Goal: Information Seeking & Learning: Check status

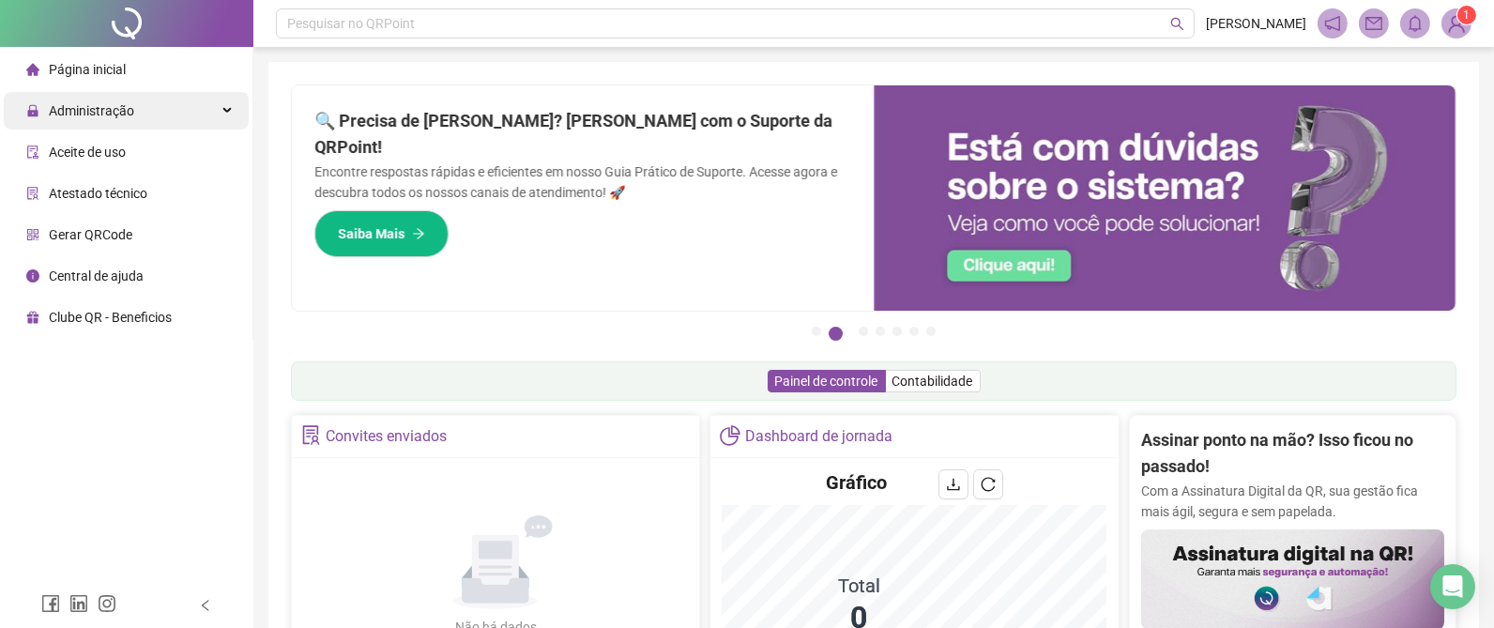
click at [116, 109] on span "Administração" at bounding box center [91, 110] width 85 height 15
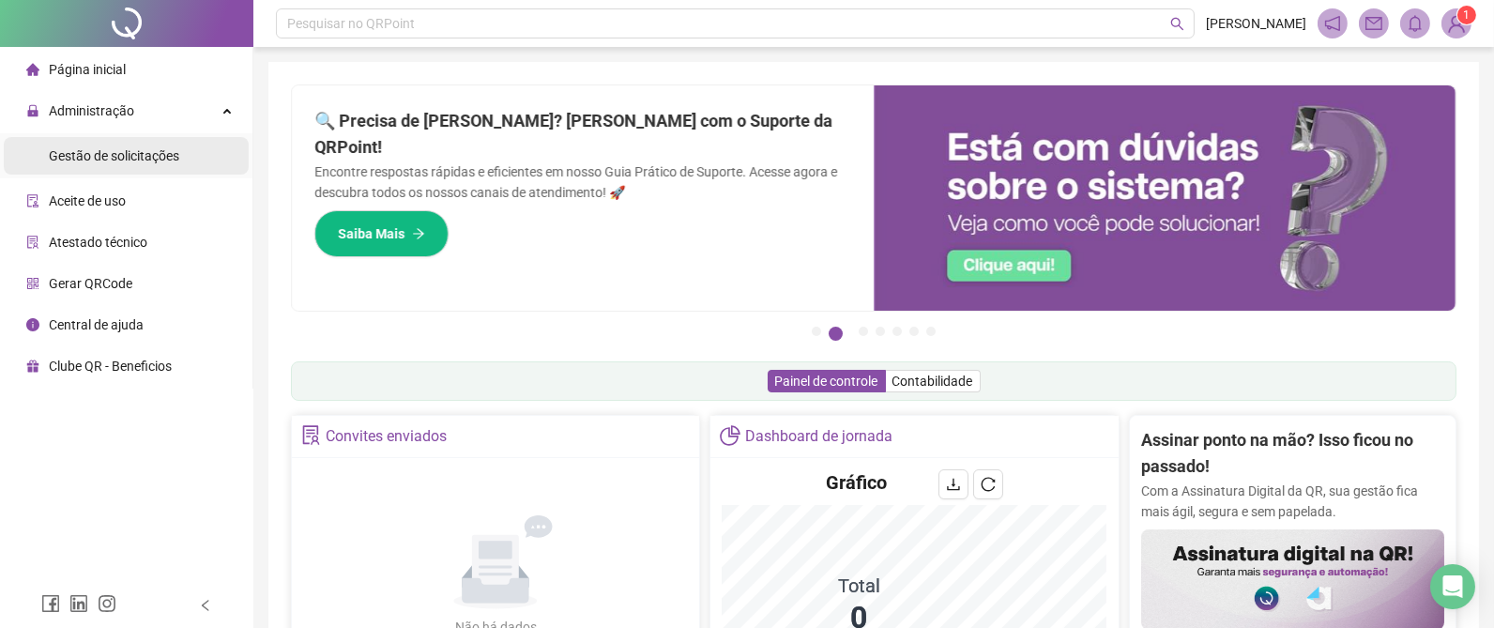
click at [109, 160] on span "Gestão de solicitações" at bounding box center [114, 155] width 130 height 15
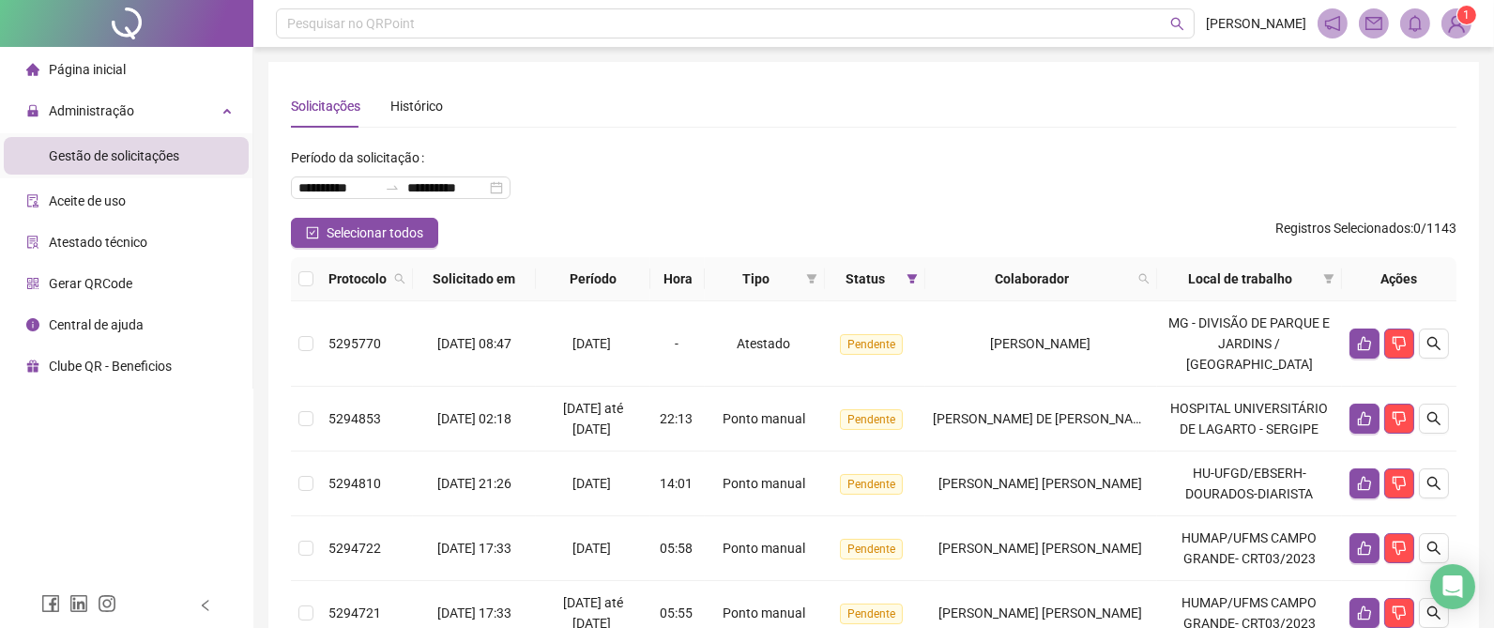
click at [678, 210] on div "**********" at bounding box center [874, 180] width 1166 height 75
drag, startPoint x: 332, startPoint y: 182, endPoint x: 281, endPoint y: 183, distance: 51.6
click at [281, 183] on div "**********" at bounding box center [873, 618] width 1211 height 1112
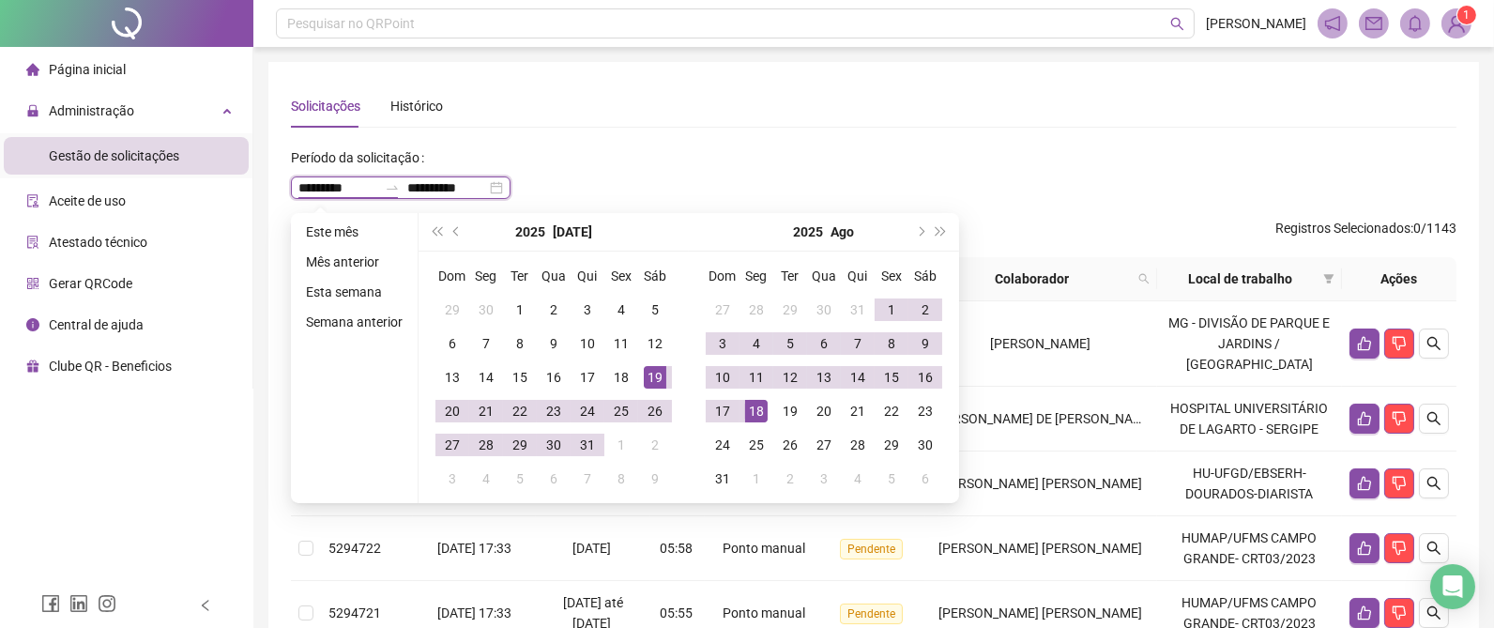
type input "**********"
drag, startPoint x: 464, startPoint y: 178, endPoint x: 399, endPoint y: 182, distance: 64.9
click at [399, 182] on div "**********" at bounding box center [401, 187] width 220 height 23
click at [438, 186] on input "*********" at bounding box center [446, 187] width 79 height 21
click at [439, 187] on input "*********" at bounding box center [446, 187] width 79 height 21
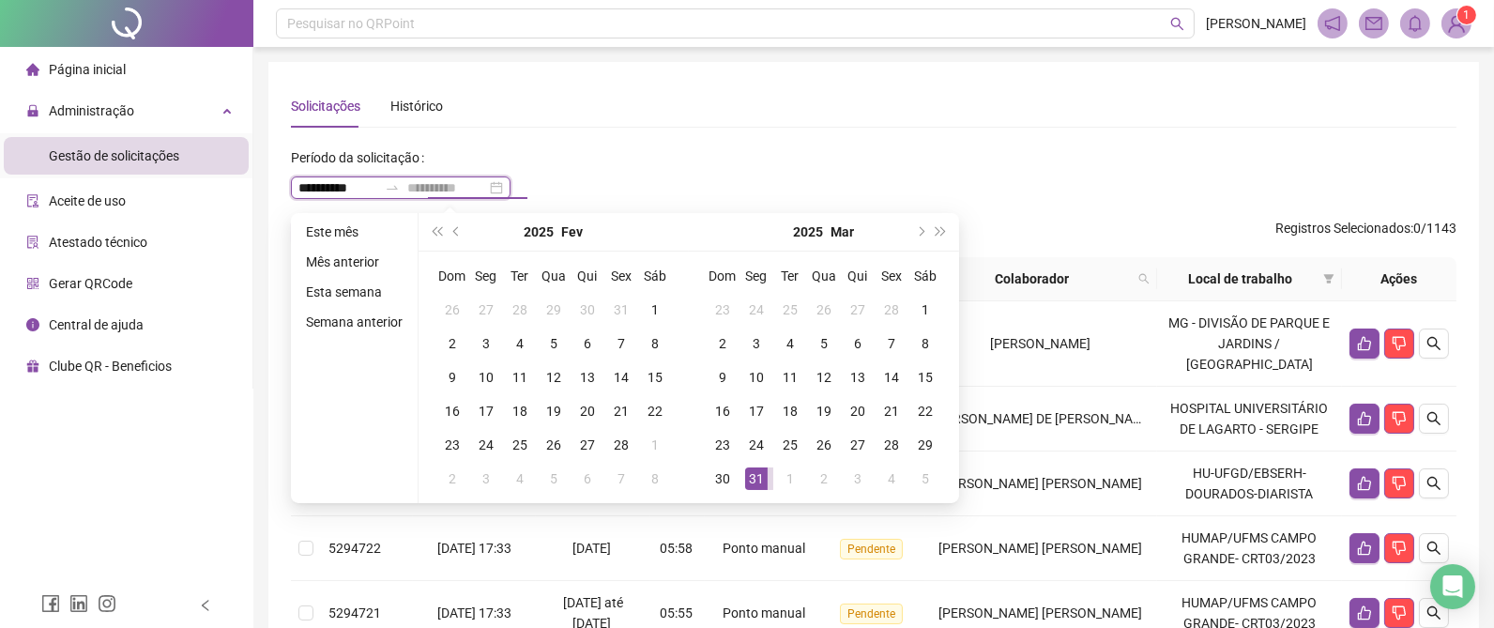
type input "**********"
click at [752, 482] on div "31" at bounding box center [756, 478] width 23 height 23
type input "**********"
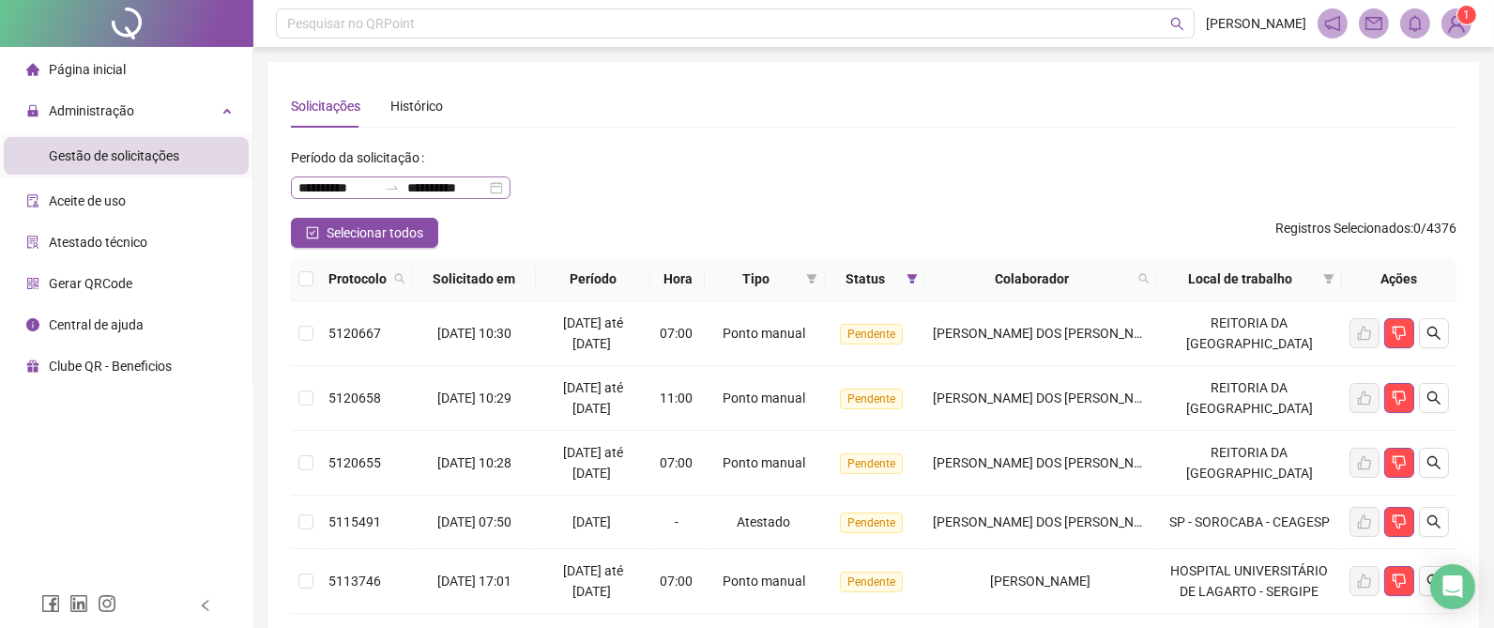
click at [511, 189] on div "**********" at bounding box center [401, 187] width 220 height 23
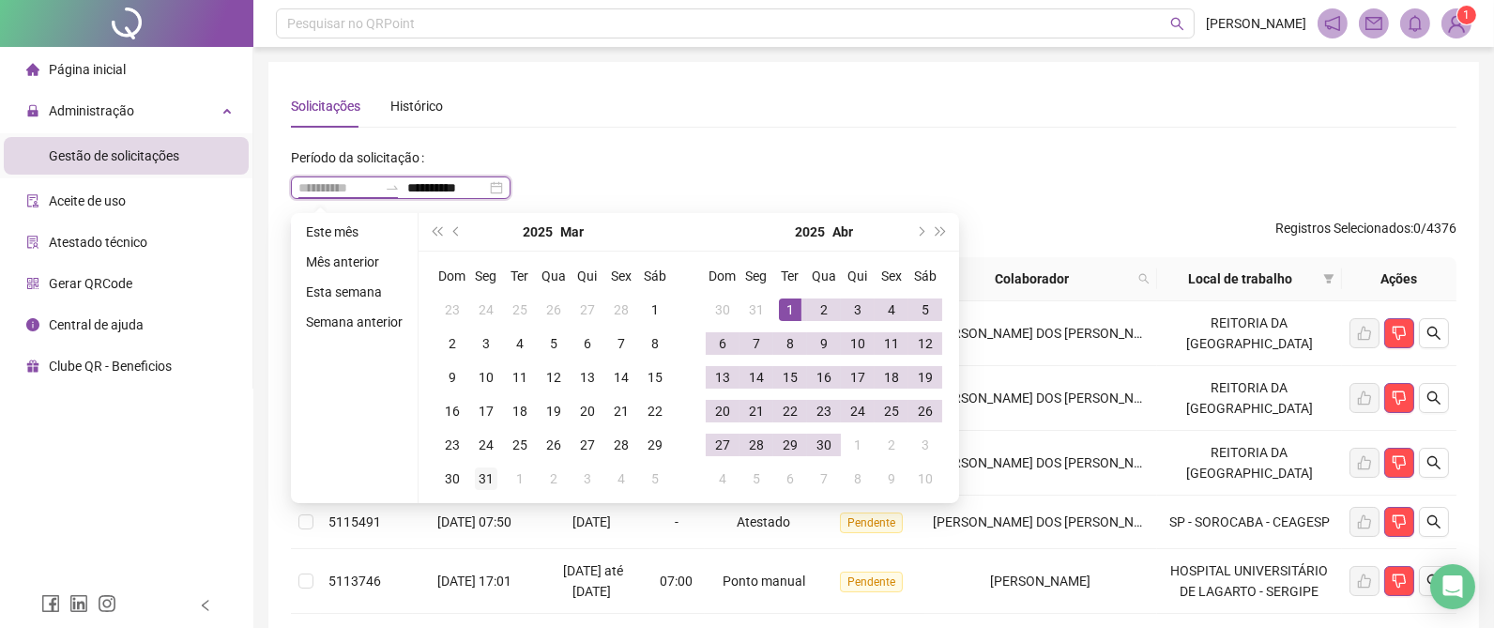
type input "**********"
click at [484, 476] on div "31" at bounding box center [486, 478] width 23 height 23
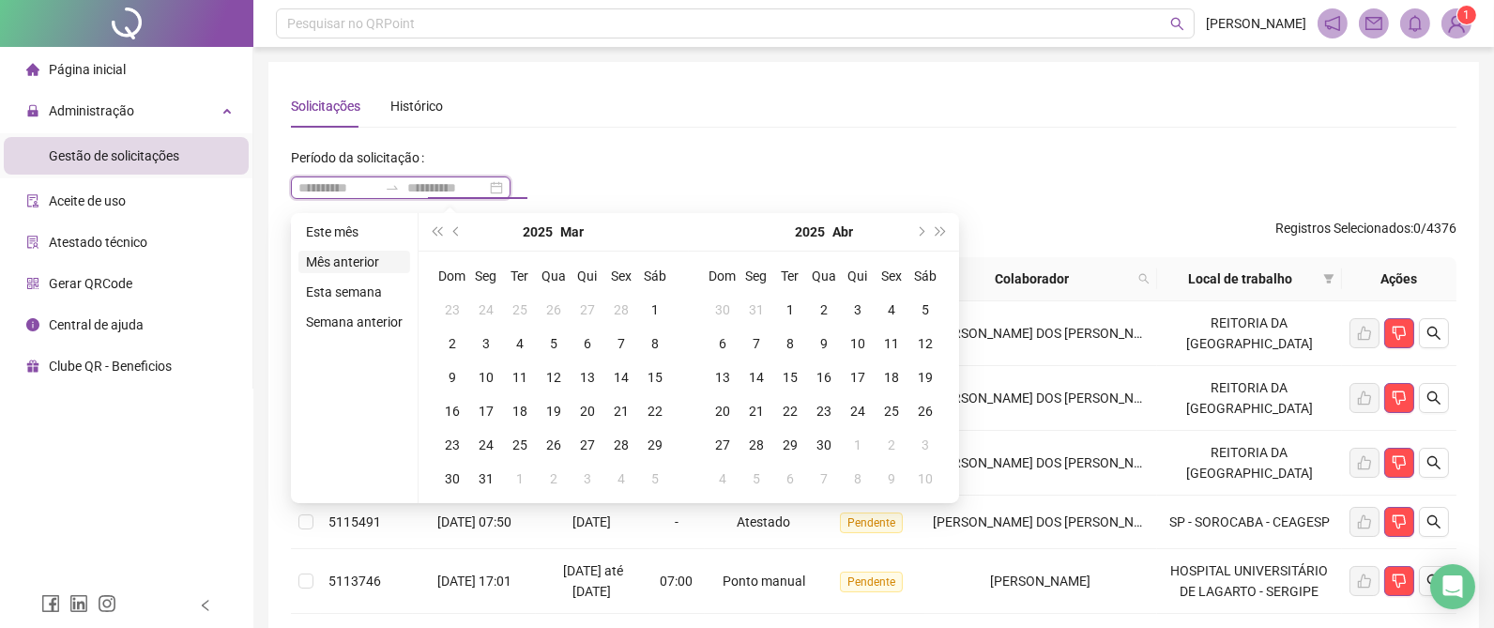
type input "**********"
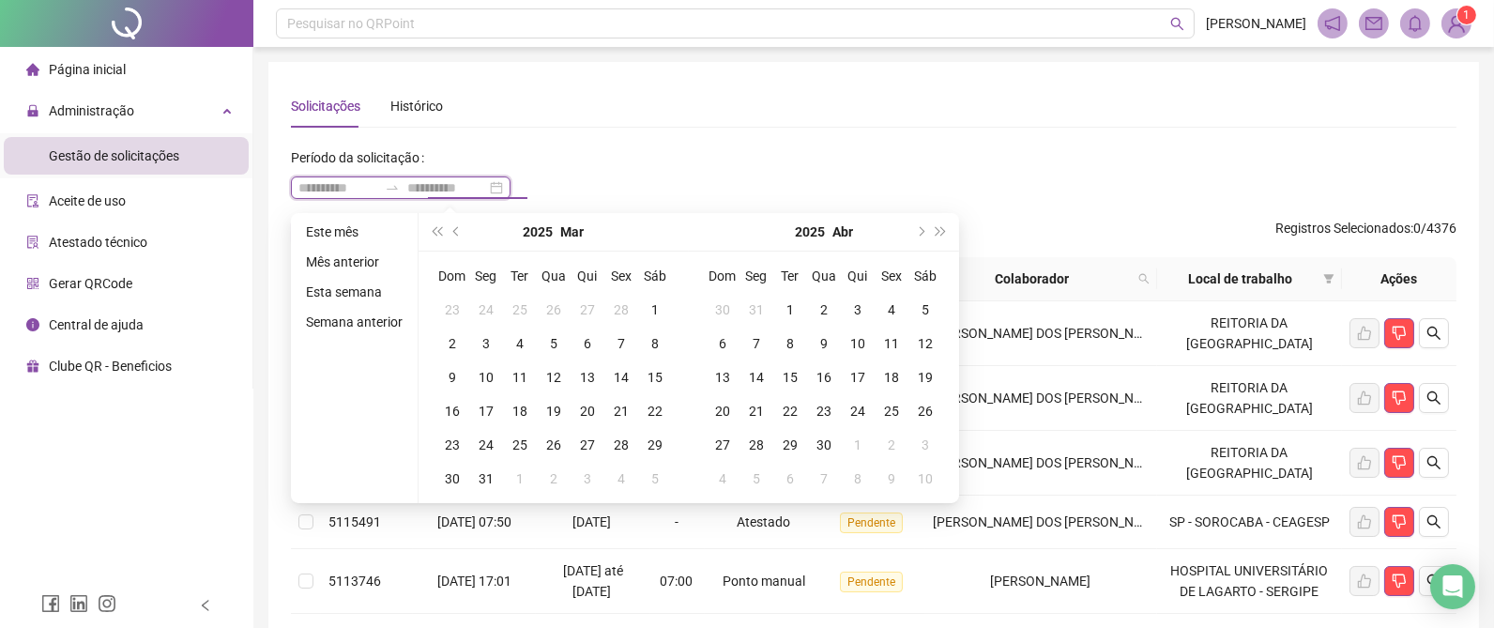
type input "**********"
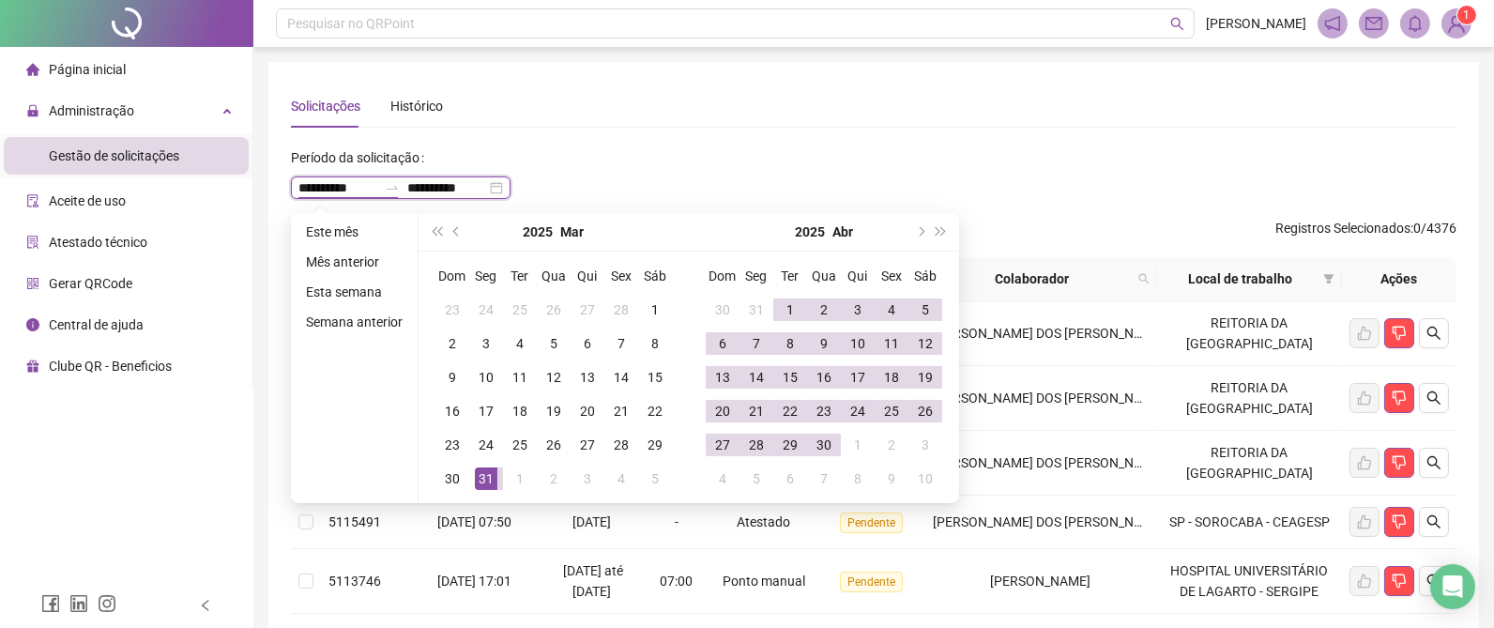
click at [309, 185] on input "**********" at bounding box center [337, 187] width 79 height 21
type input "**********"
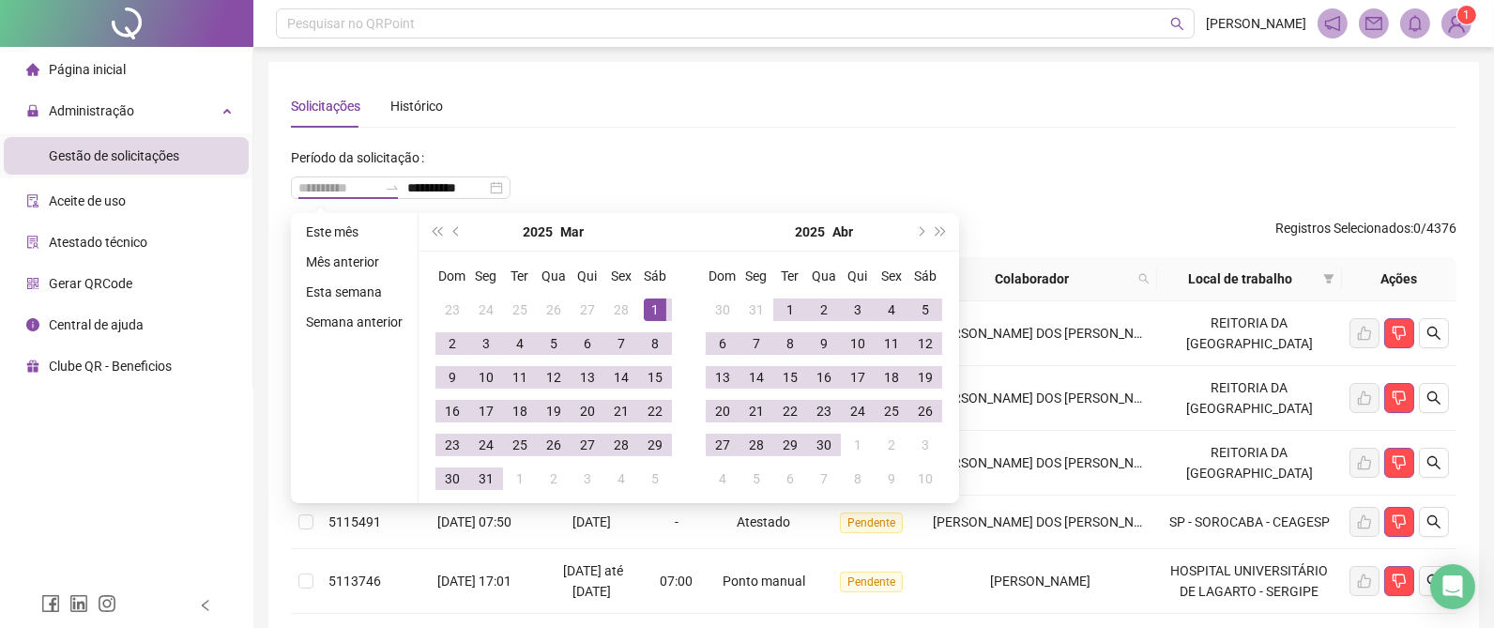
click at [644, 301] on div "1" at bounding box center [655, 309] width 23 height 23
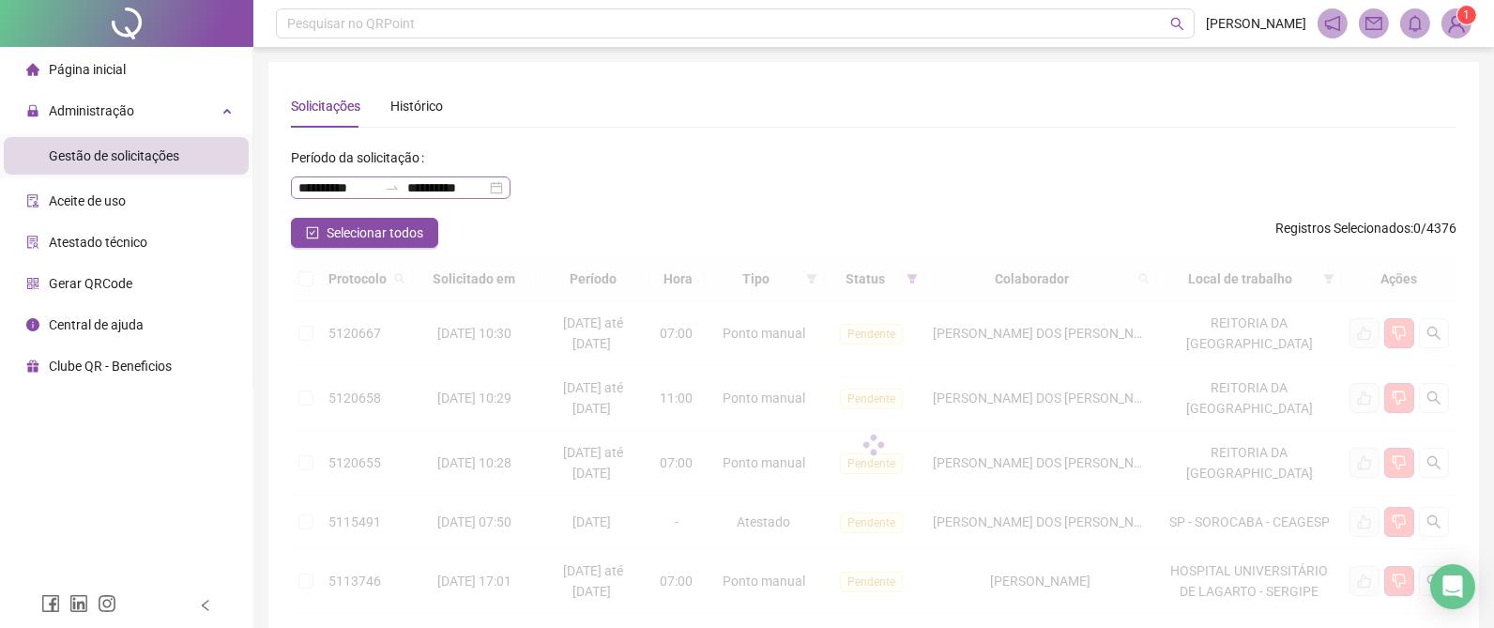
click at [511, 189] on div "**********" at bounding box center [401, 187] width 220 height 23
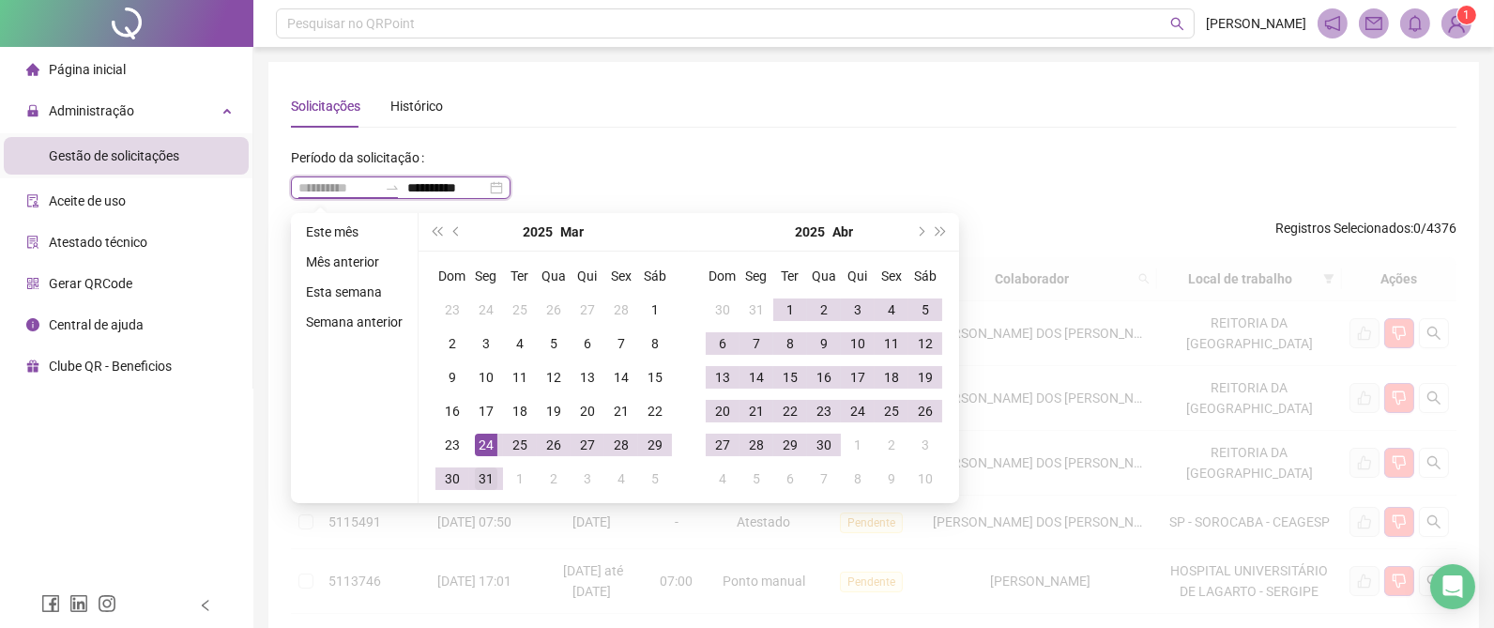
type input "**********"
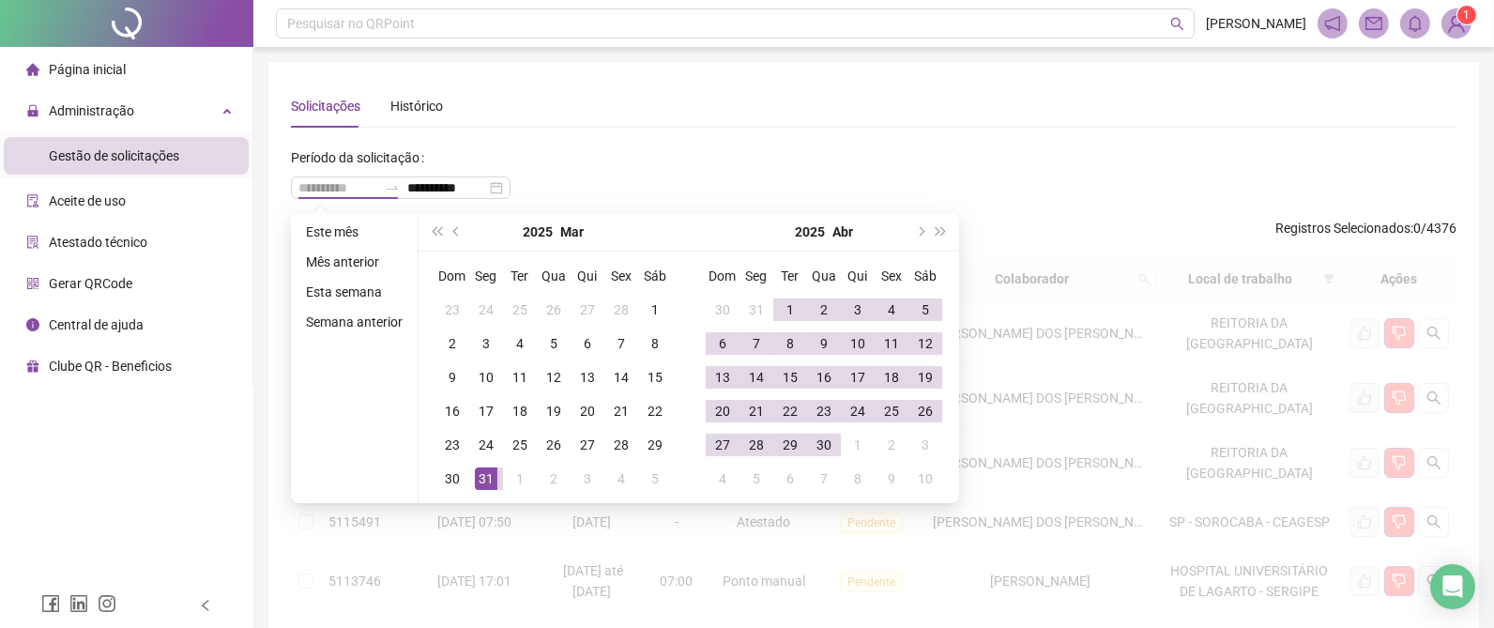
click at [488, 467] on div "31" at bounding box center [486, 478] width 23 height 23
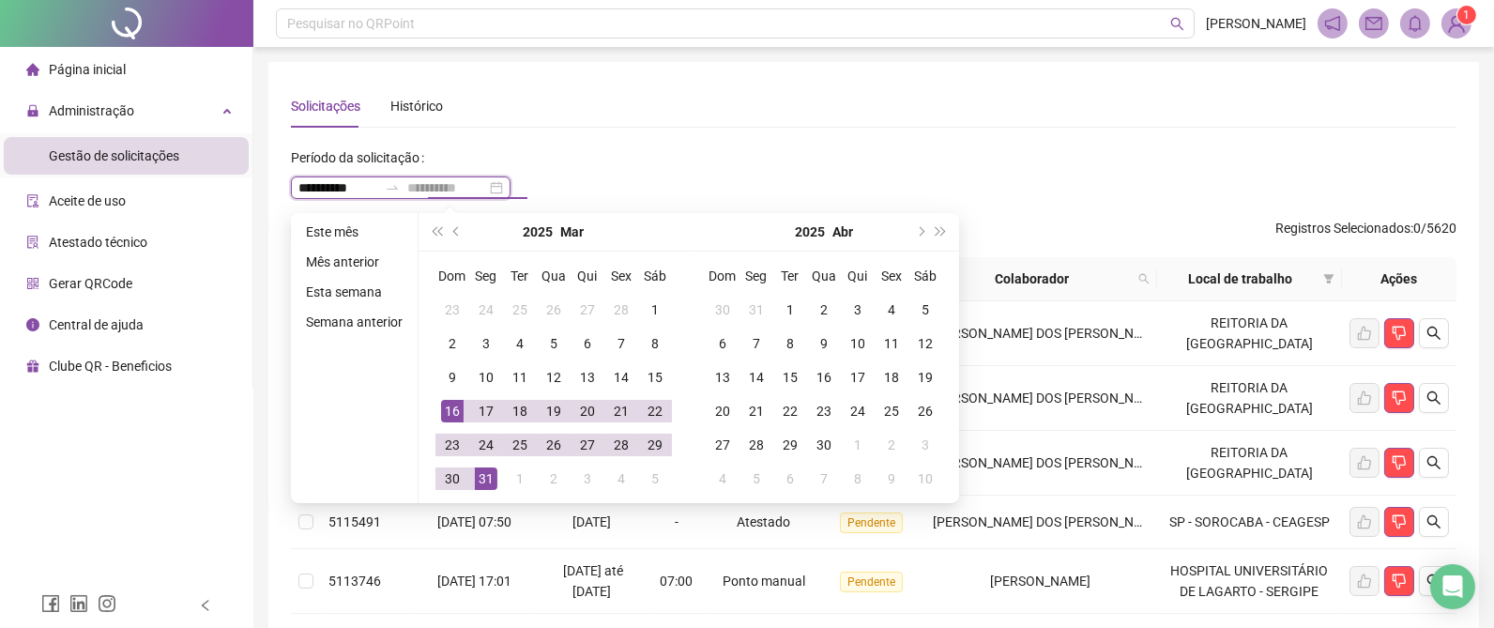
type input "**********"
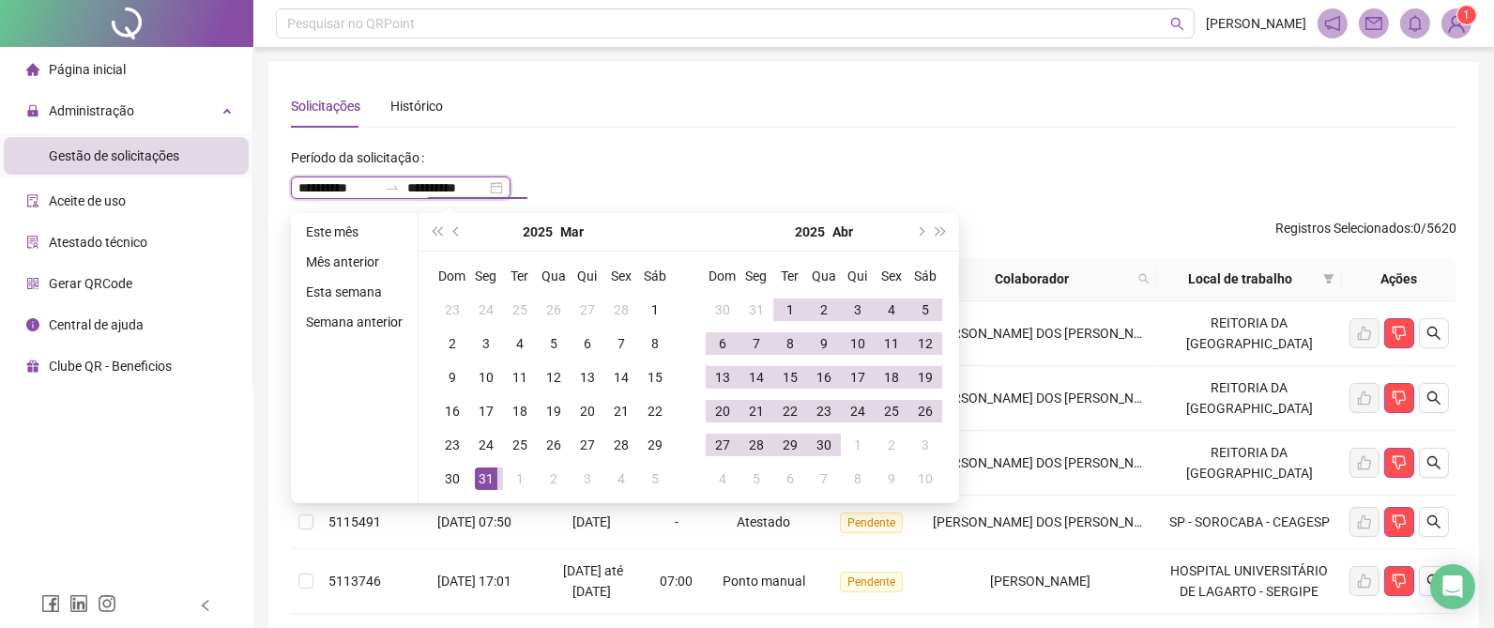
type input "**********"
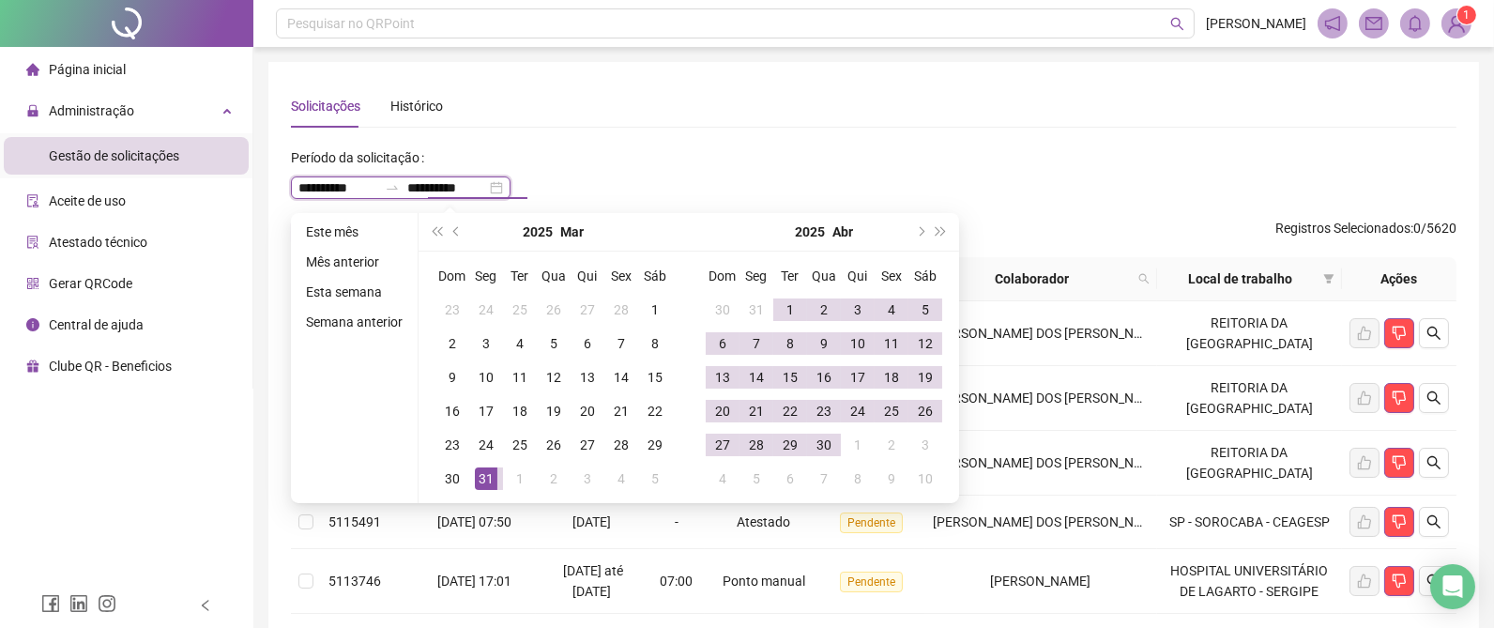
type input "**********"
click at [313, 184] on input "**********" at bounding box center [337, 187] width 79 height 21
type input "**********"
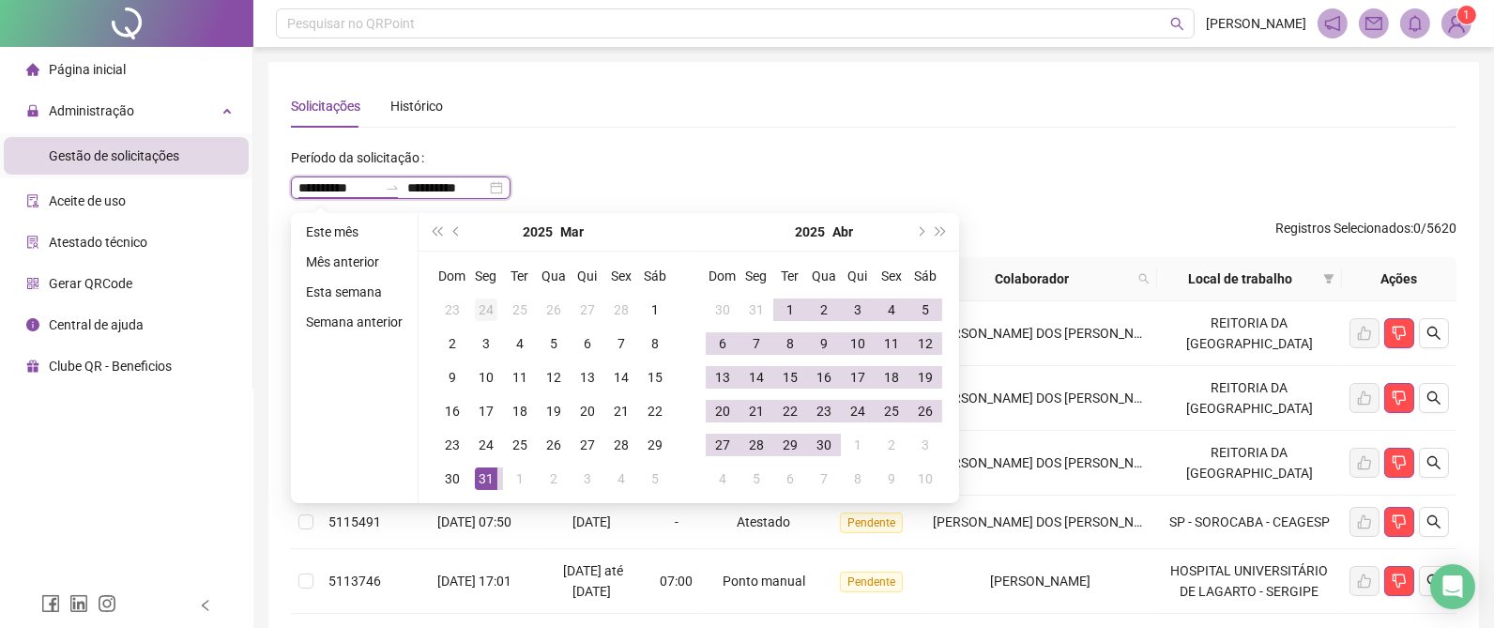
type input "**********"
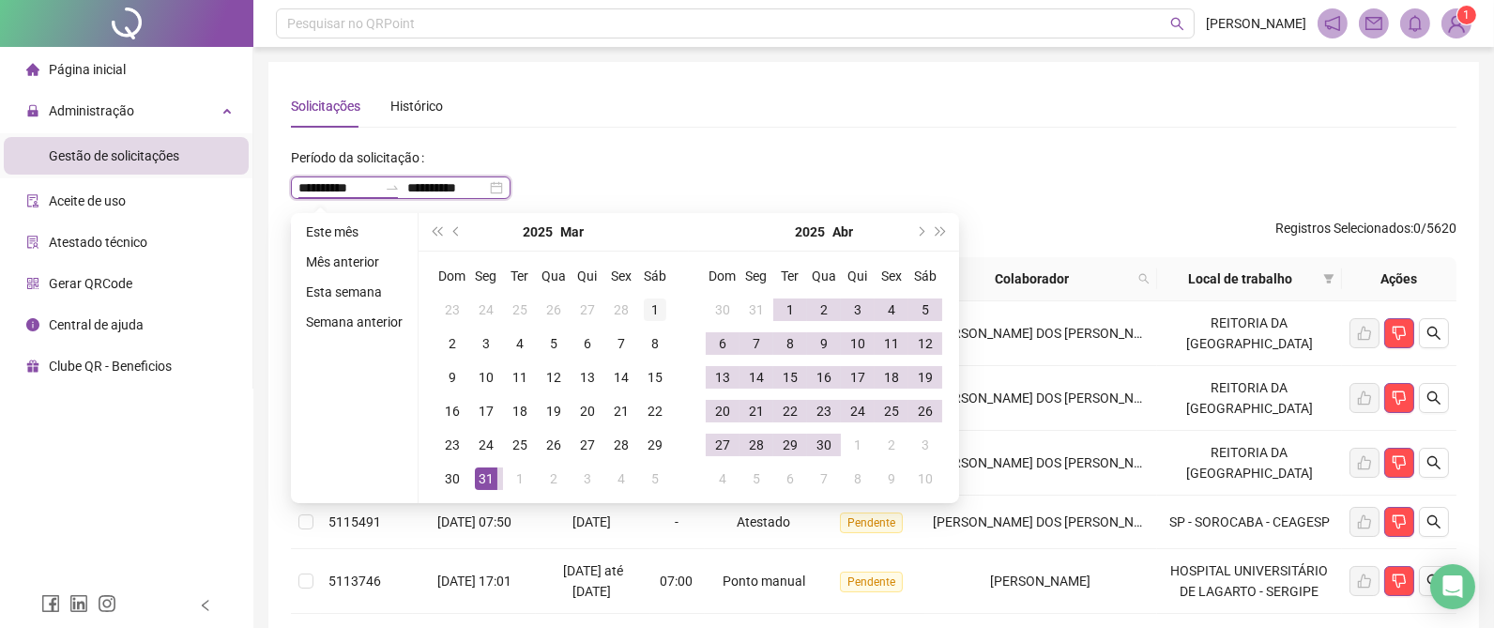
type input "**********"
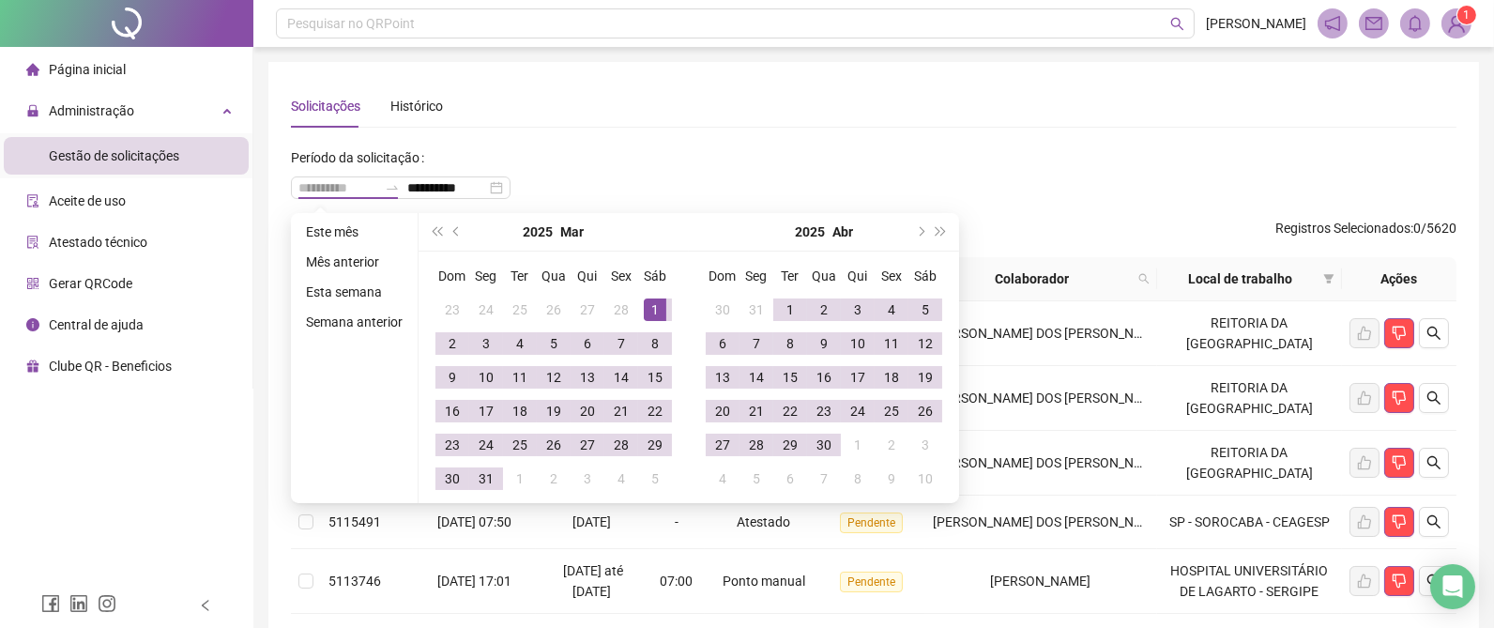
click at [653, 308] on div "1" at bounding box center [655, 309] width 23 height 23
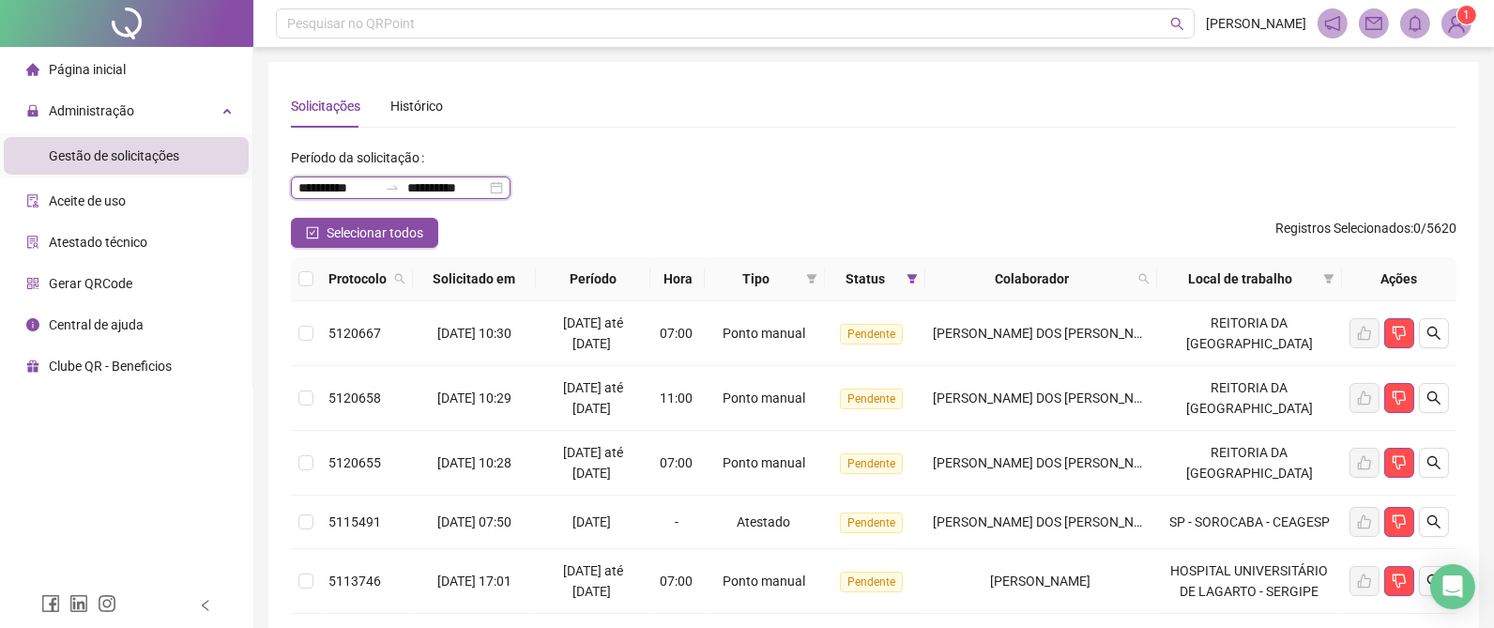
click at [464, 186] on input "**********" at bounding box center [446, 187] width 79 height 21
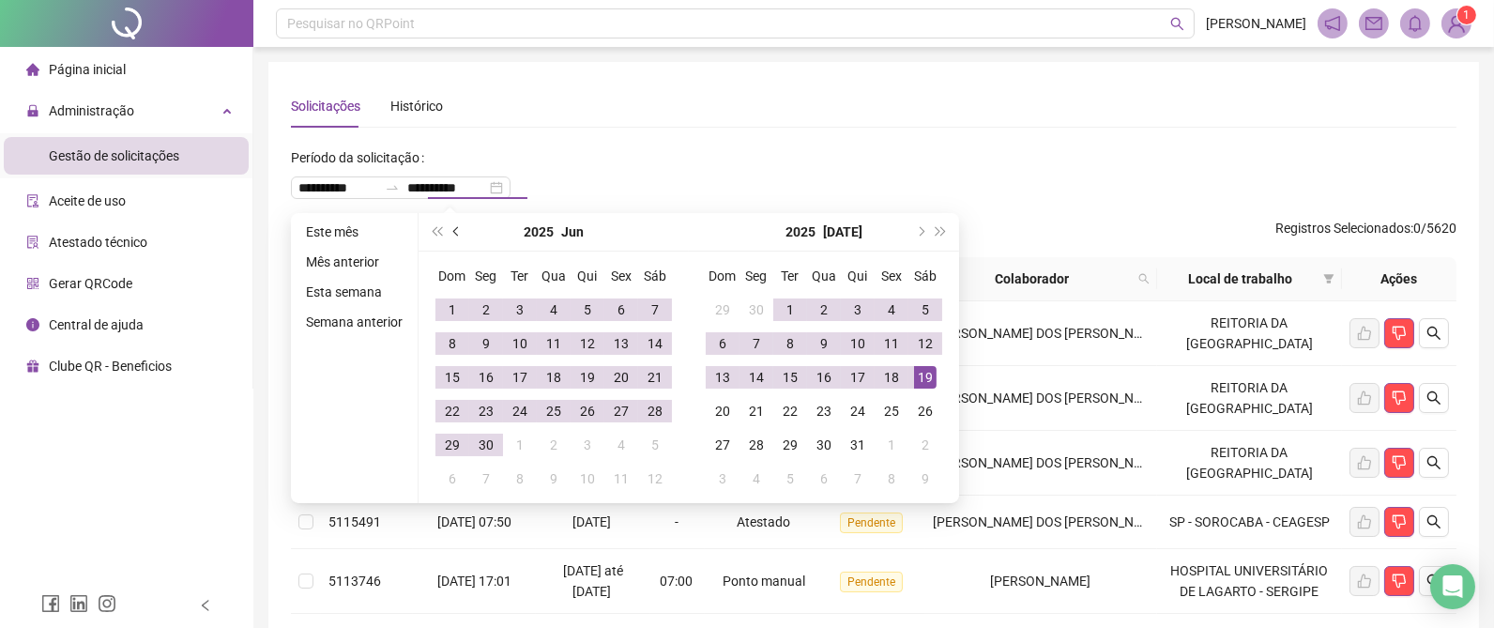
click at [455, 232] on span "prev-year" at bounding box center [457, 231] width 9 height 9
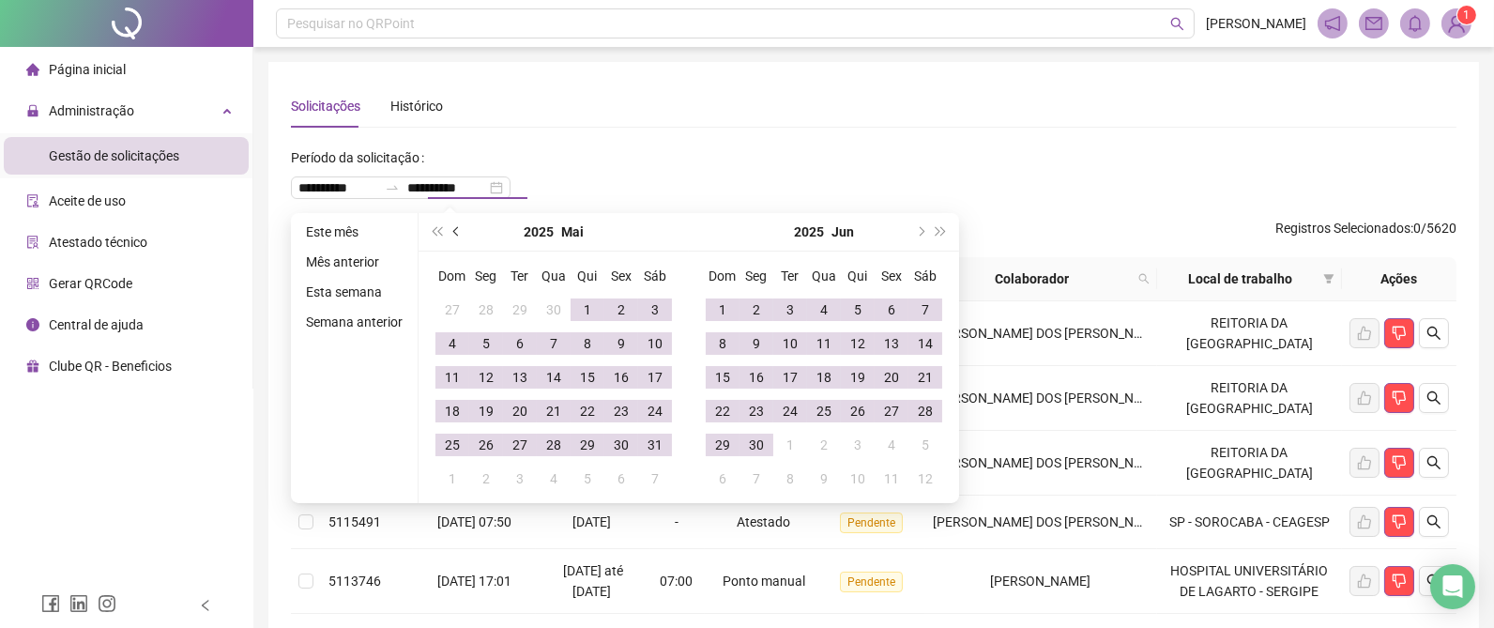
click at [455, 232] on span "prev-year" at bounding box center [457, 231] width 9 height 9
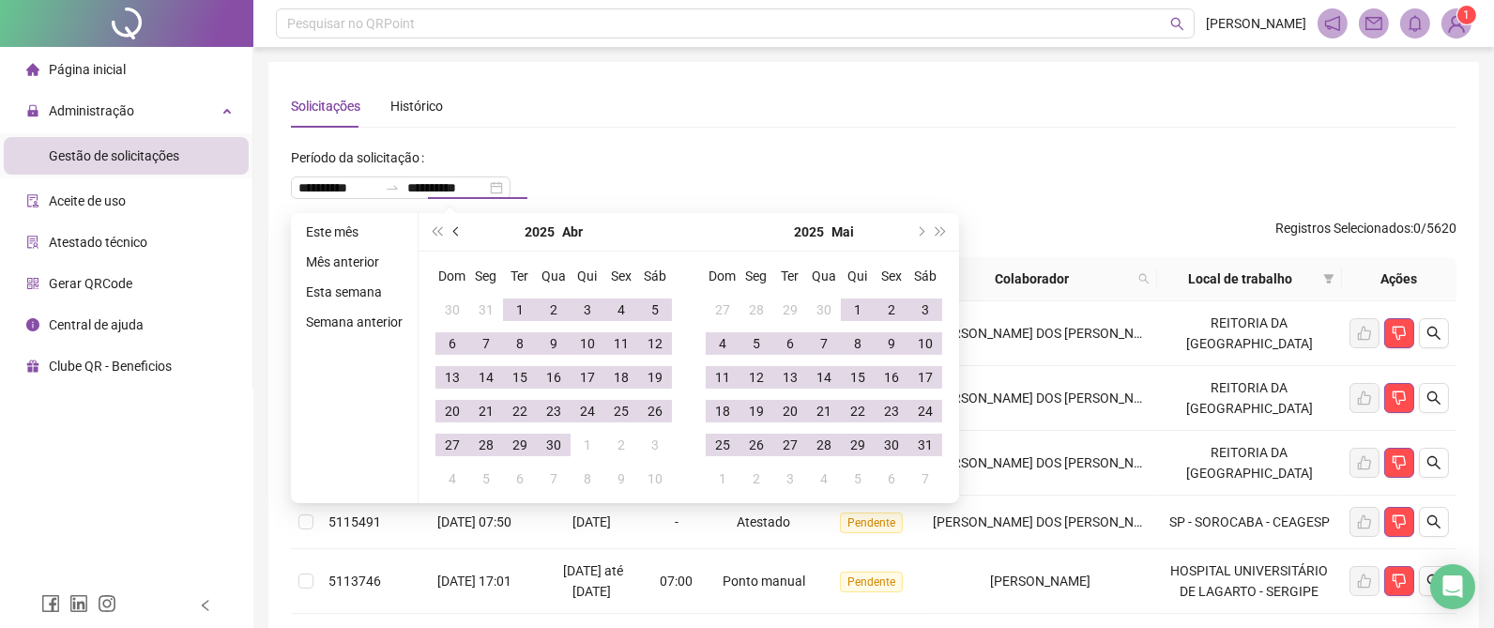
click at [455, 232] on span "prev-year" at bounding box center [457, 231] width 9 height 9
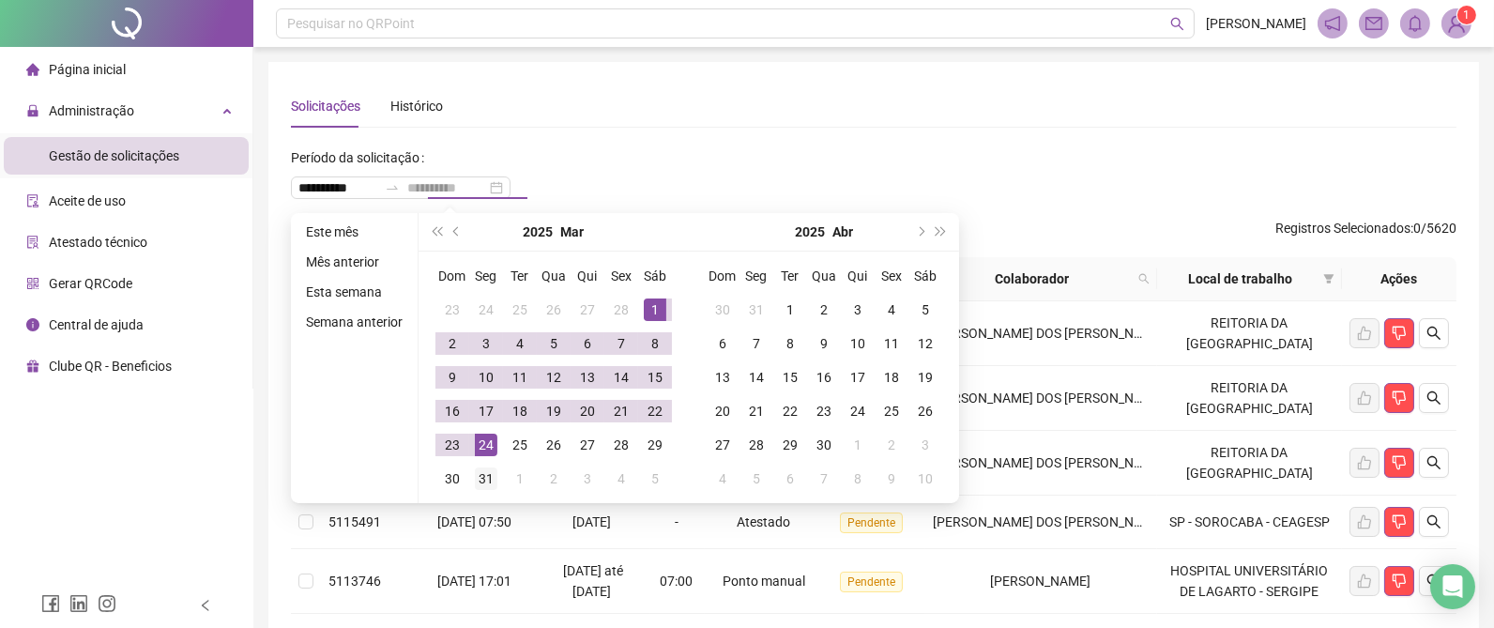
type input "**********"
click at [481, 474] on div "31" at bounding box center [486, 478] width 23 height 23
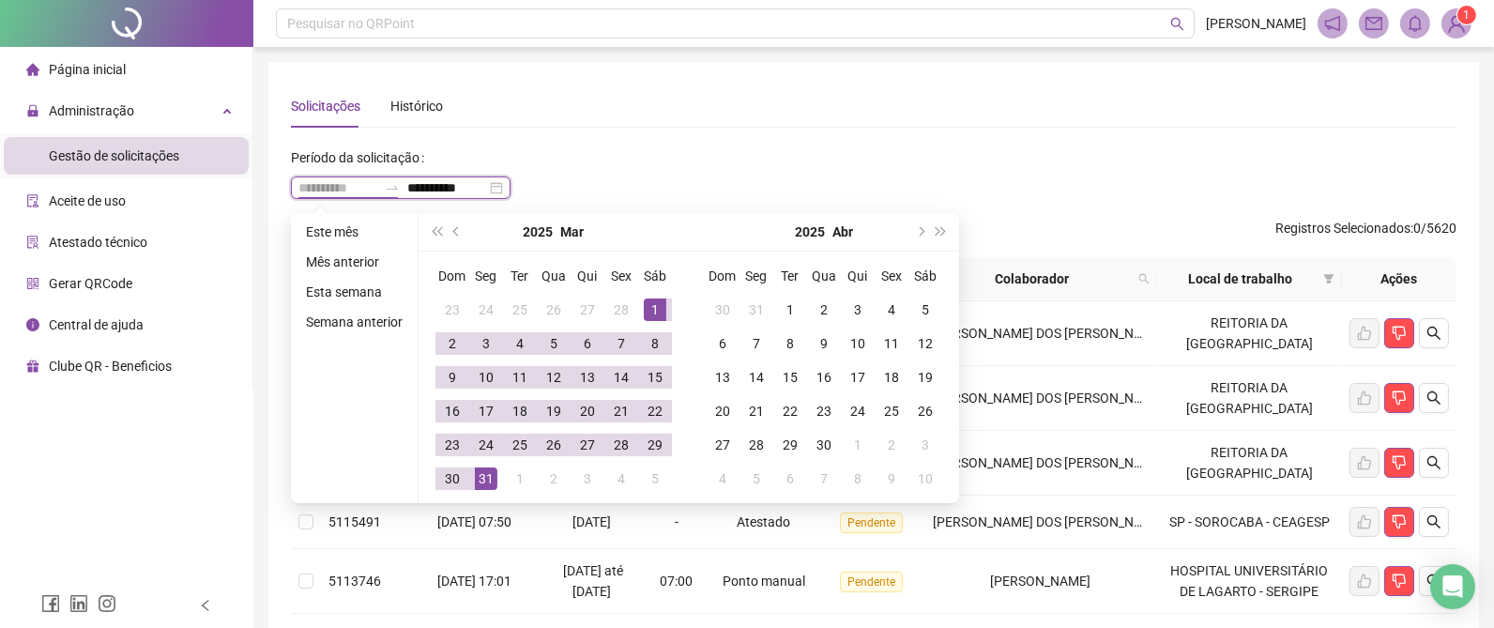
type input "**********"
click at [319, 422] on ul "Este mês Mês anterior Esta semana Semana anterior" at bounding box center [355, 358] width 128 height 290
click at [246, 531] on div "Página inicial Administração Gestão de solicitações Aceite de uso Atestado técn…" at bounding box center [126, 291] width 253 height 583
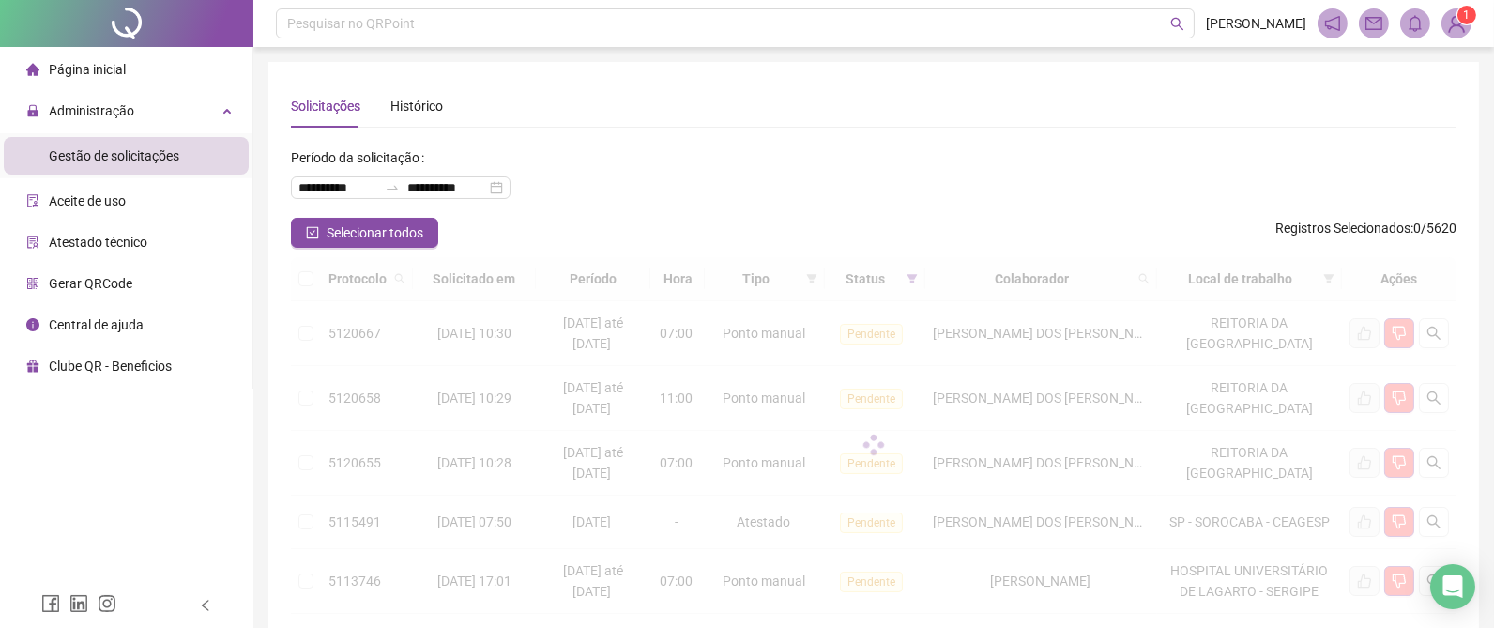
type input "**********"
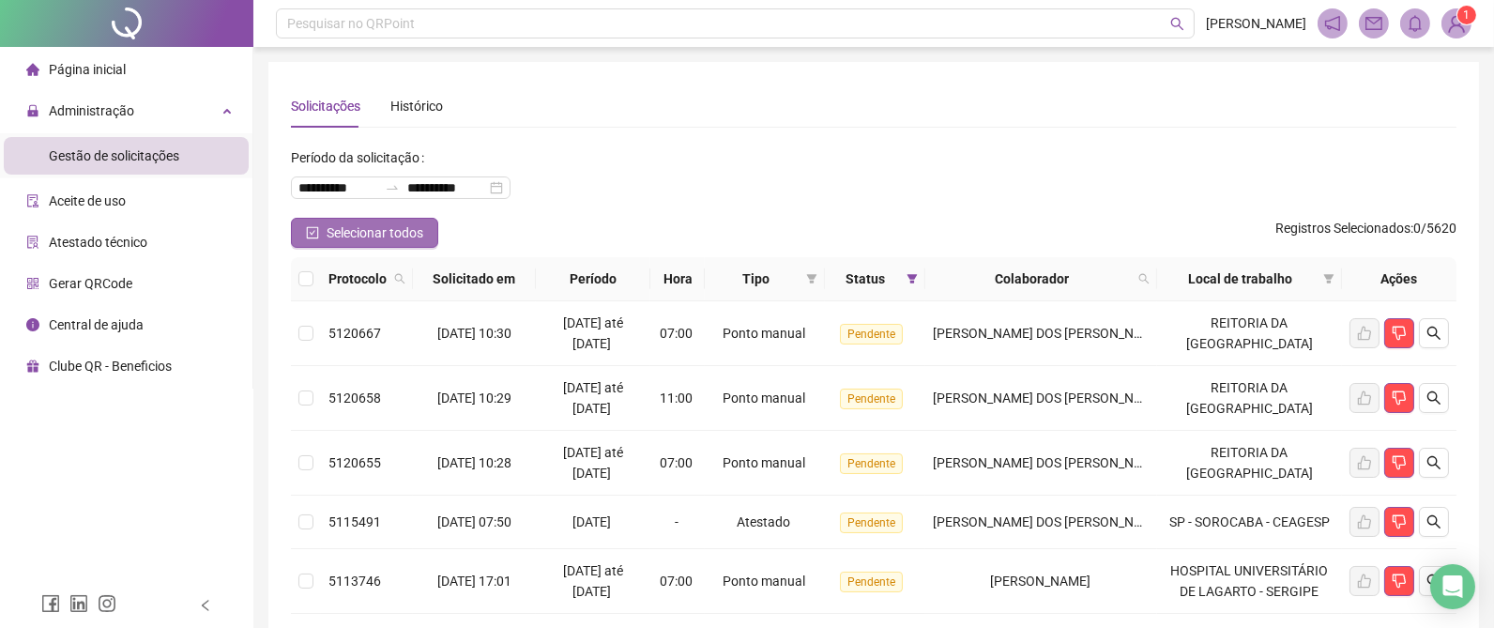
click at [359, 237] on span "Selecionar todos" at bounding box center [375, 232] width 97 height 21
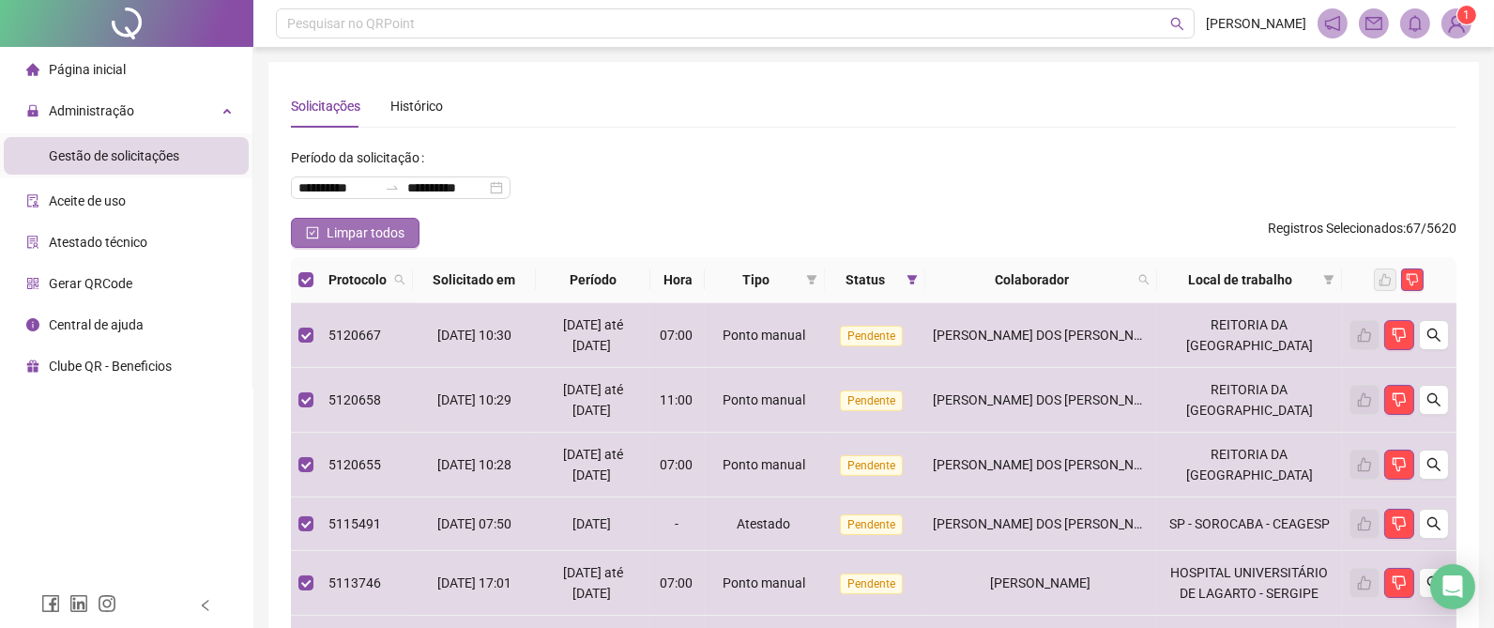
click at [359, 237] on span "Limpar todos" at bounding box center [366, 232] width 78 height 21
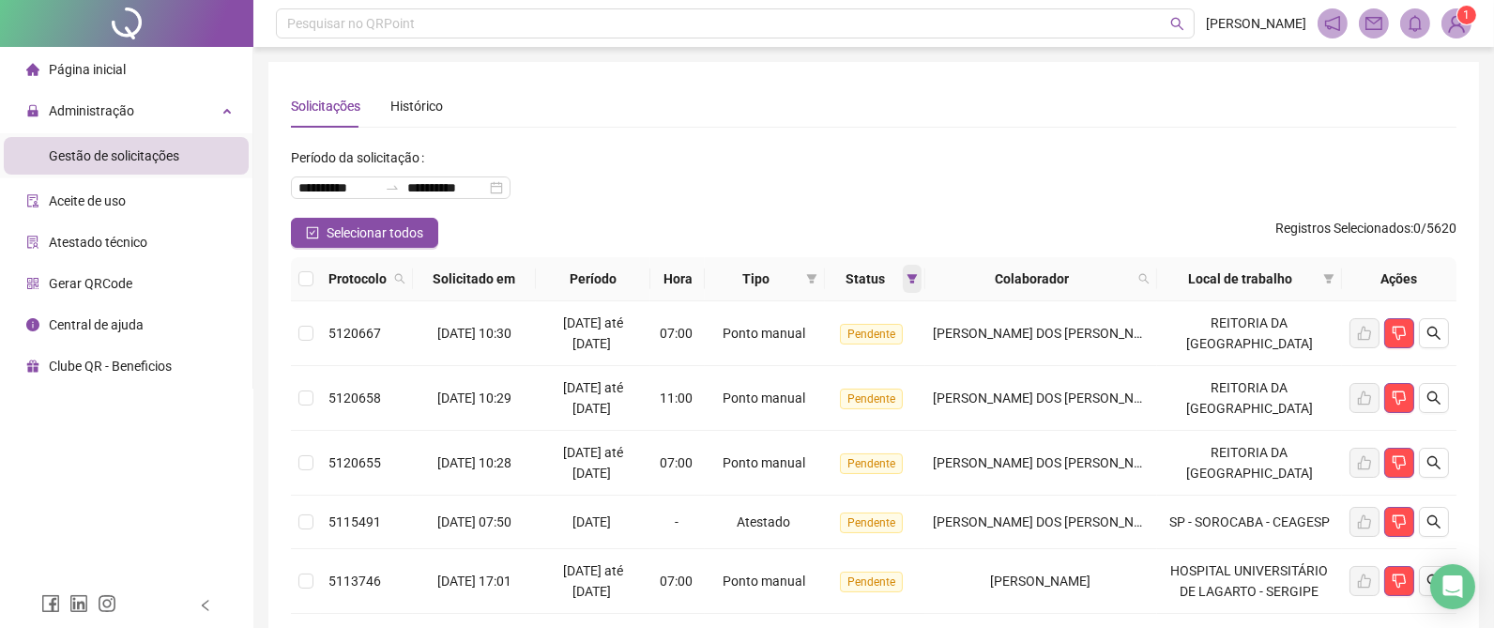
click at [918, 278] on icon "filter" at bounding box center [912, 278] width 11 height 11
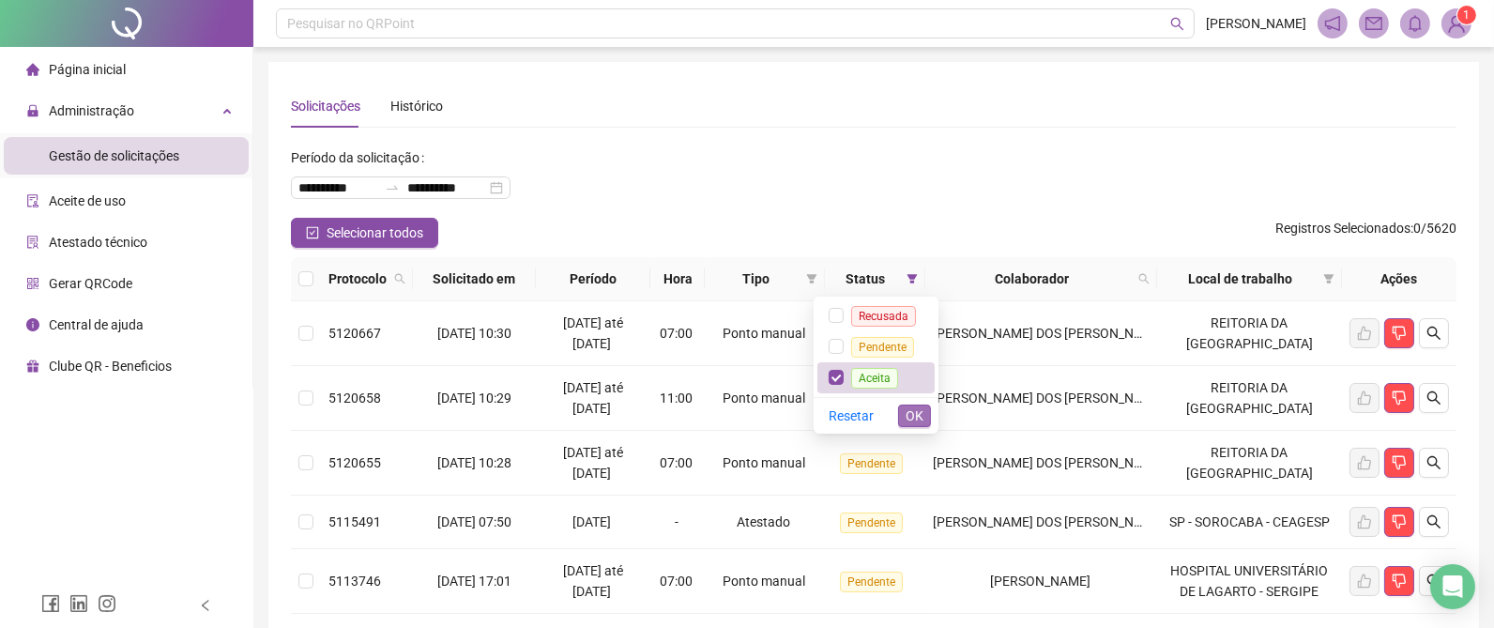
click at [912, 416] on span "OK" at bounding box center [915, 415] width 18 height 21
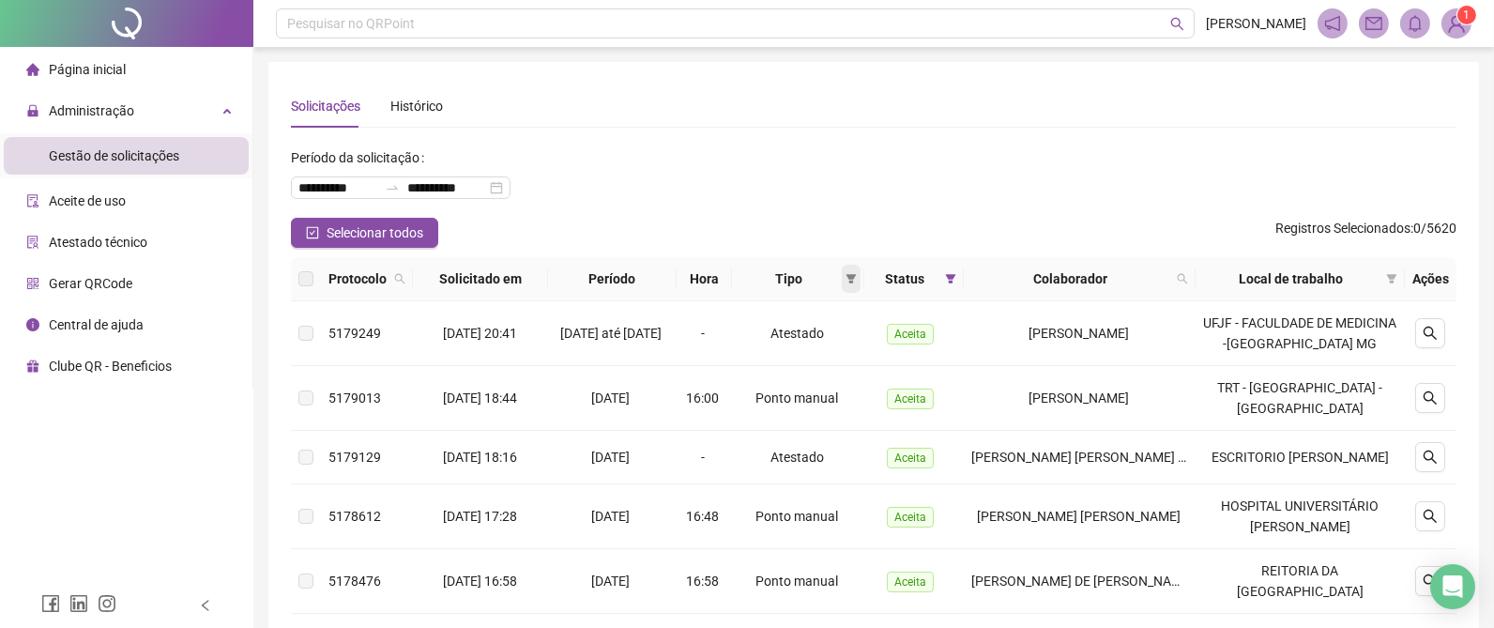
click at [853, 276] on icon "filter" at bounding box center [852, 278] width 10 height 9
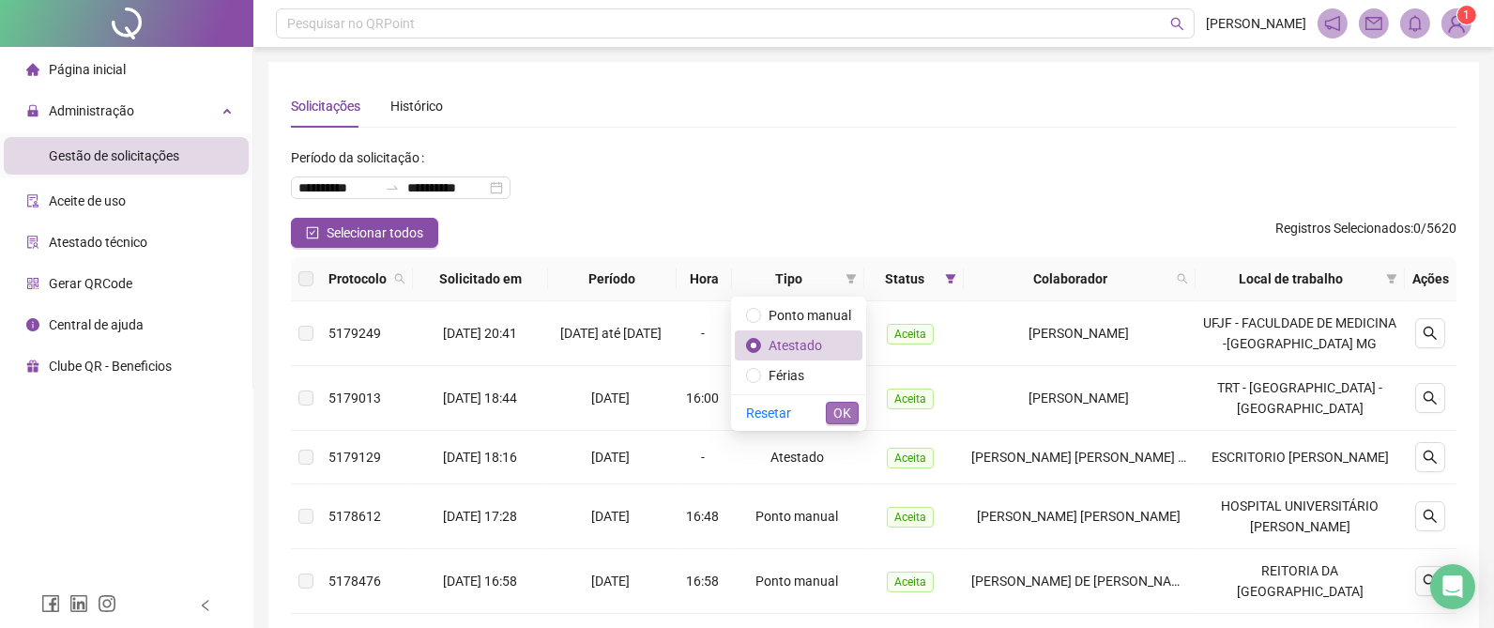
click at [846, 405] on span "OK" at bounding box center [842, 413] width 18 height 21
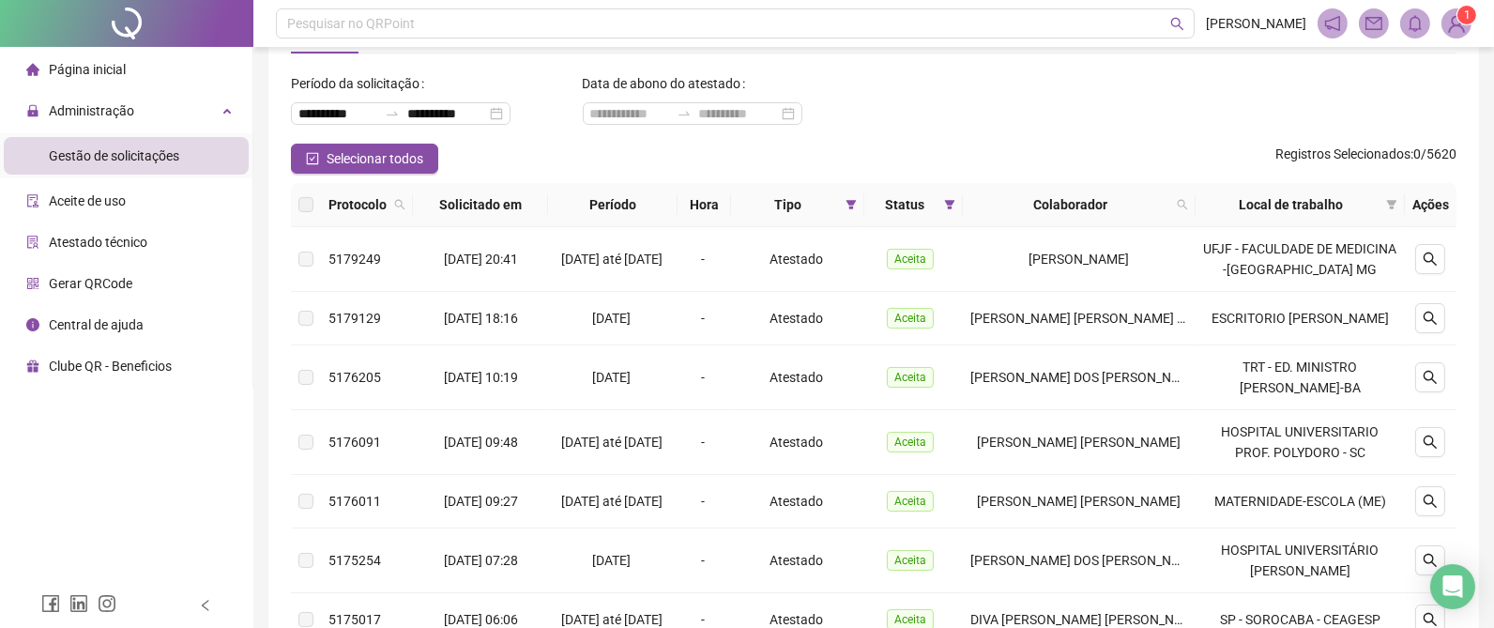
scroll to position [53, 0]
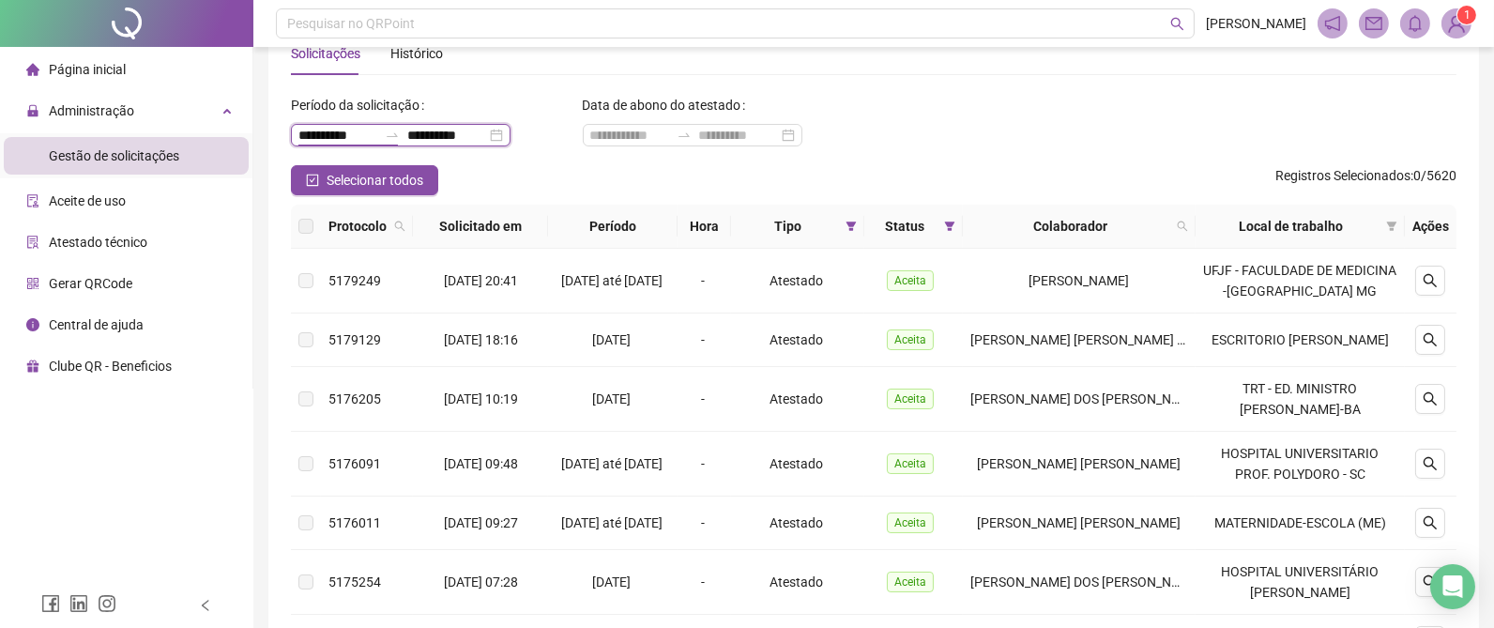
drag, startPoint x: 372, startPoint y: 134, endPoint x: 182, endPoint y: 134, distance: 189.6
click at [182, 134] on div "**********" at bounding box center [747, 568] width 1494 height 1242
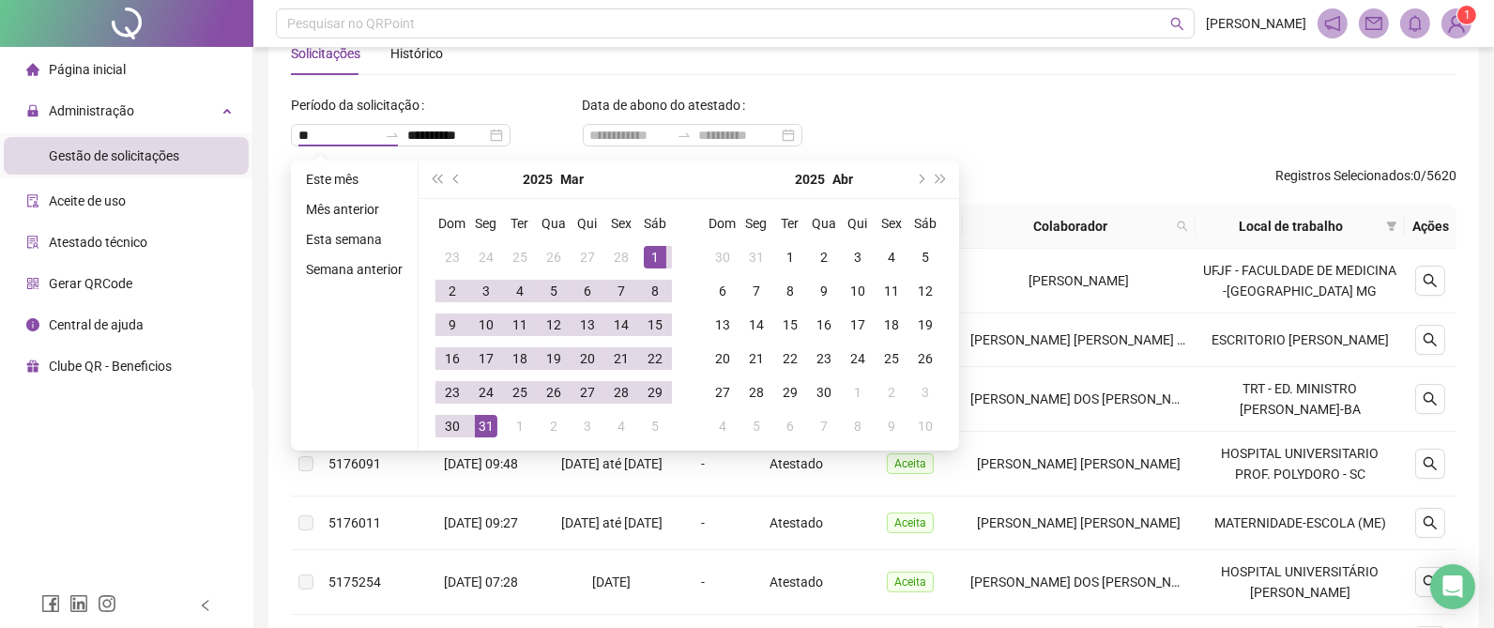
click at [248, 500] on div "Página inicial Administração Gestão de solicitações Aceite de uso Atestado técn…" at bounding box center [126, 291] width 253 height 583
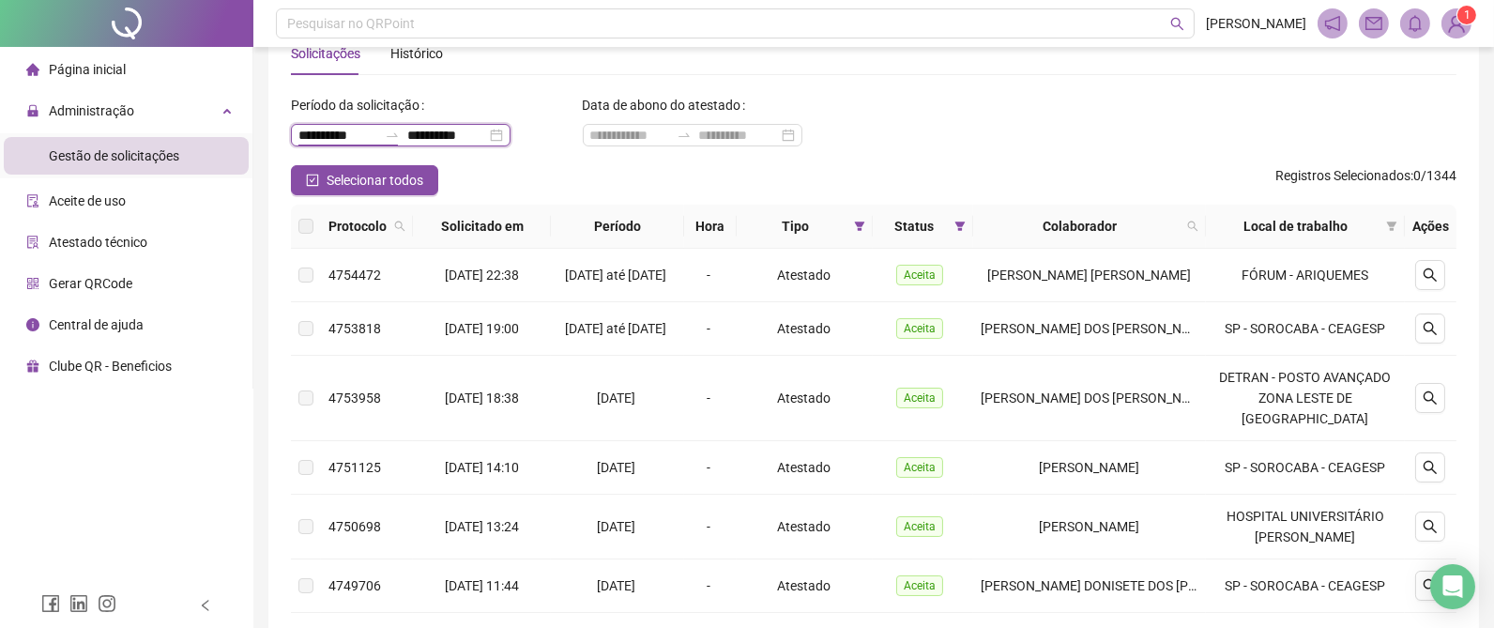
click at [337, 128] on input "**********" at bounding box center [337, 135] width 79 height 21
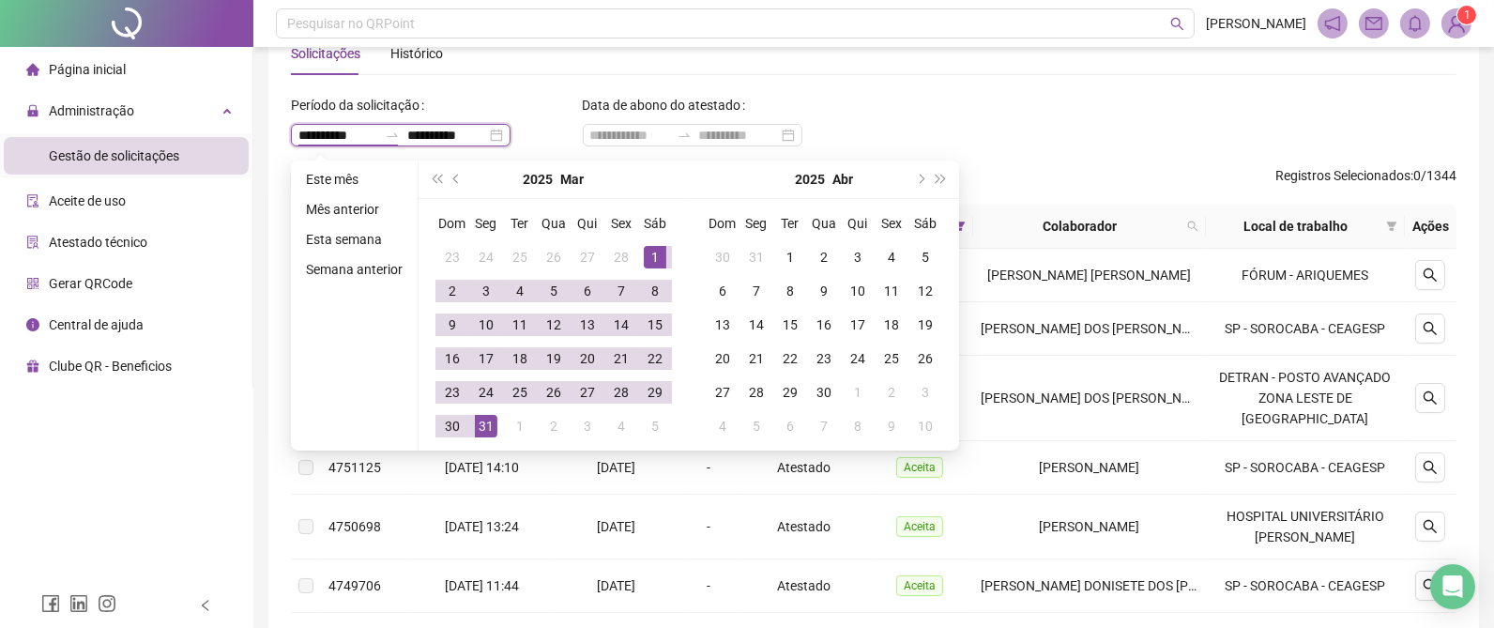
type input "**********"
click at [450, 178] on button "prev-year" at bounding box center [457, 179] width 21 height 38
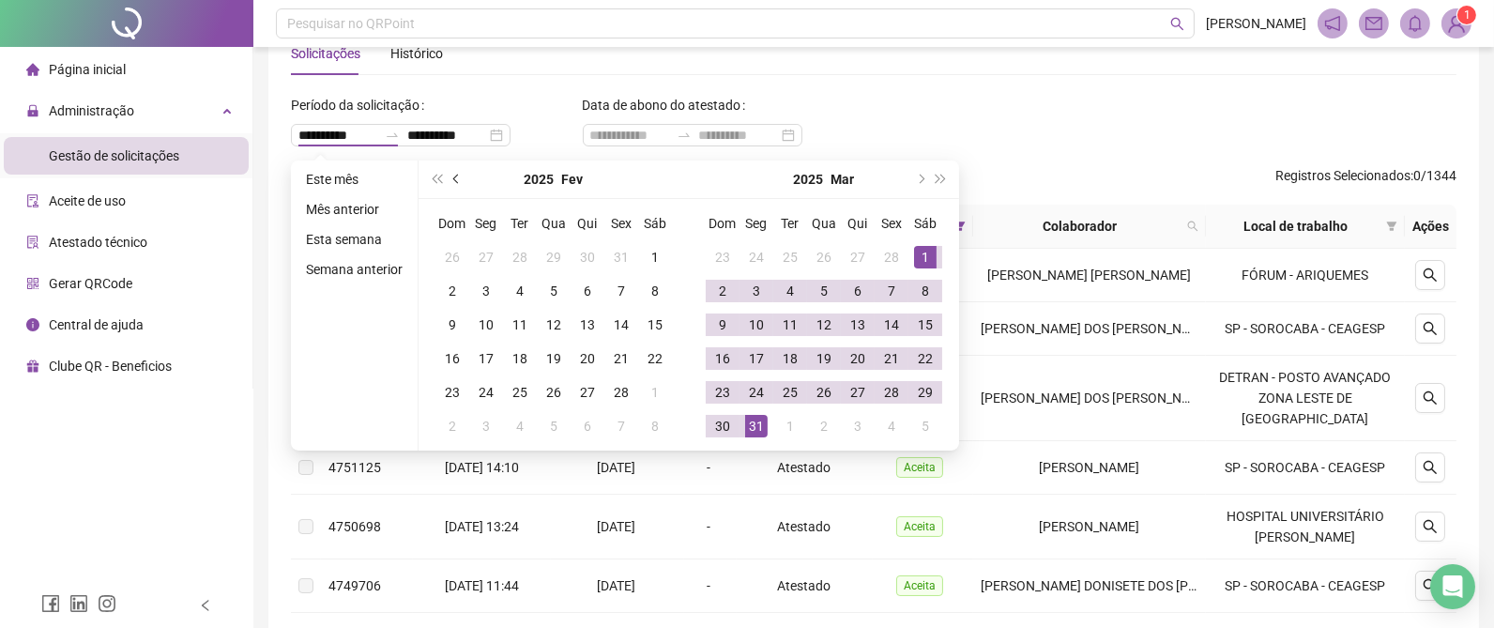
click at [450, 178] on button "prev-year" at bounding box center [457, 179] width 21 height 38
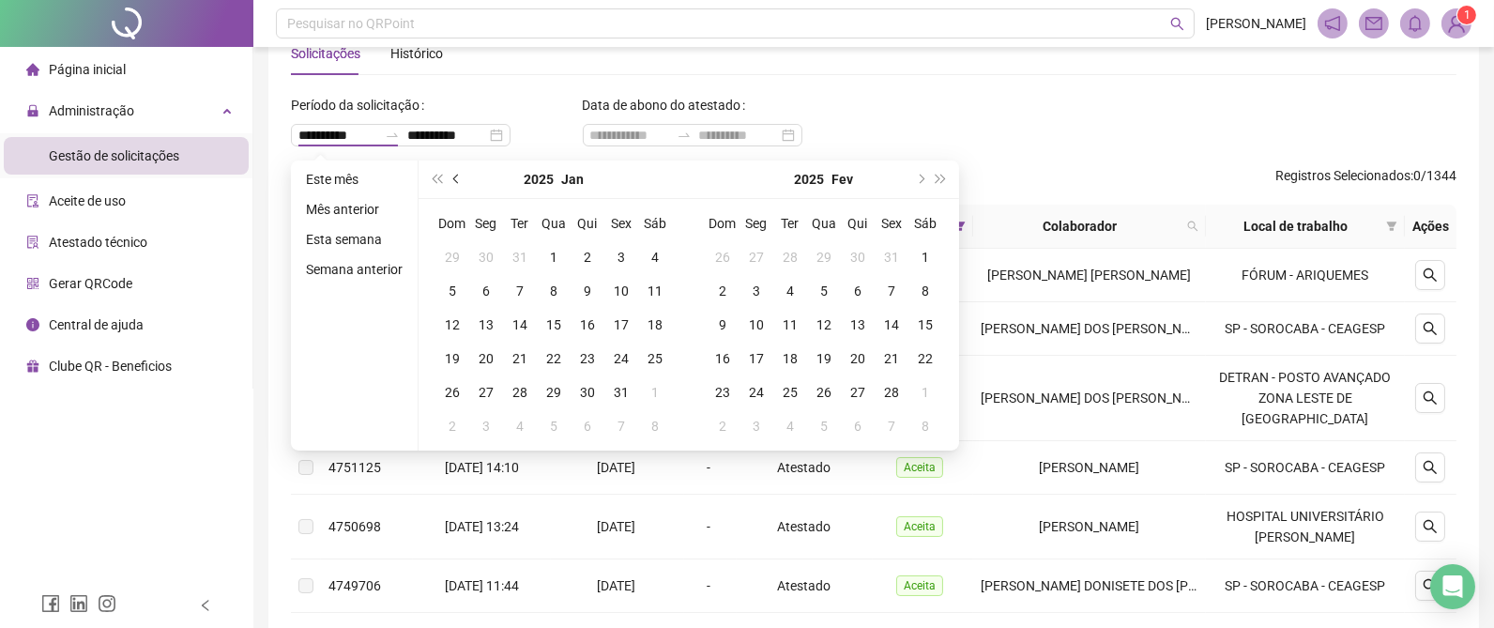
click at [450, 178] on button "prev-year" at bounding box center [457, 179] width 21 height 38
click at [925, 180] on button "next-year" at bounding box center [919, 179] width 21 height 38
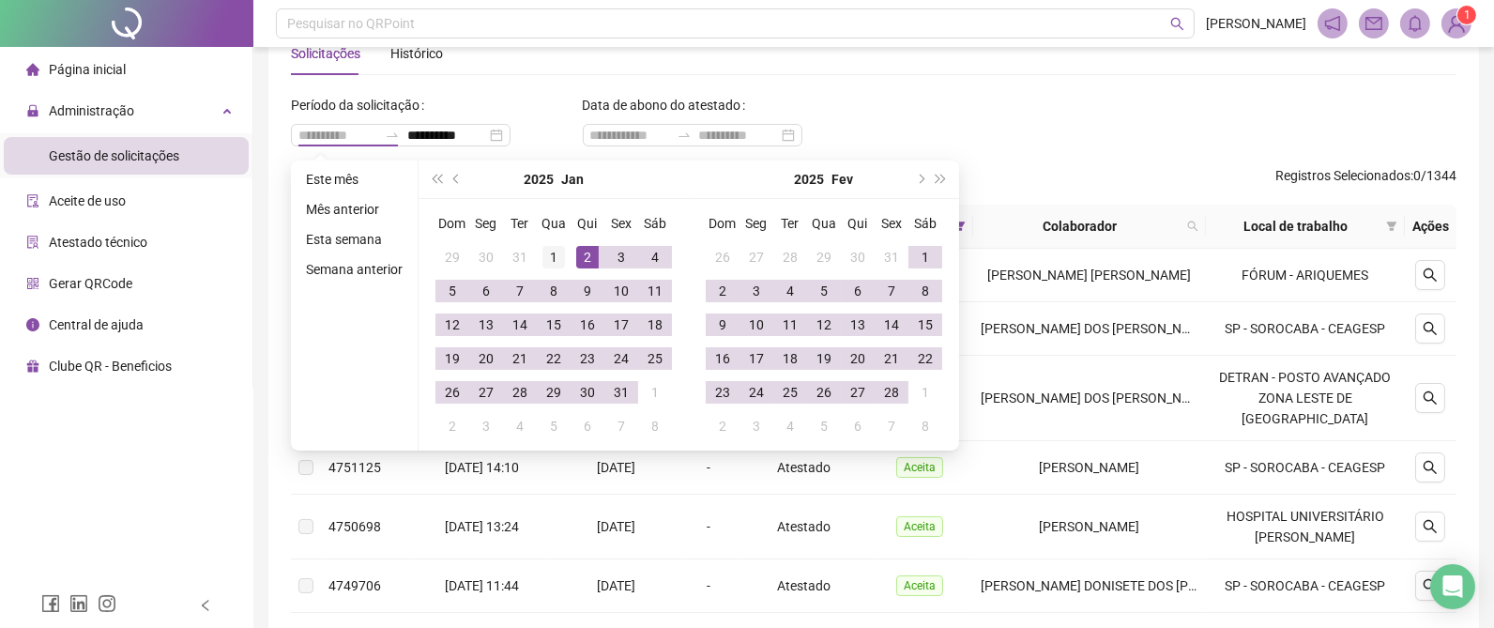
type input "**********"
click at [555, 253] on div "1" at bounding box center [554, 257] width 23 height 23
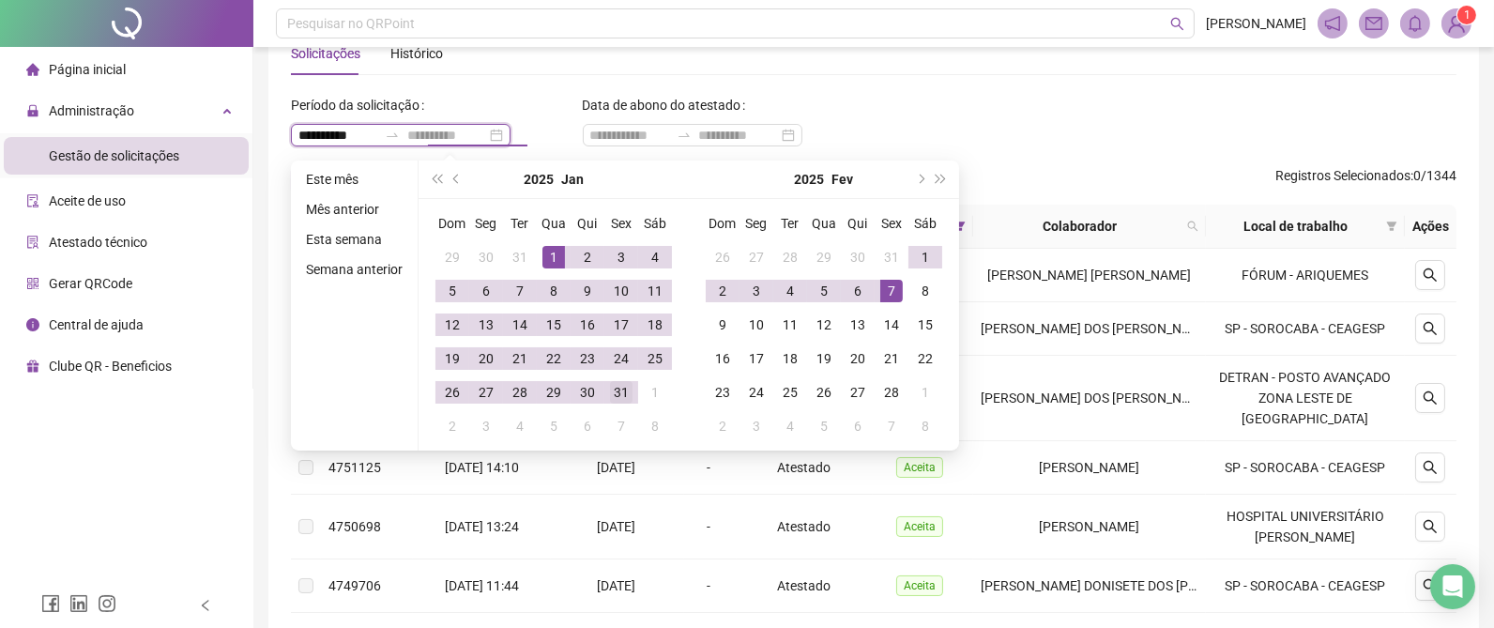
type input "**********"
click at [614, 390] on div "31" at bounding box center [621, 392] width 23 height 23
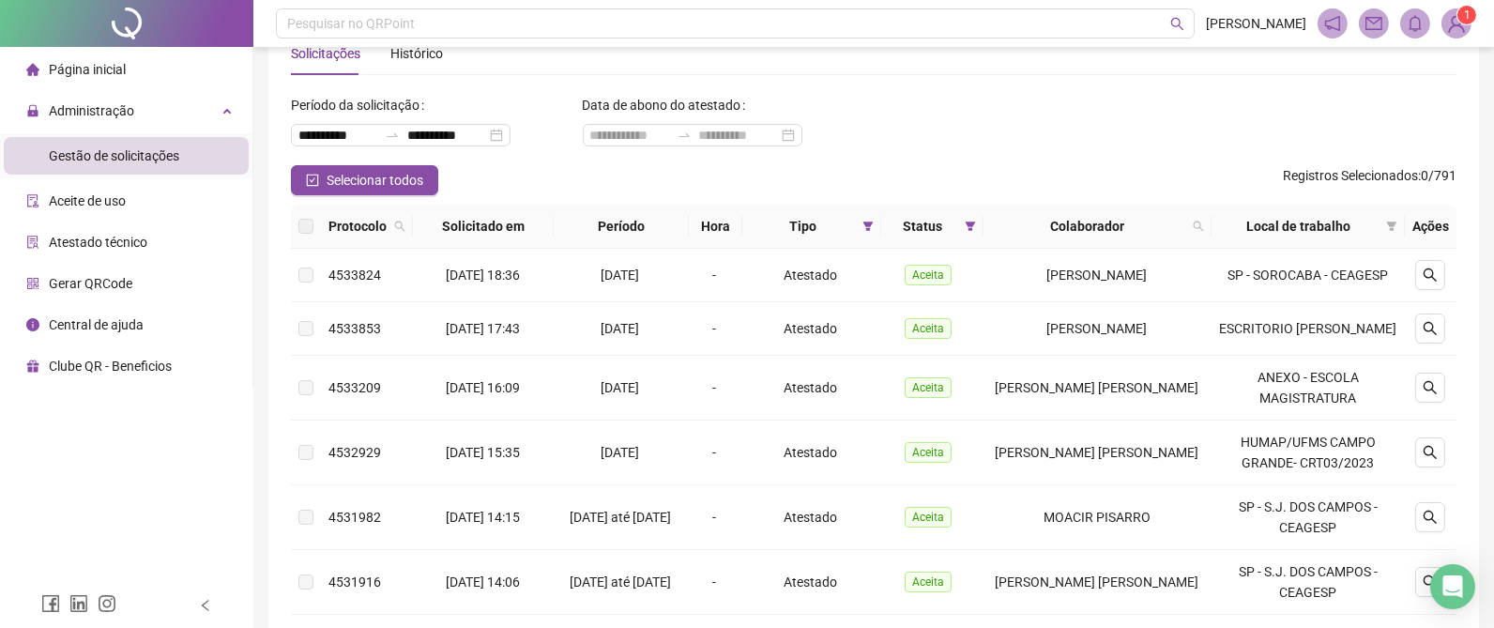
click at [249, 340] on ul "Página inicial Administração Gestão de solicitações Aceite de uso Atestado técn…" at bounding box center [126, 218] width 253 height 342
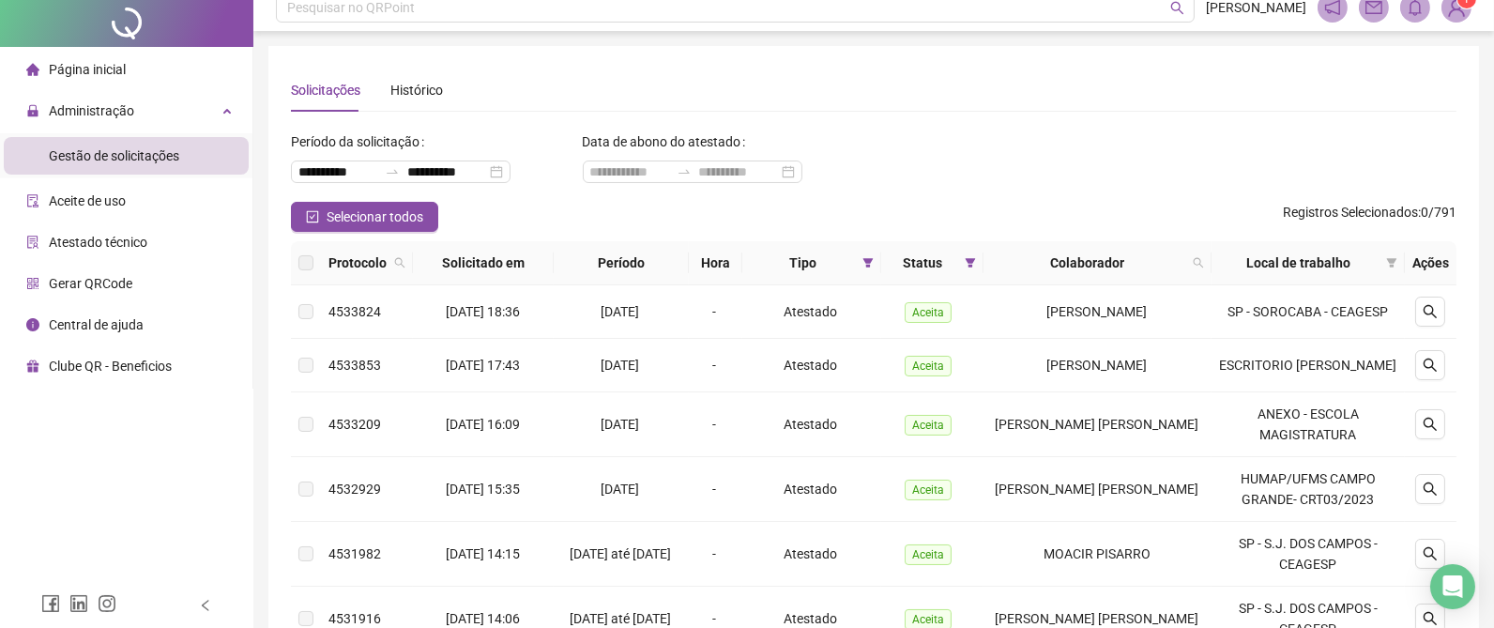
scroll to position [0, 0]
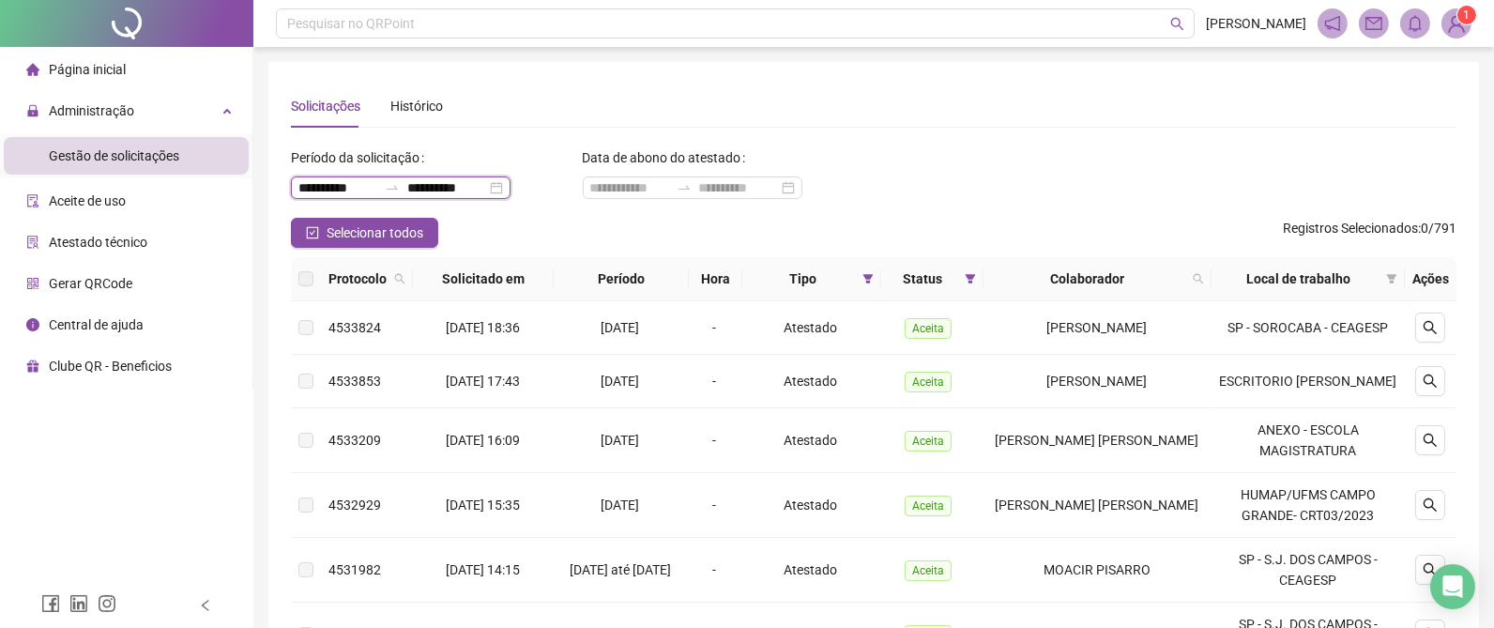
click at [322, 189] on input "**********" at bounding box center [337, 187] width 79 height 21
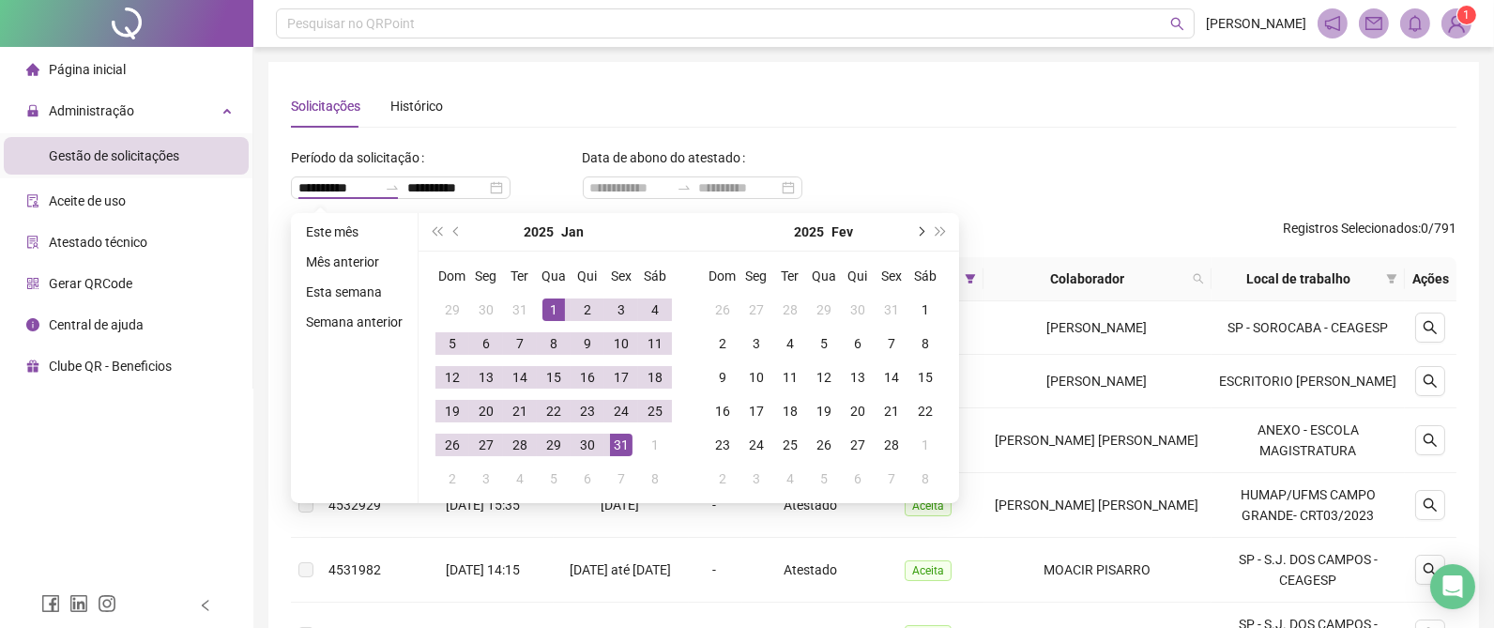
click at [923, 229] on button "next-year" at bounding box center [919, 232] width 21 height 38
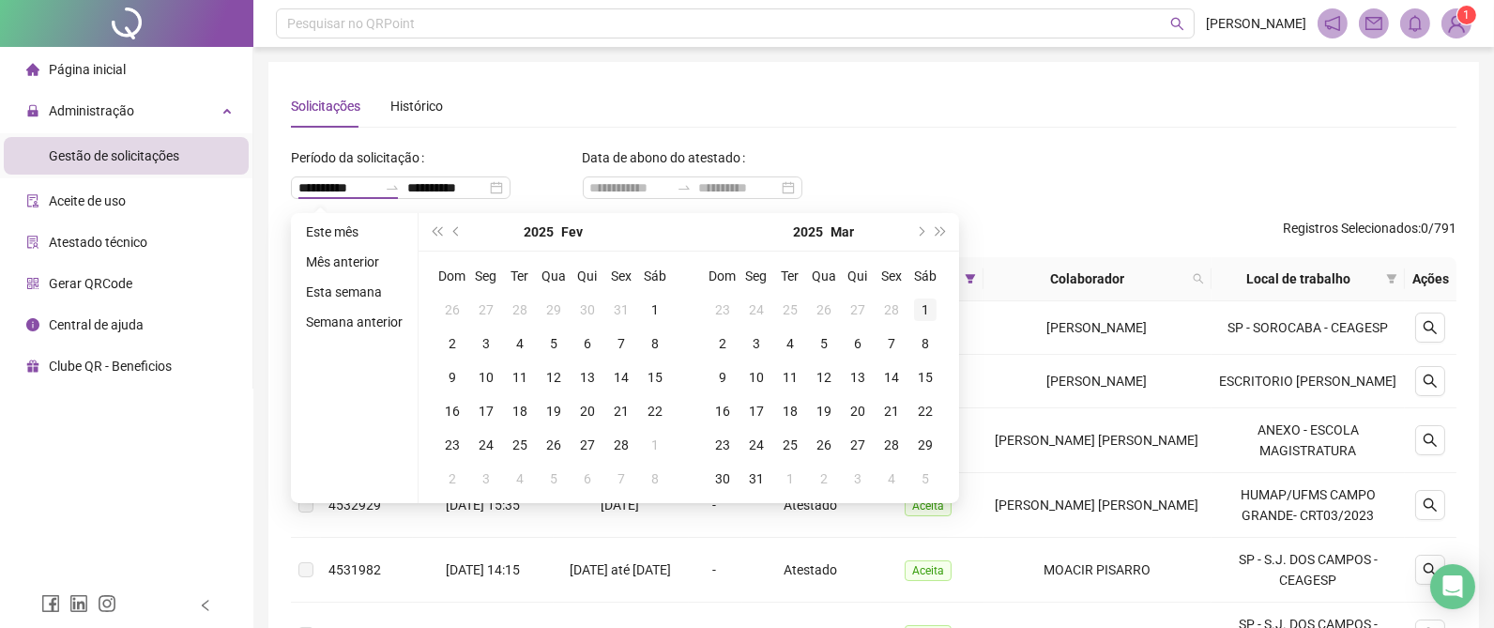
type input "**********"
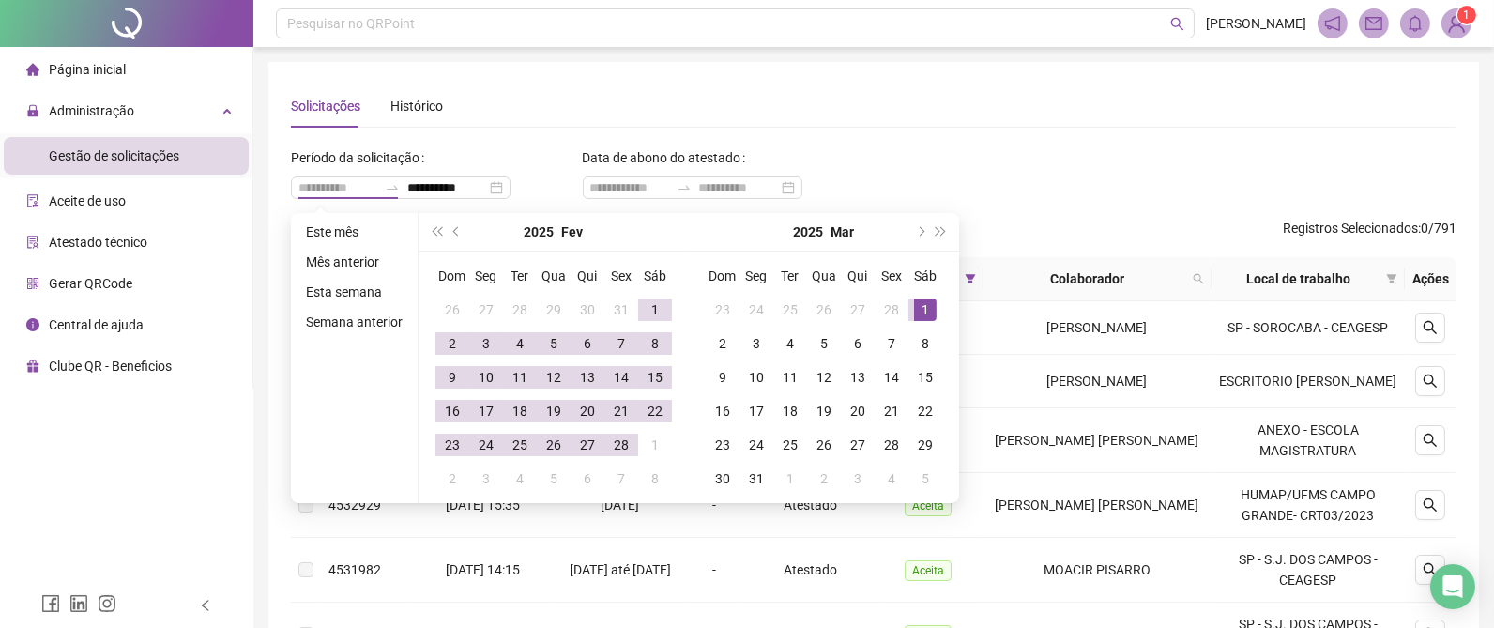
click at [919, 308] on div "1" at bounding box center [925, 309] width 23 height 23
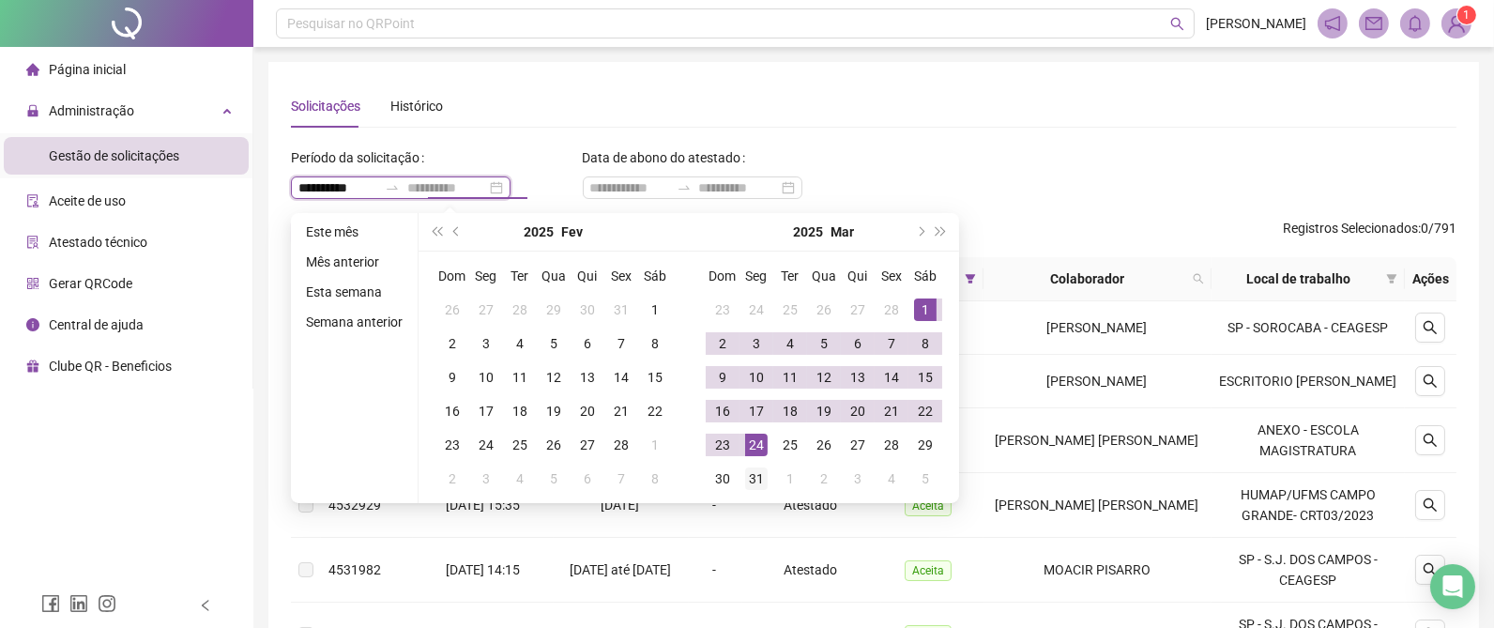
type input "**********"
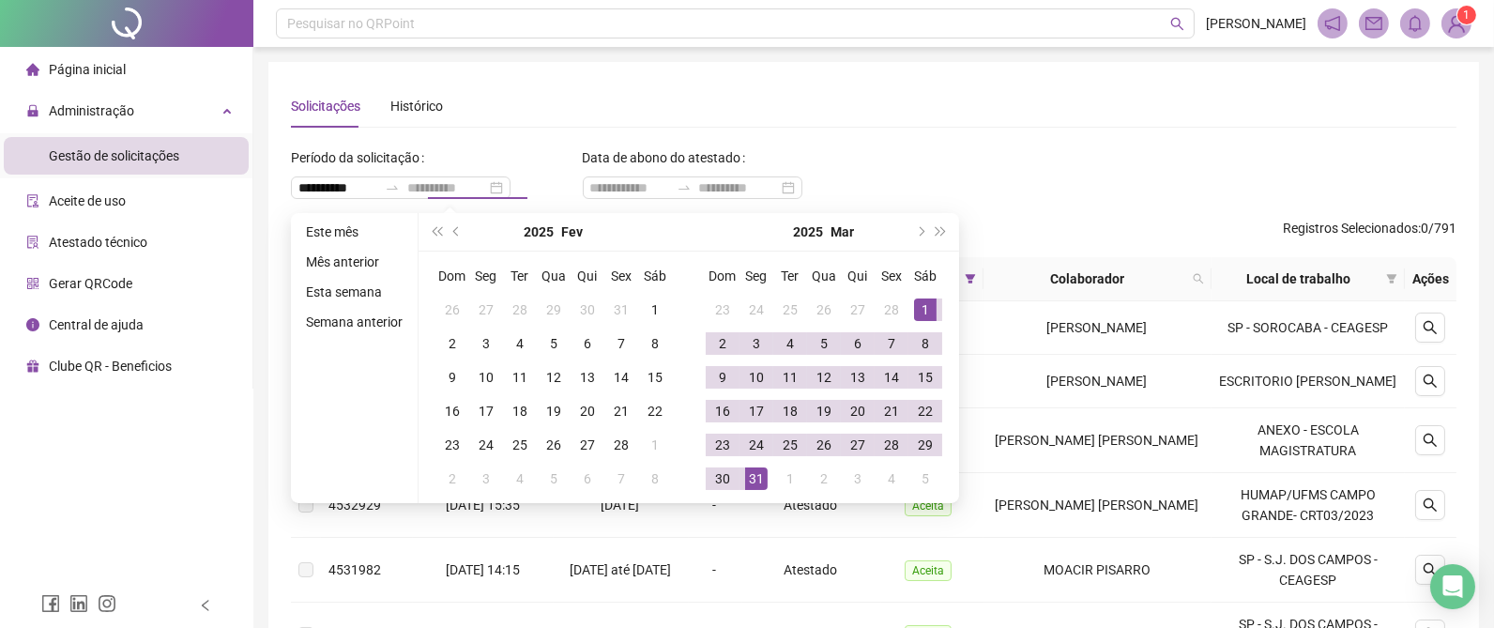
click at [759, 473] on div "31" at bounding box center [756, 478] width 23 height 23
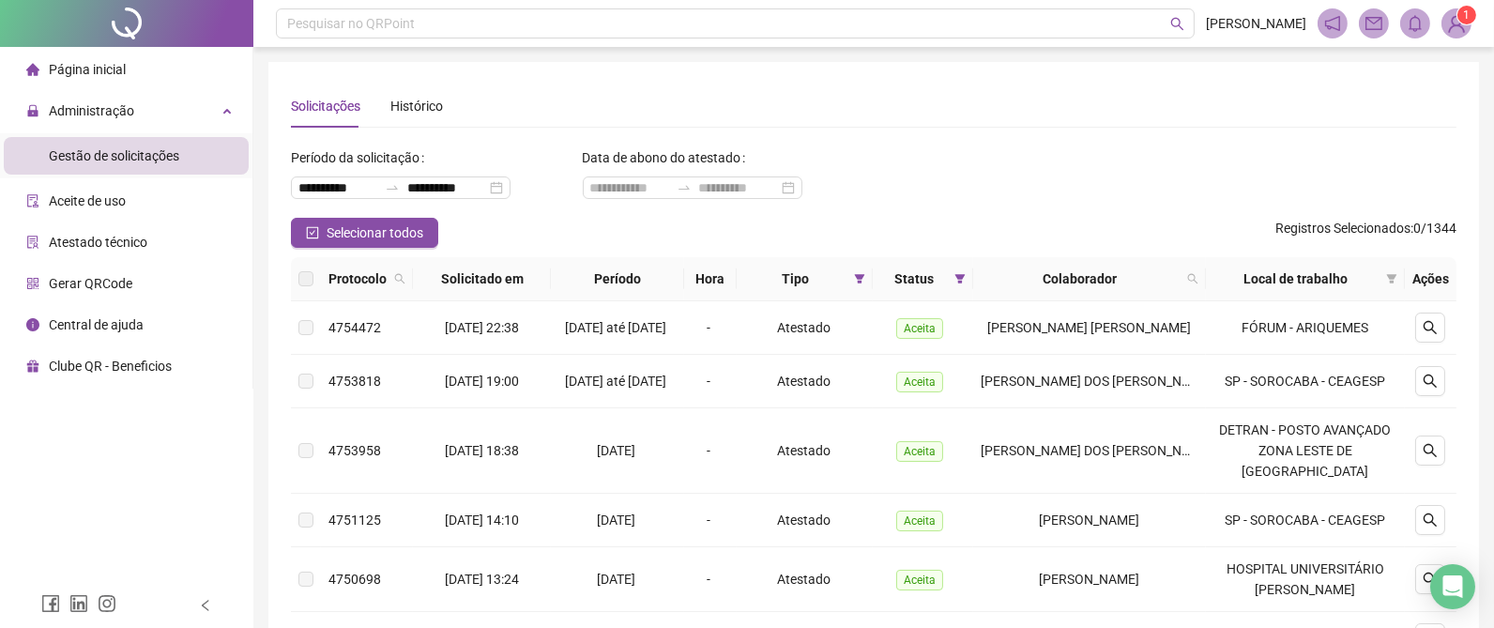
click at [265, 392] on div "**********" at bounding box center [873, 614] width 1241 height 1229
click at [1434, 388] on icon "search" at bounding box center [1430, 380] width 13 height 13
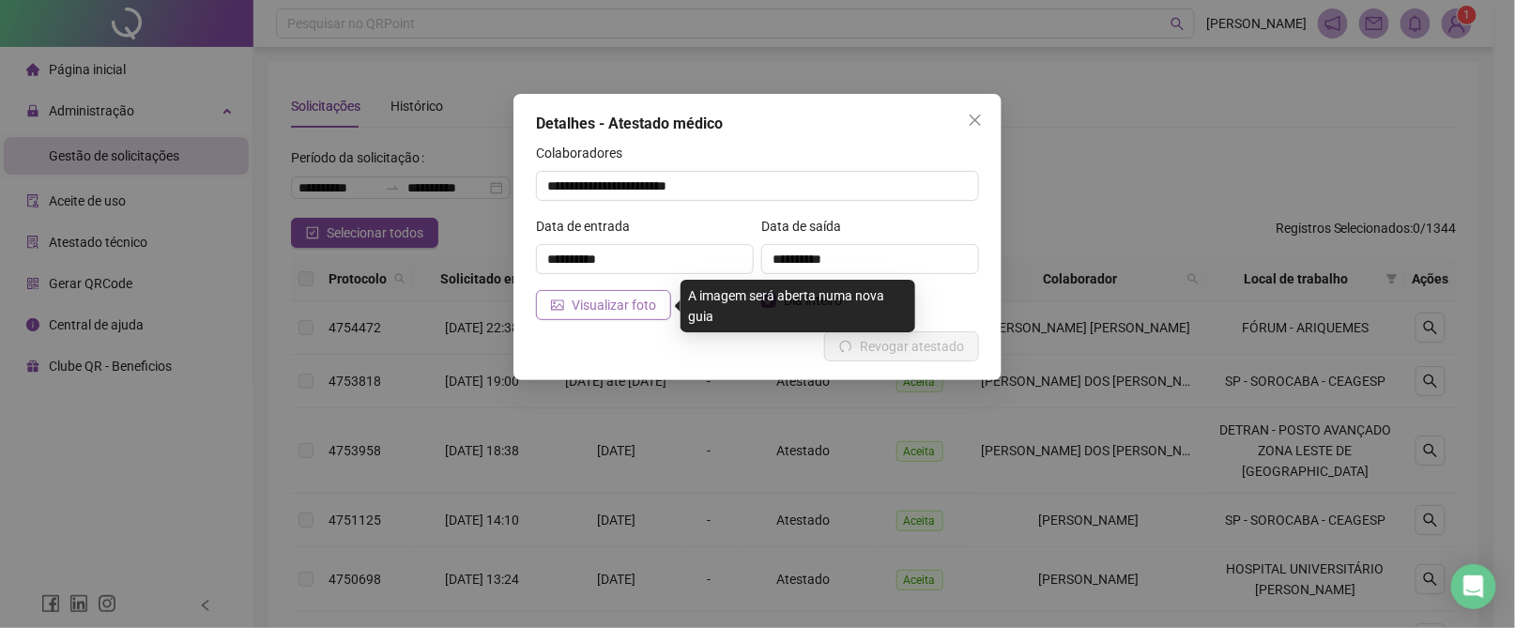
click at [613, 301] on span "Visualizar foto" at bounding box center [614, 305] width 84 height 21
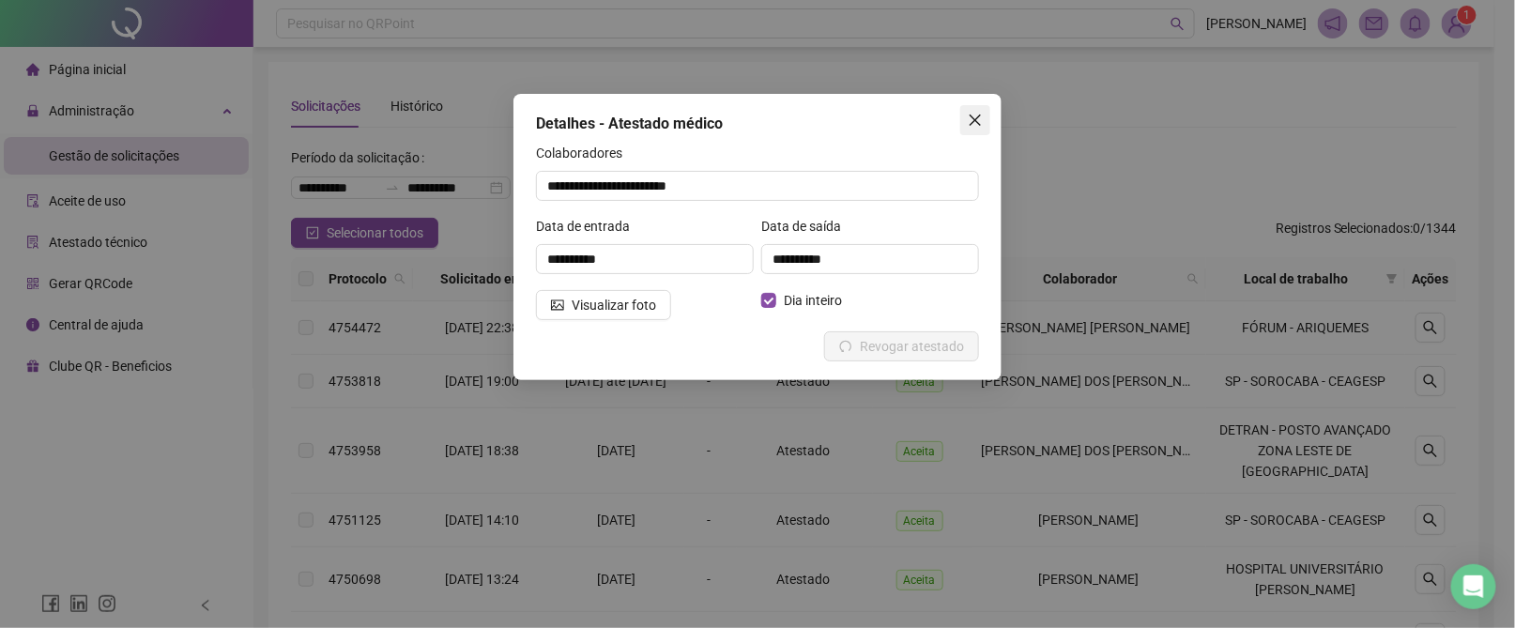
click at [975, 116] on icon "close" at bounding box center [975, 120] width 15 height 15
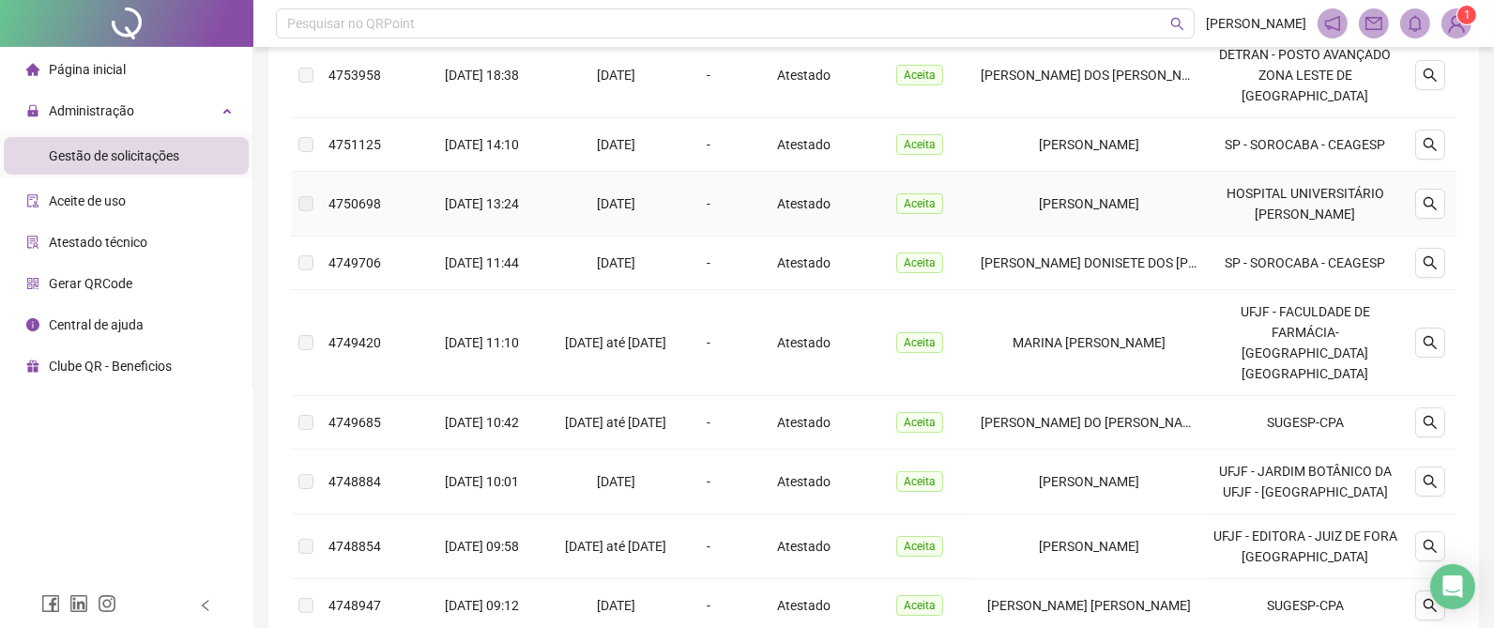
scroll to position [422, 0]
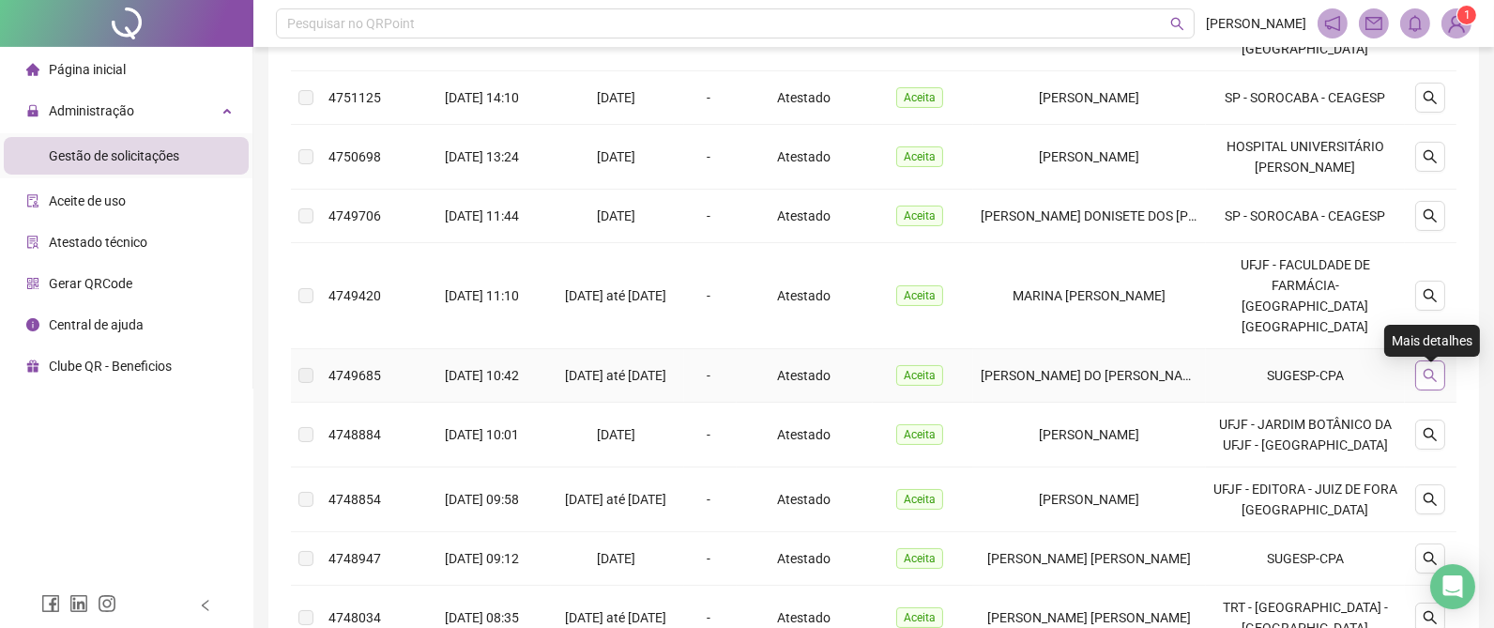
click at [1428, 378] on icon "search" at bounding box center [1430, 375] width 13 height 13
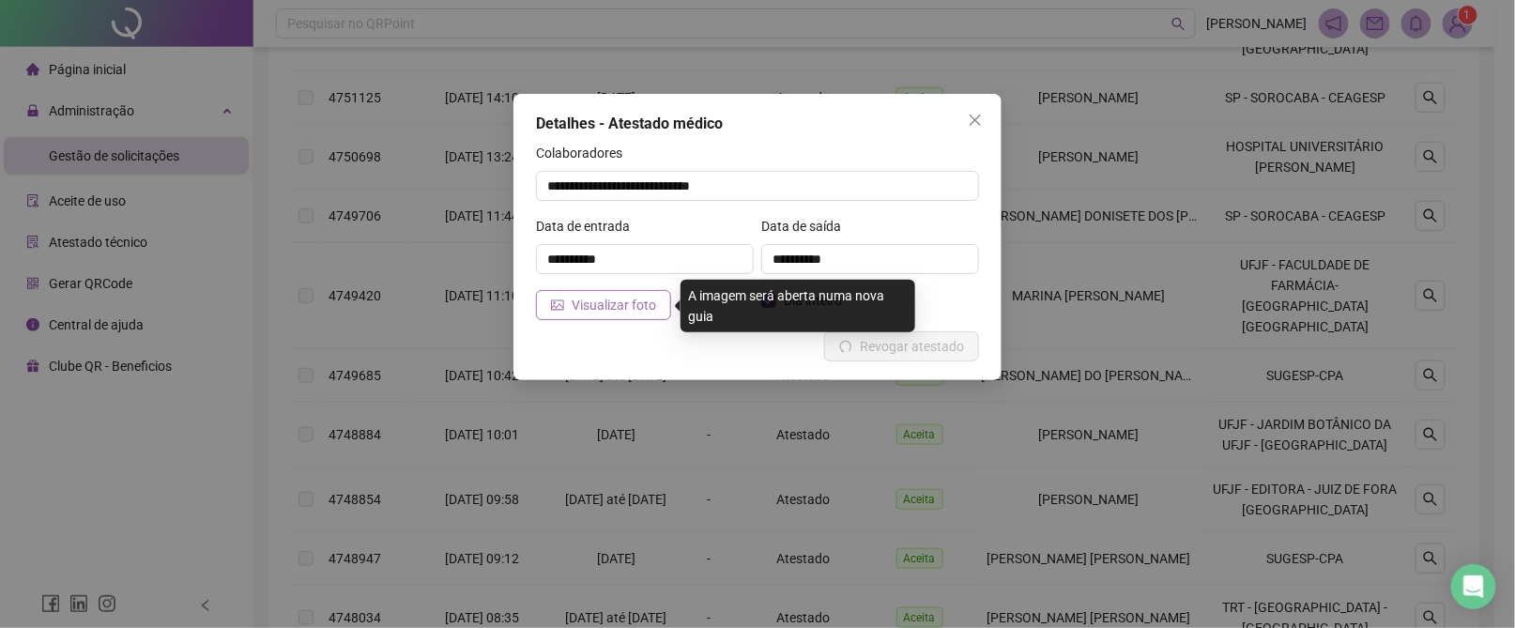
click at [567, 302] on button "Visualizar foto" at bounding box center [603, 305] width 135 height 30
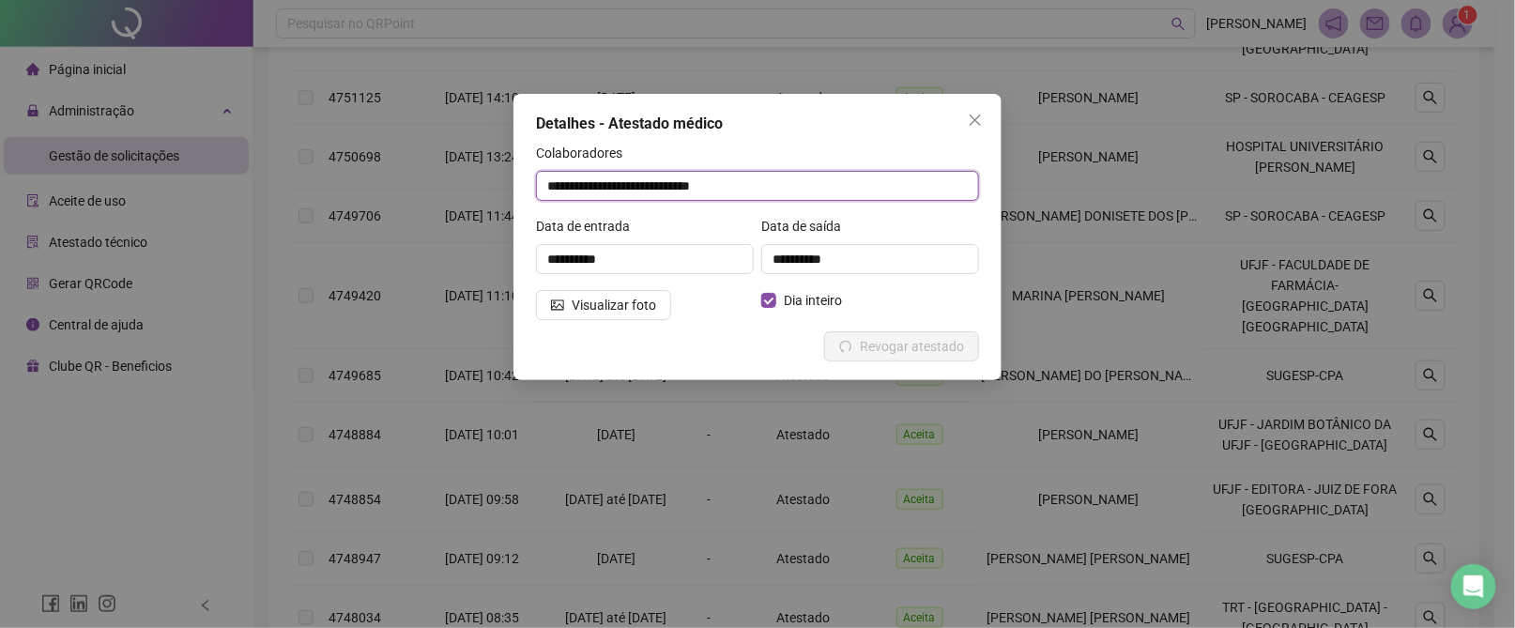
drag, startPoint x: 786, startPoint y: 186, endPoint x: 546, endPoint y: 179, distance: 239.4
click at [546, 179] on input "**********" at bounding box center [757, 186] width 443 height 30
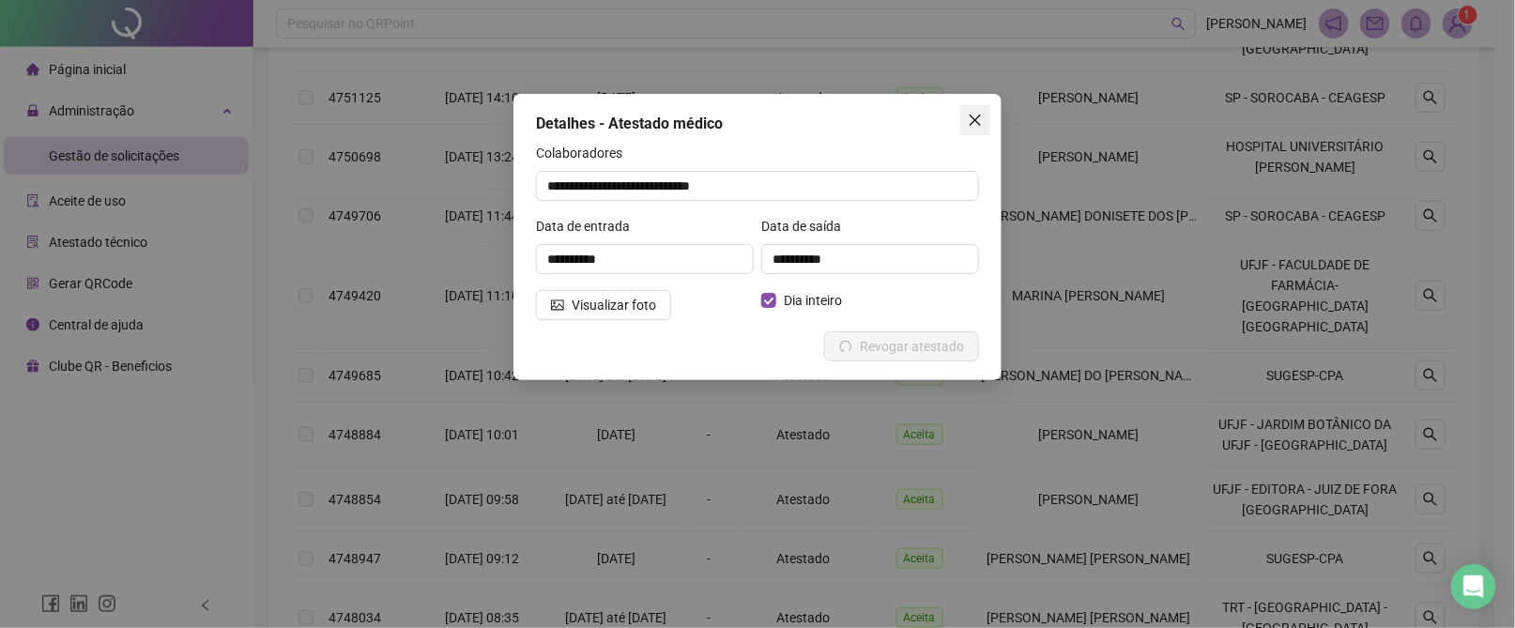
click at [973, 122] on icon "close" at bounding box center [975, 120] width 11 height 11
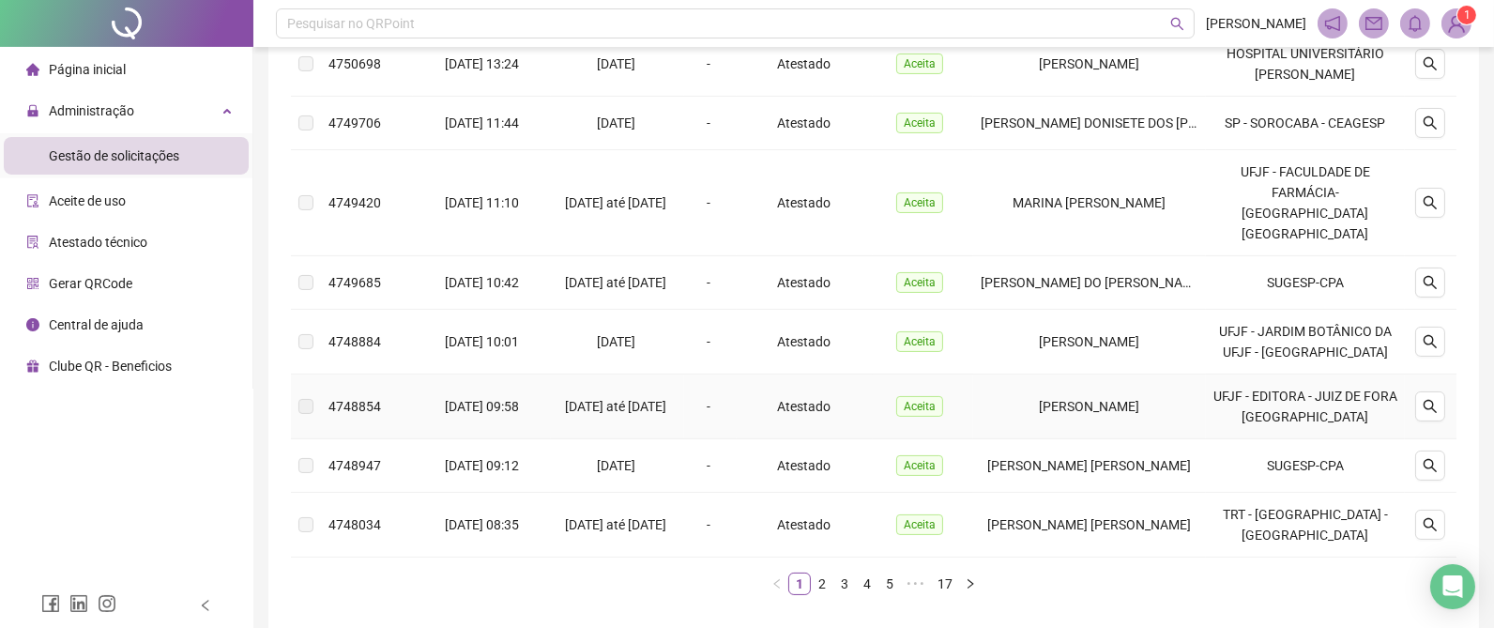
scroll to position [563, 0]
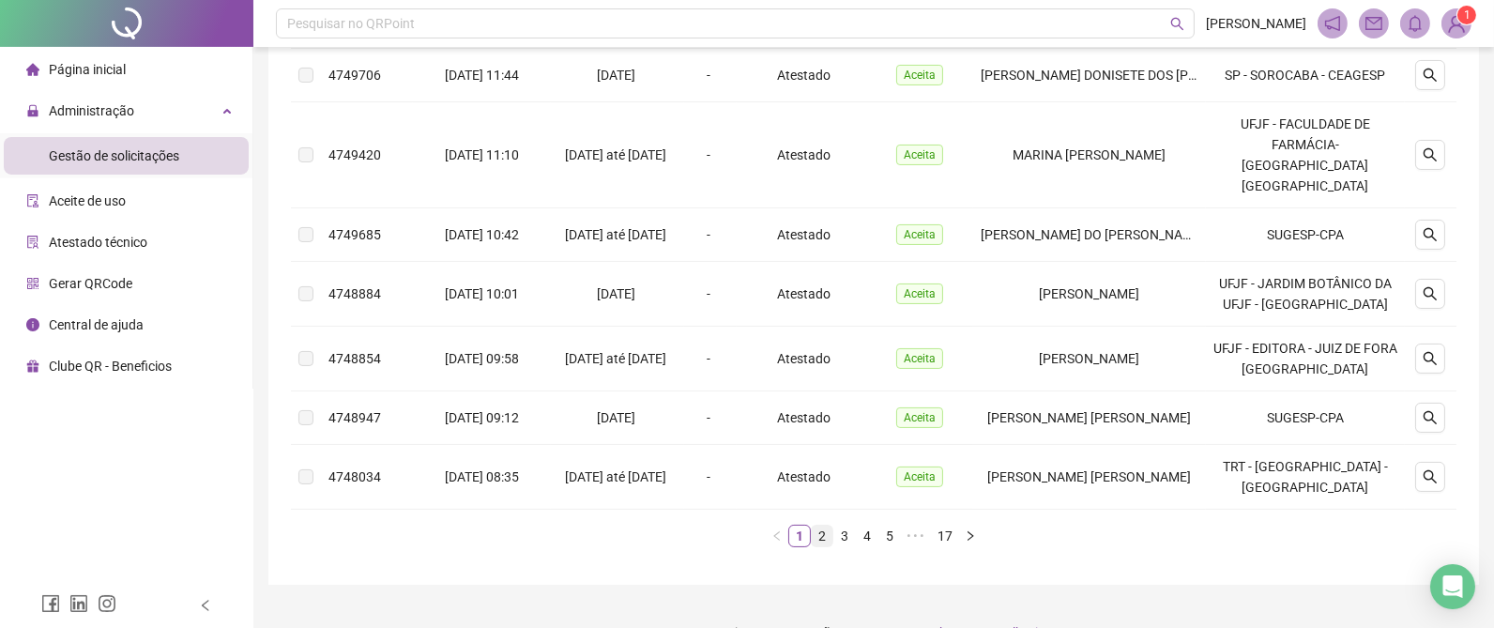
click at [828, 544] on link "2" at bounding box center [822, 536] width 21 height 21
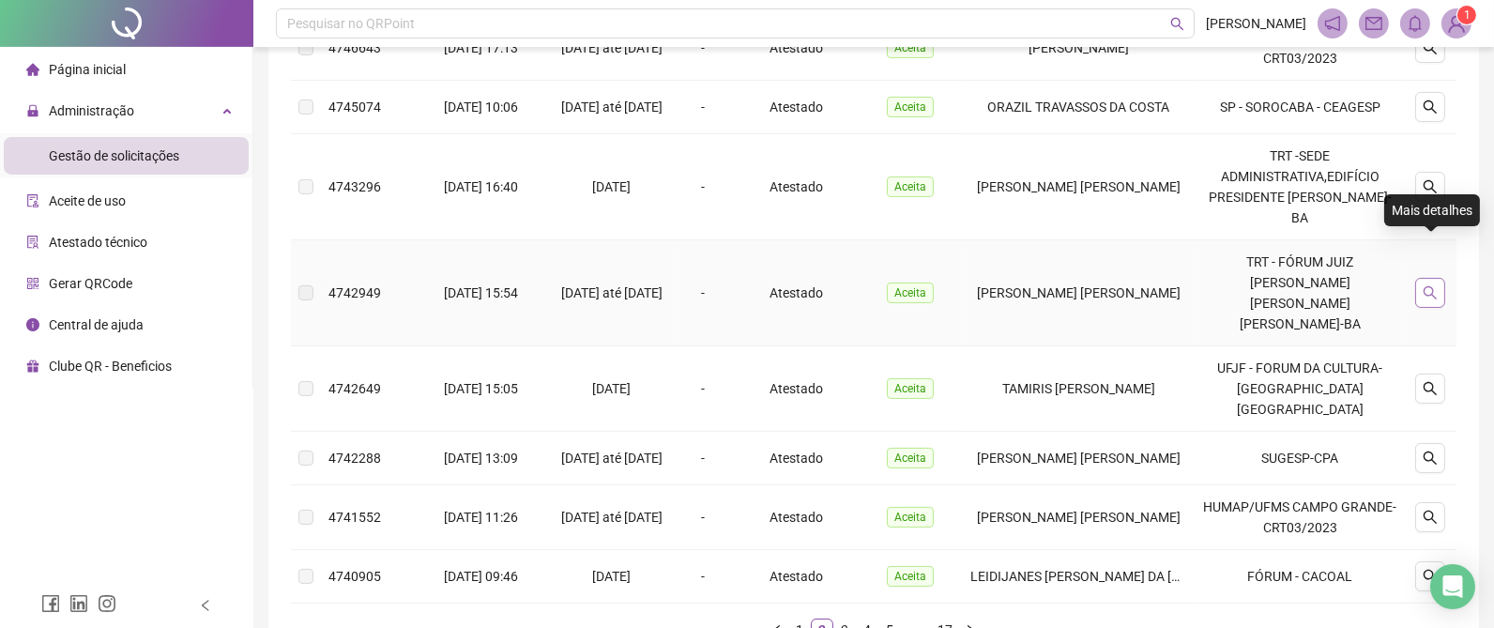
click at [1429, 285] on icon "search" at bounding box center [1430, 292] width 15 height 15
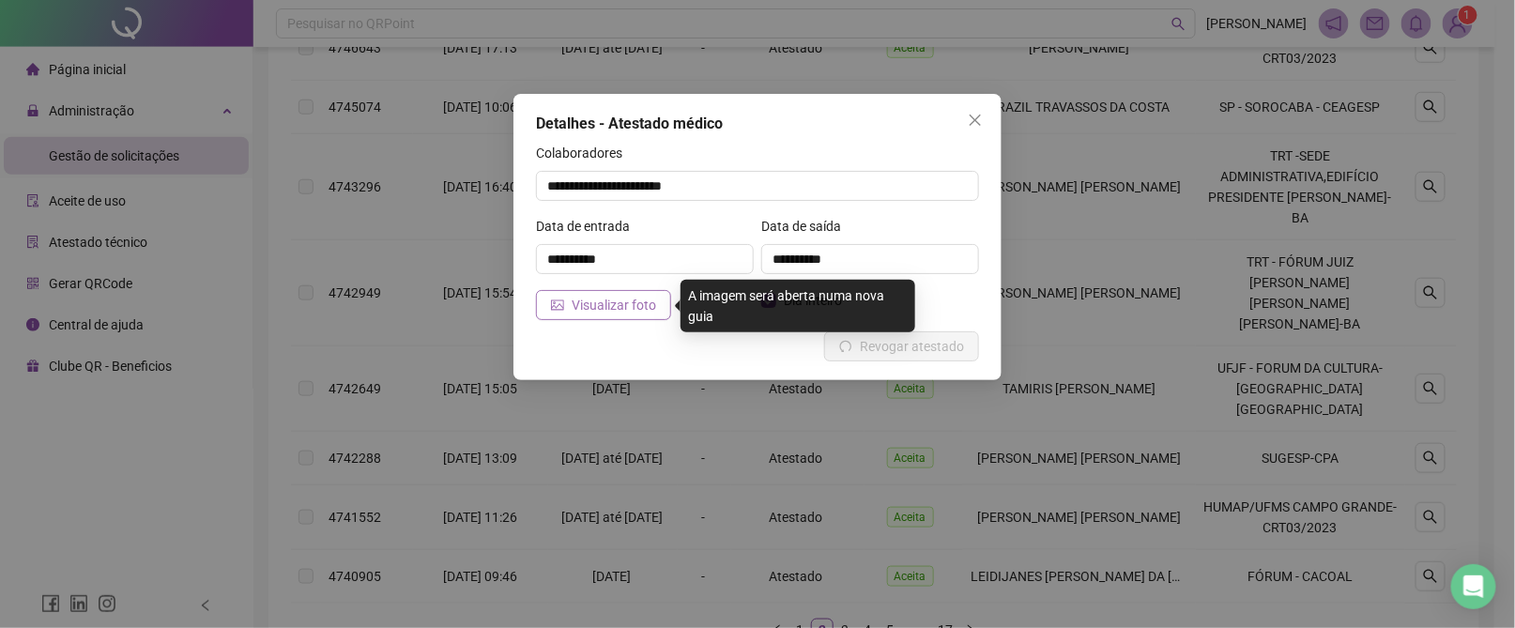
click at [616, 299] on span "Visualizar foto" at bounding box center [614, 305] width 84 height 21
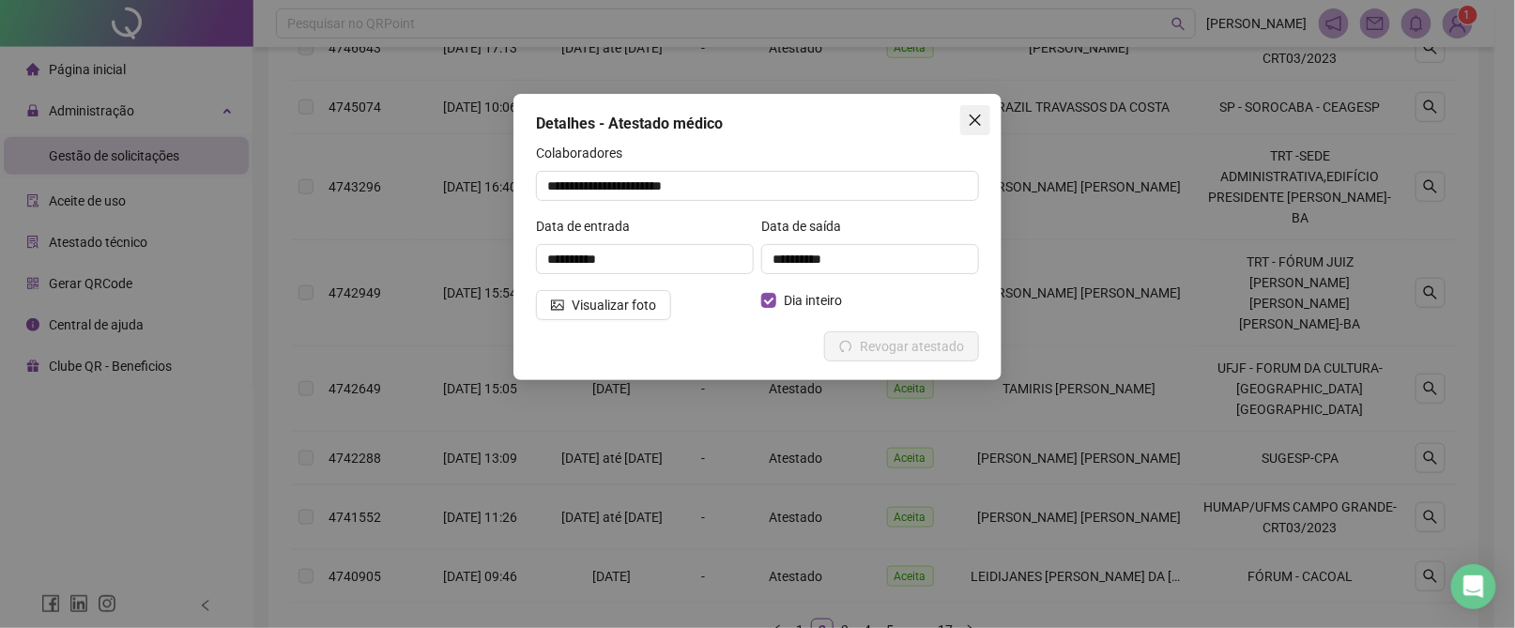
click at [977, 111] on button "Close" at bounding box center [975, 120] width 30 height 30
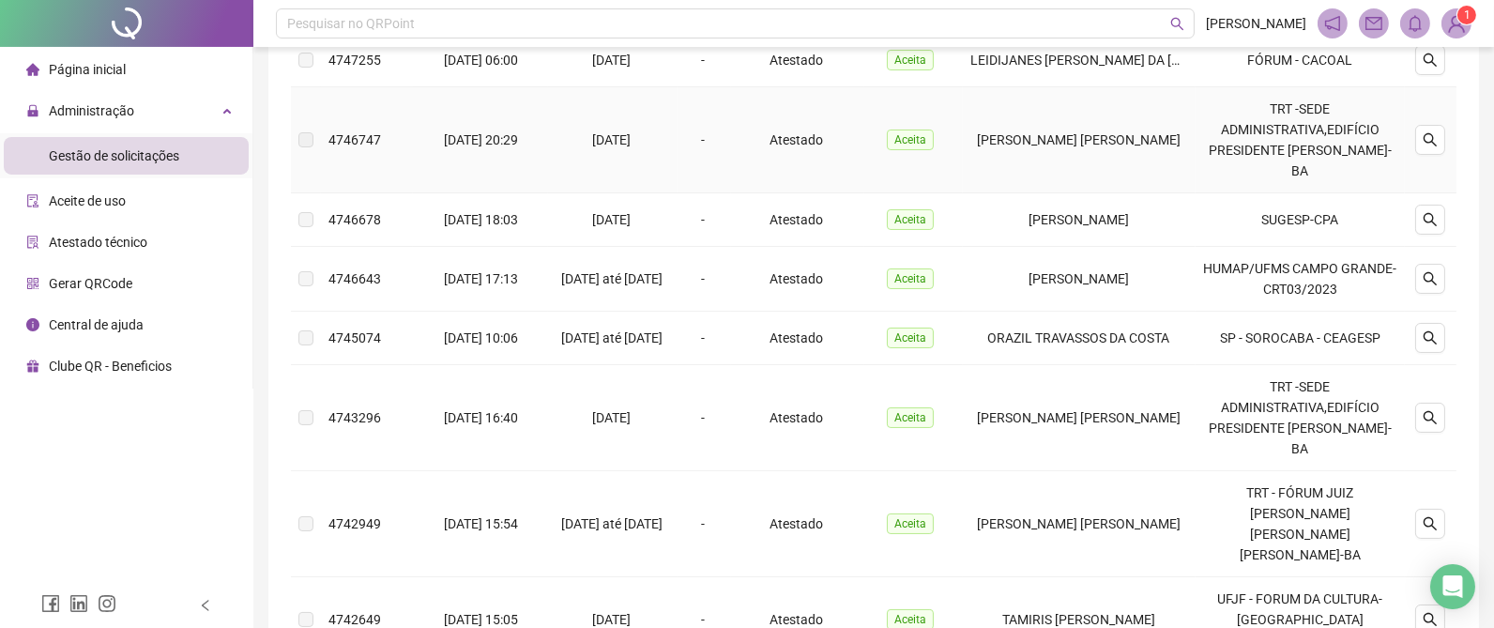
scroll to position [634, 0]
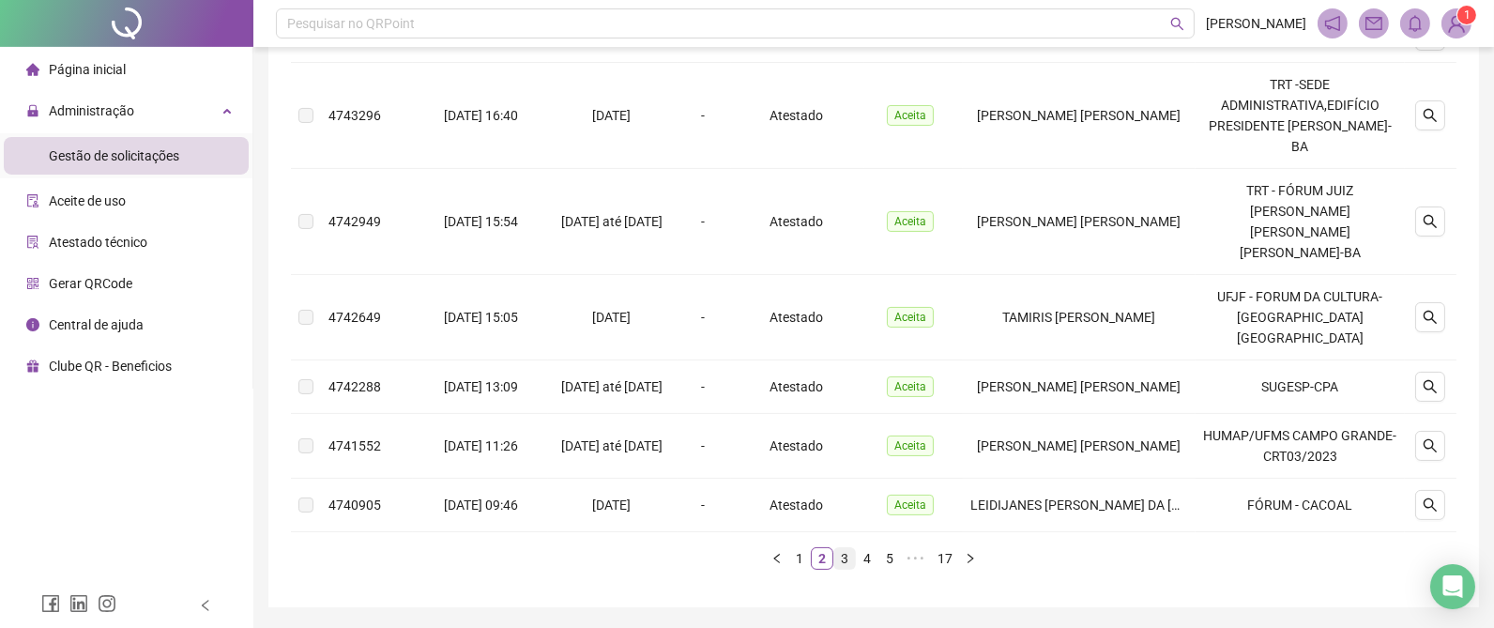
click at [849, 548] on link "3" at bounding box center [844, 558] width 21 height 21
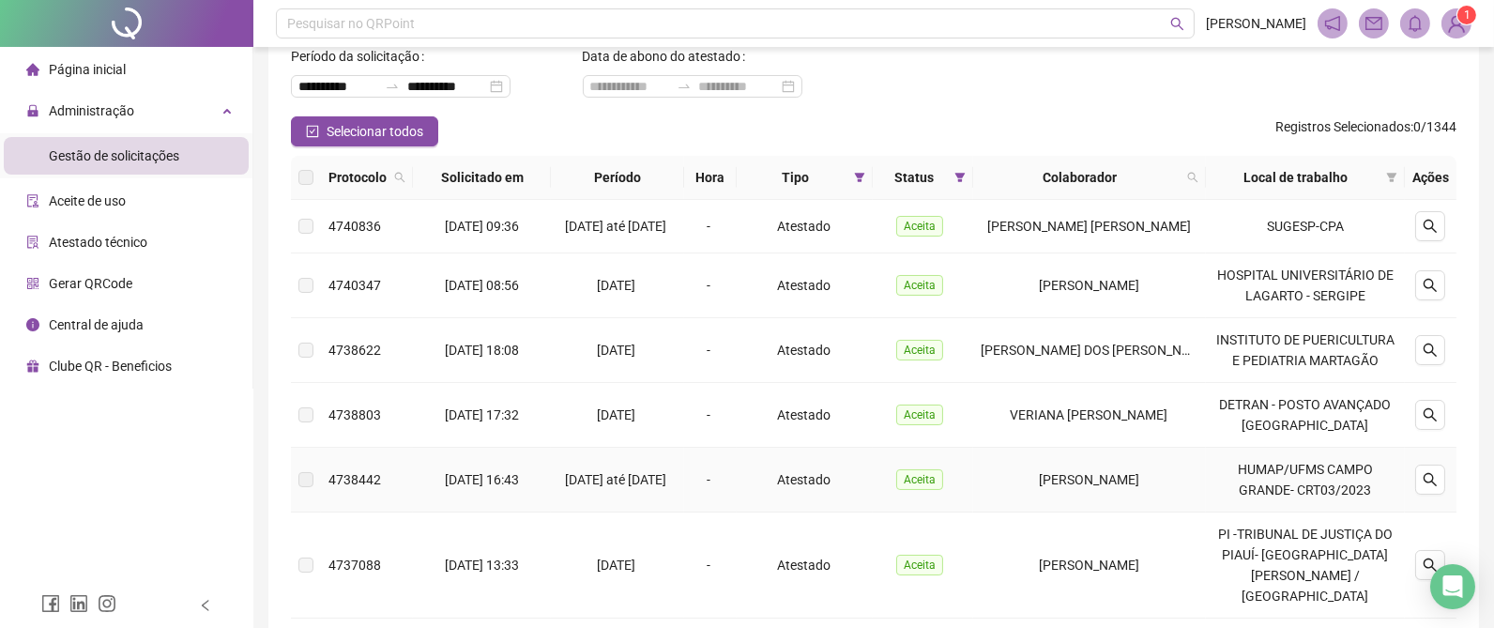
scroll to position [71, 0]
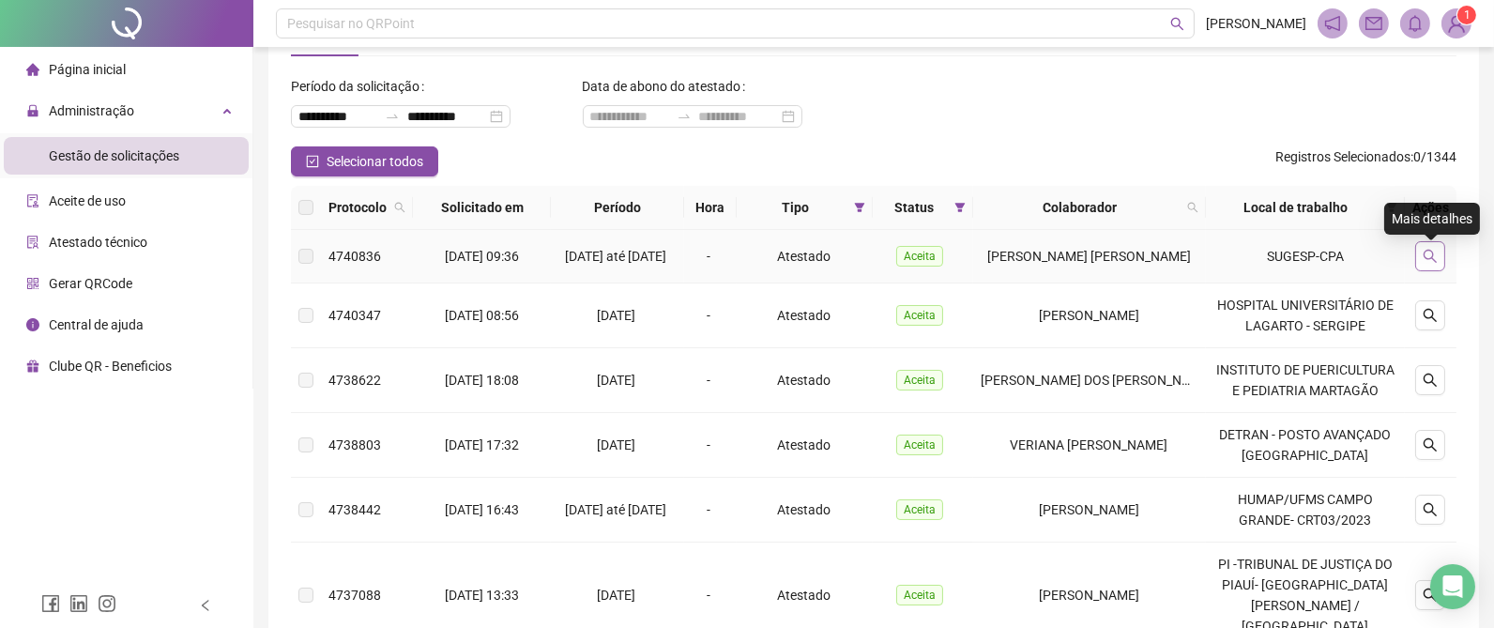
click at [1435, 252] on icon "search" at bounding box center [1430, 256] width 15 height 15
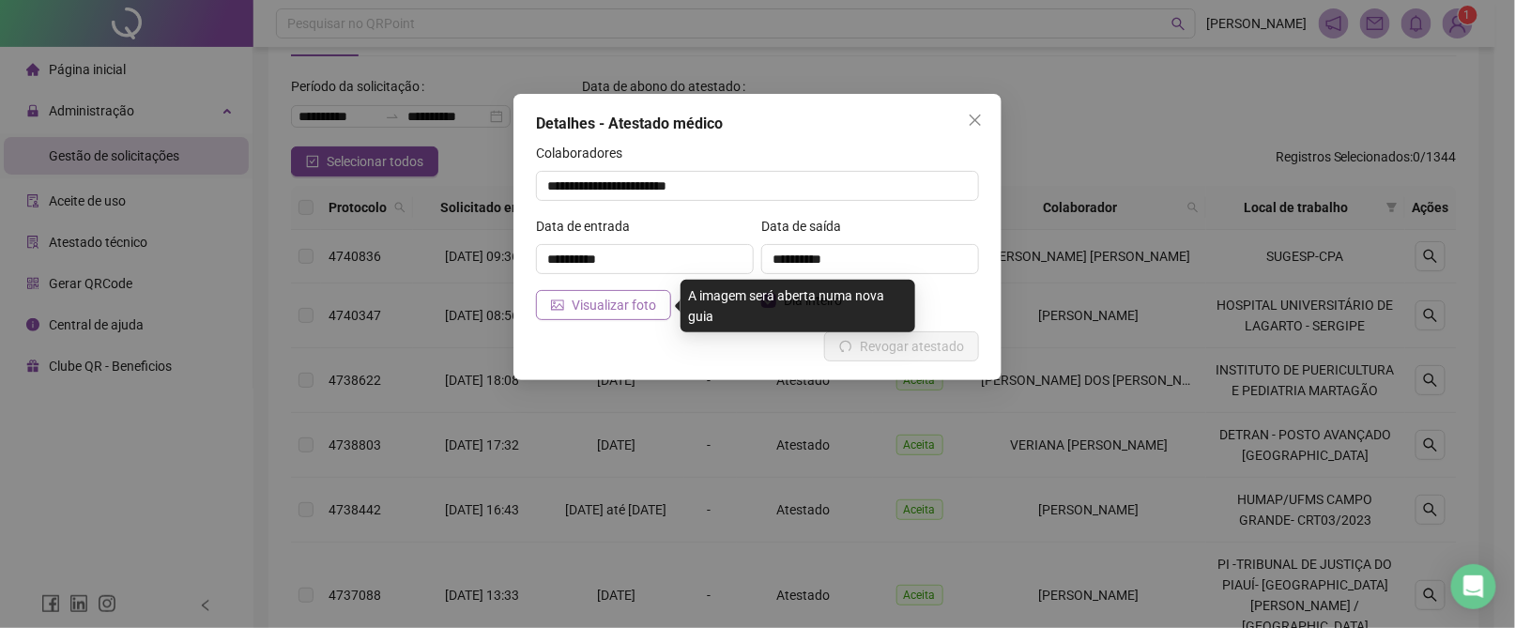
click at [580, 300] on span "Visualizar foto" at bounding box center [614, 305] width 84 height 21
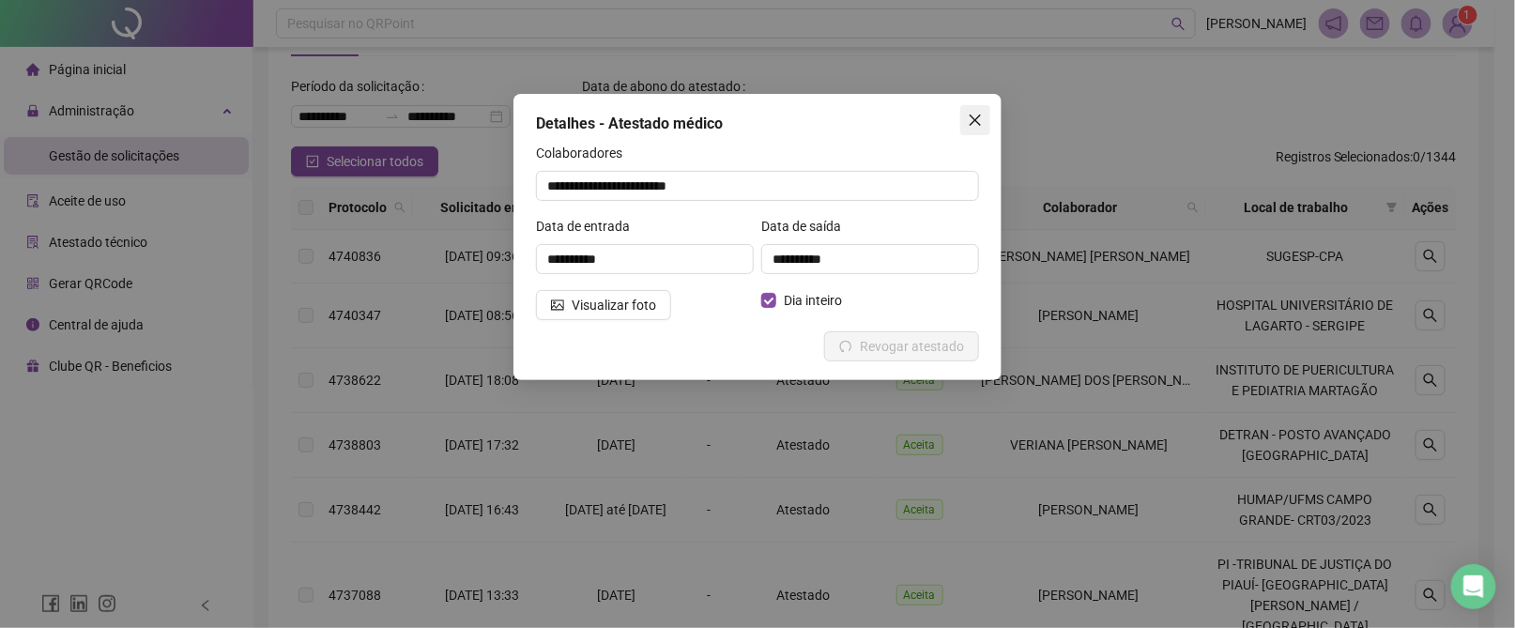
click at [974, 115] on icon "close" at bounding box center [975, 120] width 15 height 15
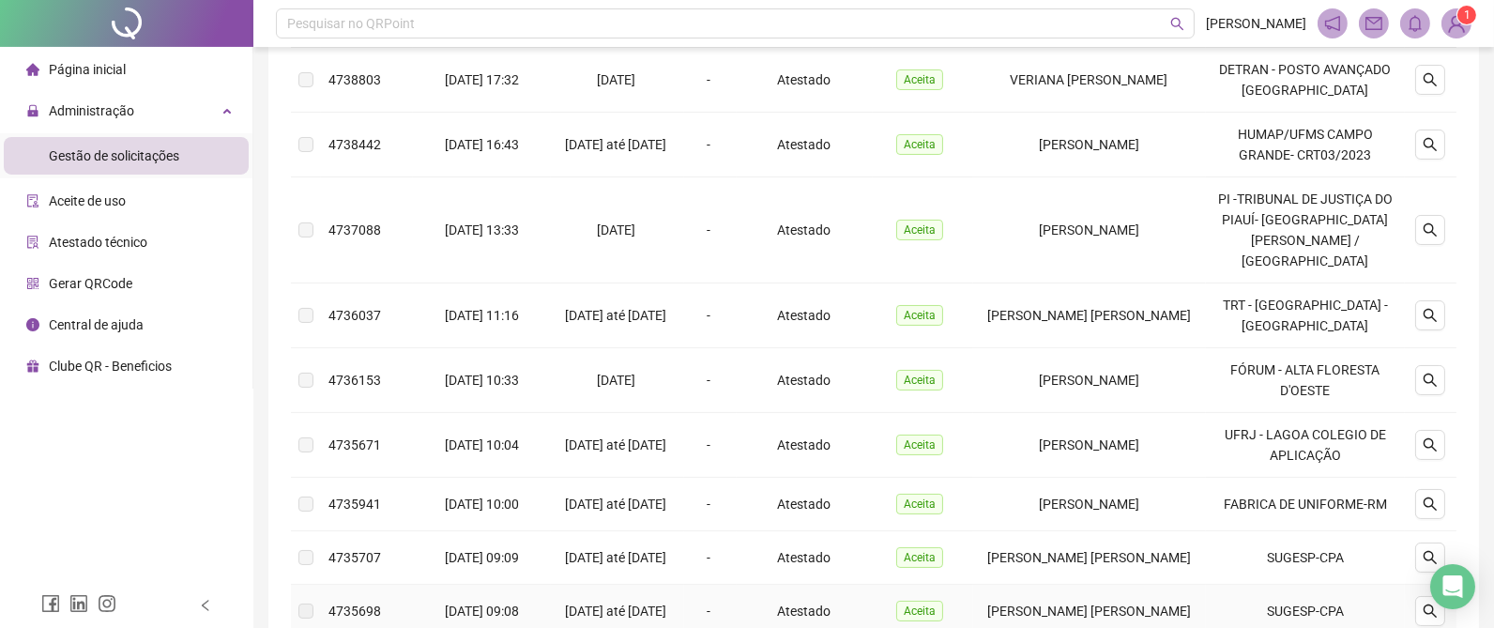
scroll to position [669, 0]
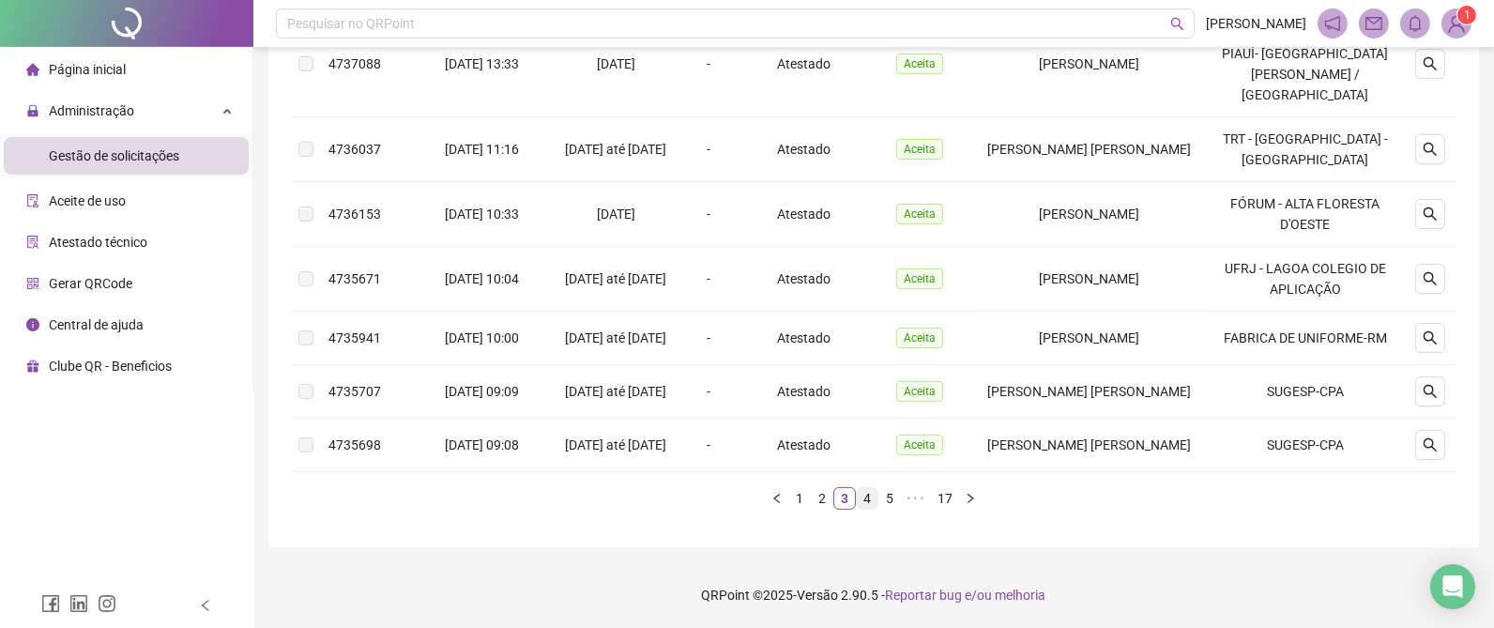
click at [866, 496] on link "4" at bounding box center [867, 498] width 21 height 21
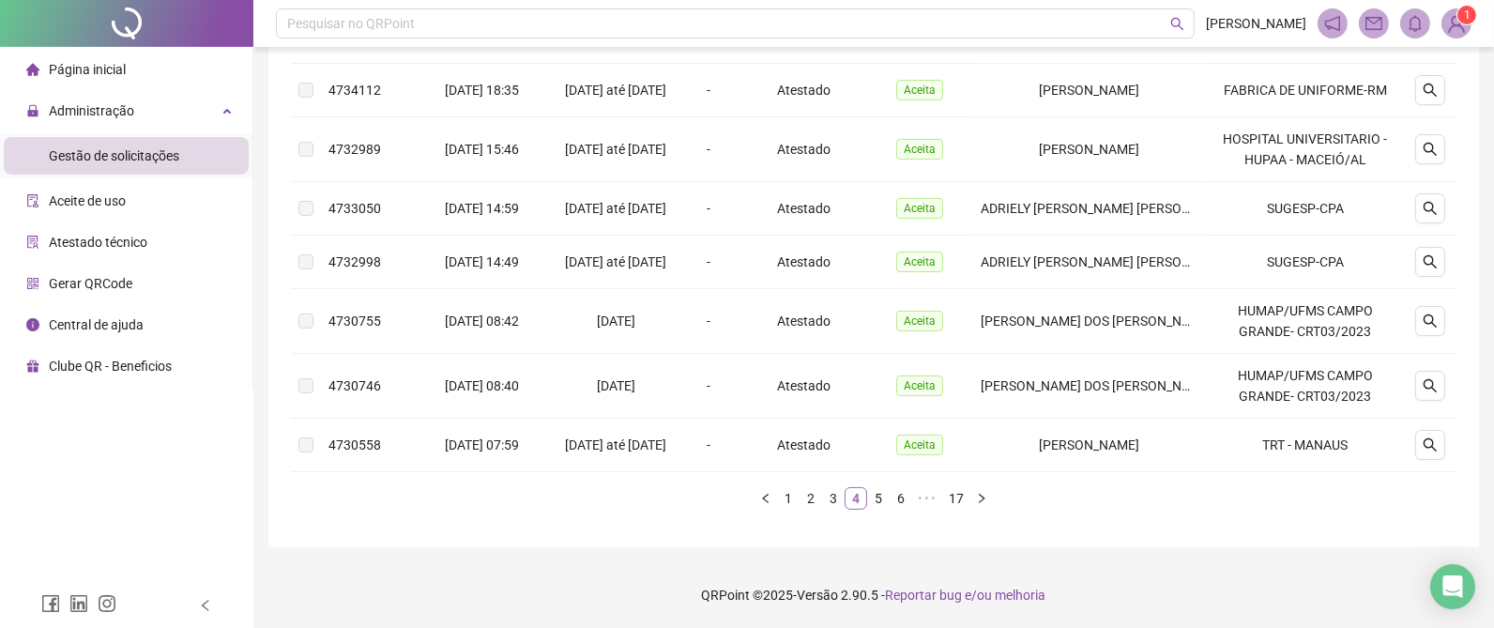
scroll to position [596, 0]
click at [1430, 437] on icon "search" at bounding box center [1430, 444] width 15 height 15
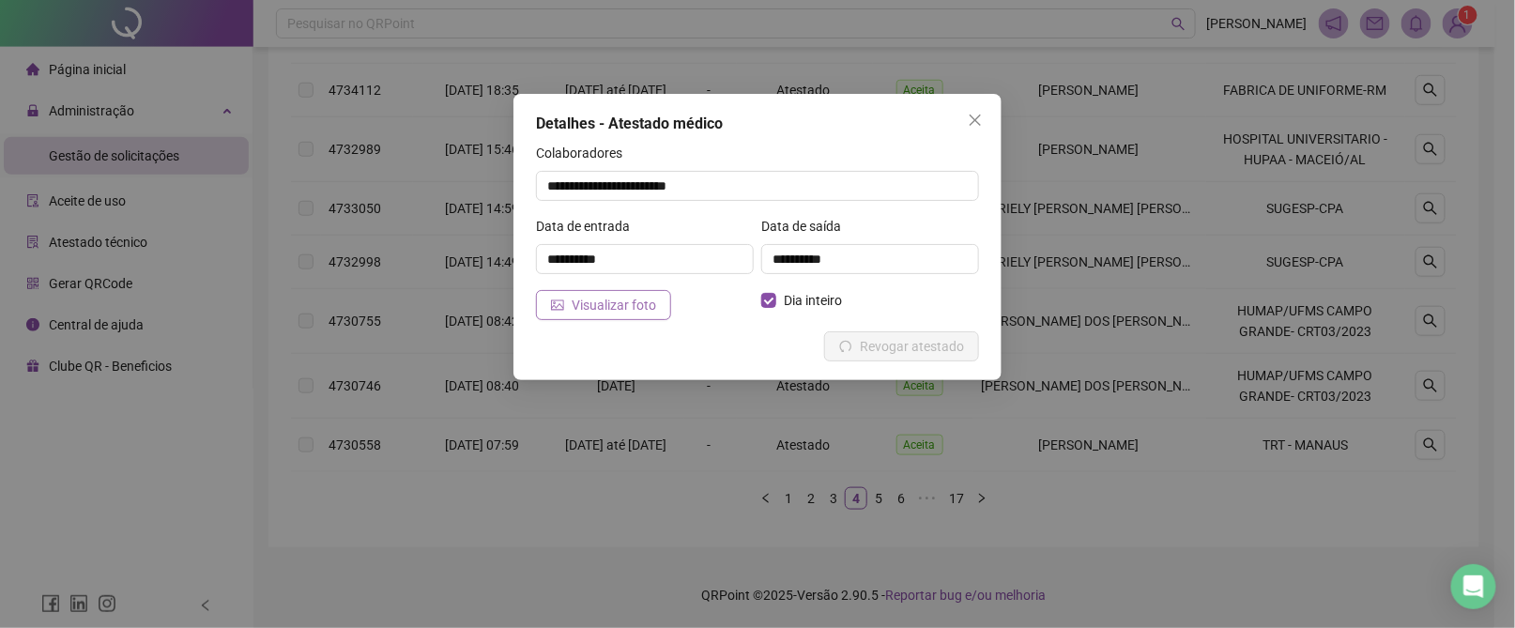
click at [619, 298] on span "Visualizar foto" at bounding box center [614, 305] width 84 height 21
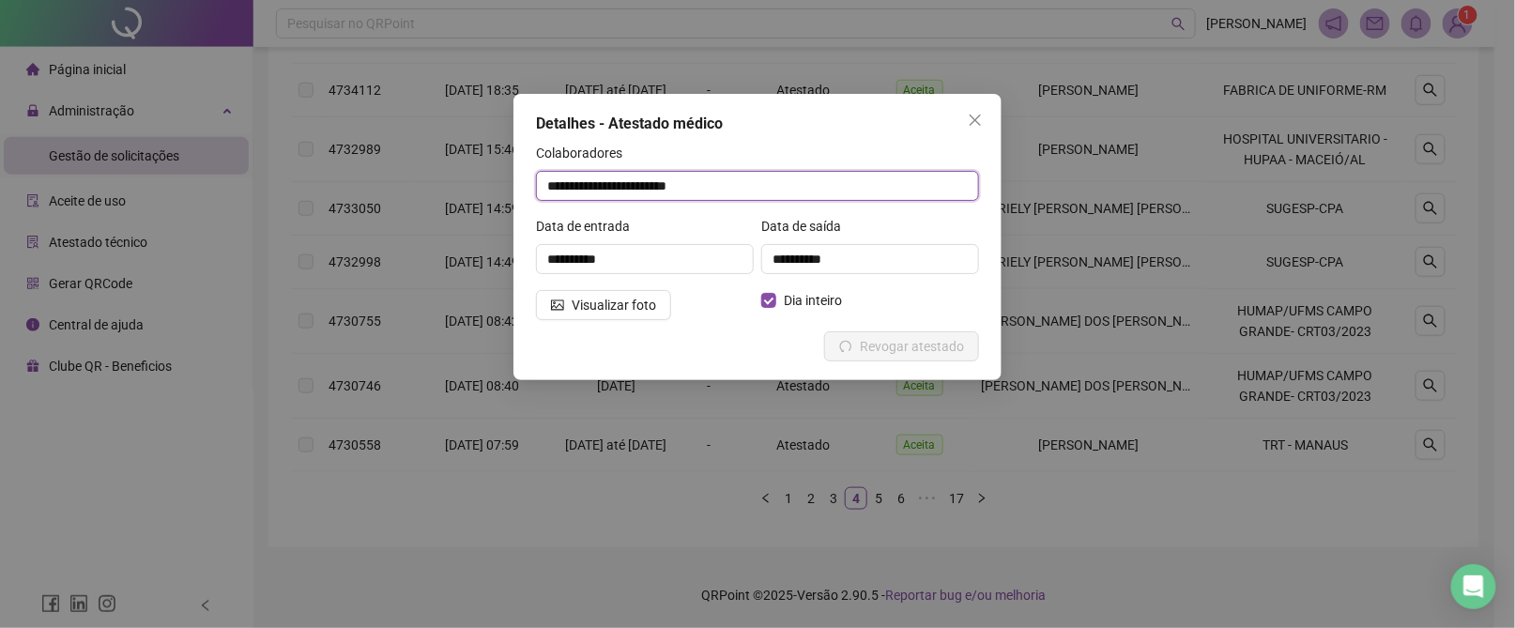
drag, startPoint x: 750, startPoint y: 191, endPoint x: 344, endPoint y: 190, distance: 405.5
click at [344, 190] on div "**********" at bounding box center [757, 314] width 1515 height 628
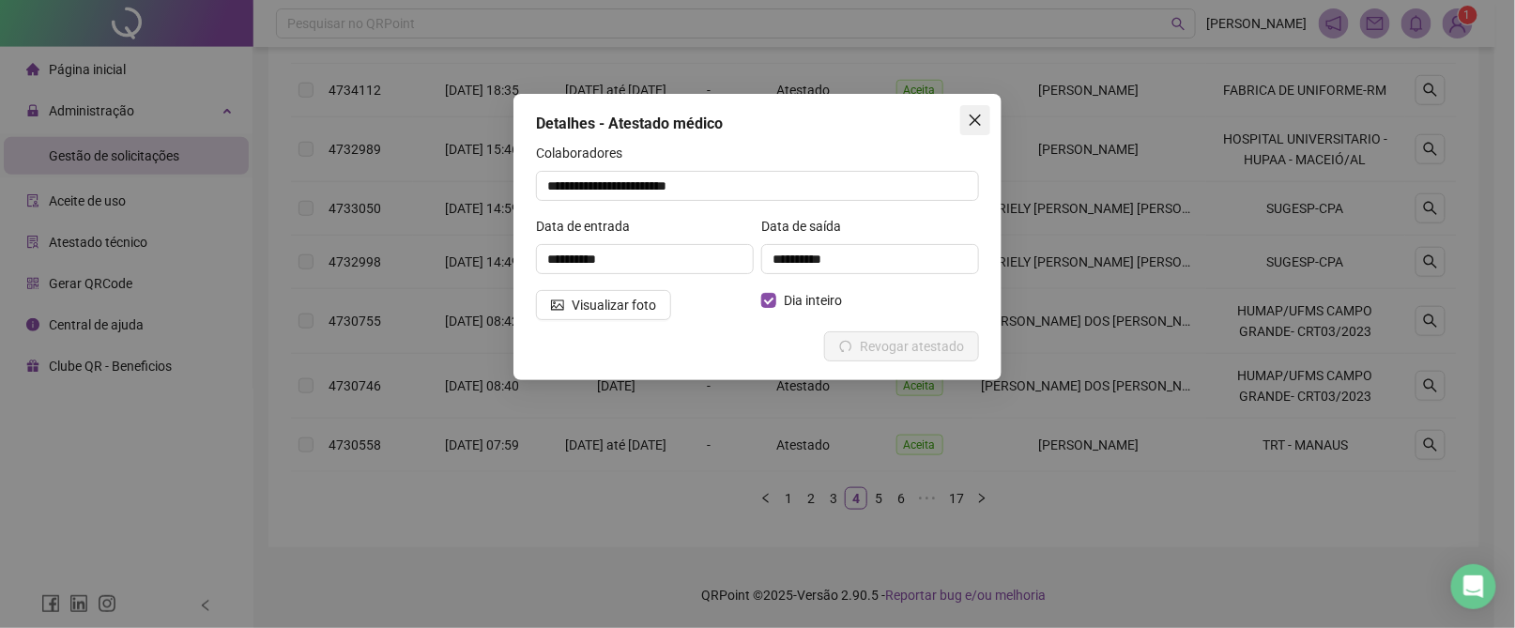
click at [980, 113] on icon "close" at bounding box center [975, 120] width 15 height 15
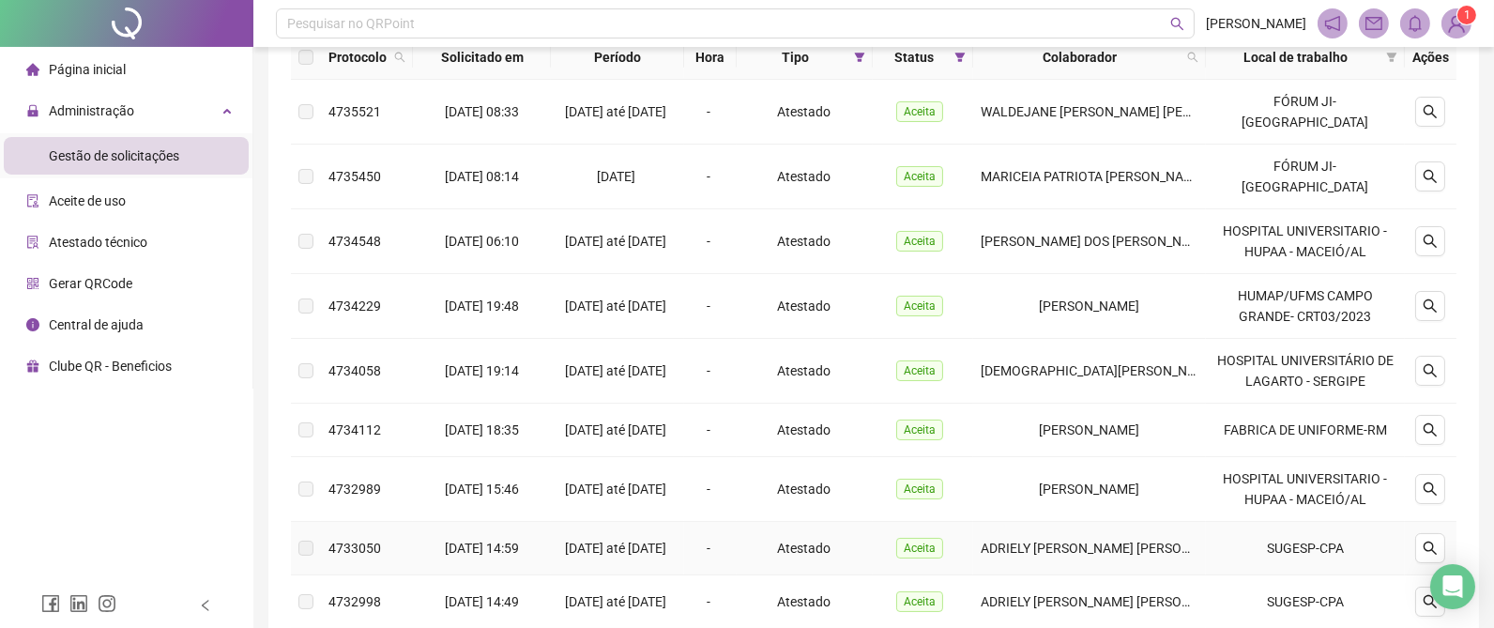
scroll to position [174, 0]
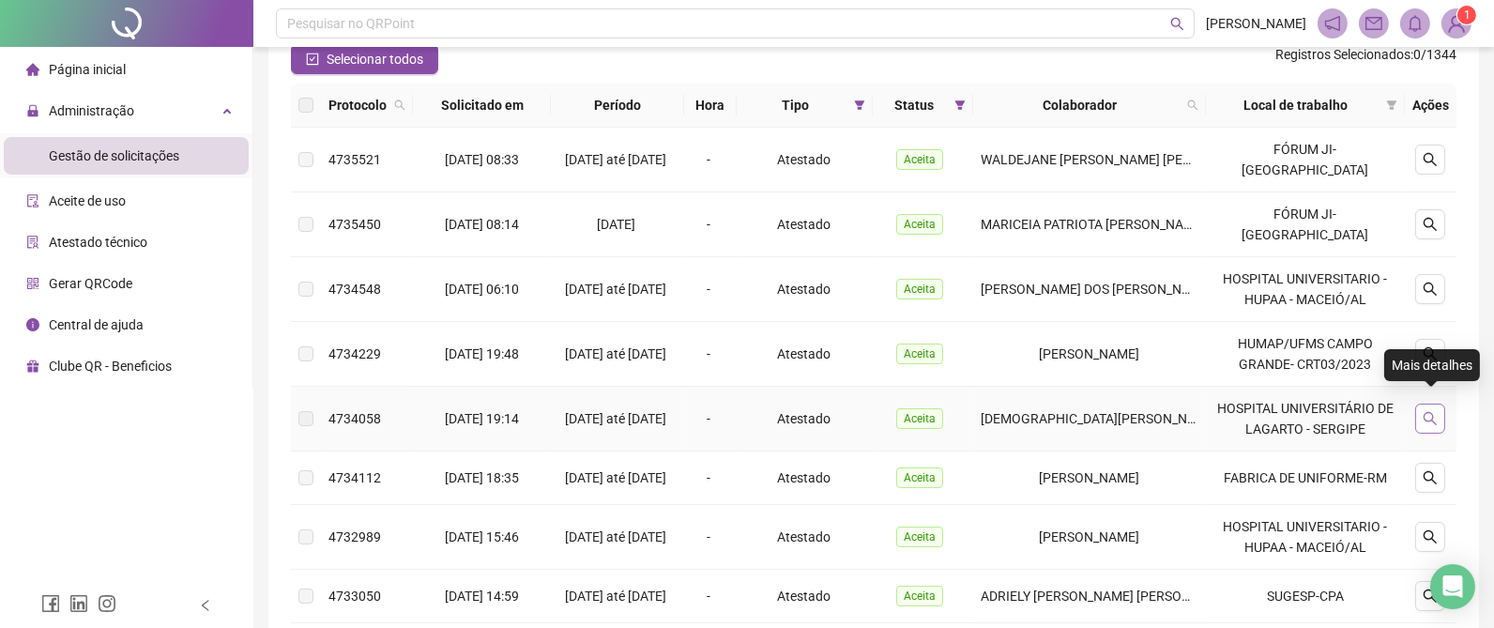
click at [1429, 411] on icon "search" at bounding box center [1430, 418] width 15 height 15
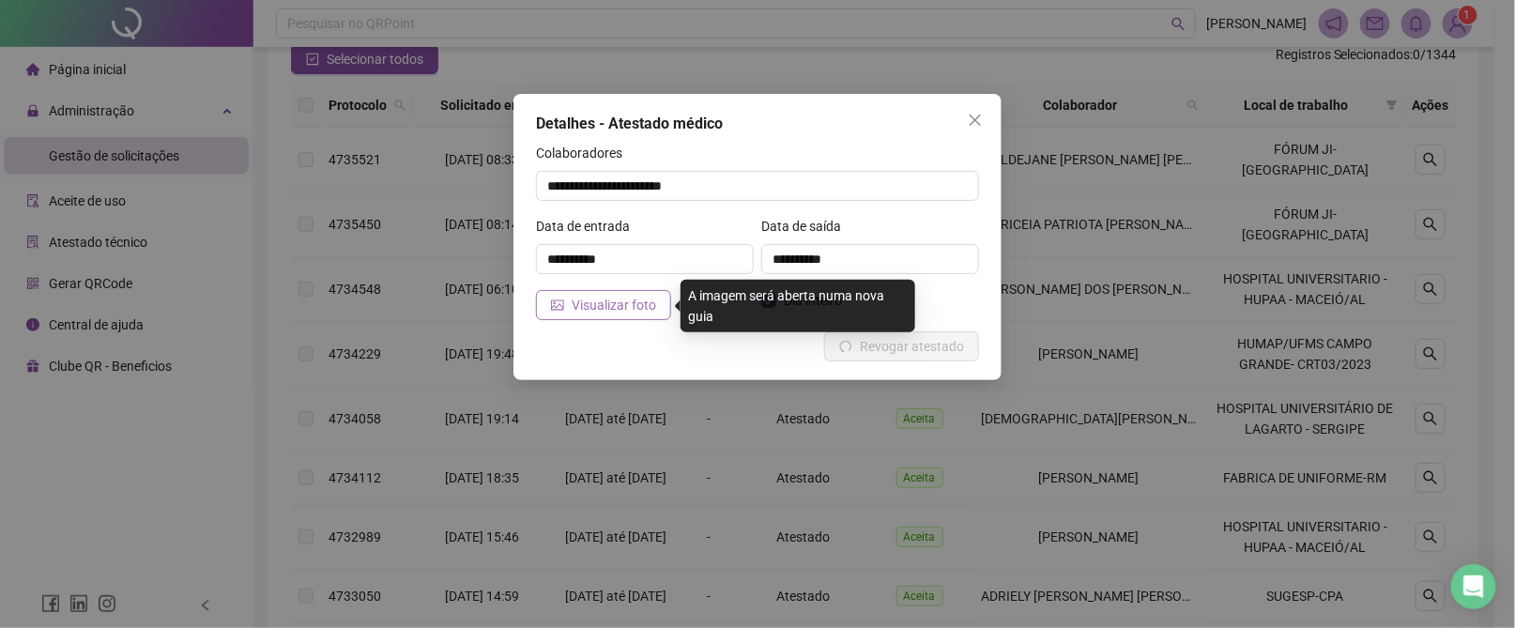
click at [606, 299] on span "Visualizar foto" at bounding box center [614, 305] width 84 height 21
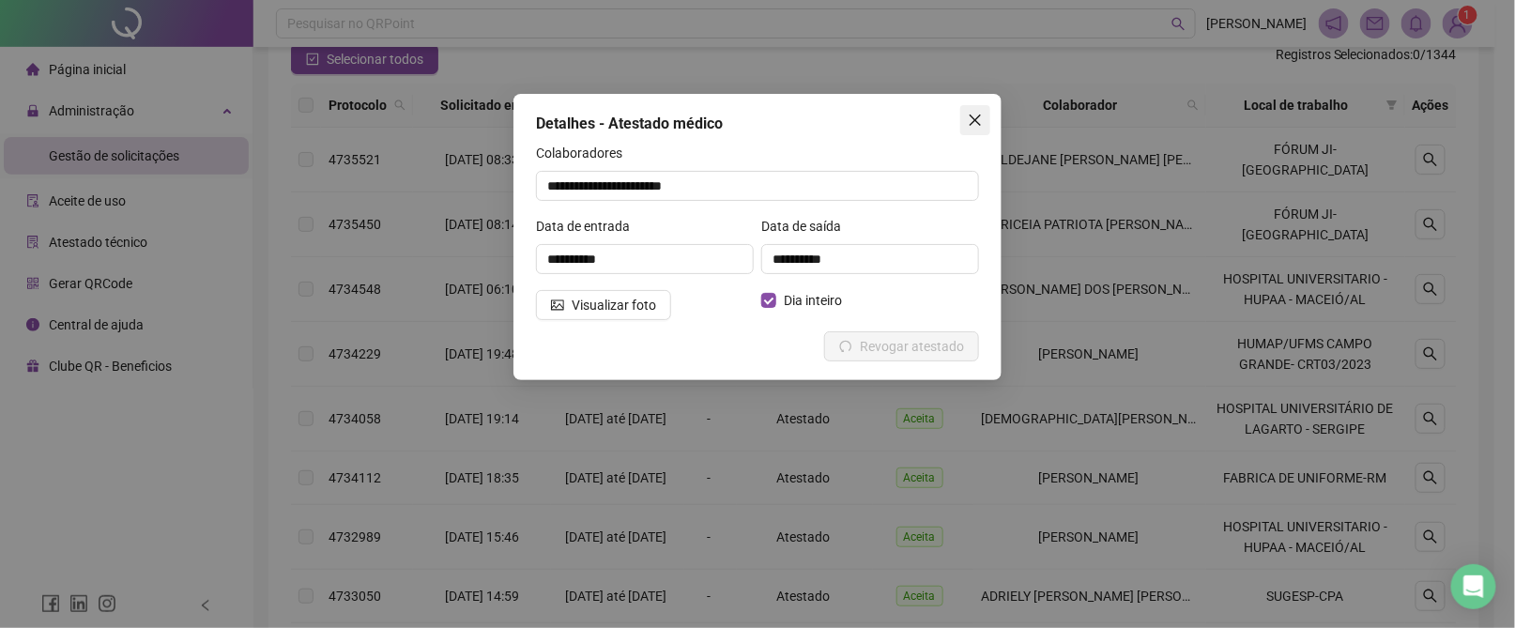
click at [986, 118] on span "Close" at bounding box center [975, 120] width 30 height 15
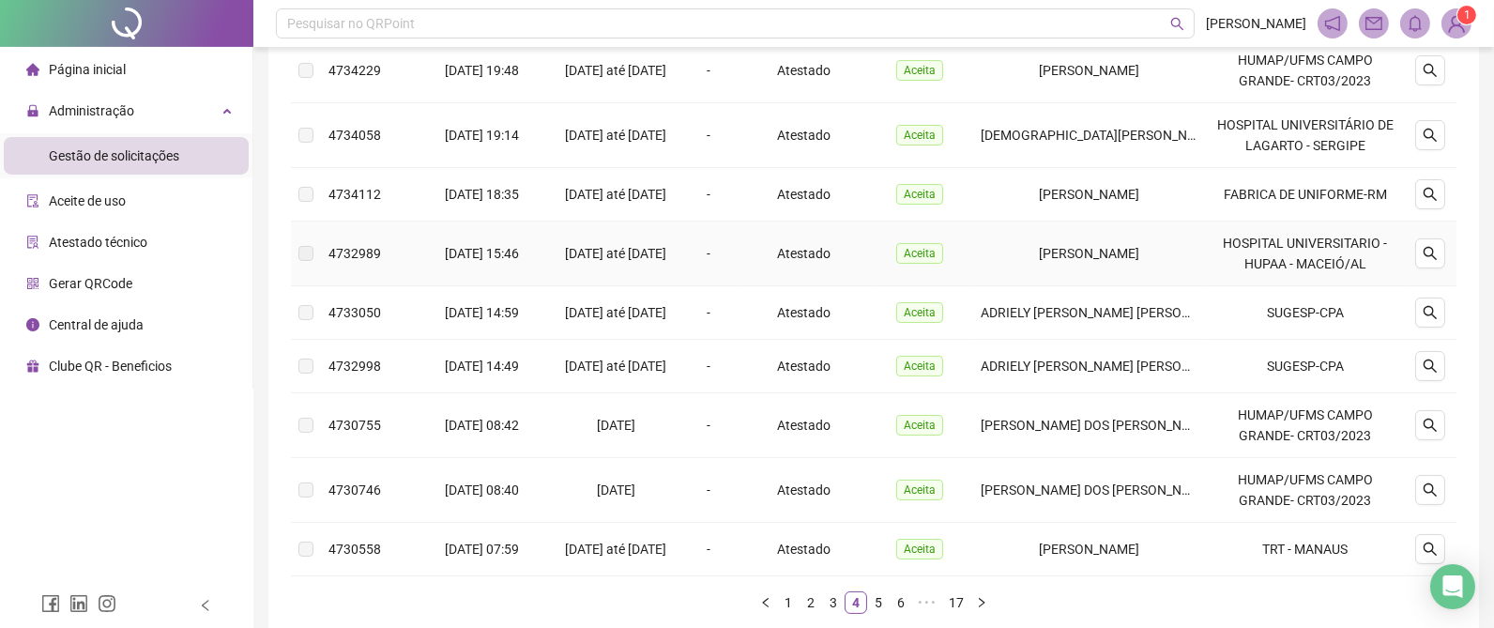
scroll to position [596, 0]
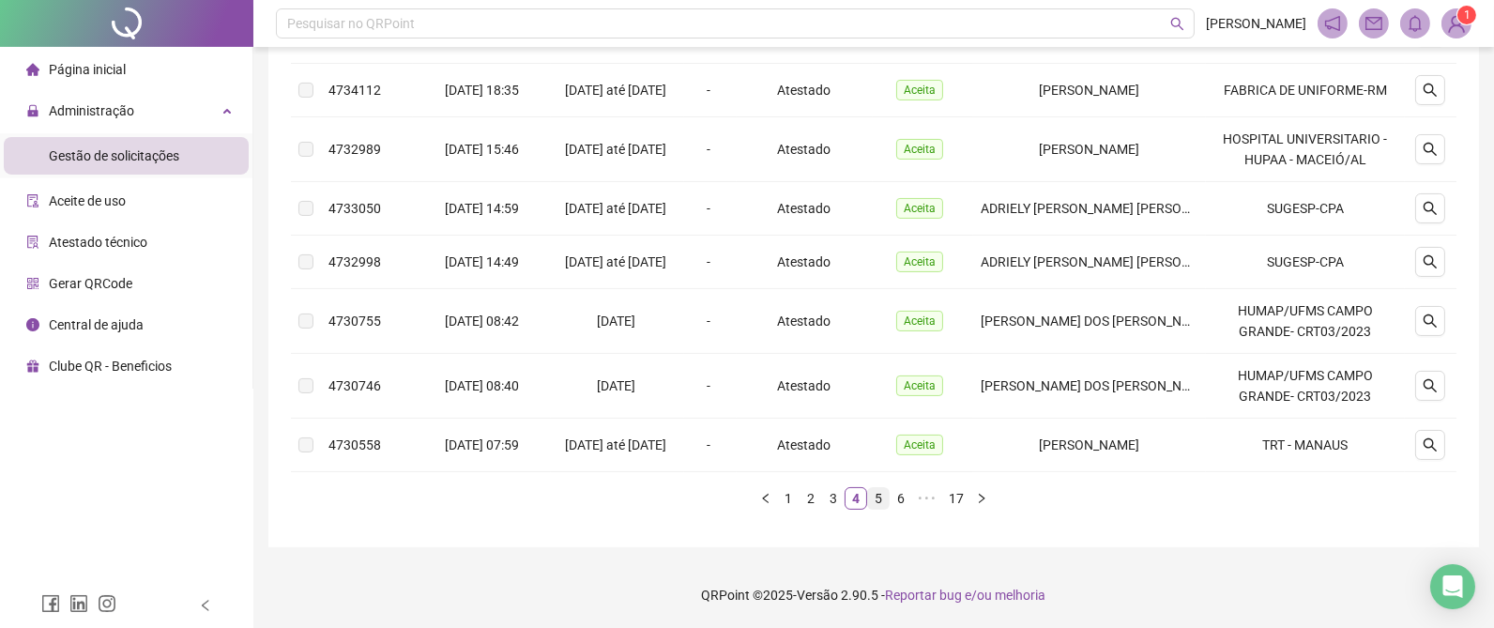
click at [880, 503] on link "5" at bounding box center [878, 498] width 21 height 21
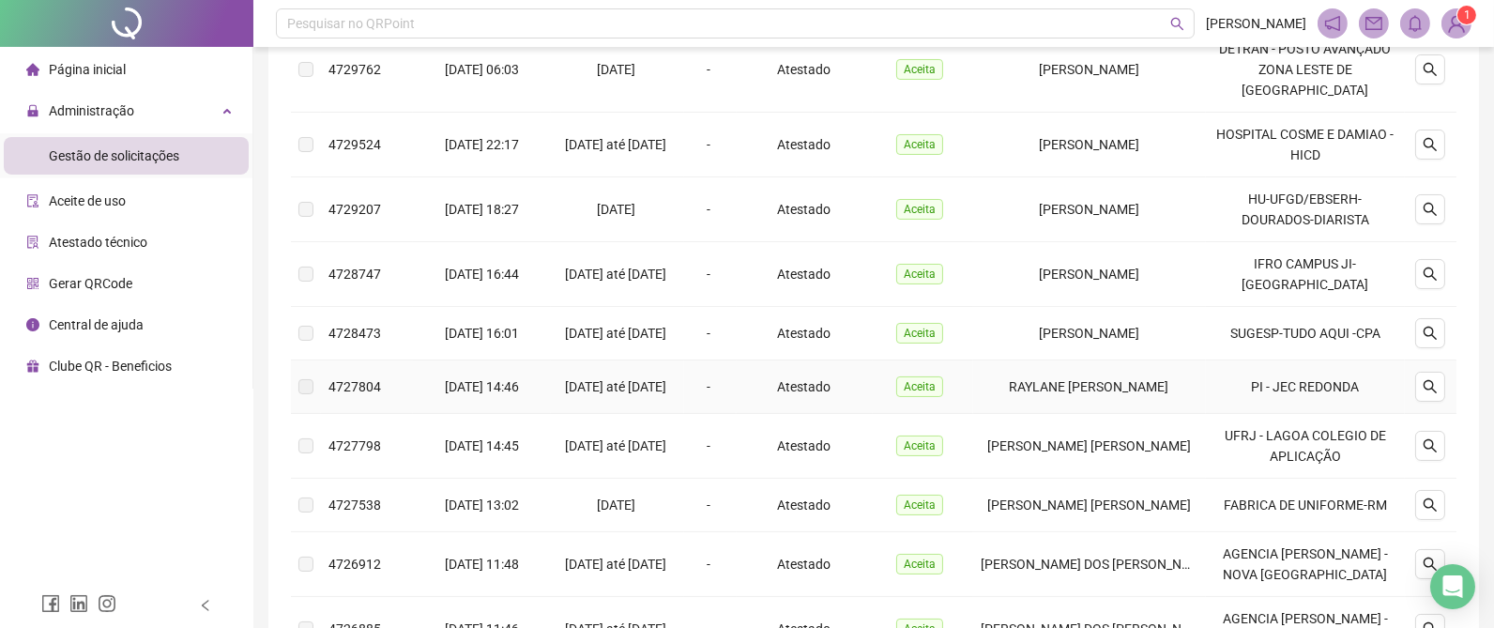
scroll to position [637, 0]
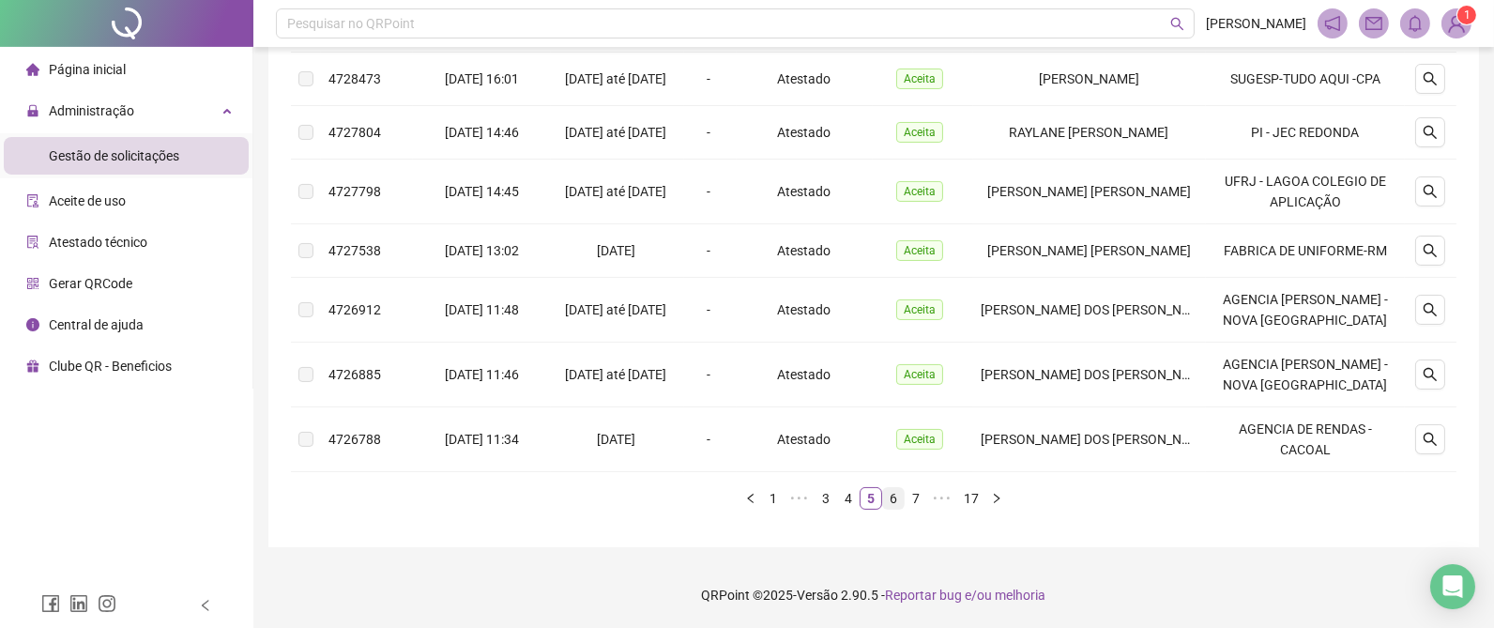
click at [900, 495] on link "6" at bounding box center [893, 498] width 21 height 21
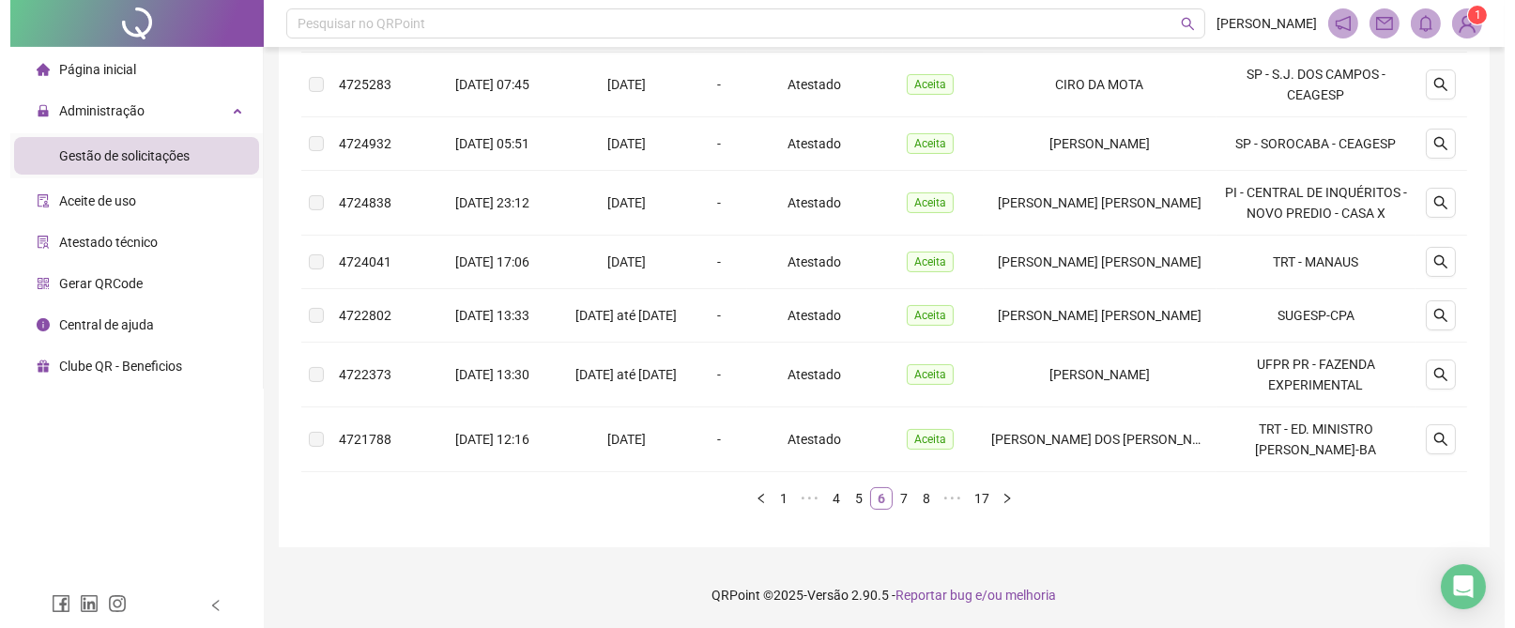
scroll to position [580, 0]
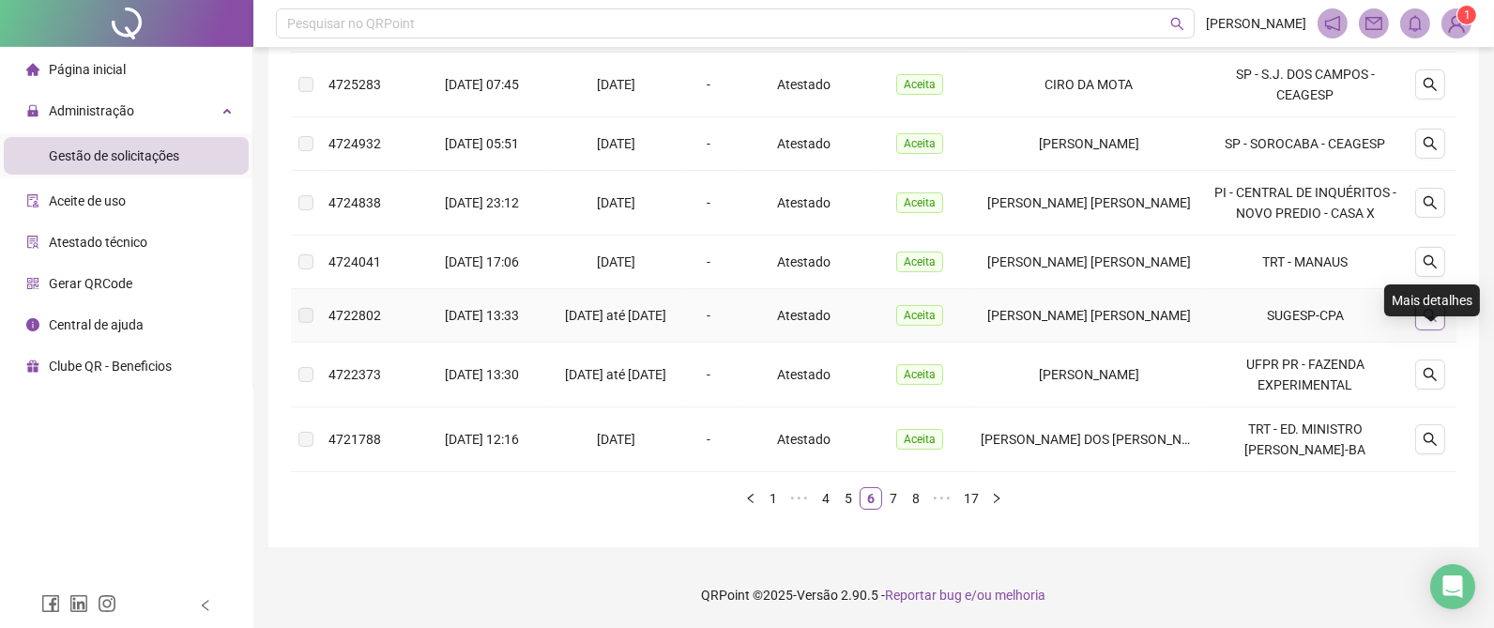
click at [1437, 300] on button "button" at bounding box center [1430, 315] width 30 height 30
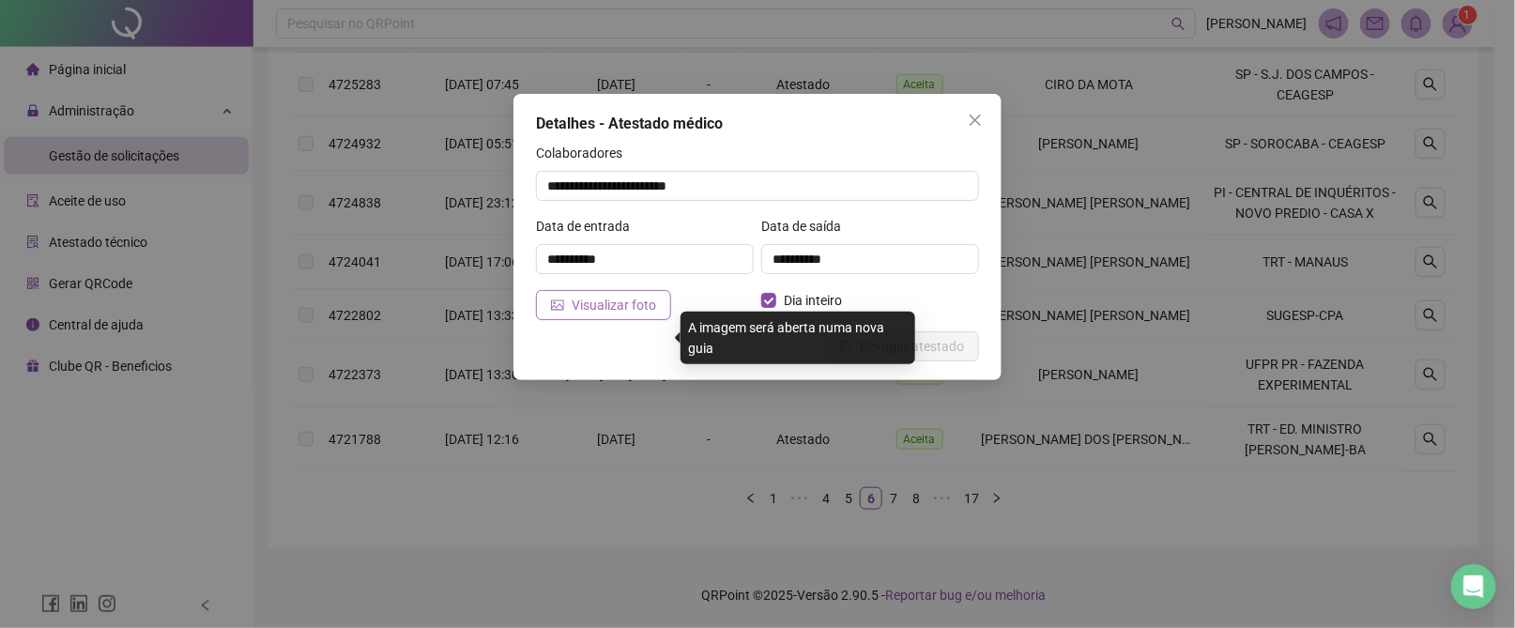
click at [566, 299] on button "Visualizar foto" at bounding box center [603, 305] width 135 height 30
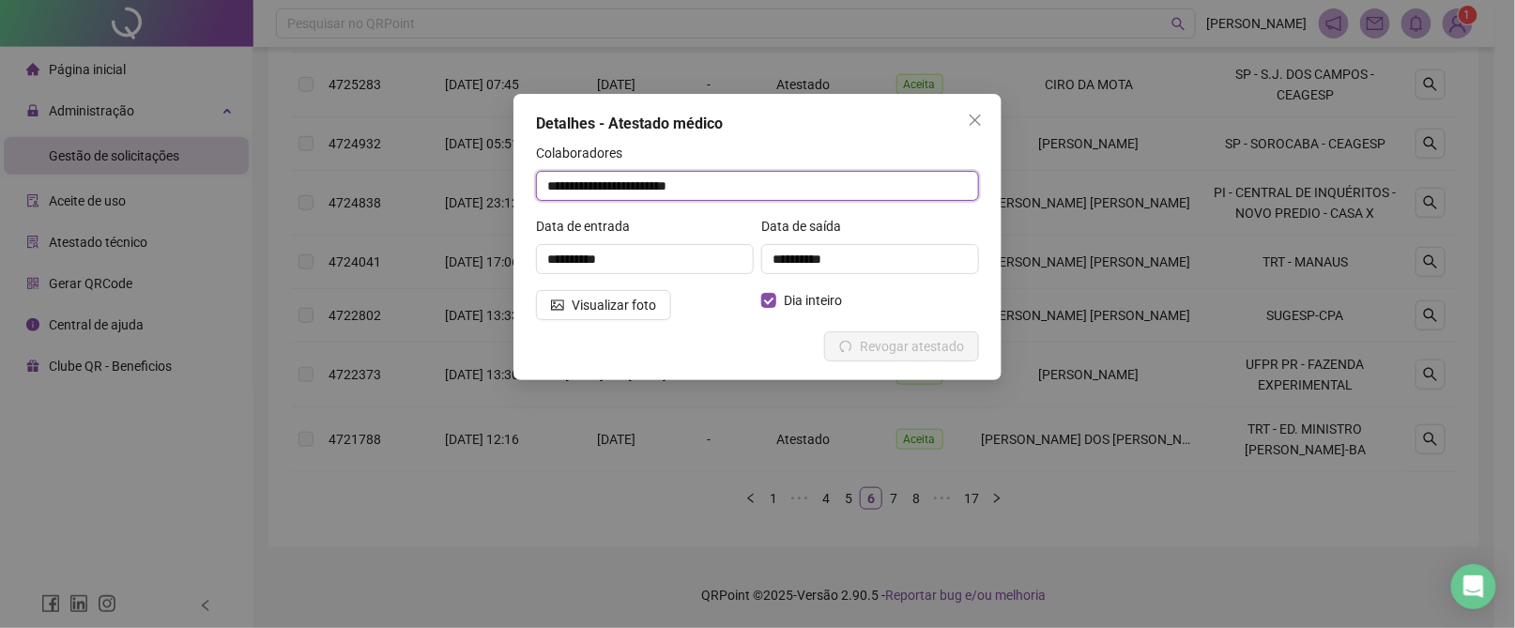
drag, startPoint x: 509, startPoint y: 184, endPoint x: 484, endPoint y: 184, distance: 24.4
click at [484, 184] on div "**********" at bounding box center [757, 314] width 1515 height 628
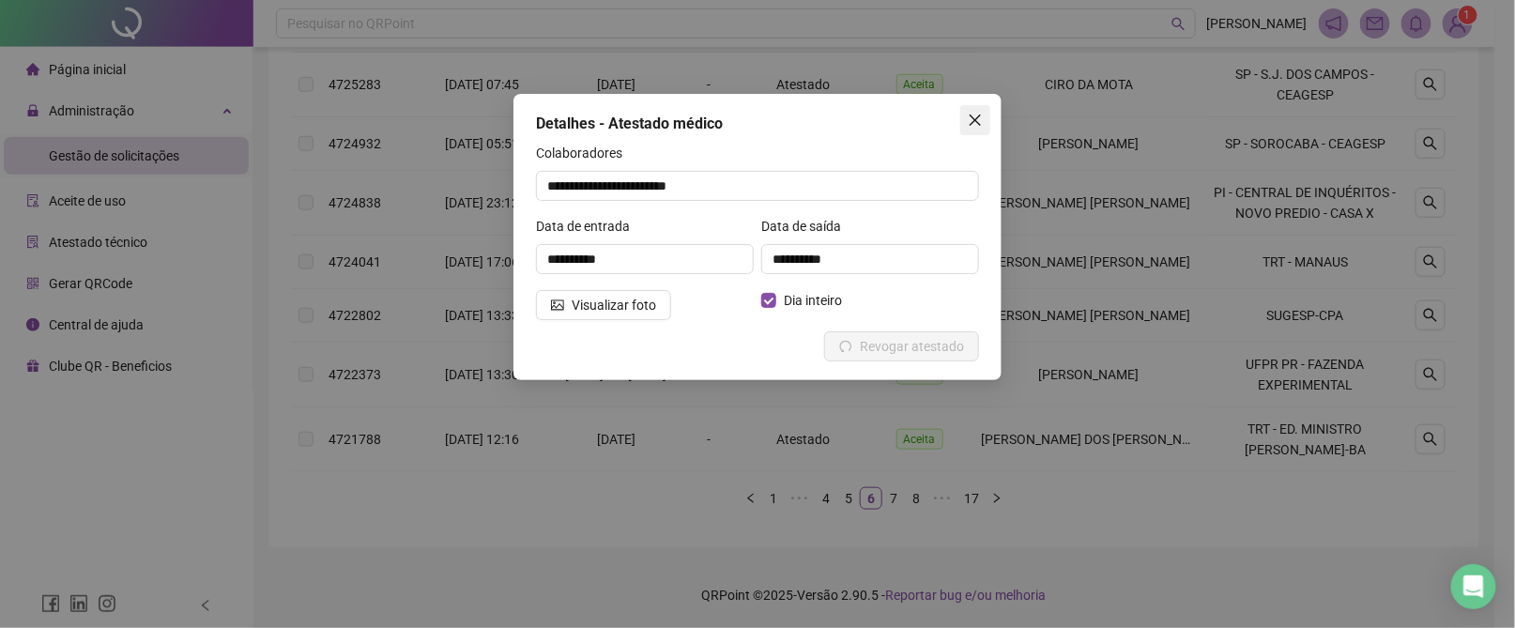
click at [974, 117] on icon "close" at bounding box center [975, 120] width 15 height 15
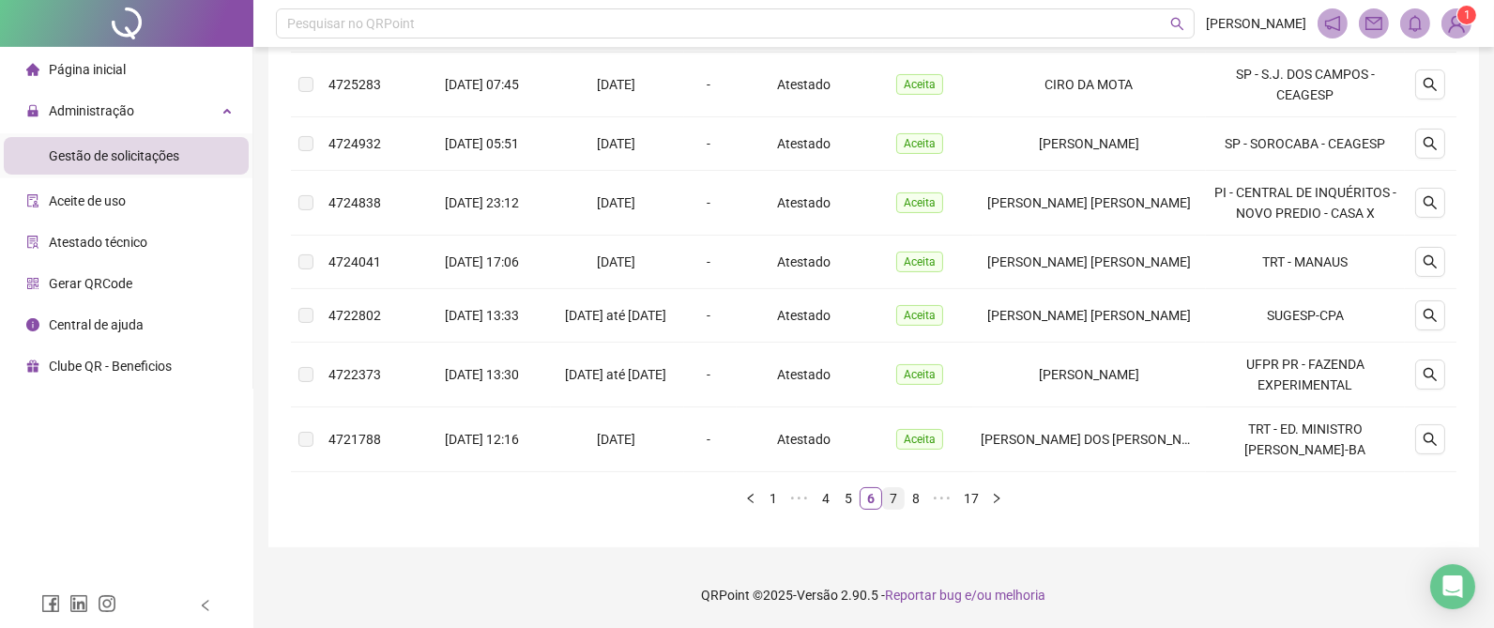
click at [893, 497] on link "7" at bounding box center [893, 498] width 21 height 21
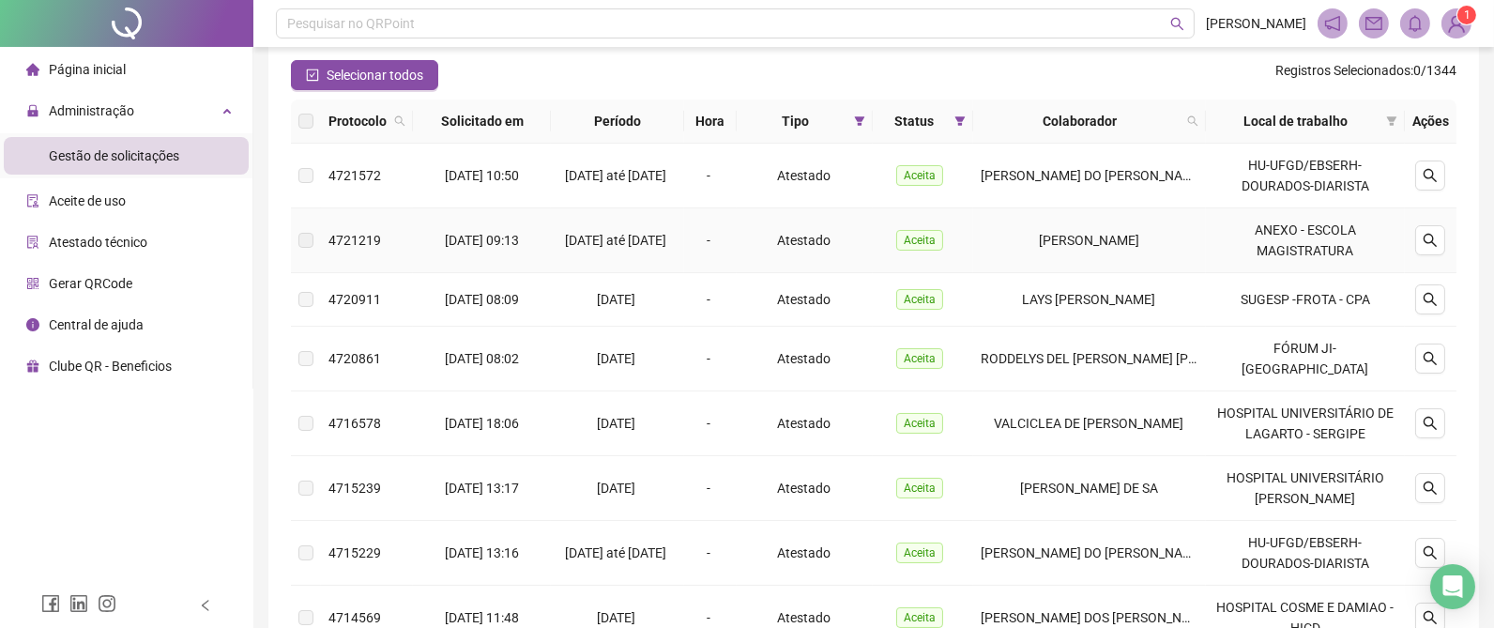
scroll to position [615, 0]
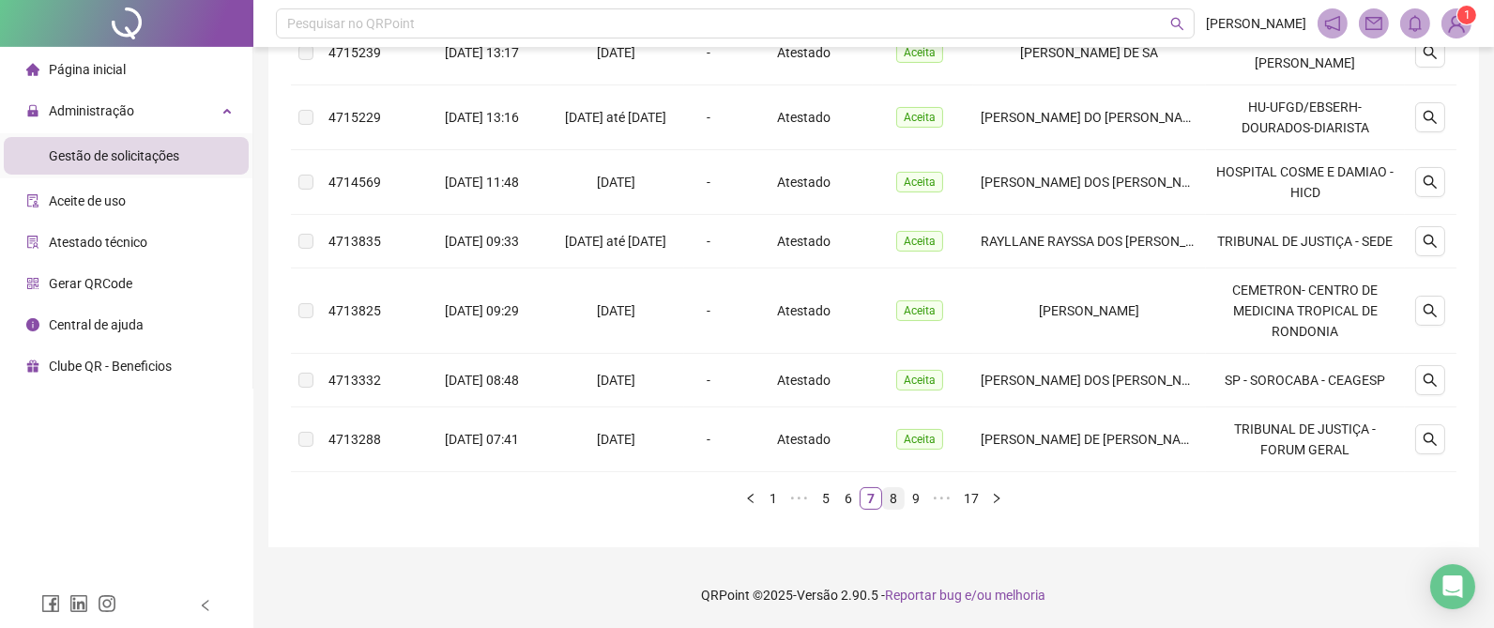
click at [895, 497] on link "8" at bounding box center [893, 498] width 21 height 21
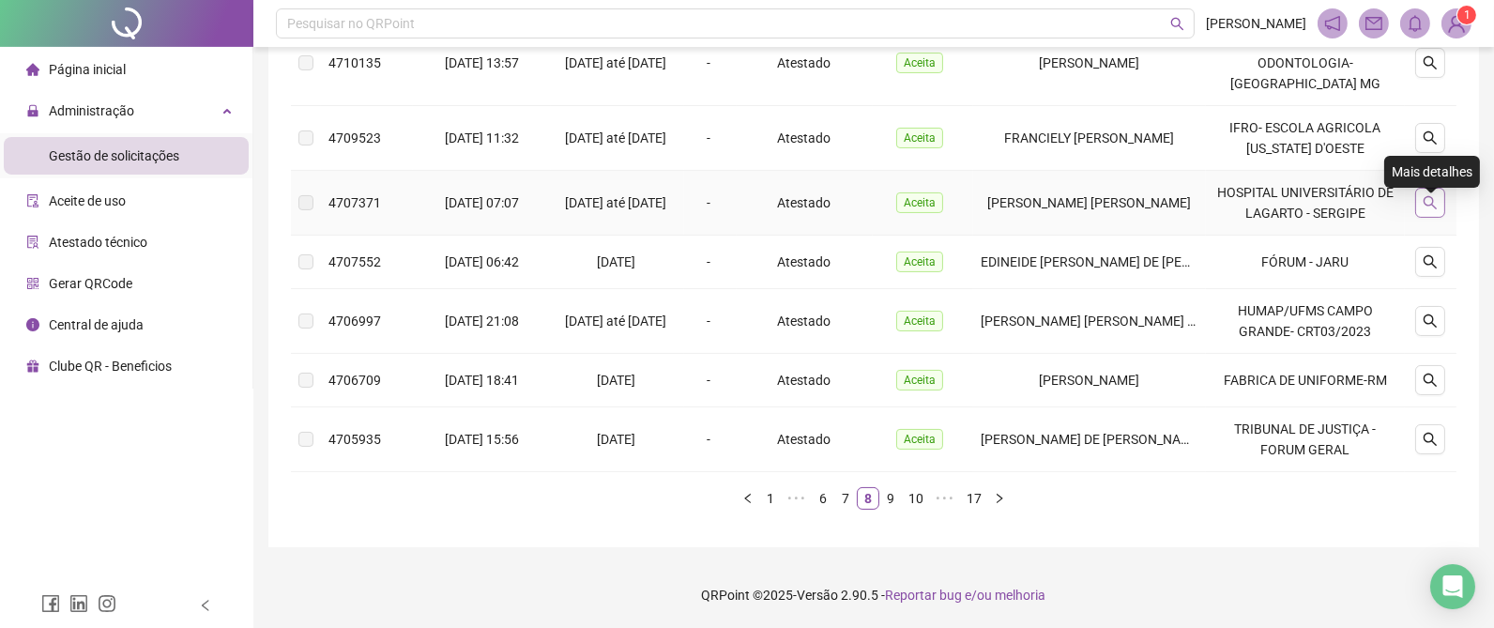
click at [1429, 189] on button "button" at bounding box center [1430, 203] width 30 height 30
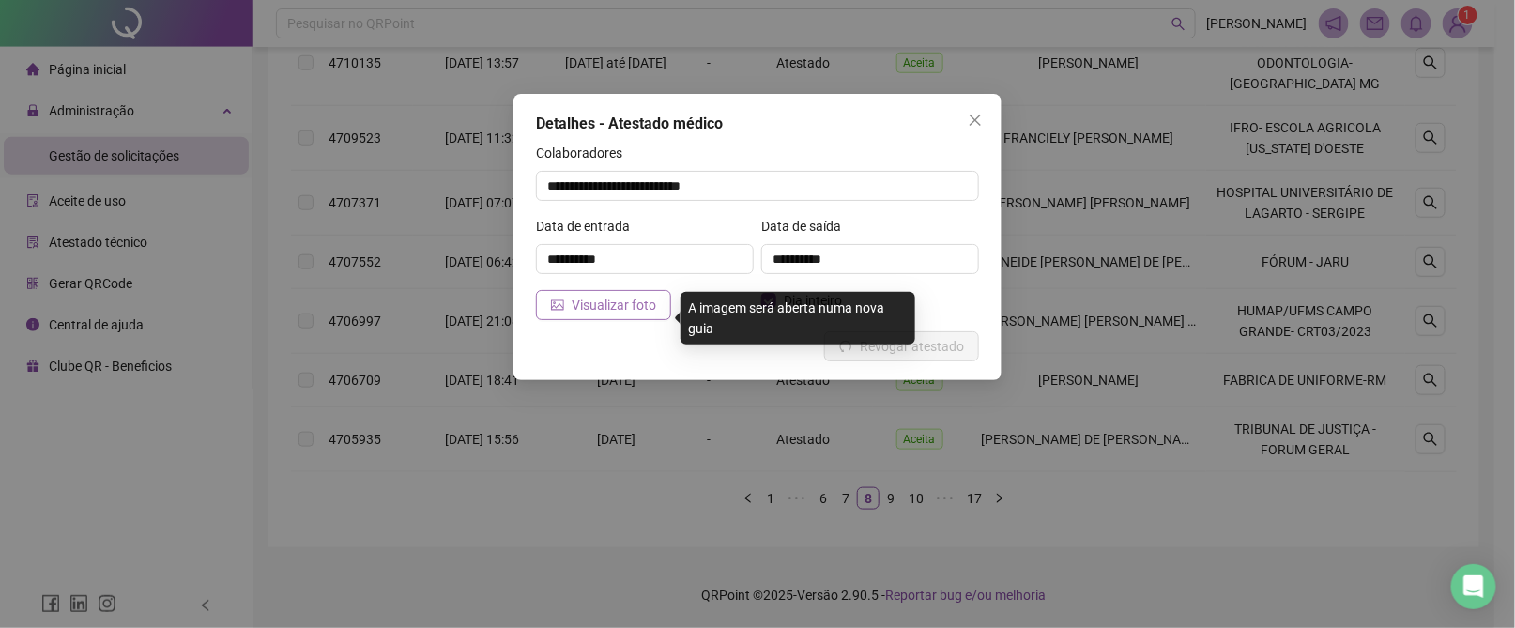
click at [597, 299] on span "Visualizar foto" at bounding box center [614, 305] width 84 height 21
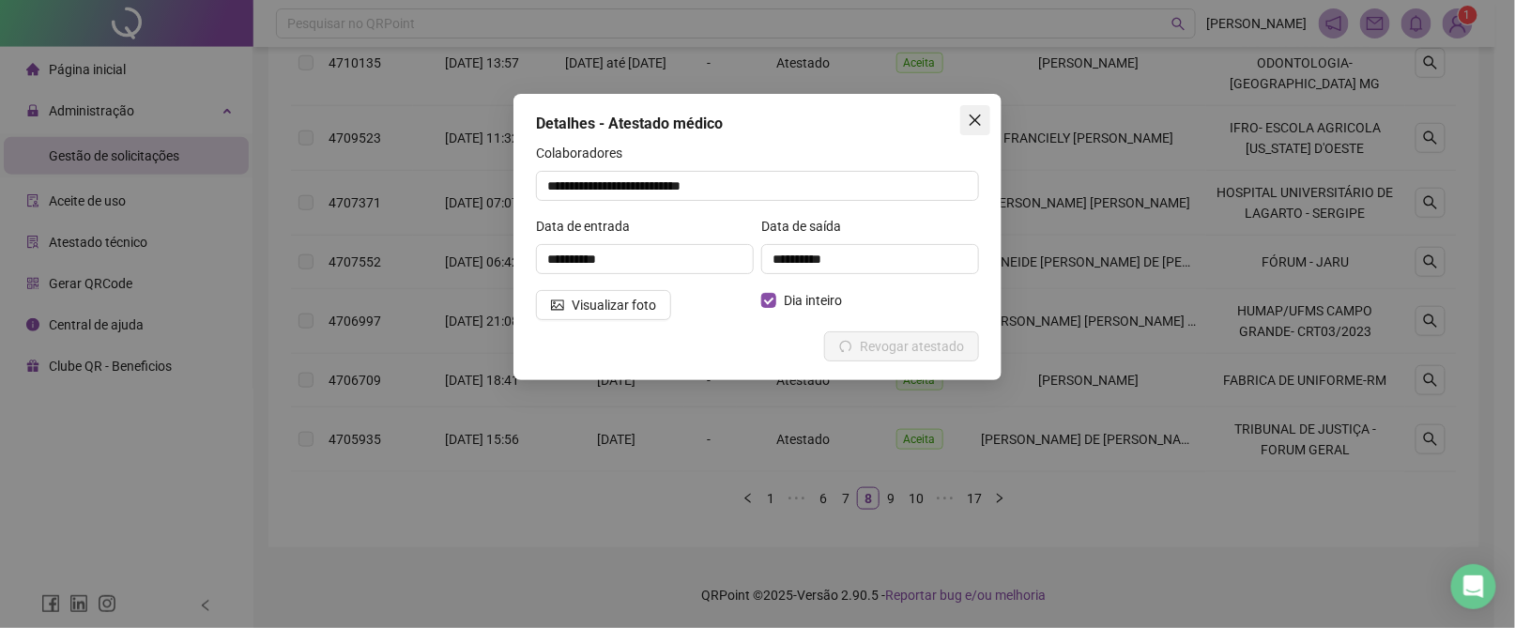
click at [984, 117] on span "Close" at bounding box center [975, 120] width 30 height 15
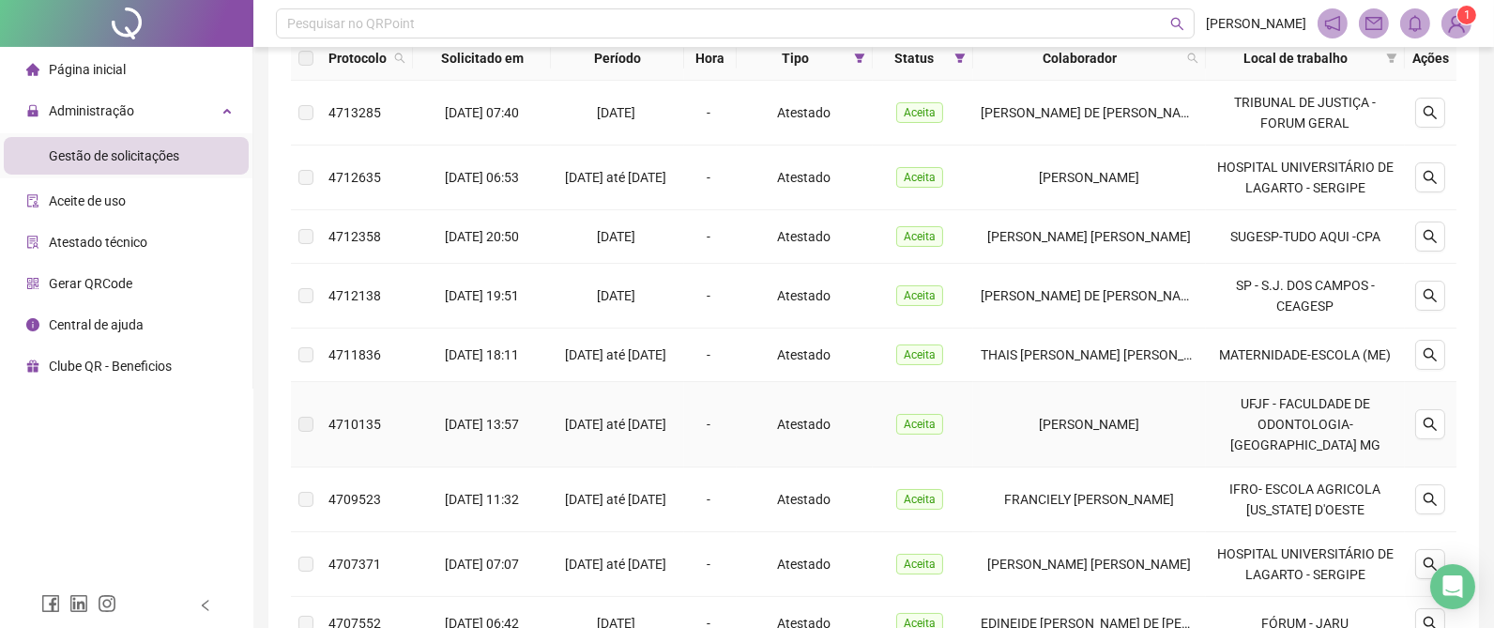
scroll to position [172, 0]
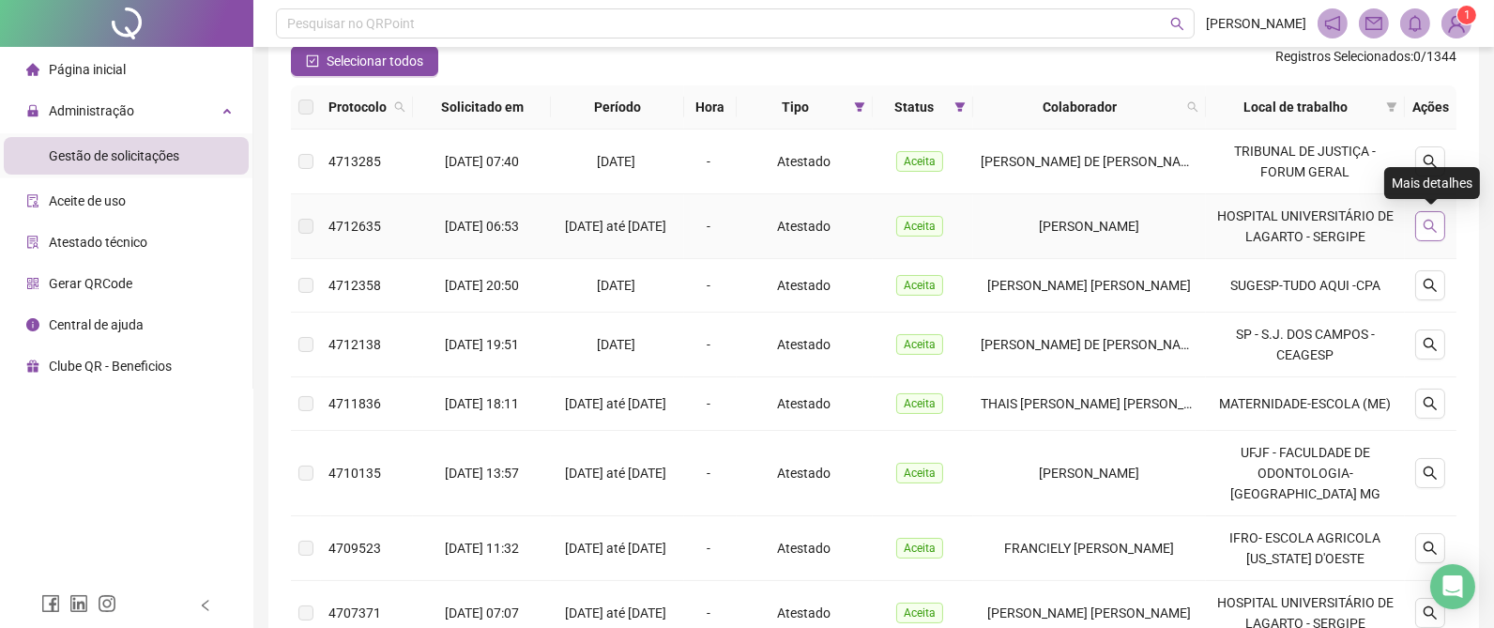
click at [1439, 219] on button "button" at bounding box center [1430, 226] width 30 height 30
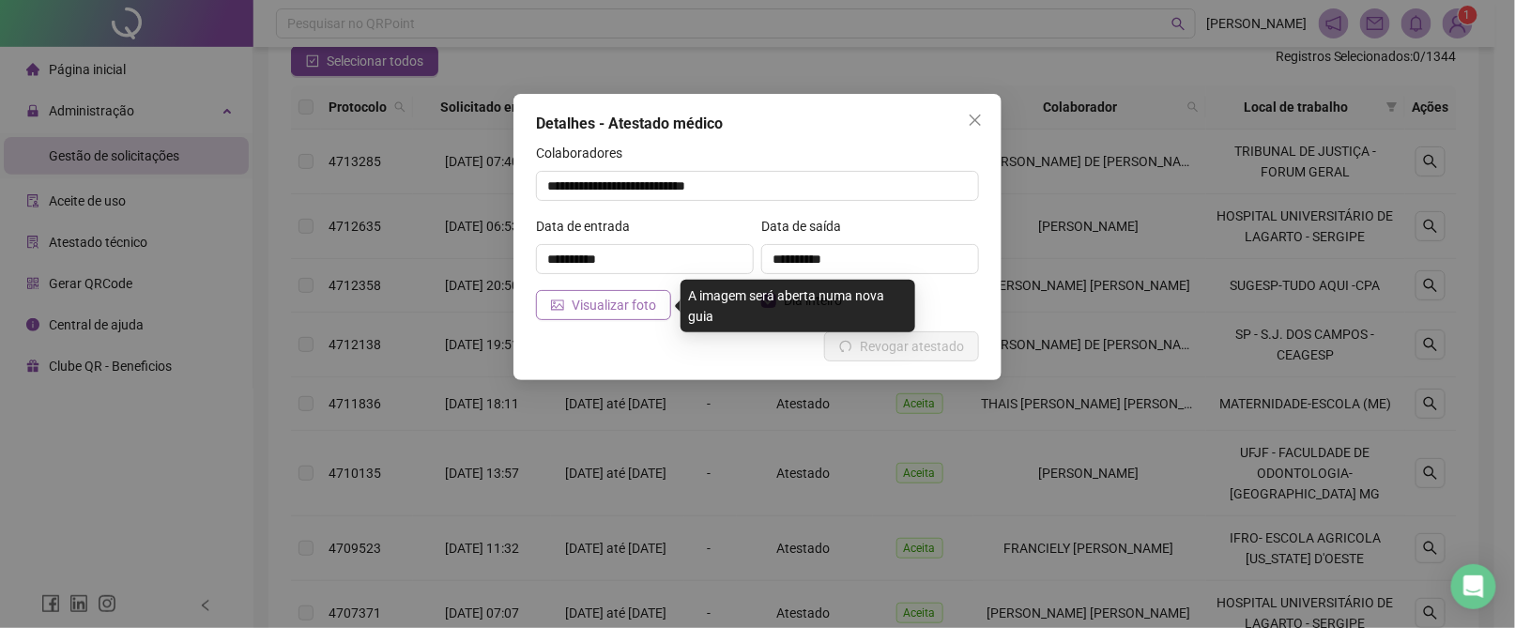
click at [615, 306] on span "Visualizar foto" at bounding box center [614, 305] width 84 height 21
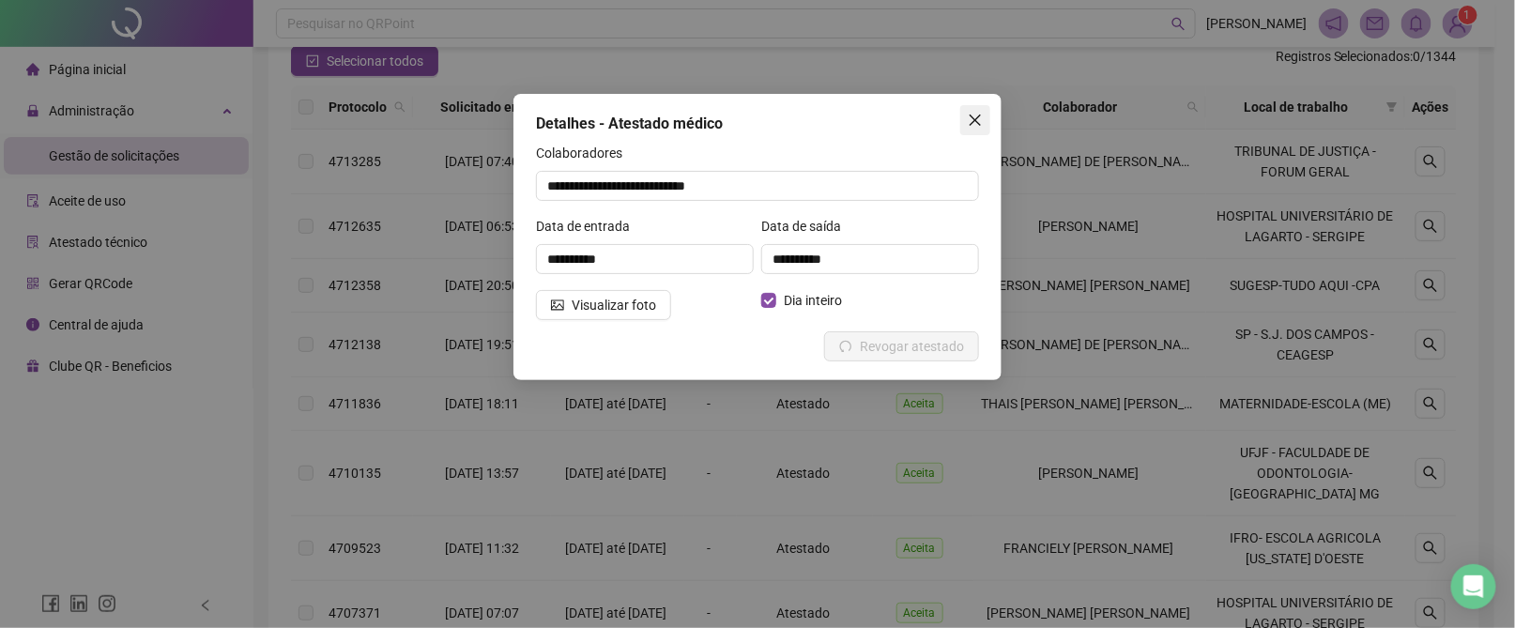
click at [975, 115] on icon "close" at bounding box center [975, 120] width 15 height 15
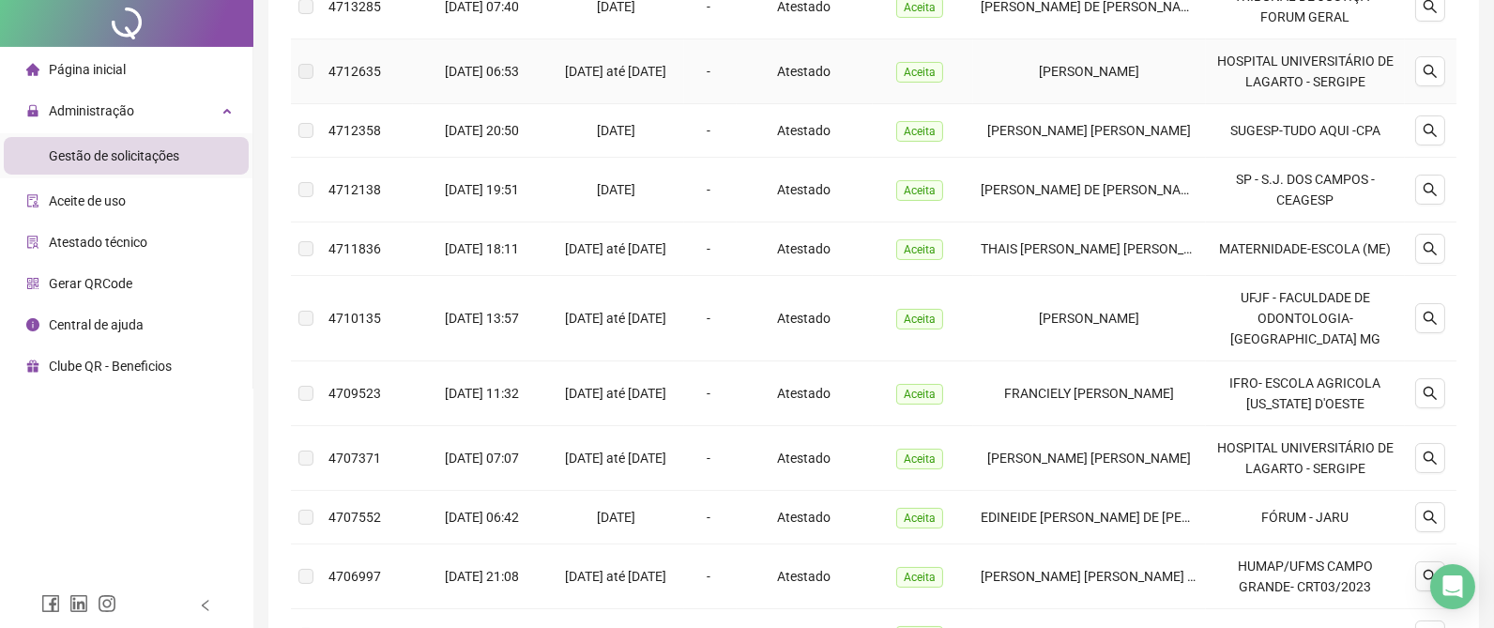
scroll to position [594, 0]
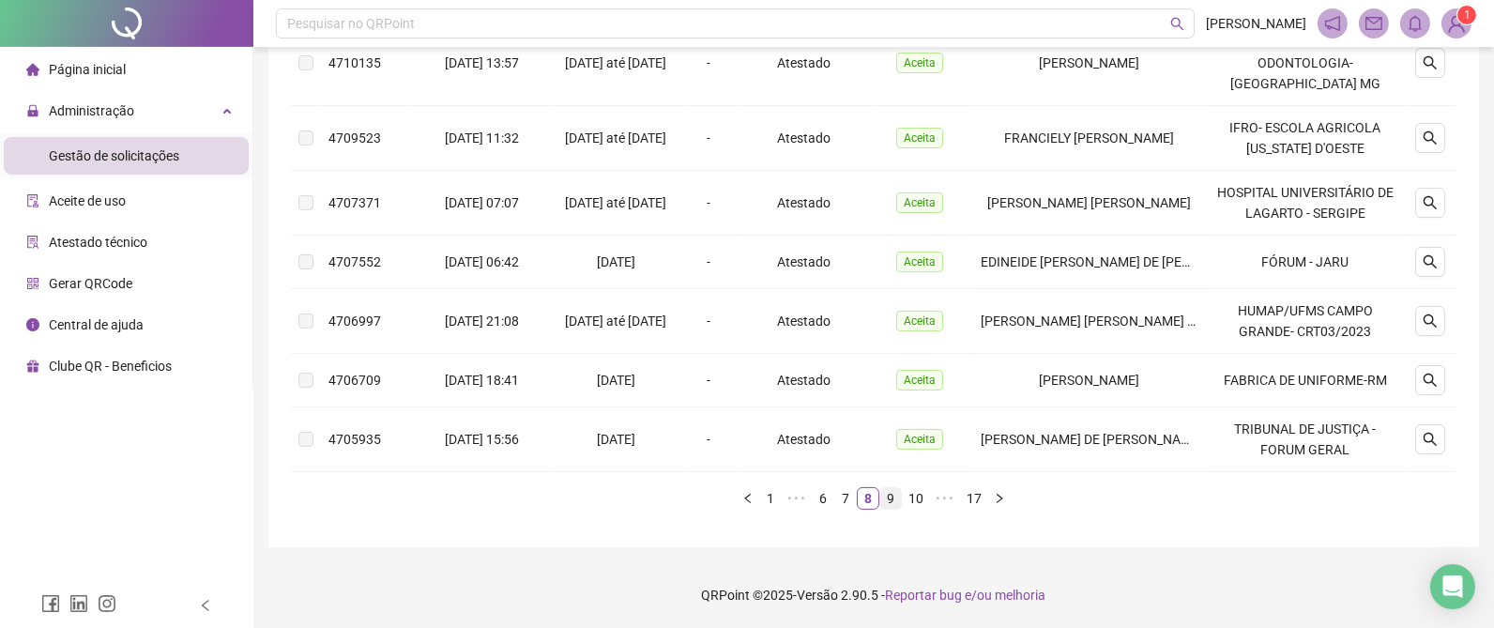
click at [892, 495] on link "9" at bounding box center [890, 498] width 21 height 21
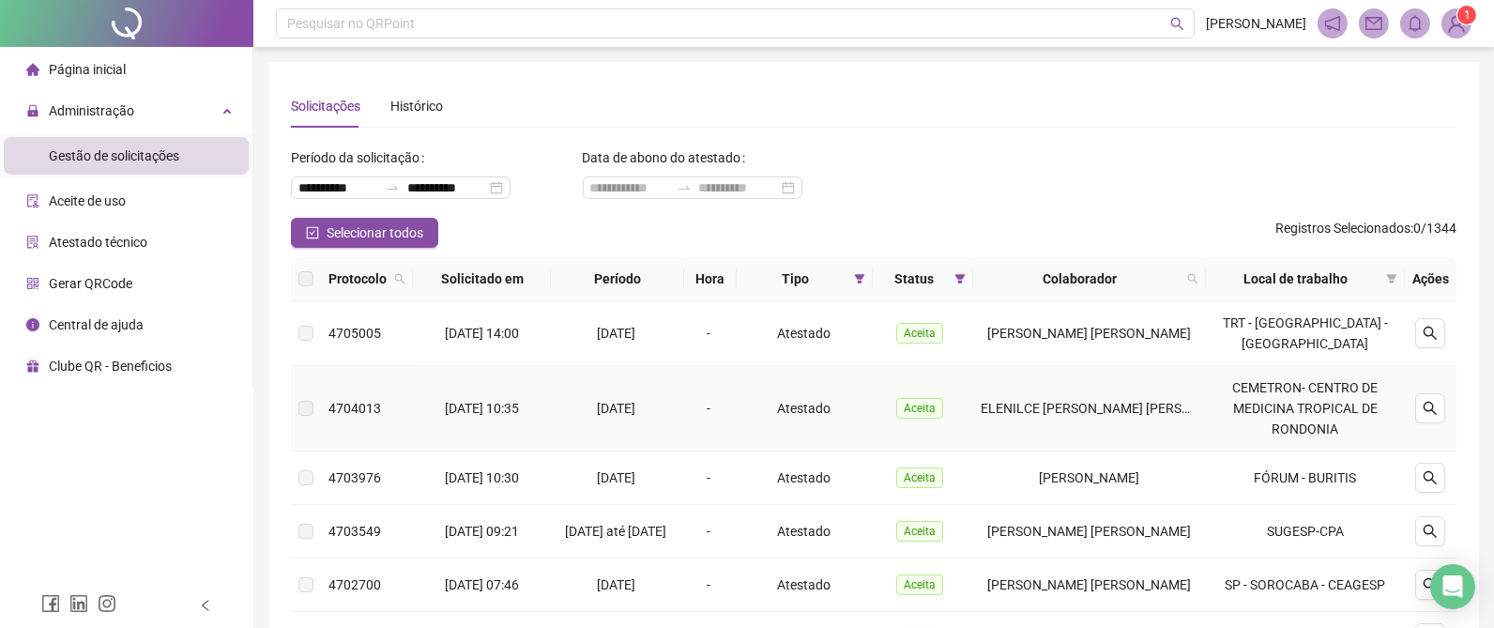
scroll to position [626, 0]
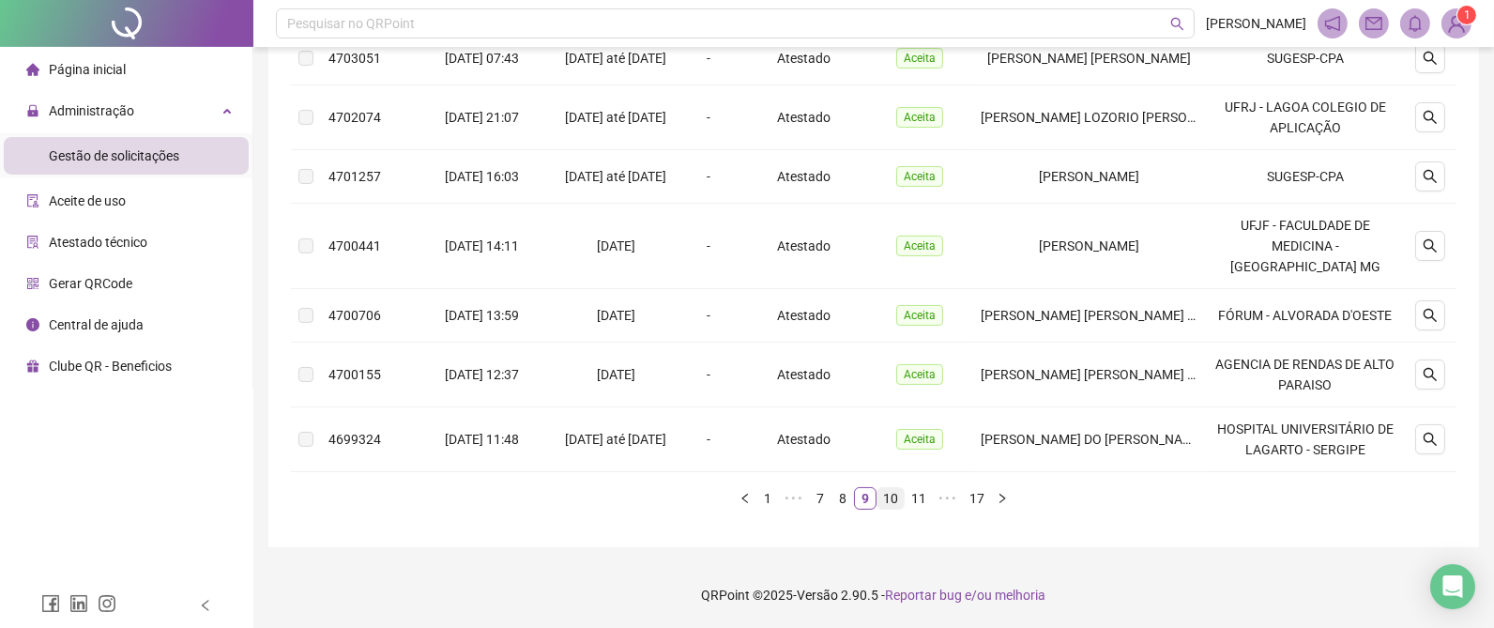
click at [890, 495] on link "10" at bounding box center [891, 498] width 26 height 21
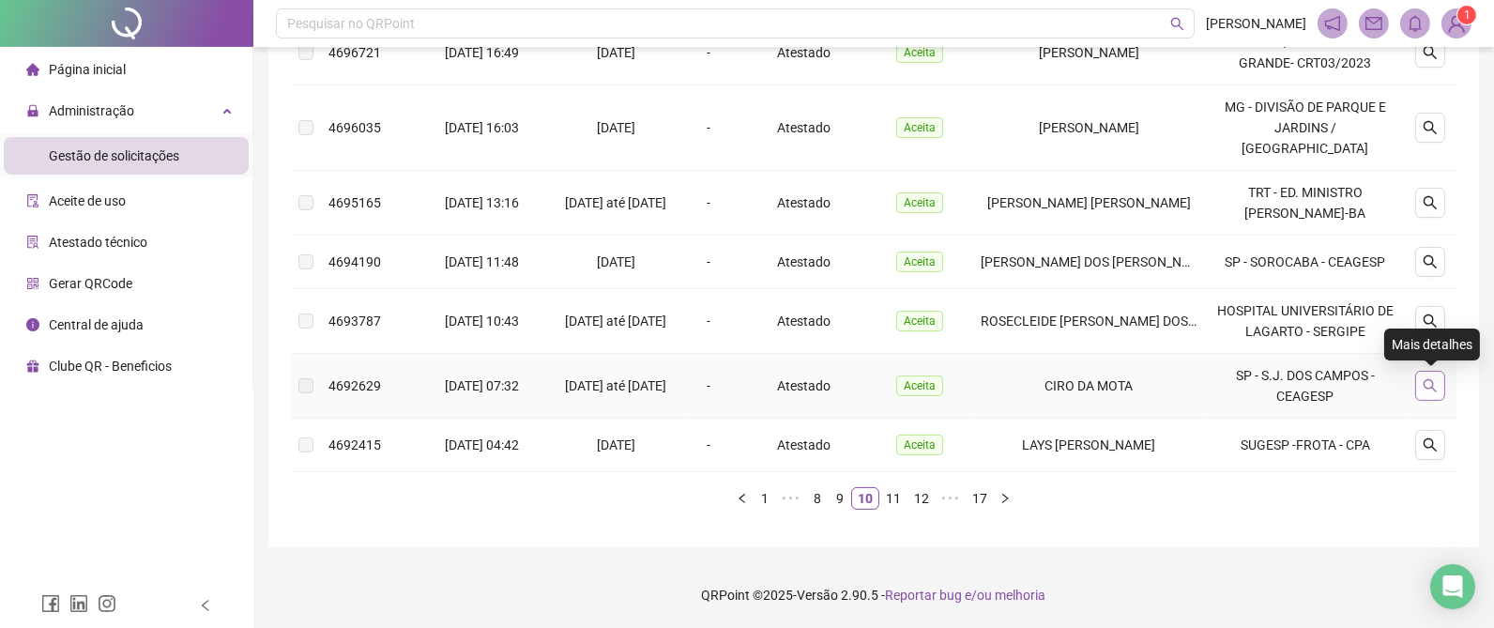
click at [1433, 389] on icon "search" at bounding box center [1430, 385] width 15 height 15
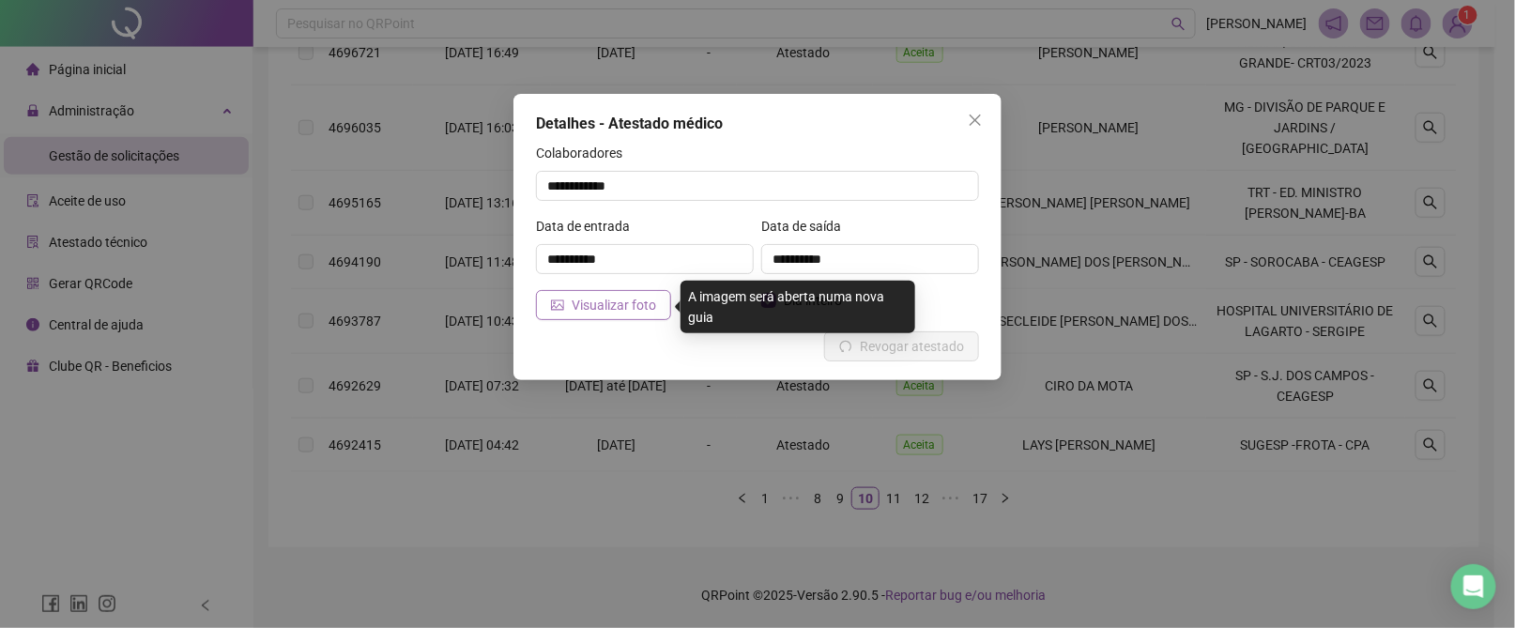
click at [578, 301] on span "Visualizar foto" at bounding box center [614, 305] width 84 height 21
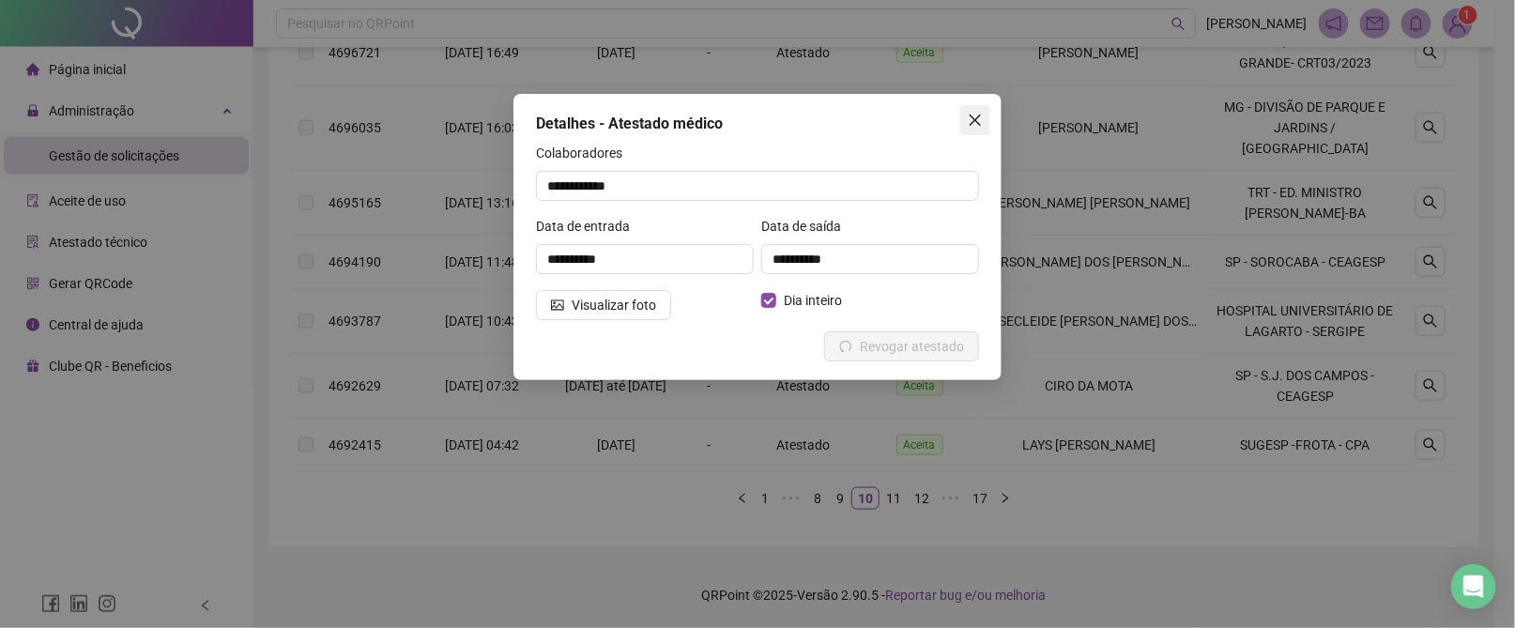
click at [976, 111] on button "Close" at bounding box center [975, 120] width 30 height 30
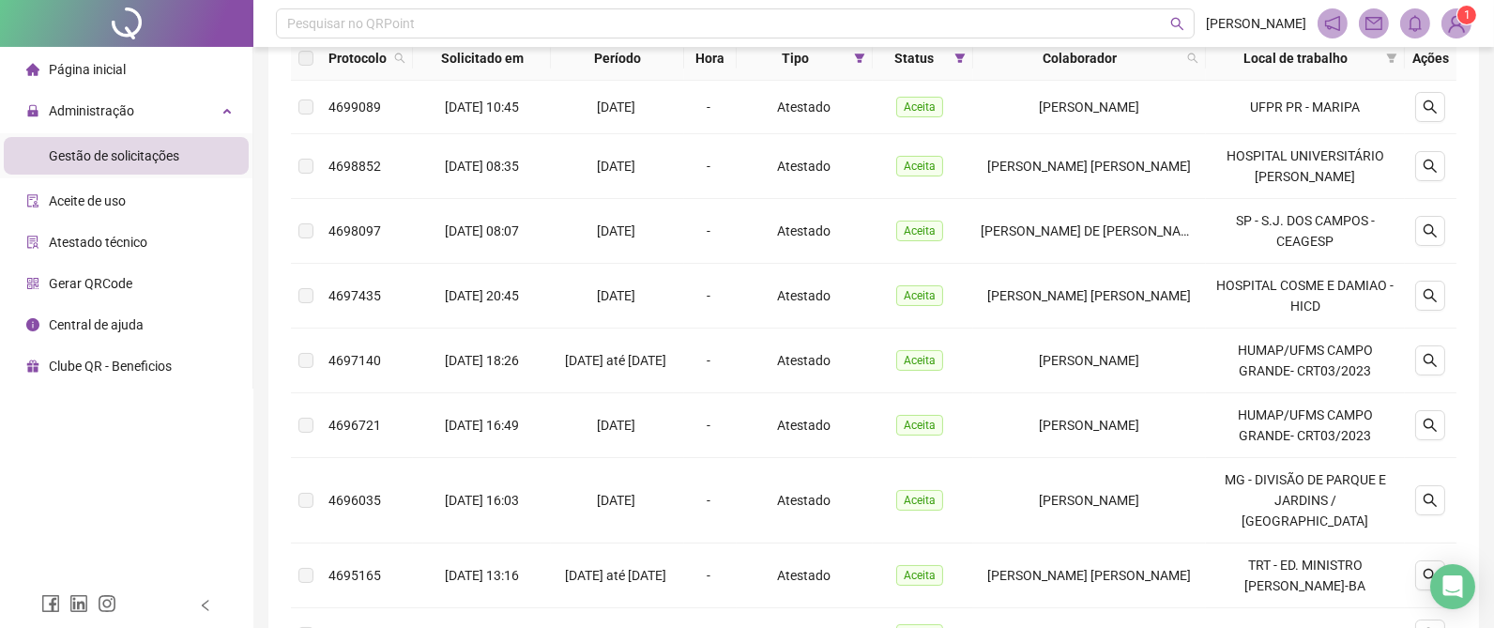
scroll to position [172, 0]
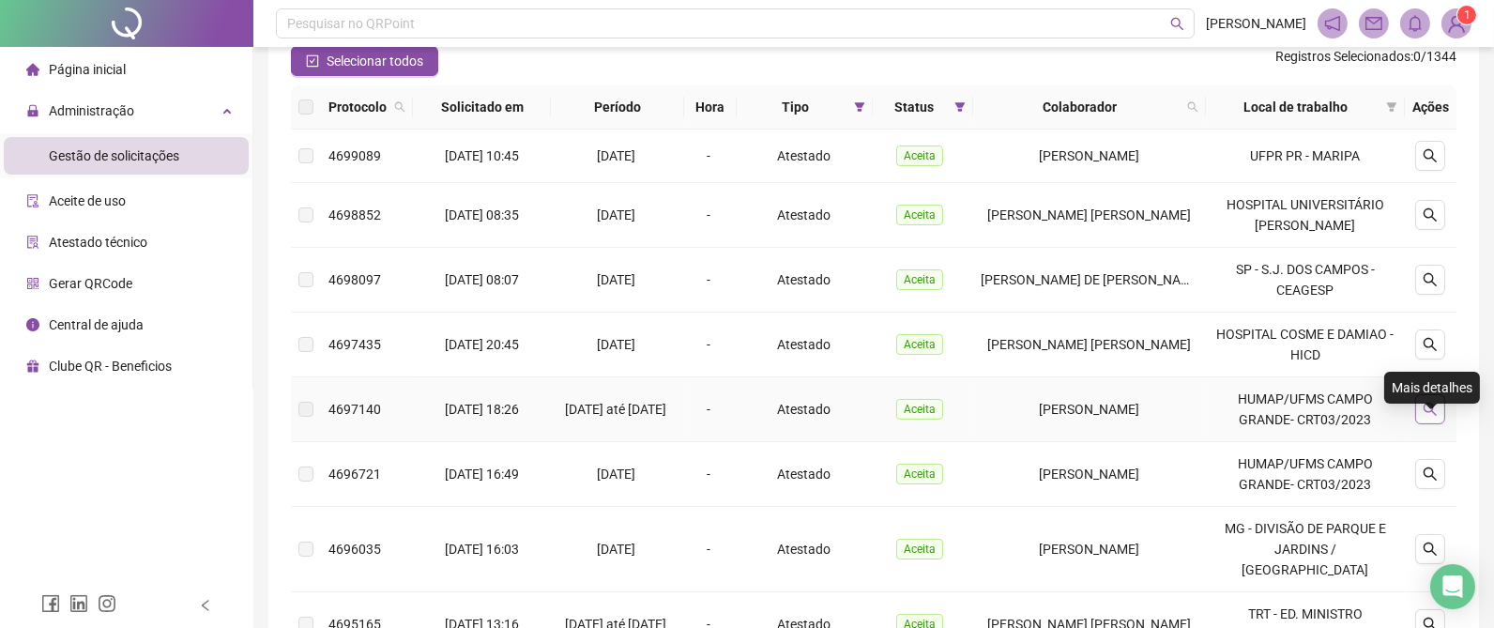
click at [1430, 421] on button "button" at bounding box center [1430, 409] width 30 height 30
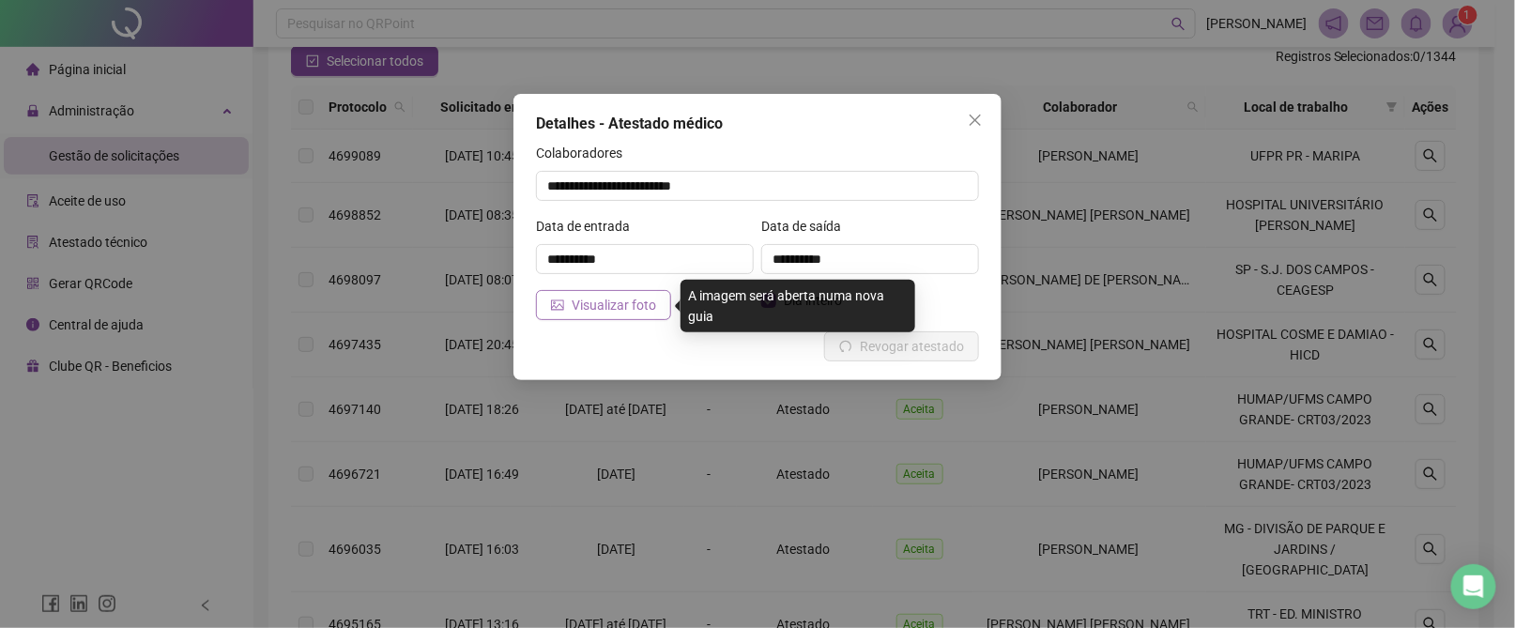
click at [632, 304] on span "Visualizar foto" at bounding box center [614, 305] width 84 height 21
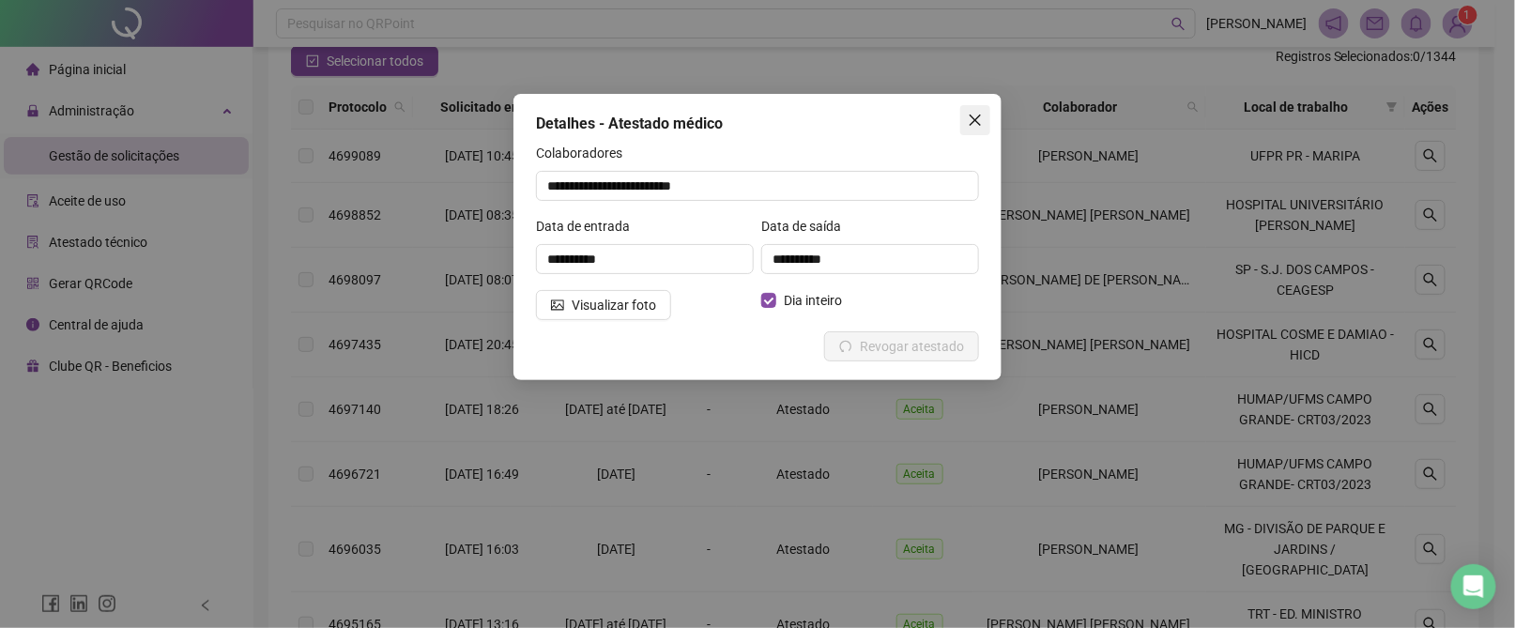
click at [980, 113] on icon "close" at bounding box center [975, 120] width 15 height 15
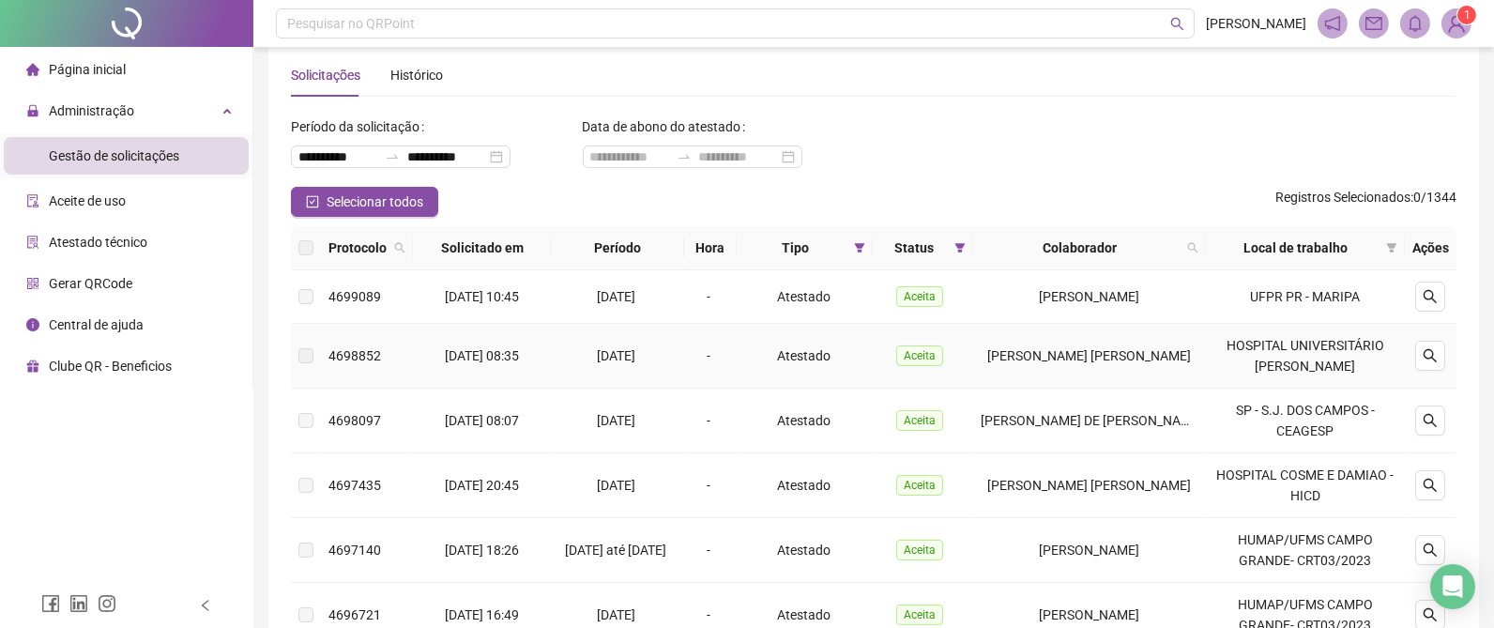
scroll to position [594, 0]
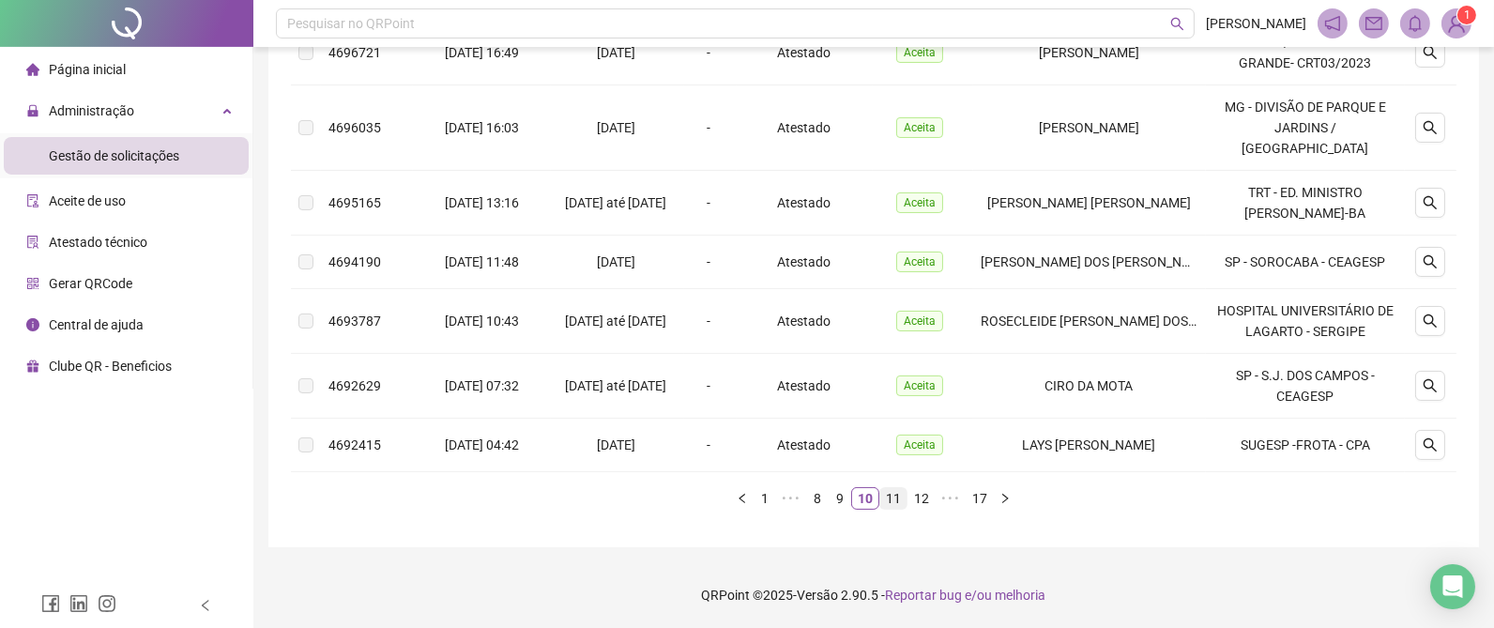
click at [894, 498] on link "11" at bounding box center [893, 498] width 26 height 21
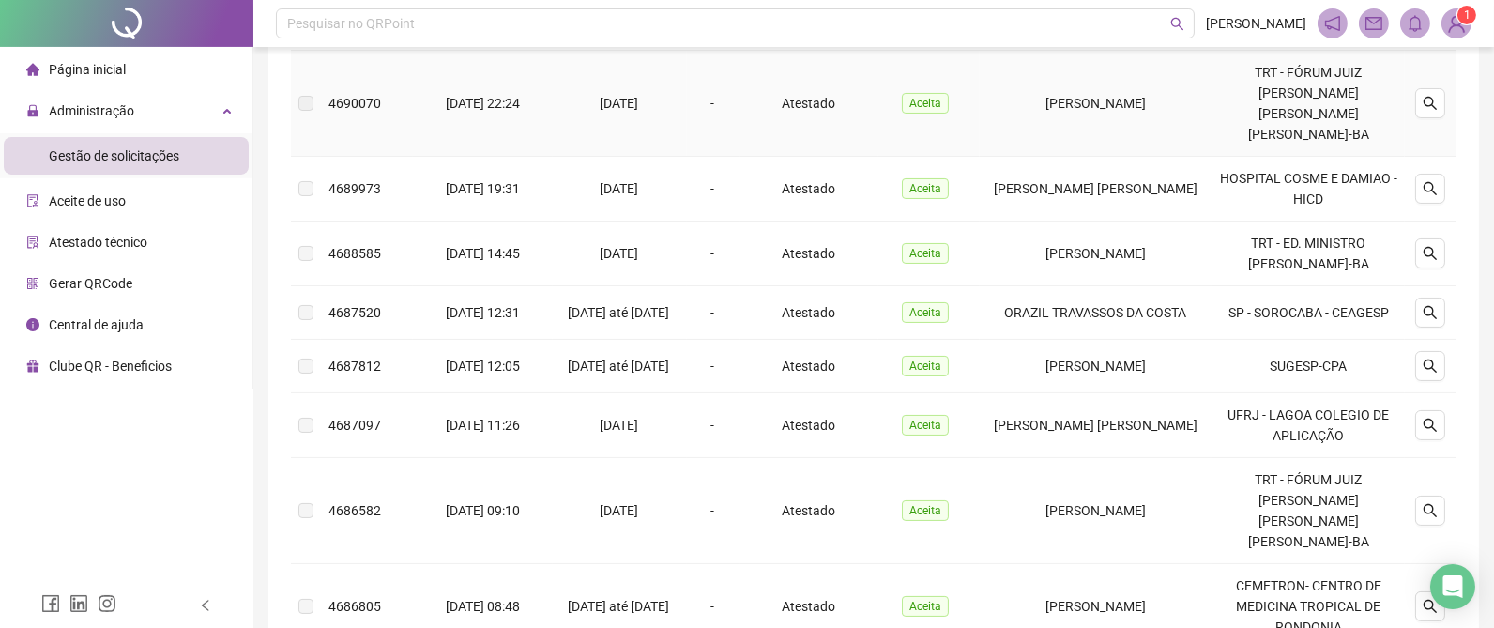
scroll to position [678, 0]
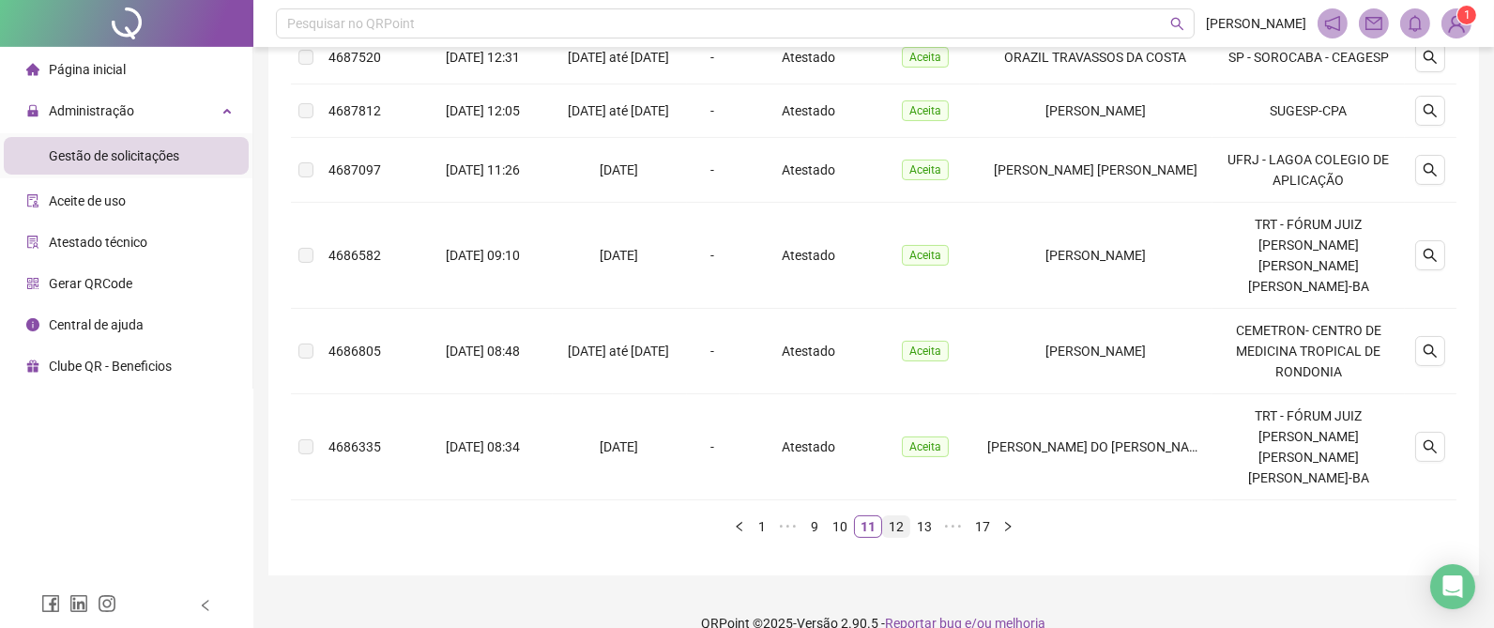
click at [892, 516] on link "12" at bounding box center [896, 526] width 26 height 21
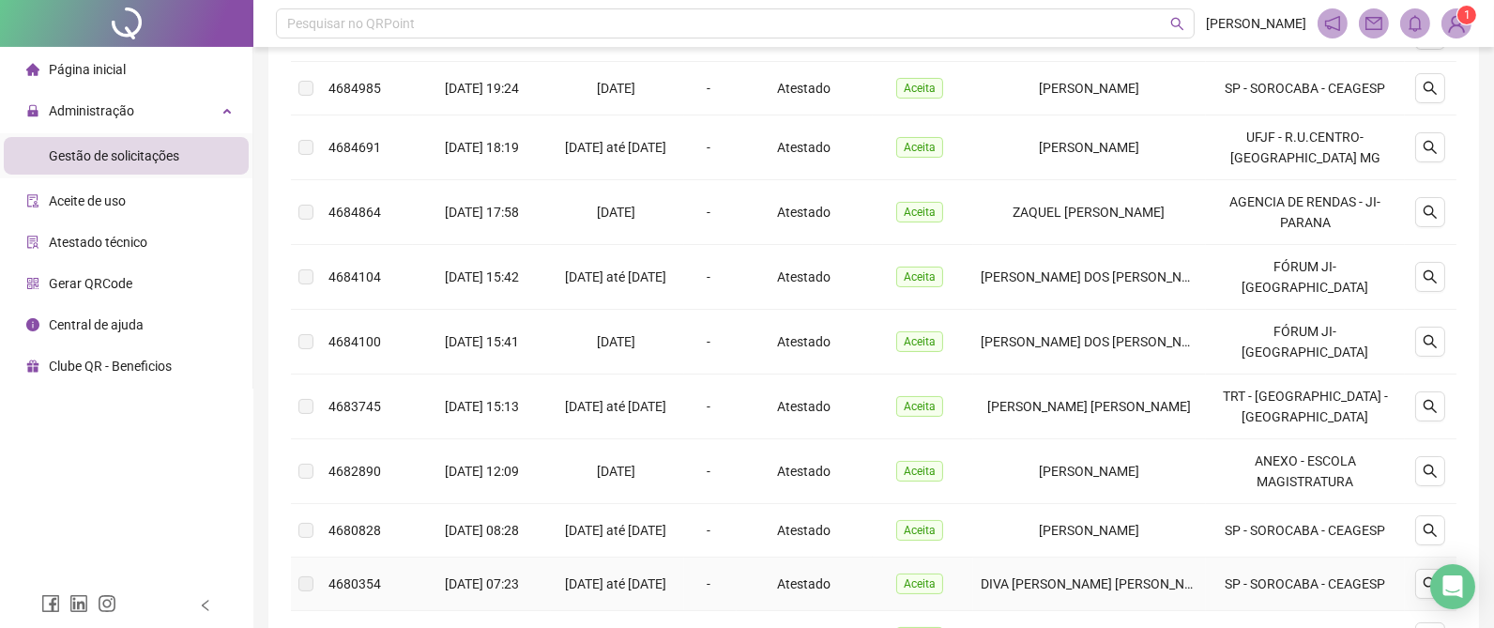
scroll to position [280, 0]
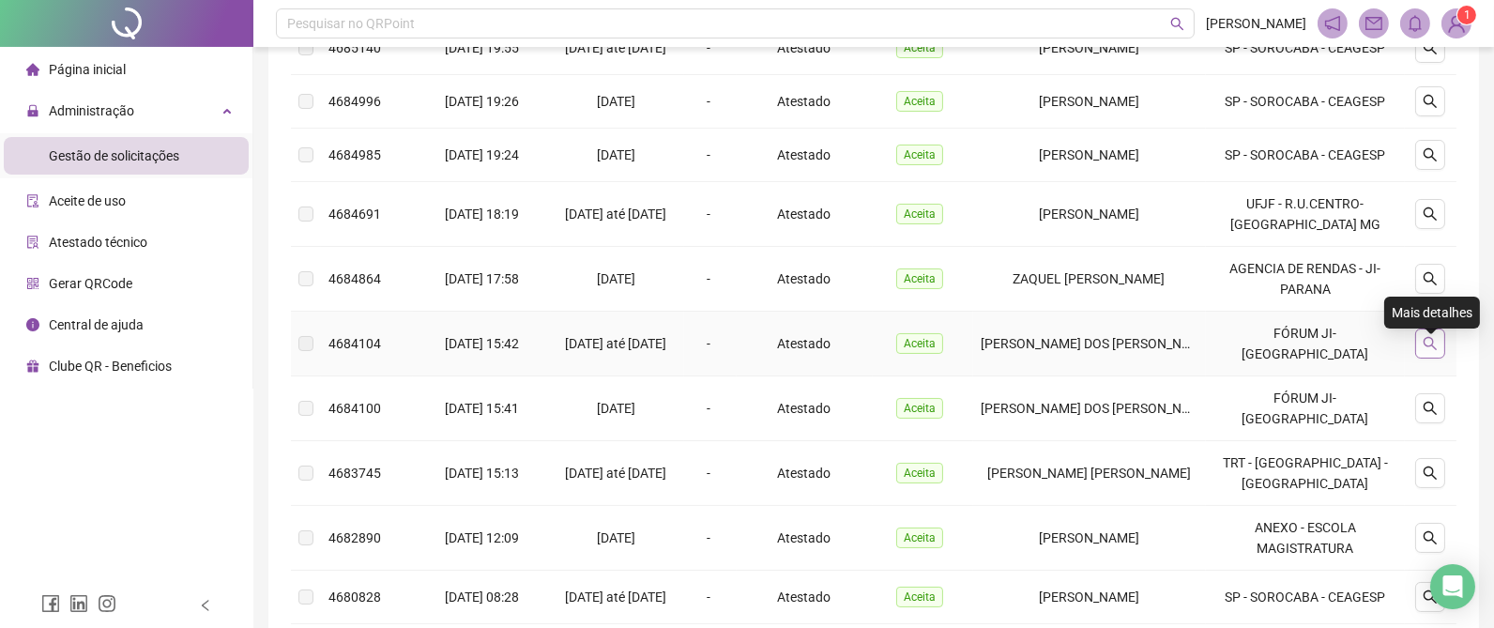
click at [1428, 350] on icon "search" at bounding box center [1430, 343] width 15 height 15
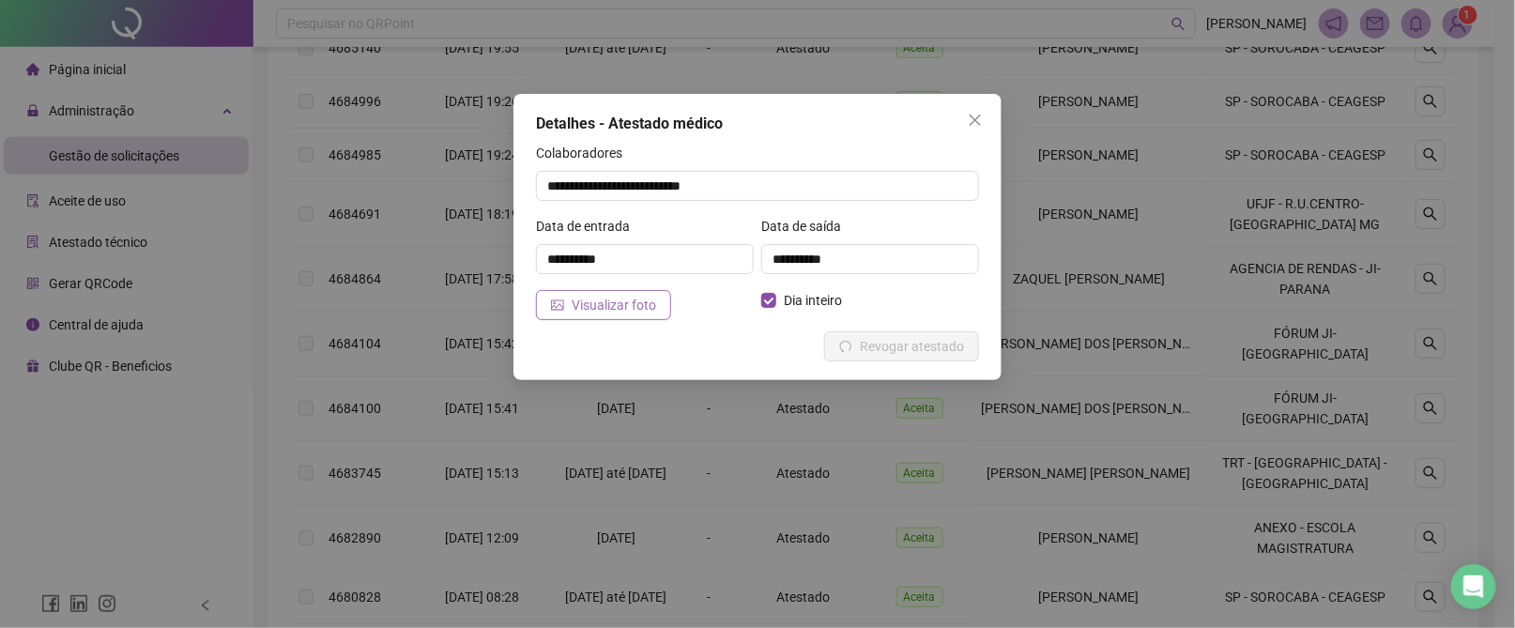
click at [592, 317] on button "Visualizar foto" at bounding box center [603, 305] width 135 height 30
click at [977, 117] on icon "close" at bounding box center [975, 120] width 11 height 11
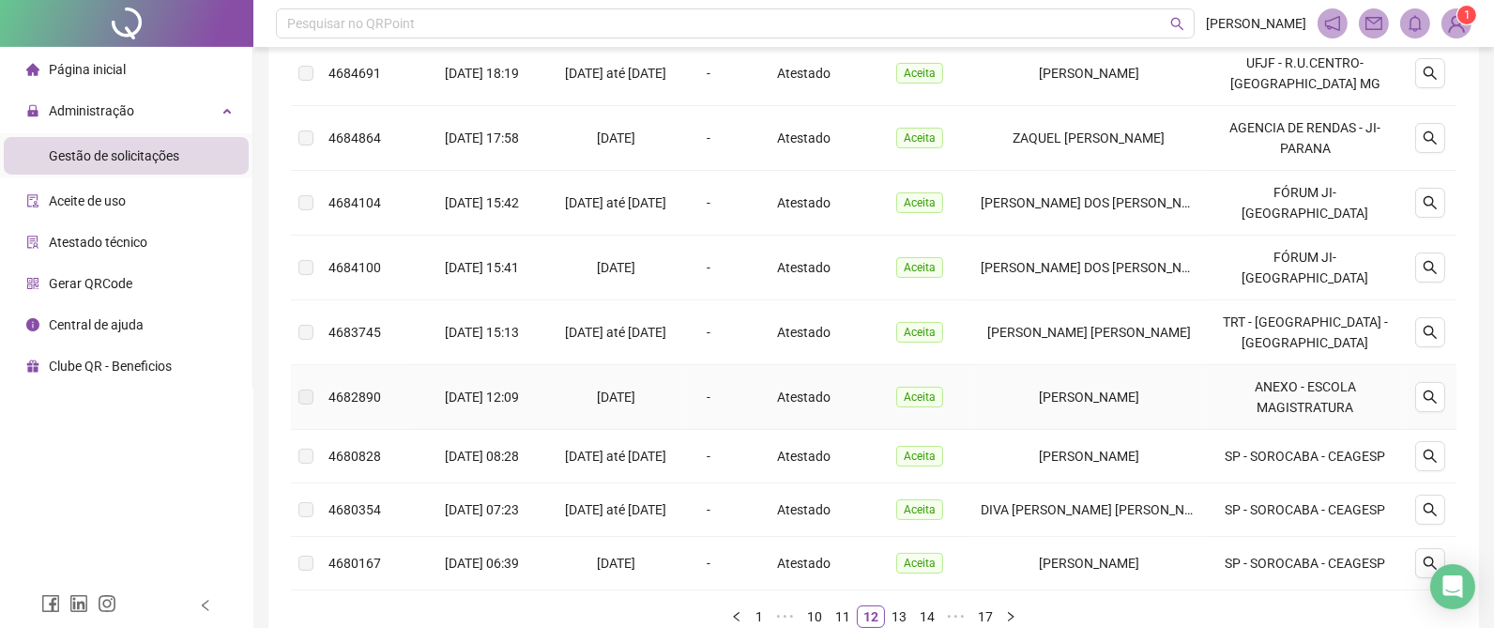
scroll to position [561, 0]
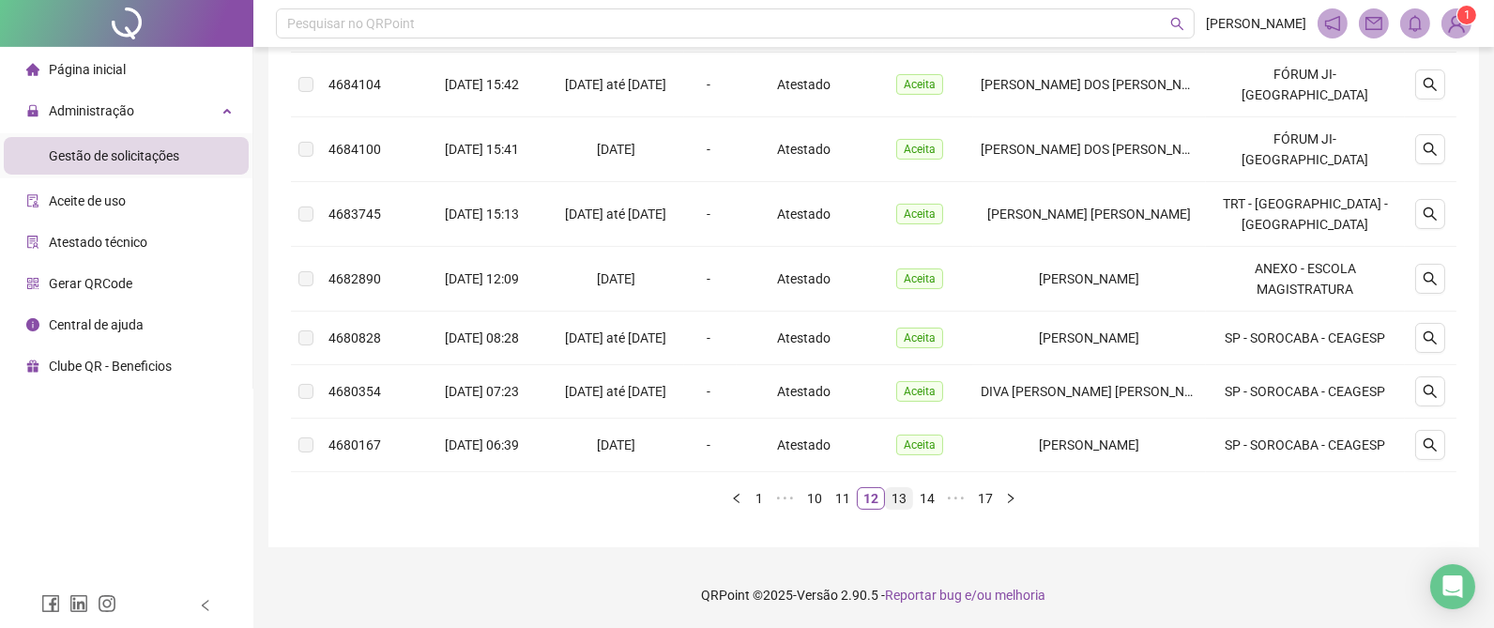
click at [901, 495] on link "13" at bounding box center [899, 498] width 26 height 21
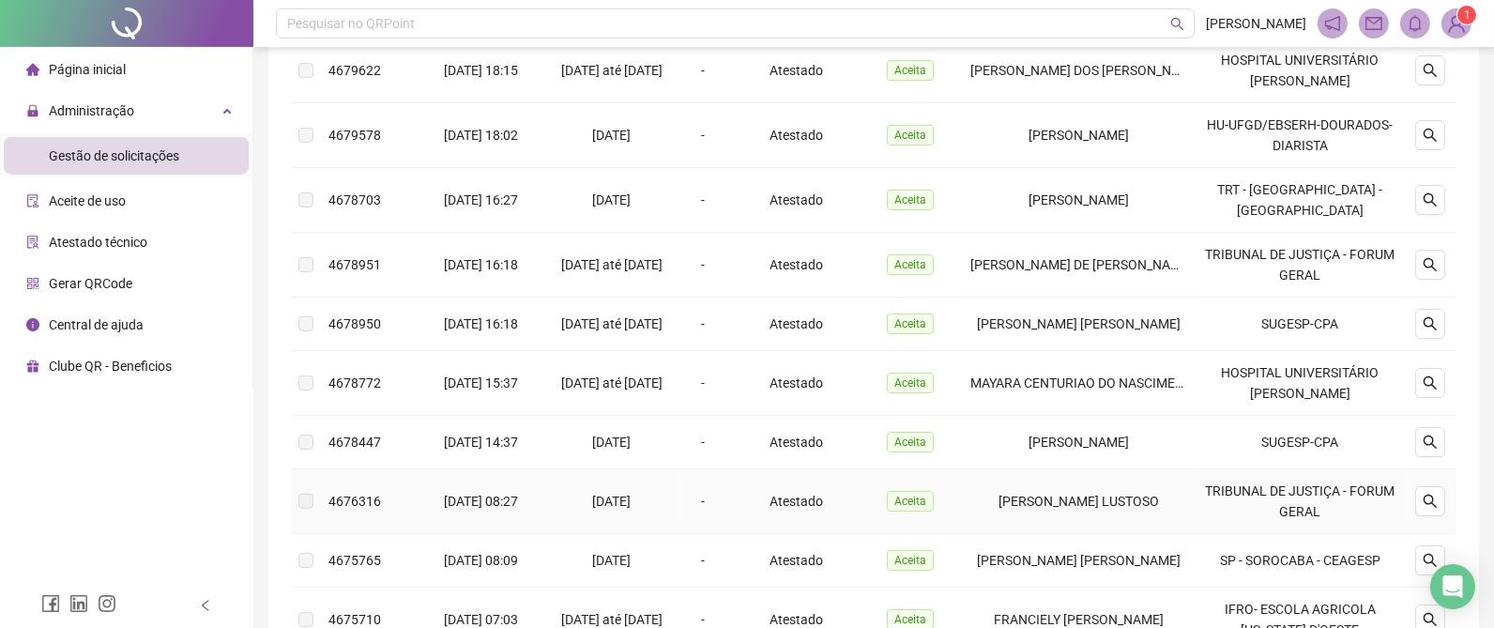
scroll to position [604, 0]
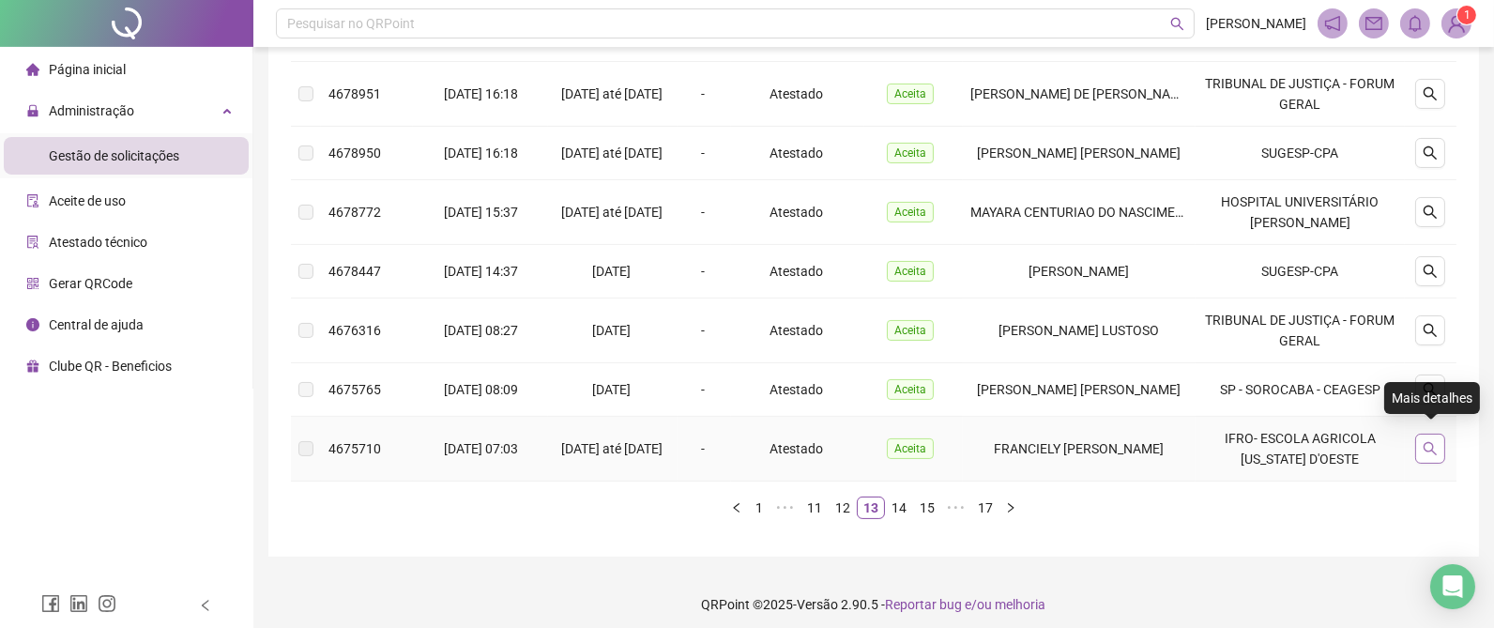
click at [1433, 443] on icon "search" at bounding box center [1430, 448] width 15 height 15
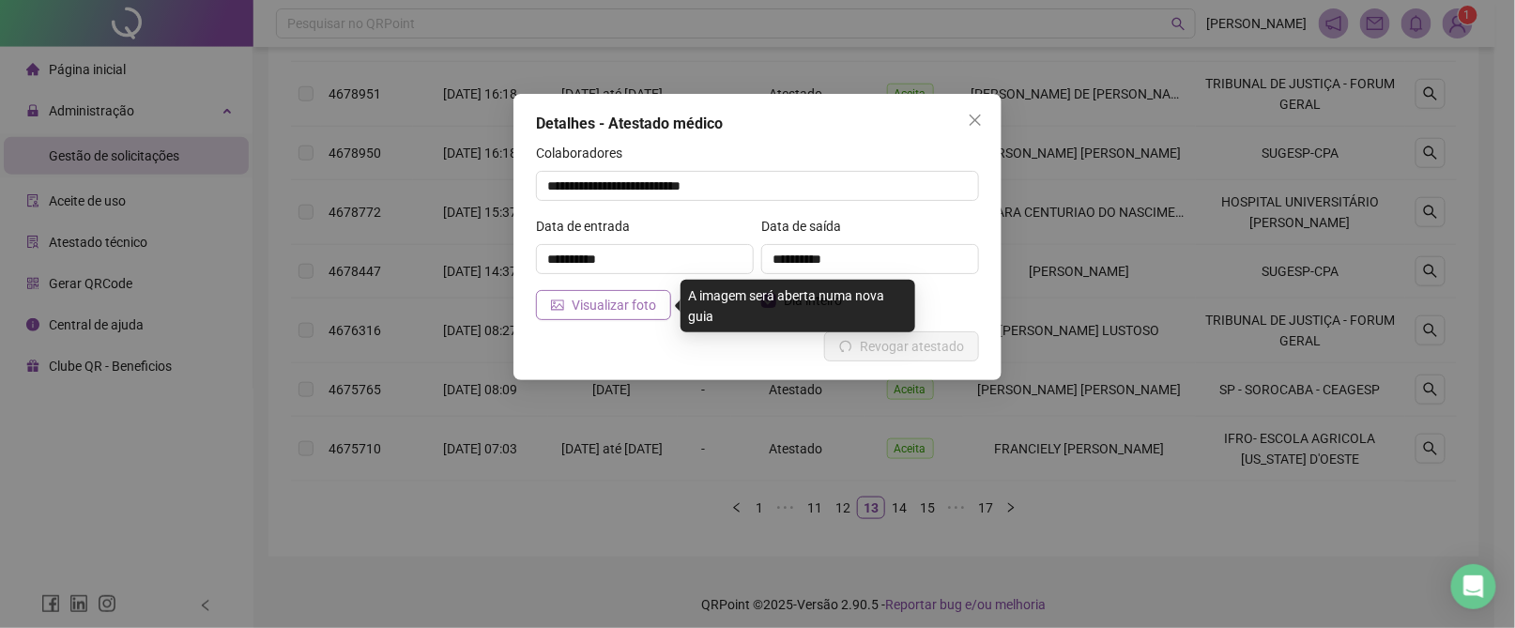
click at [597, 300] on span "Visualizar foto" at bounding box center [614, 305] width 84 height 21
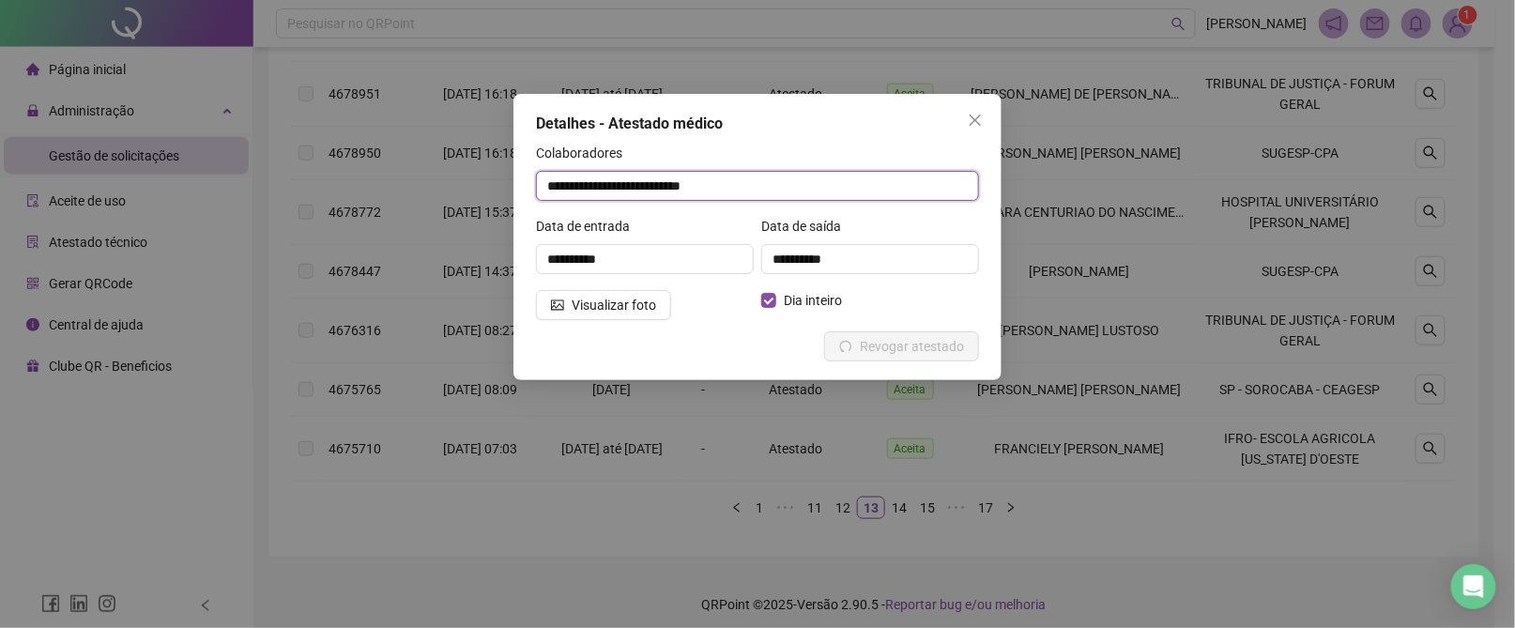
drag, startPoint x: 418, startPoint y: 186, endPoint x: 390, endPoint y: 186, distance: 27.2
click at [390, 186] on div "**********" at bounding box center [757, 314] width 1515 height 628
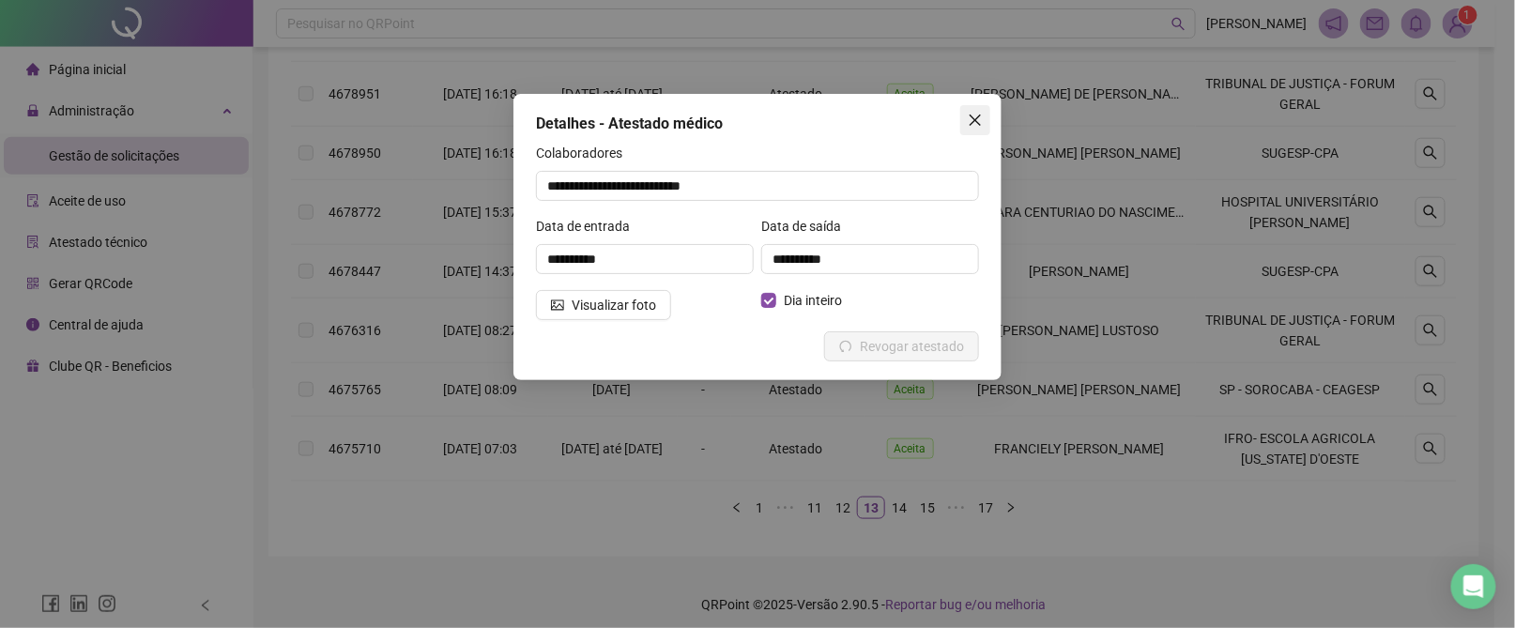
click at [974, 117] on icon "close" at bounding box center [975, 120] width 15 height 15
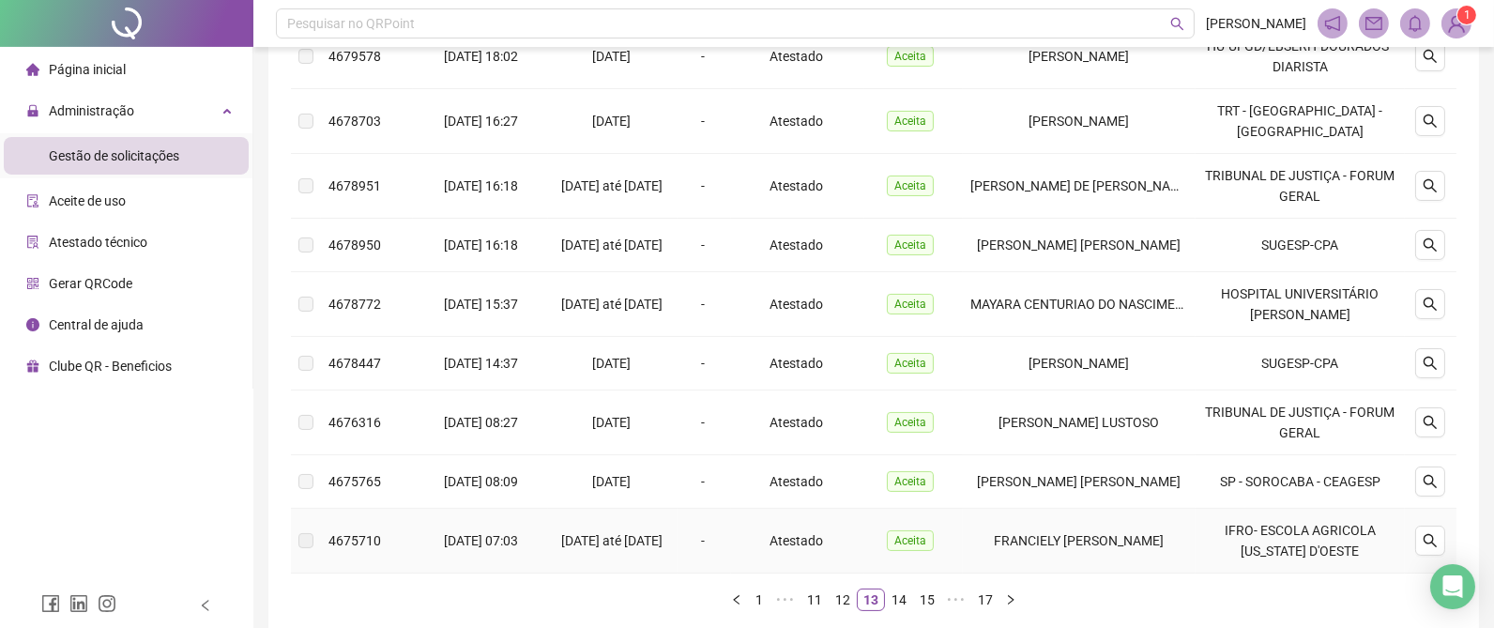
scroll to position [464, 0]
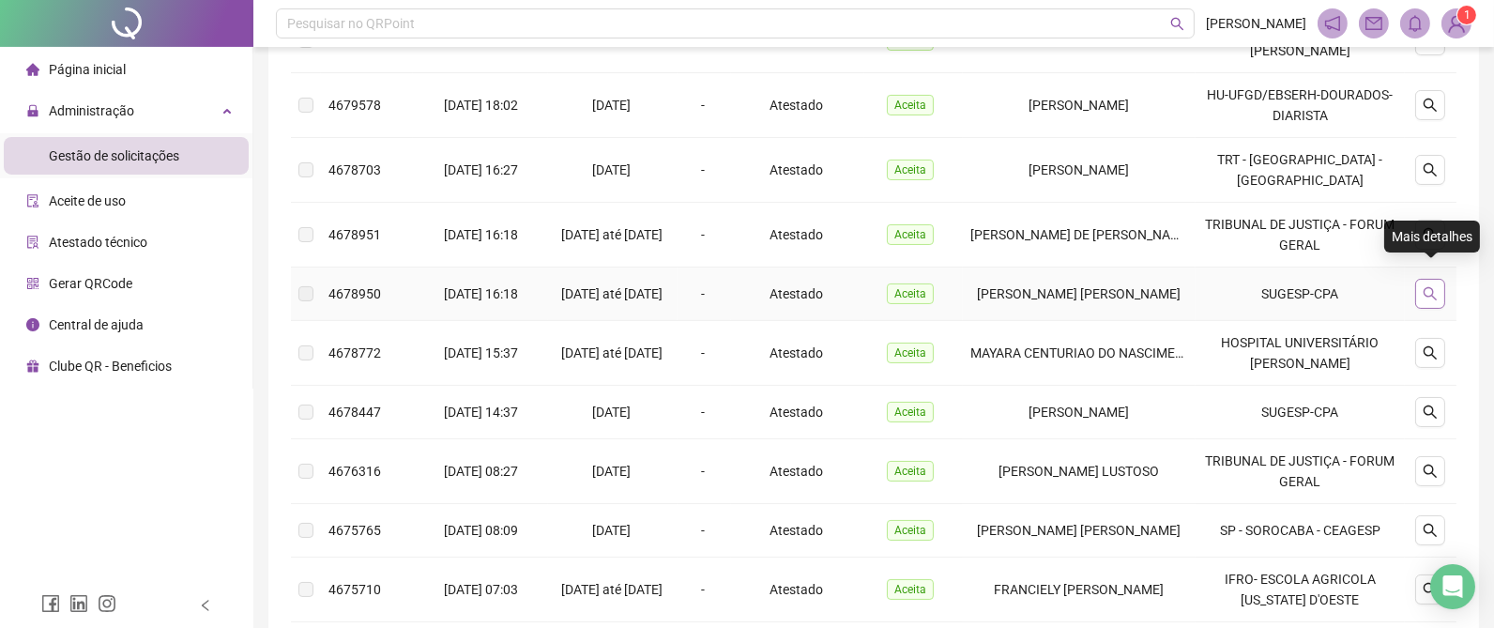
click at [1438, 286] on icon "search" at bounding box center [1430, 293] width 15 height 15
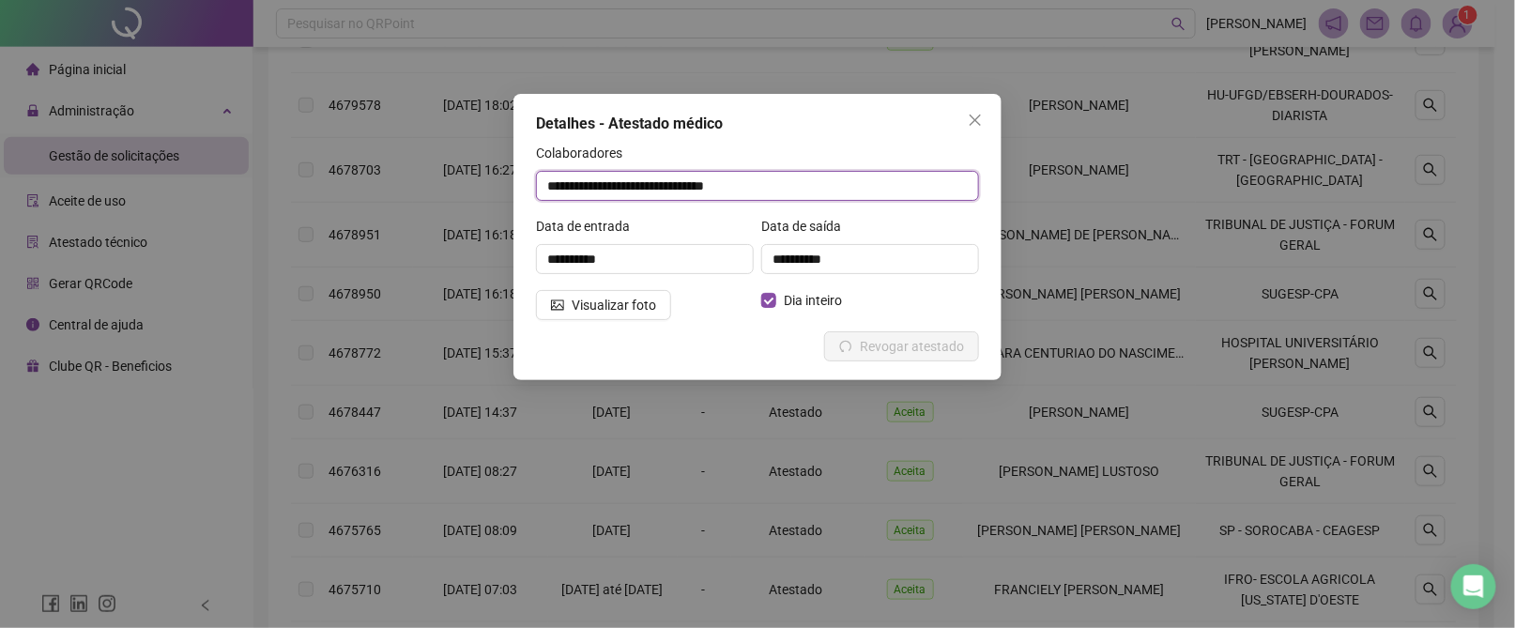
drag, startPoint x: 763, startPoint y: 185, endPoint x: 470, endPoint y: 191, distance: 292.9
click at [470, 191] on div "**********" at bounding box center [757, 314] width 1515 height 628
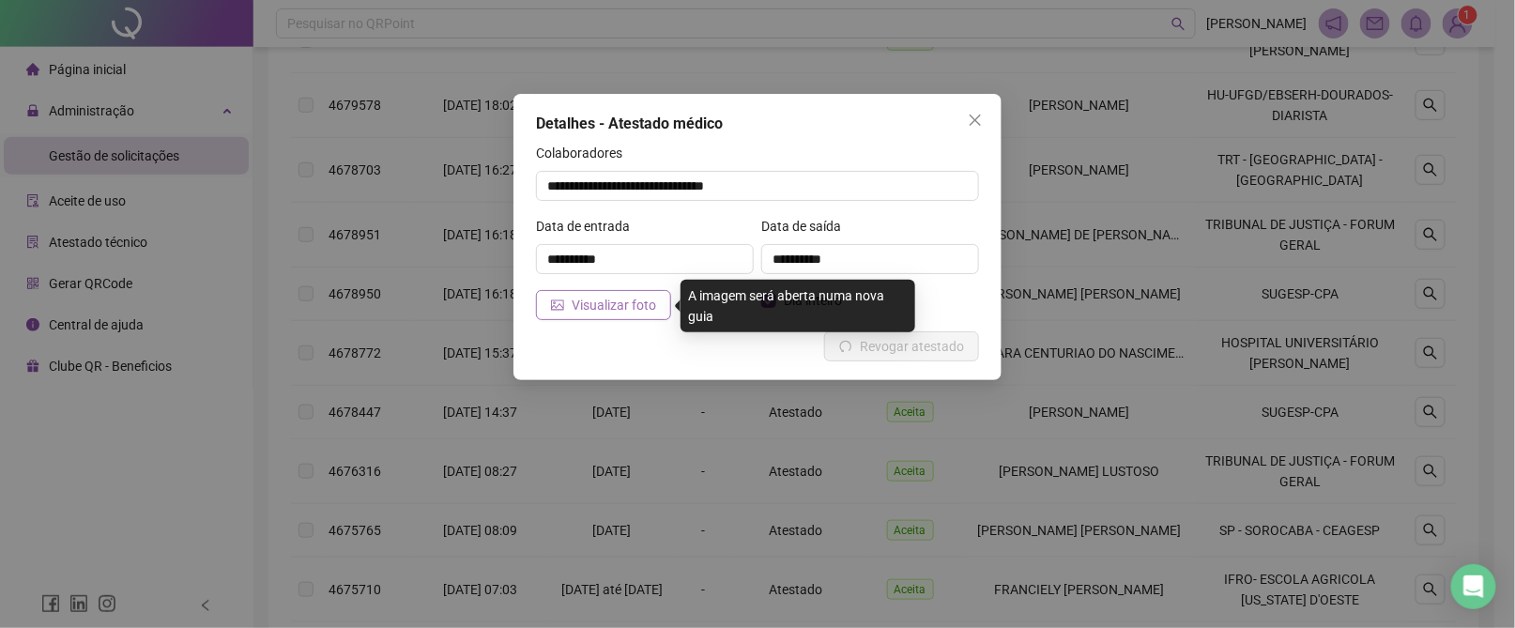
click at [574, 297] on span "Visualizar foto" at bounding box center [614, 305] width 84 height 21
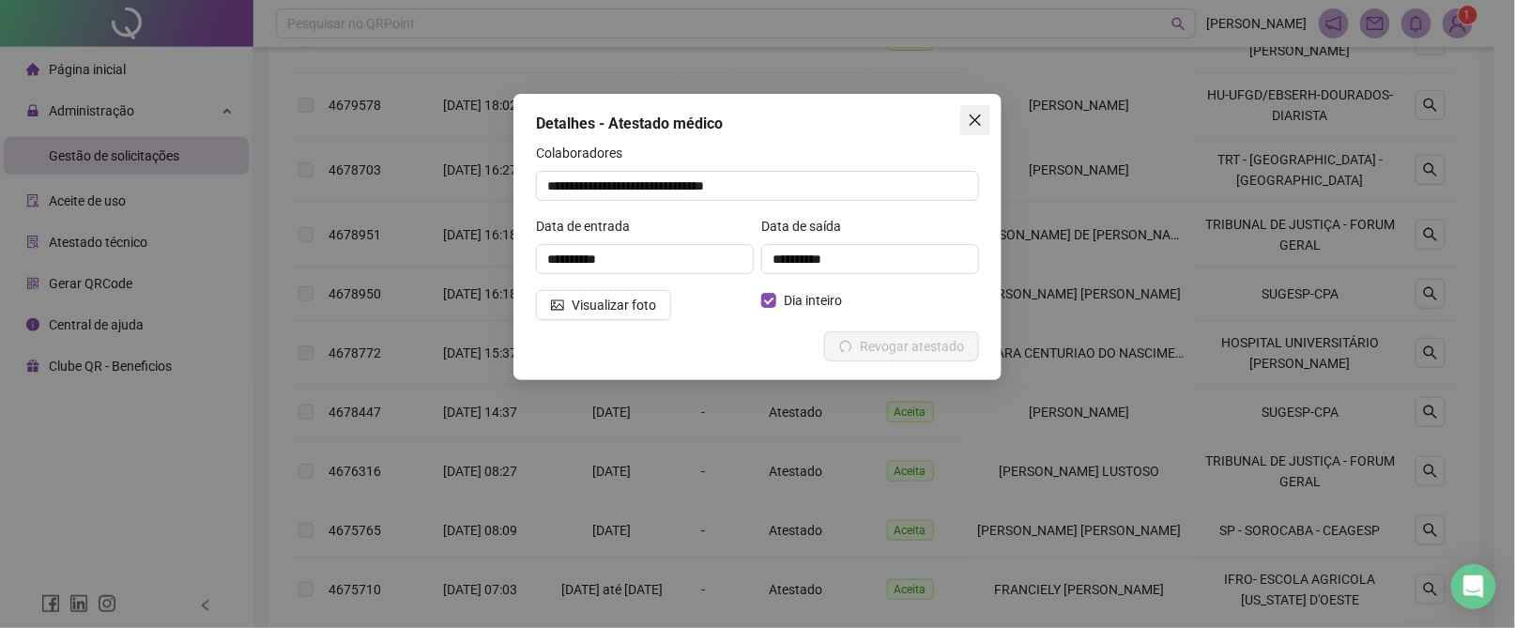
click at [970, 123] on icon "close" at bounding box center [975, 120] width 15 height 15
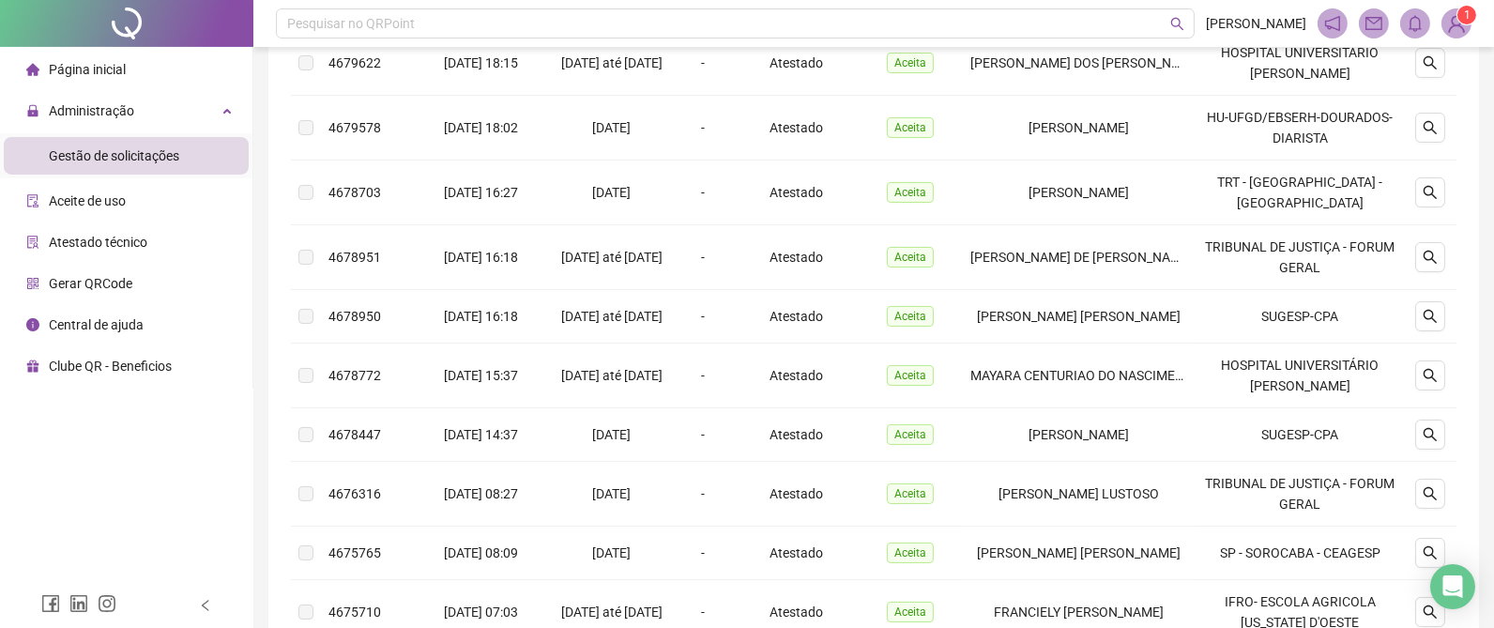
scroll to position [604, 0]
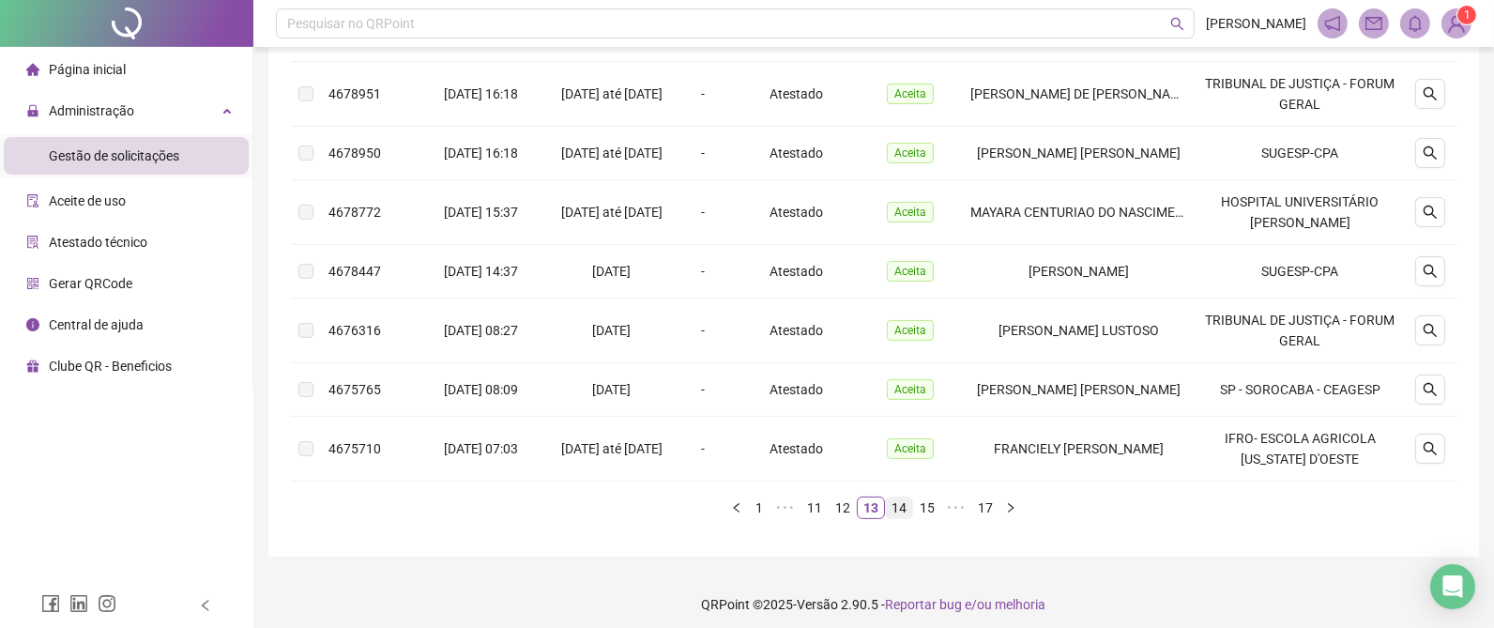
click at [896, 497] on link "14" at bounding box center [899, 507] width 26 height 21
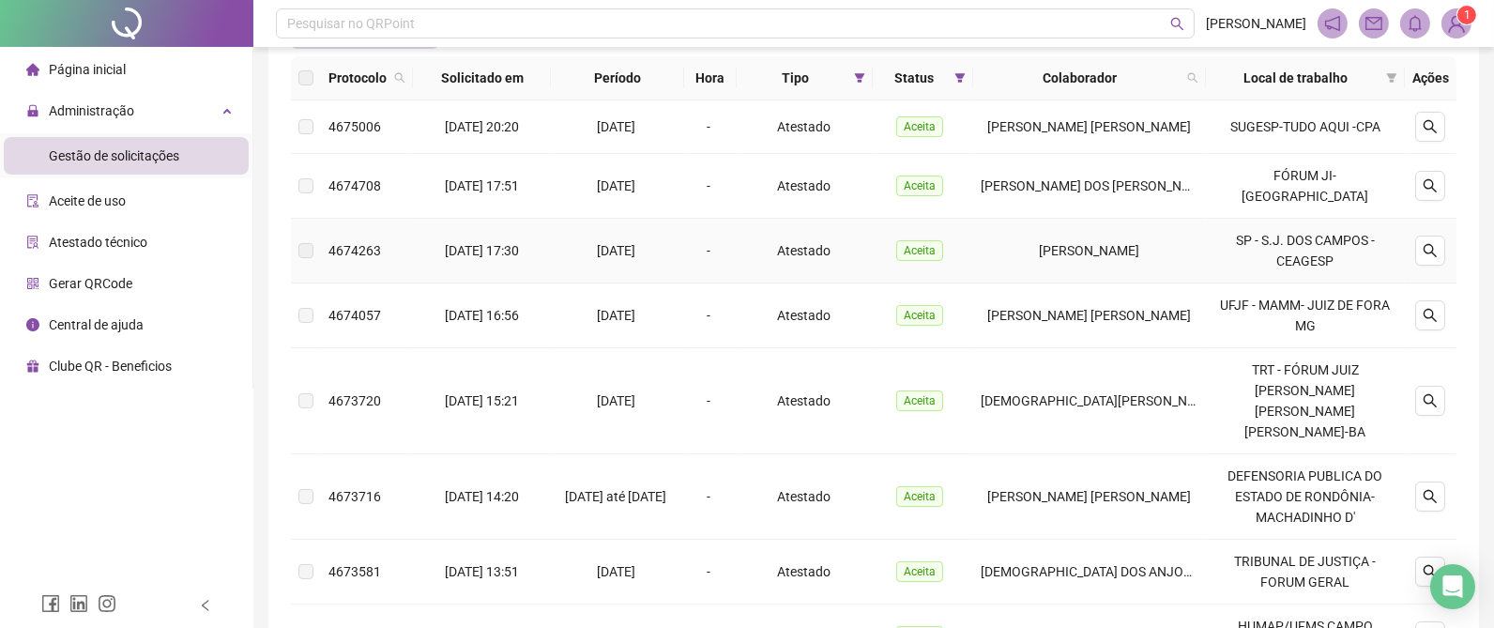
scroll to position [615, 0]
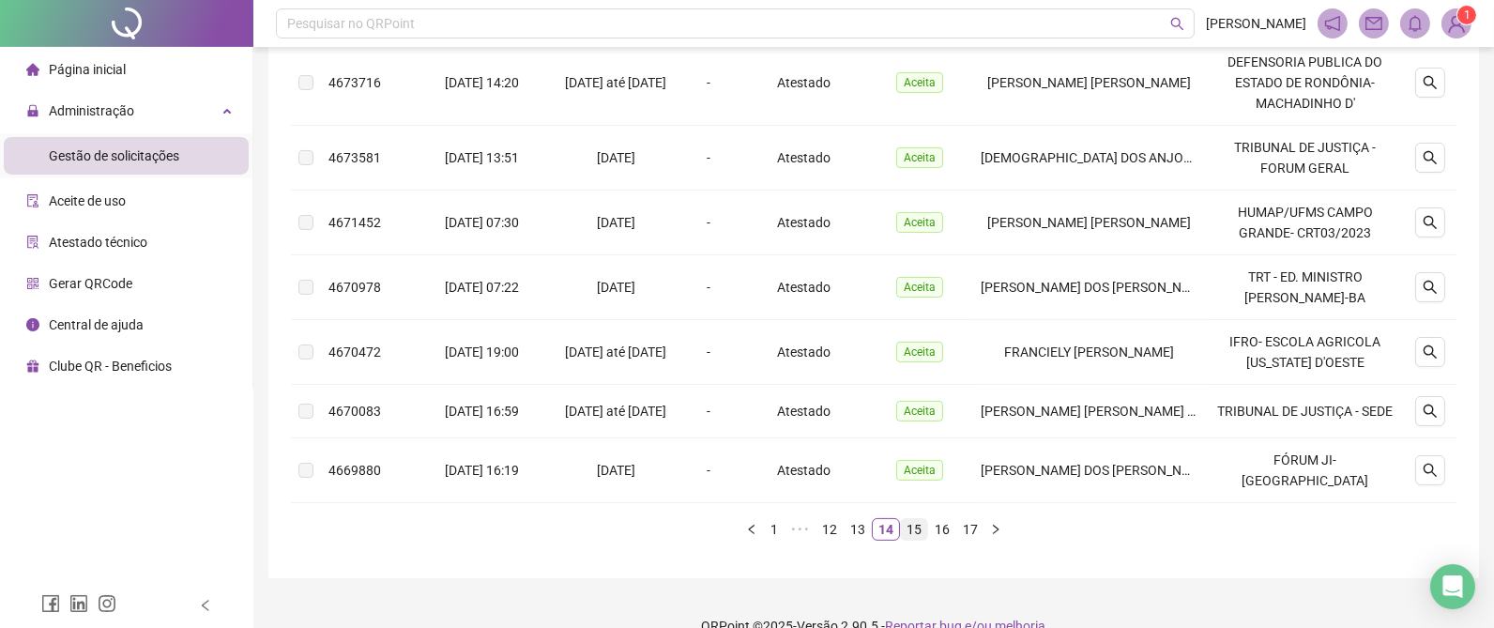
click at [917, 519] on link "15" at bounding box center [914, 529] width 26 height 21
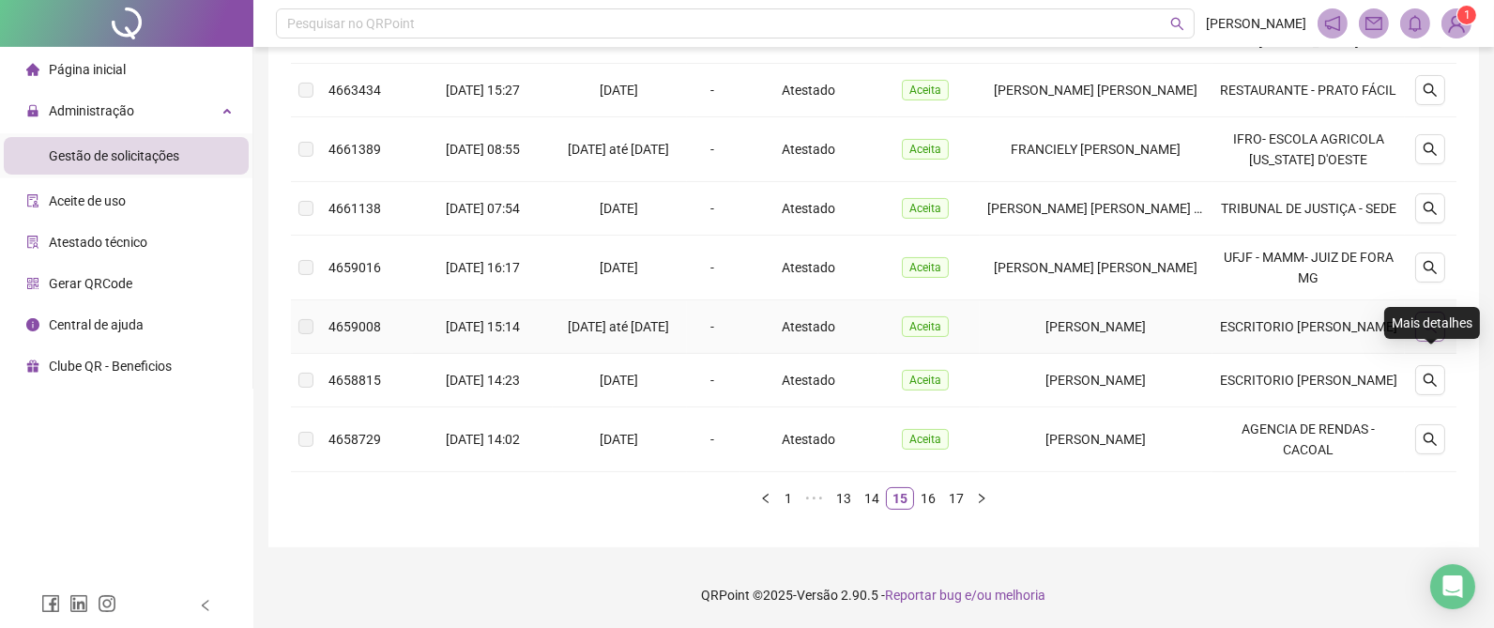
click at [1435, 319] on icon "search" at bounding box center [1430, 326] width 15 height 15
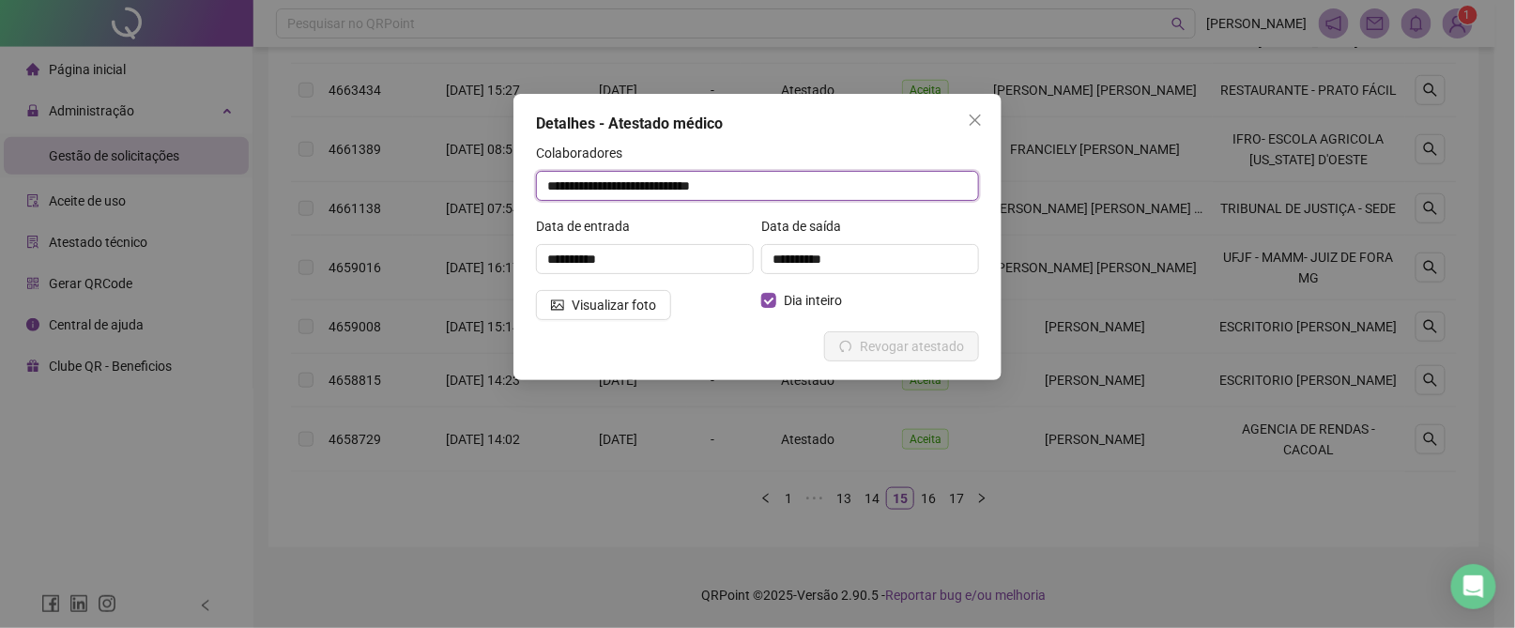
drag, startPoint x: 780, startPoint y: 185, endPoint x: 402, endPoint y: 185, distance: 378.2
click at [402, 185] on div "**********" at bounding box center [757, 314] width 1515 height 628
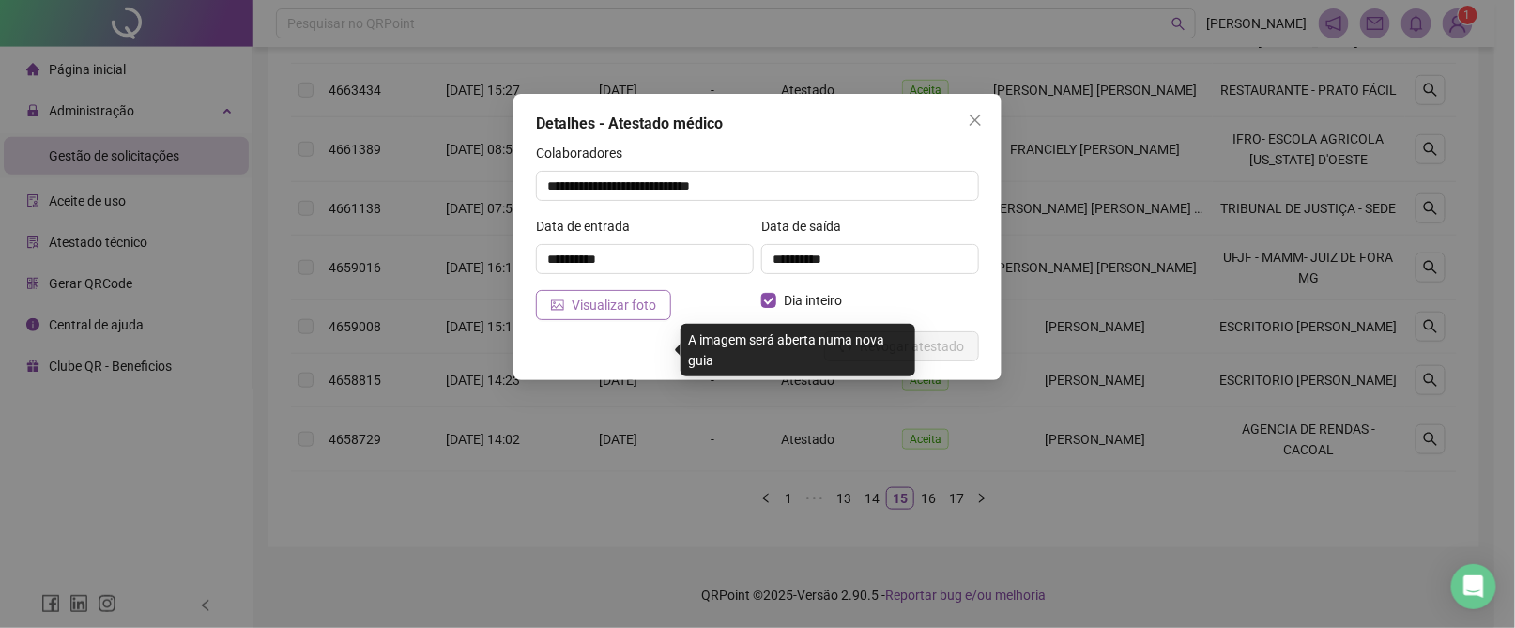
click at [614, 299] on span "Visualizar foto" at bounding box center [614, 305] width 84 height 21
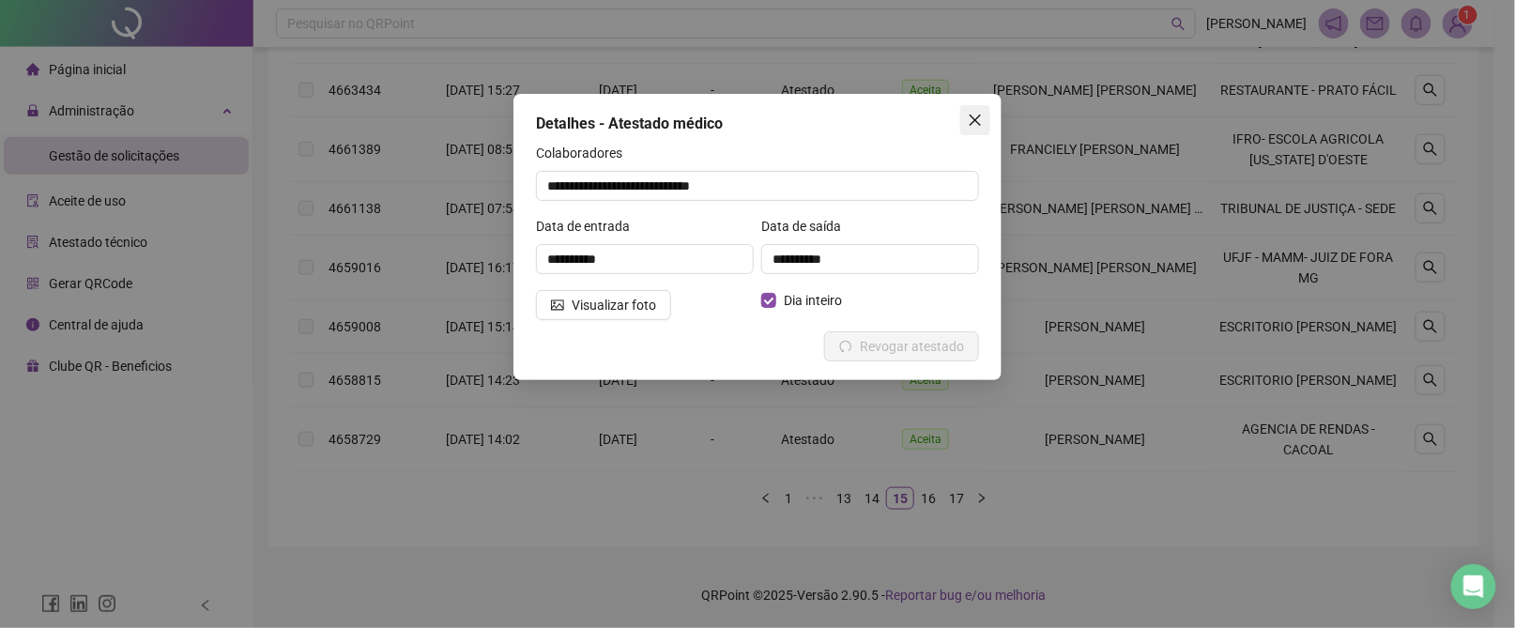
click at [982, 113] on icon "close" at bounding box center [975, 120] width 15 height 15
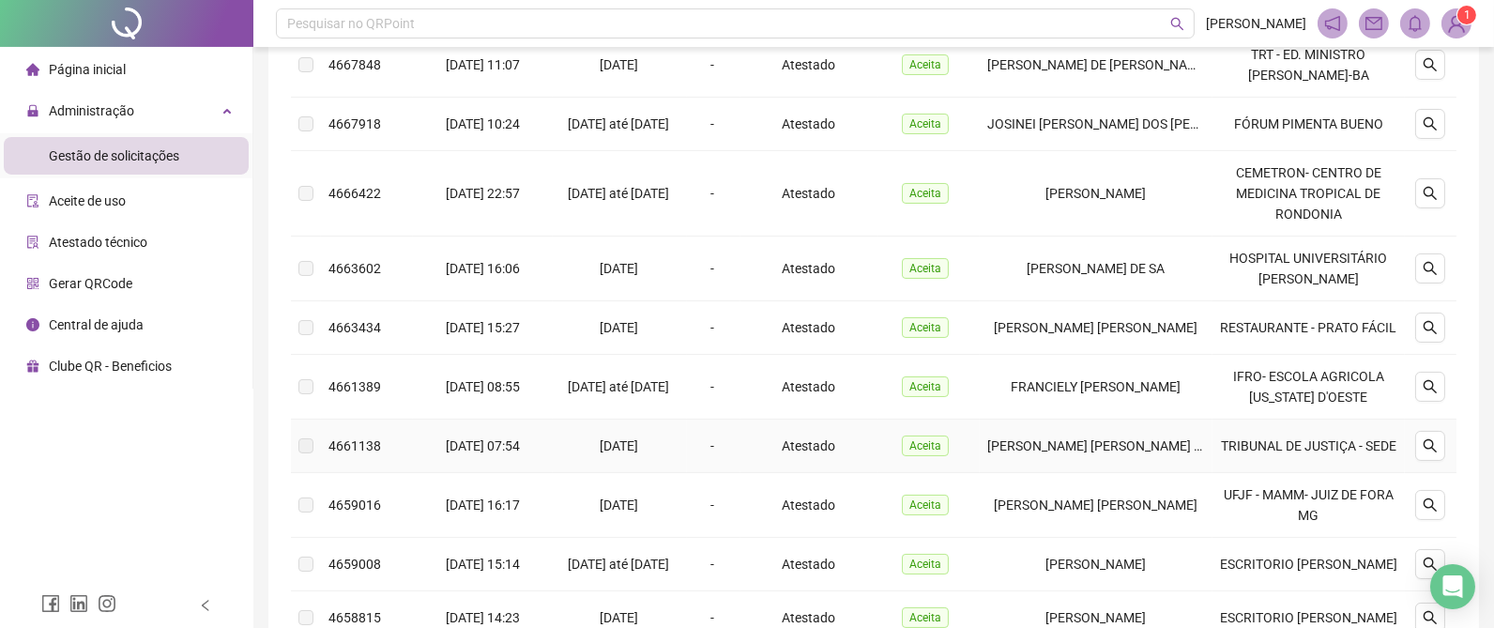
scroll to position [192, 0]
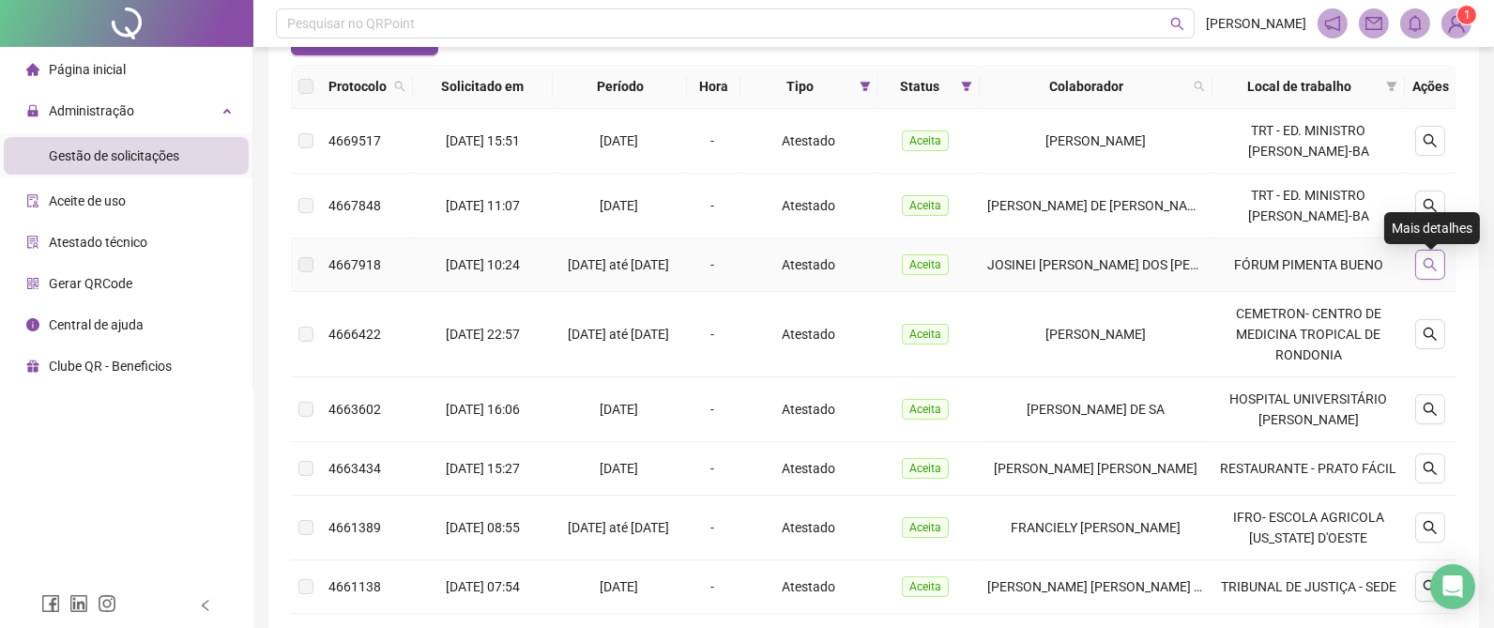
click at [1431, 272] on icon "search" at bounding box center [1430, 264] width 15 height 15
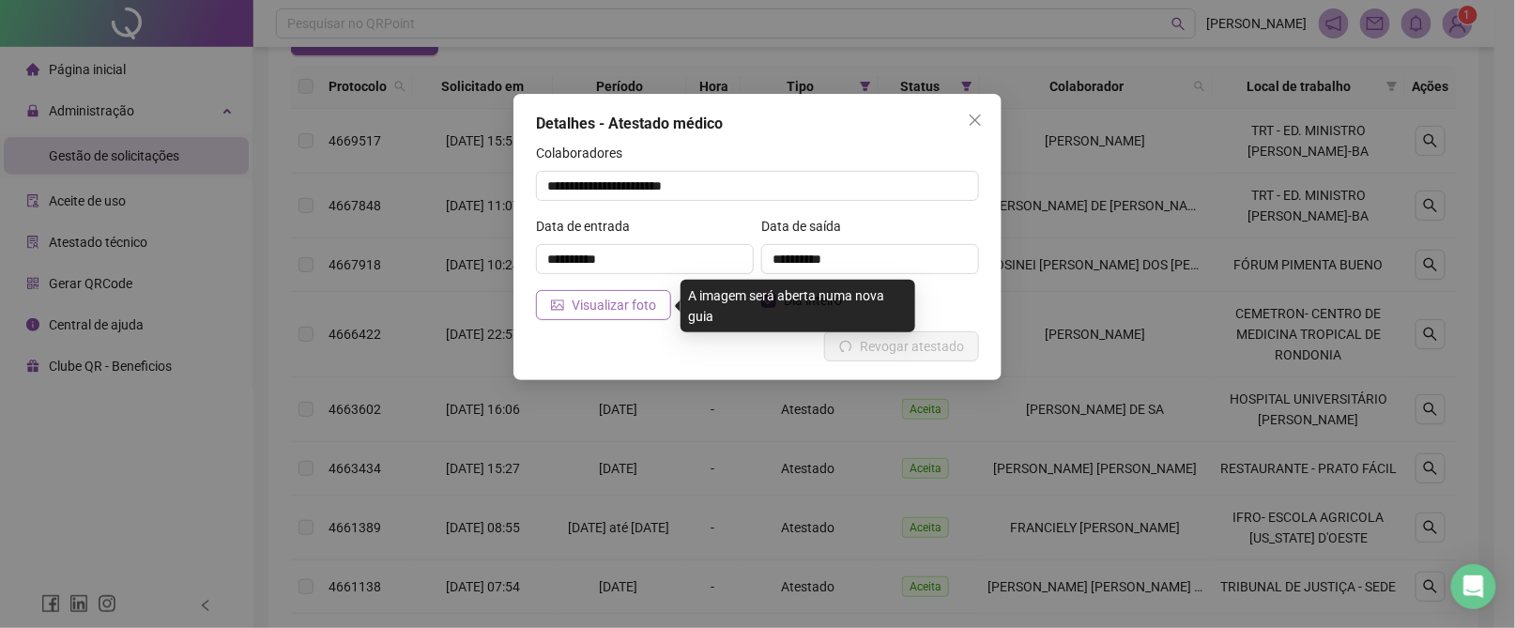
click at [609, 304] on span "Visualizar foto" at bounding box center [614, 305] width 84 height 21
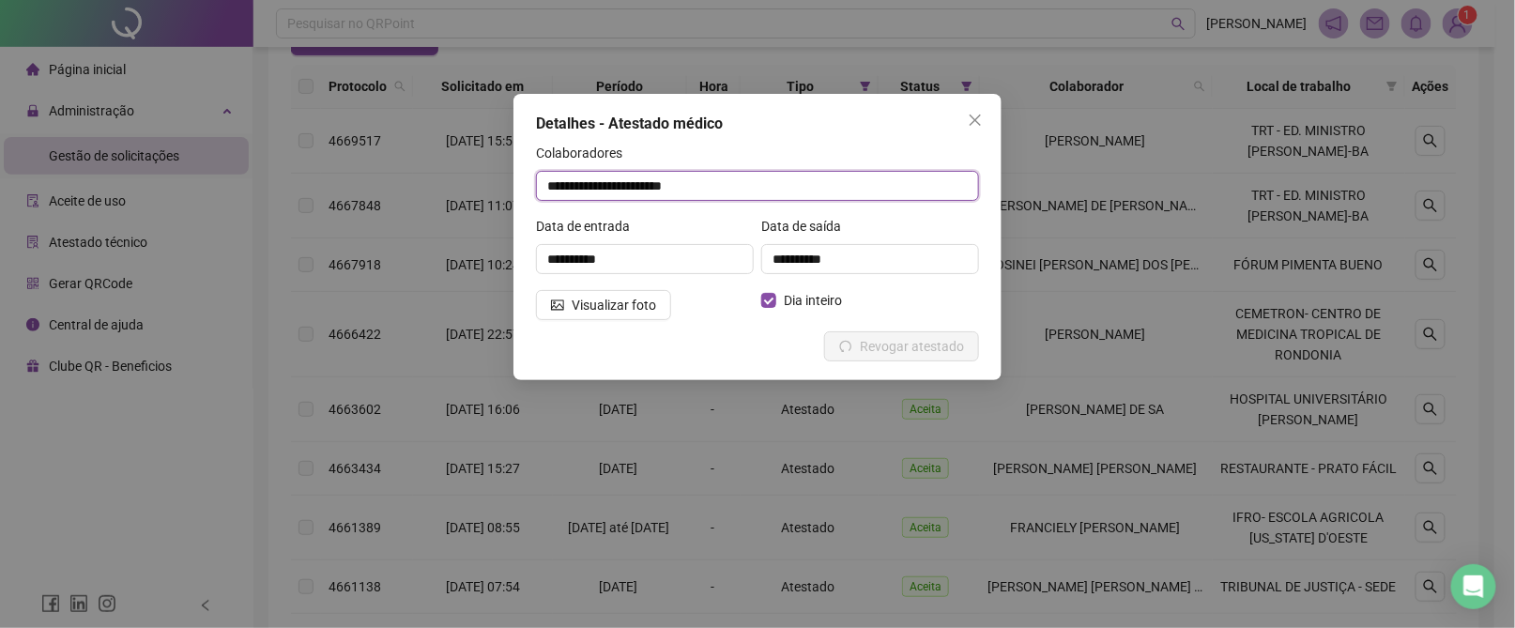
drag, startPoint x: 741, startPoint y: 185, endPoint x: 371, endPoint y: 166, distance: 371.2
click at [371, 166] on div "**********" at bounding box center [757, 314] width 1515 height 628
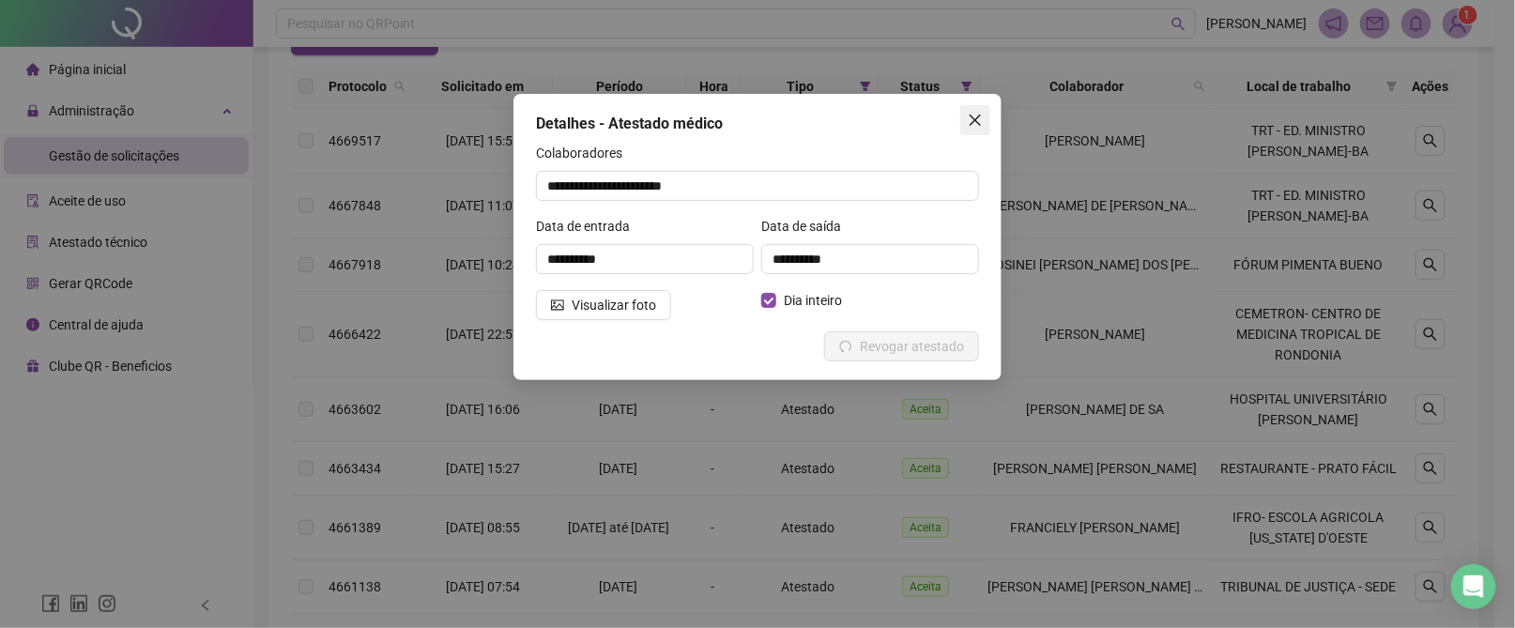
click at [978, 124] on icon "close" at bounding box center [975, 120] width 15 height 15
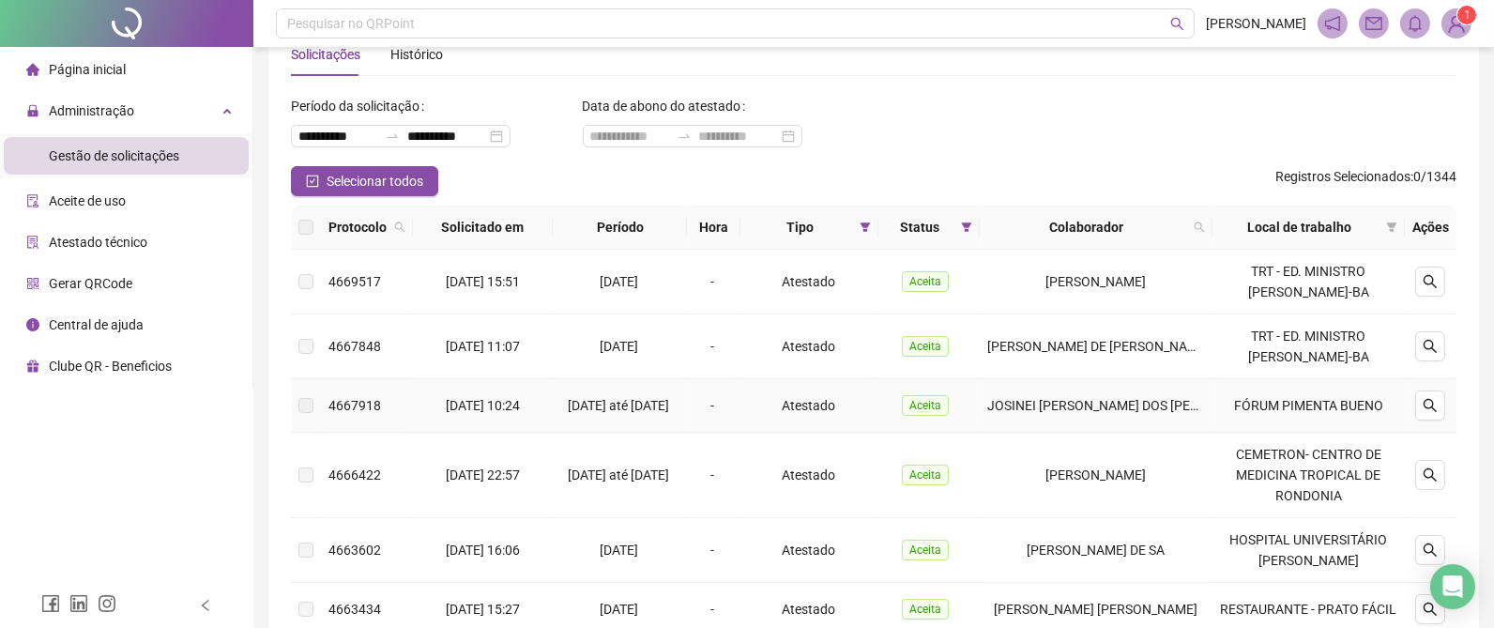
scroll to position [626, 0]
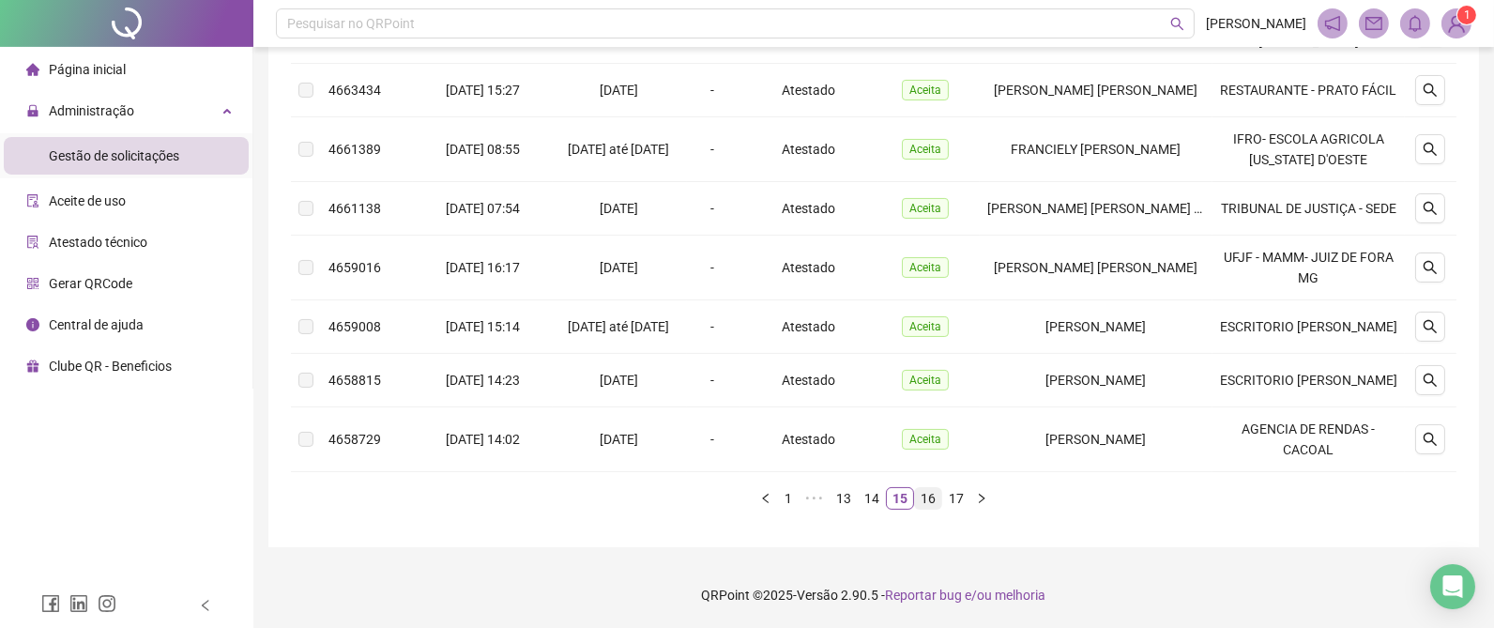
click at [928, 497] on link "16" at bounding box center [928, 498] width 26 height 21
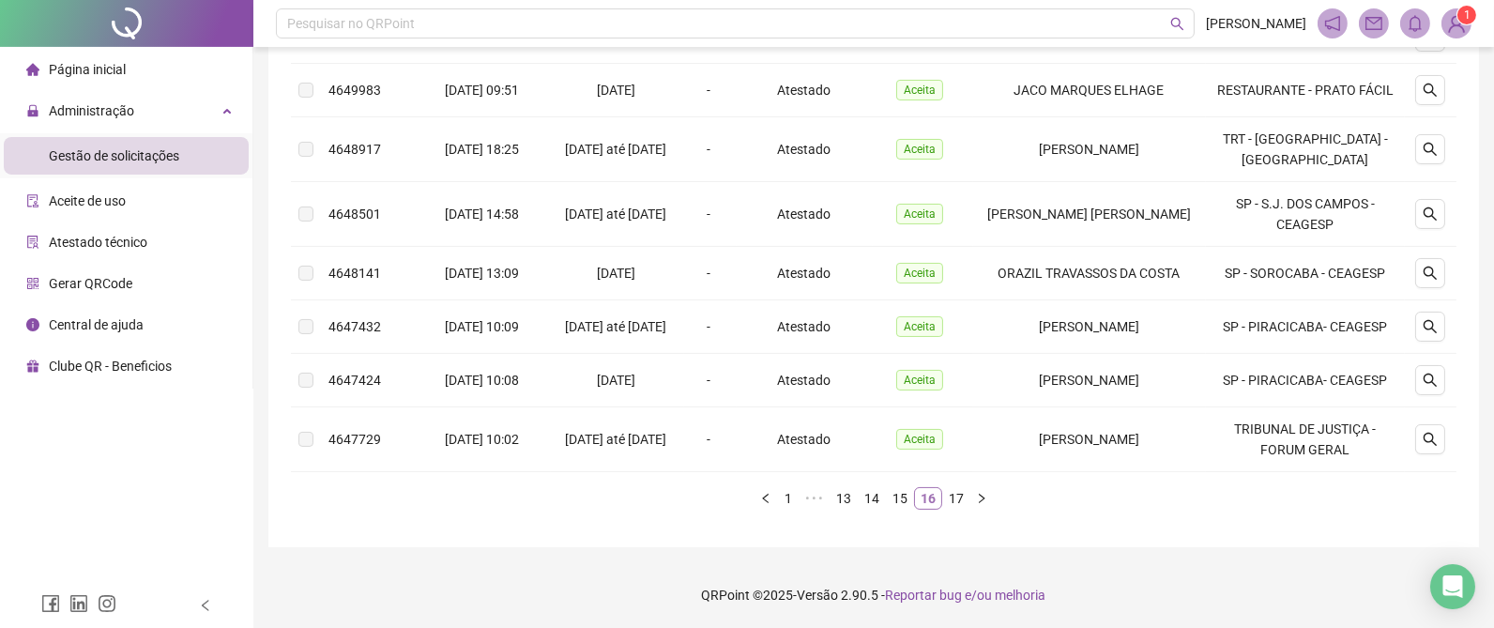
scroll to position [551, 0]
click at [1435, 440] on icon "search" at bounding box center [1430, 439] width 15 height 15
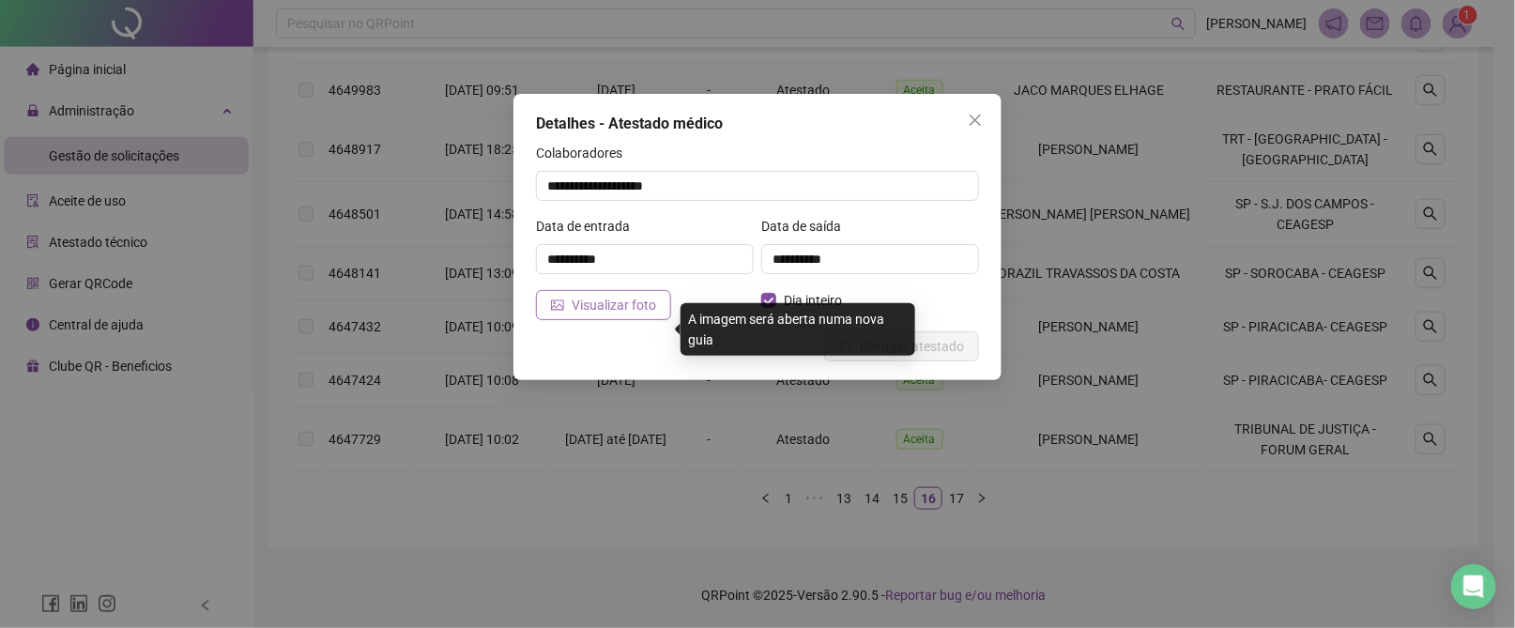
click at [613, 299] on span "Visualizar foto" at bounding box center [614, 305] width 84 height 21
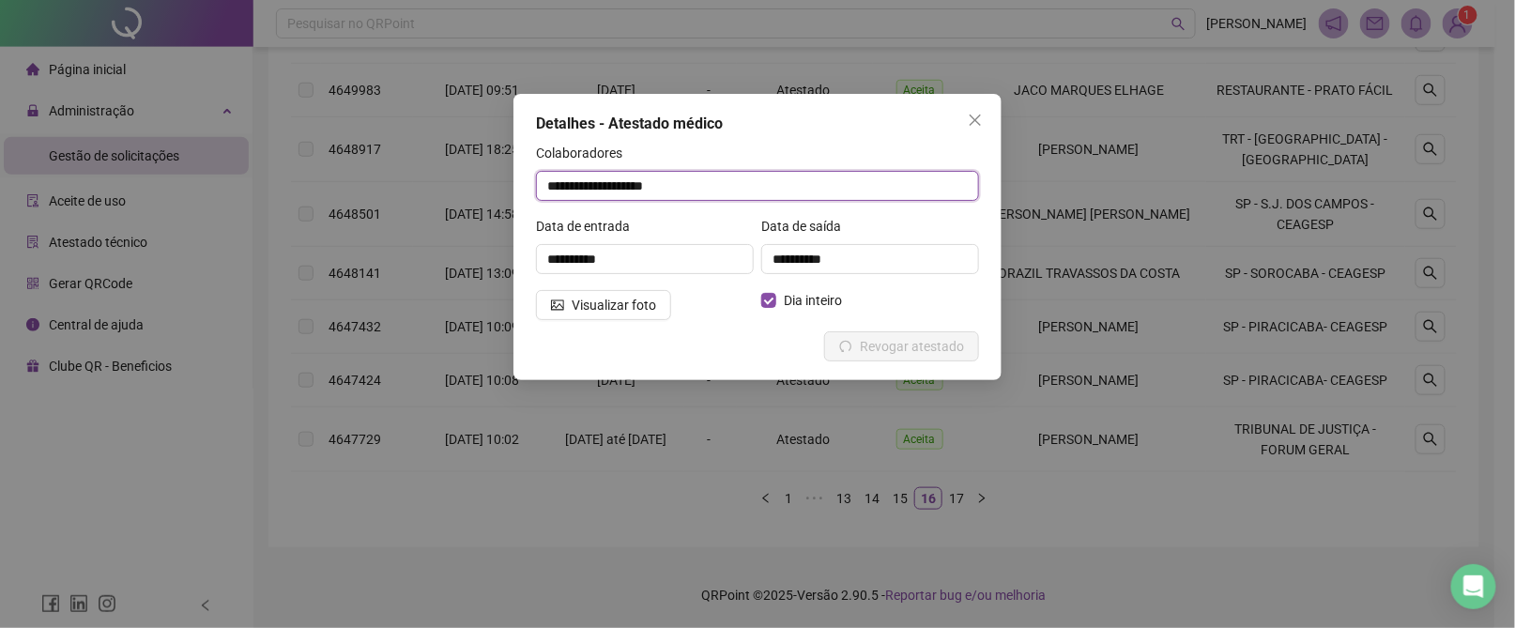
drag, startPoint x: 737, startPoint y: 191, endPoint x: 530, endPoint y: 192, distance: 206.5
click at [530, 192] on div "**********" at bounding box center [757, 237] width 488 height 286
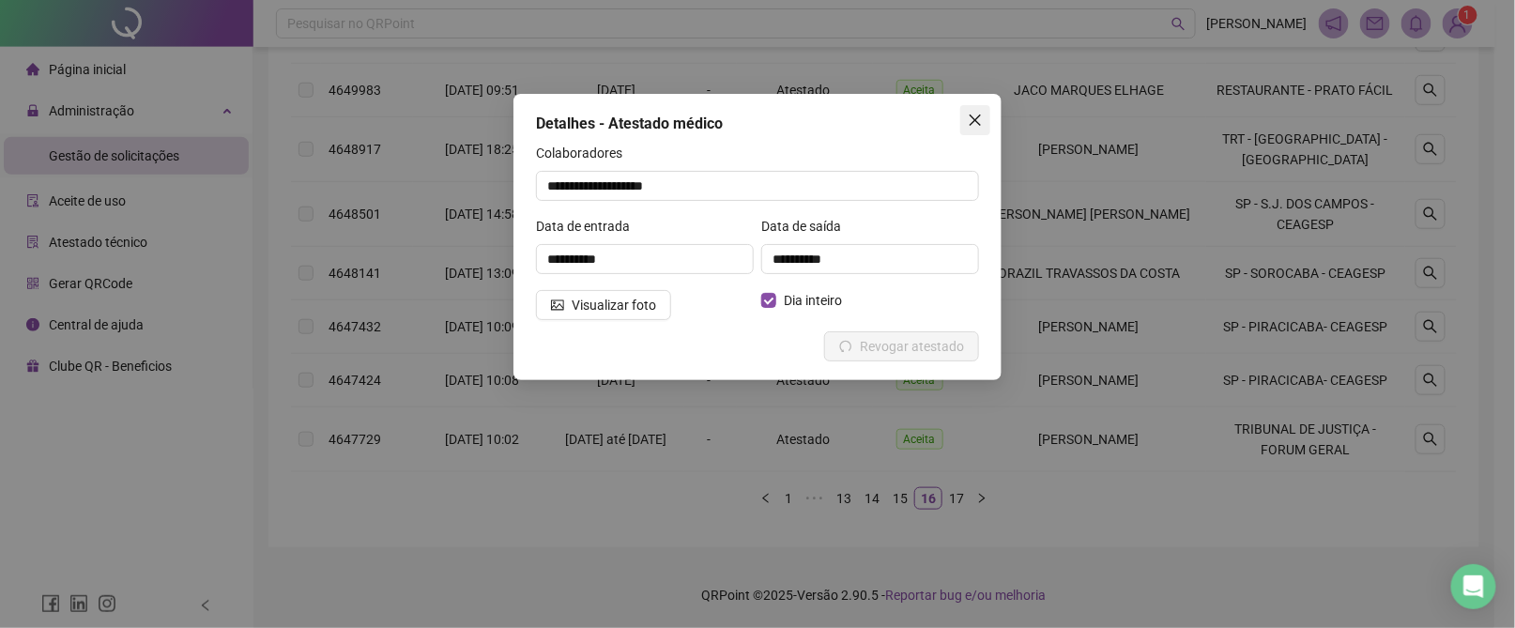
click at [985, 116] on span "Close" at bounding box center [975, 120] width 30 height 15
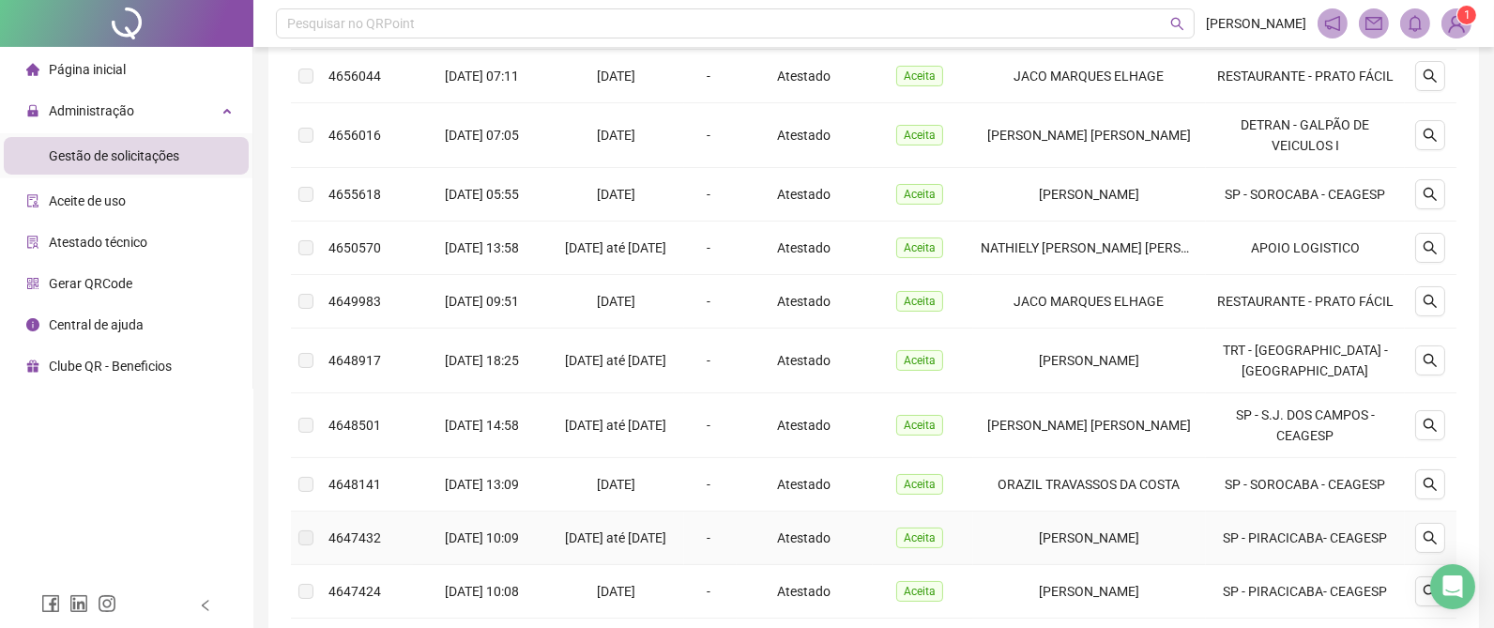
scroll to position [269, 0]
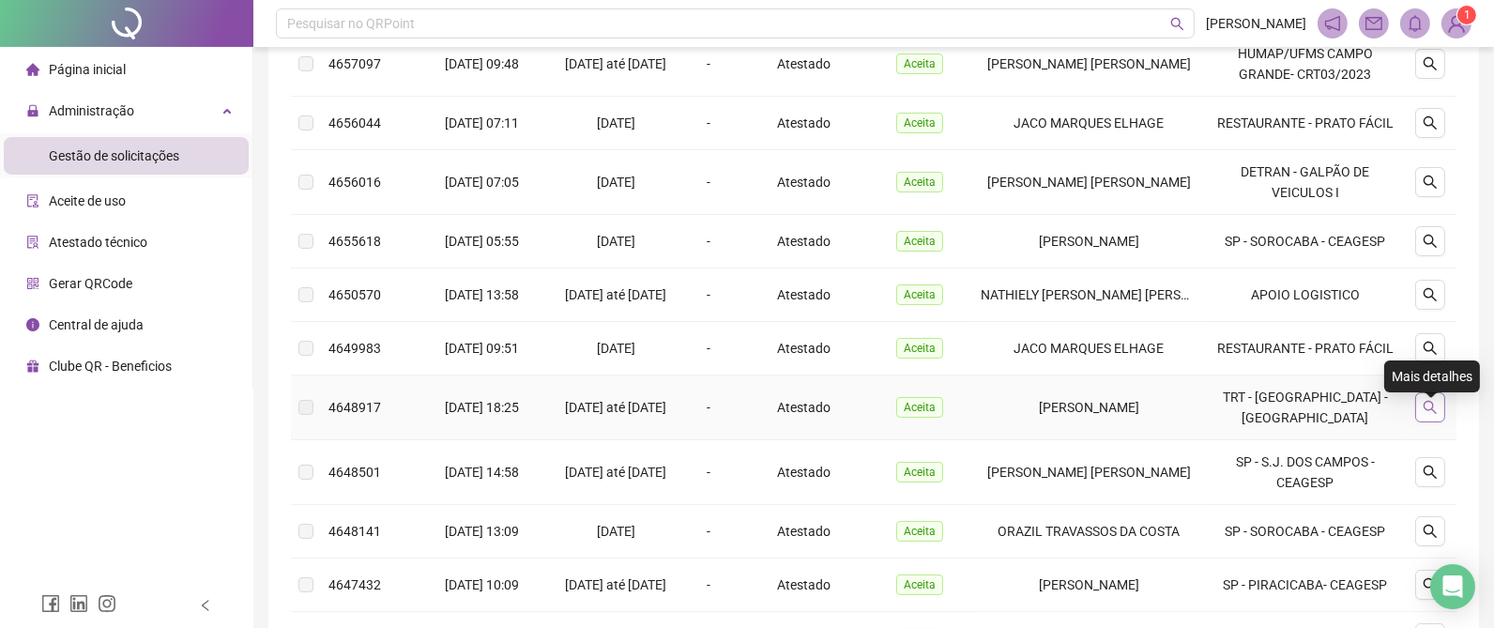
click at [1433, 415] on icon "search" at bounding box center [1430, 407] width 15 height 15
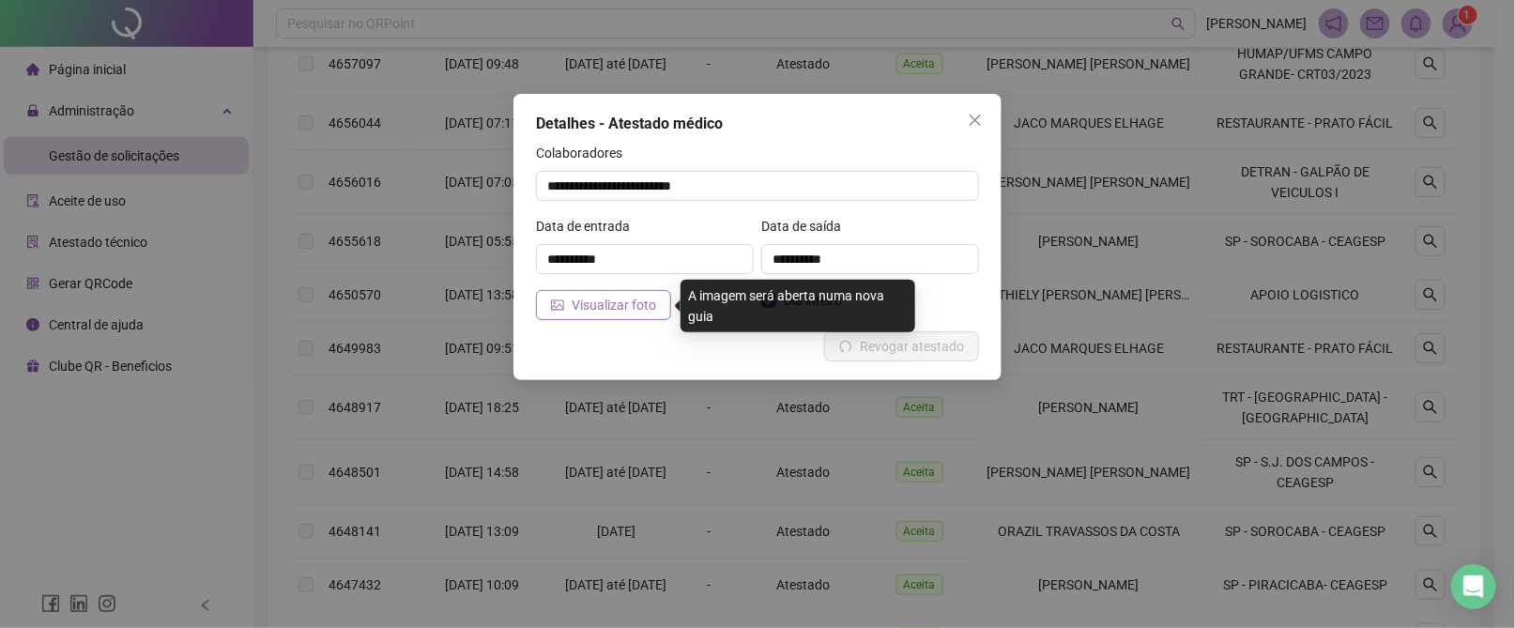
click at [608, 296] on span "Visualizar foto" at bounding box center [614, 305] width 84 height 21
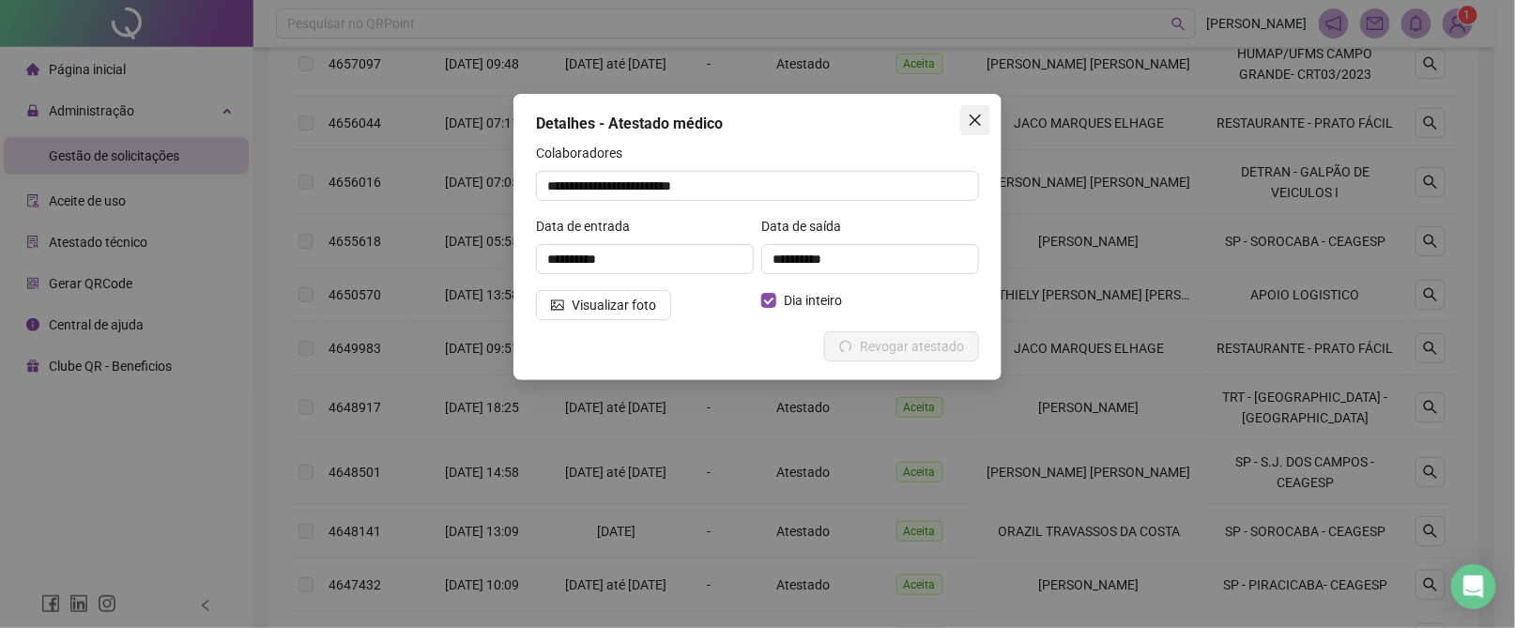
click at [981, 113] on icon "close" at bounding box center [975, 120] width 15 height 15
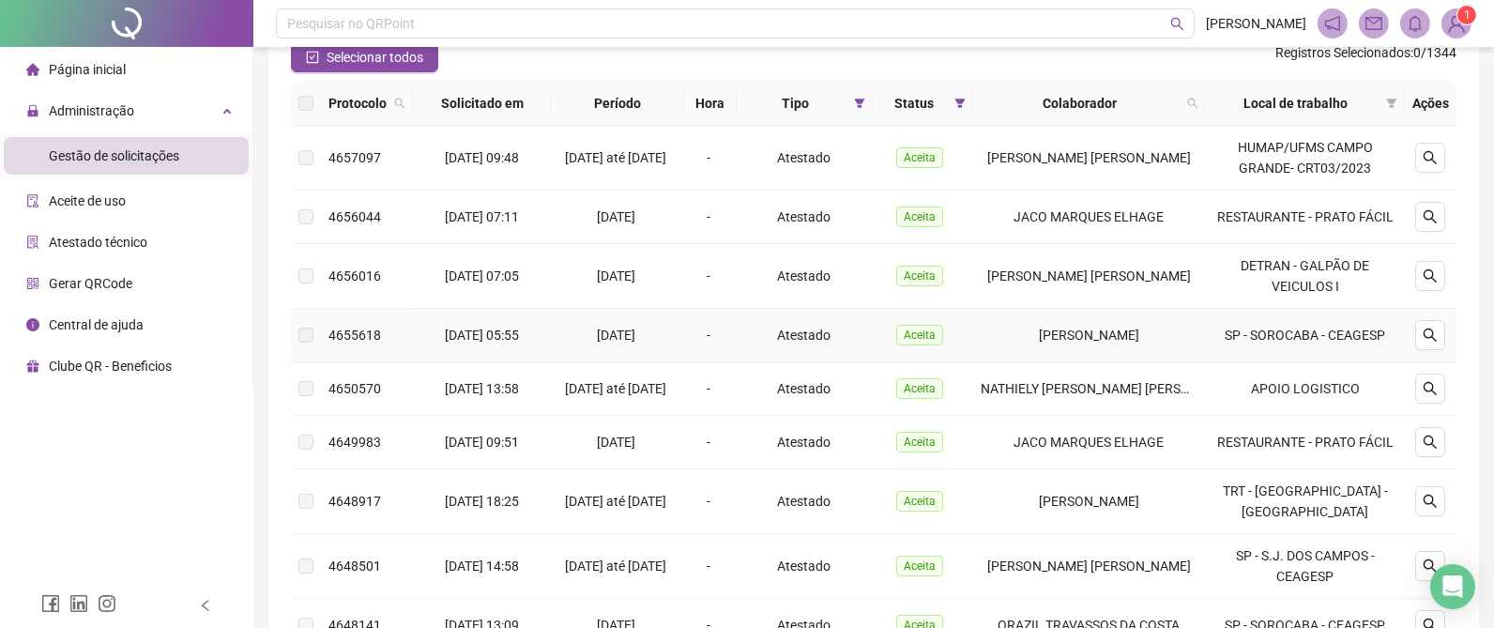
scroll to position [129, 0]
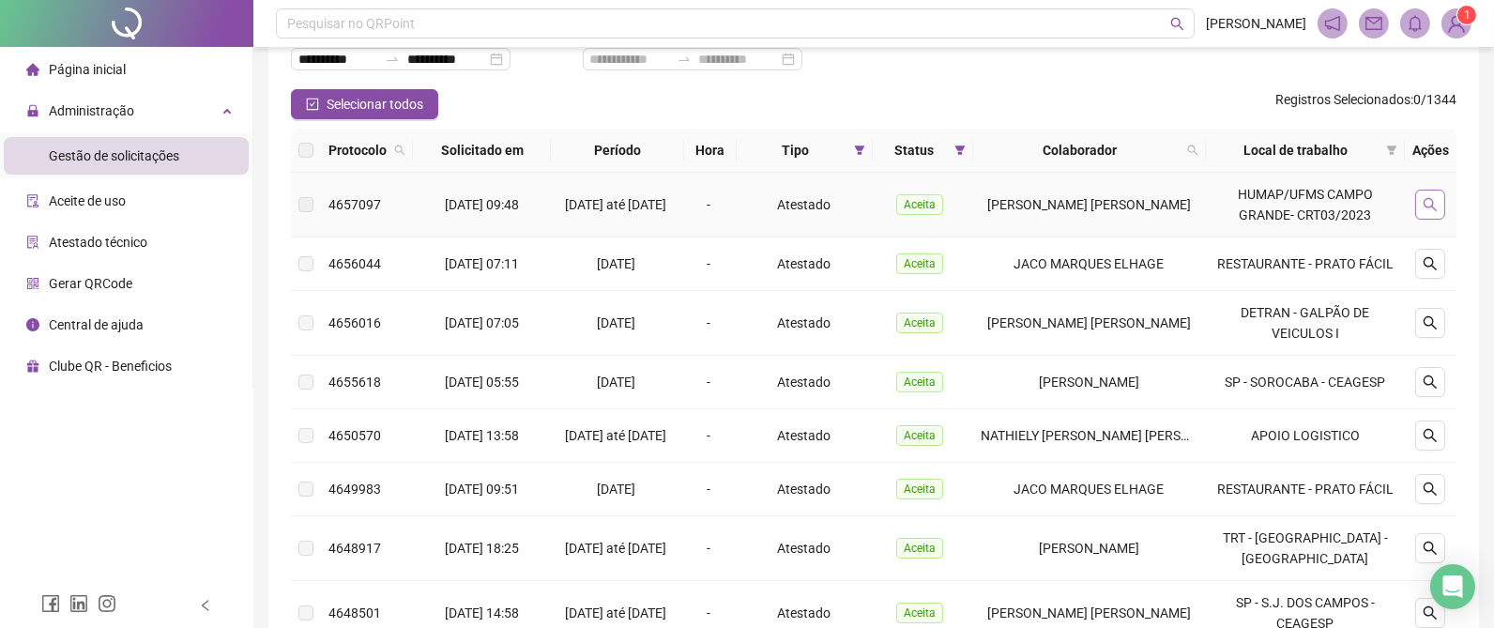
click at [1434, 201] on icon "search" at bounding box center [1430, 204] width 13 height 13
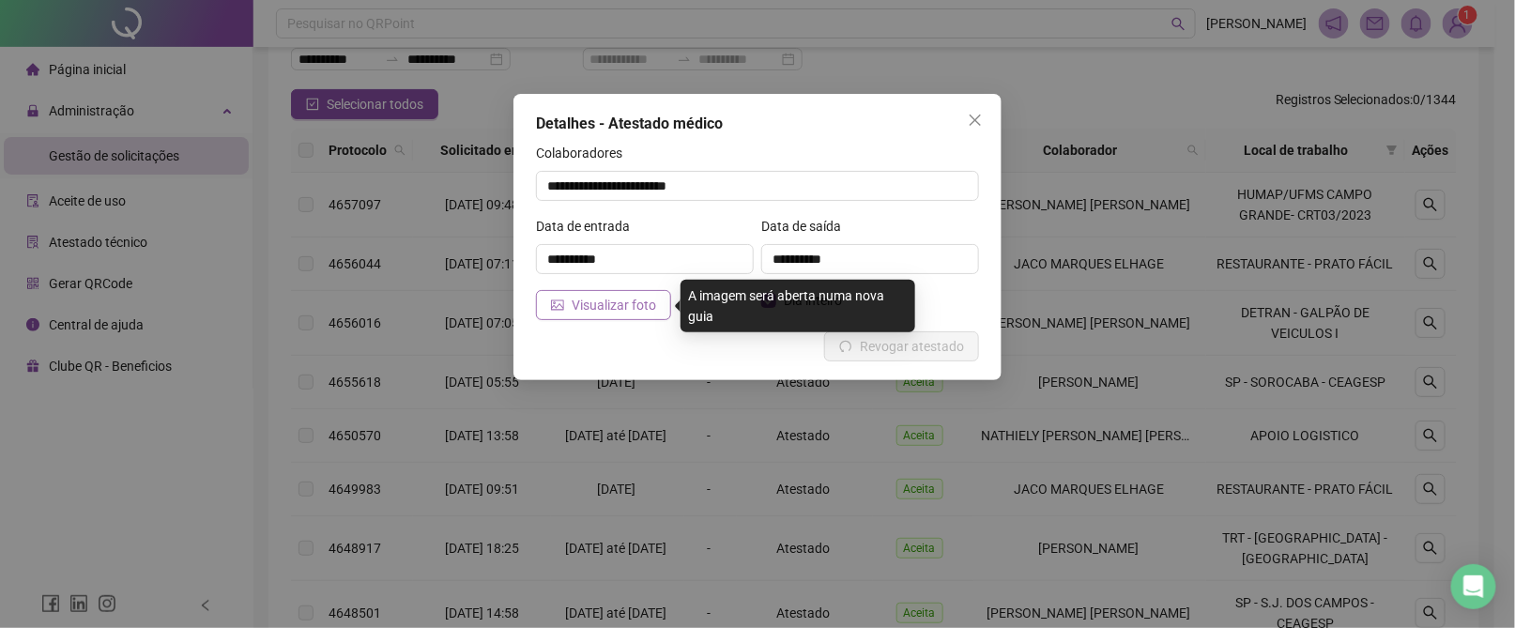
click at [620, 302] on span "Visualizar foto" at bounding box center [614, 305] width 84 height 21
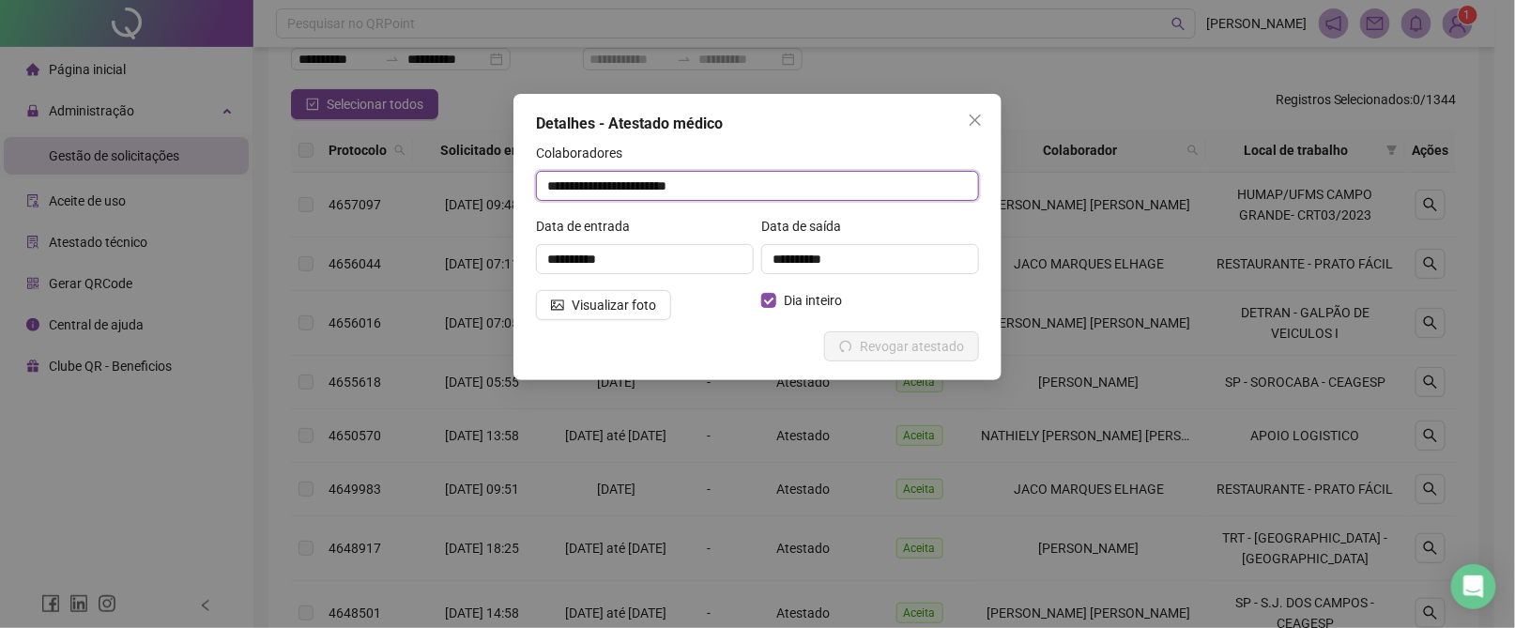
drag, startPoint x: 744, startPoint y: 191, endPoint x: 522, endPoint y: 192, distance: 222.5
click at [522, 194] on div "**********" at bounding box center [757, 237] width 488 height 286
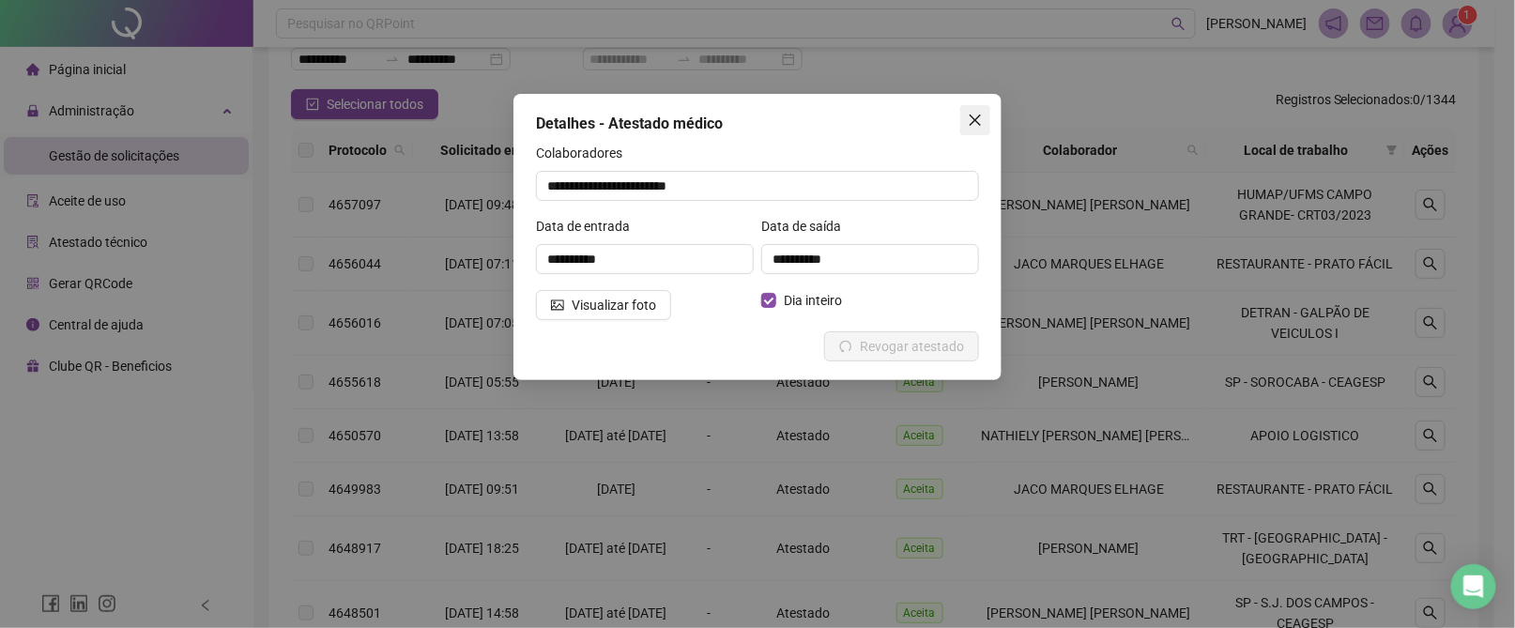
click at [981, 118] on icon "close" at bounding box center [975, 120] width 15 height 15
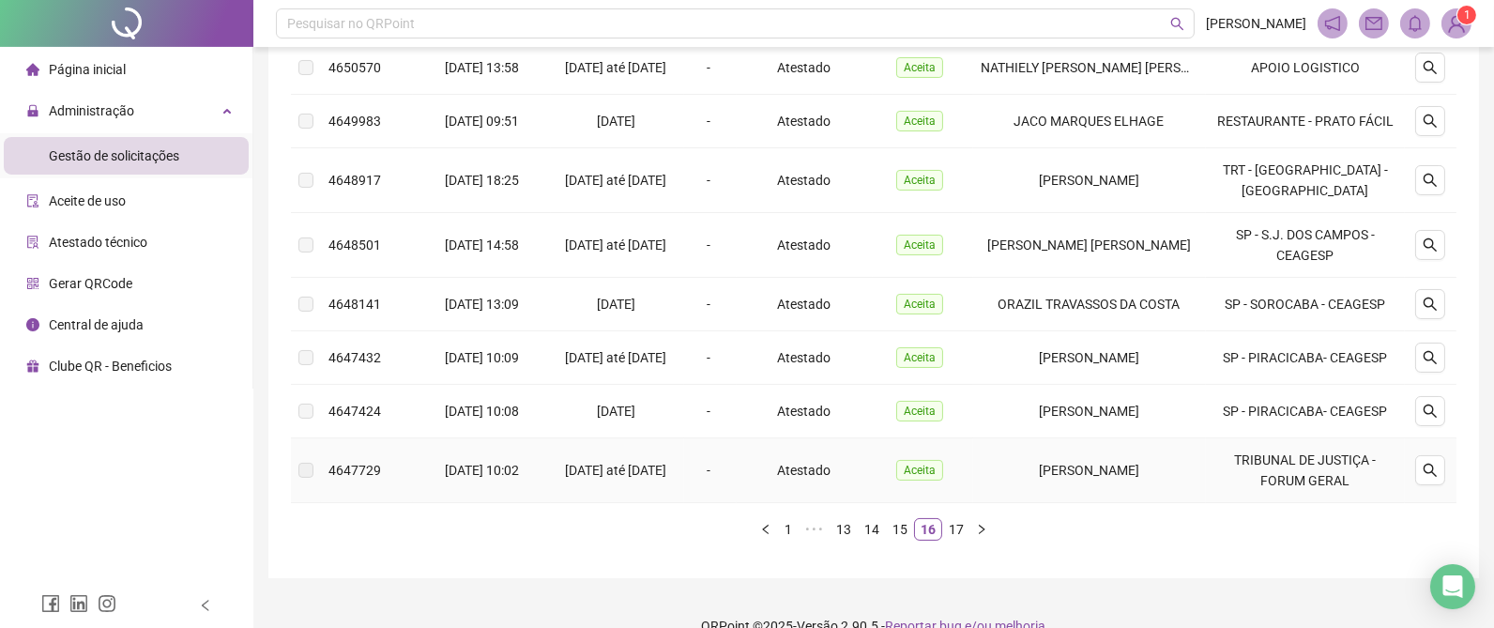
scroll to position [551, 0]
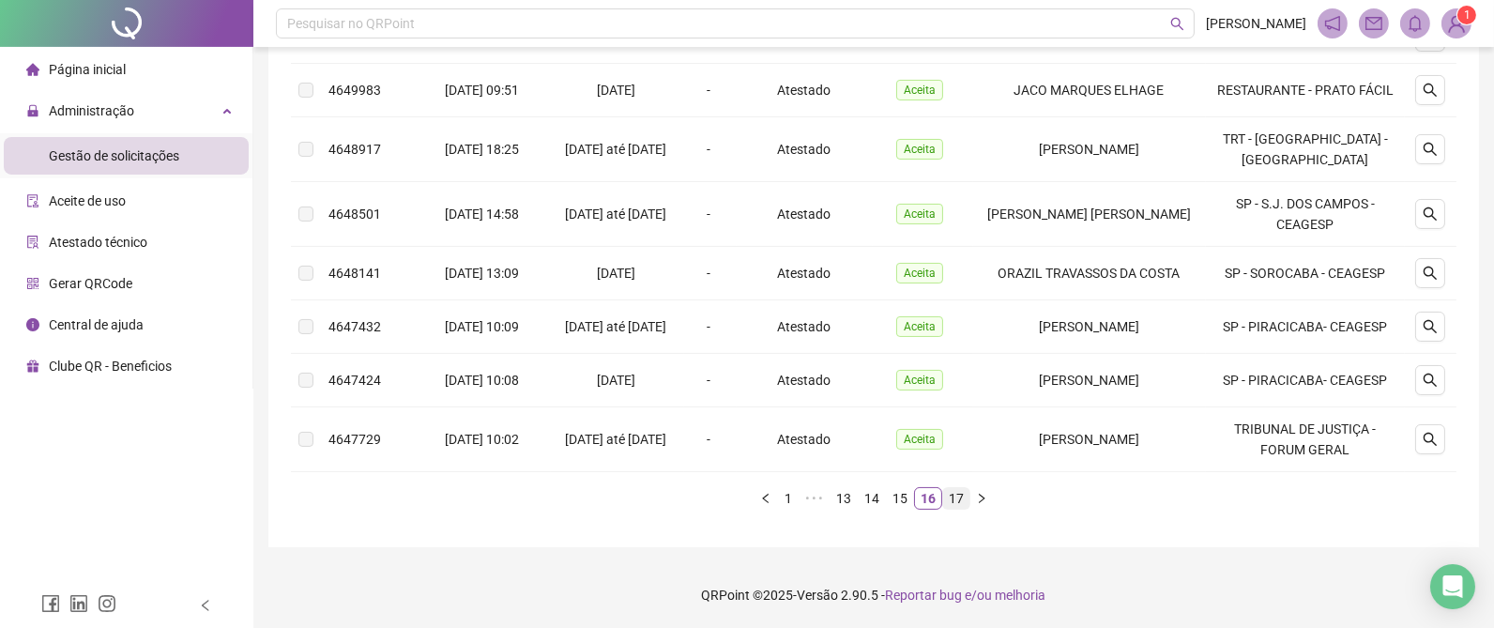
click at [956, 498] on link "17" at bounding box center [956, 498] width 26 height 21
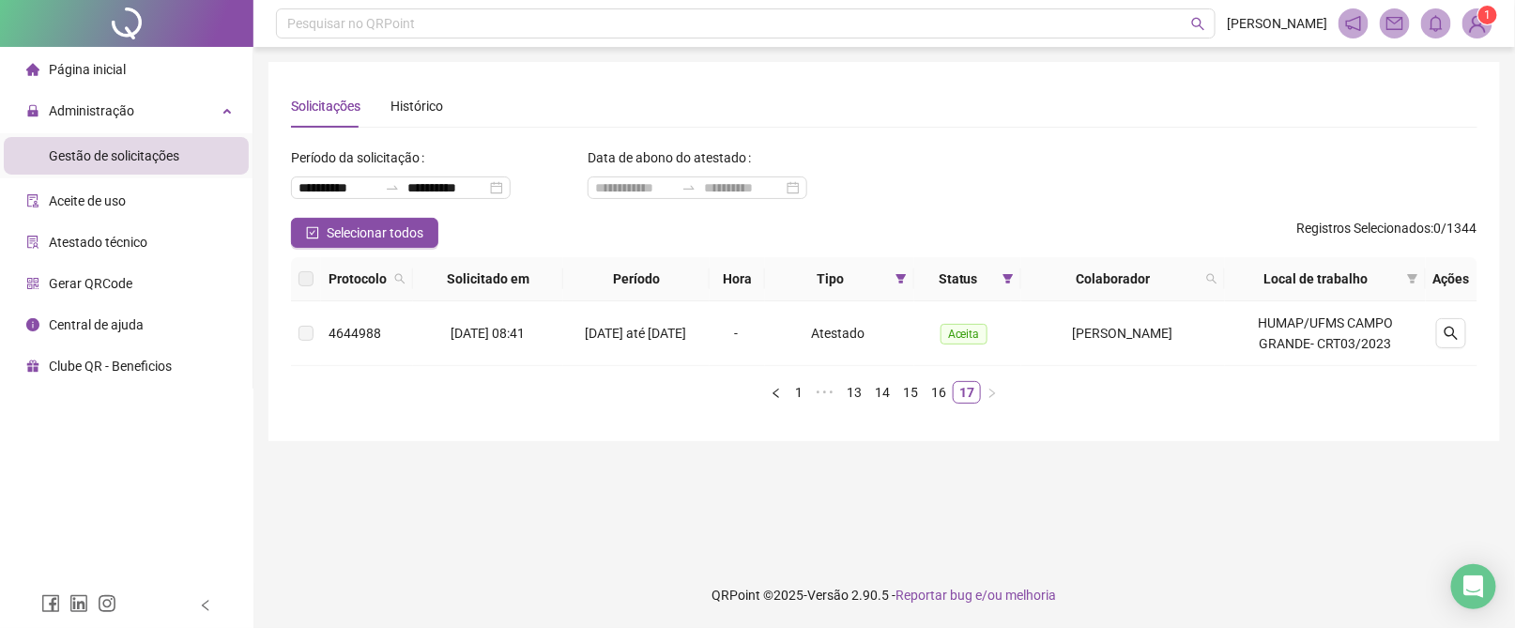
drag, startPoint x: 527, startPoint y: 482, endPoint x: 485, endPoint y: 328, distance: 160.5
click at [527, 481] on main "**********" at bounding box center [883, 304] width 1231 height 485
drag, startPoint x: 369, startPoint y: 190, endPoint x: 250, endPoint y: 189, distance: 119.2
click at [250, 189] on div "**********" at bounding box center [757, 314] width 1515 height 628
click at [317, 186] on input "**********" at bounding box center [337, 187] width 79 height 21
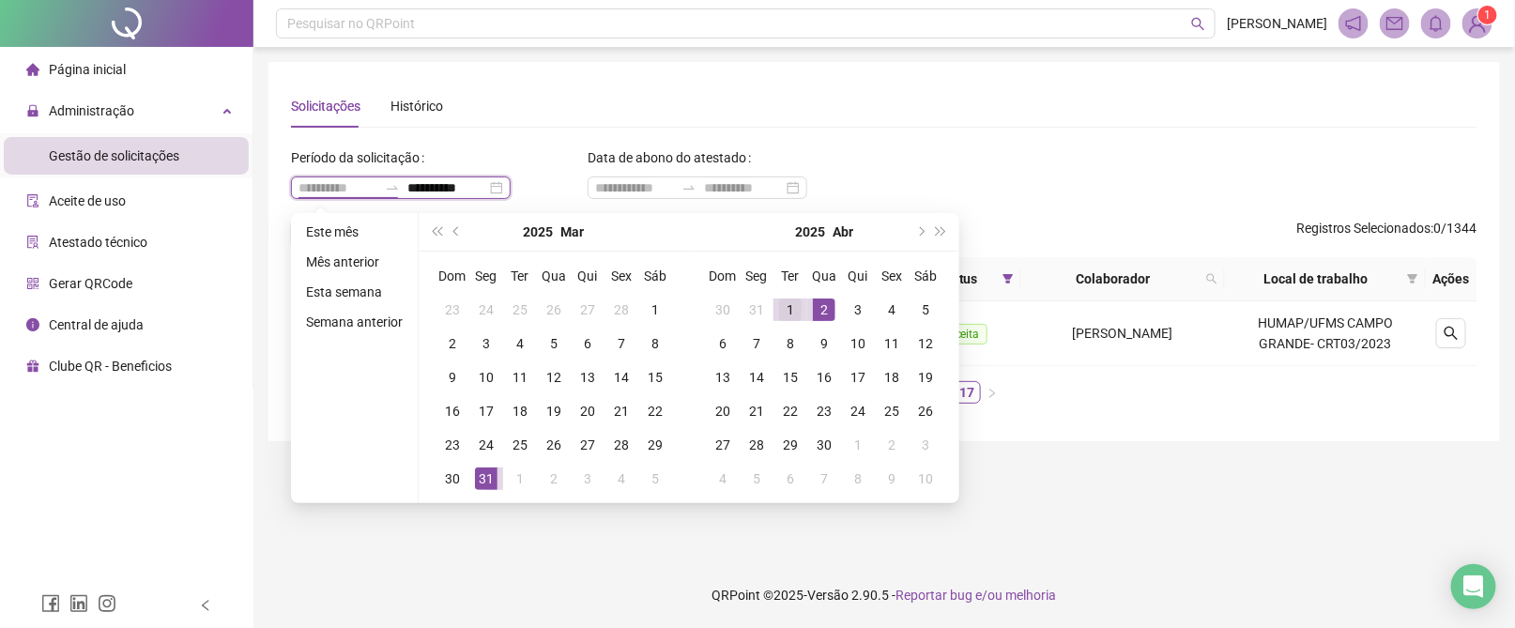
type input "**********"
click at [788, 313] on div "1" at bounding box center [790, 309] width 23 height 23
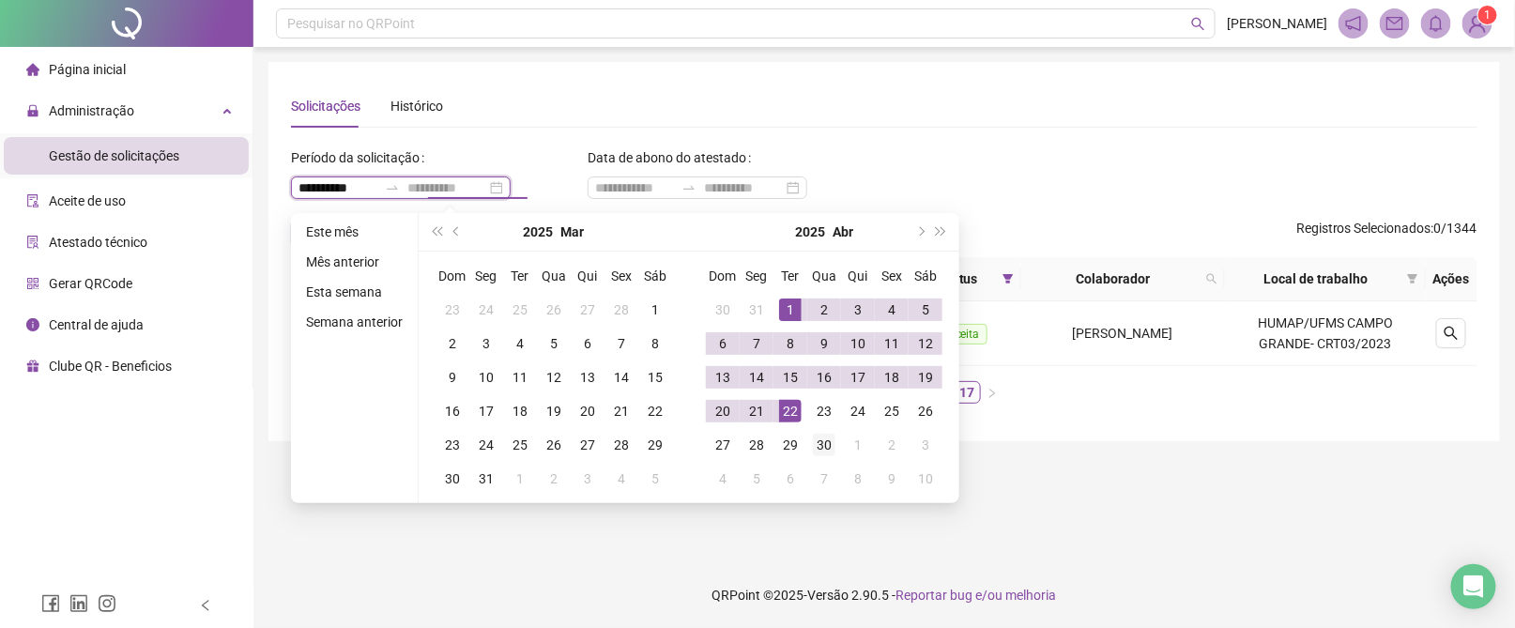
type input "**********"
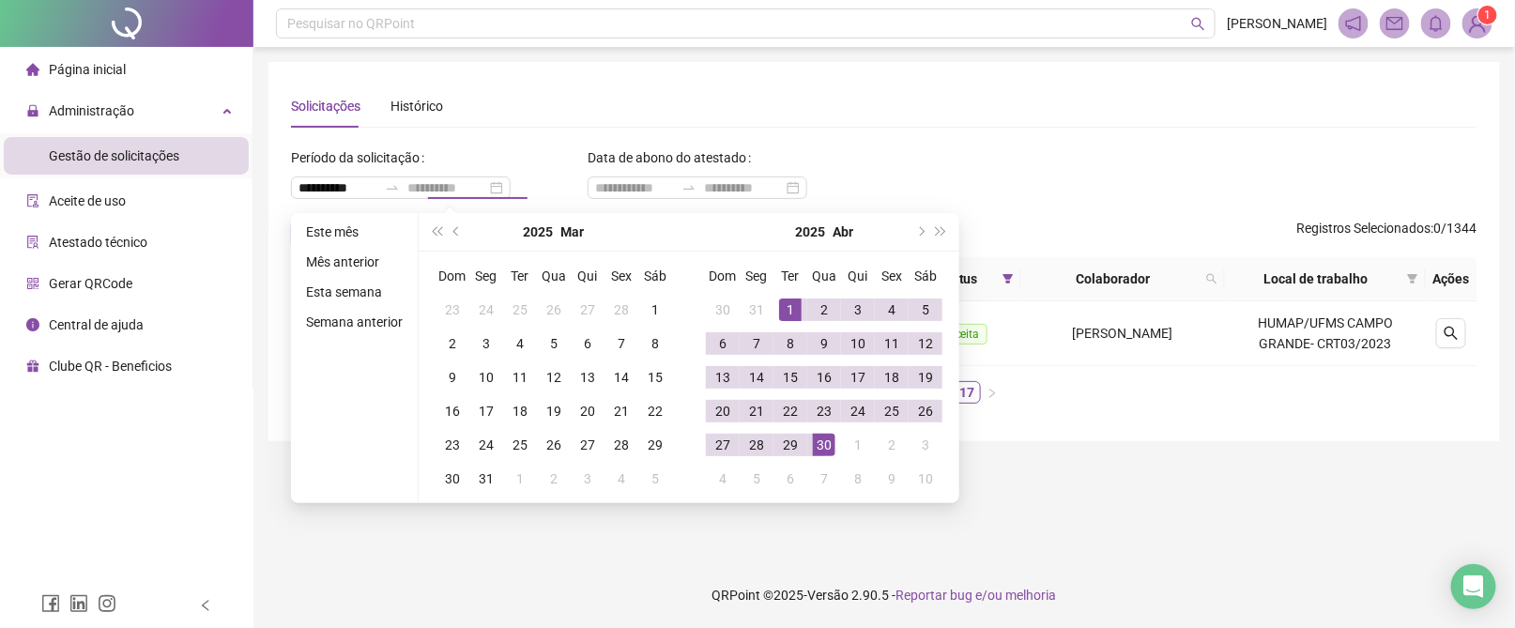
click at [829, 439] on div "30" at bounding box center [824, 445] width 23 height 23
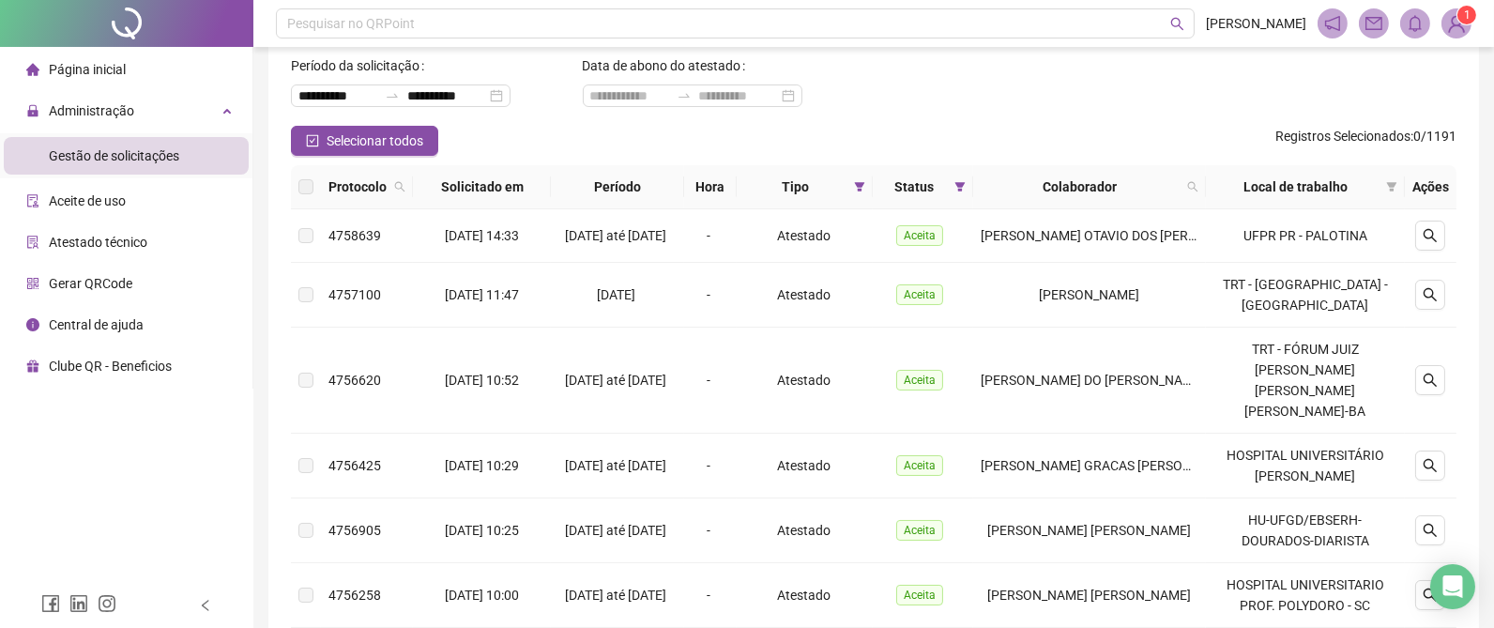
scroll to position [141, 0]
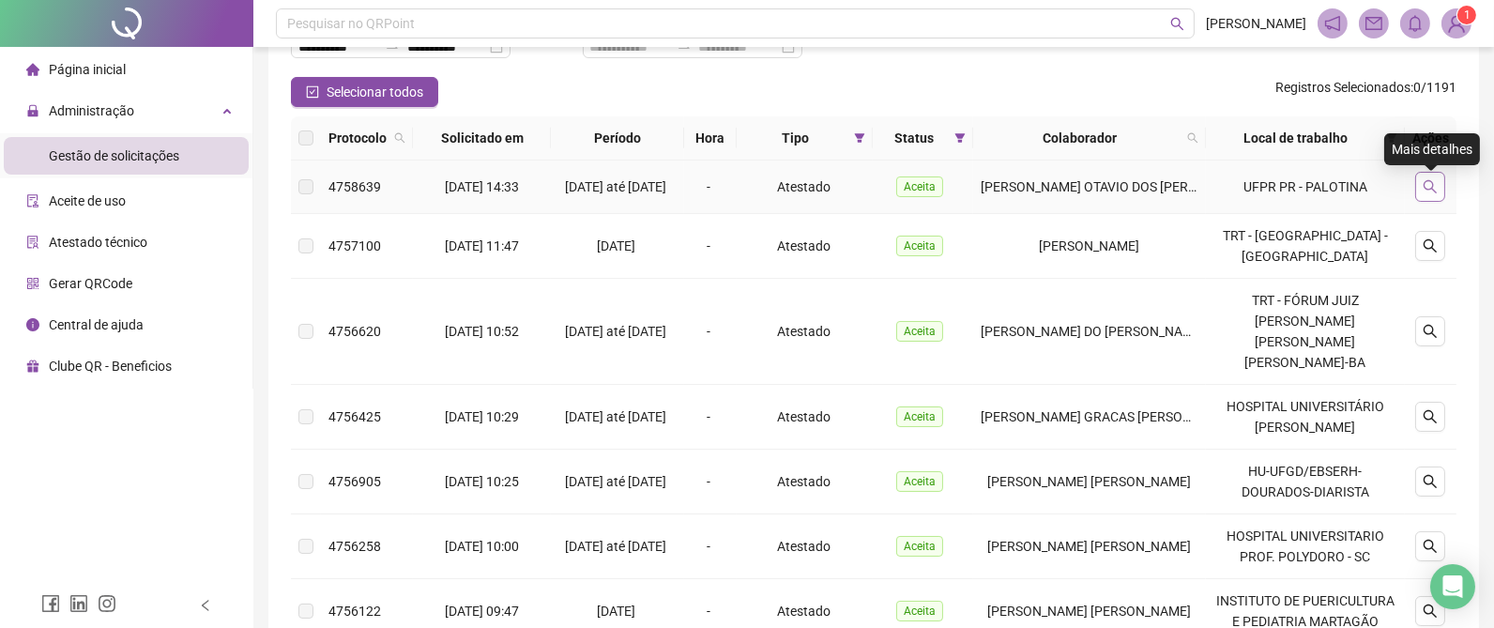
click at [1437, 191] on icon "search" at bounding box center [1430, 186] width 15 height 15
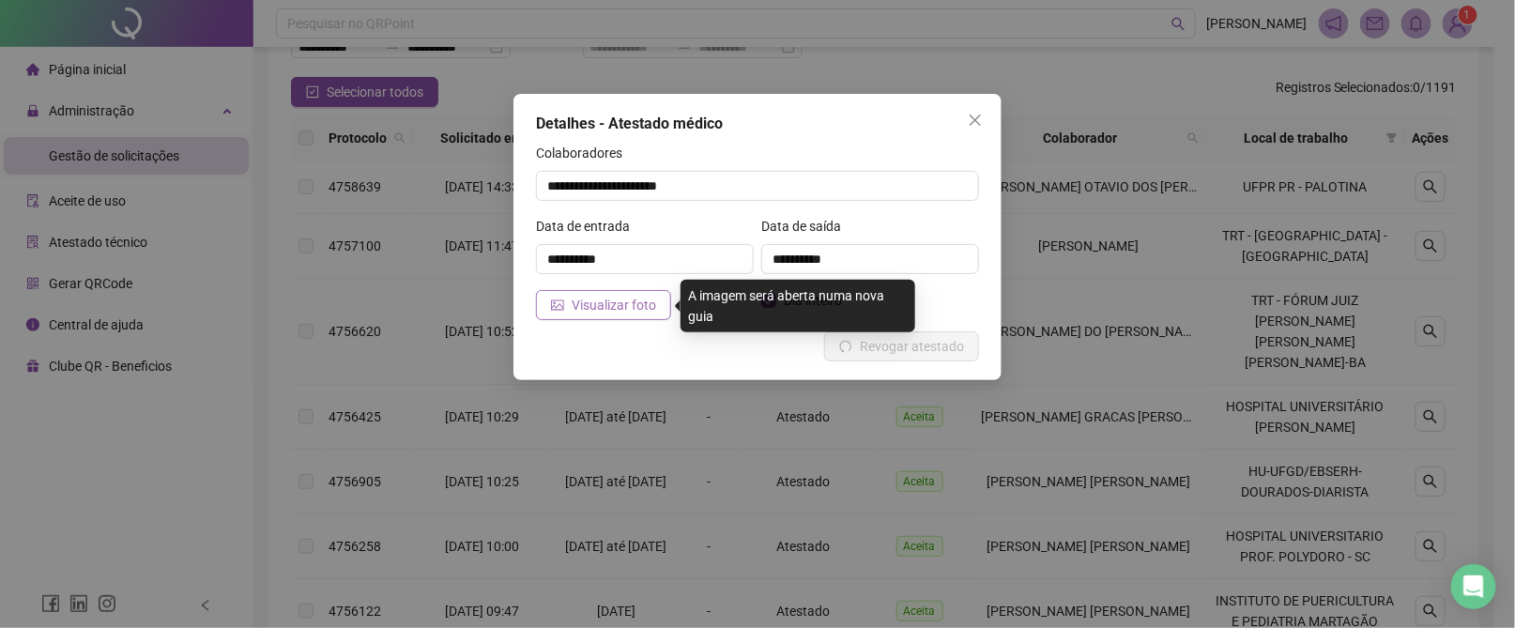
click at [608, 309] on span "Visualizar foto" at bounding box center [614, 305] width 84 height 21
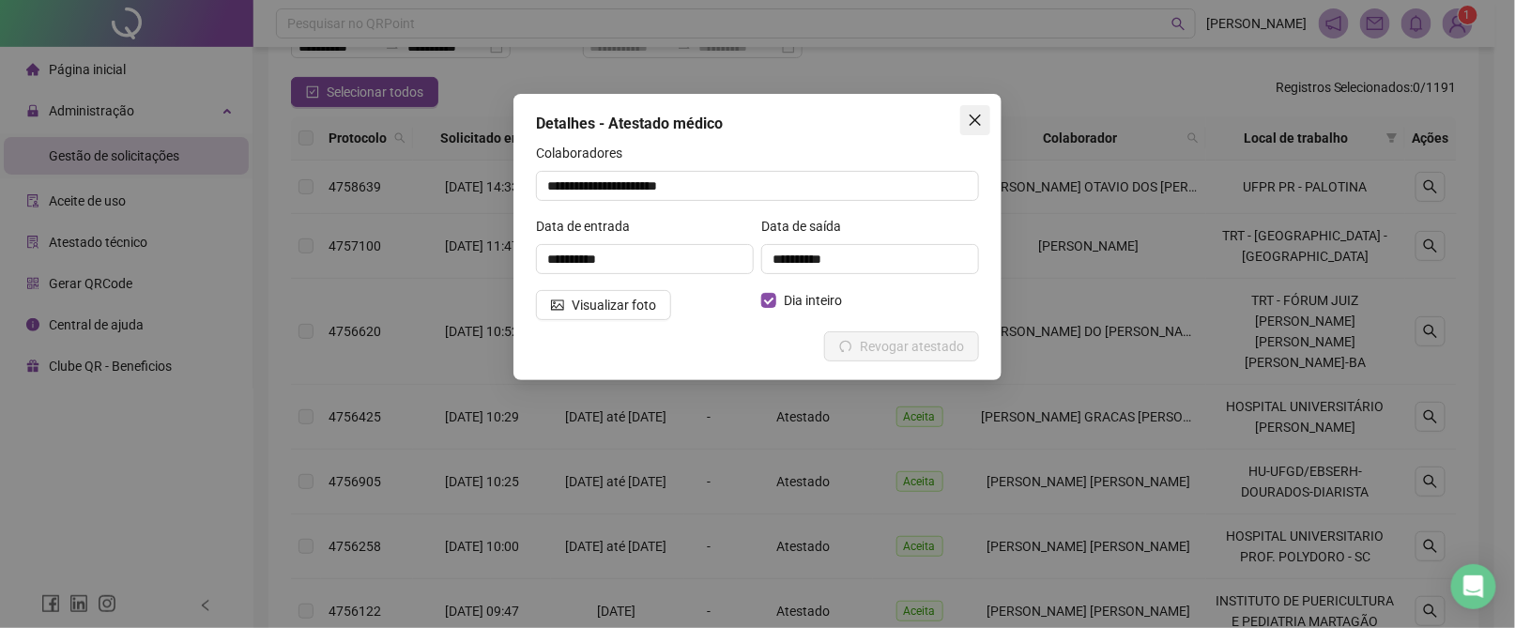
click at [975, 115] on icon "close" at bounding box center [975, 120] width 15 height 15
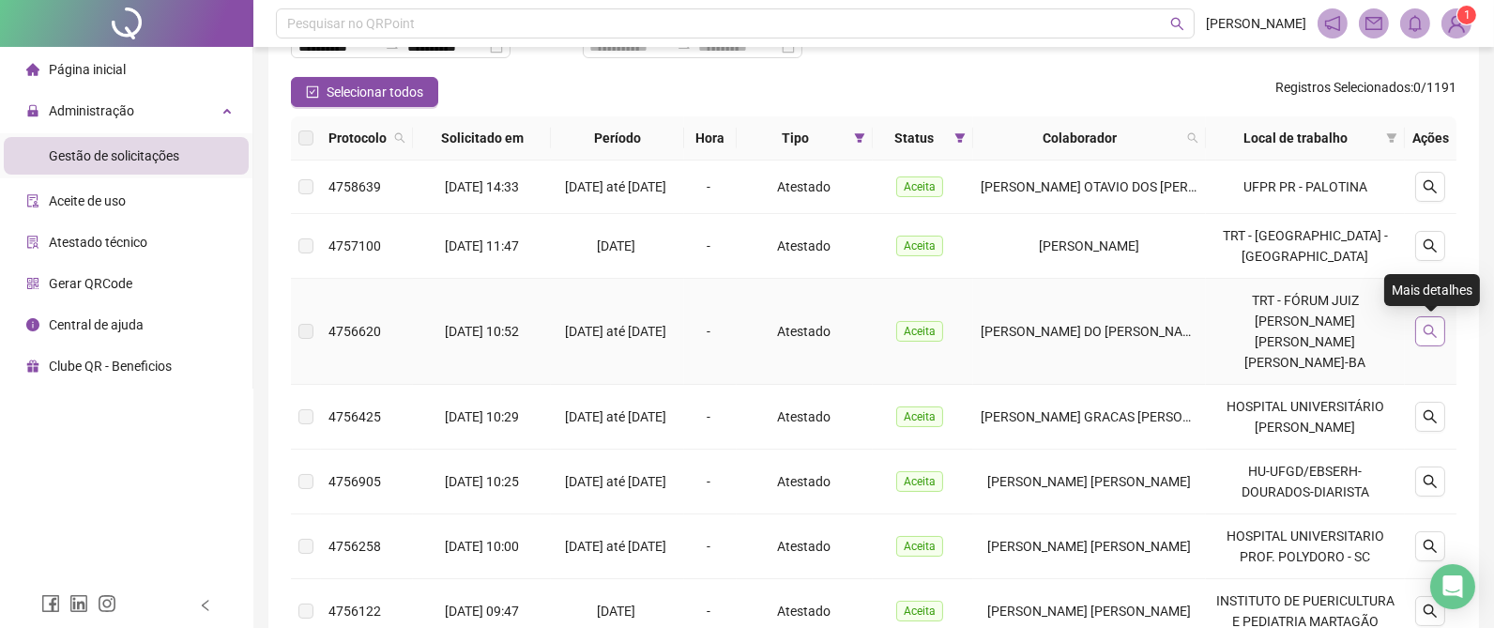
click at [1429, 324] on icon "search" at bounding box center [1430, 331] width 15 height 15
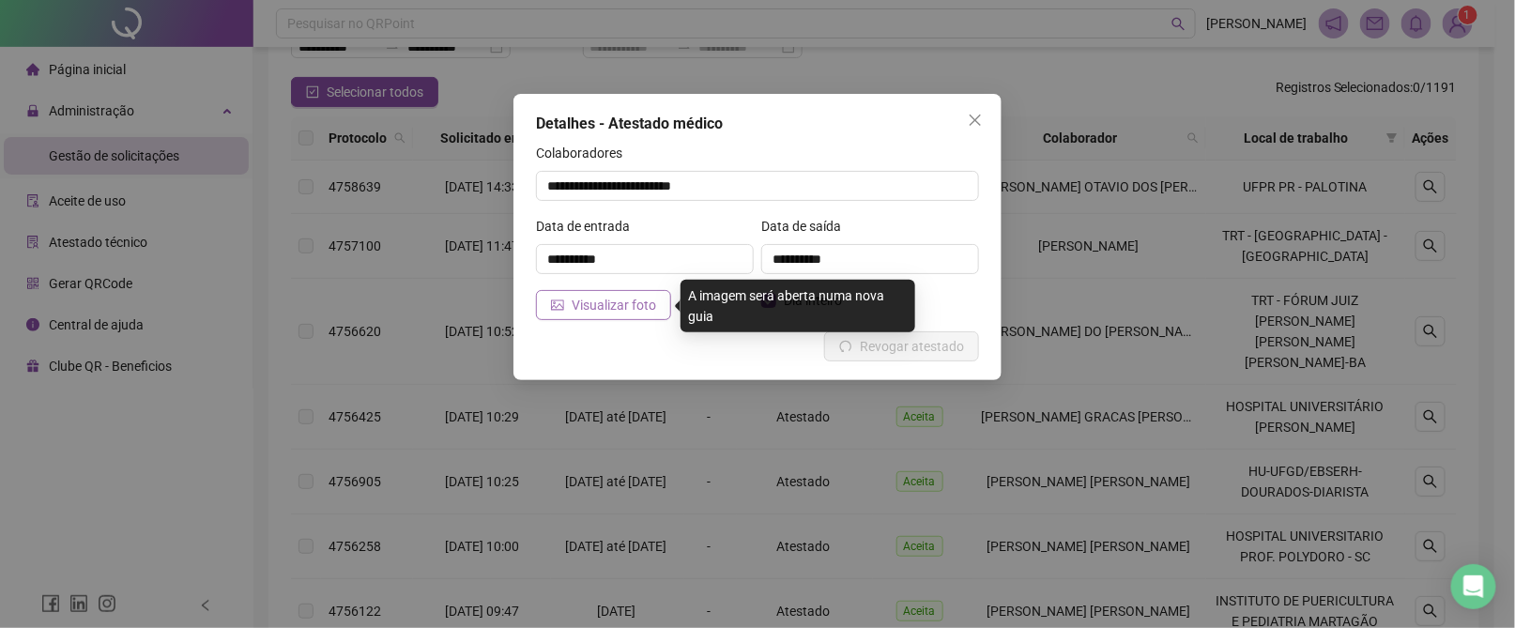
click at [604, 308] on span "Visualizar foto" at bounding box center [614, 305] width 84 height 21
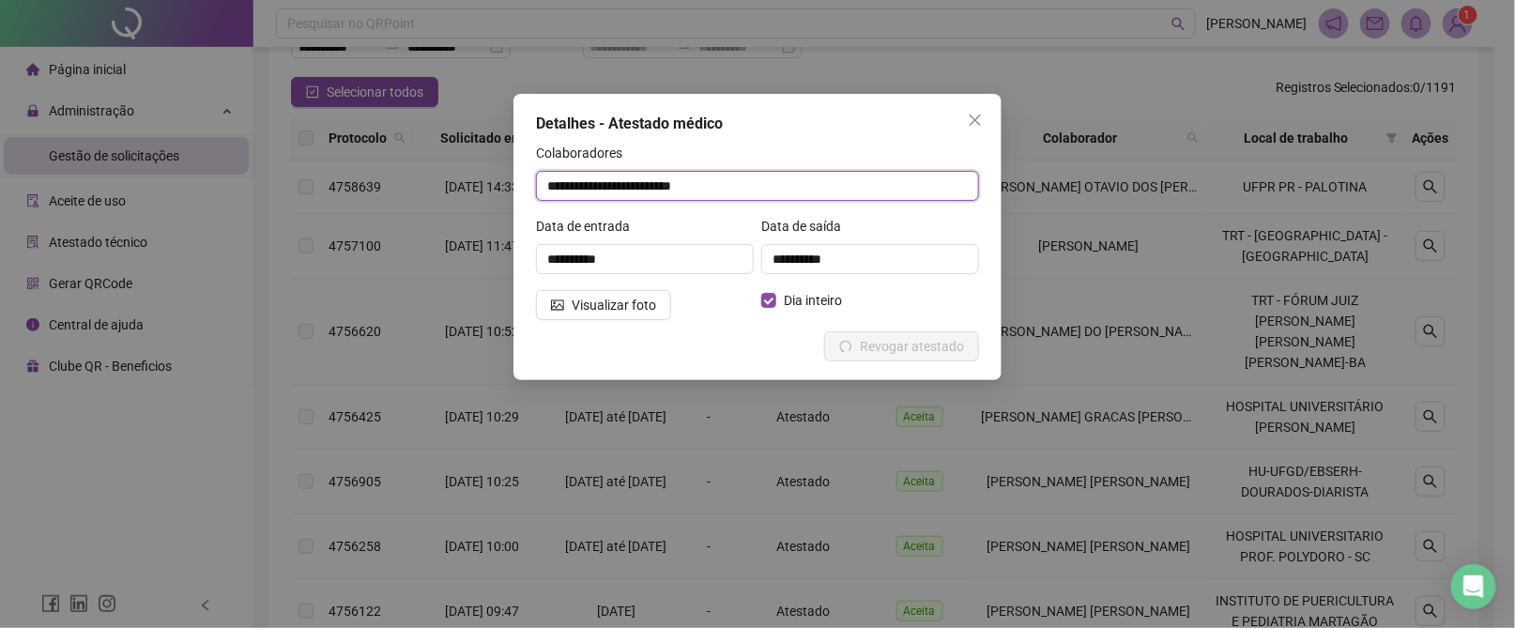
drag, startPoint x: 551, startPoint y: 191, endPoint x: 485, endPoint y: 192, distance: 65.7
click at [485, 192] on div "**********" at bounding box center [757, 314] width 1515 height 628
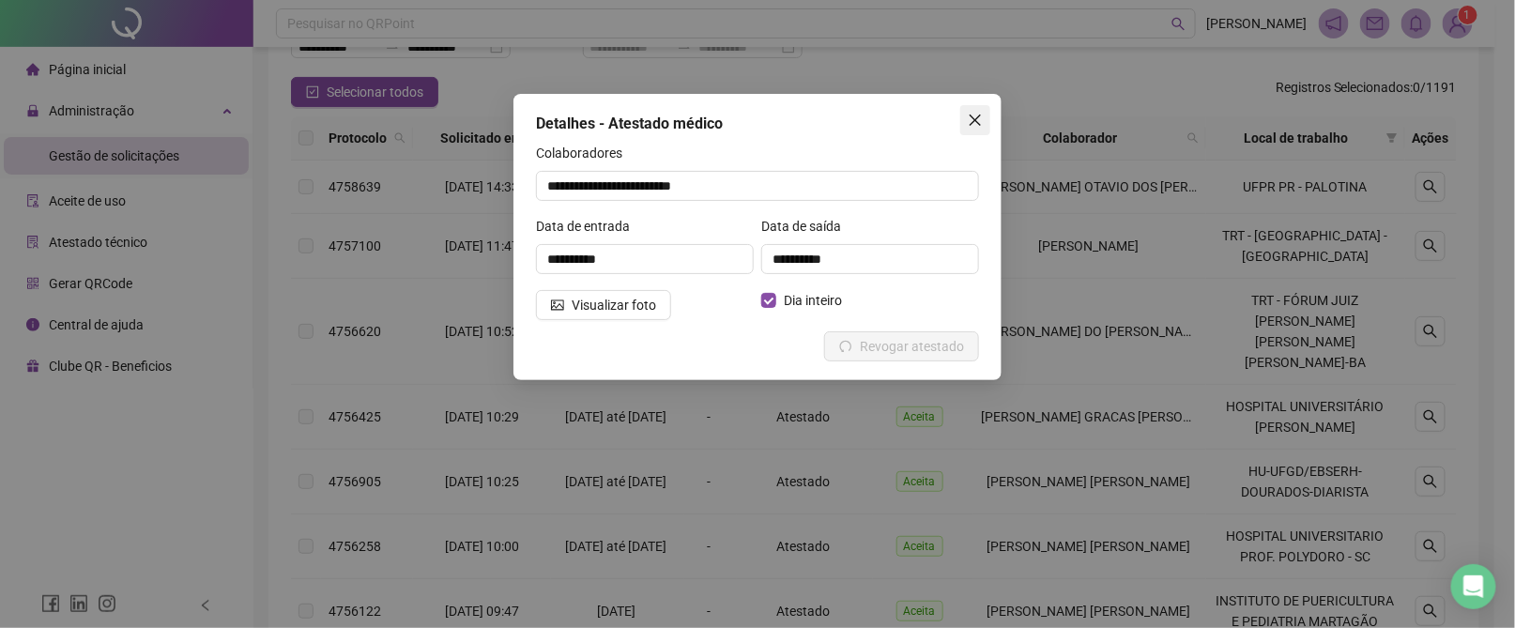
click at [976, 117] on icon "close" at bounding box center [975, 120] width 15 height 15
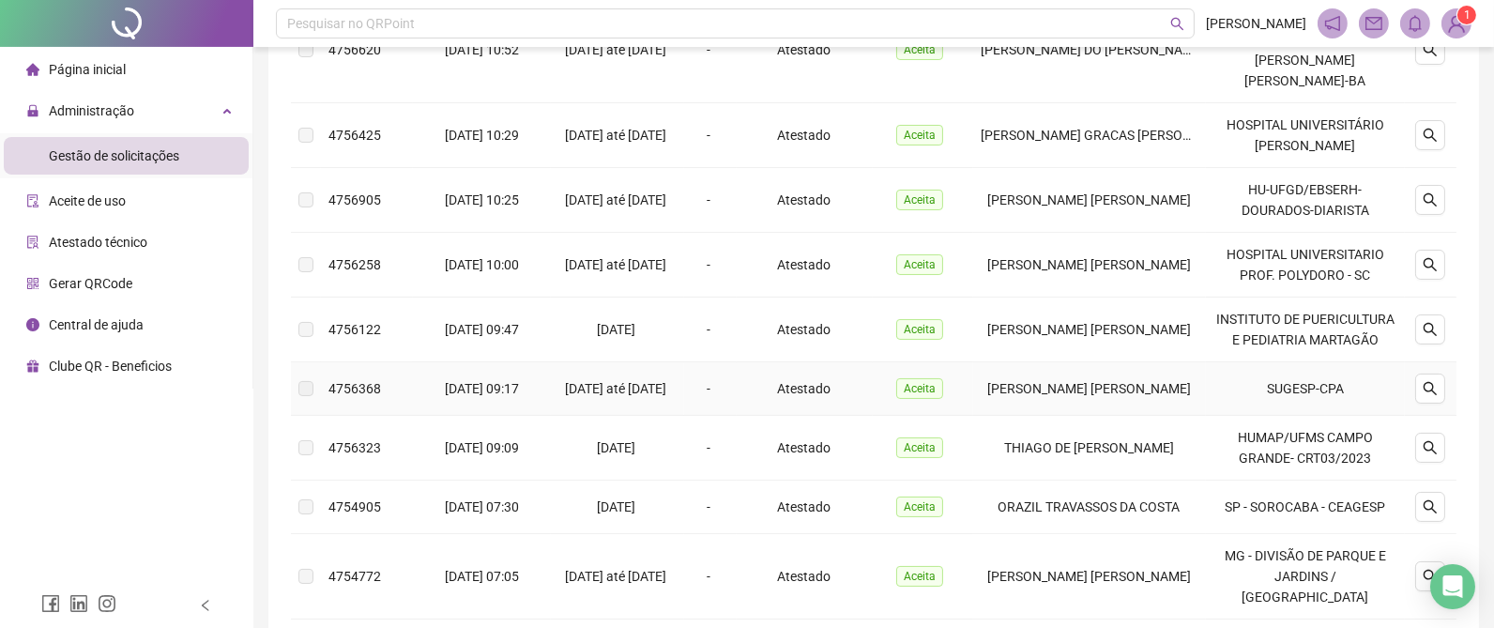
scroll to position [563, 0]
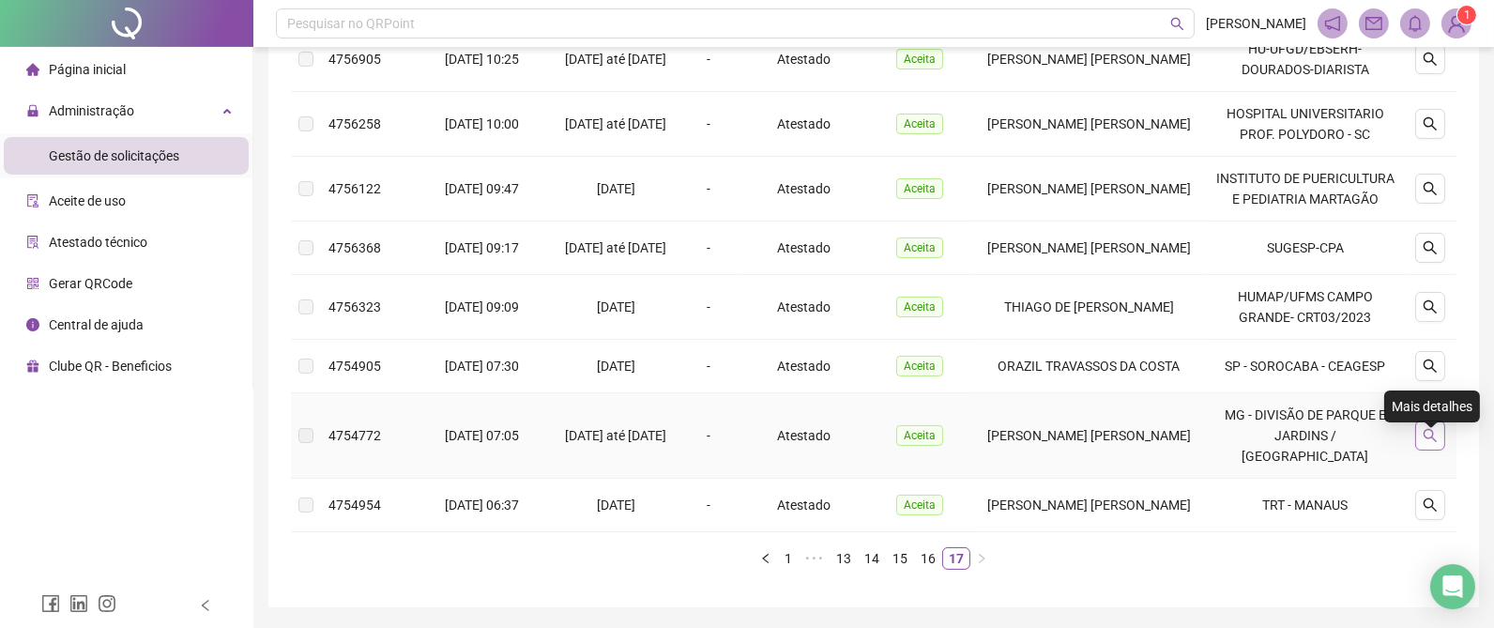
click at [1438, 443] on icon "search" at bounding box center [1430, 435] width 15 height 15
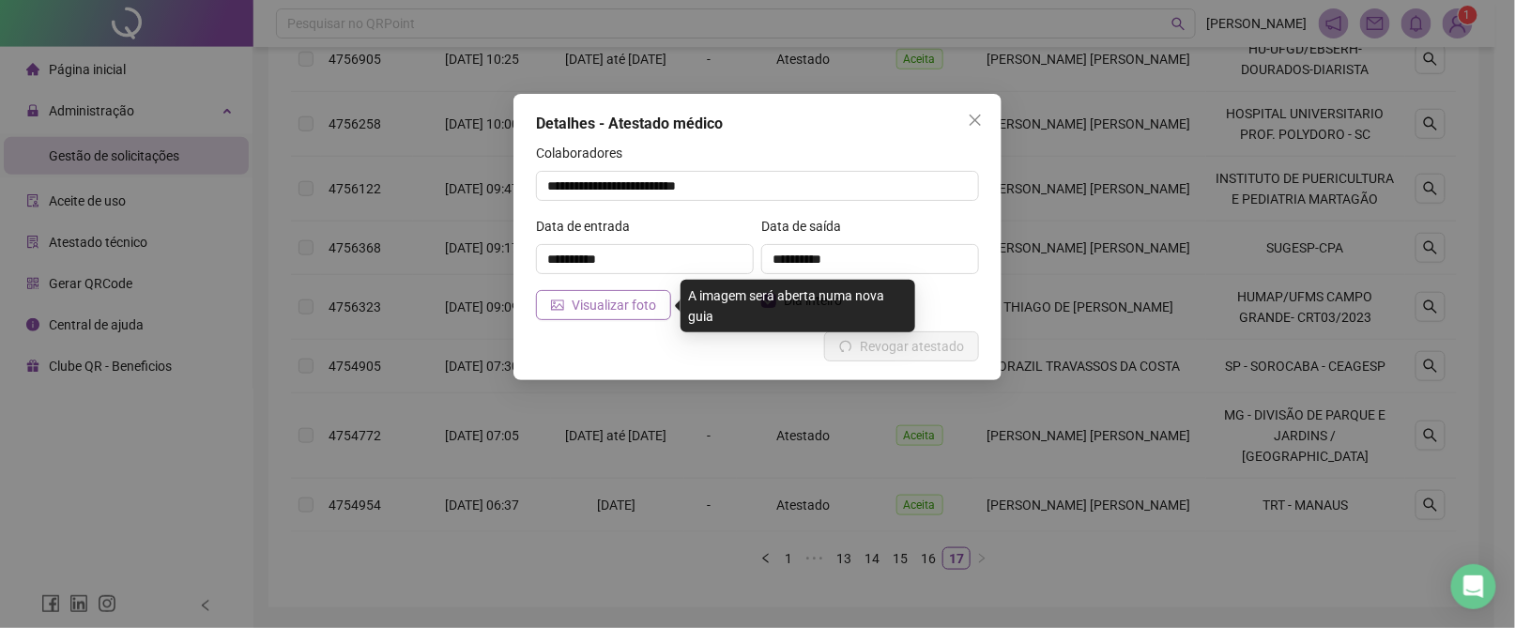
click at [603, 305] on span "Visualizar foto" at bounding box center [614, 305] width 84 height 21
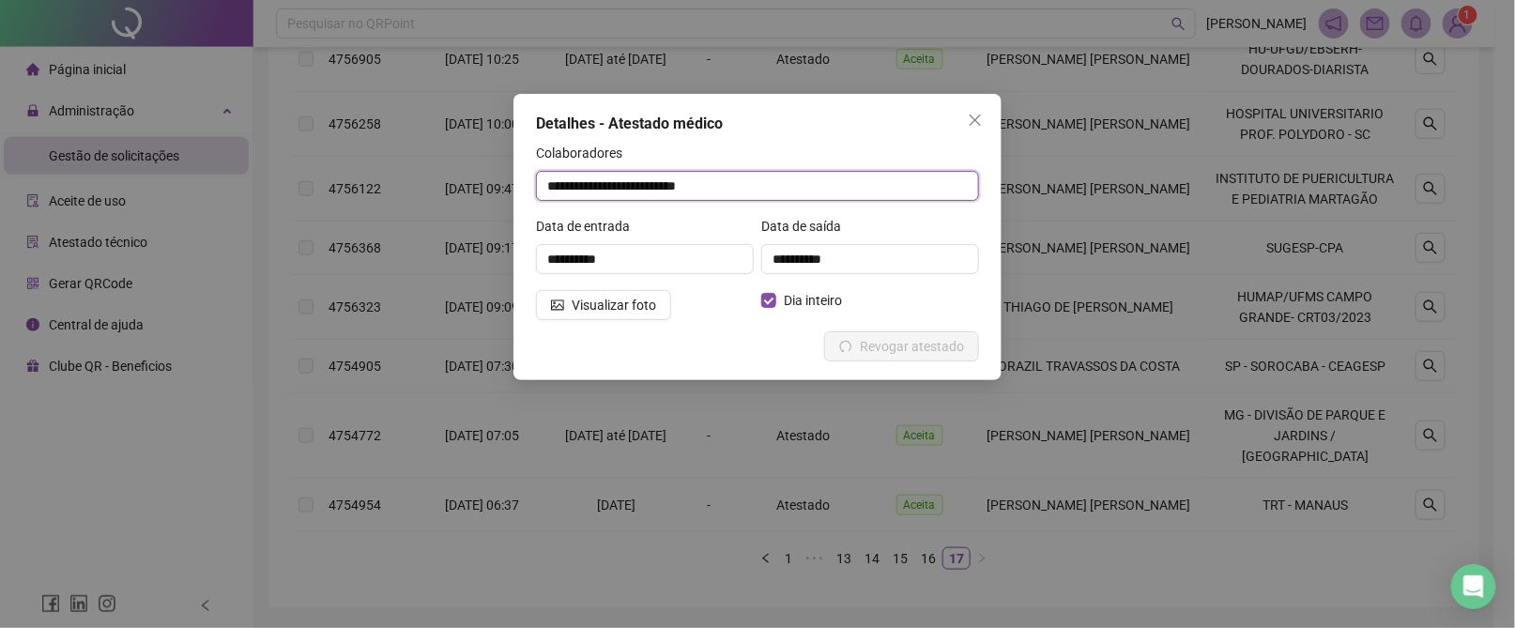
drag, startPoint x: 778, startPoint y: 190, endPoint x: 528, endPoint y: 187, distance: 249.7
click at [528, 187] on div "**********" at bounding box center [757, 237] width 488 height 286
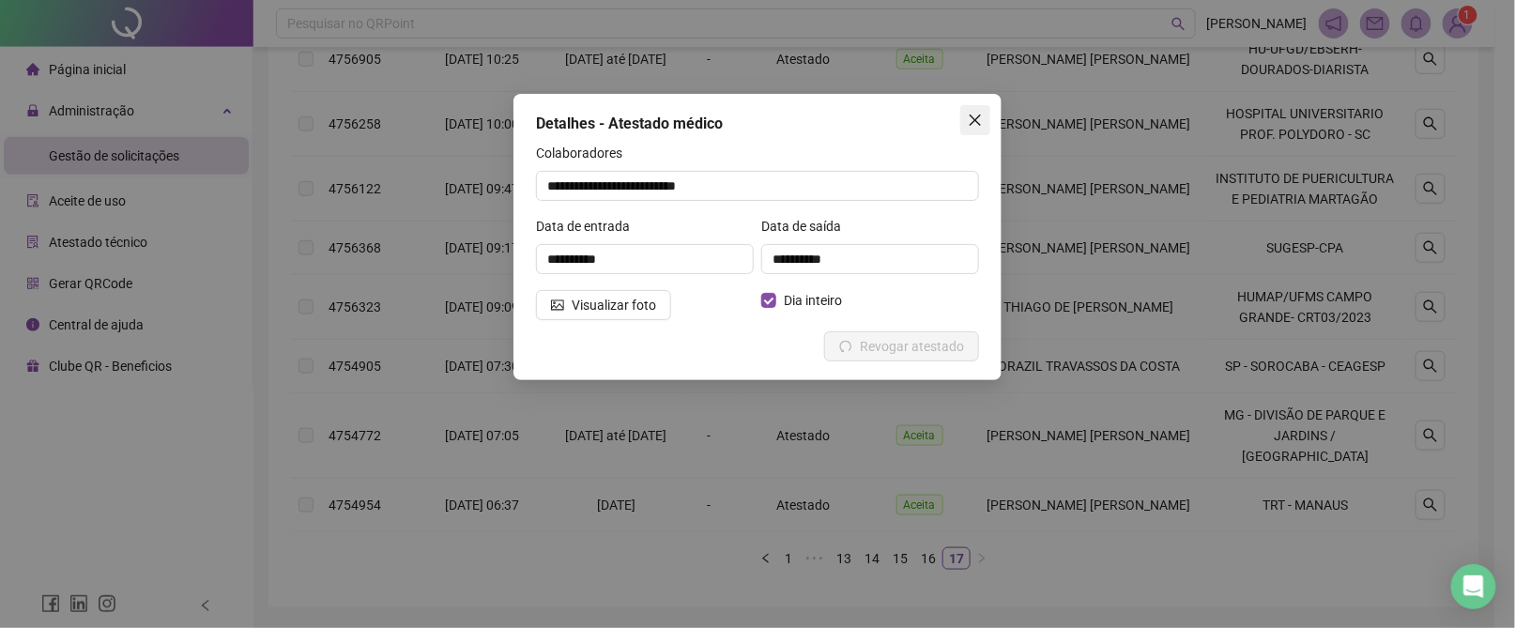
click at [978, 115] on icon "close" at bounding box center [975, 120] width 15 height 15
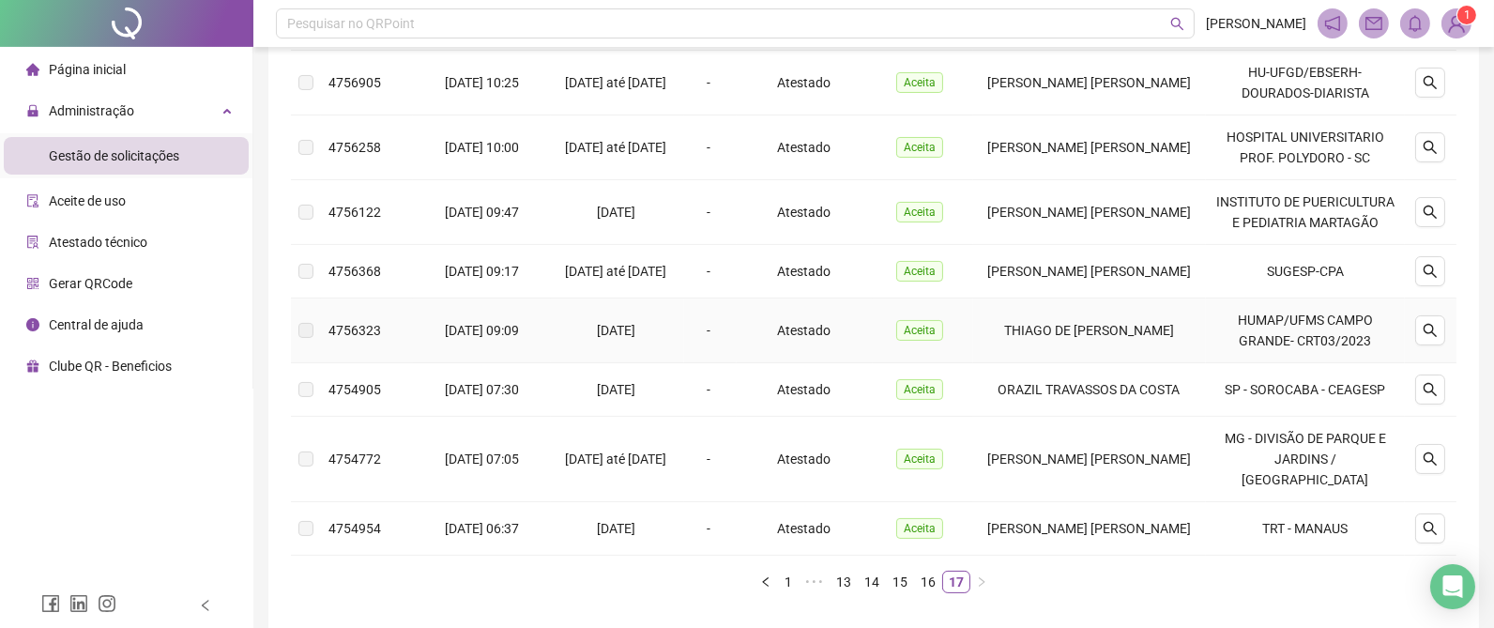
scroll to position [626, 0]
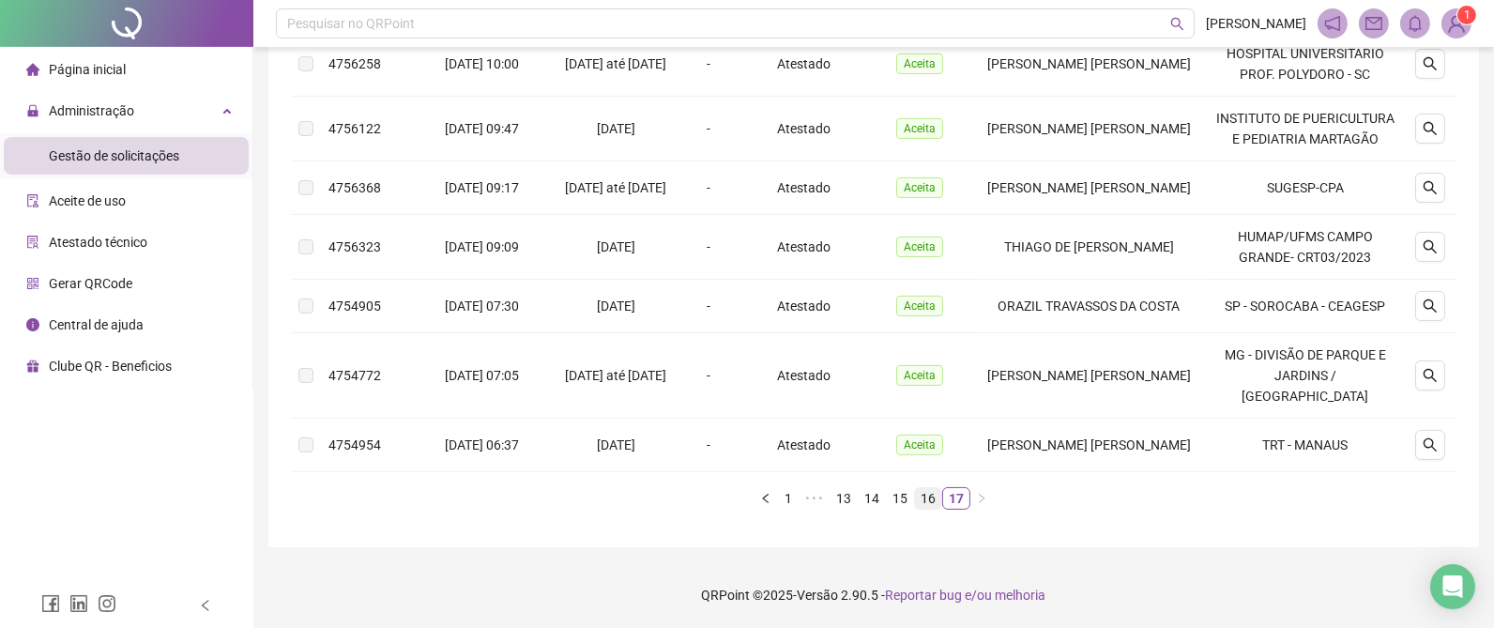
click at [931, 497] on link "16" at bounding box center [928, 498] width 26 height 21
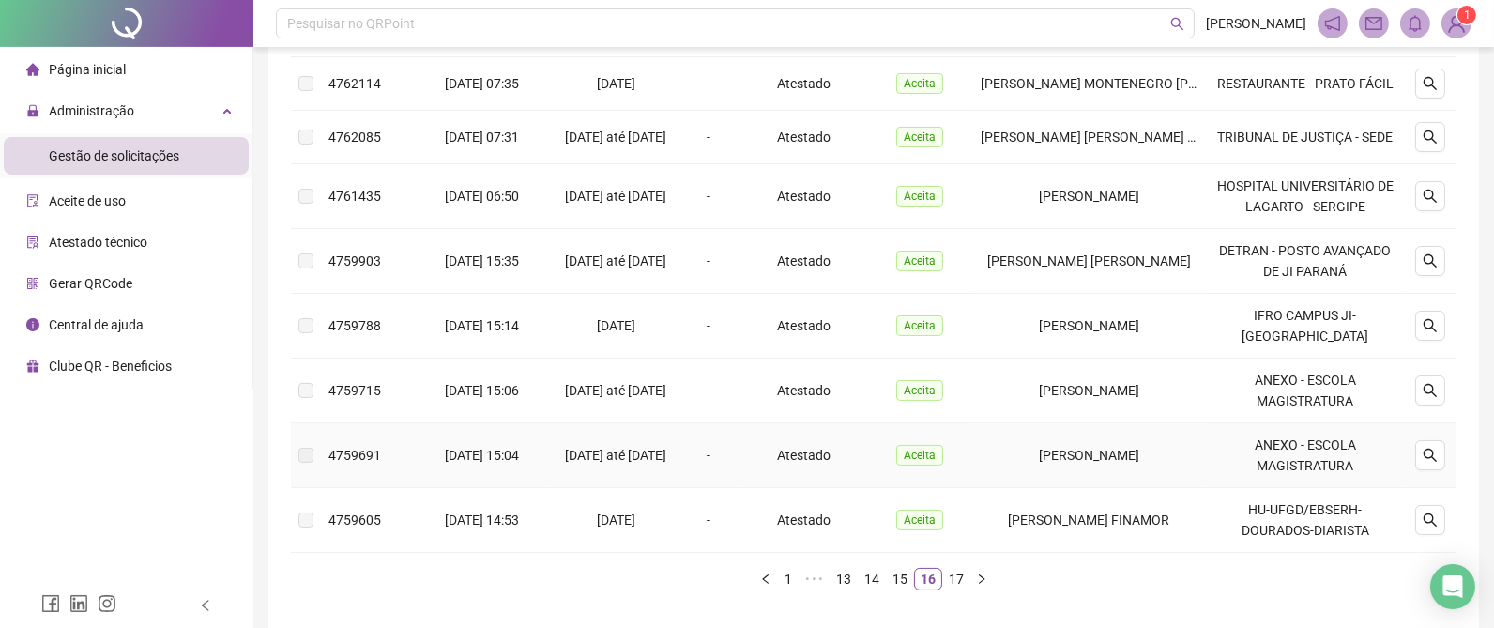
scroll to position [485, 0]
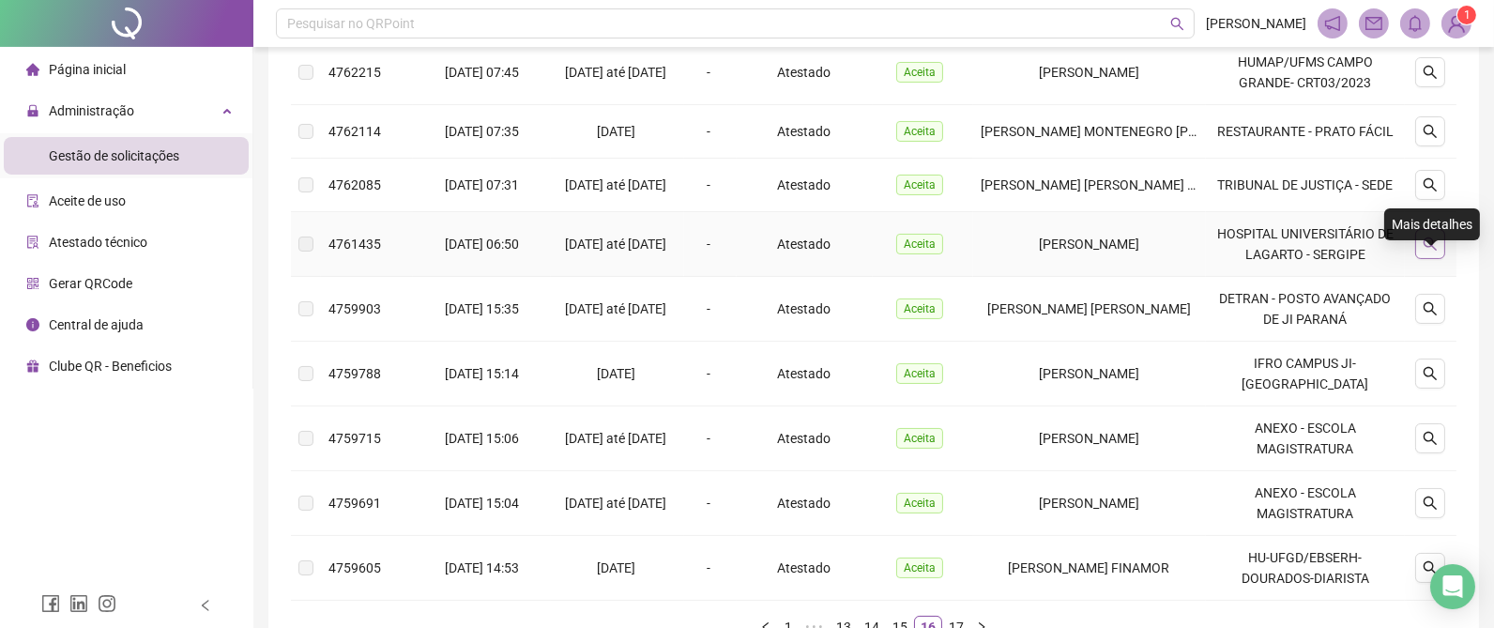
click at [1434, 256] on button "button" at bounding box center [1430, 244] width 30 height 30
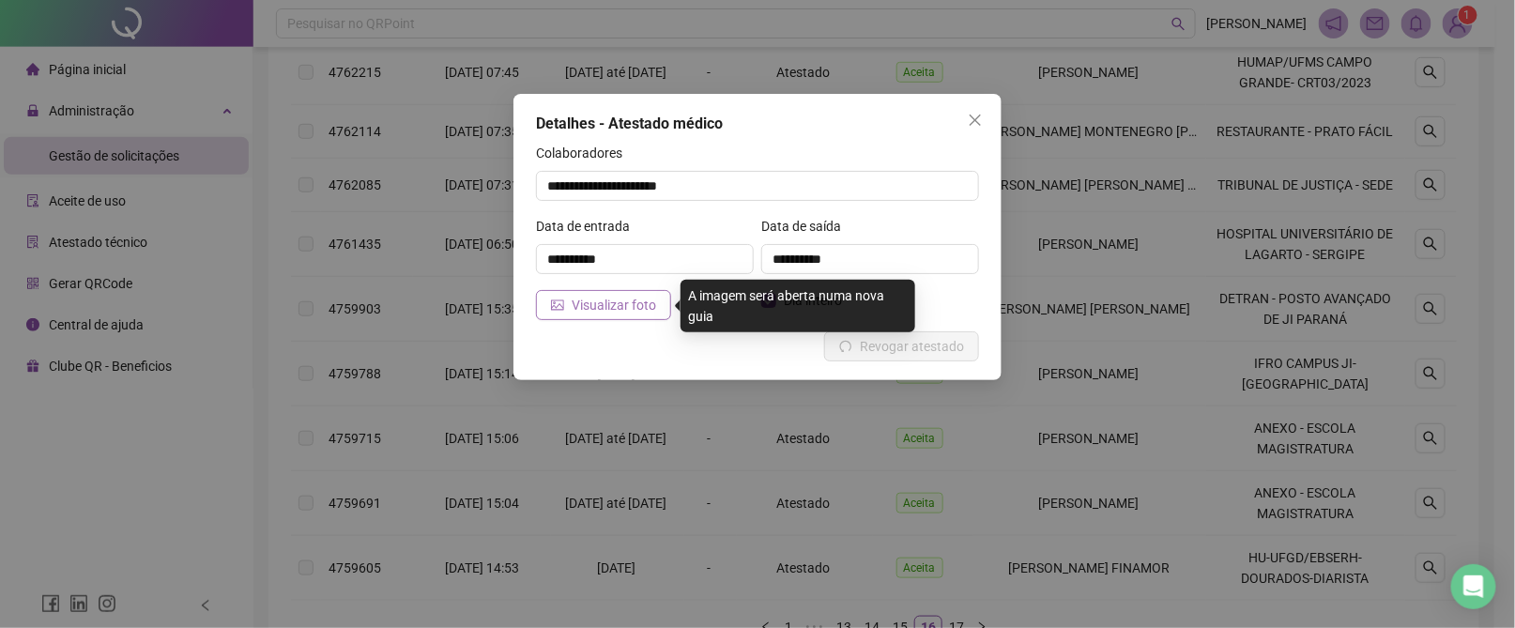
click at [587, 298] on span "Visualizar foto" at bounding box center [614, 305] width 84 height 21
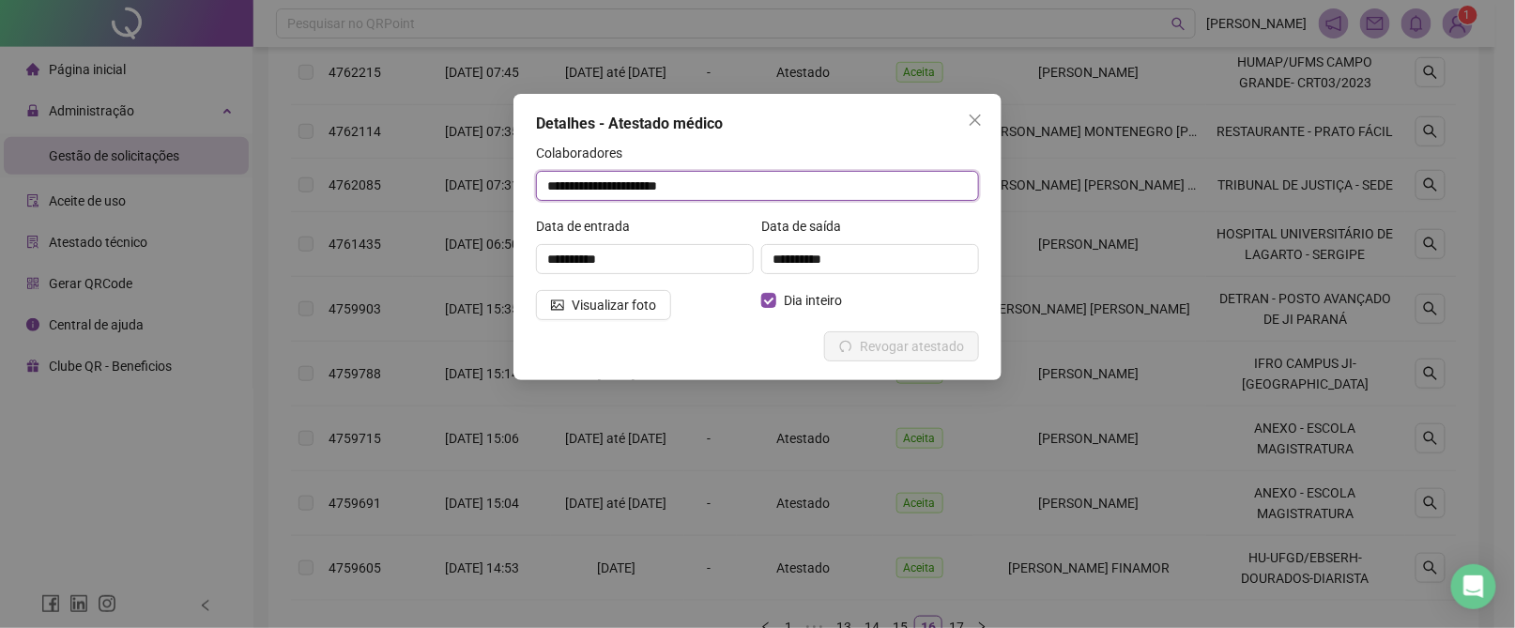
drag, startPoint x: 529, startPoint y: 182, endPoint x: 390, endPoint y: 161, distance: 140.4
click at [429, 168] on div "**********" at bounding box center [757, 314] width 1515 height 628
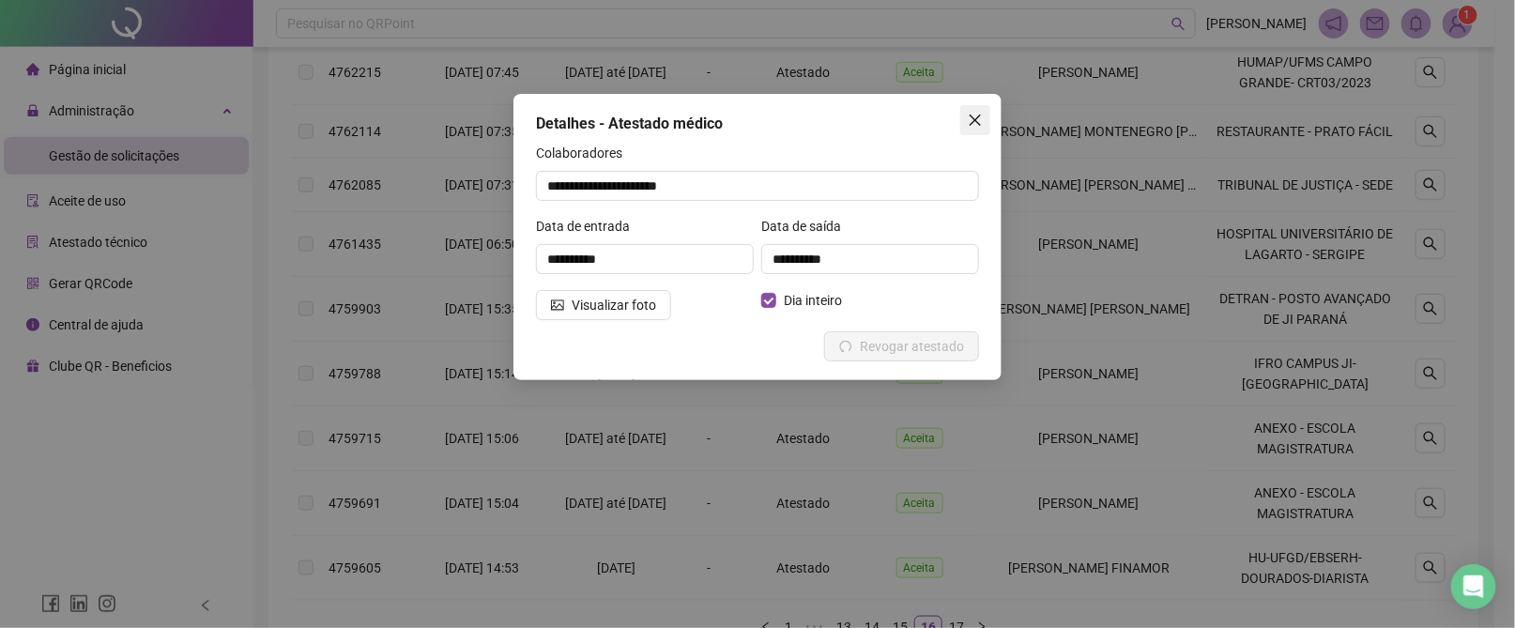
click at [982, 121] on icon "close" at bounding box center [975, 120] width 15 height 15
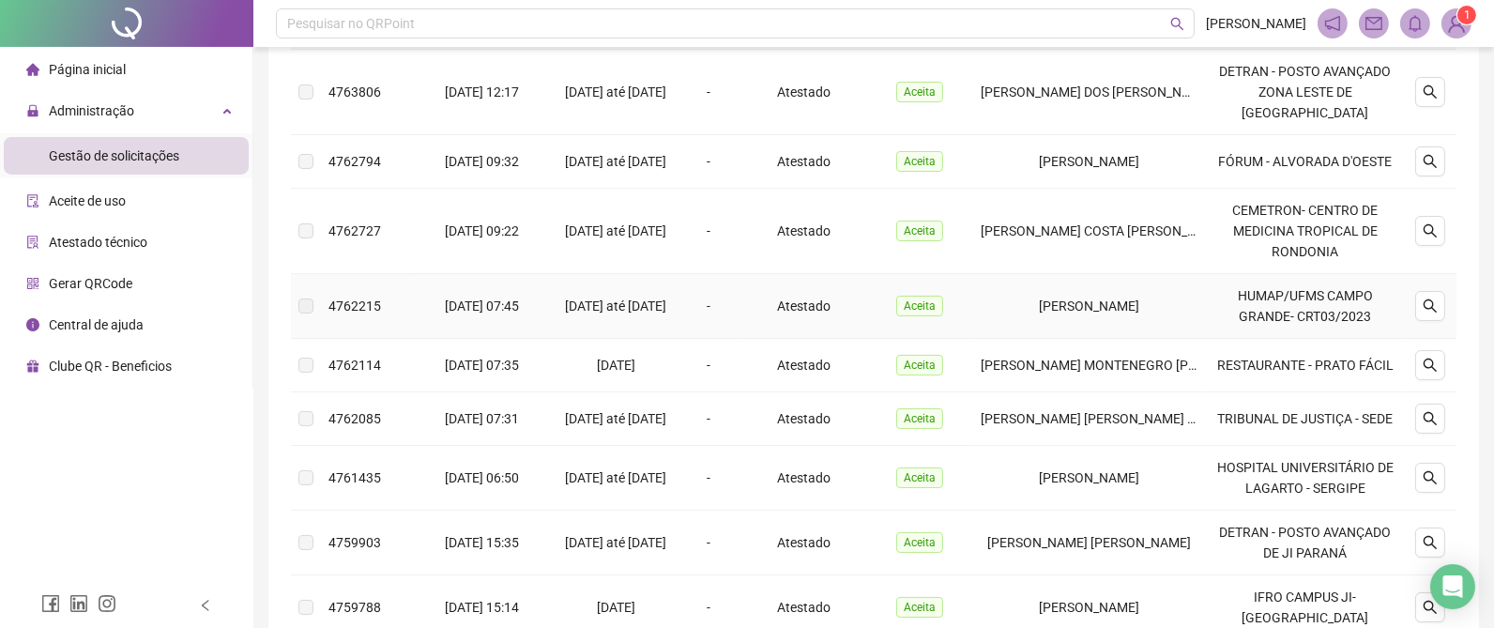
scroll to position [204, 0]
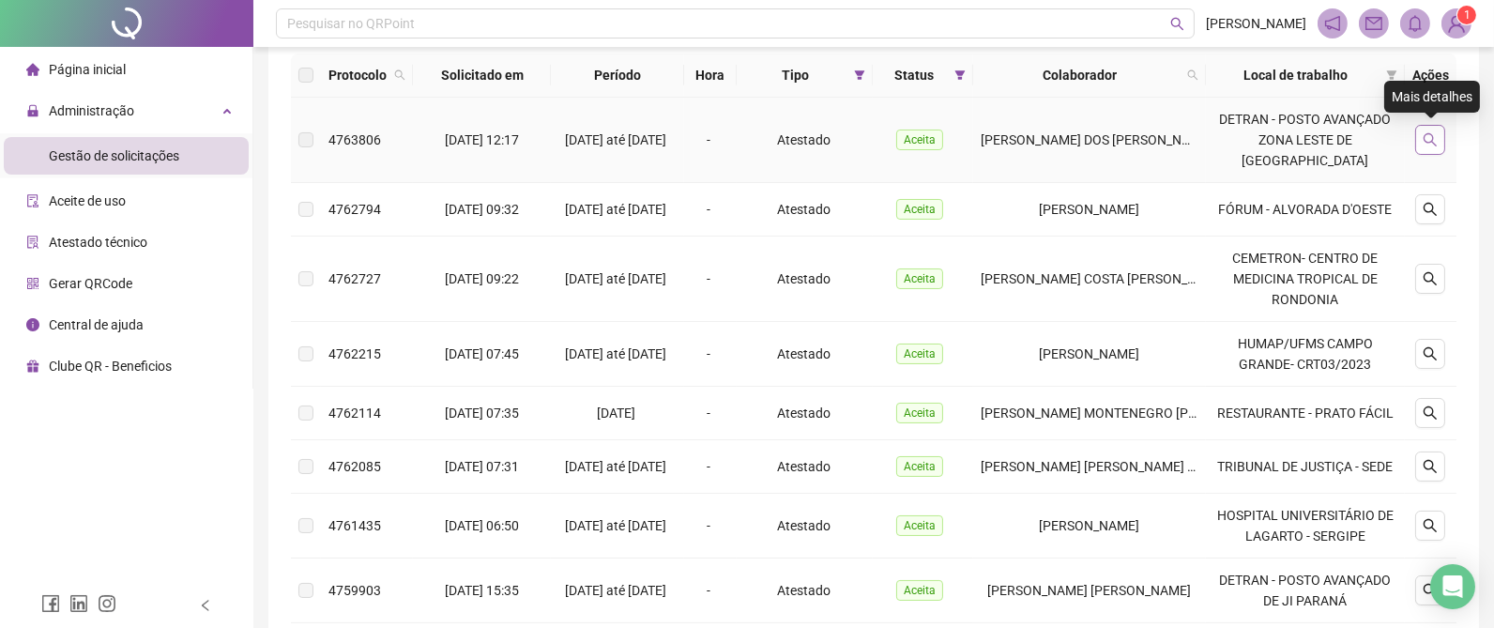
click at [1429, 143] on icon "search" at bounding box center [1430, 139] width 15 height 15
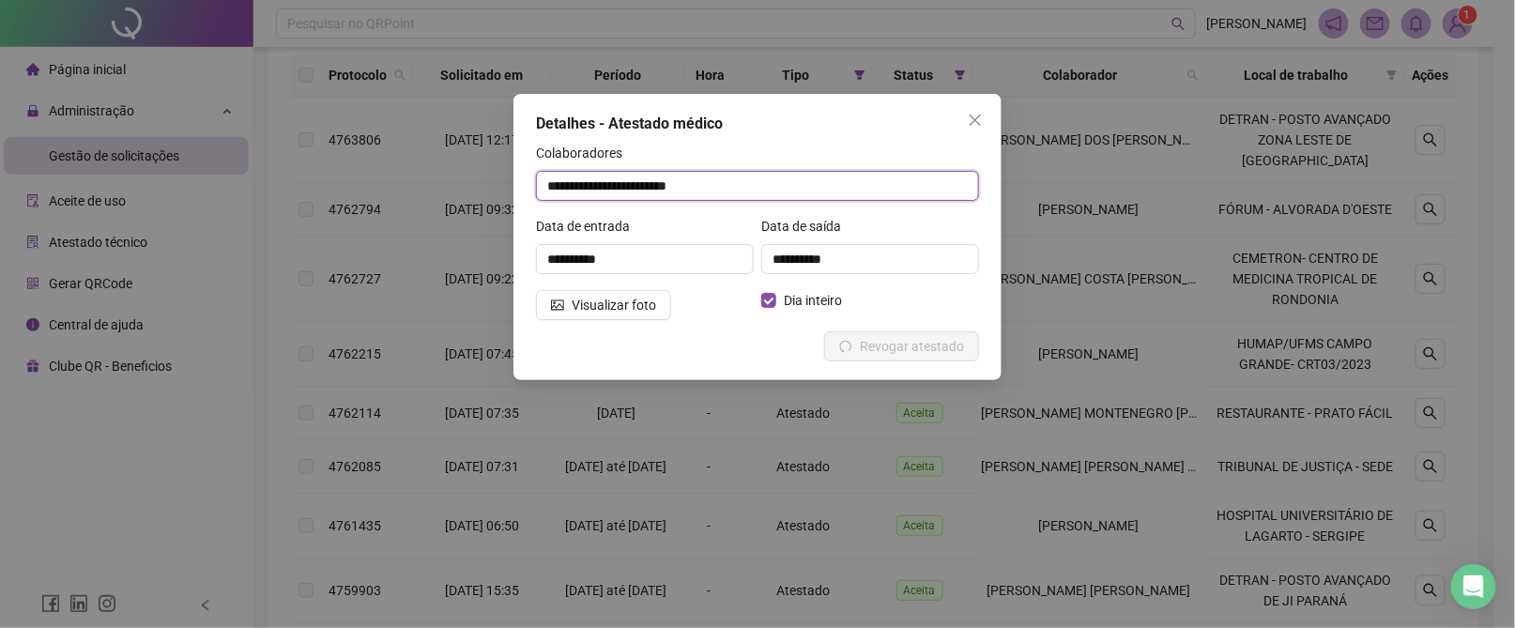
drag, startPoint x: 760, startPoint y: 186, endPoint x: 311, endPoint y: 185, distance: 449.6
click at [311, 185] on div "**********" at bounding box center [757, 314] width 1515 height 628
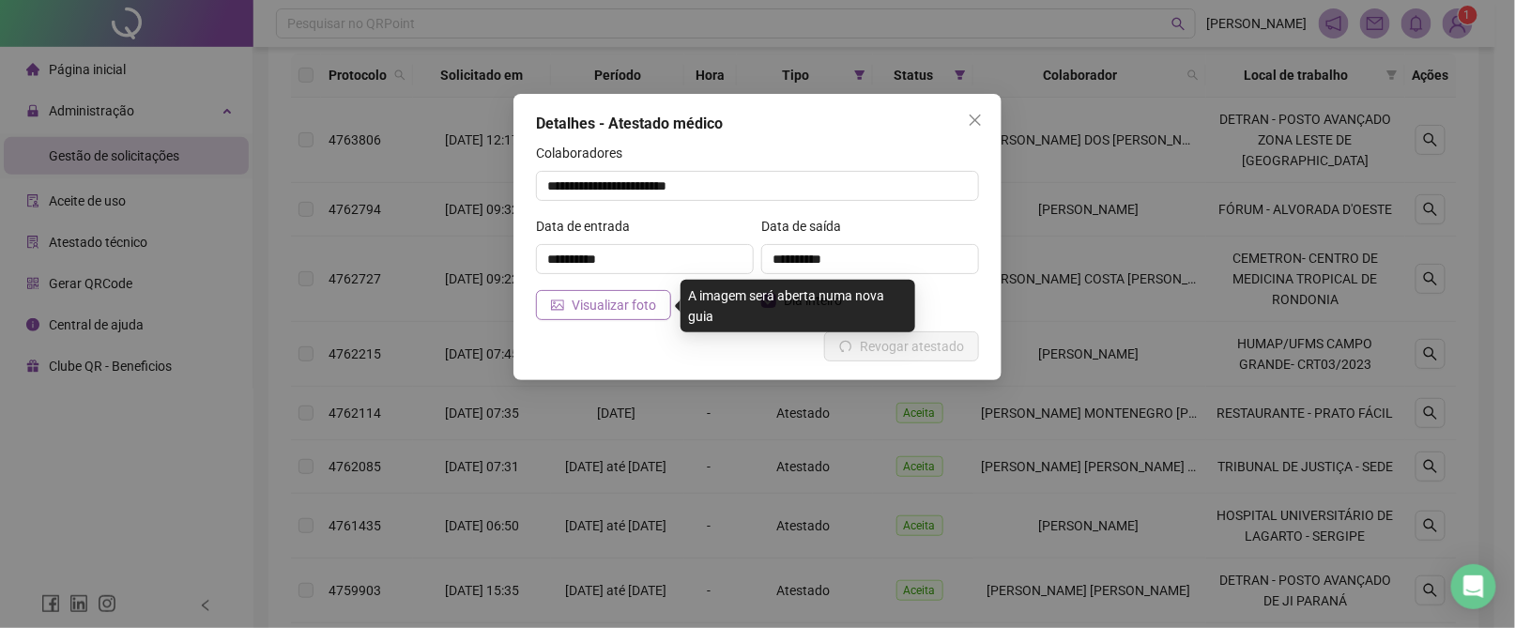
click at [587, 296] on span "Visualizar foto" at bounding box center [614, 305] width 84 height 21
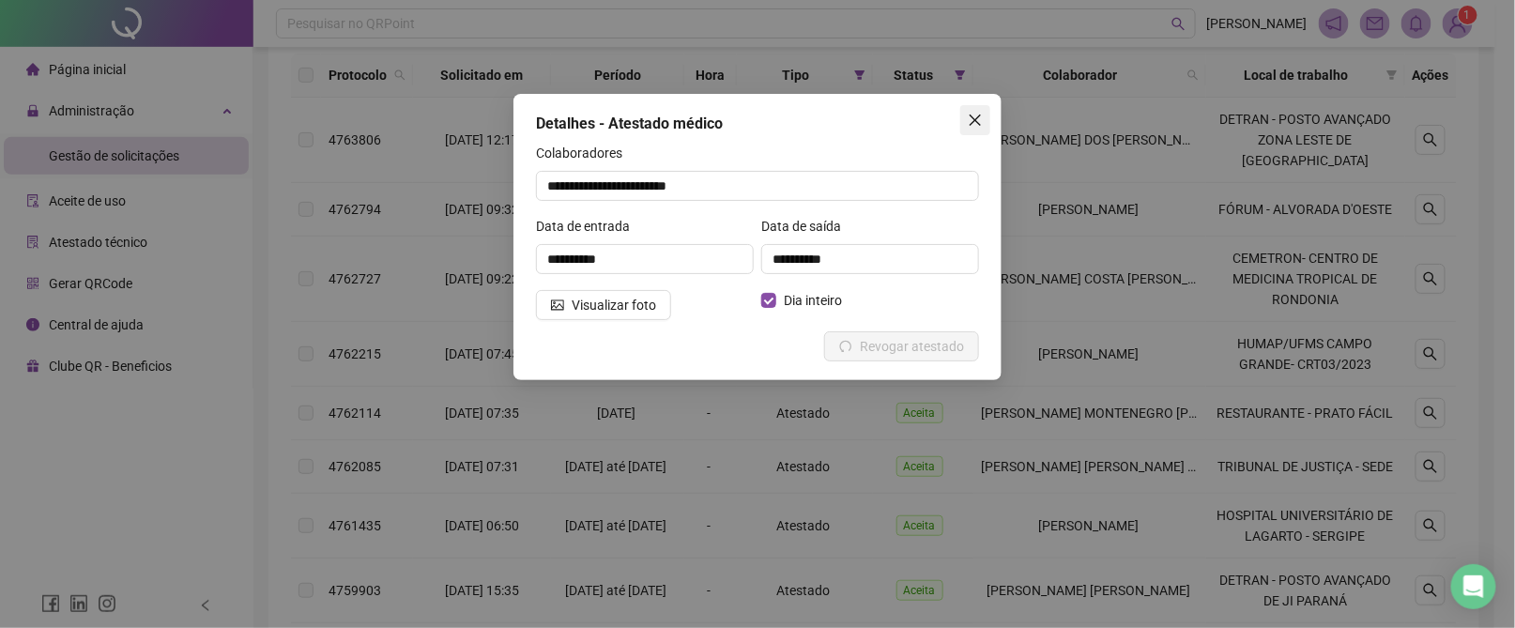
click at [980, 125] on icon "close" at bounding box center [975, 120] width 15 height 15
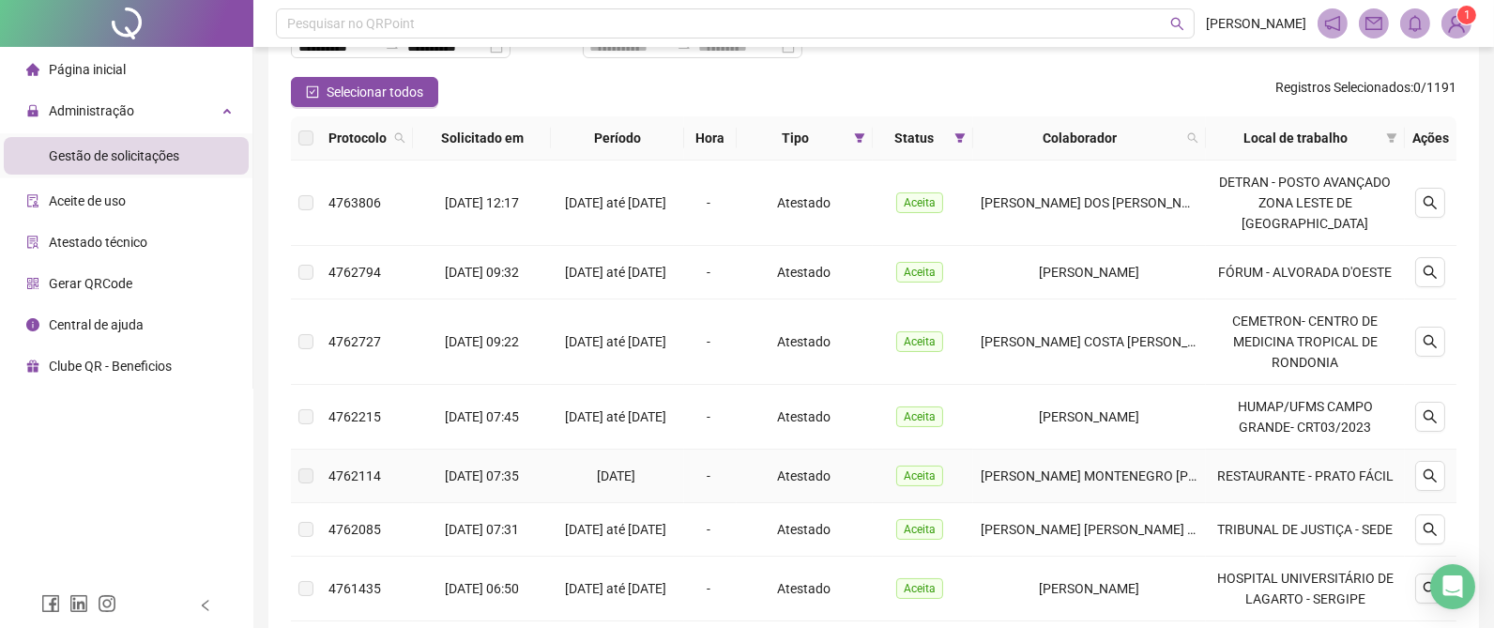
scroll to position [626, 0]
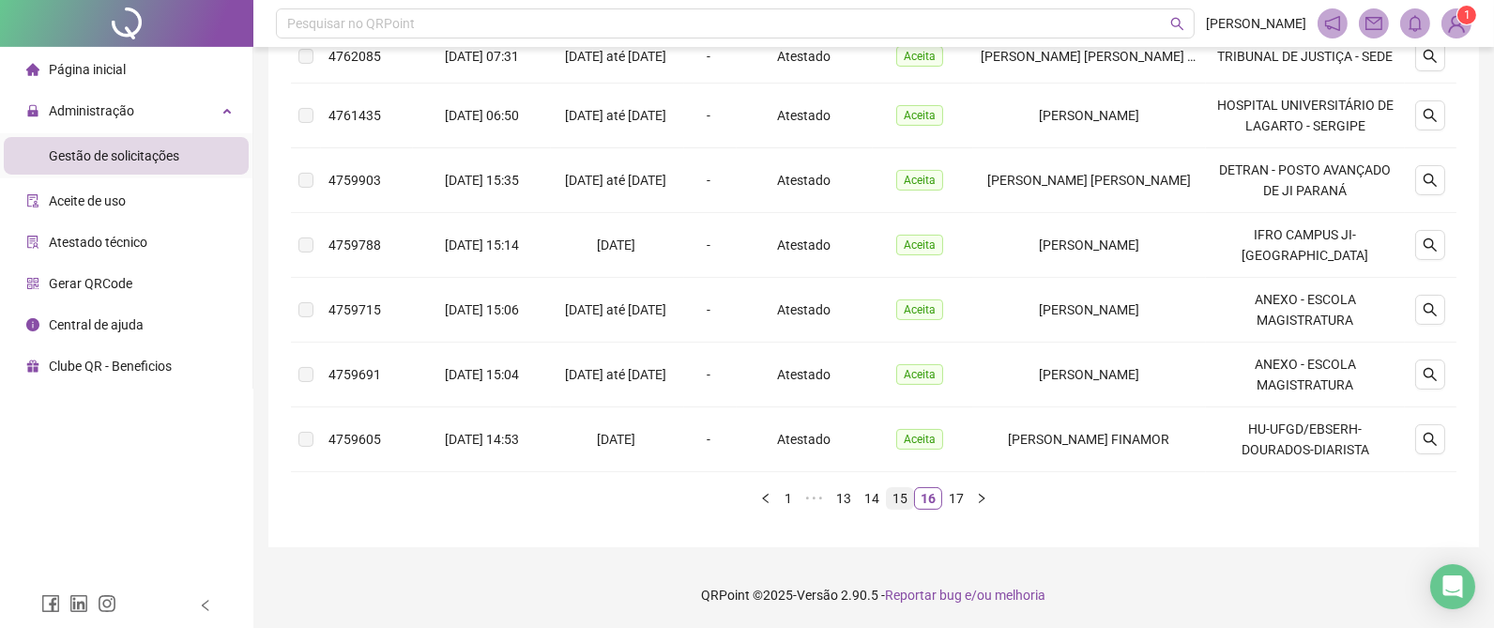
click at [907, 496] on link "15" at bounding box center [900, 498] width 26 height 21
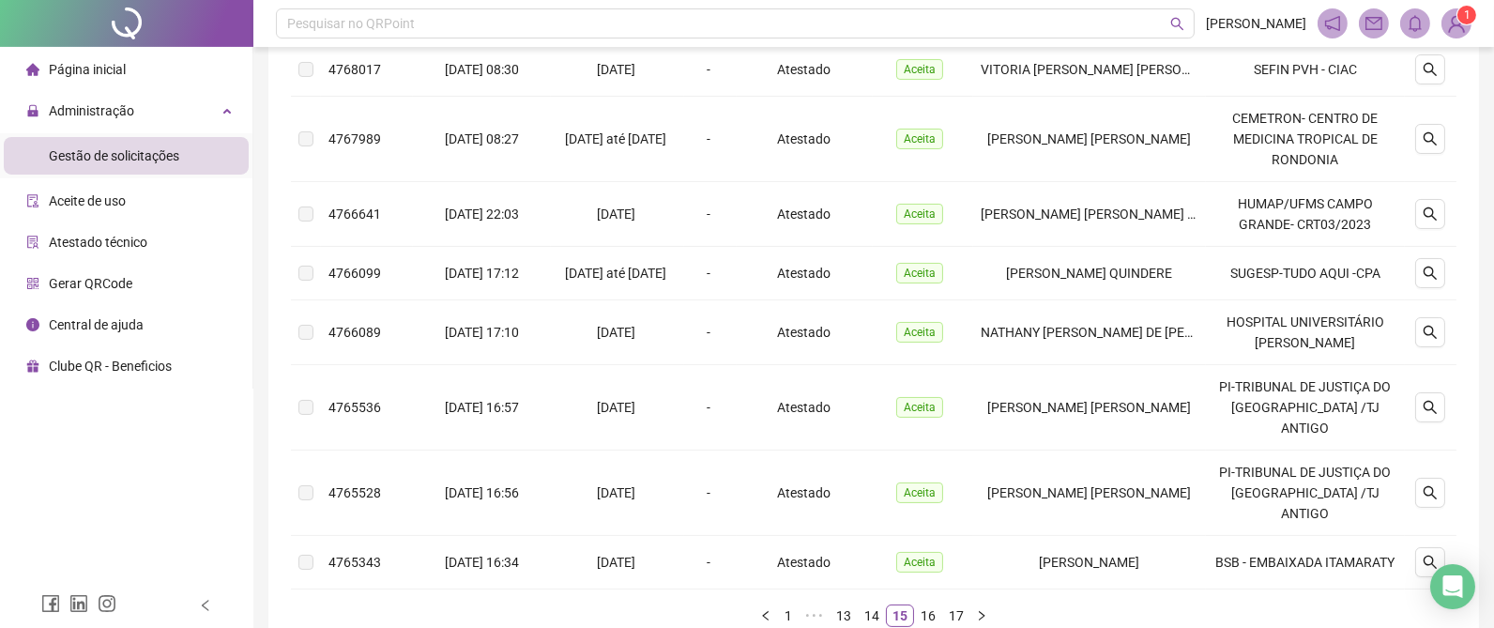
scroll to position [678, 0]
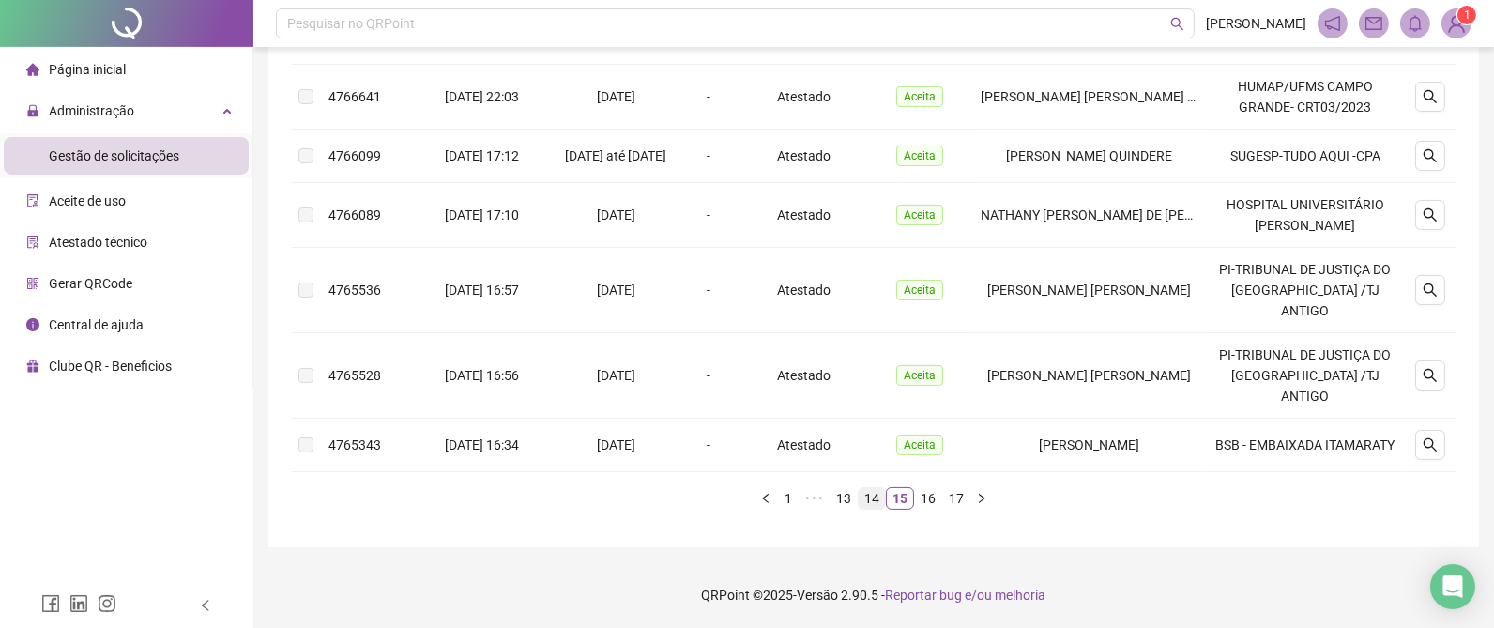
click at [882, 495] on link "14" at bounding box center [872, 498] width 26 height 21
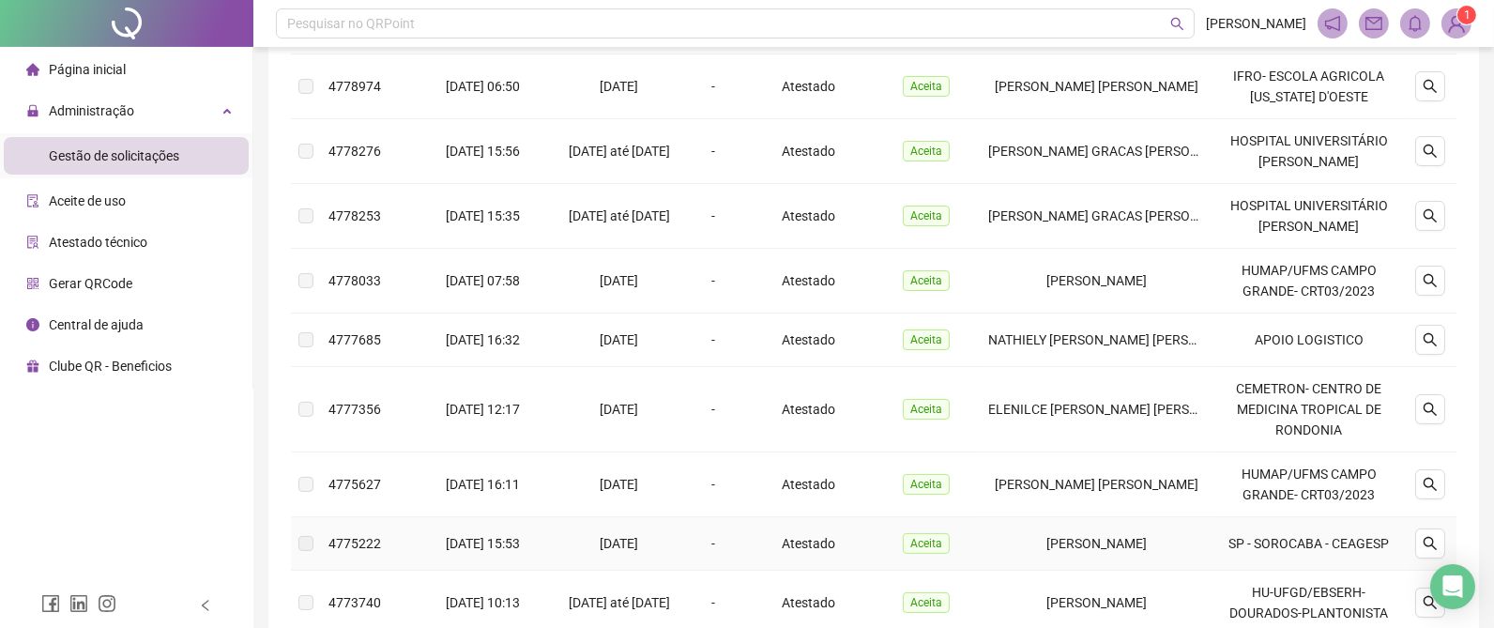
scroll to position [594, 0]
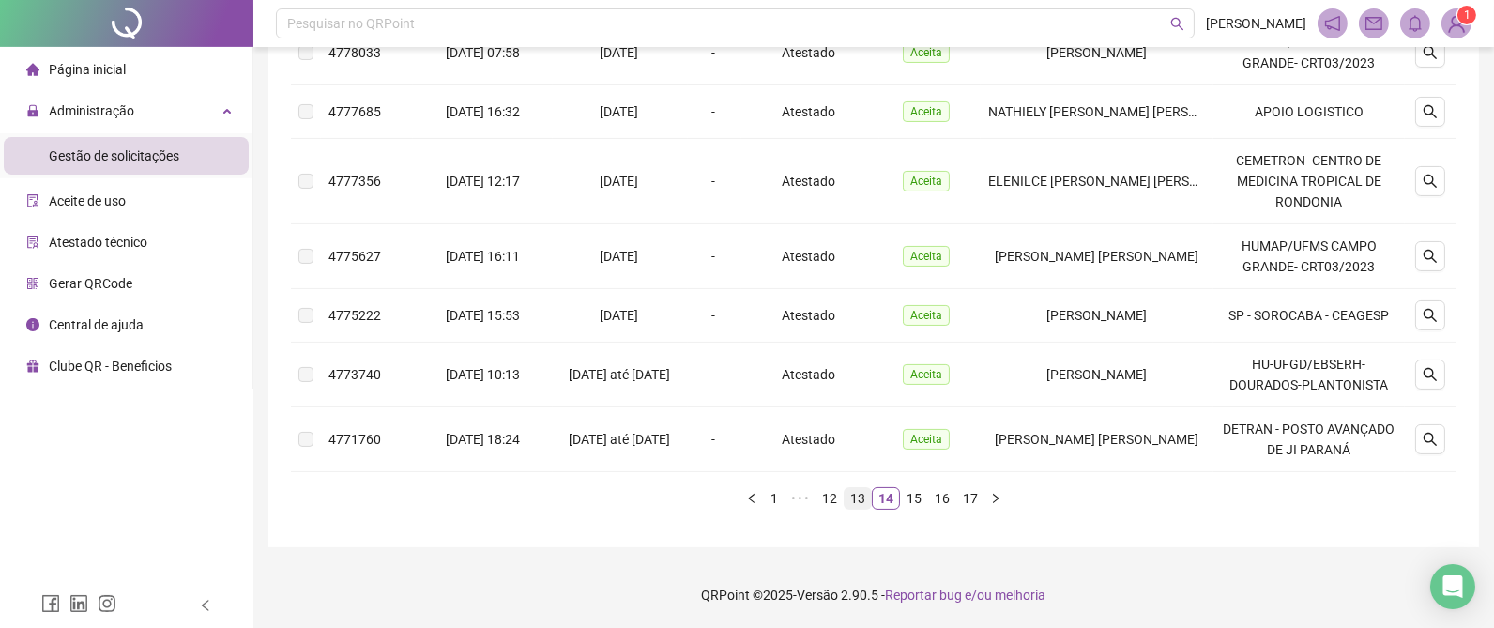
click at [864, 491] on link "13" at bounding box center [858, 498] width 26 height 21
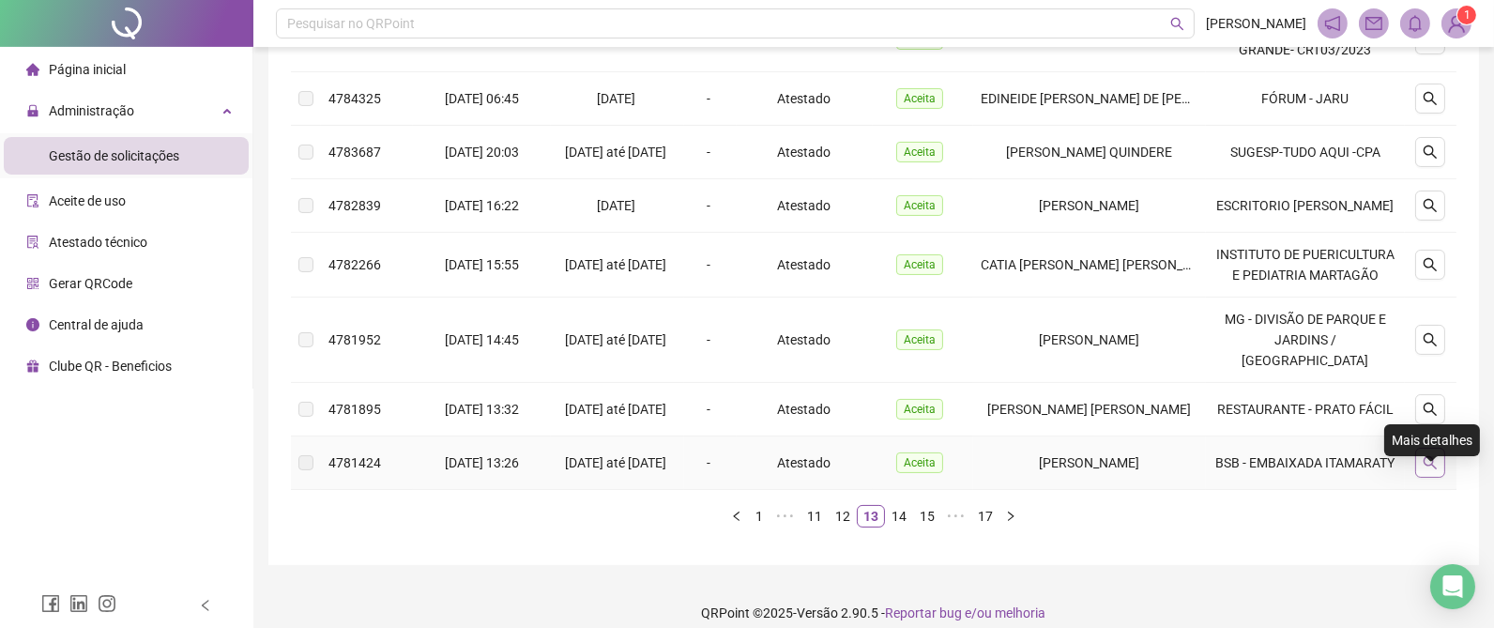
click at [1427, 470] on icon "search" at bounding box center [1430, 462] width 15 height 15
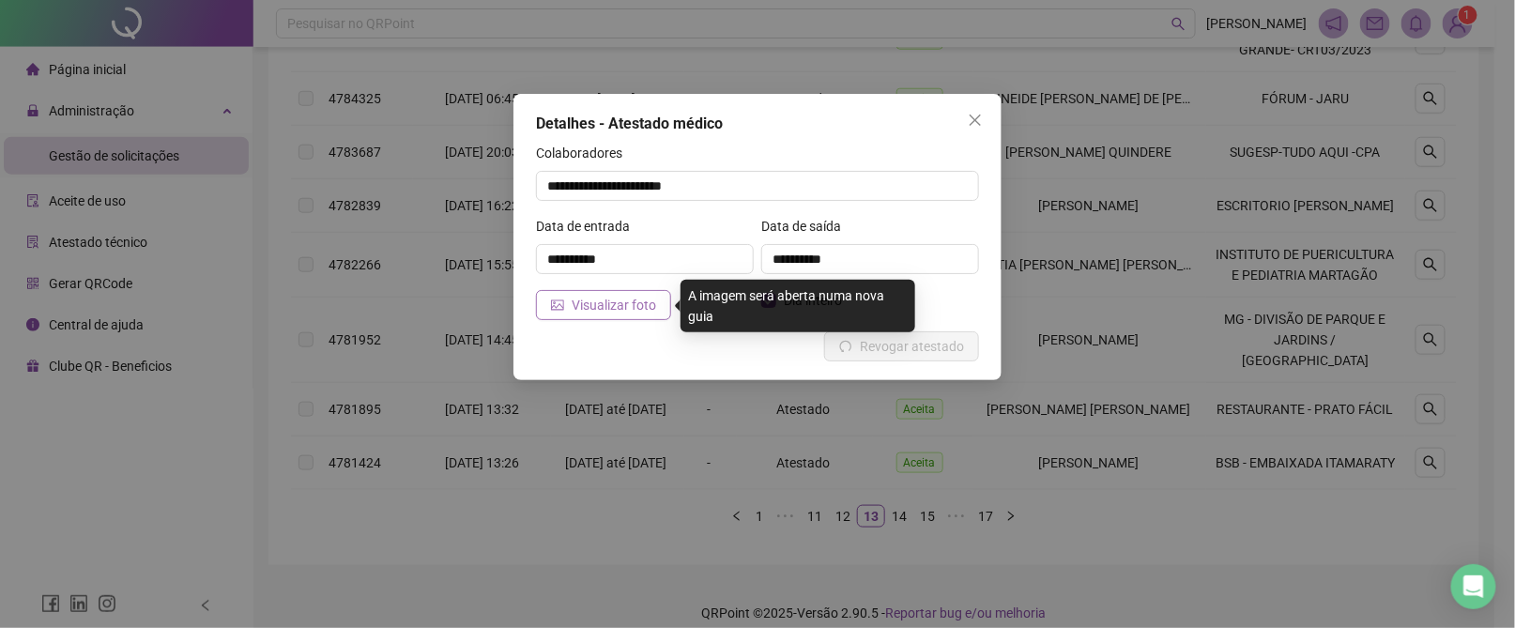
click at [623, 298] on span "Visualizar foto" at bounding box center [614, 305] width 84 height 21
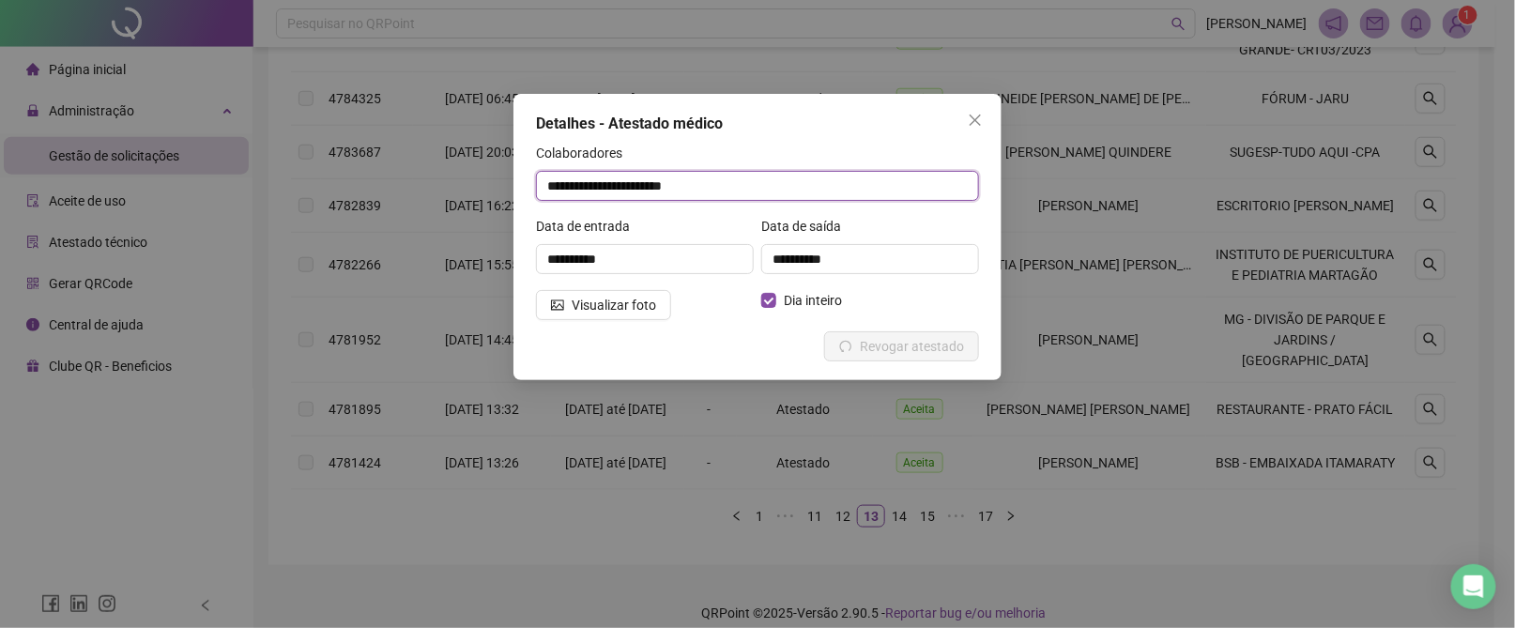
drag, startPoint x: 773, startPoint y: 187, endPoint x: 547, endPoint y: 171, distance: 226.8
click at [546, 172] on input "**********" at bounding box center [757, 186] width 443 height 30
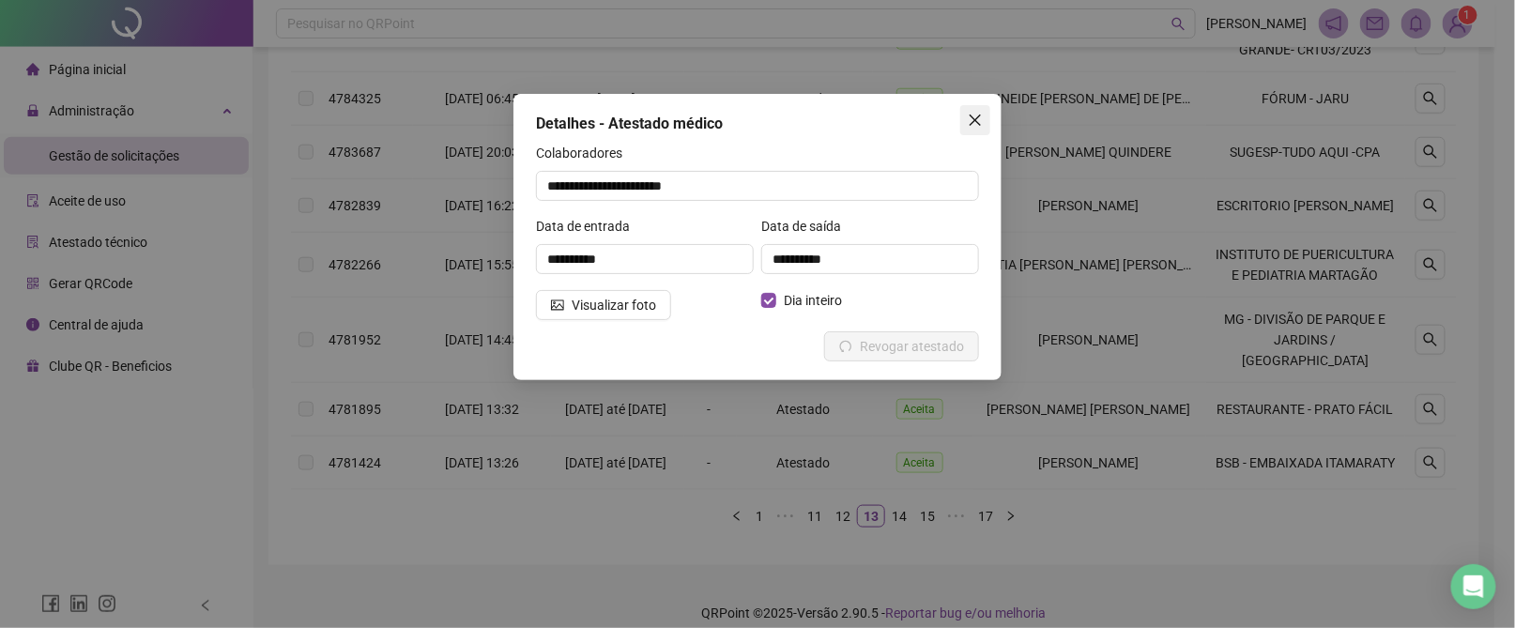
click at [981, 123] on icon "close" at bounding box center [975, 120] width 15 height 15
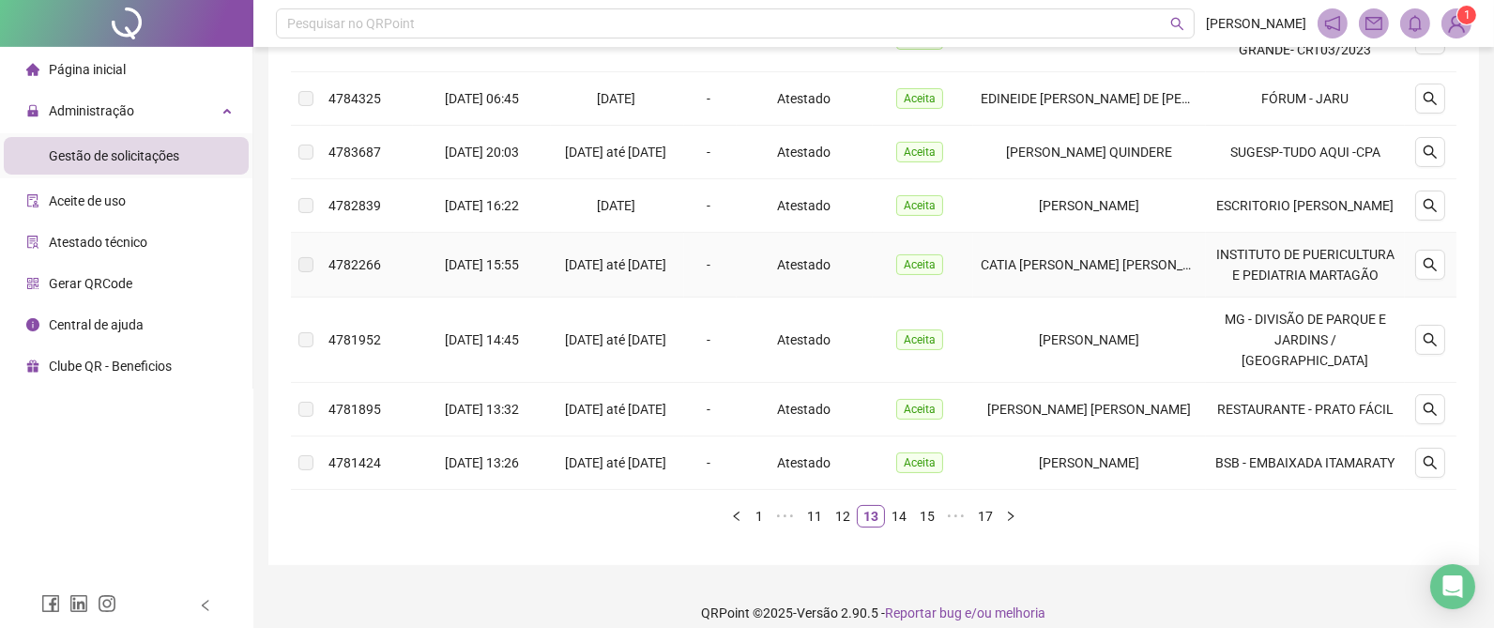
scroll to position [453, 0]
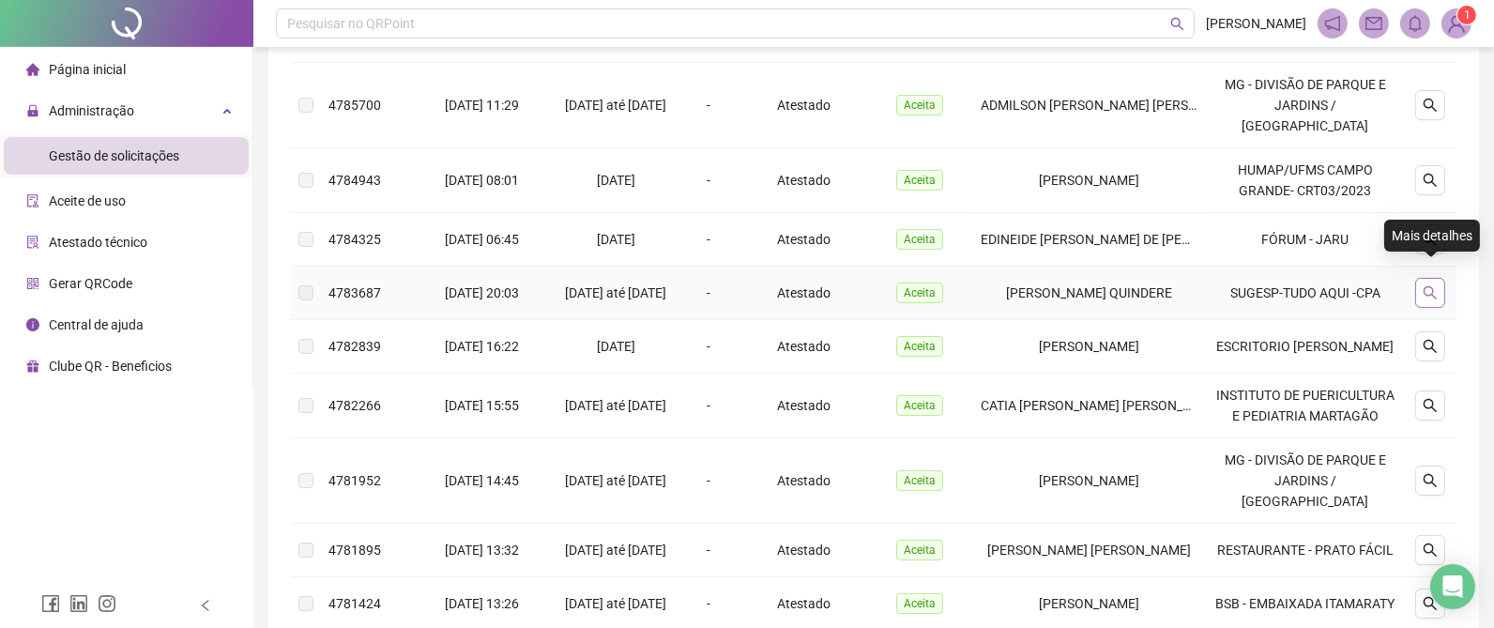
click at [1434, 286] on icon "search" at bounding box center [1430, 292] width 13 height 13
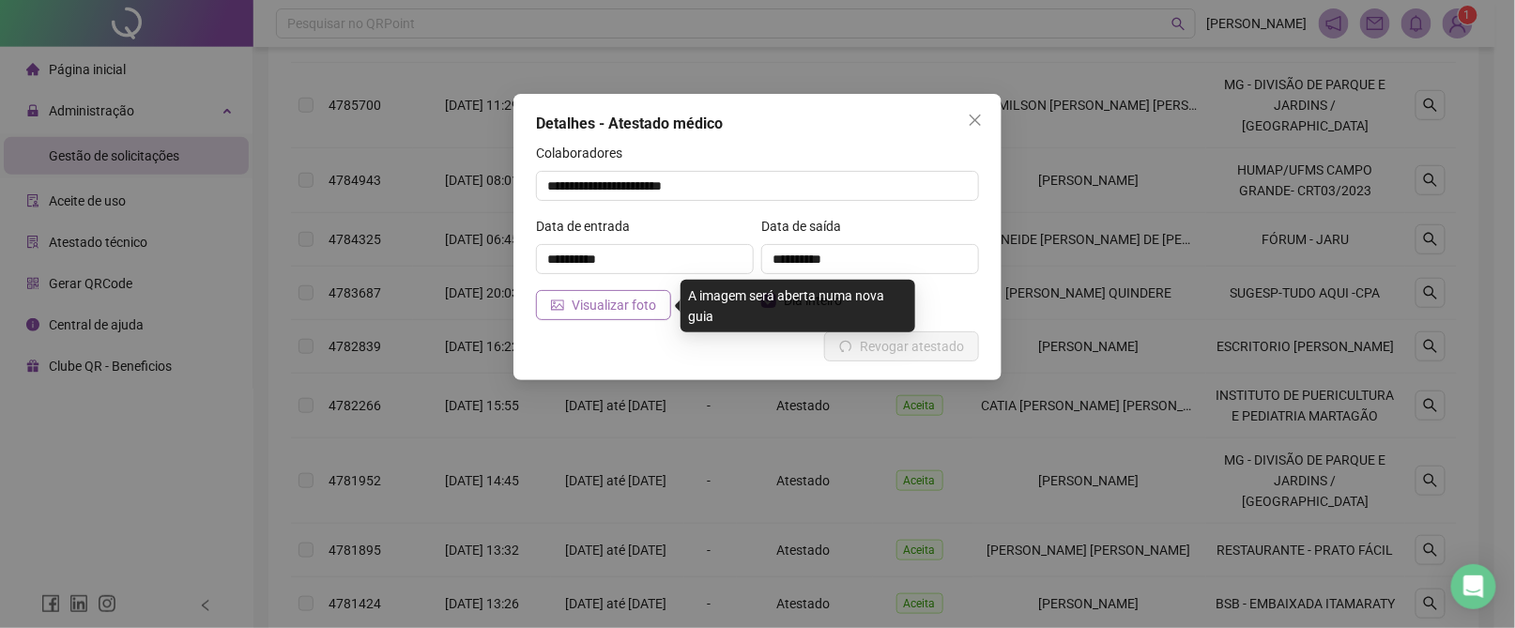
click at [616, 301] on span "Visualizar foto" at bounding box center [614, 305] width 84 height 21
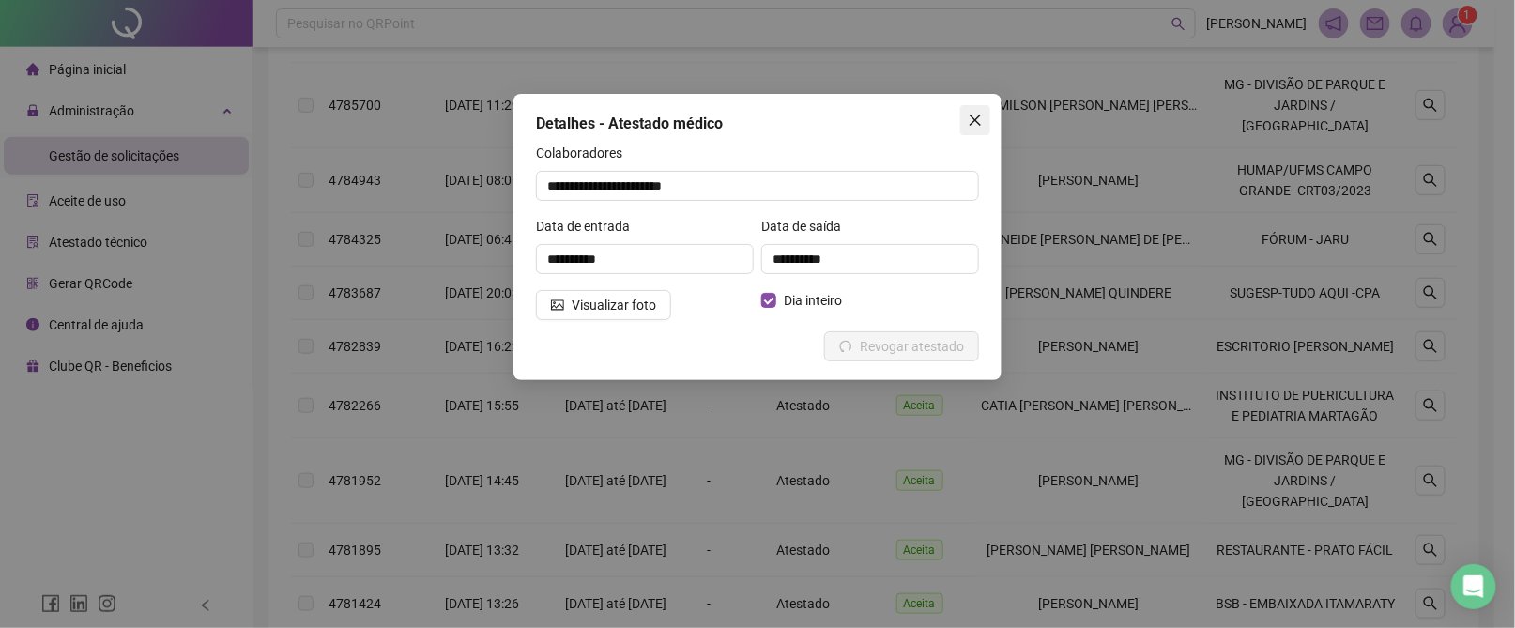
click at [978, 110] on button "Close" at bounding box center [975, 120] width 30 height 30
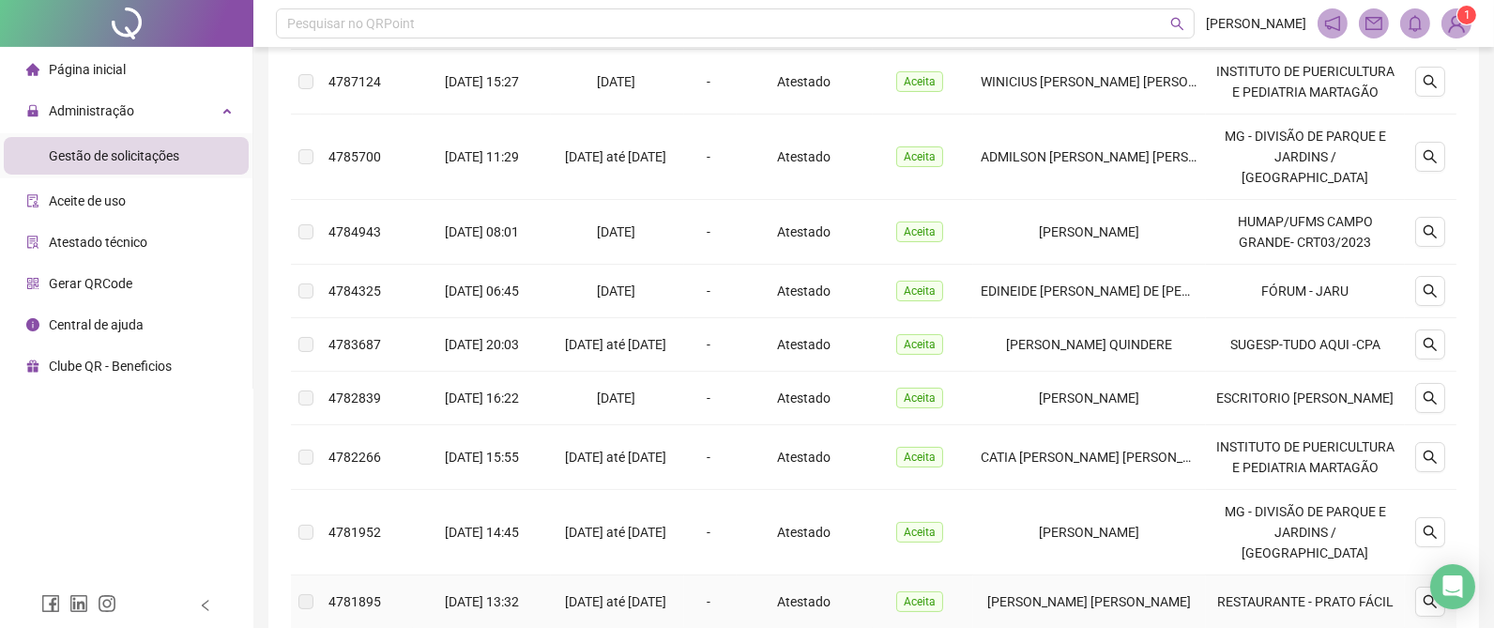
scroll to position [637, 0]
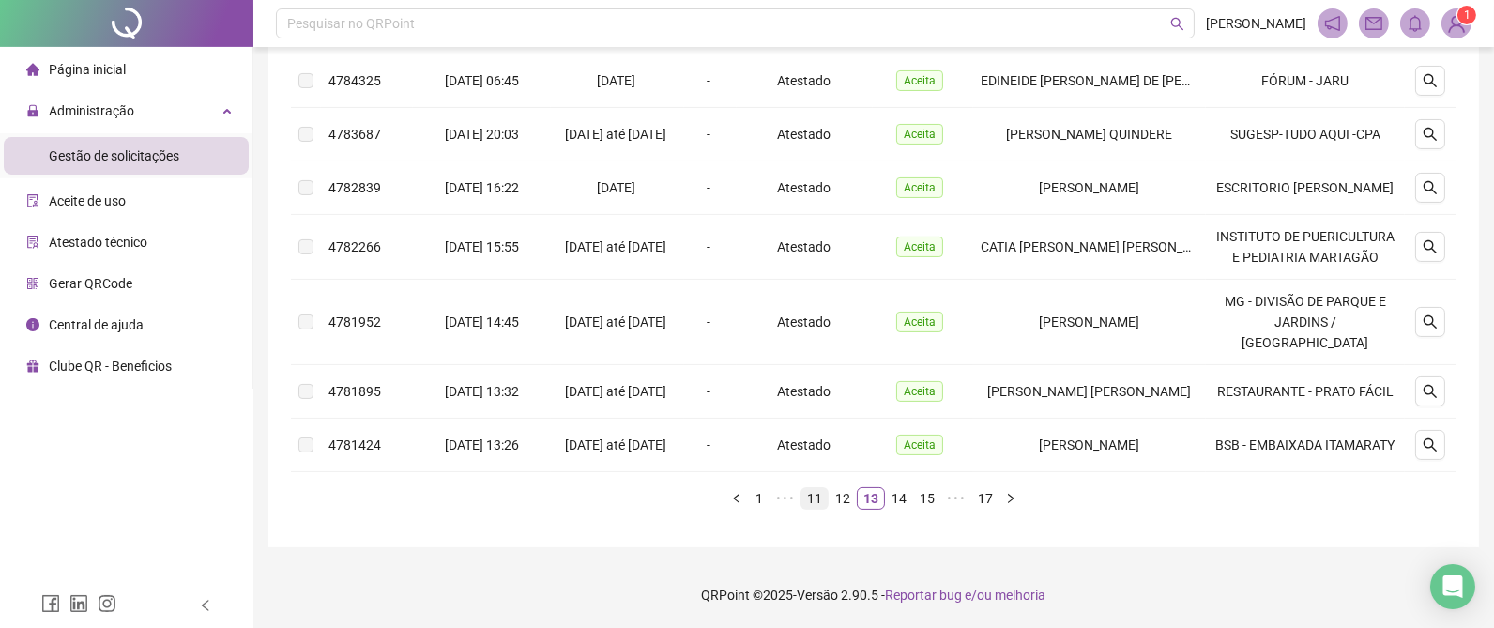
click at [848, 500] on link "12" at bounding box center [843, 498] width 26 height 21
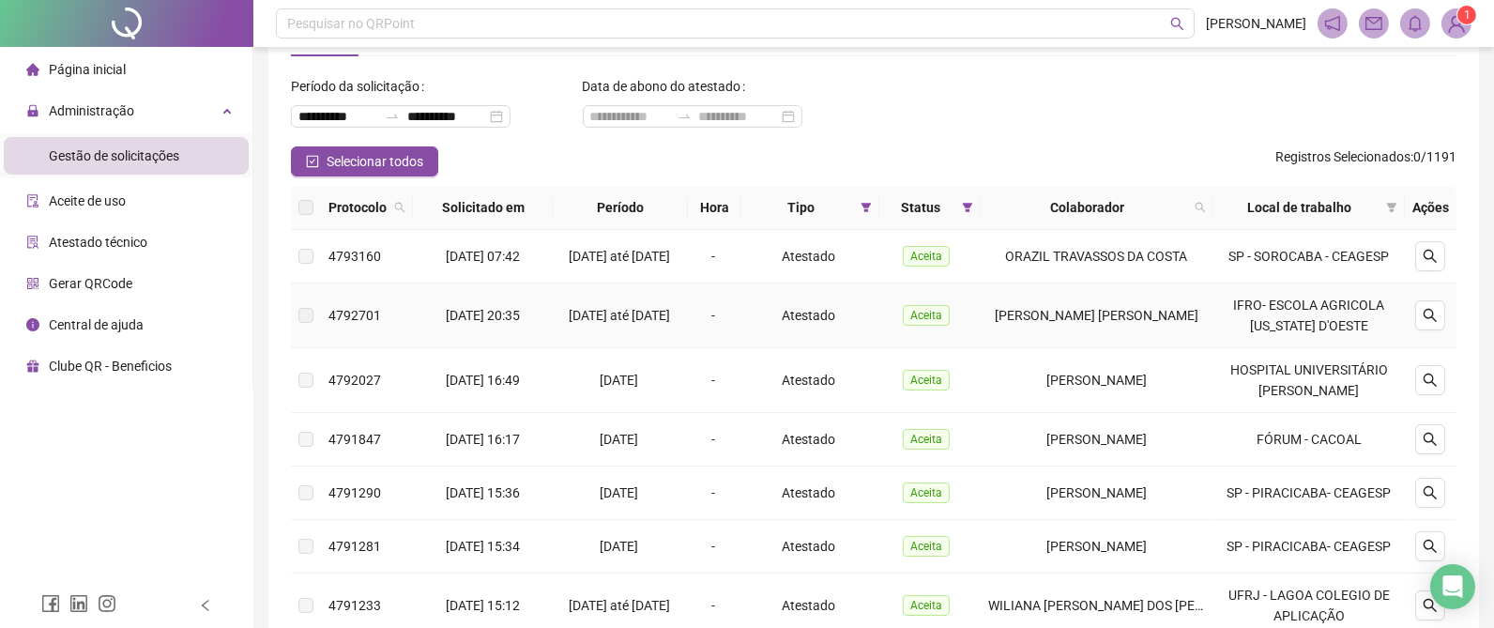
scroll to position [634, 0]
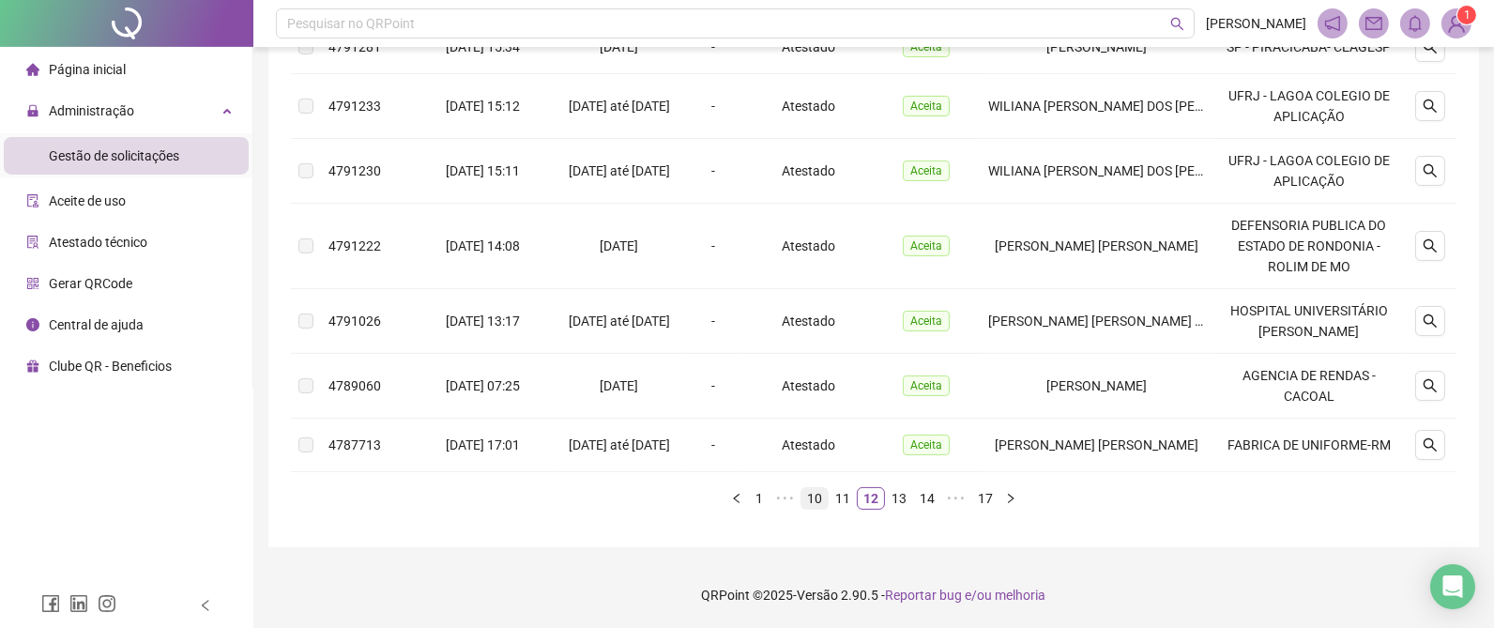
click at [839, 495] on link "11" at bounding box center [843, 498] width 26 height 21
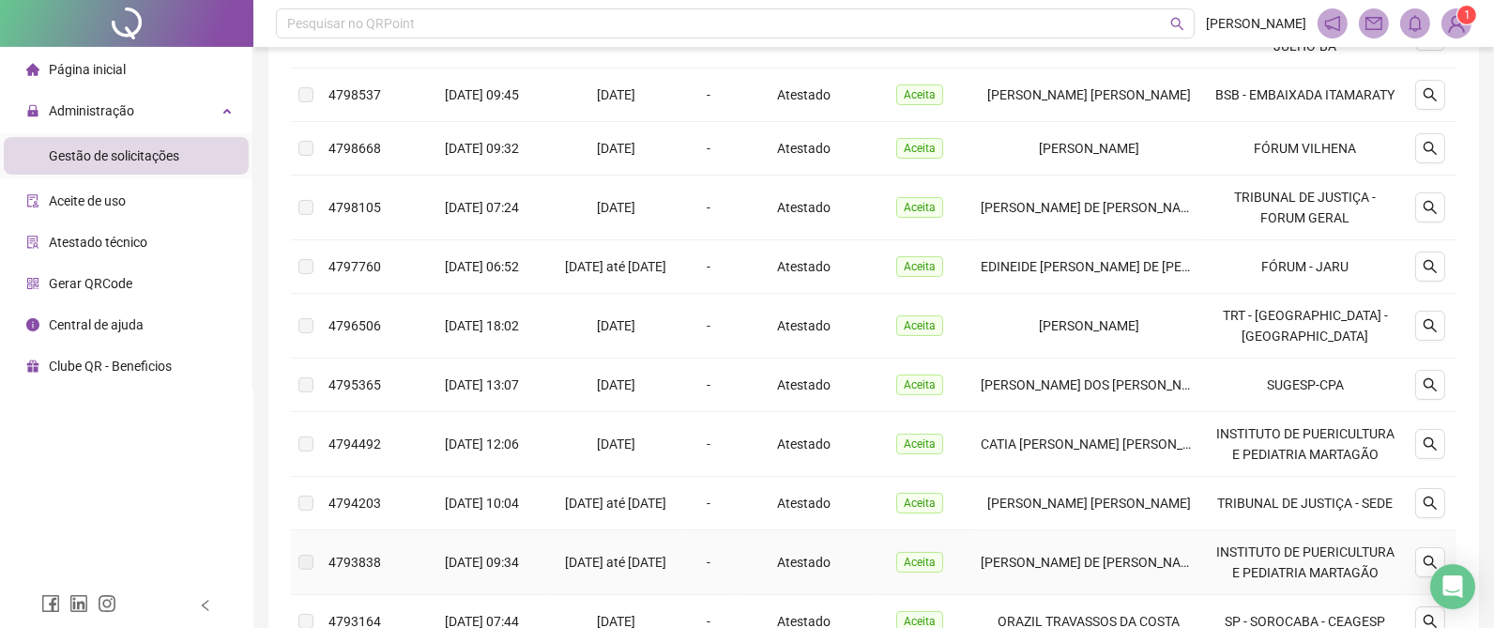
scroll to position [333, 0]
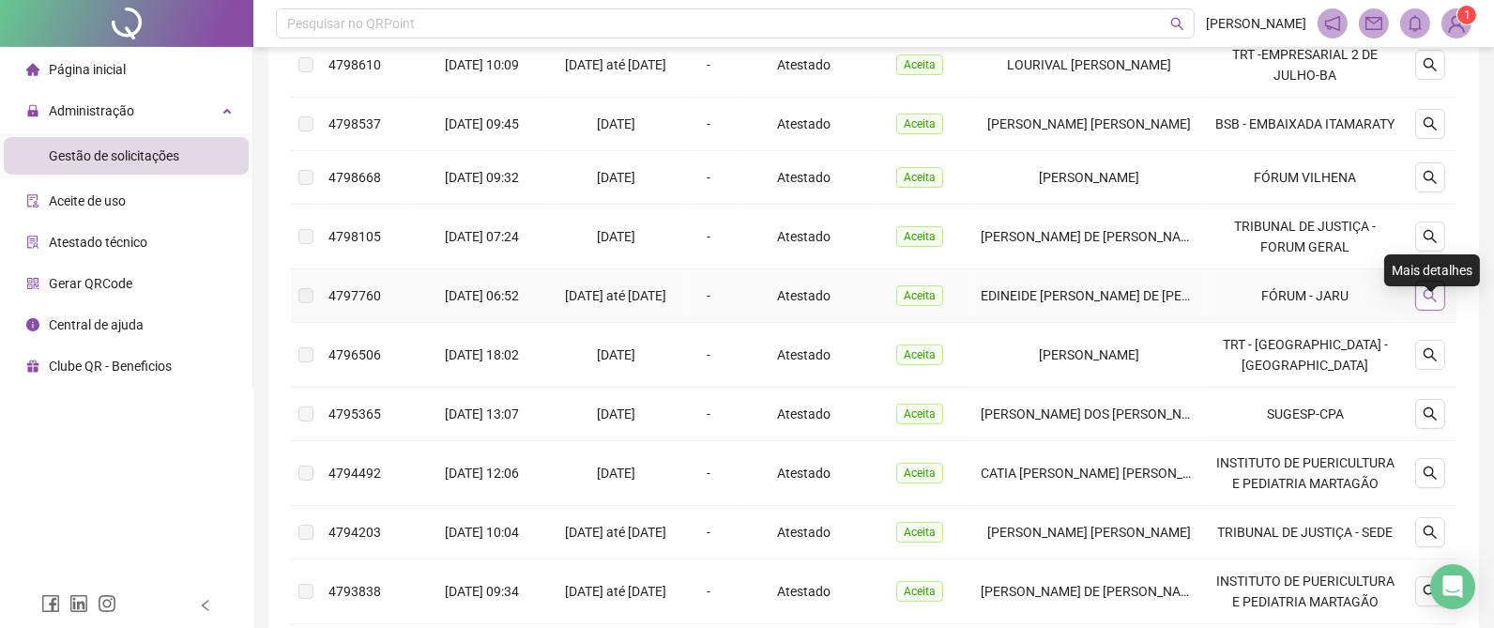
click at [1436, 303] on icon "search" at bounding box center [1430, 295] width 15 height 15
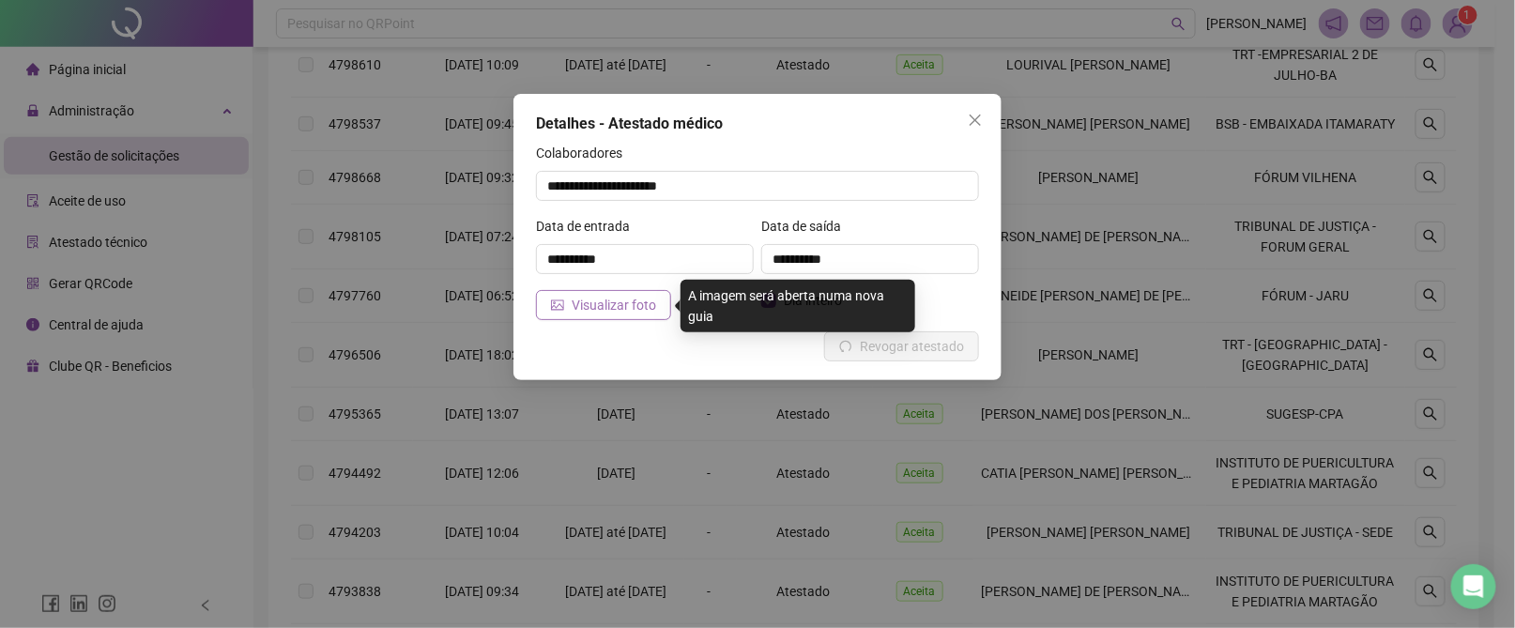
click at [615, 297] on span "Visualizar foto" at bounding box center [614, 305] width 84 height 21
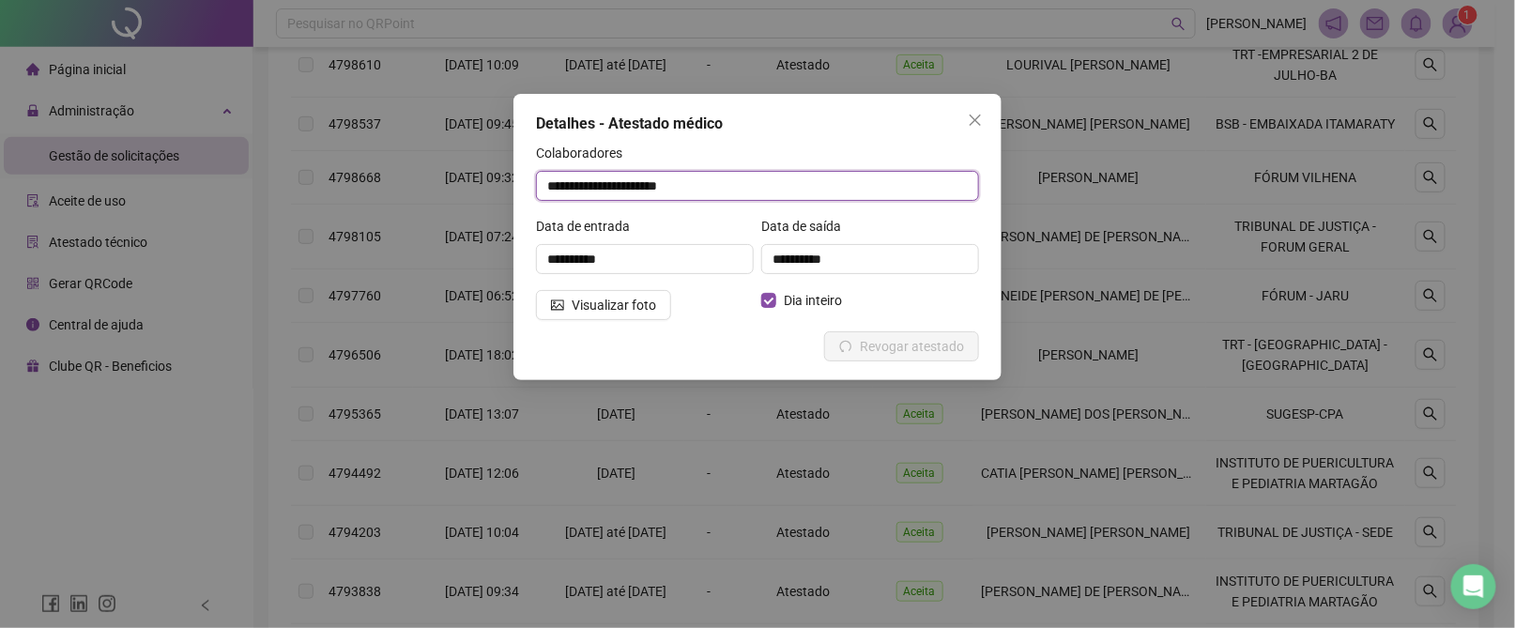
drag, startPoint x: 726, startPoint y: 186, endPoint x: 521, endPoint y: 182, distance: 204.6
click at [476, 184] on div "**********" at bounding box center [757, 314] width 1515 height 628
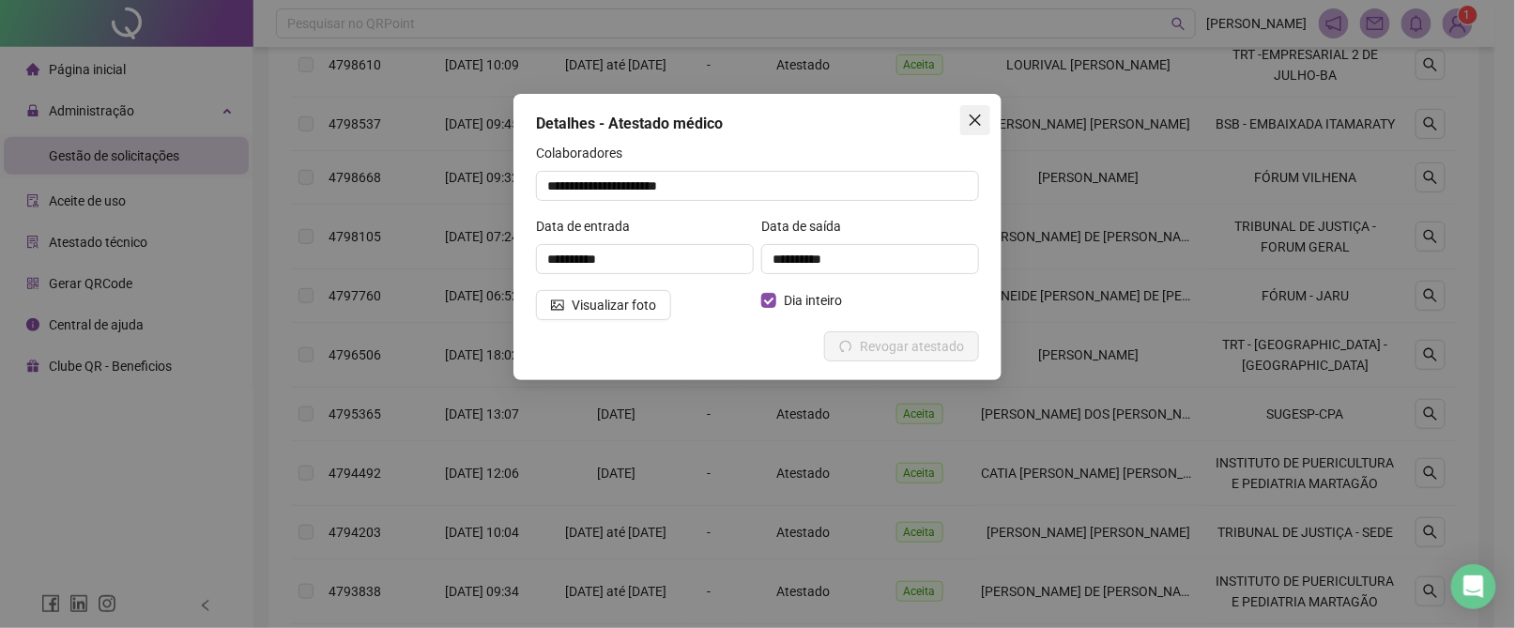
click at [978, 123] on icon "close" at bounding box center [975, 120] width 11 height 11
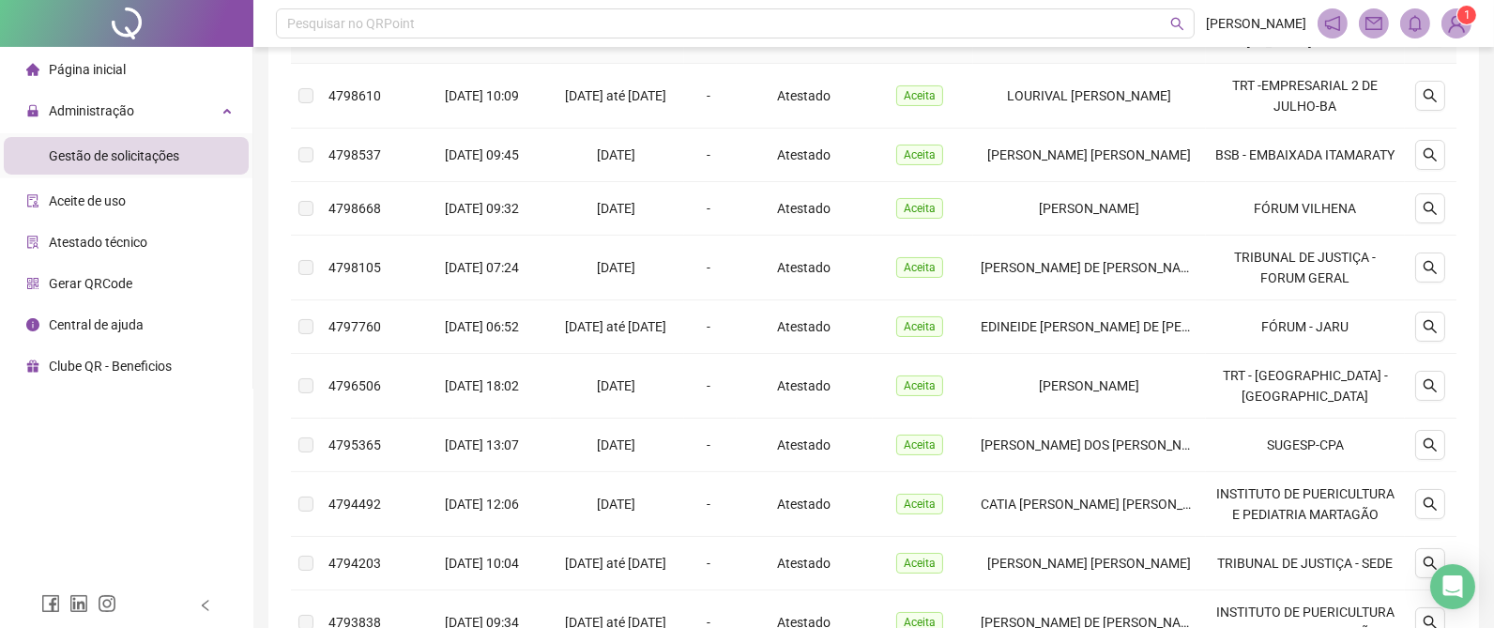
scroll to position [615, 0]
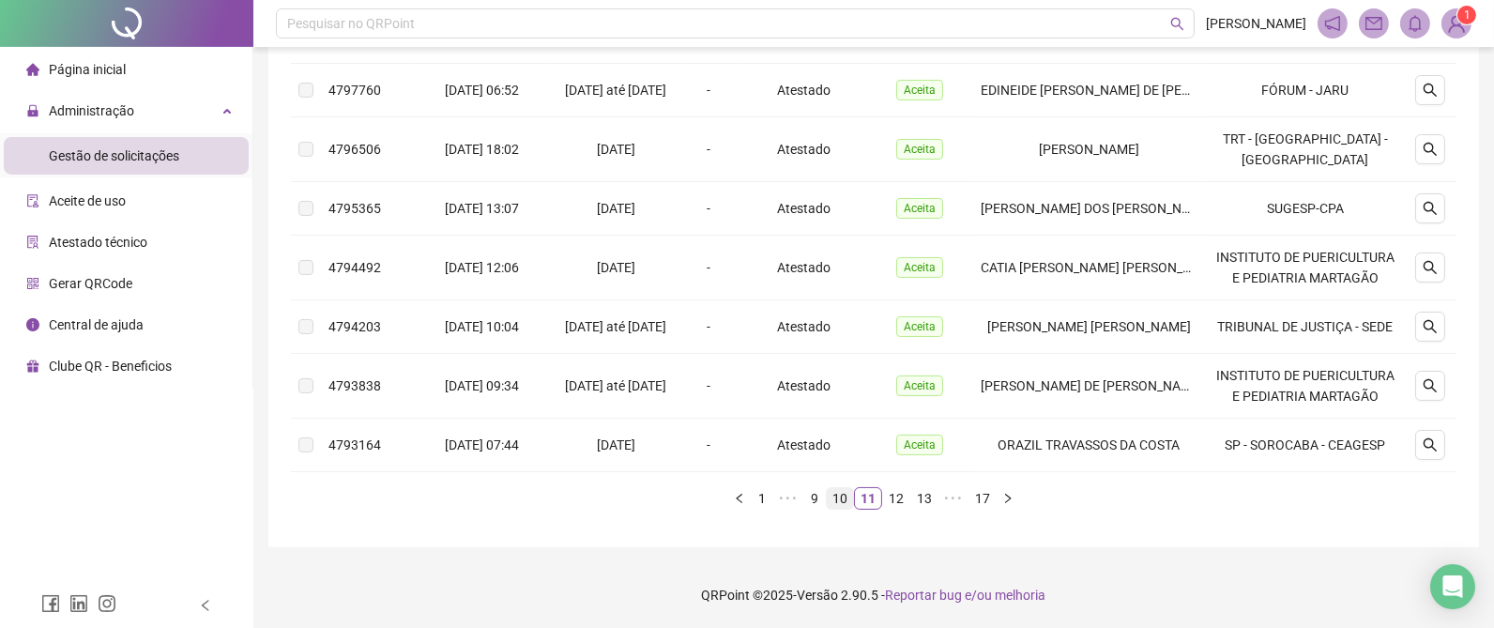
click at [844, 497] on link "10" at bounding box center [840, 498] width 26 height 21
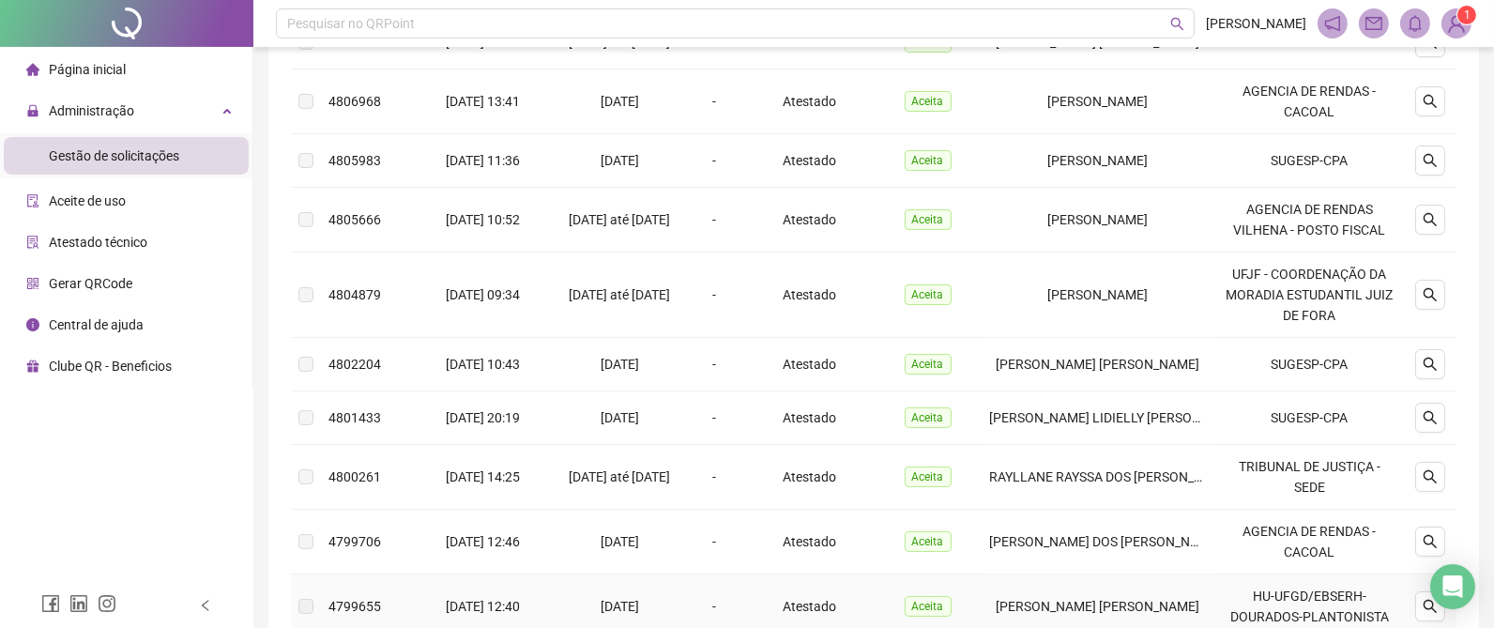
scroll to position [290, 0]
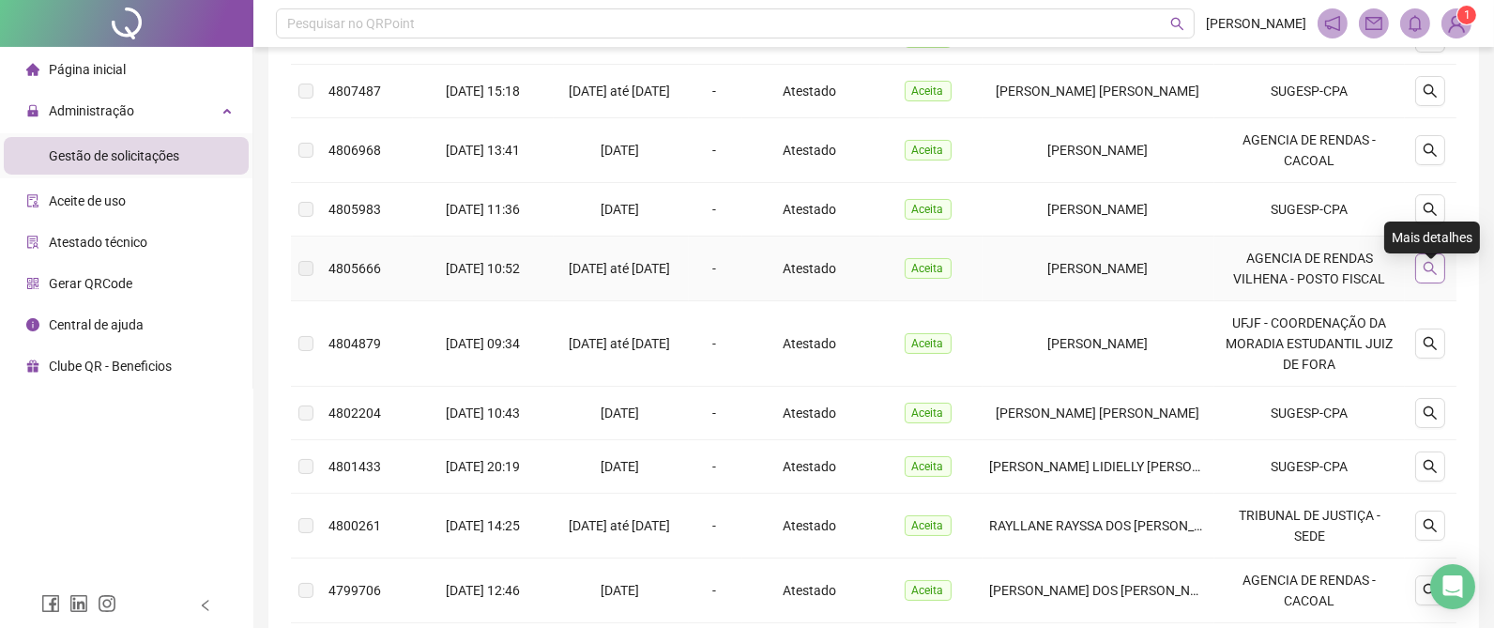
click at [1440, 269] on button "button" at bounding box center [1430, 268] width 30 height 30
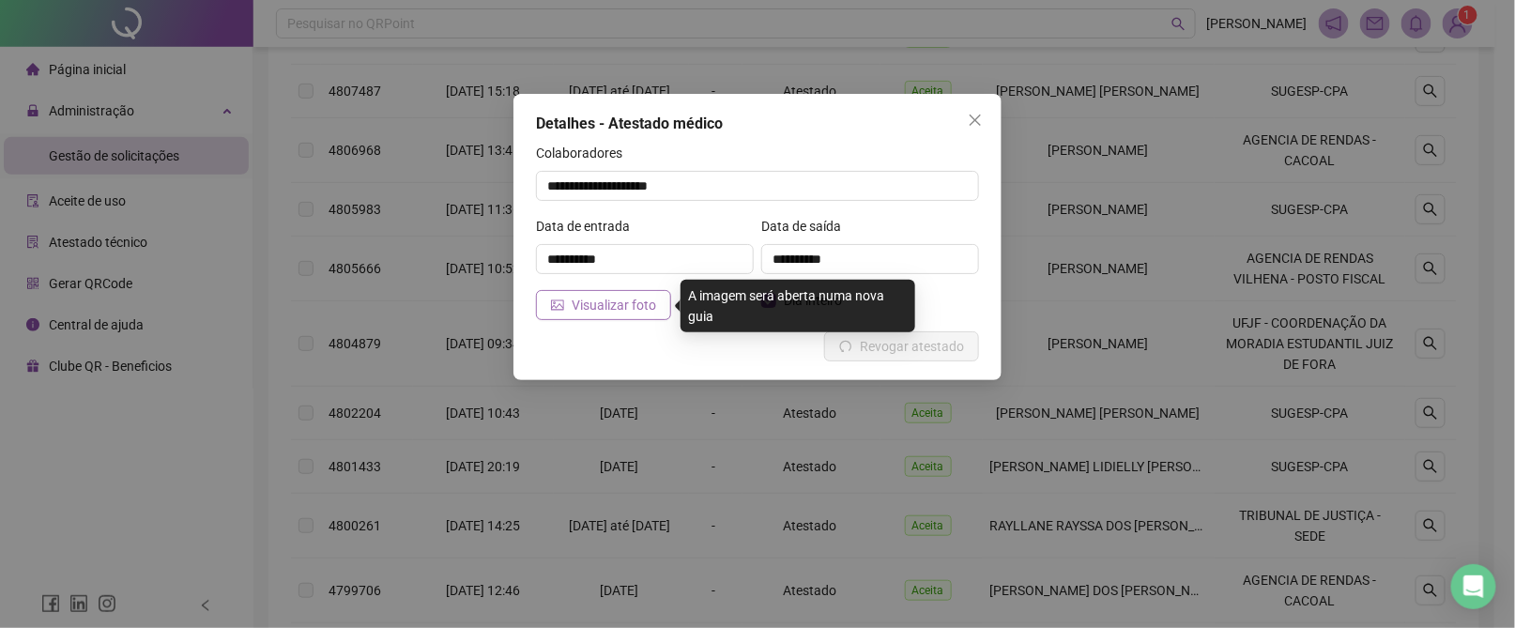
click at [608, 299] on span "Visualizar foto" at bounding box center [614, 305] width 84 height 21
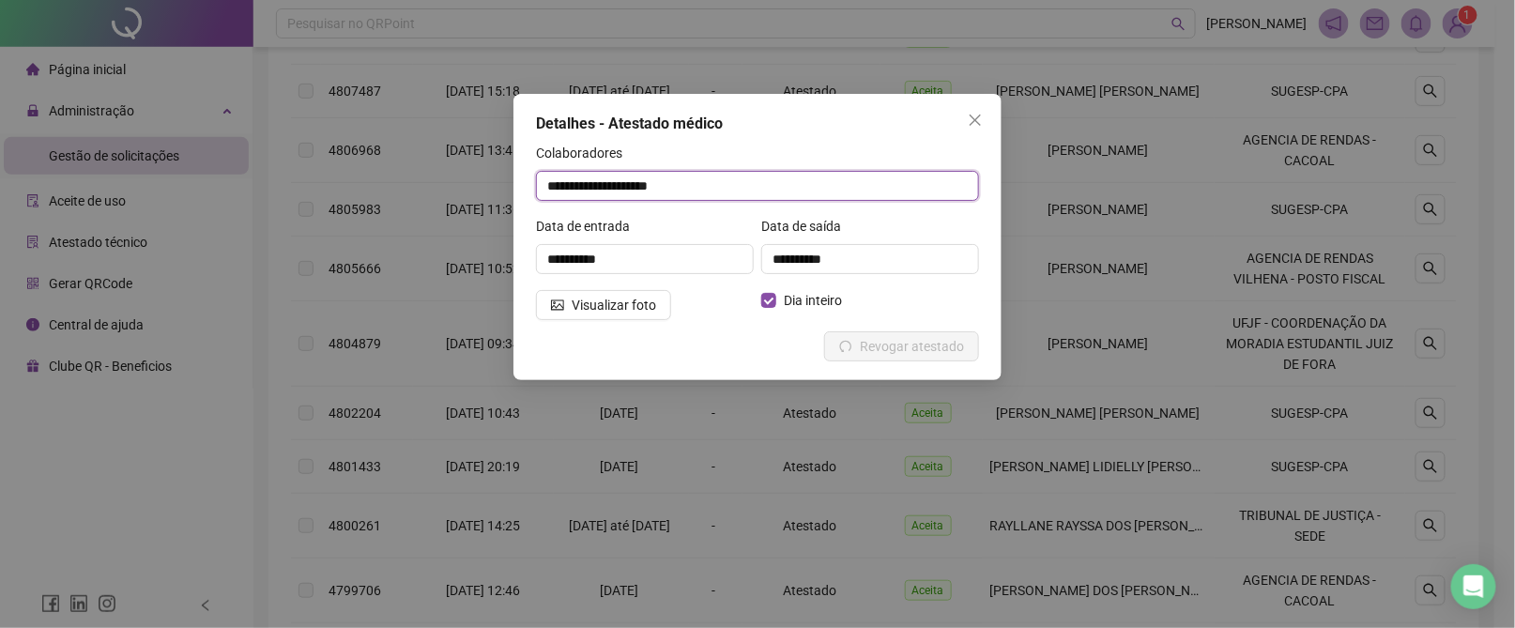
drag, startPoint x: 731, startPoint y: 183, endPoint x: 374, endPoint y: 176, distance: 356.7
click at [365, 184] on div "**********" at bounding box center [757, 314] width 1515 height 628
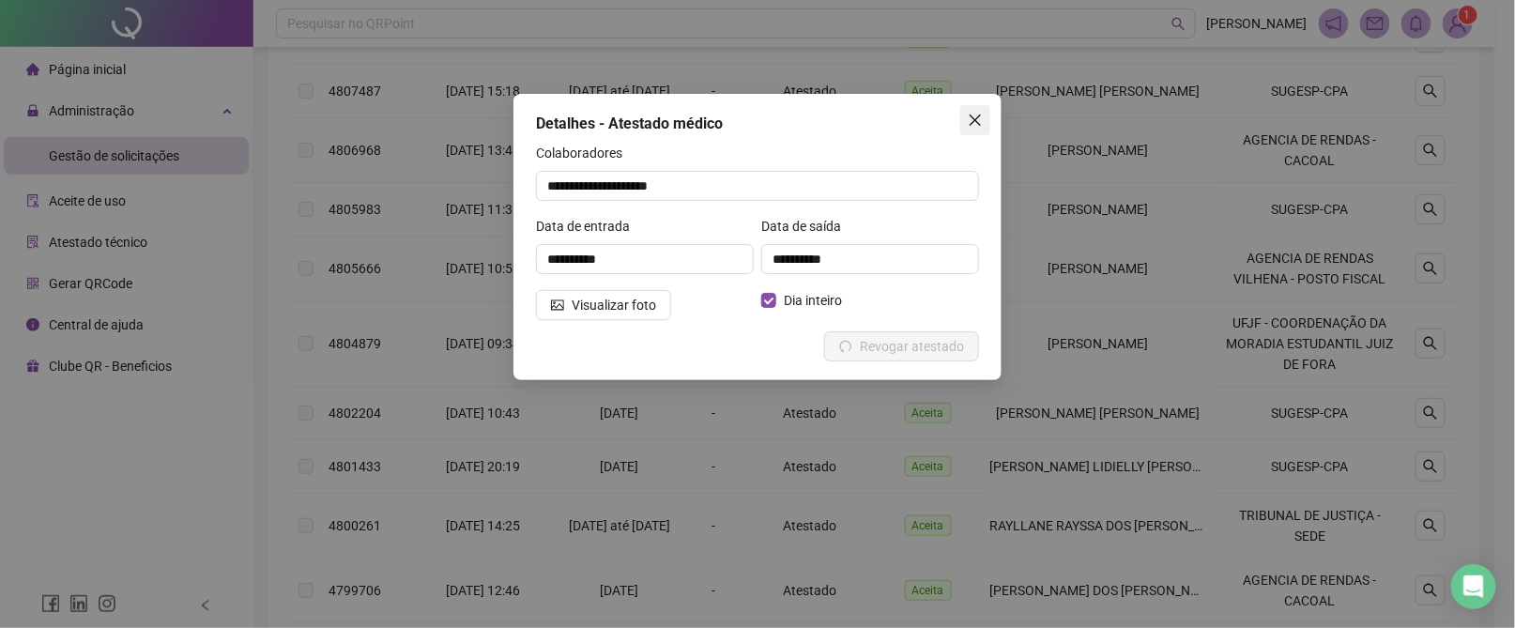
click at [976, 117] on icon "close" at bounding box center [975, 120] width 15 height 15
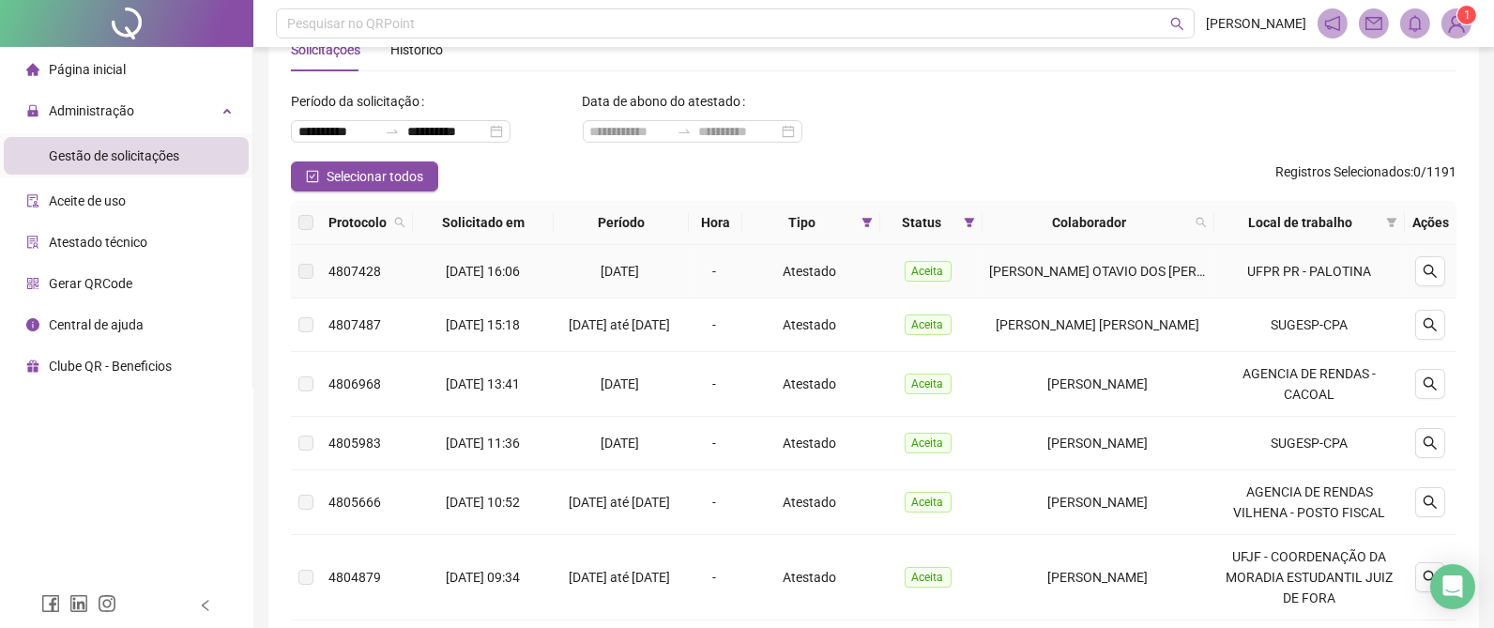
scroll to position [8, 0]
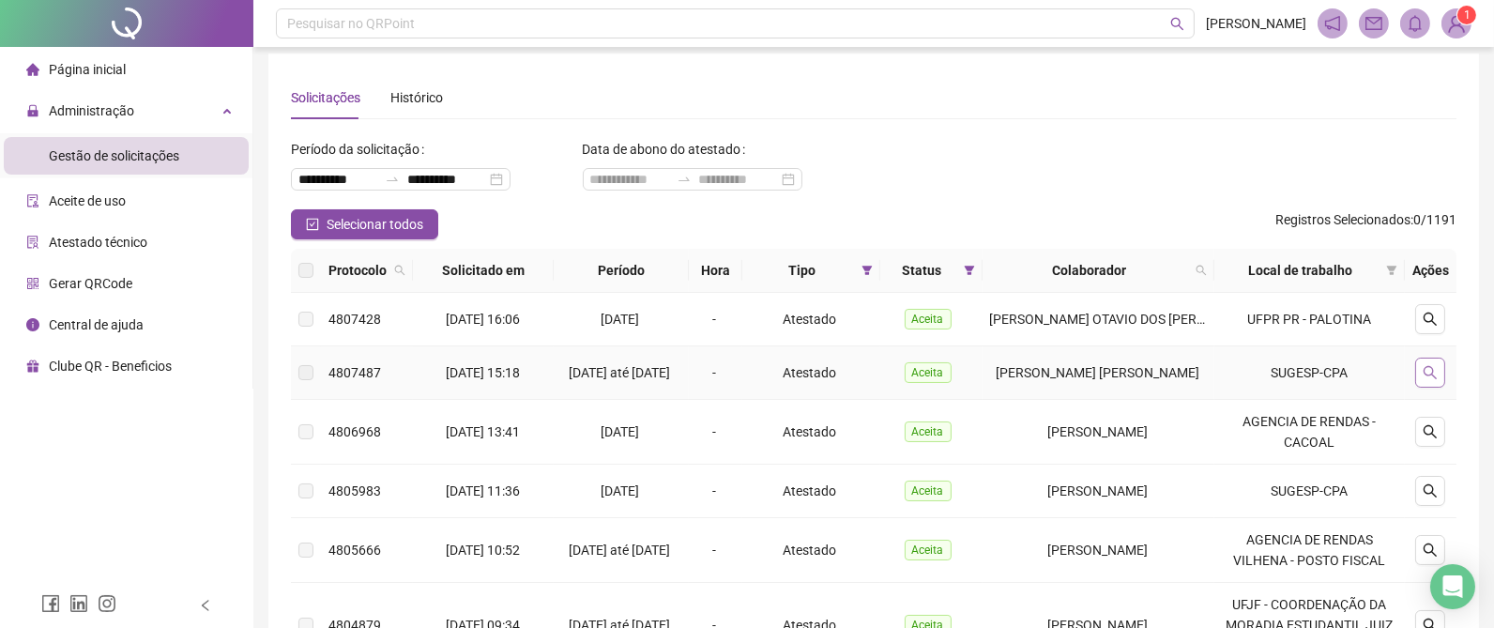
click at [1422, 368] on button "button" at bounding box center [1430, 373] width 30 height 30
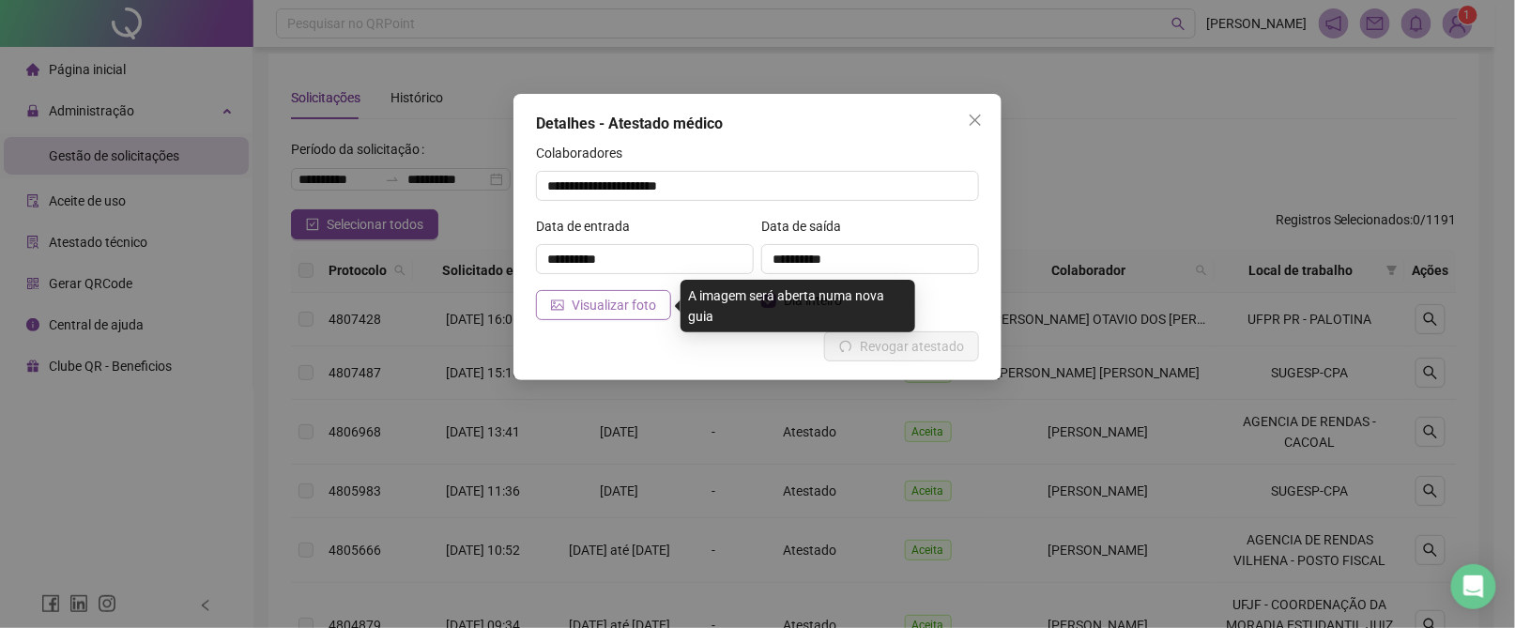
click at [578, 307] on span "Visualizar foto" at bounding box center [614, 305] width 84 height 21
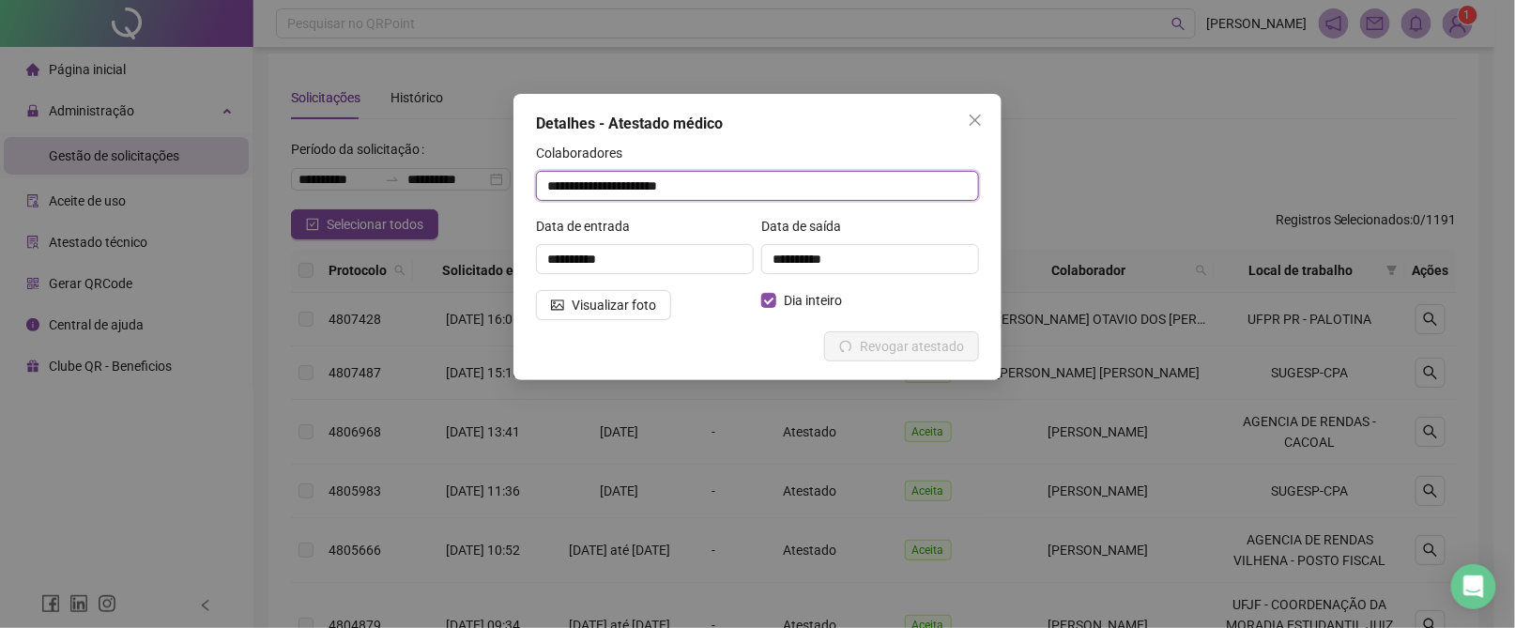
drag, startPoint x: 726, startPoint y: 182, endPoint x: 203, endPoint y: 102, distance: 528.8
click at [205, 109] on div "**********" at bounding box center [757, 314] width 1515 height 628
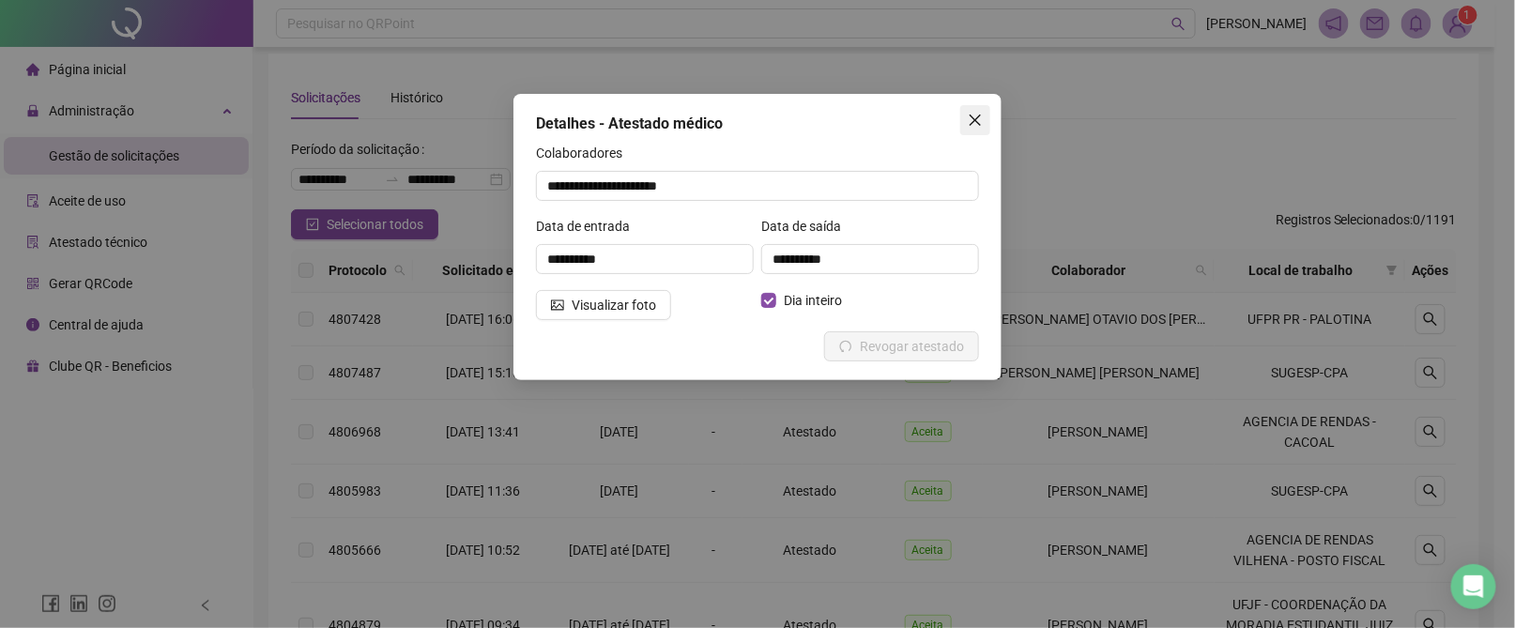
click at [975, 115] on icon "close" at bounding box center [975, 120] width 15 height 15
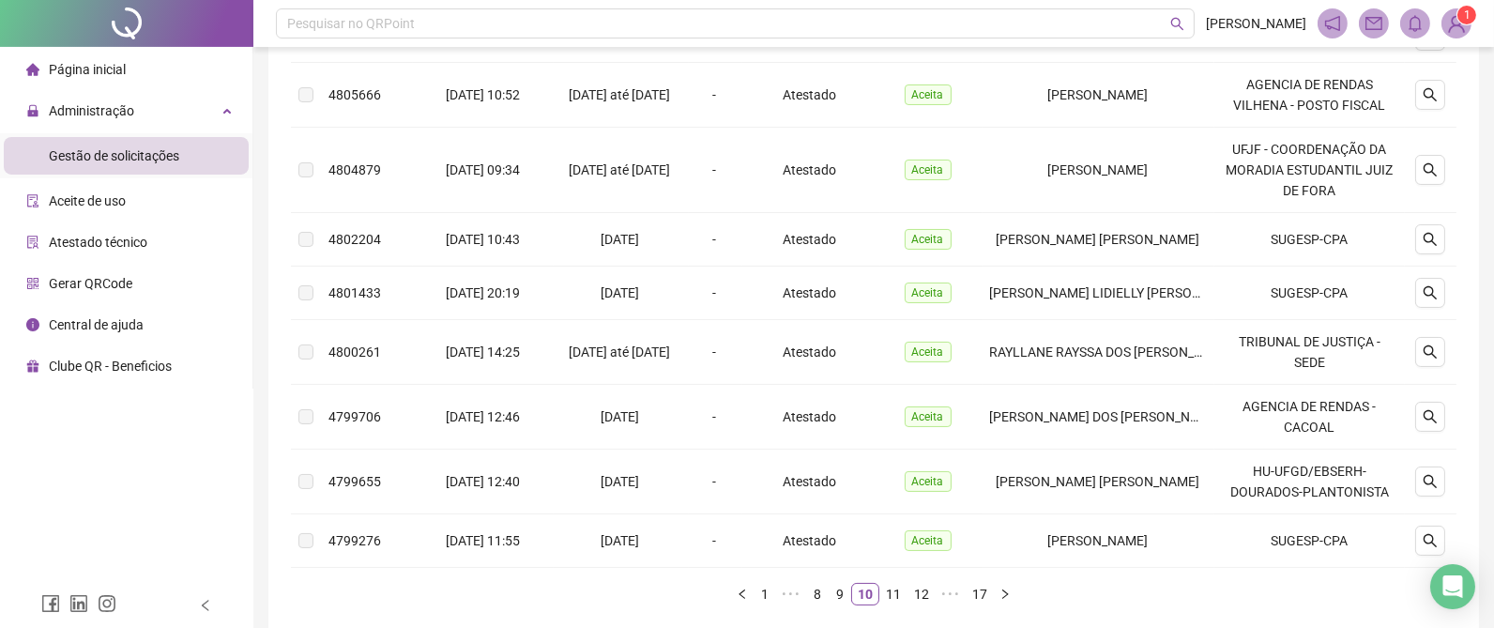
scroll to position [572, 0]
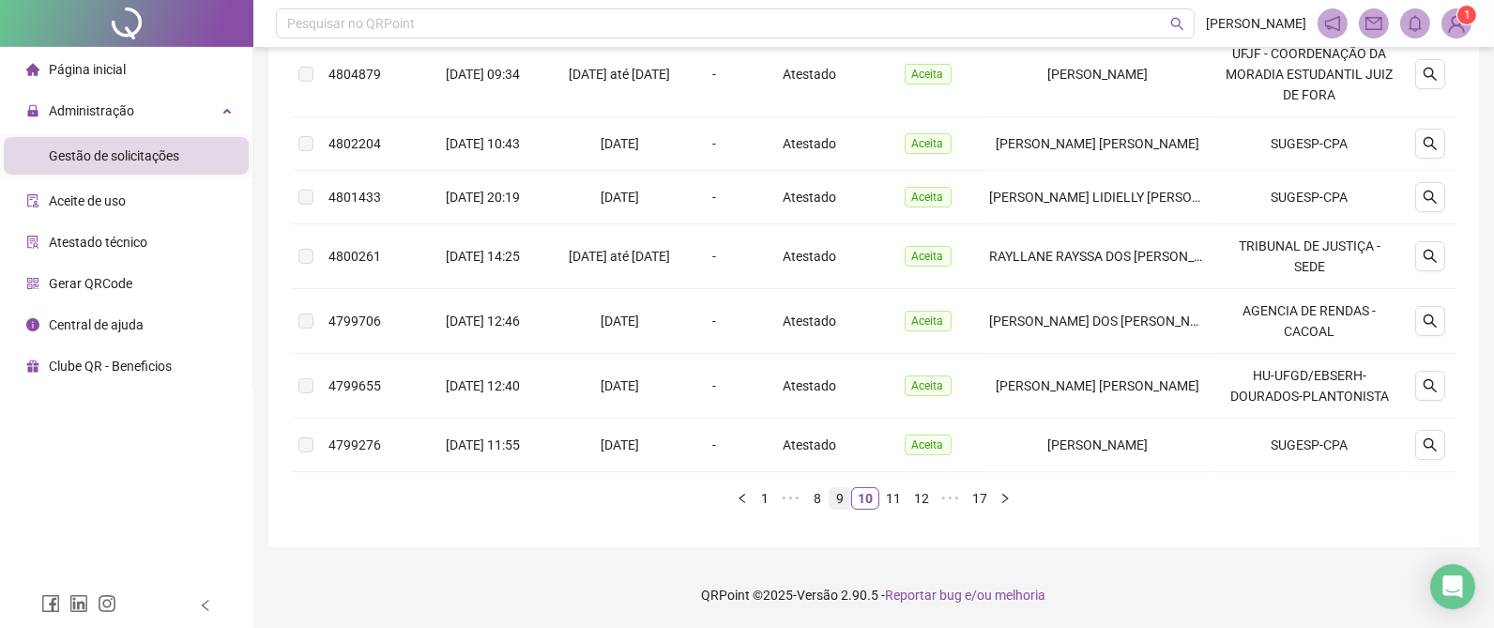
click at [841, 495] on link "9" at bounding box center [840, 498] width 21 height 21
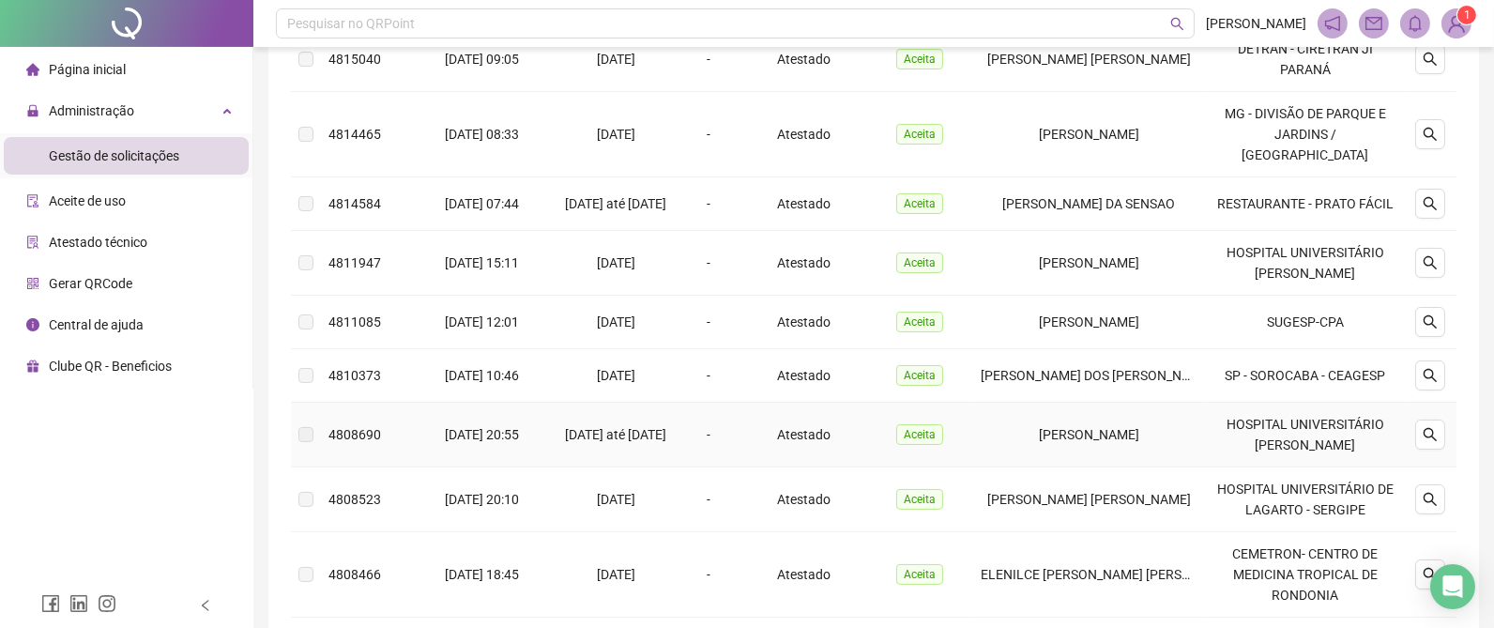
scroll to position [290, 0]
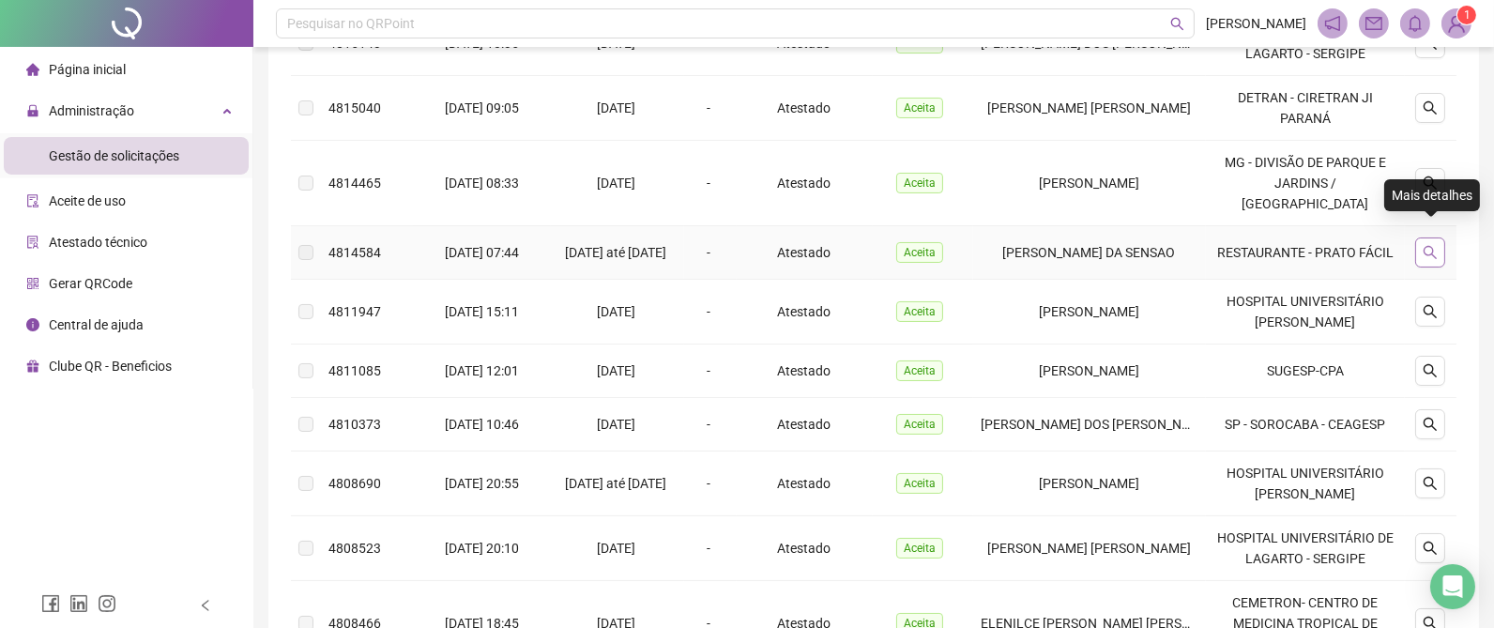
click at [1433, 246] on icon "search" at bounding box center [1430, 252] width 13 height 13
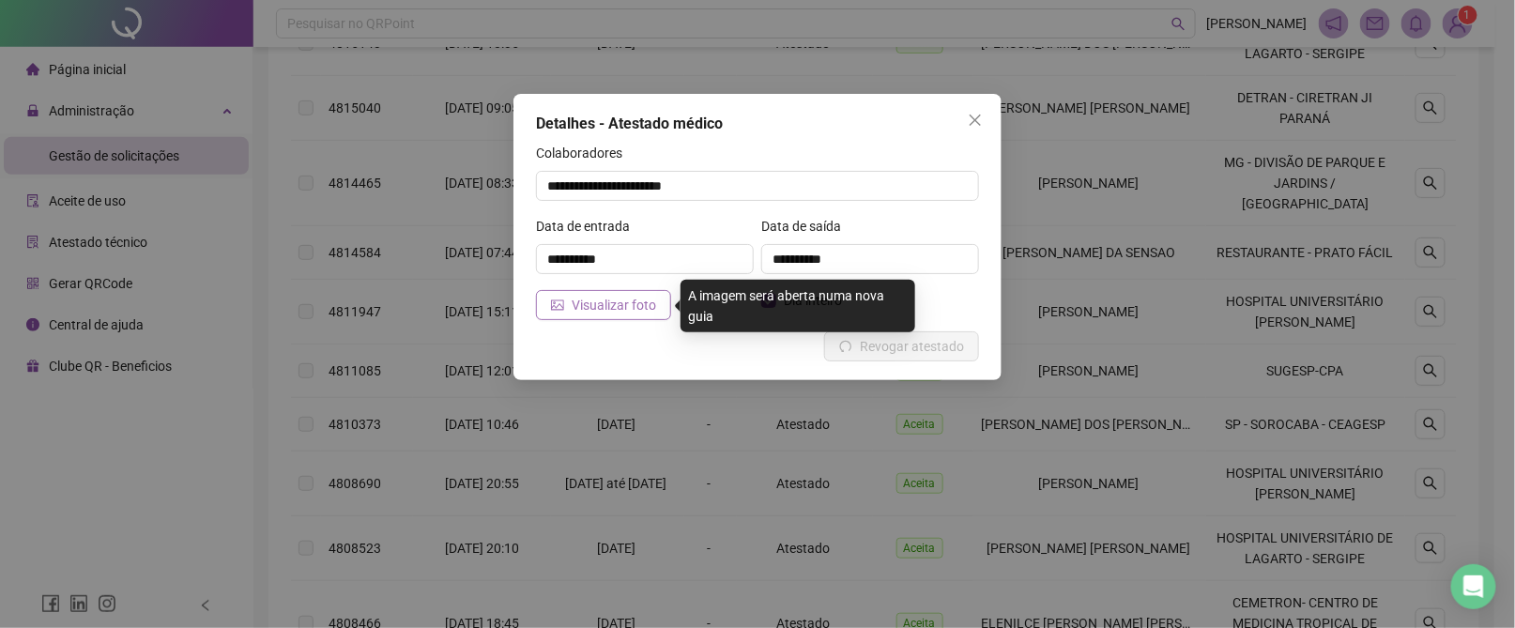
click at [602, 302] on span "Visualizar foto" at bounding box center [614, 305] width 84 height 21
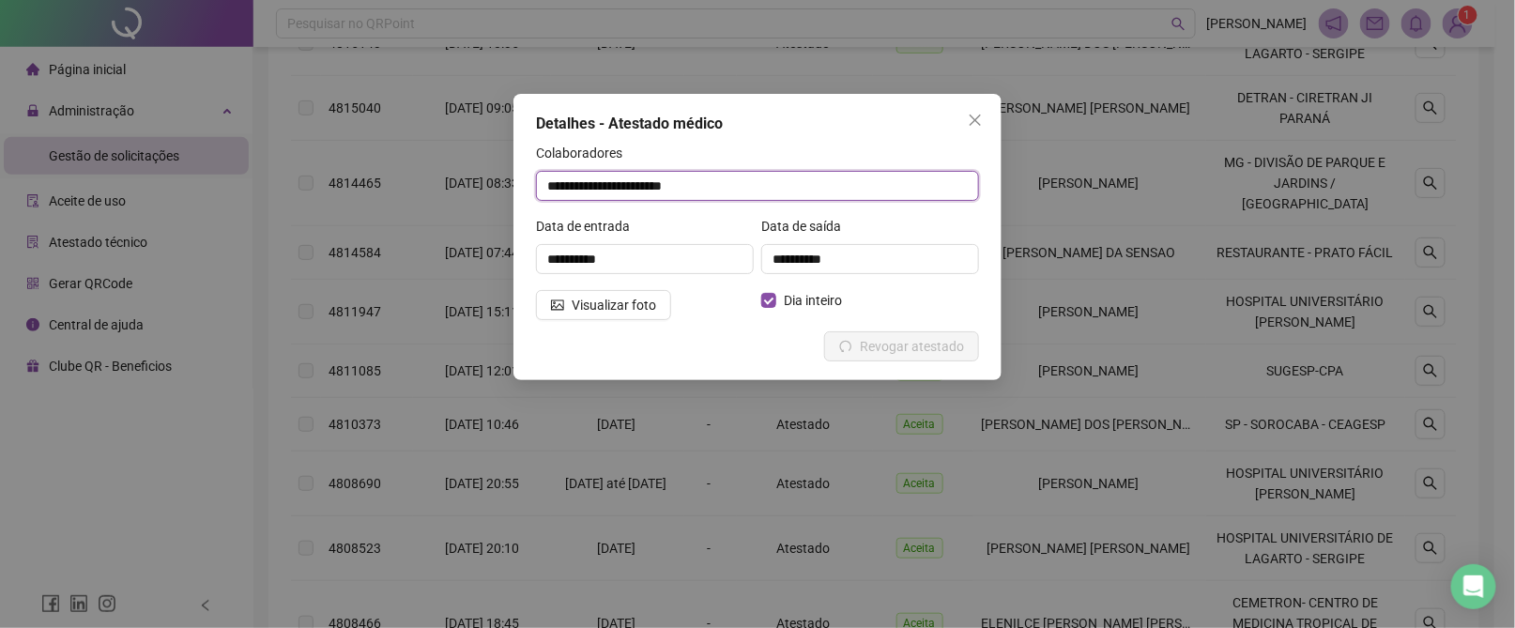
drag, startPoint x: 744, startPoint y: 185, endPoint x: 472, endPoint y: 177, distance: 272.3
click at [472, 177] on div "**********" at bounding box center [757, 314] width 1515 height 628
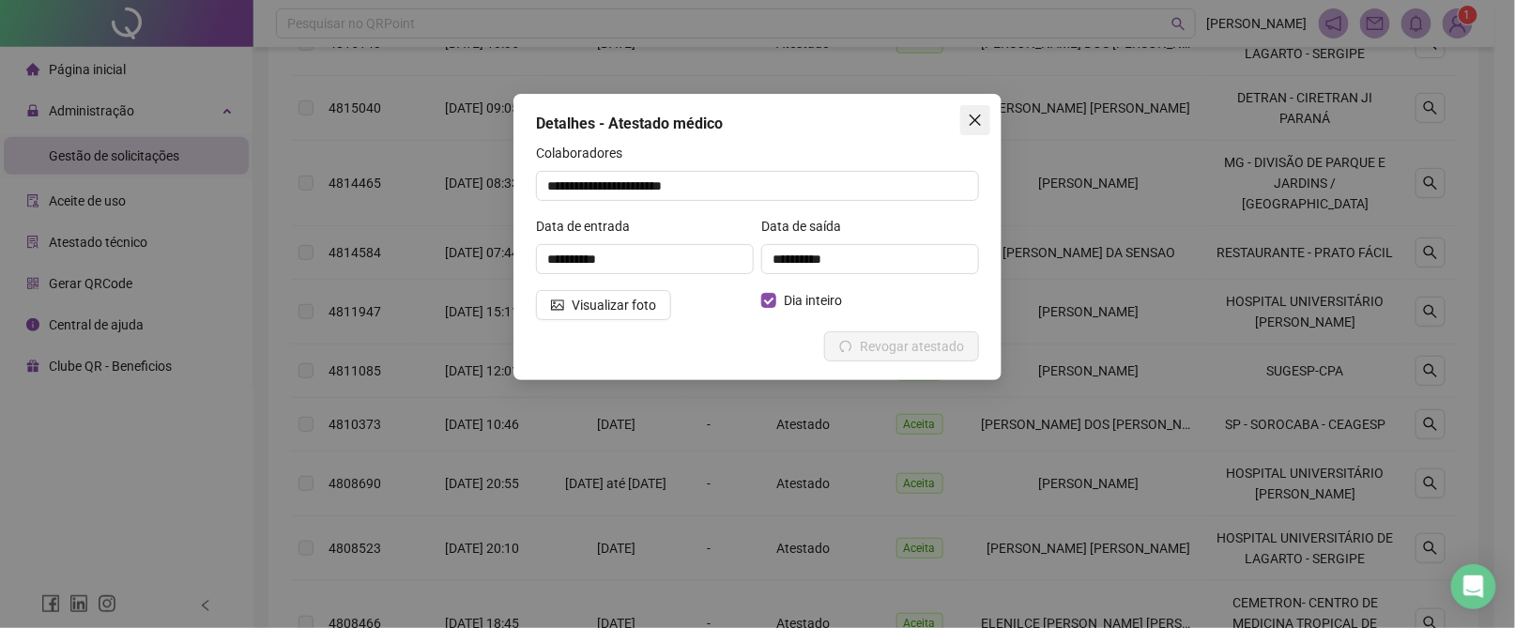
click at [978, 116] on icon "close" at bounding box center [975, 120] width 11 height 11
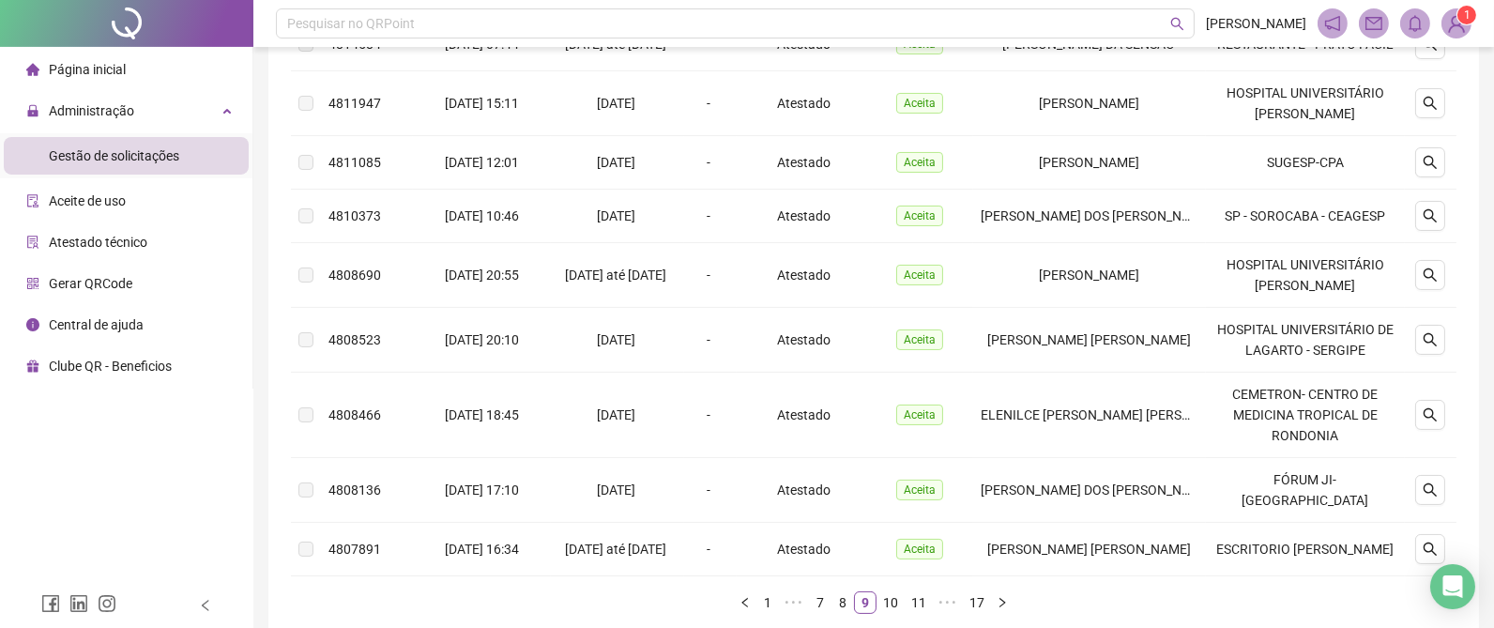
scroll to position [615, 0]
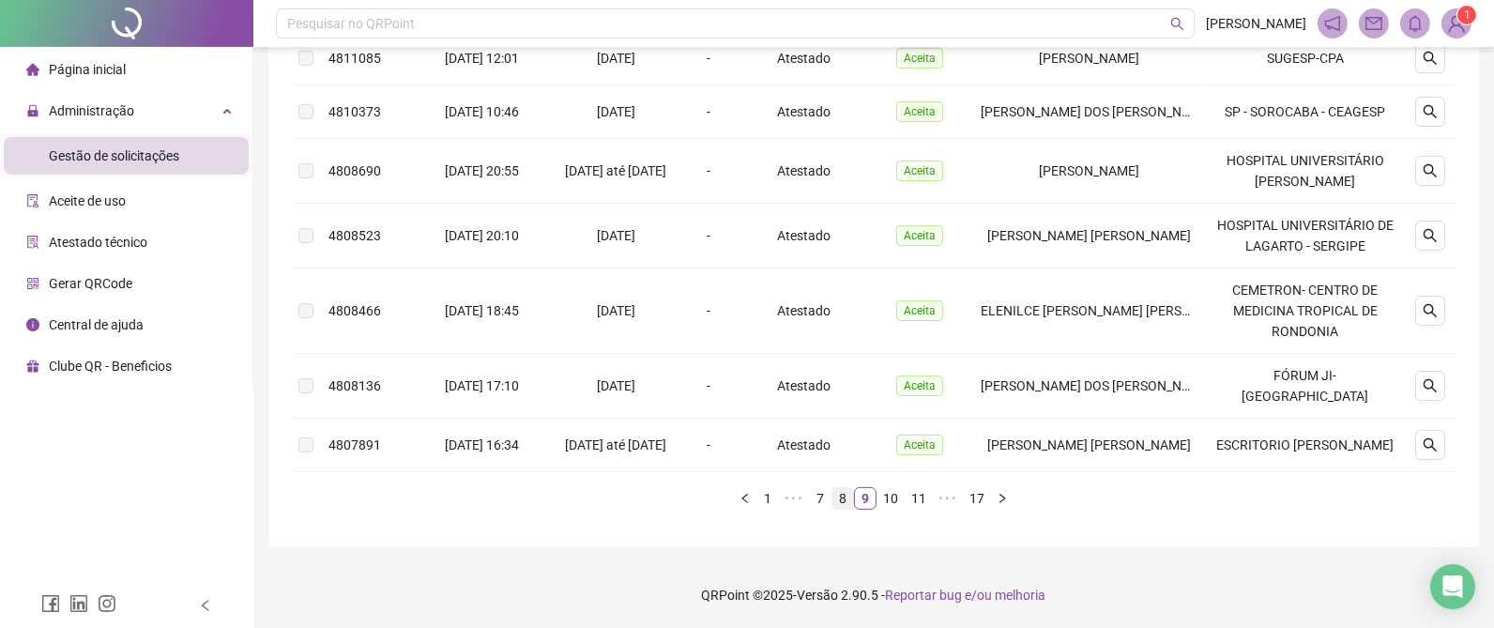
click at [843, 500] on link "8" at bounding box center [843, 498] width 21 height 21
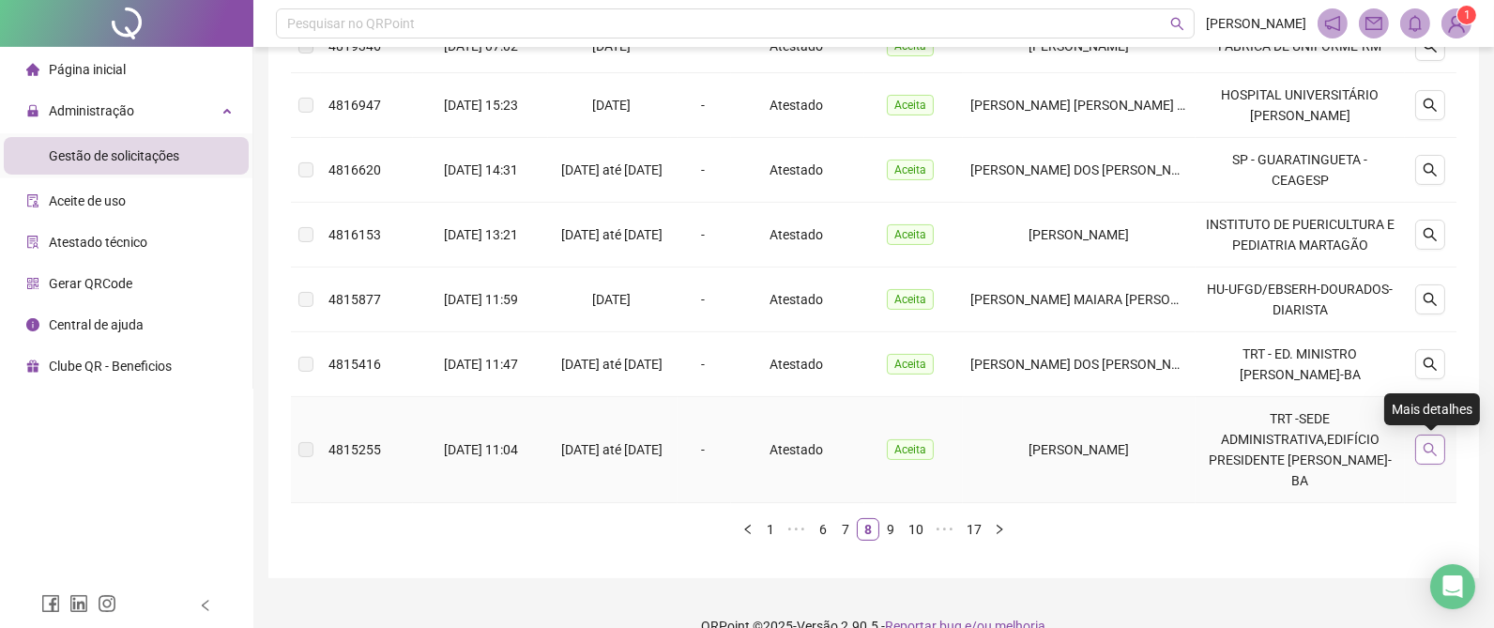
click at [1430, 451] on icon "search" at bounding box center [1430, 449] width 15 height 15
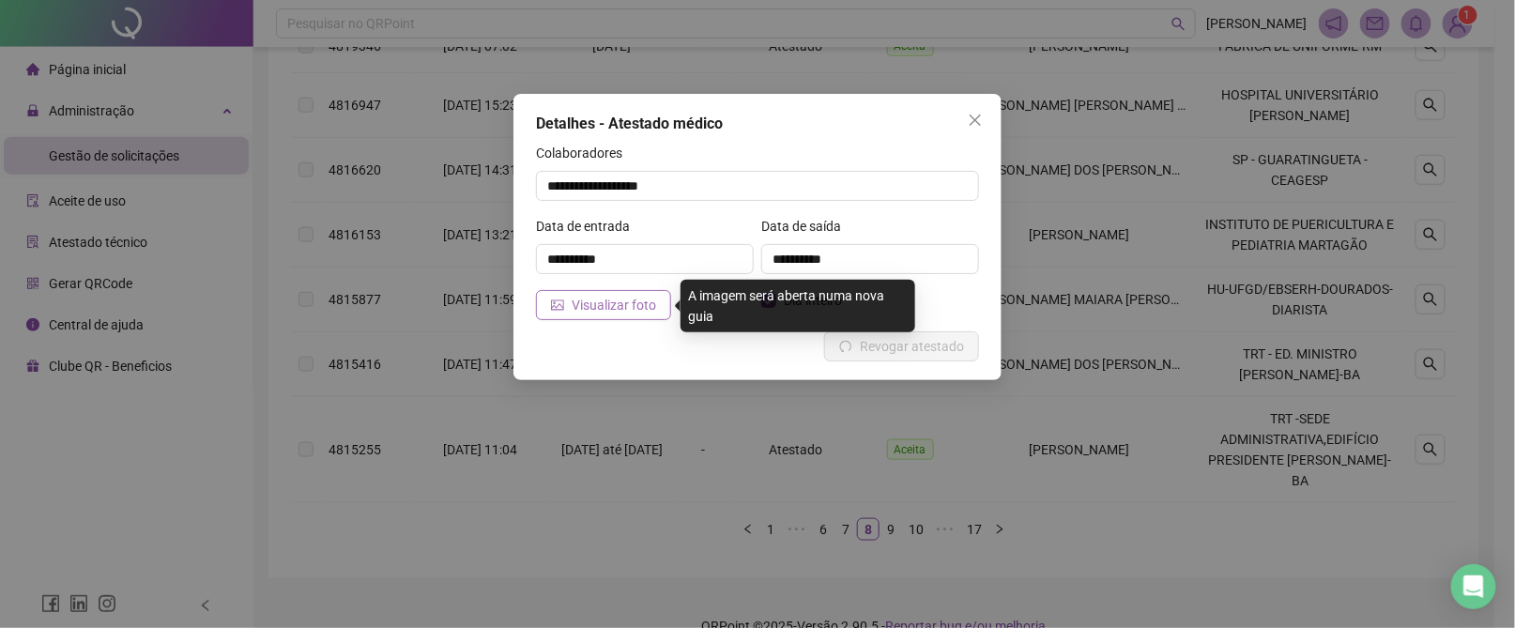
click at [578, 300] on span "Visualizar foto" at bounding box center [614, 305] width 84 height 21
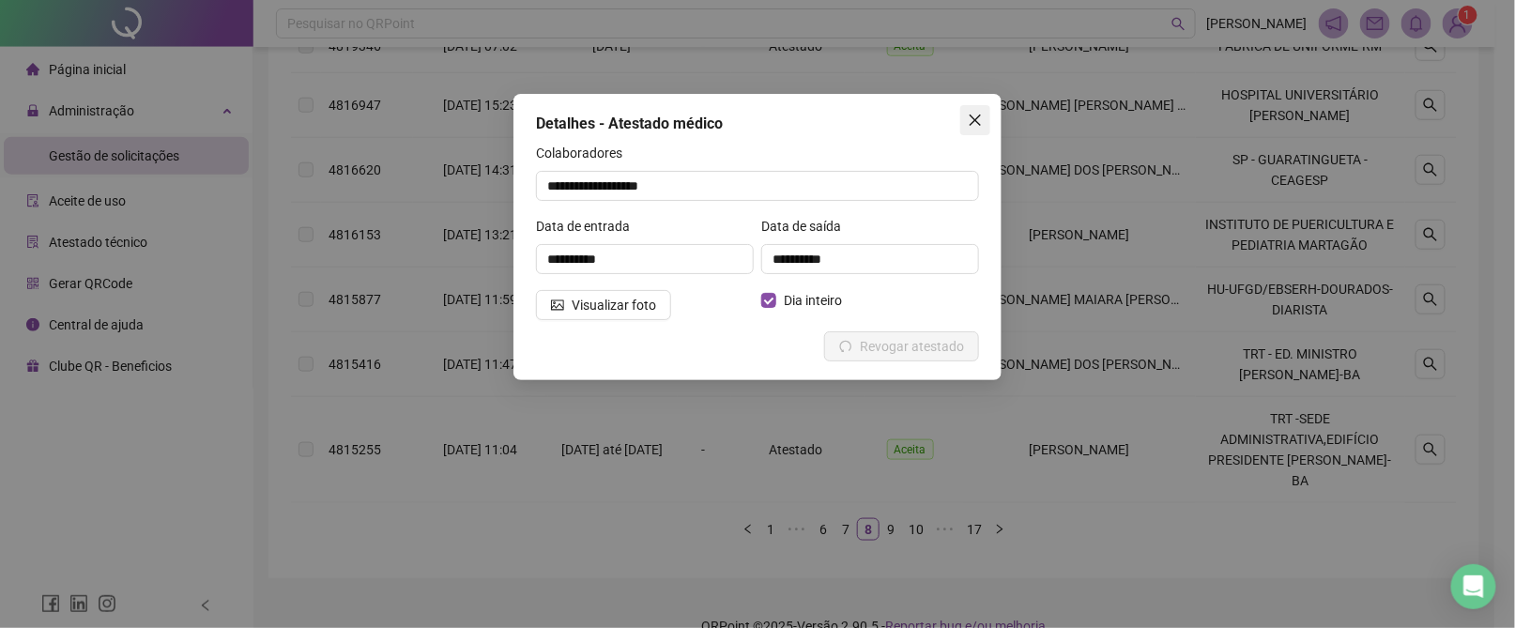
click at [968, 121] on icon "close" at bounding box center [975, 120] width 15 height 15
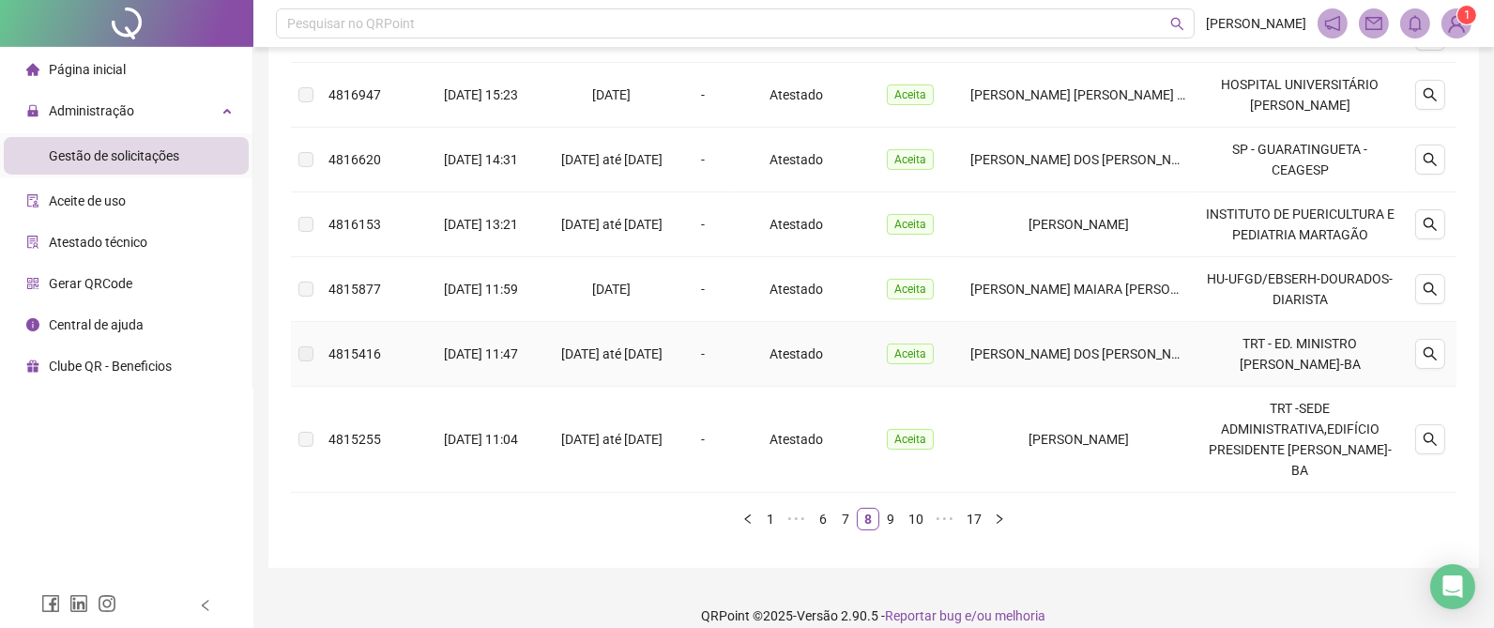
scroll to position [637, 0]
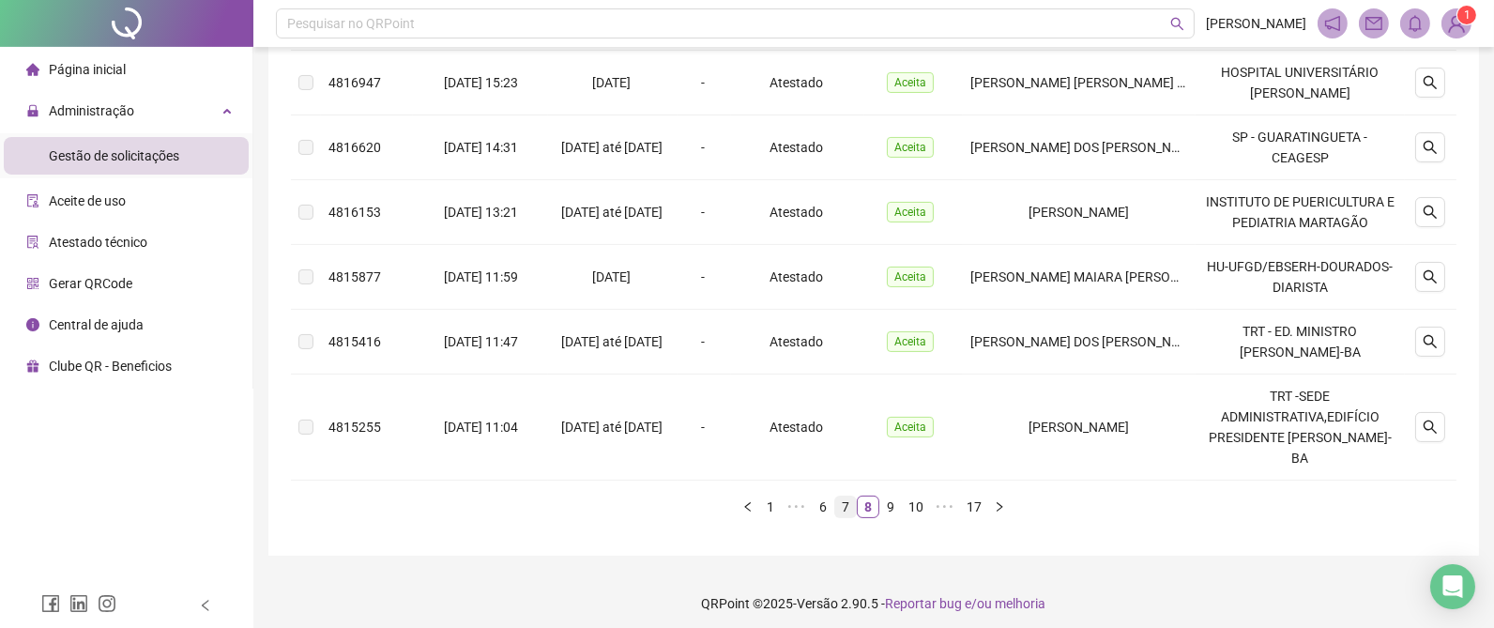
click at [846, 497] on link "7" at bounding box center [845, 507] width 21 height 21
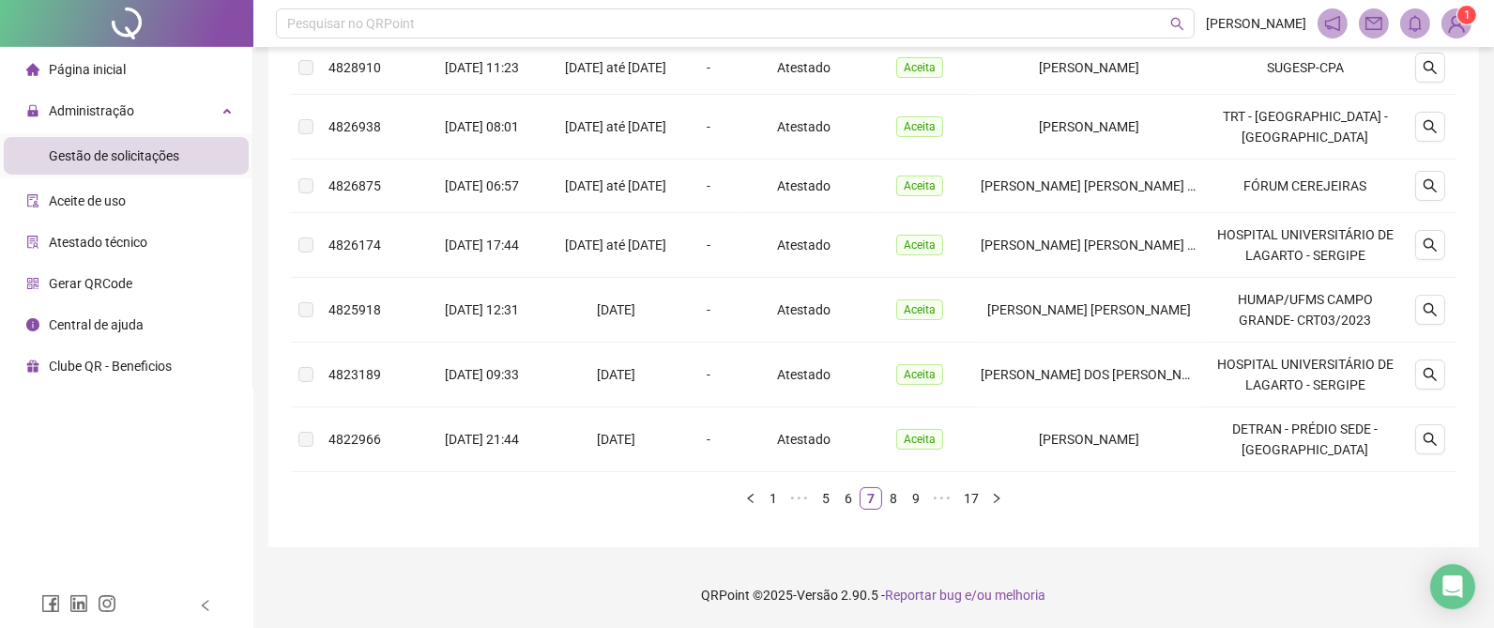
scroll to position [604, 0]
click at [1429, 178] on icon "search" at bounding box center [1430, 185] width 15 height 15
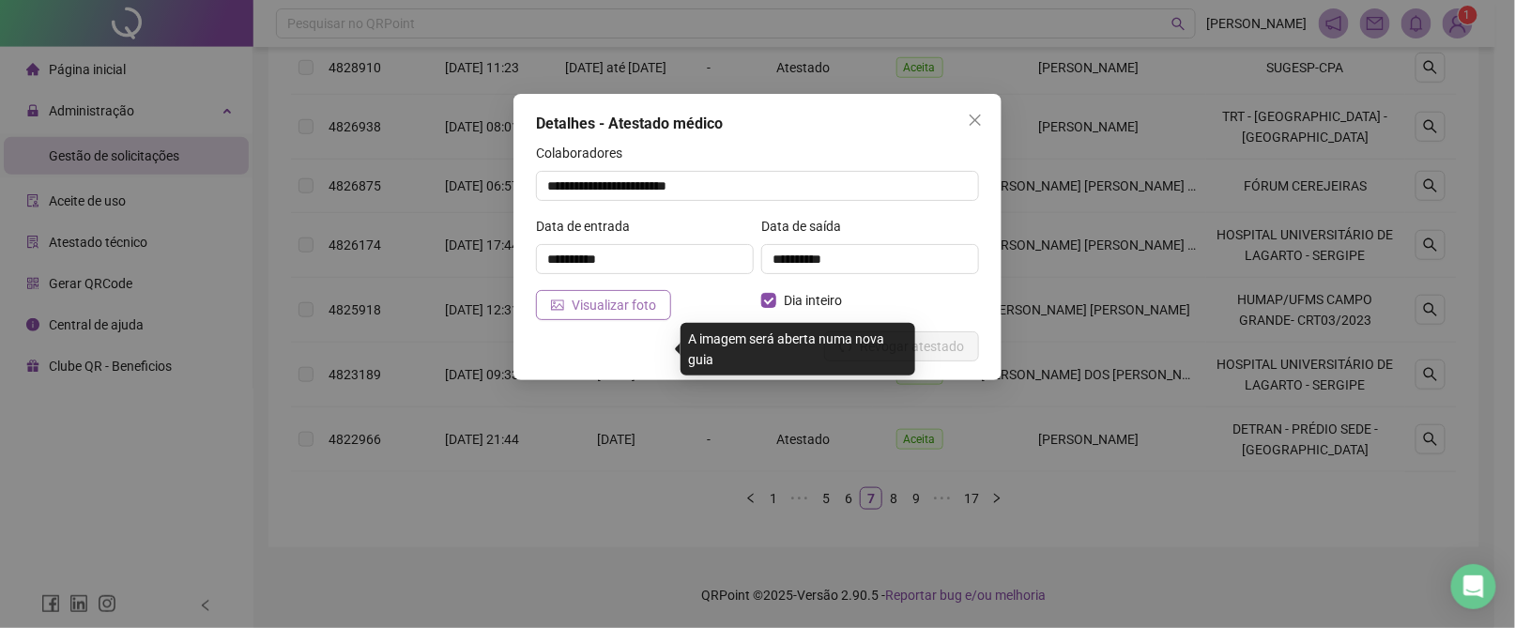
click at [646, 305] on span "Visualizar foto" at bounding box center [614, 305] width 84 height 21
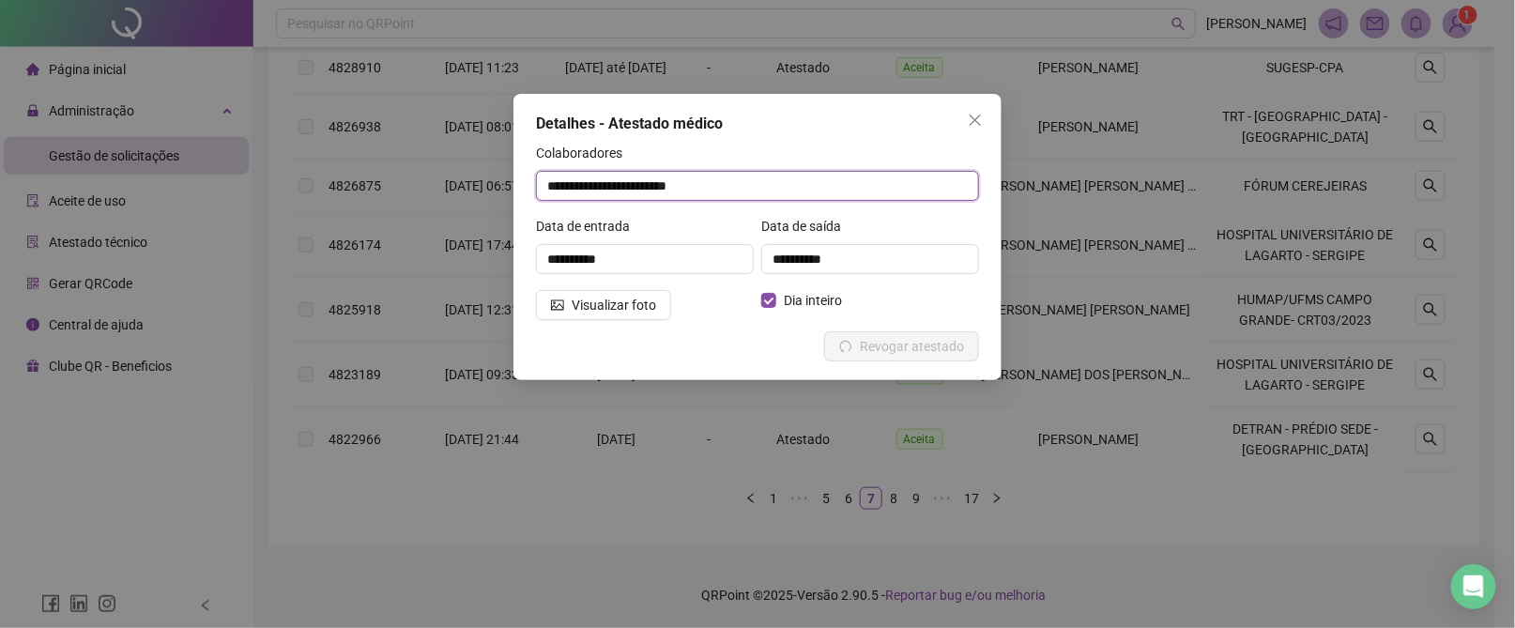
drag, startPoint x: 669, startPoint y: 183, endPoint x: 380, endPoint y: 180, distance: 289.1
click at [375, 183] on div "**********" at bounding box center [757, 314] width 1515 height 628
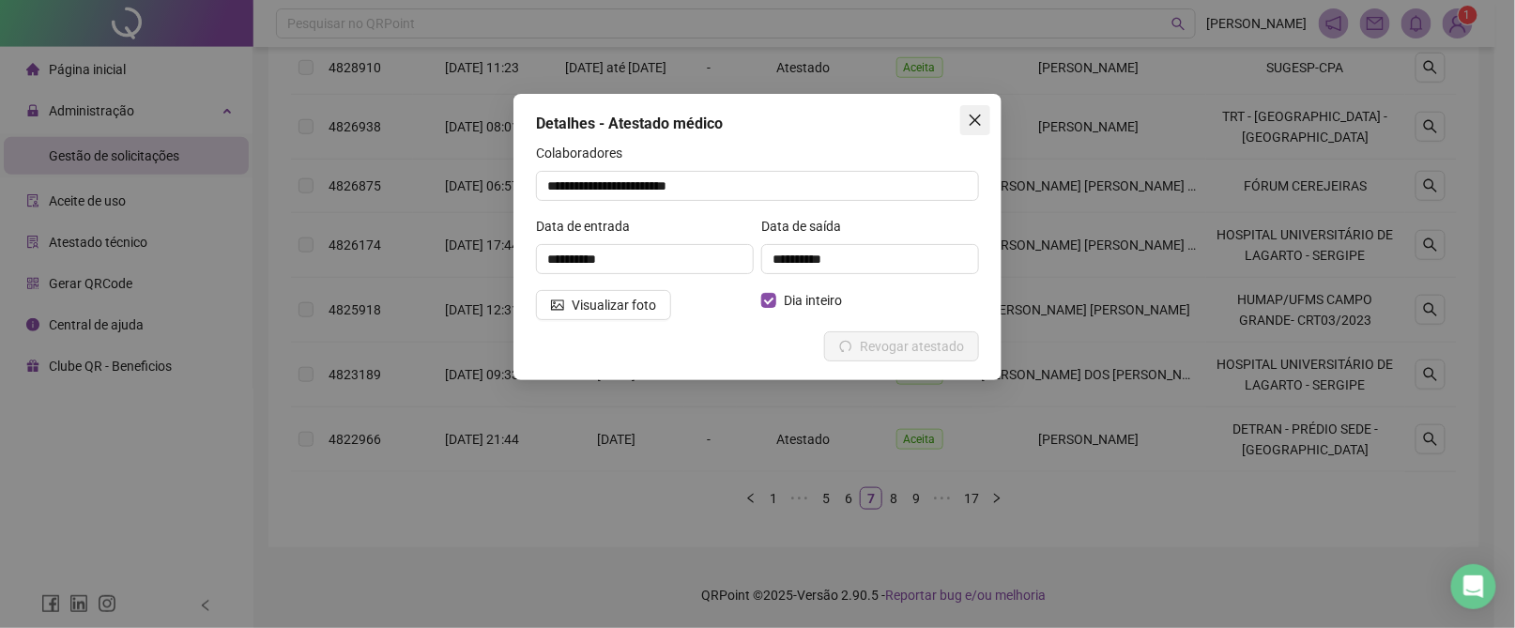
click at [976, 115] on icon "close" at bounding box center [975, 120] width 15 height 15
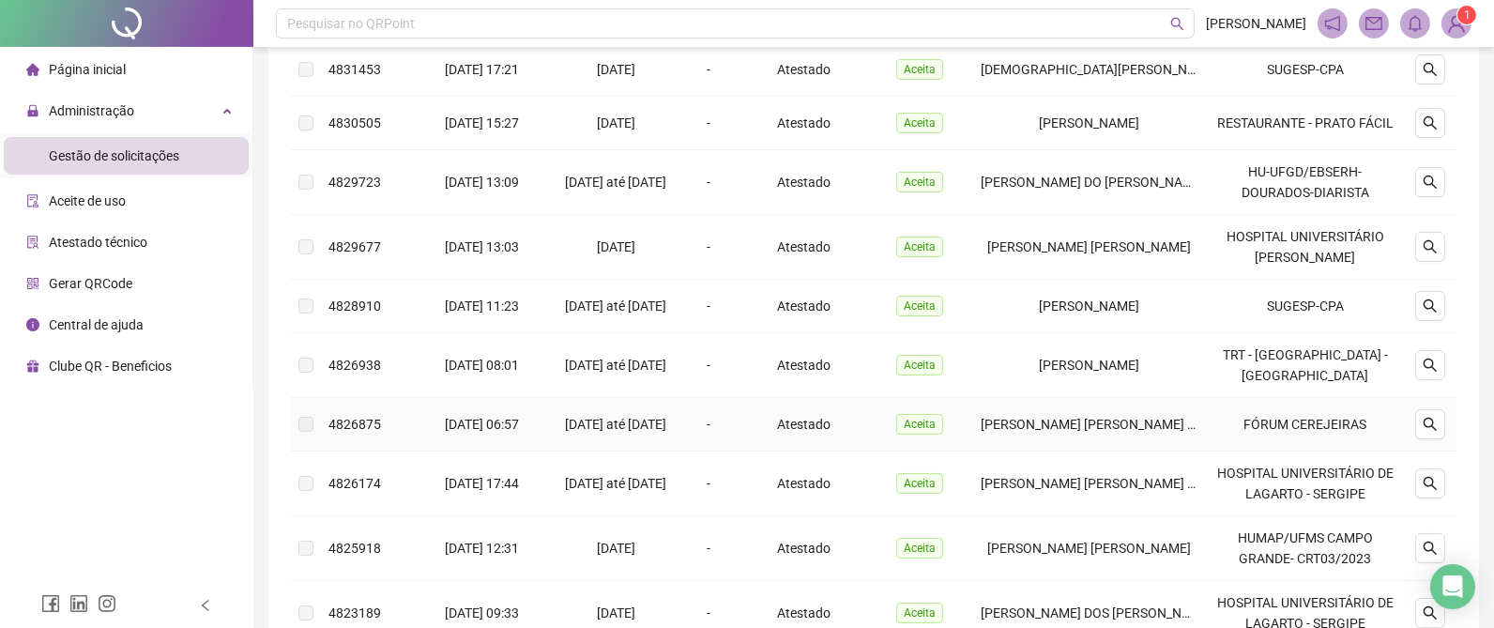
scroll to position [182, 0]
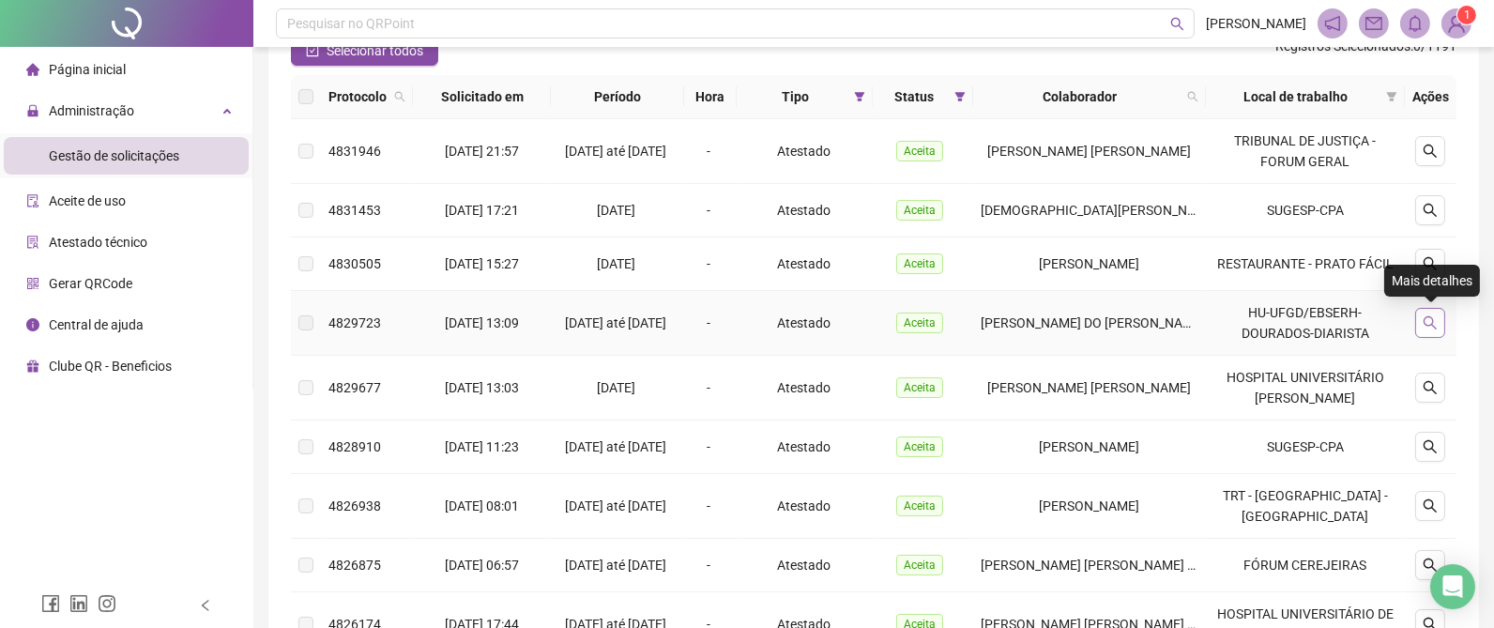
click at [1423, 327] on icon "search" at bounding box center [1430, 322] width 15 height 15
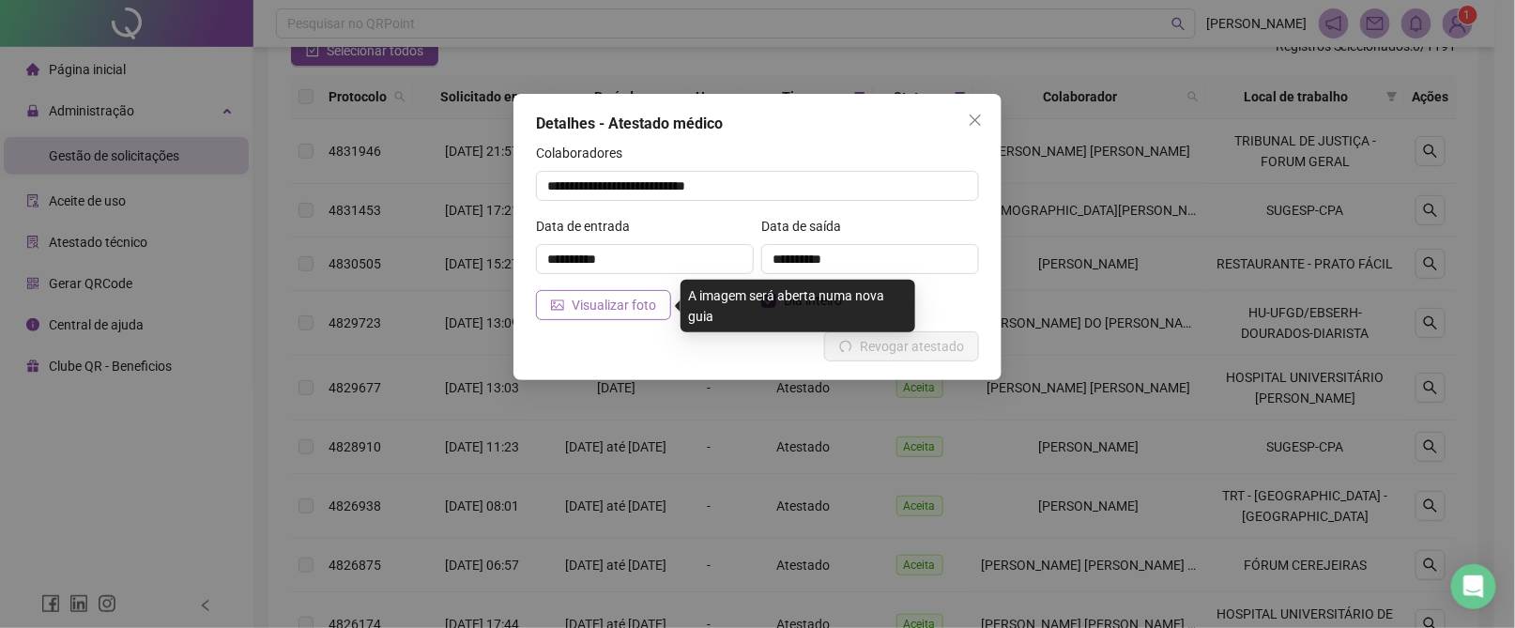
click at [597, 301] on span "Visualizar foto" at bounding box center [614, 305] width 84 height 21
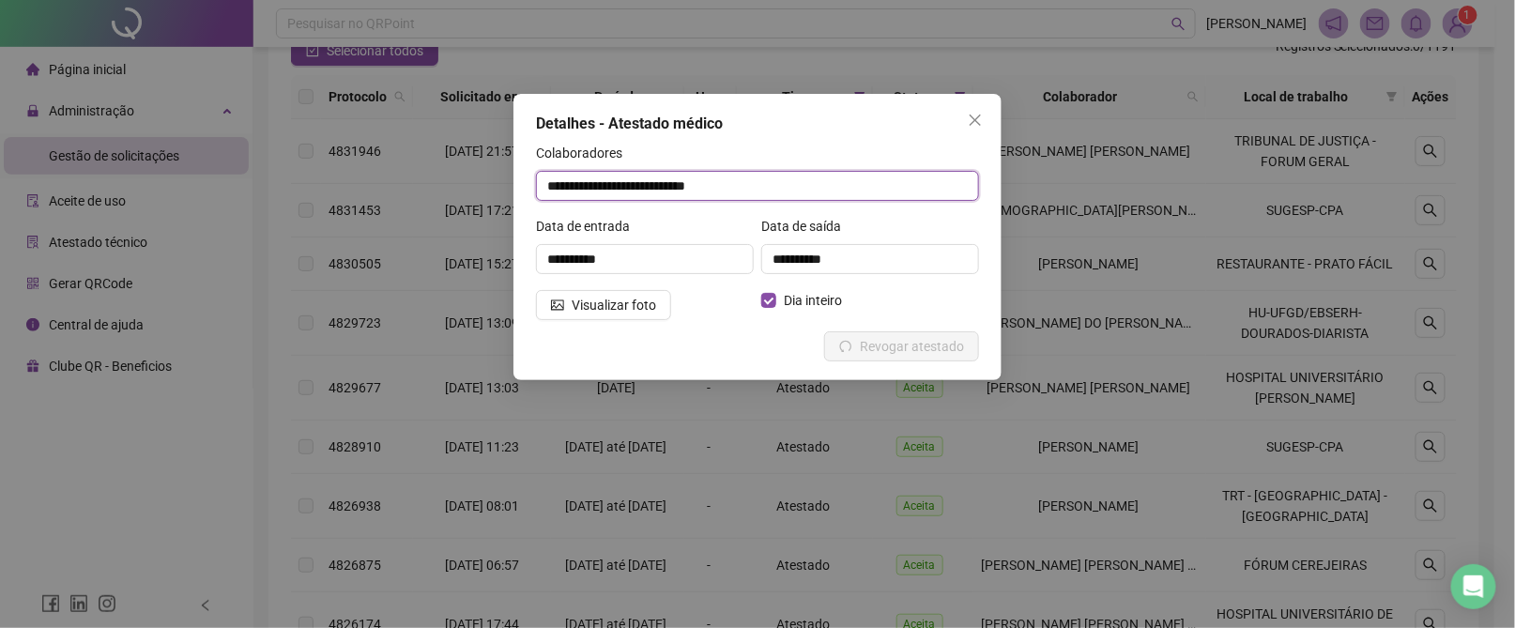
drag, startPoint x: 781, startPoint y: 186, endPoint x: 534, endPoint y: 172, distance: 247.2
click at [534, 172] on div "**********" at bounding box center [757, 237] width 488 height 286
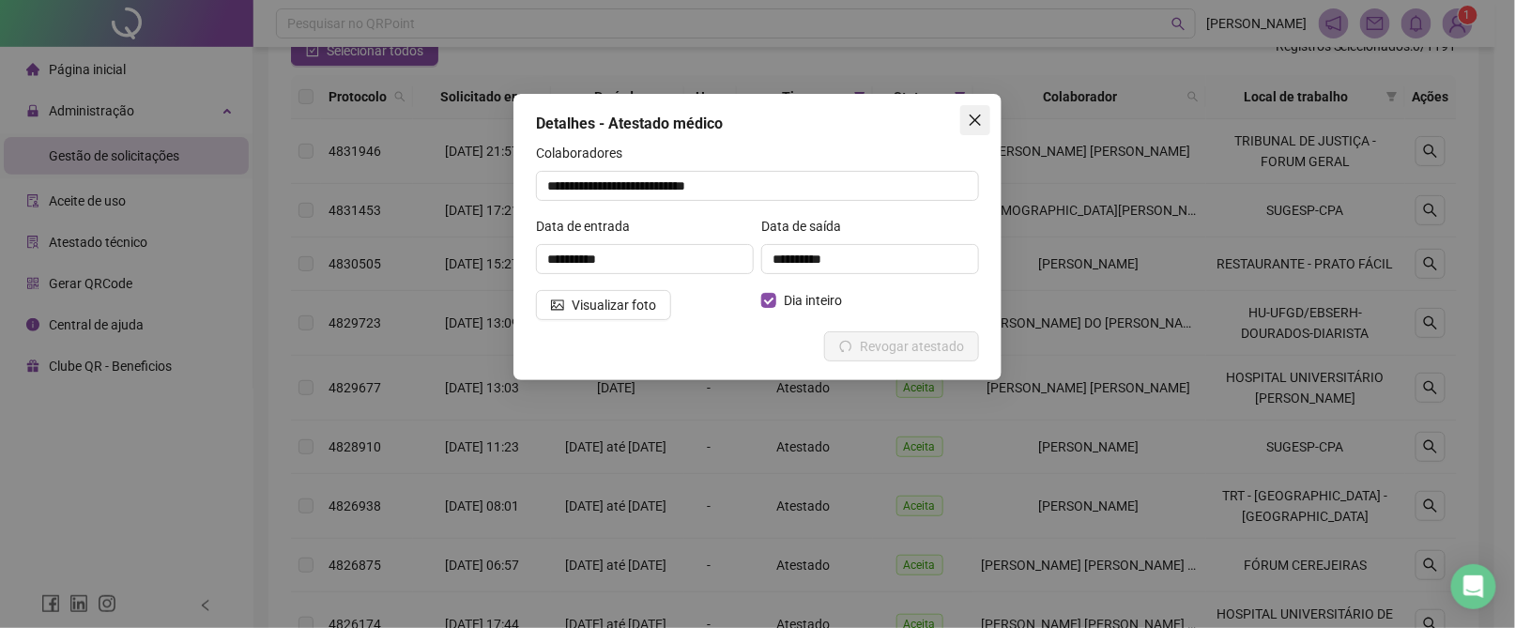
click at [978, 113] on icon "close" at bounding box center [975, 120] width 15 height 15
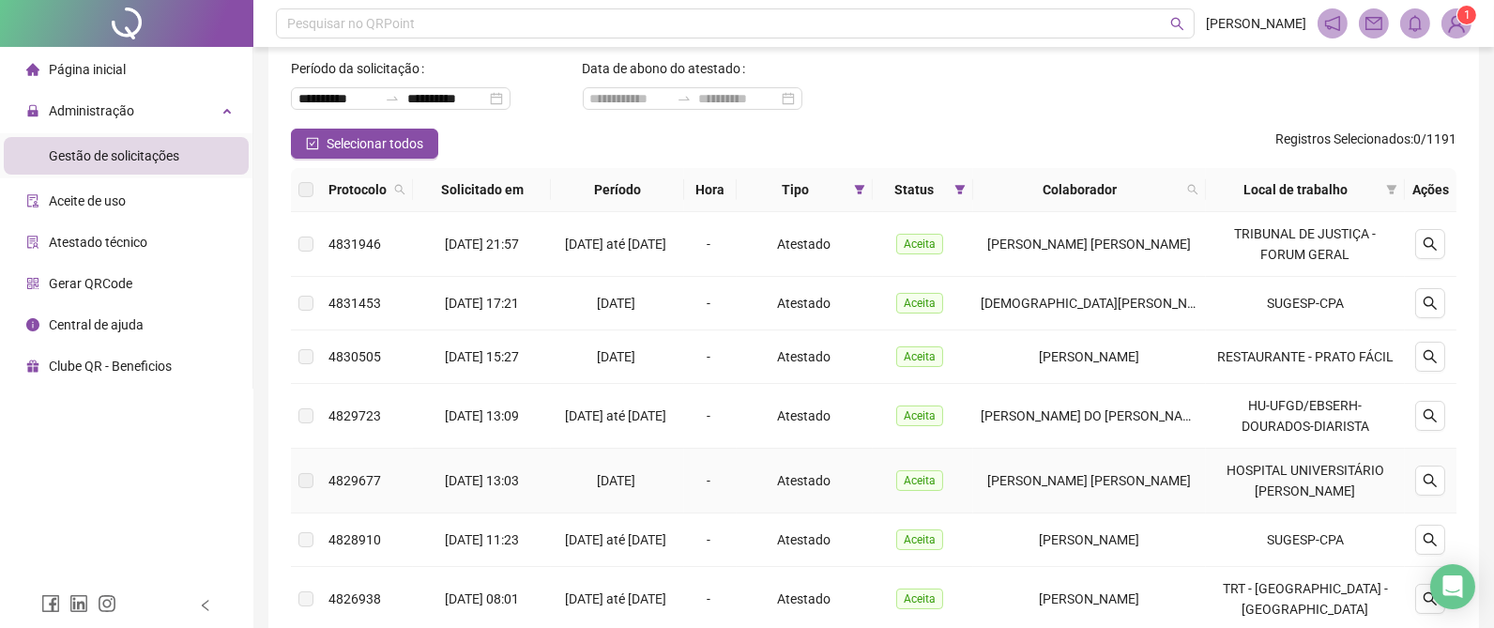
scroll to position [41, 0]
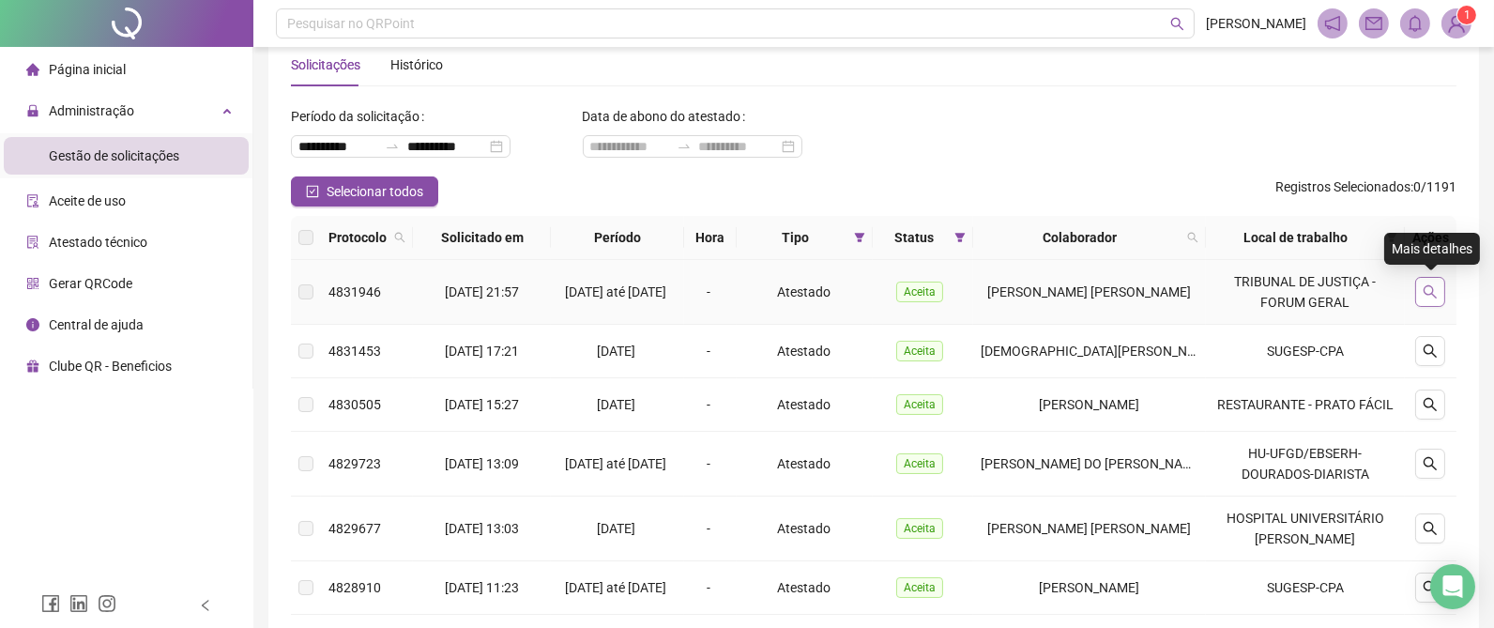
click at [1430, 281] on button "button" at bounding box center [1430, 292] width 30 height 30
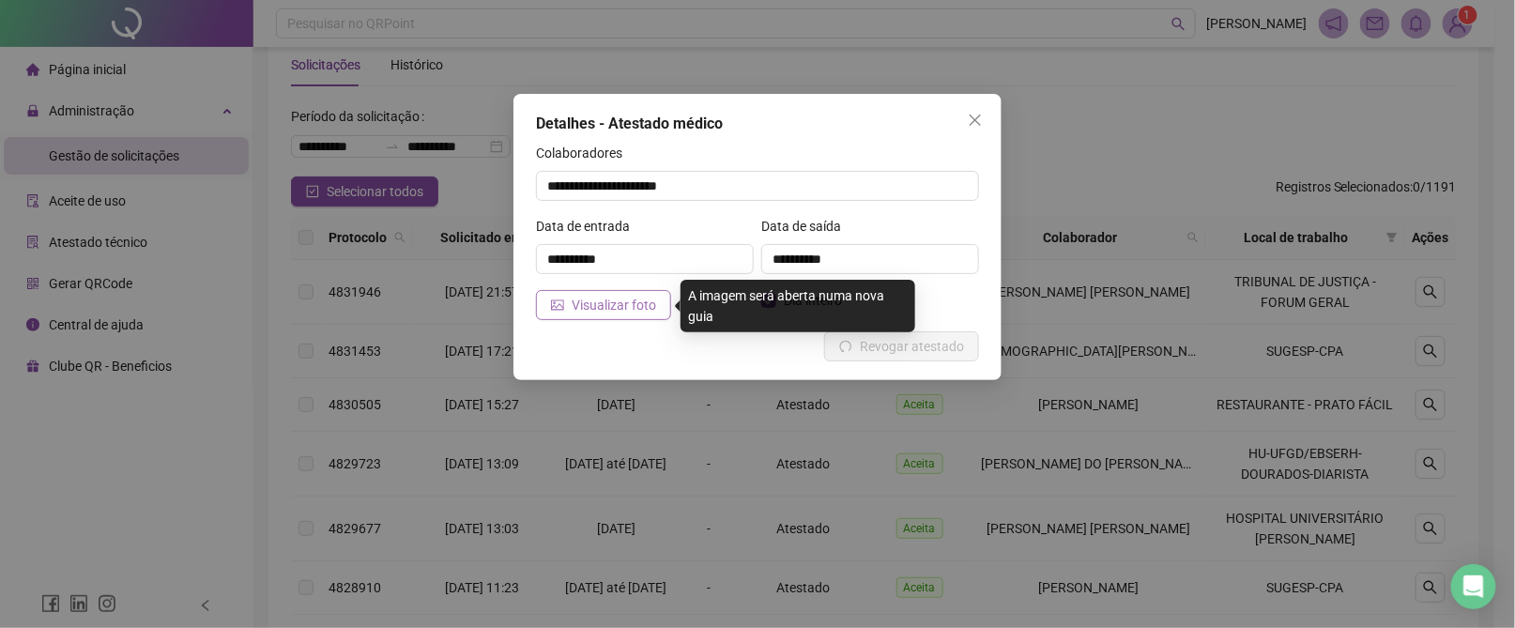
click at [595, 305] on span "Visualizar foto" at bounding box center [614, 305] width 84 height 21
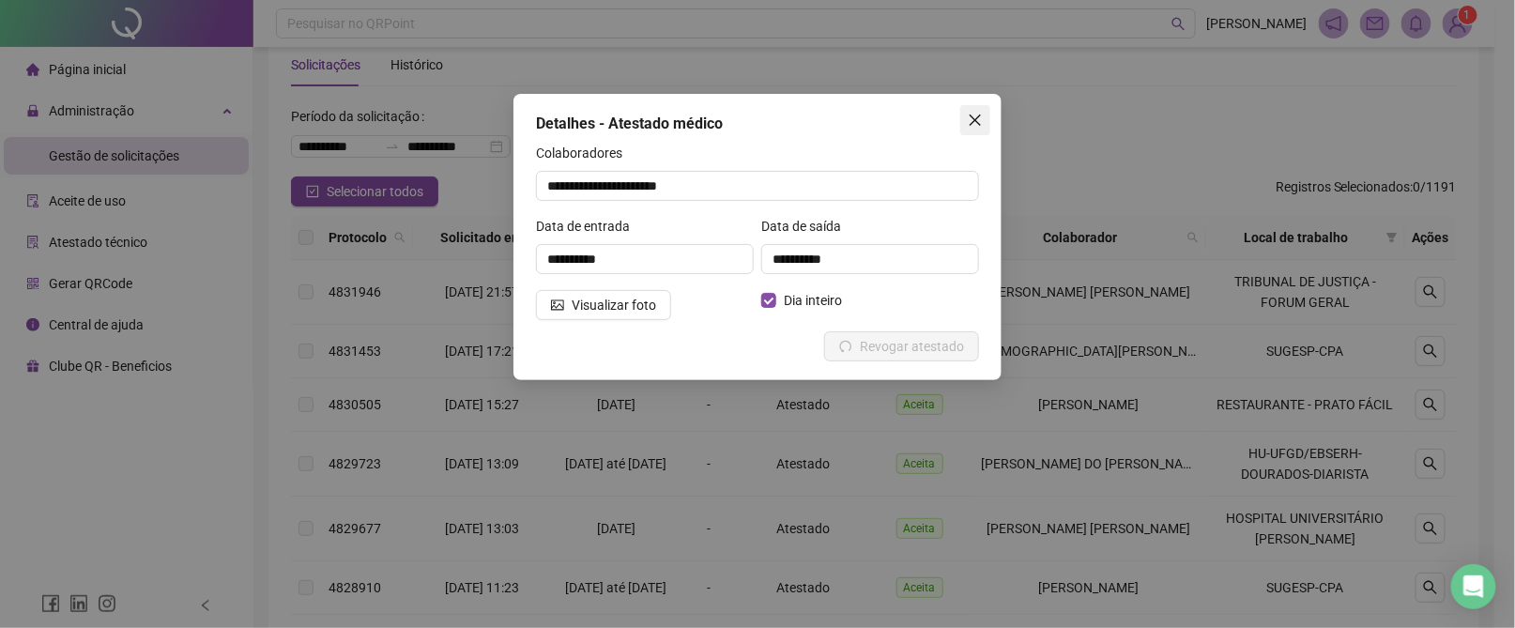
click at [969, 113] on icon "close" at bounding box center [975, 120] width 15 height 15
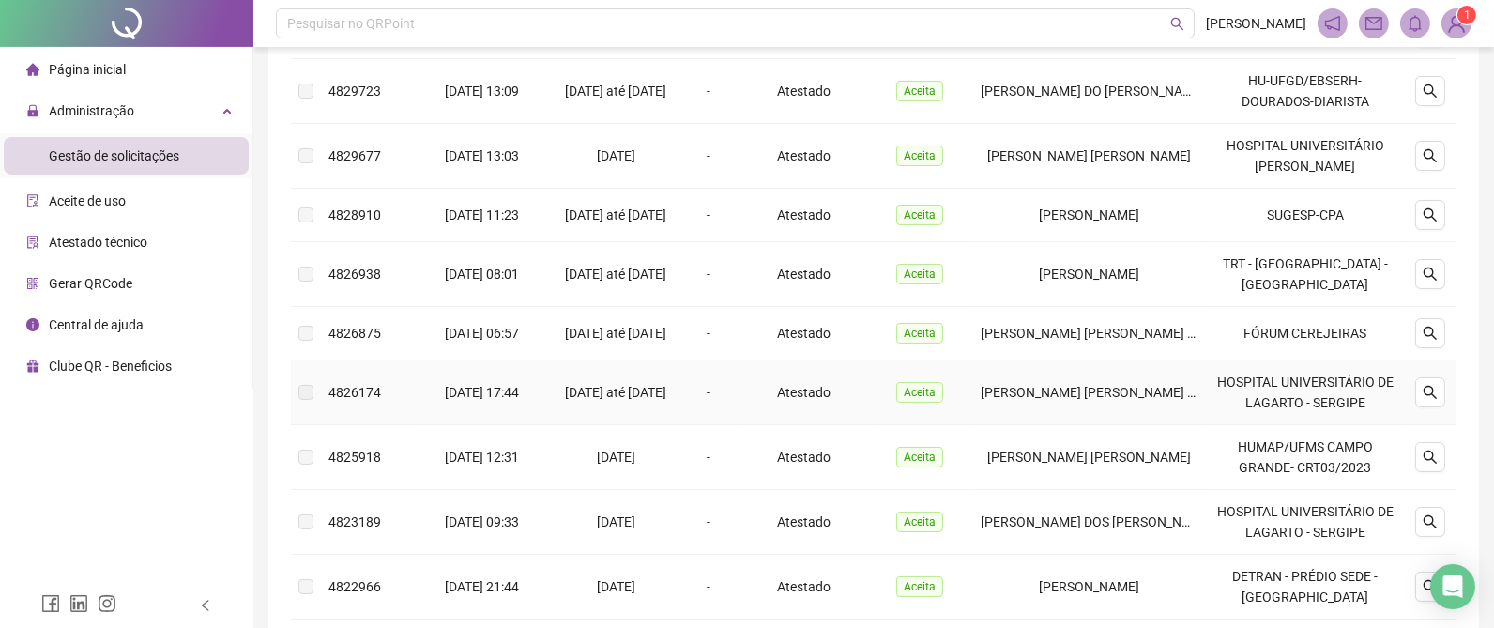
scroll to position [604, 0]
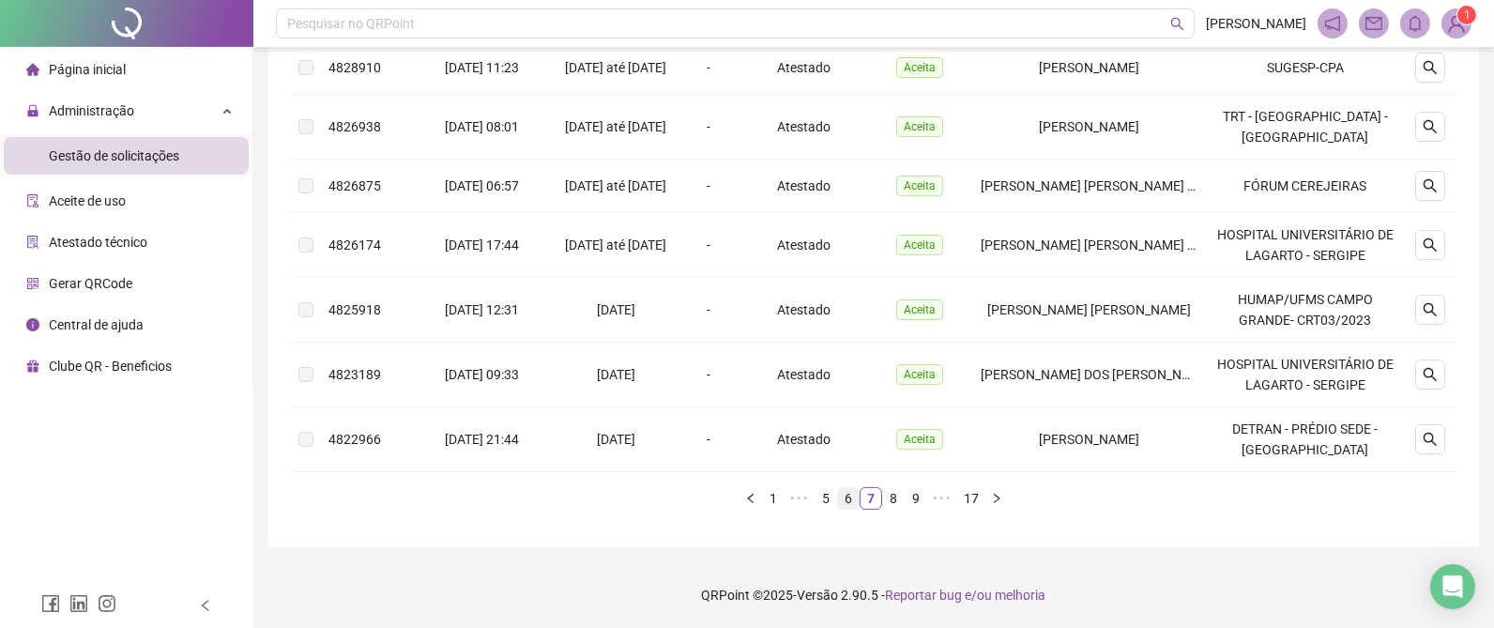
click at [846, 497] on link "6" at bounding box center [848, 498] width 21 height 21
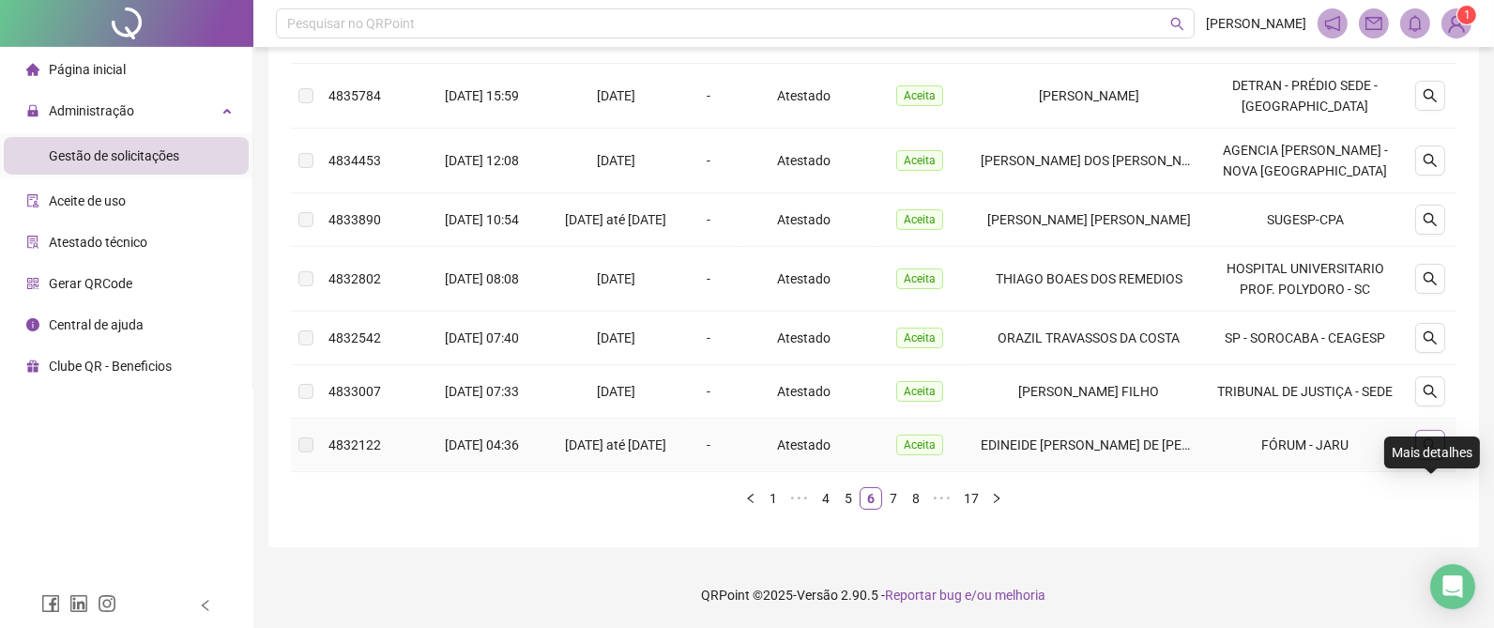
click at [1434, 441] on icon "search" at bounding box center [1430, 444] width 15 height 15
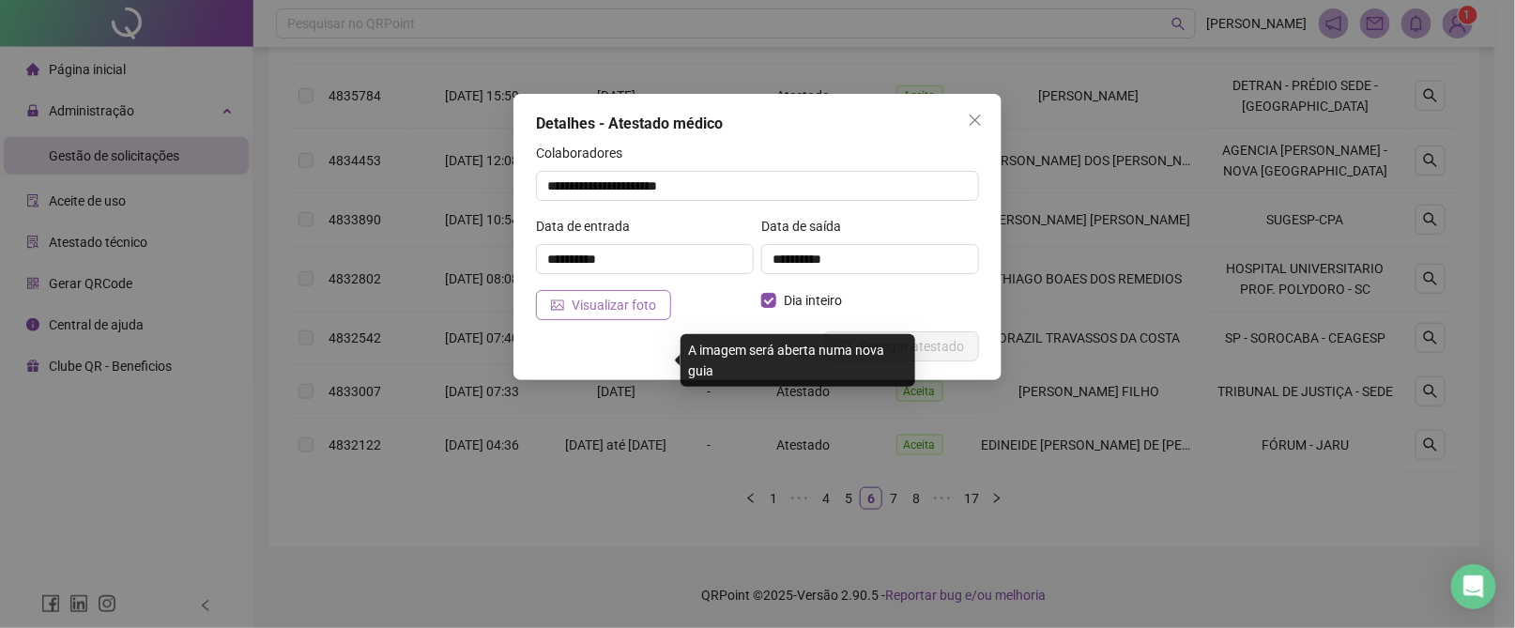
click at [623, 301] on span "Visualizar foto" at bounding box center [614, 305] width 84 height 21
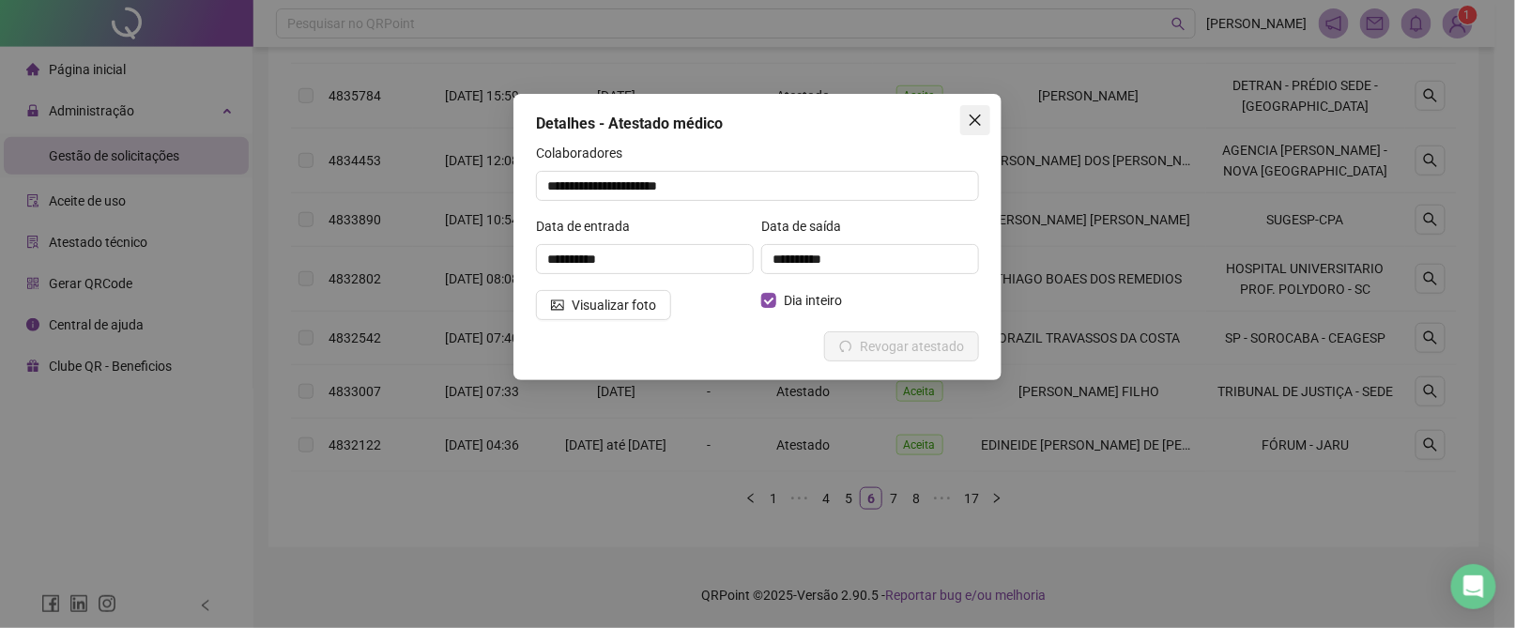
click at [974, 115] on icon "close" at bounding box center [975, 120] width 15 height 15
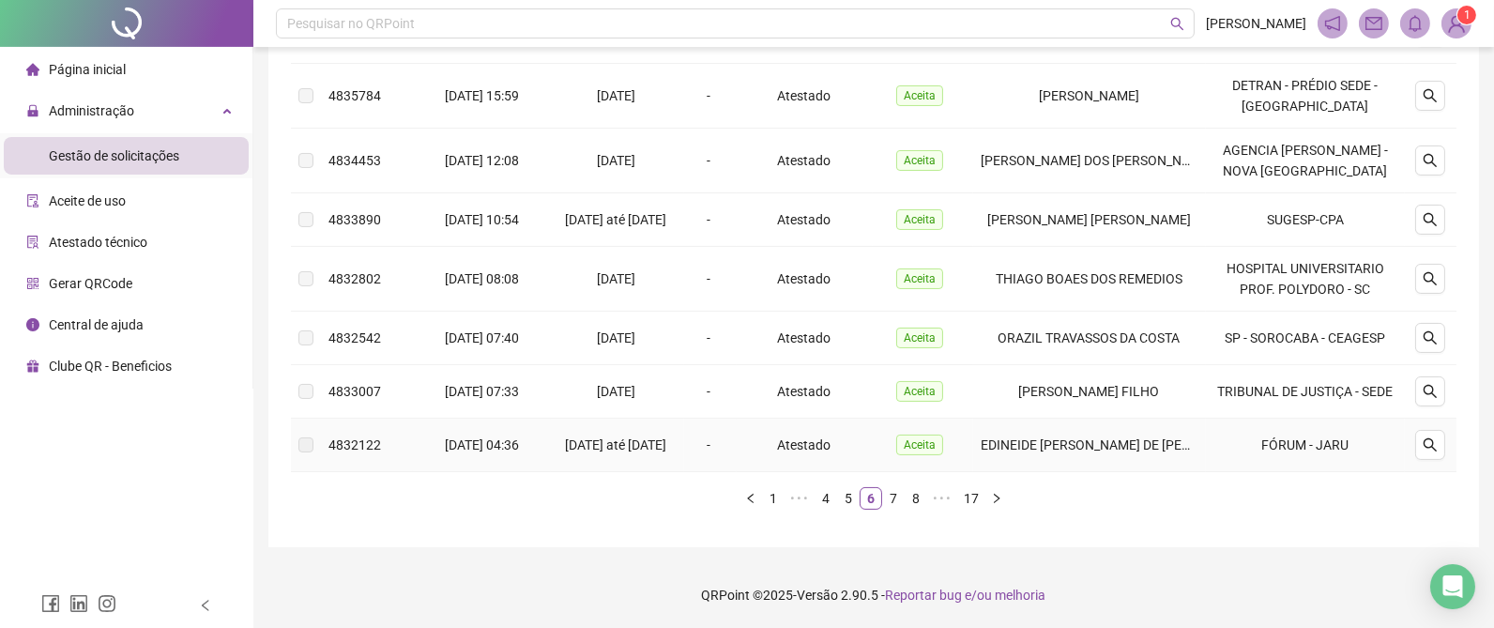
scroll to position [464, 0]
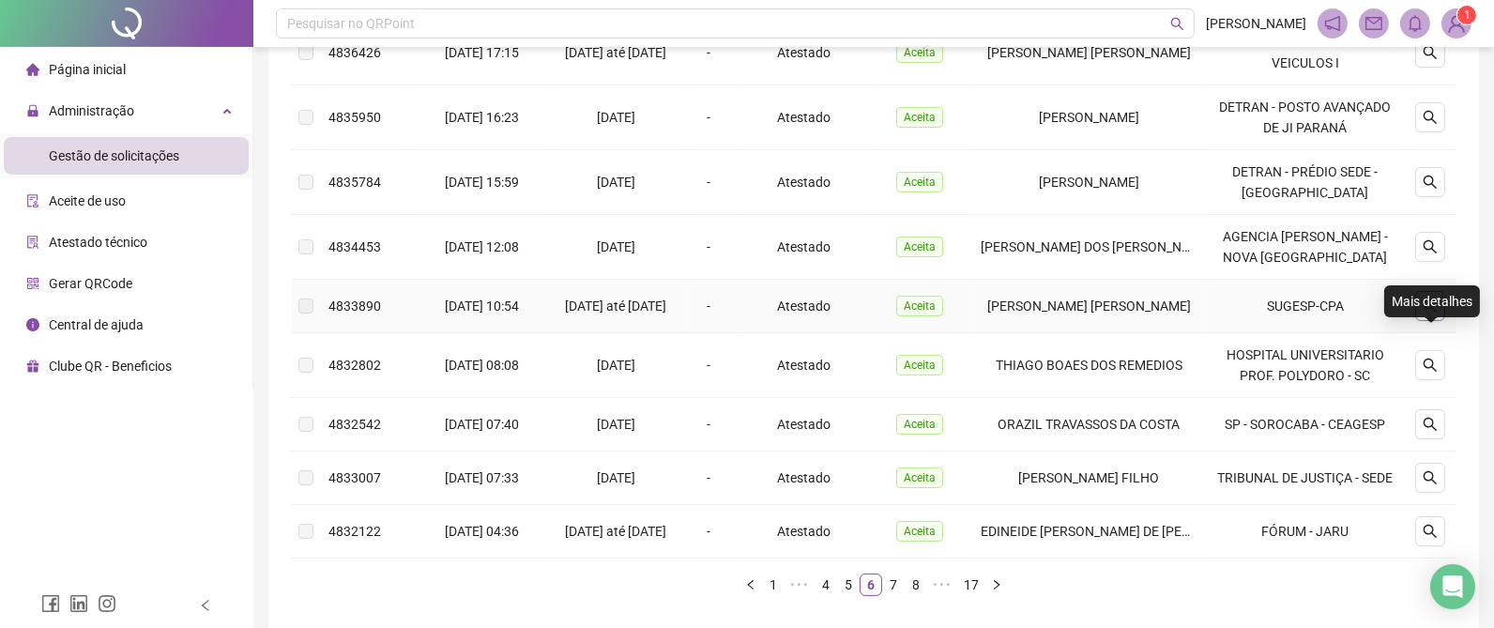
click at [1427, 313] on icon "search" at bounding box center [1430, 305] width 15 height 15
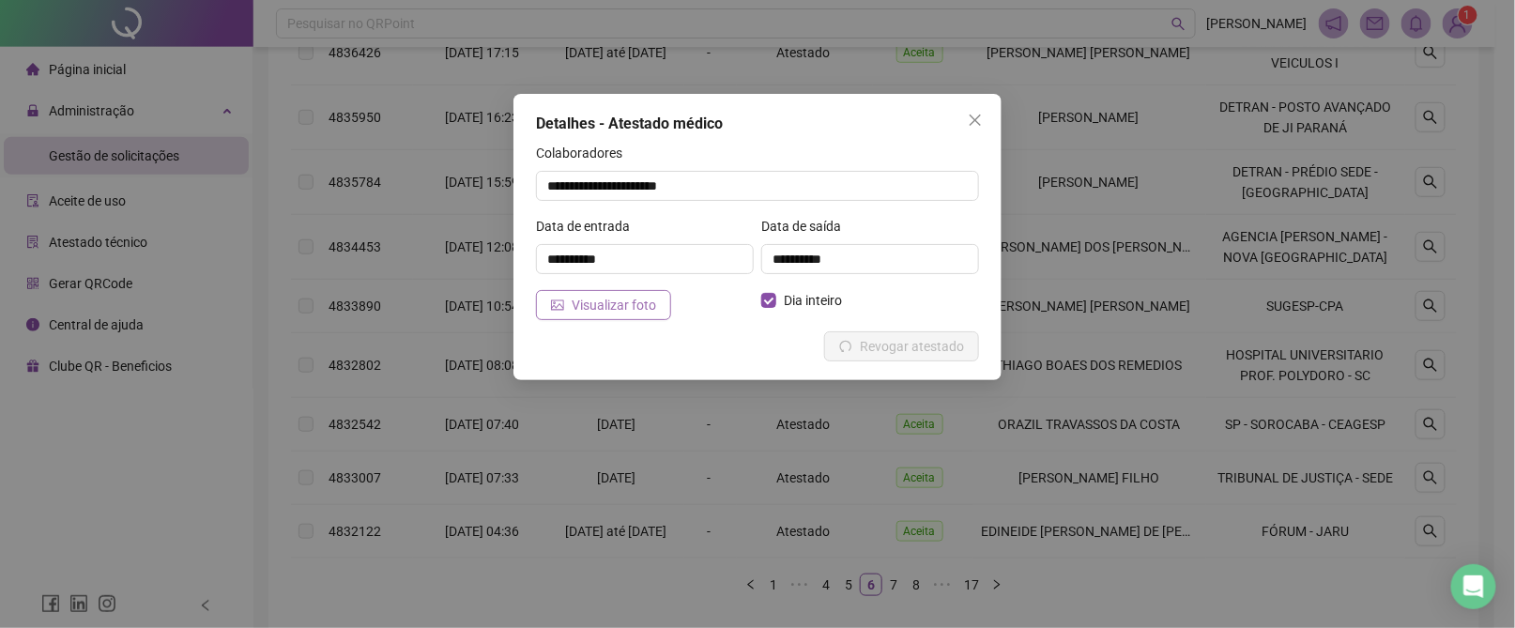
click at [570, 295] on button "Visualizar foto" at bounding box center [603, 305] width 135 height 30
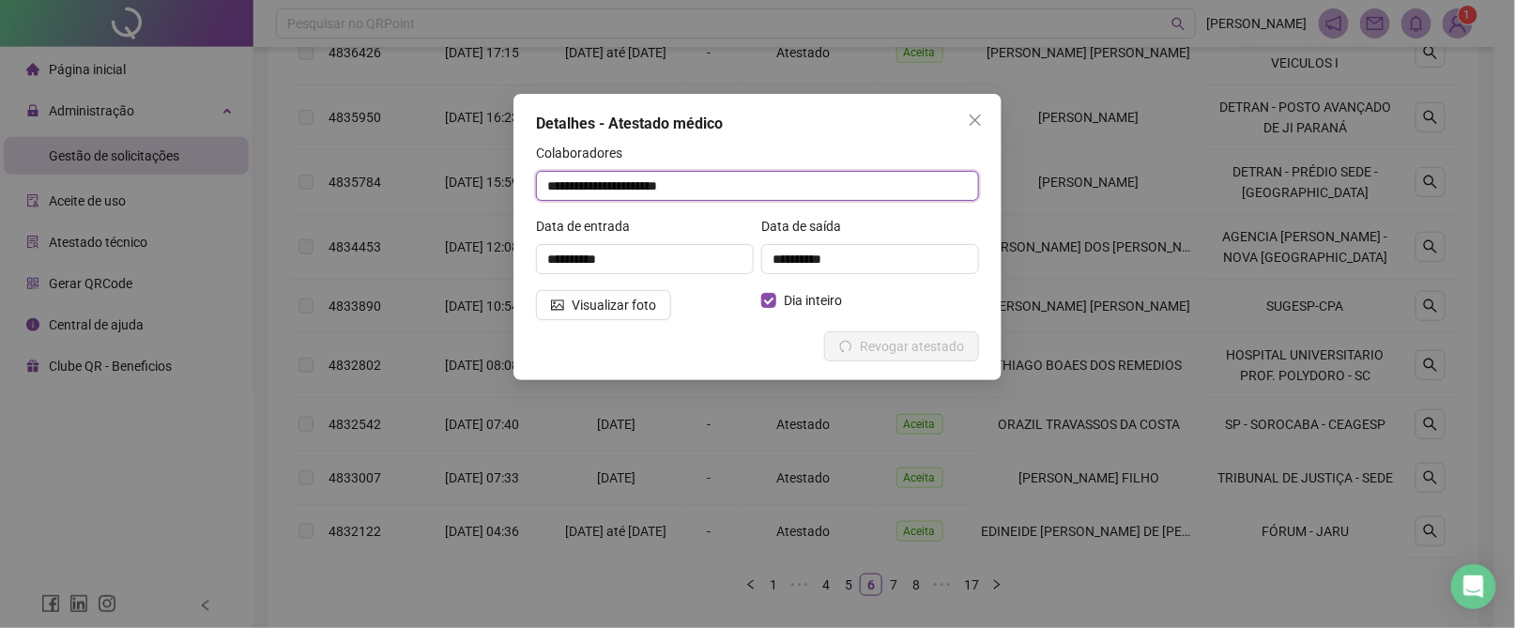
drag, startPoint x: 707, startPoint y: 190, endPoint x: 542, endPoint y: 159, distance: 168.1
click at [542, 159] on div "**********" at bounding box center [757, 172] width 443 height 58
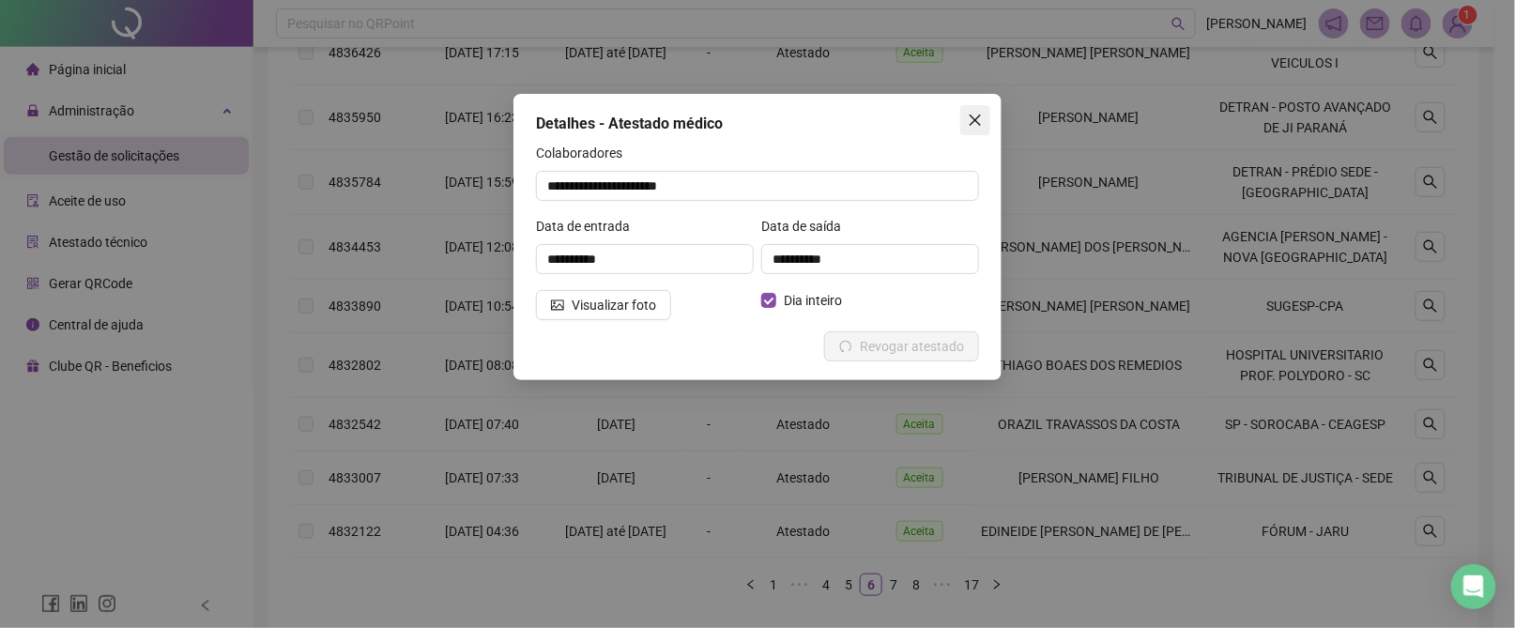
click at [974, 118] on icon "close" at bounding box center [975, 120] width 11 height 11
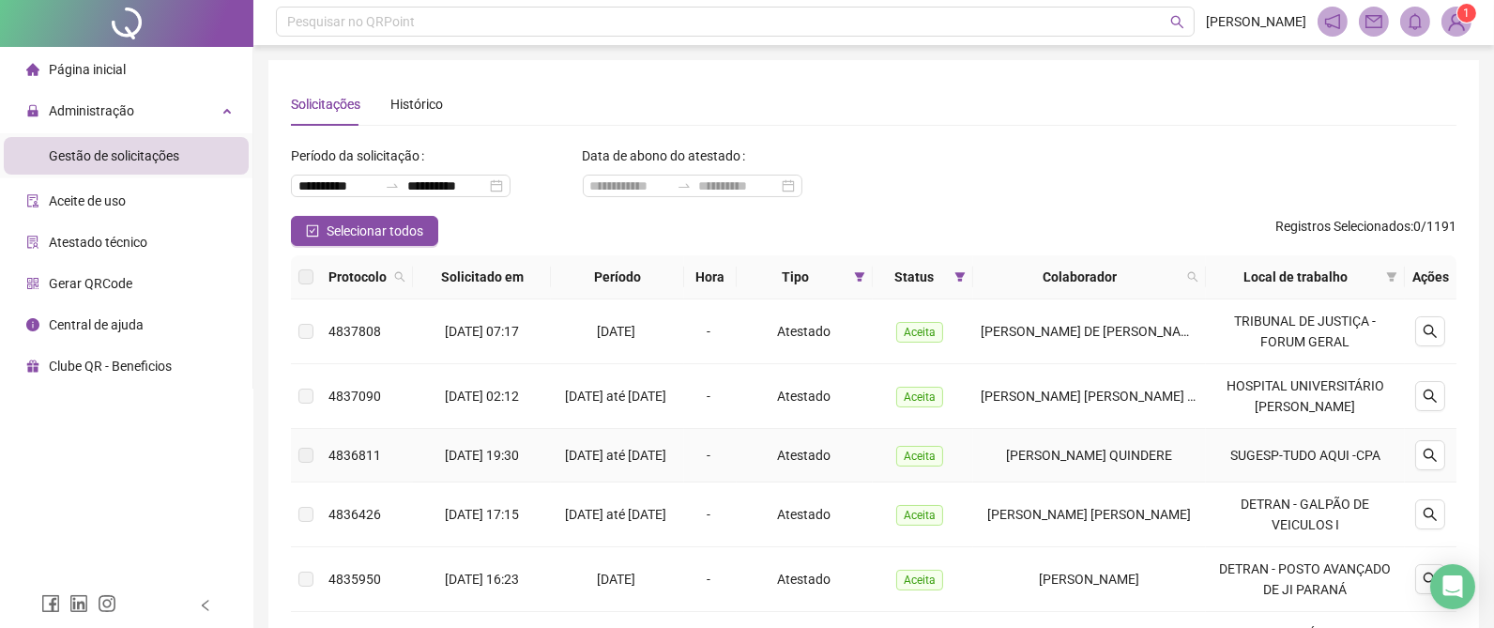
scroll to position [604, 0]
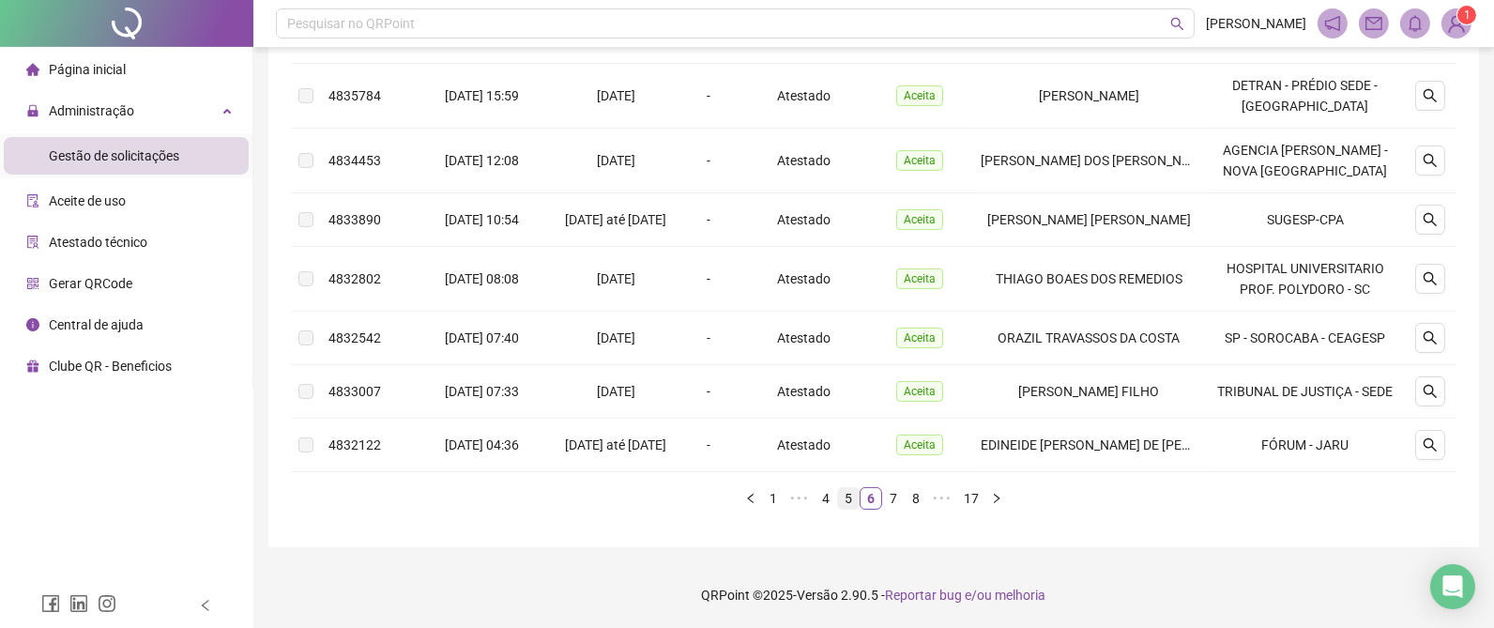
click at [851, 491] on link "5" at bounding box center [848, 498] width 21 height 21
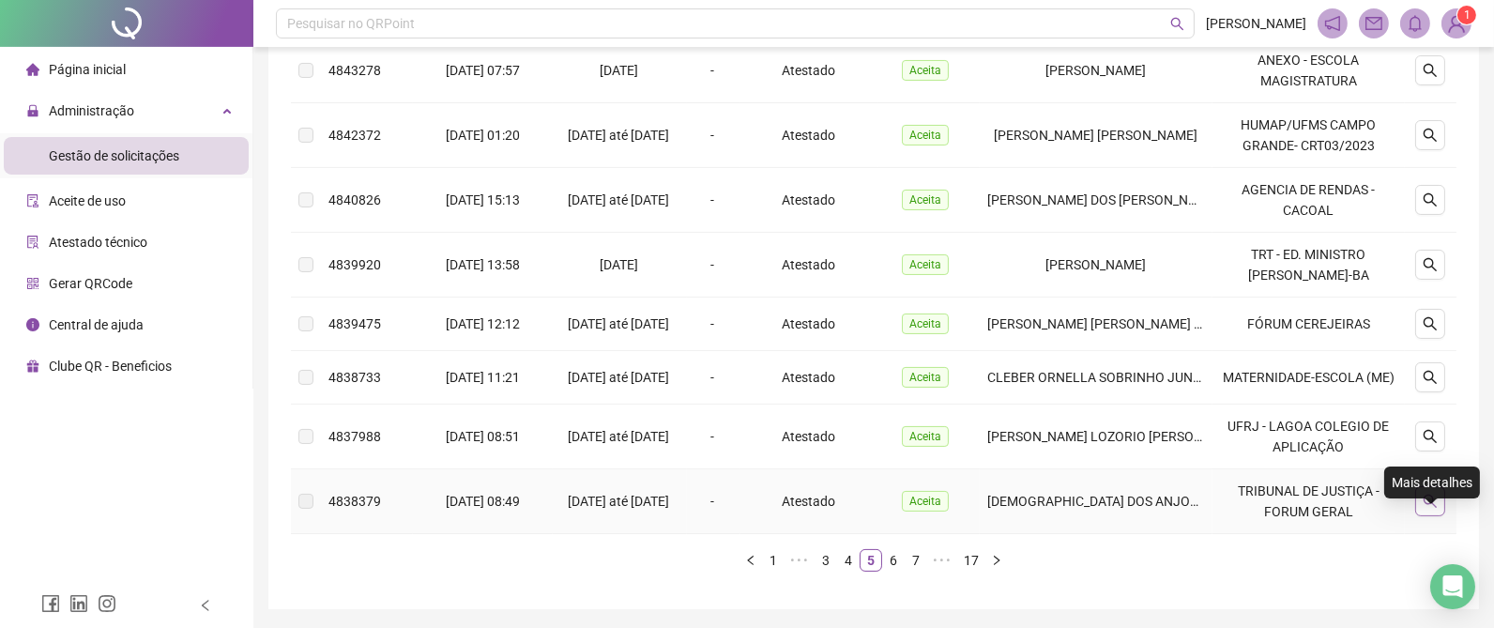
click at [1434, 509] on icon "search" at bounding box center [1430, 501] width 15 height 15
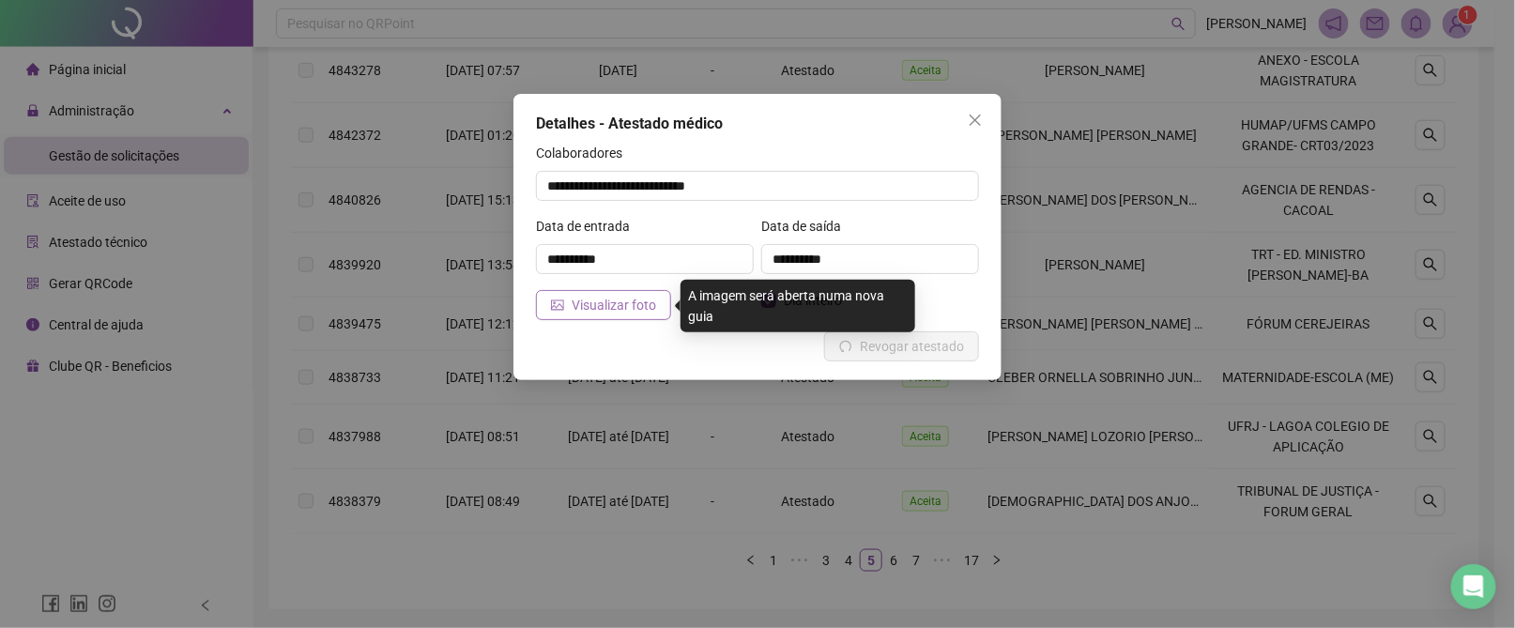
click at [568, 305] on button "Visualizar foto" at bounding box center [603, 305] width 135 height 30
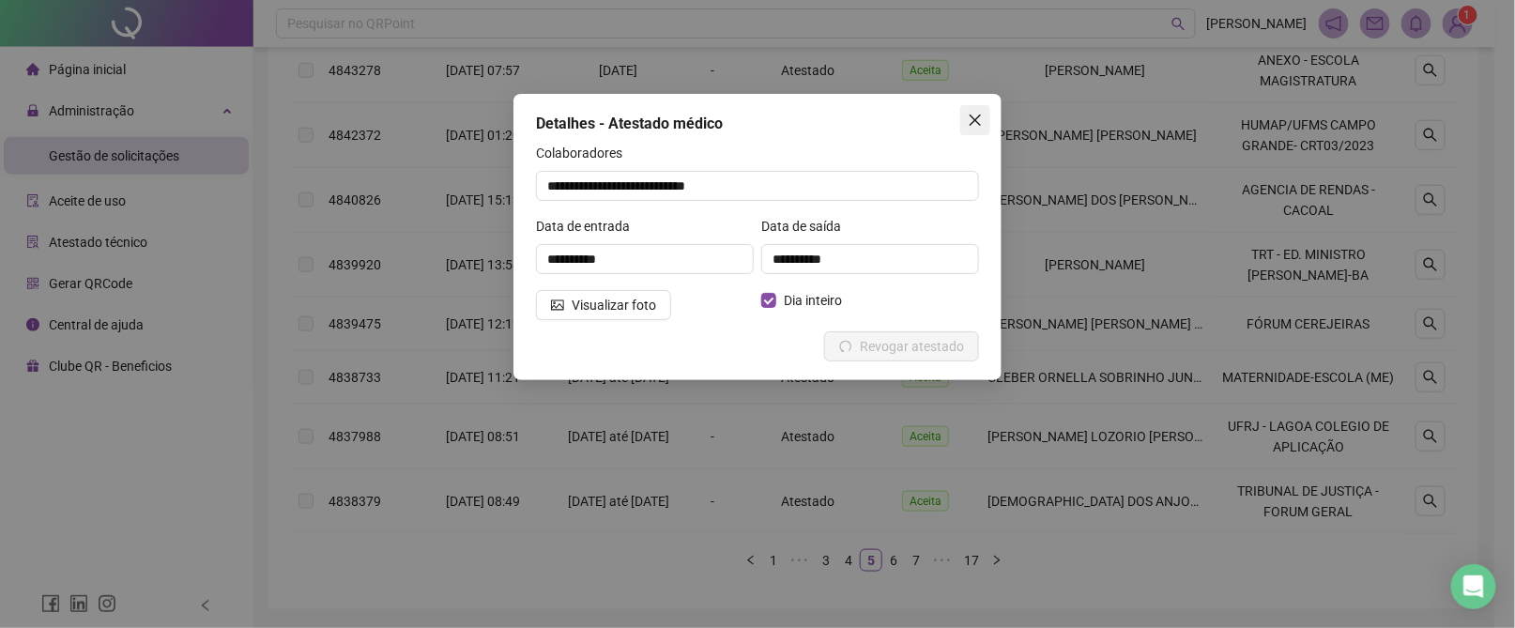
click at [981, 122] on icon "close" at bounding box center [975, 120] width 15 height 15
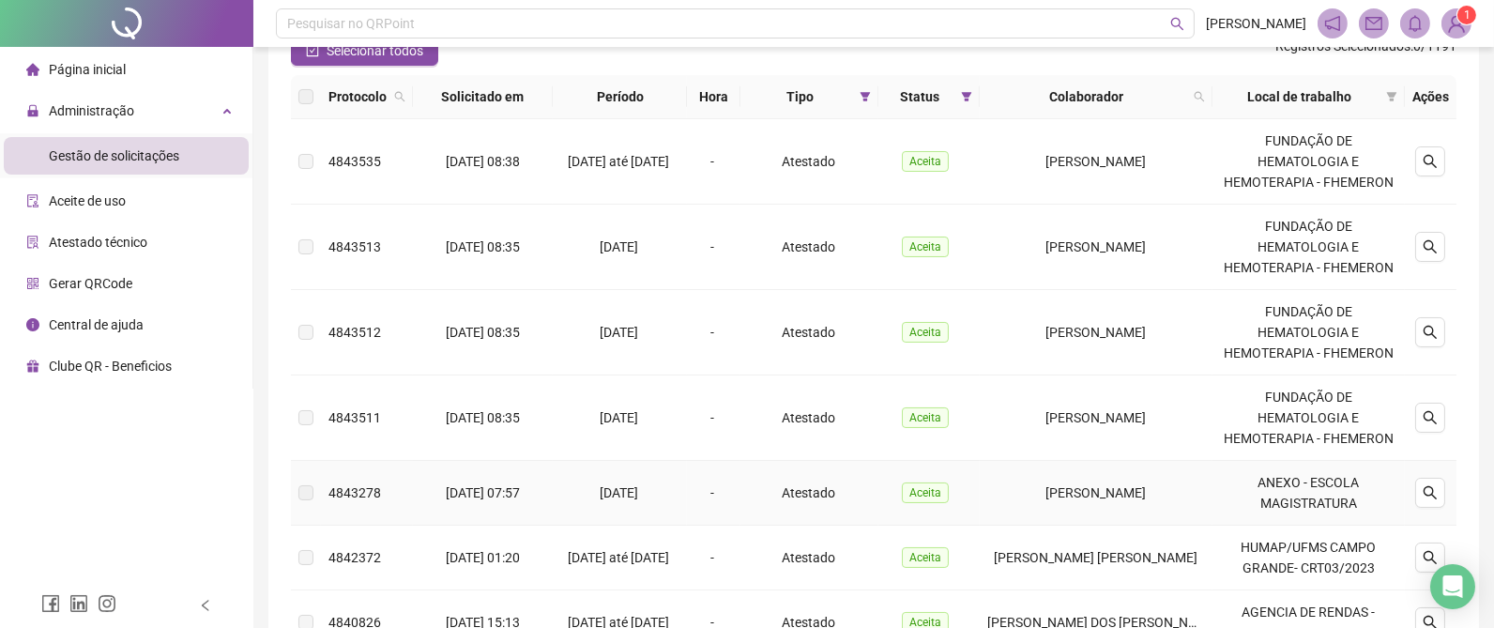
scroll to position [41, 0]
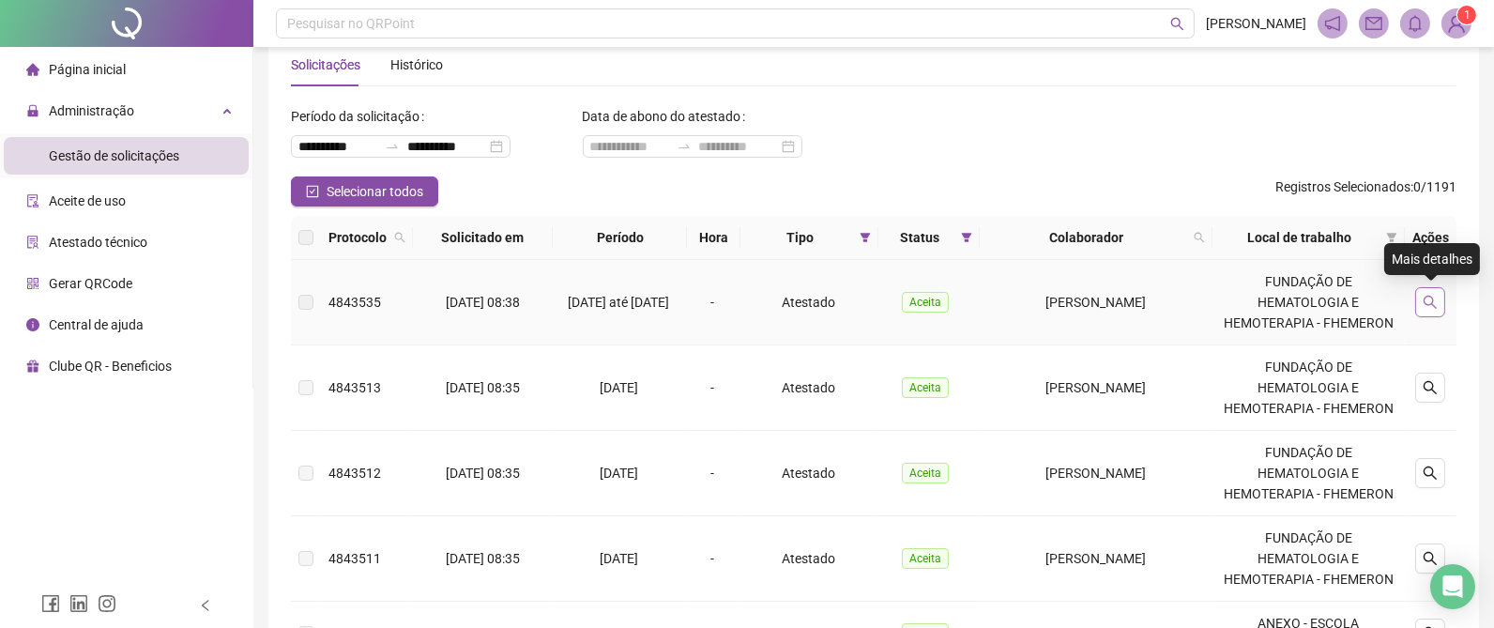
click at [1434, 295] on icon "search" at bounding box center [1430, 302] width 15 height 15
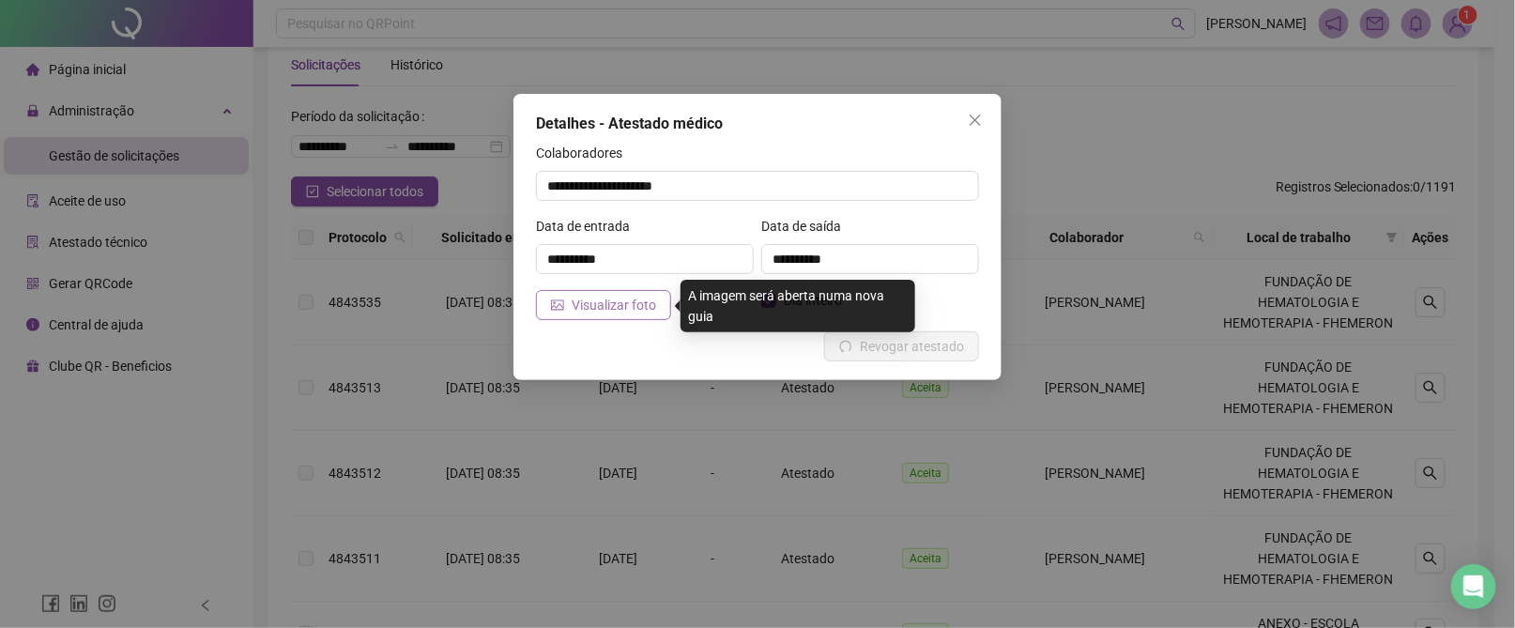
click at [616, 302] on span "Visualizar foto" at bounding box center [614, 305] width 84 height 21
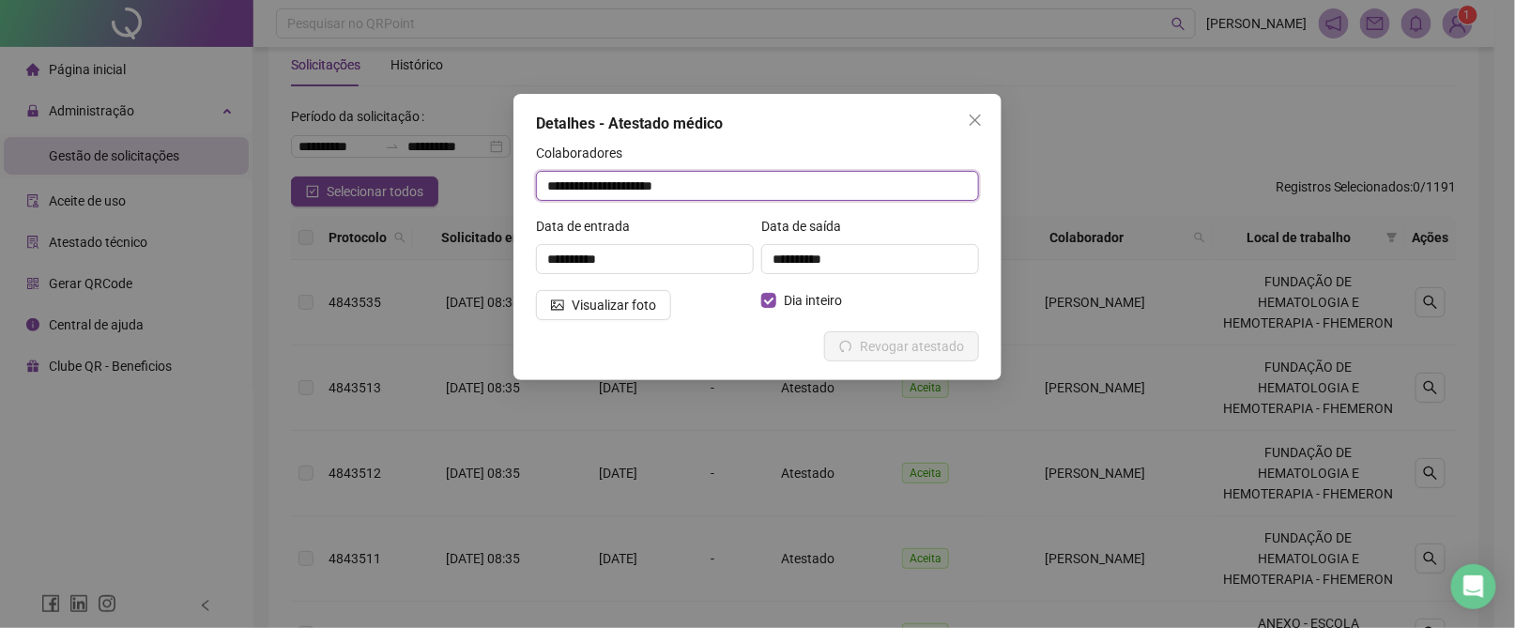
drag, startPoint x: 731, startPoint y: 185, endPoint x: 524, endPoint y: 183, distance: 207.4
click at [524, 183] on div "**********" at bounding box center [757, 237] width 488 height 286
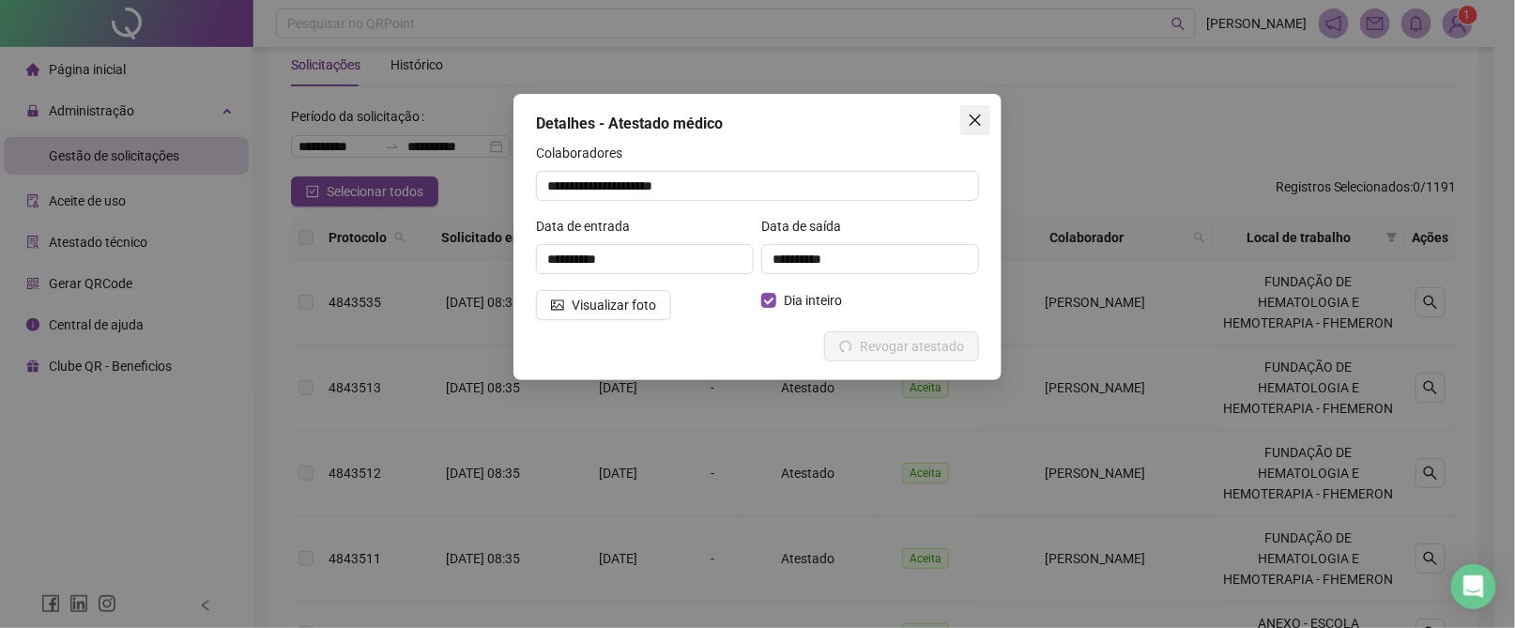
click at [976, 119] on icon "close" at bounding box center [975, 120] width 15 height 15
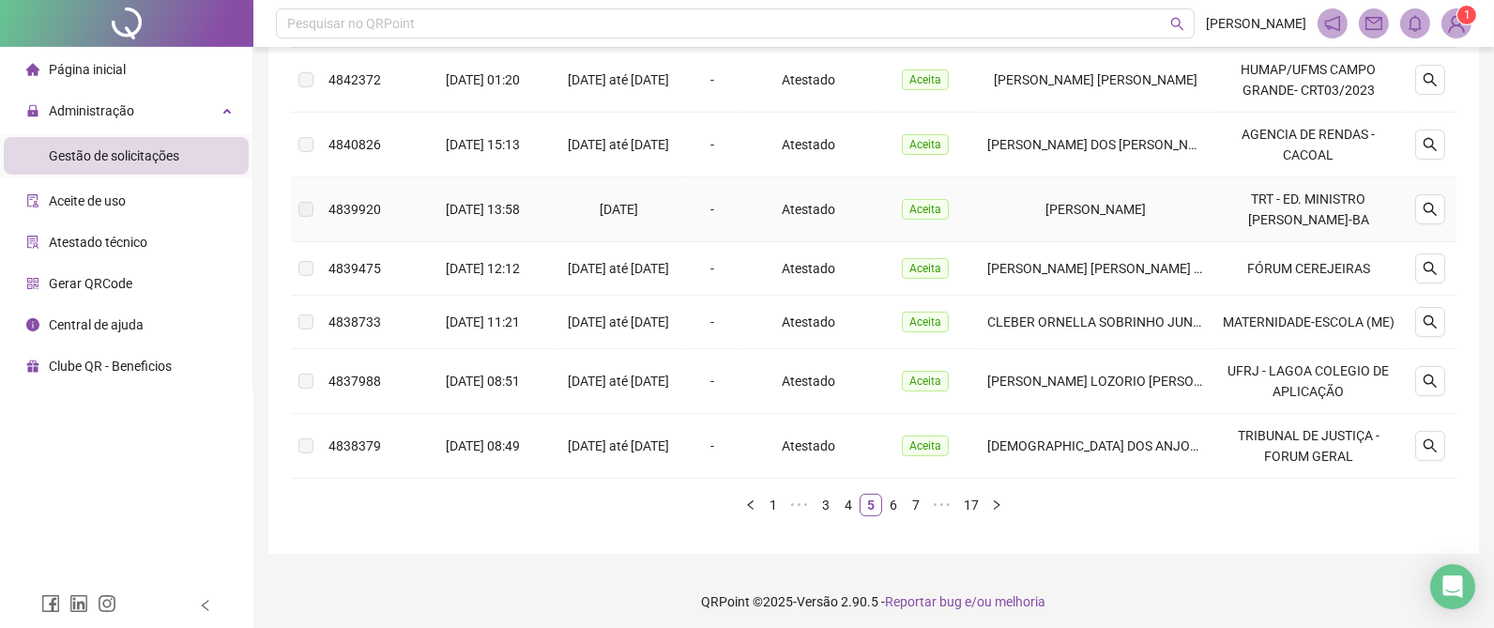
scroll to position [690, 0]
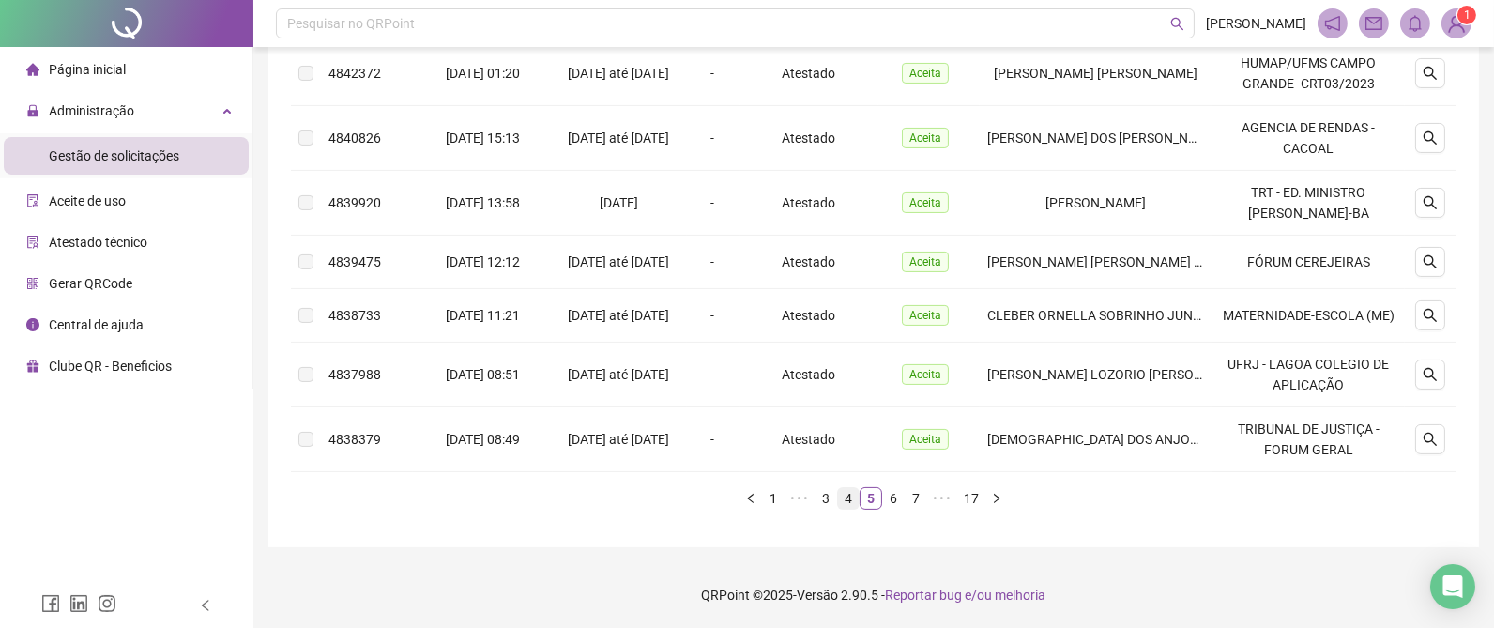
click at [849, 496] on link "4" at bounding box center [848, 498] width 21 height 21
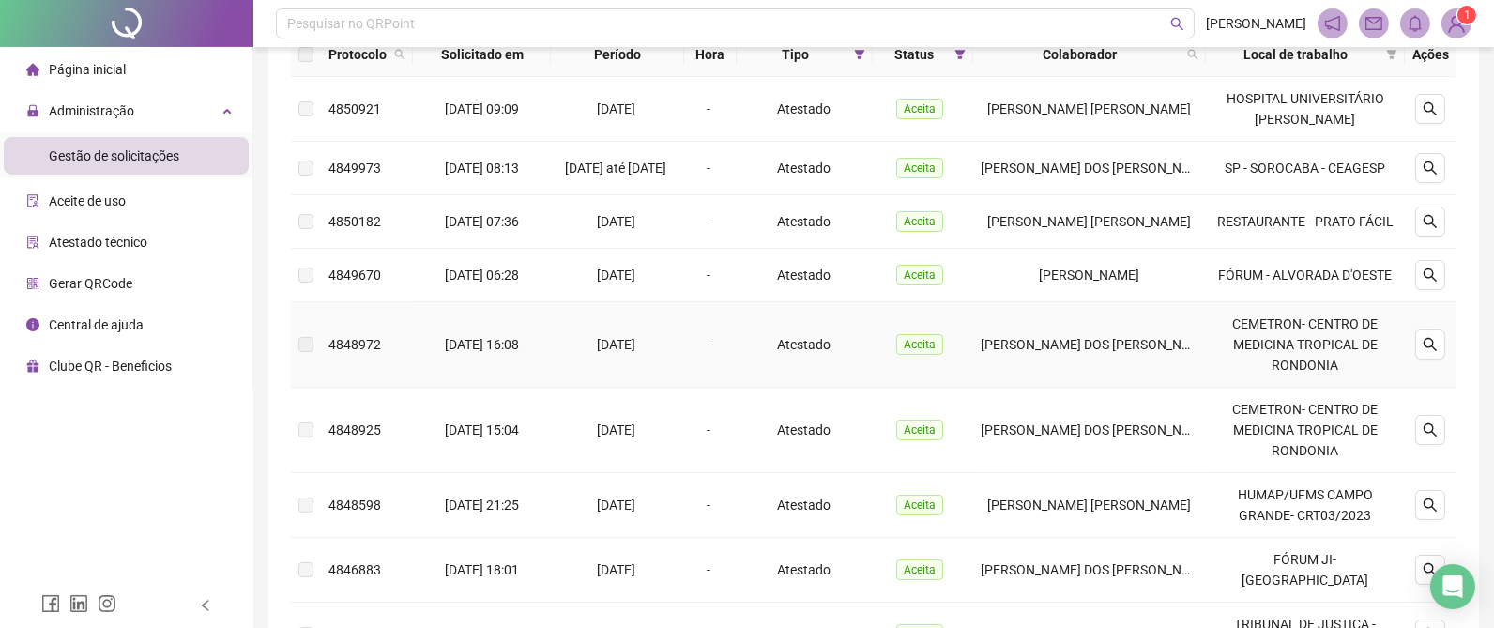
scroll to position [84, 0]
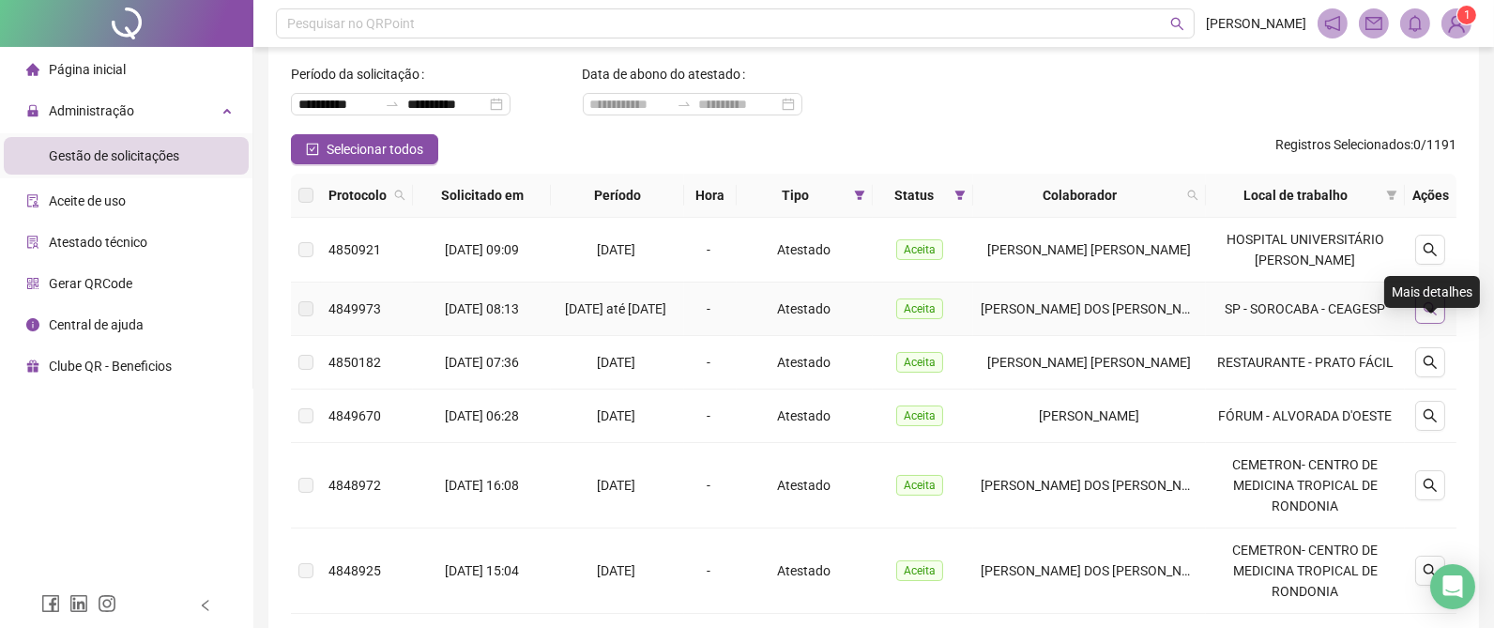
click at [1436, 324] on button "button" at bounding box center [1430, 309] width 30 height 30
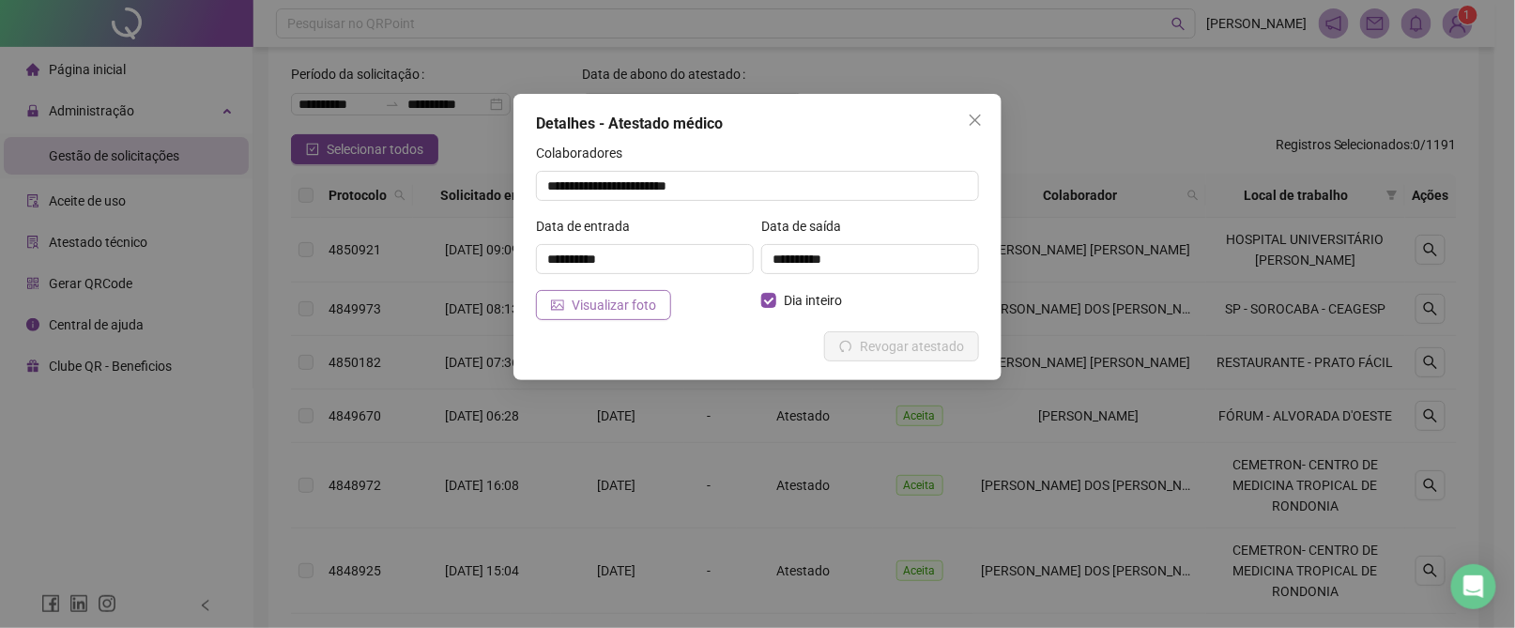
click at [592, 308] on span "Visualizar foto" at bounding box center [614, 305] width 84 height 21
click at [973, 121] on icon "close" at bounding box center [975, 120] width 15 height 15
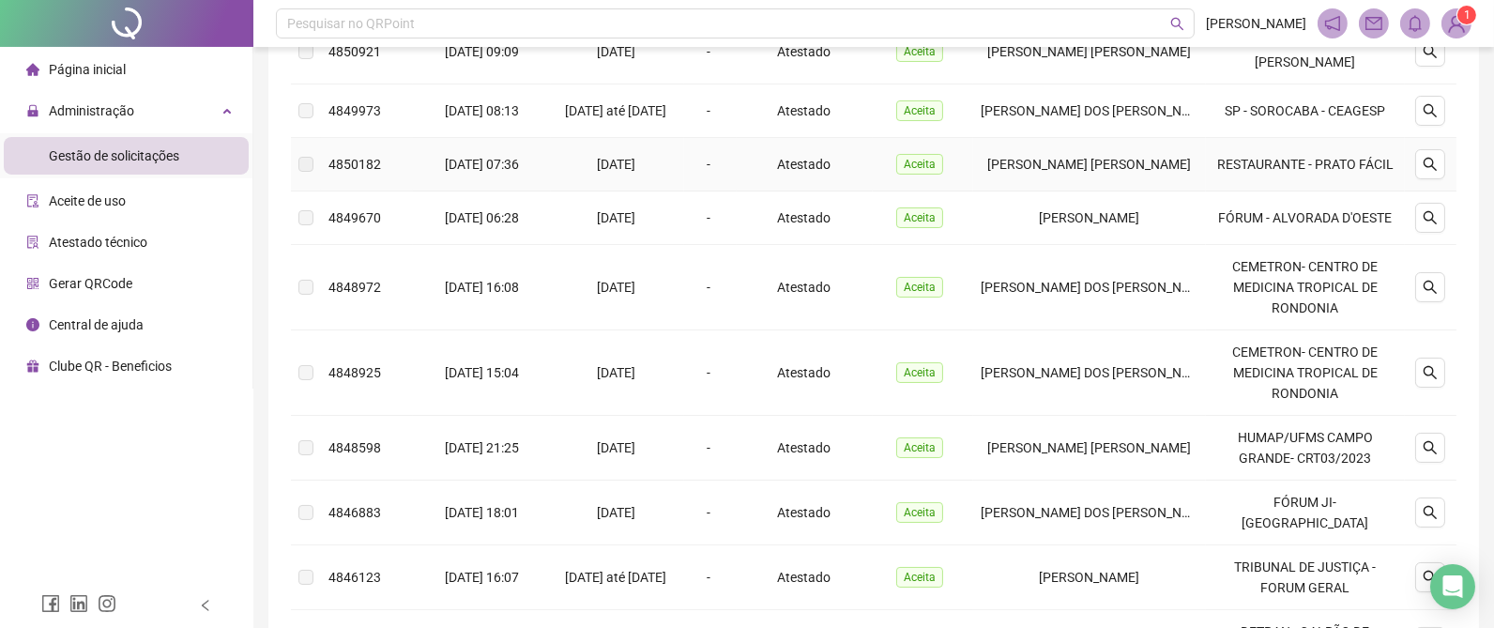
scroll to position [647, 0]
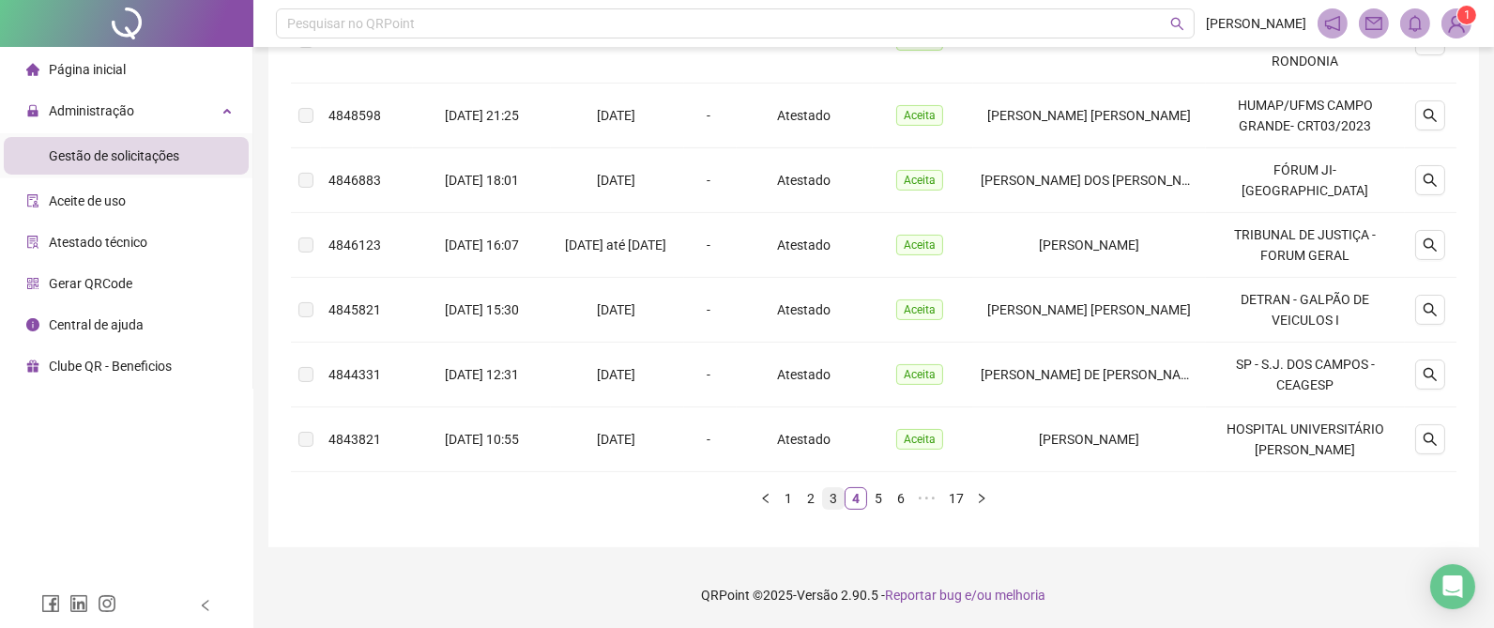
click at [833, 498] on link "3" at bounding box center [833, 498] width 21 height 21
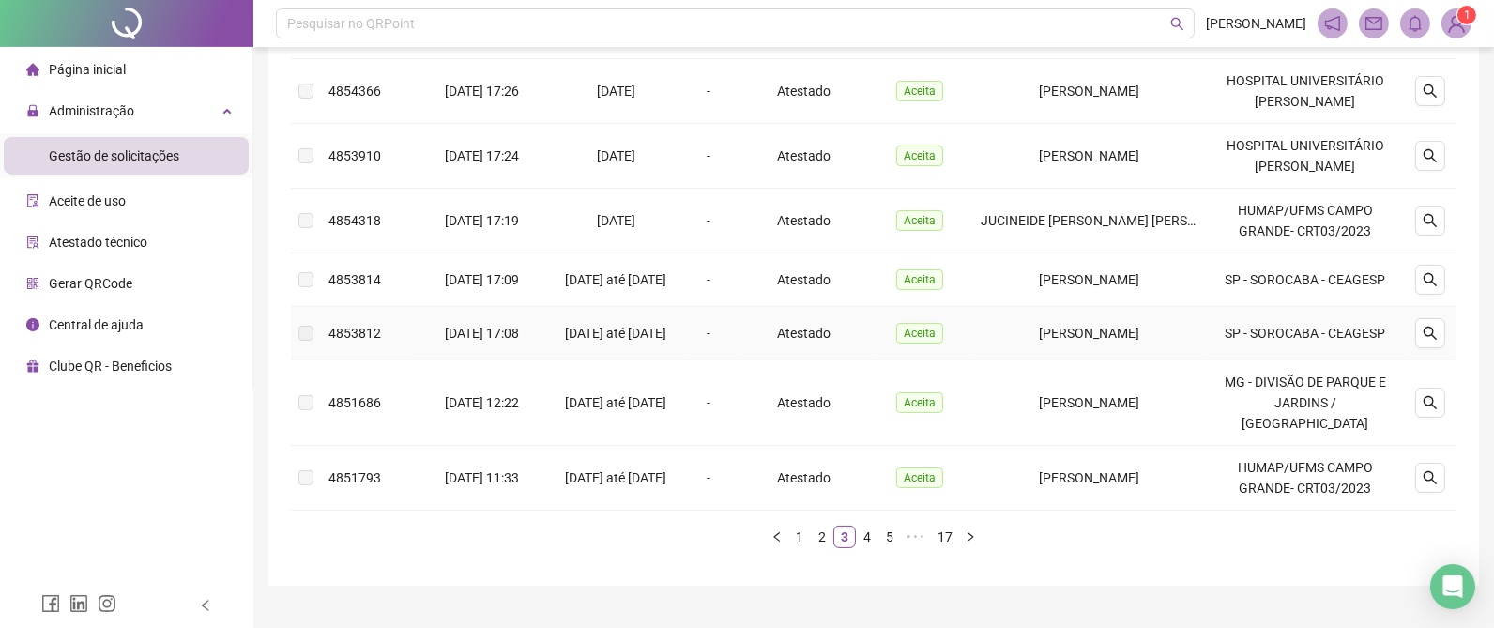
scroll to position [365, 0]
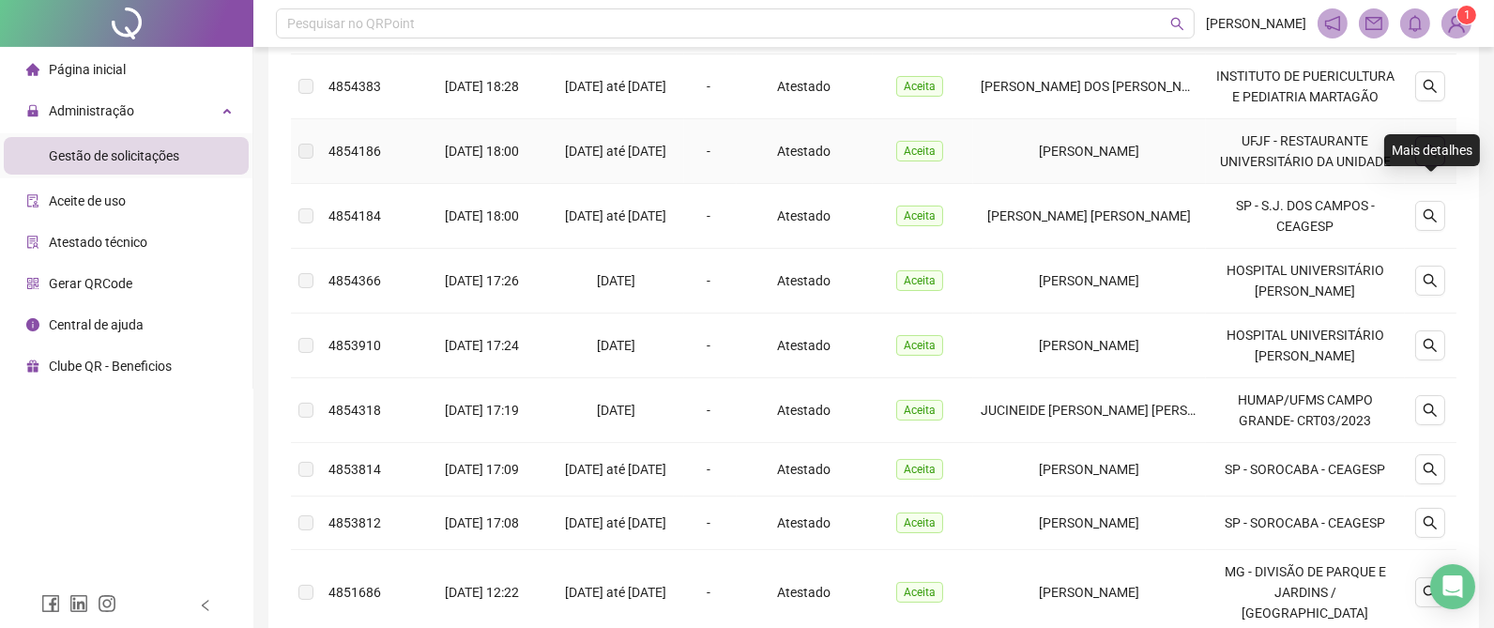
click at [1430, 159] on icon "search" at bounding box center [1430, 151] width 15 height 15
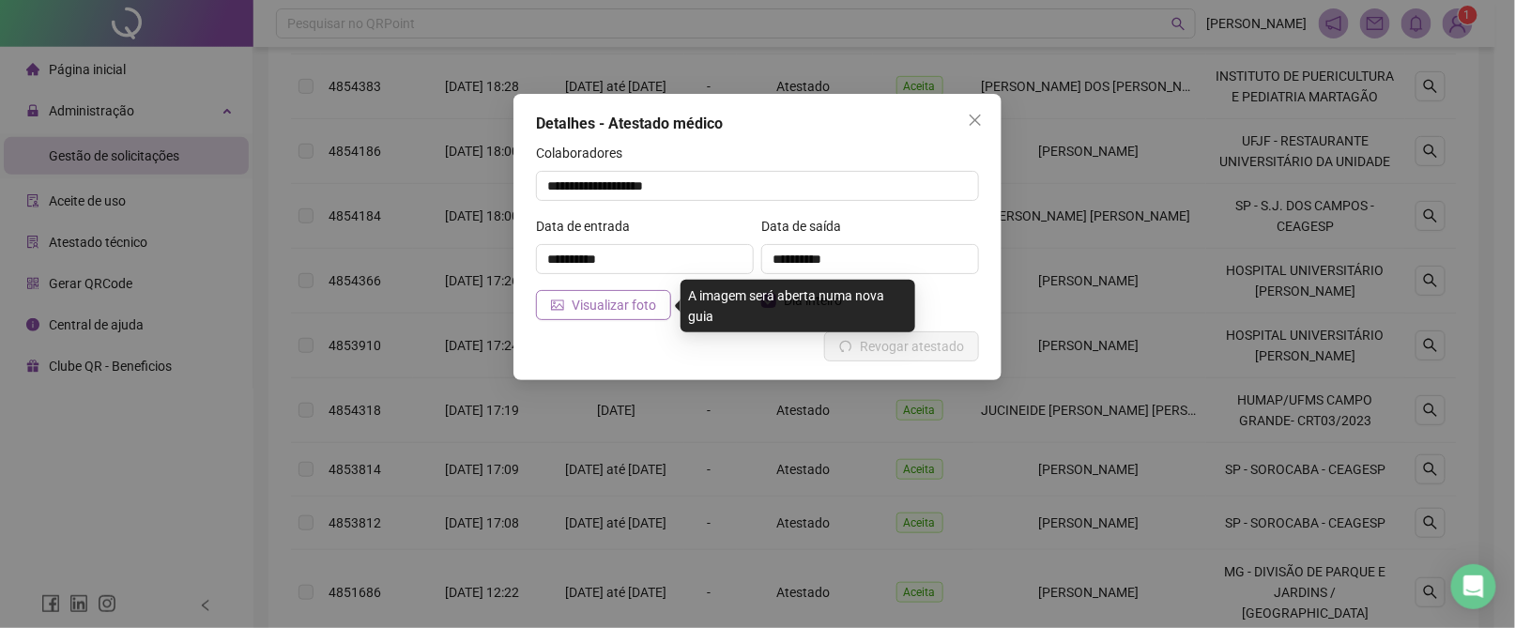
click at [570, 300] on button "Visualizar foto" at bounding box center [603, 305] width 135 height 30
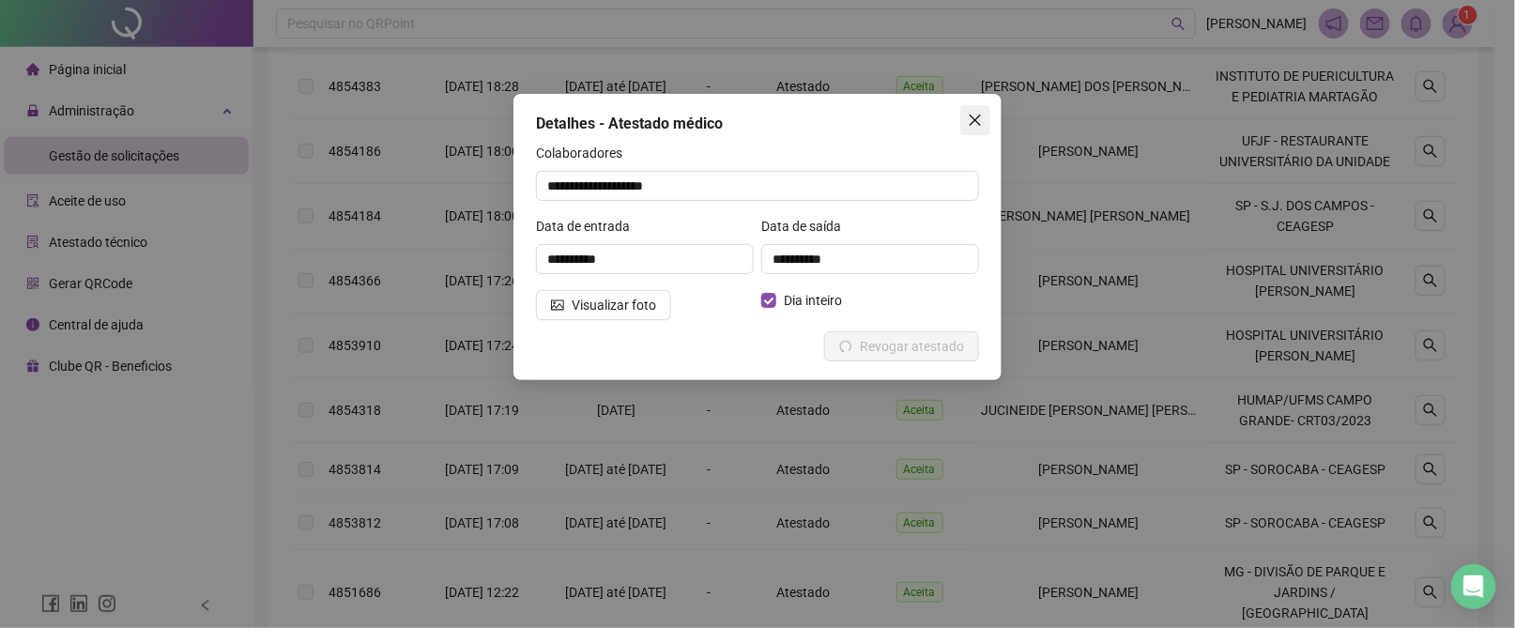
click at [982, 115] on icon "close" at bounding box center [975, 120] width 15 height 15
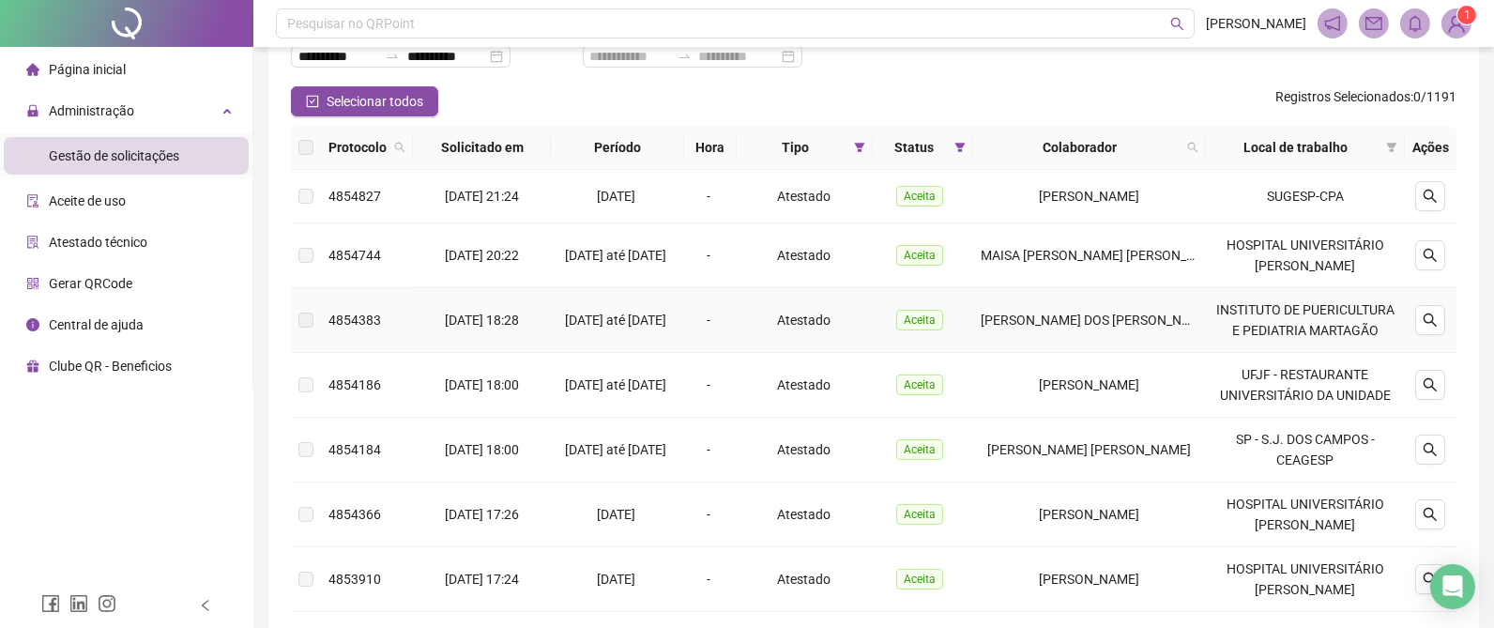
scroll to position [84, 0]
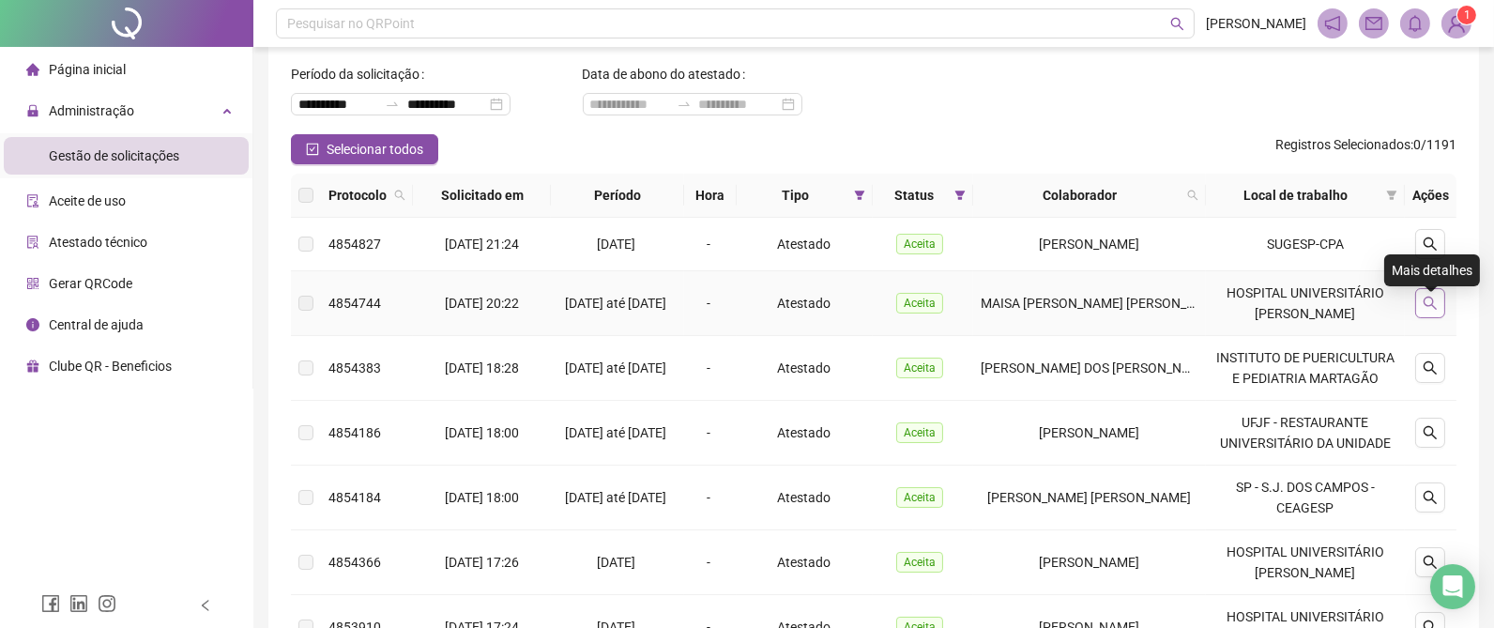
click at [1427, 304] on button "button" at bounding box center [1430, 303] width 30 height 30
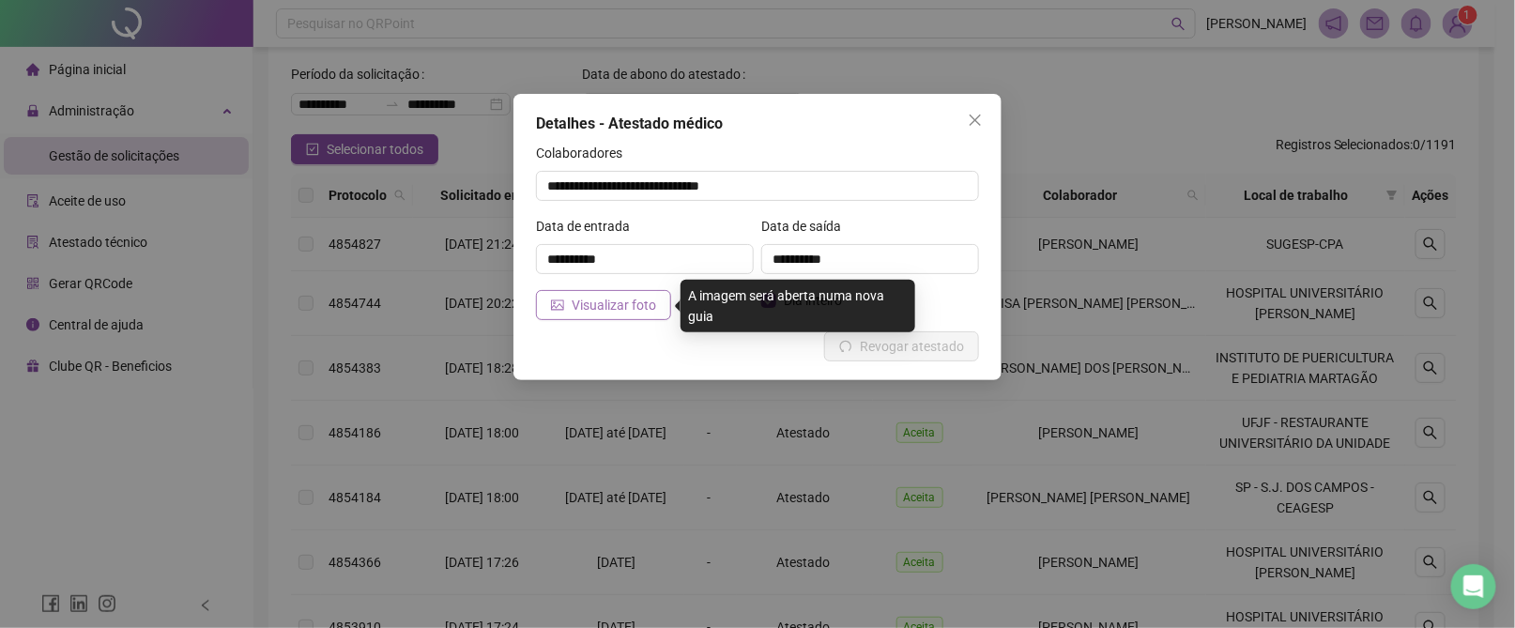
click at [631, 301] on span "Visualizar foto" at bounding box center [614, 305] width 84 height 21
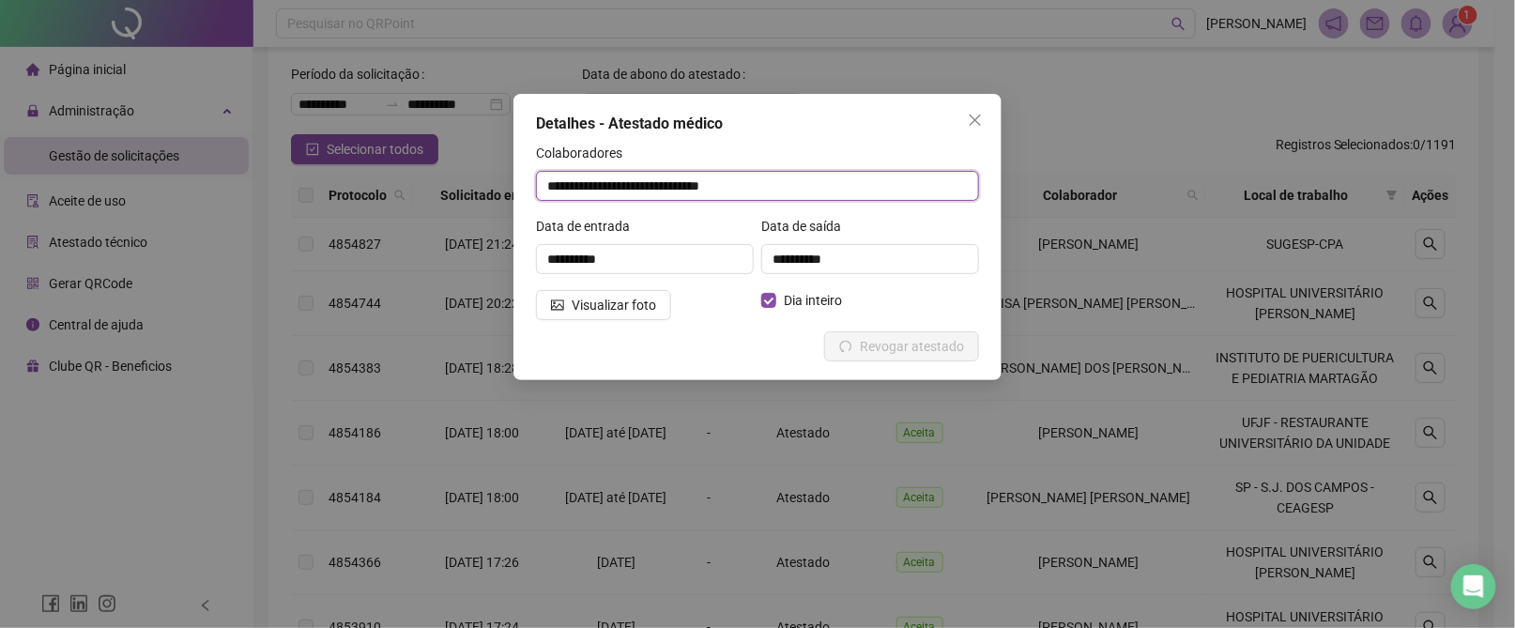
drag, startPoint x: 740, startPoint y: 191, endPoint x: 463, endPoint y: 179, distance: 277.2
click at [421, 179] on div "**********" at bounding box center [757, 314] width 1515 height 628
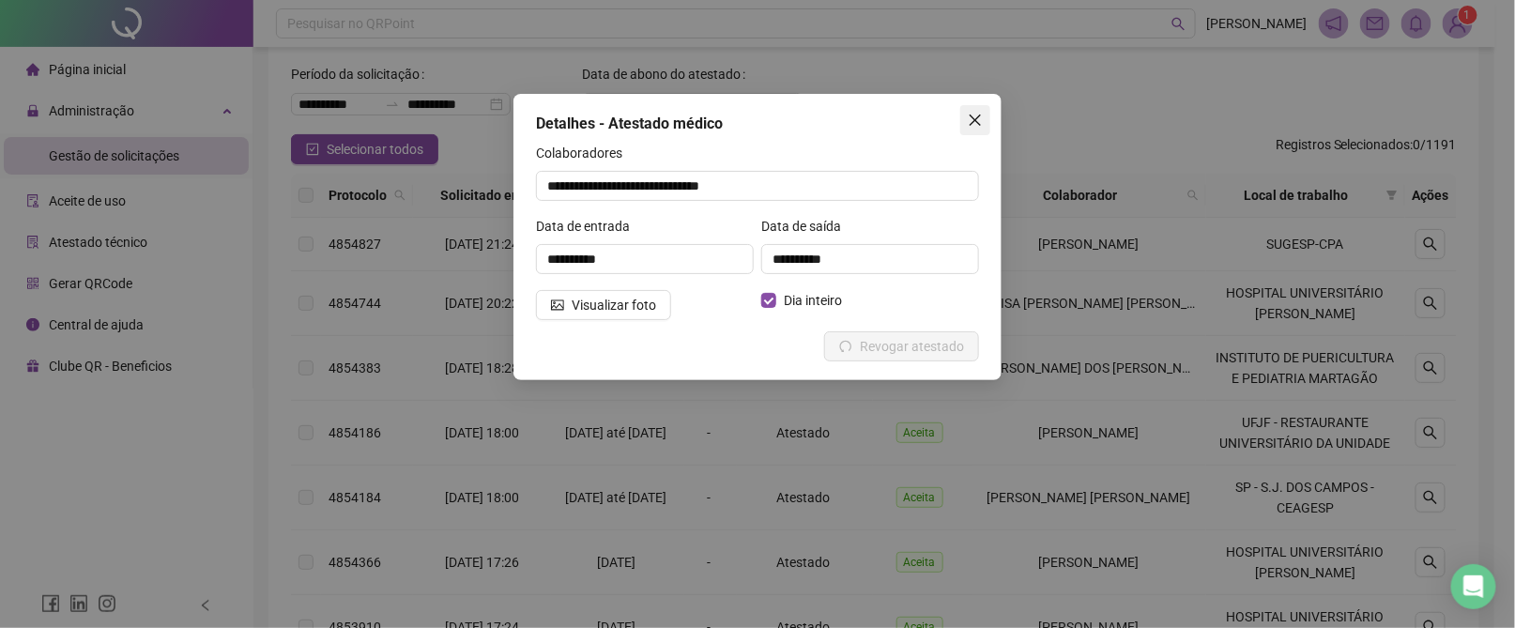
click at [971, 124] on icon "close" at bounding box center [975, 120] width 15 height 15
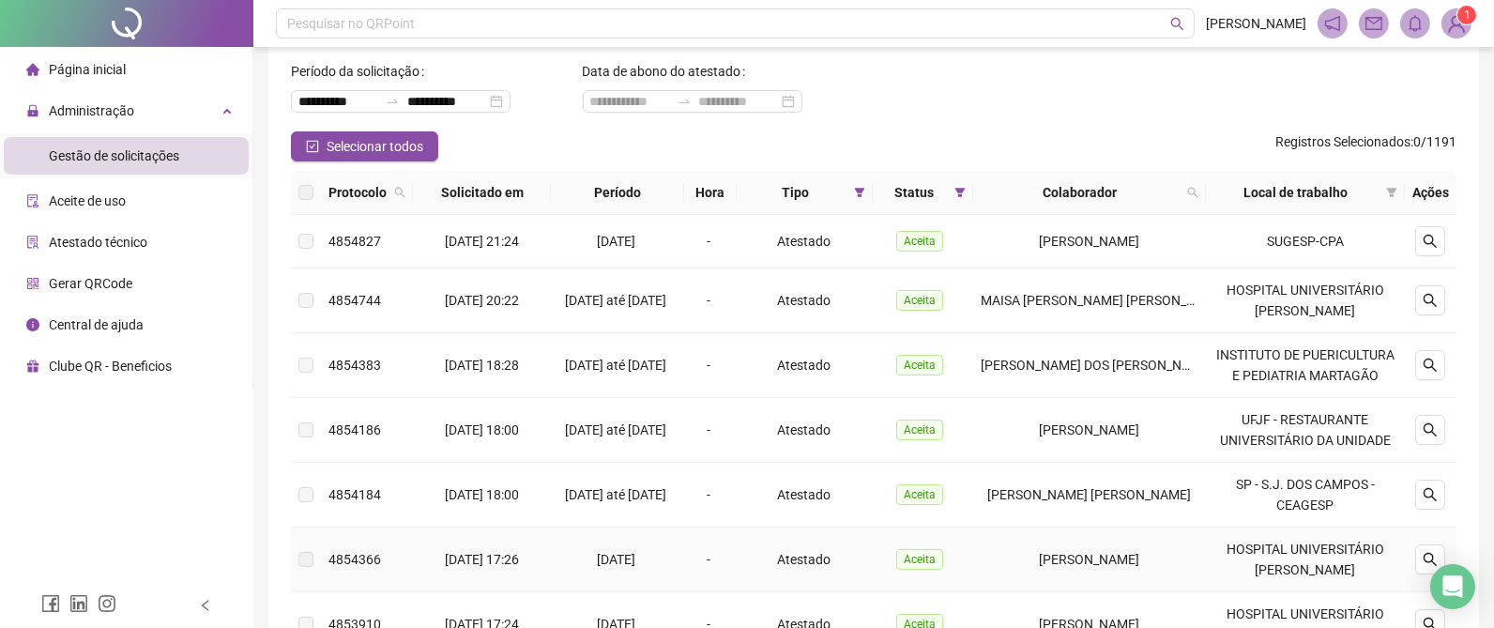
scroll to position [658, 0]
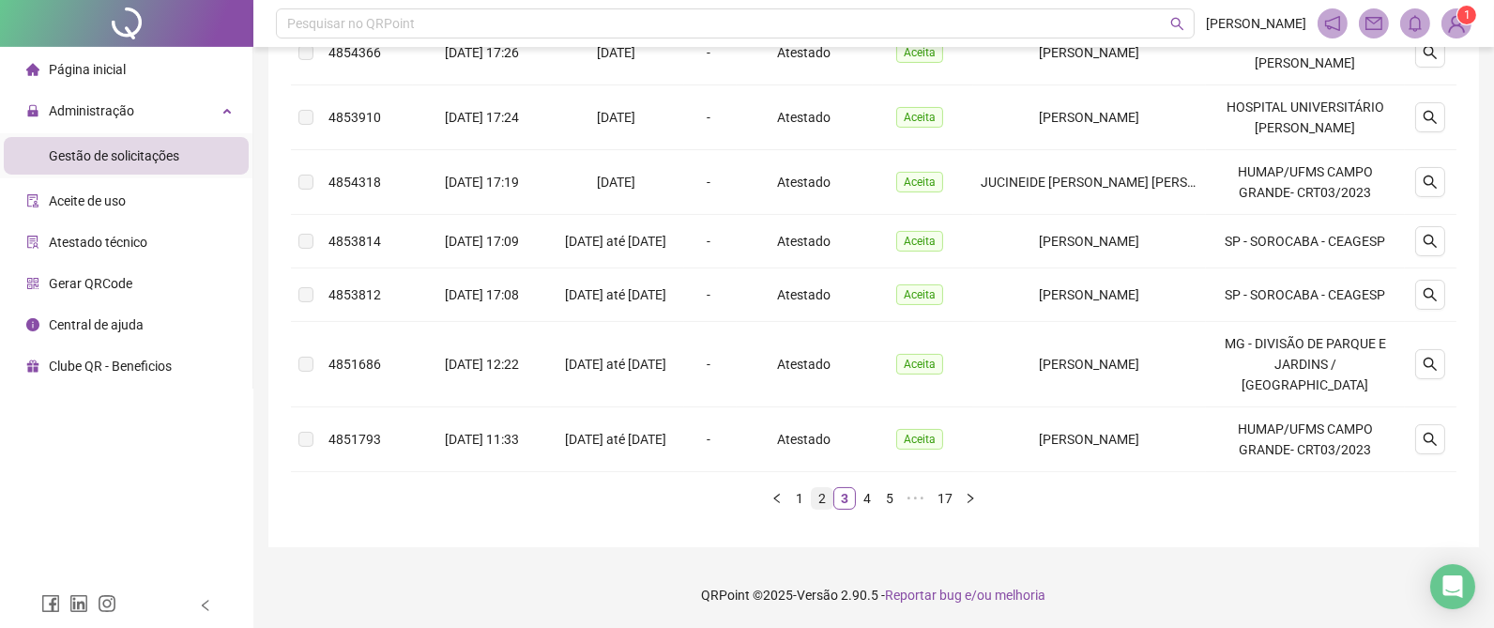
click at [824, 501] on link "2" at bounding box center [822, 498] width 21 height 21
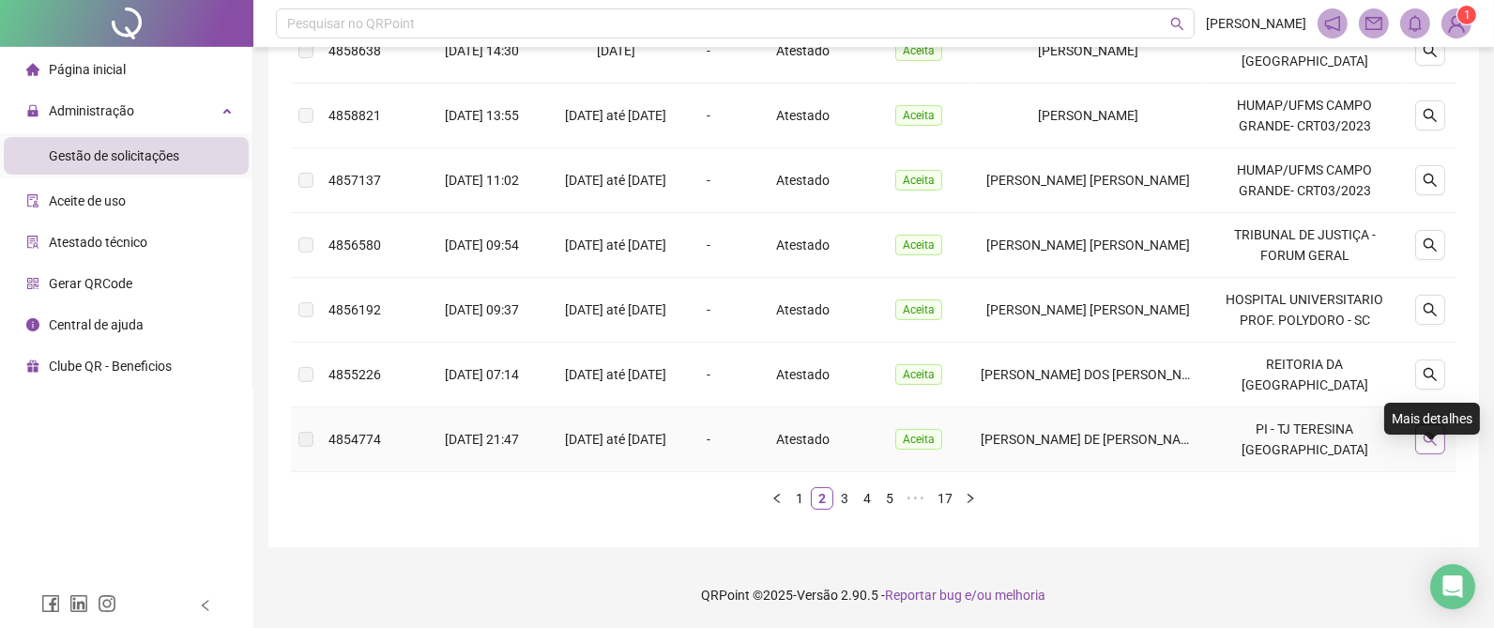
click at [1437, 437] on icon "search" at bounding box center [1430, 439] width 15 height 15
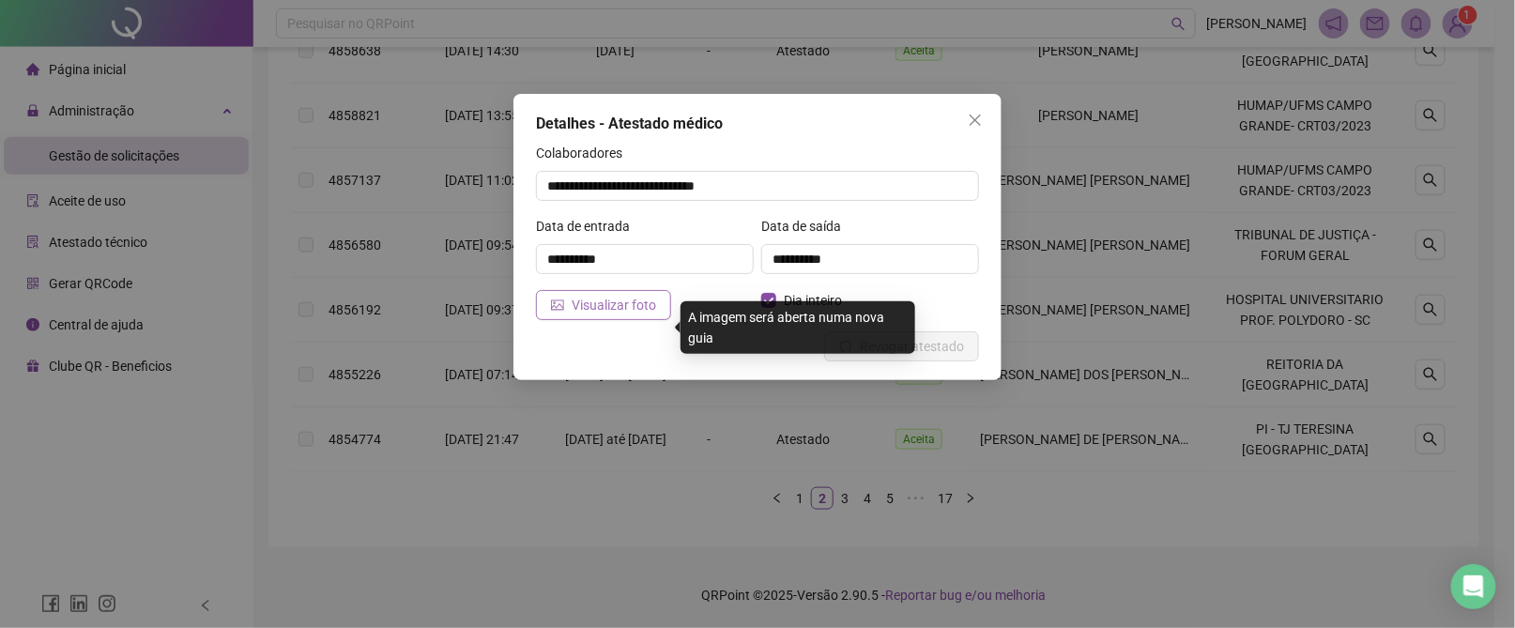
click at [619, 305] on span "Visualizar foto" at bounding box center [614, 305] width 84 height 21
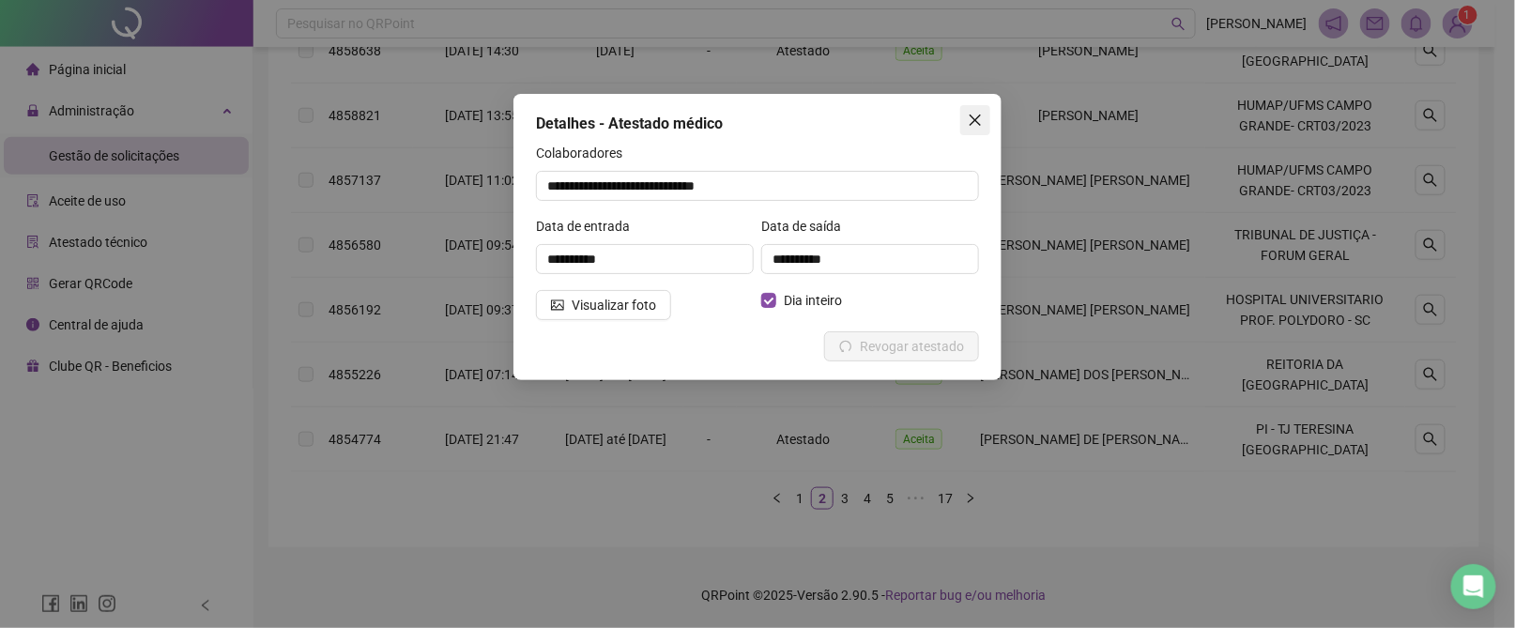
click at [980, 113] on icon "close" at bounding box center [975, 120] width 15 height 15
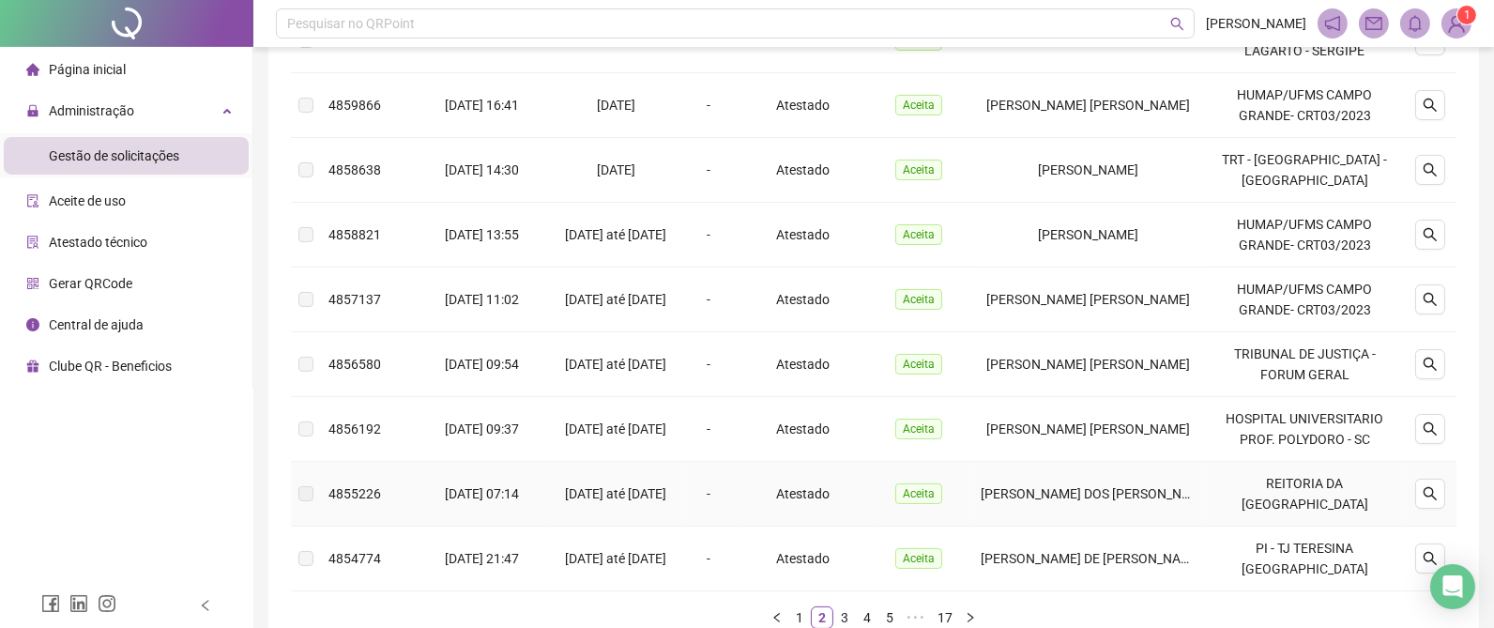
scroll to position [346, 0]
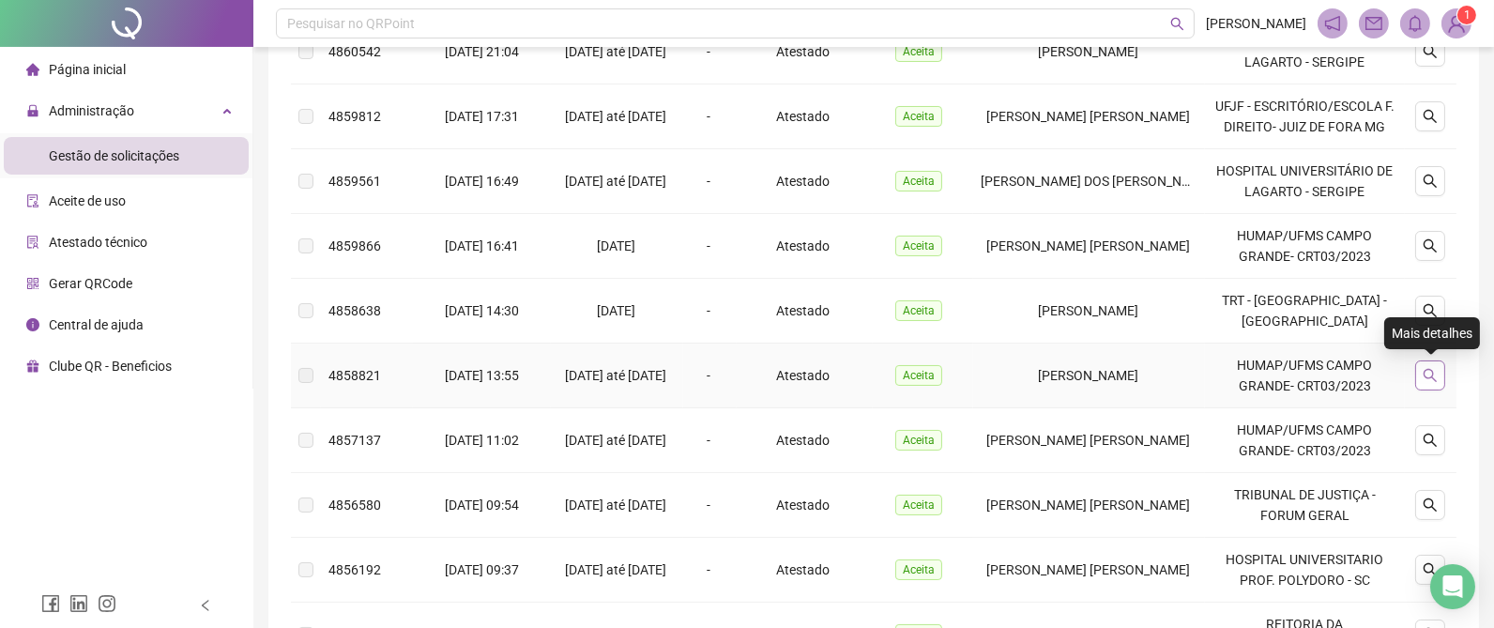
click at [1431, 372] on icon "search" at bounding box center [1430, 375] width 15 height 15
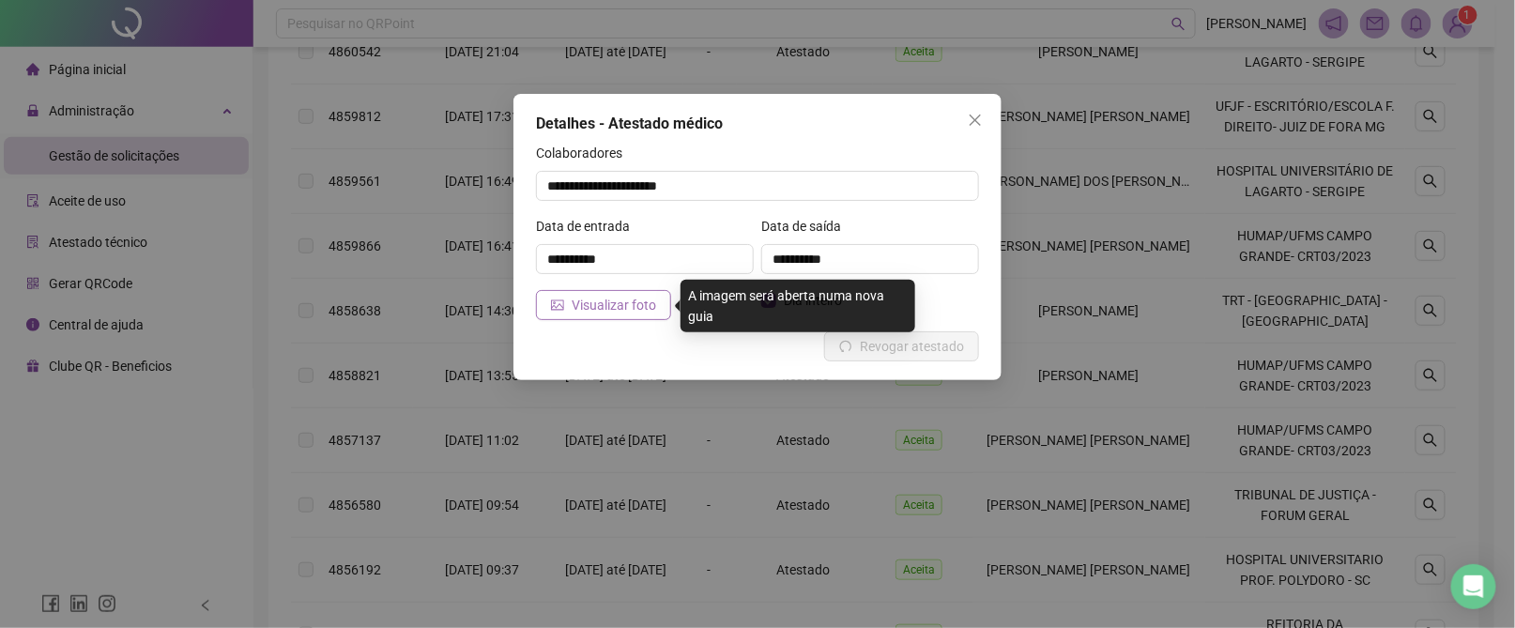
click at [625, 306] on span "Visualizar foto" at bounding box center [614, 305] width 84 height 21
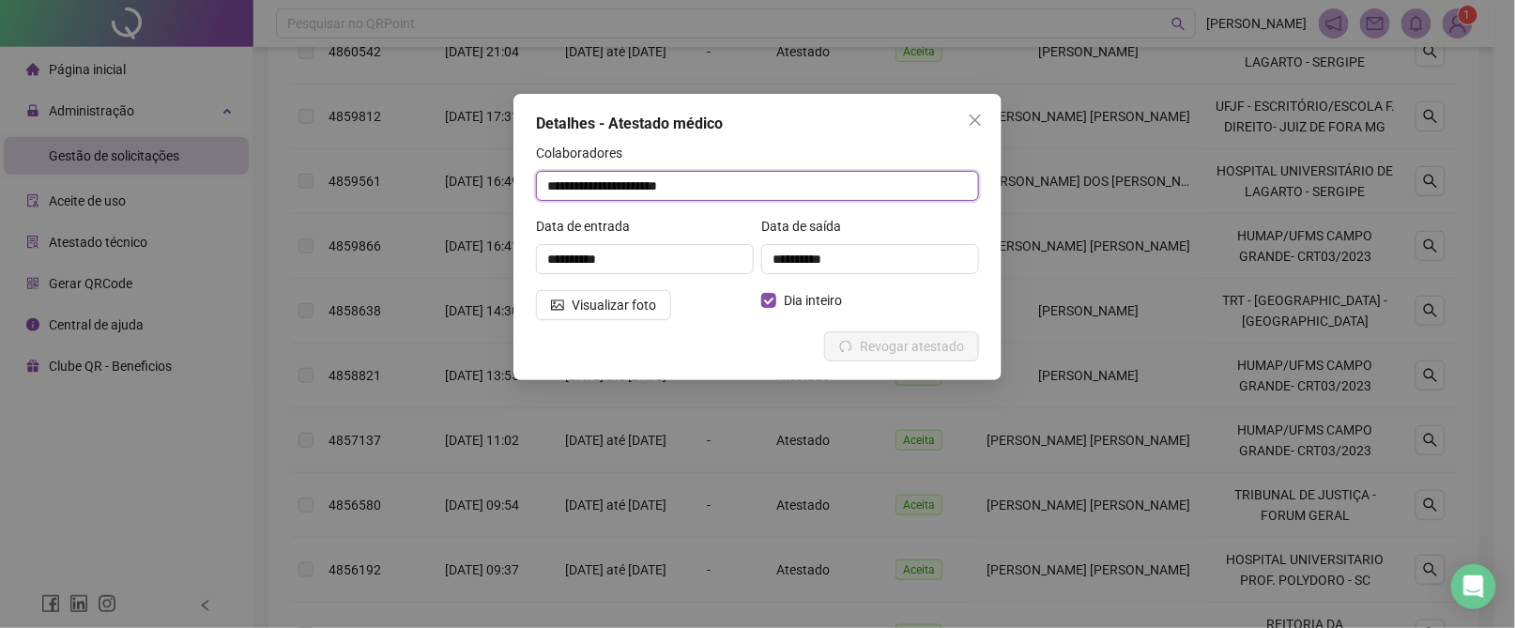
drag, startPoint x: 750, startPoint y: 185, endPoint x: 466, endPoint y: 184, distance: 283.5
click at [466, 184] on div "**********" at bounding box center [757, 314] width 1515 height 628
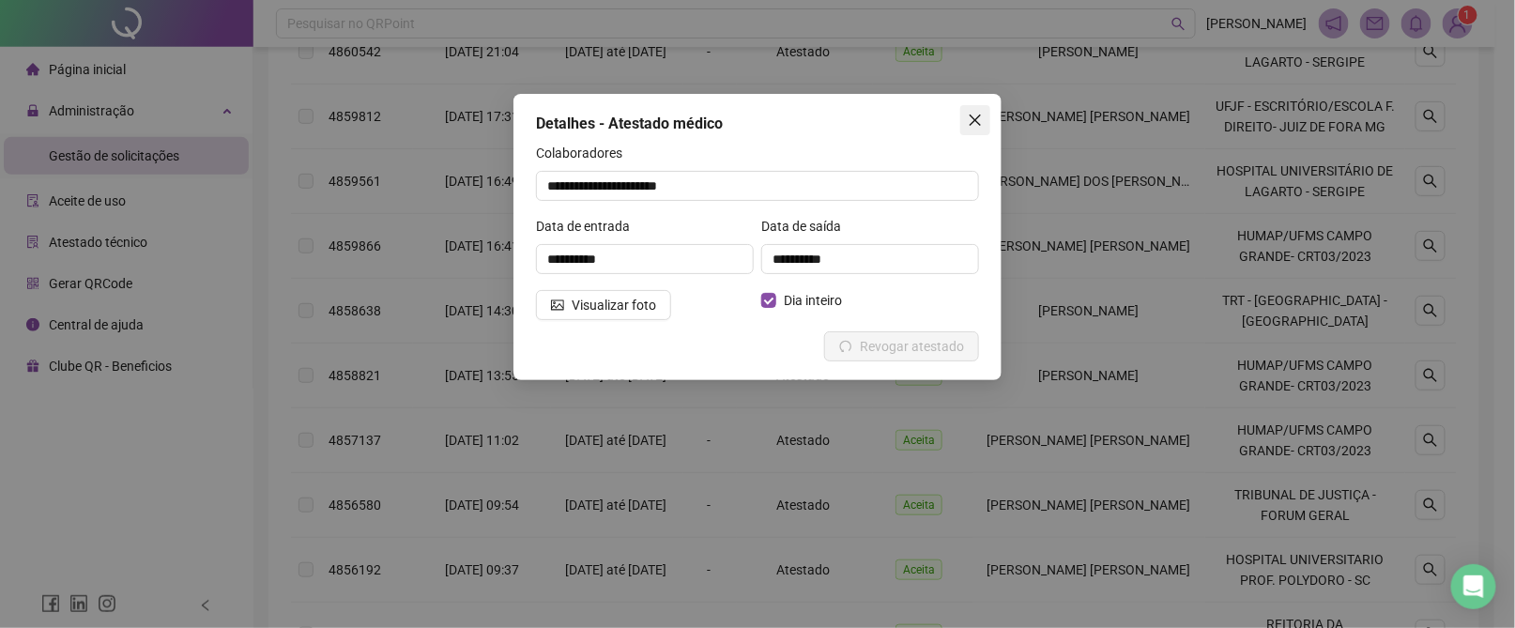
click at [977, 116] on icon "close" at bounding box center [975, 120] width 15 height 15
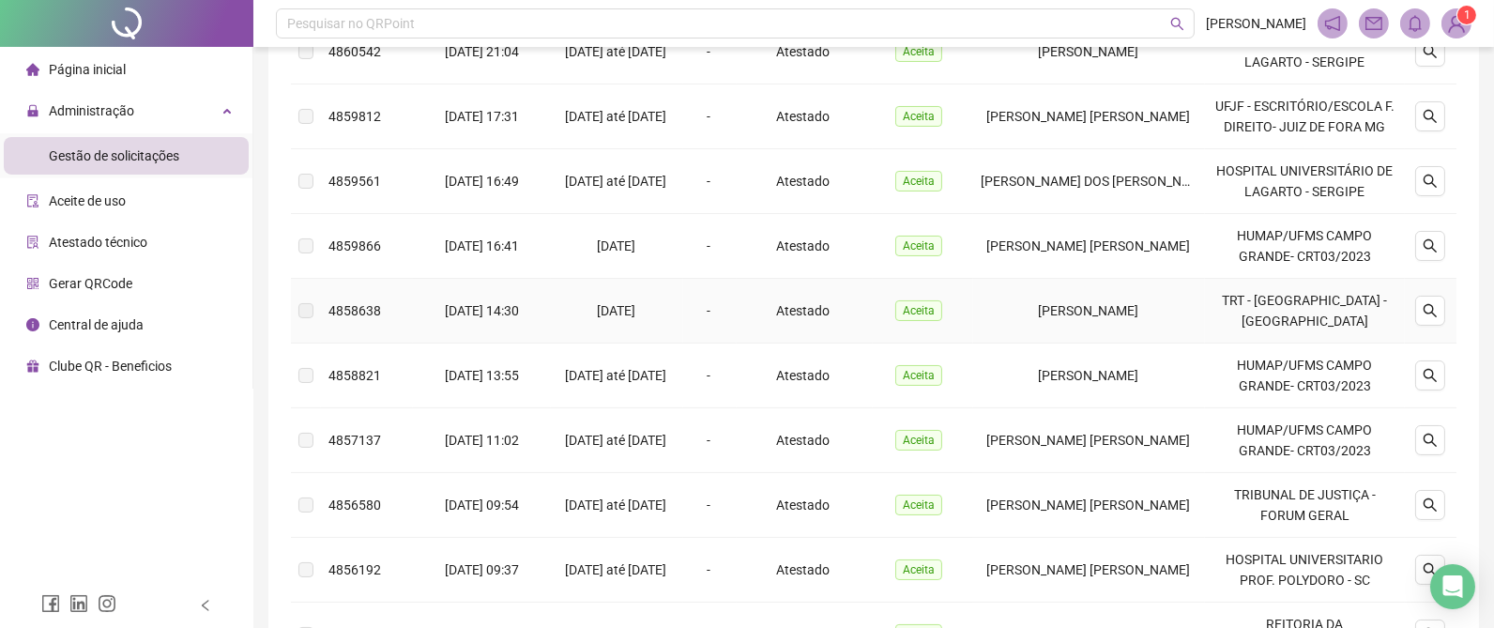
scroll to position [206, 0]
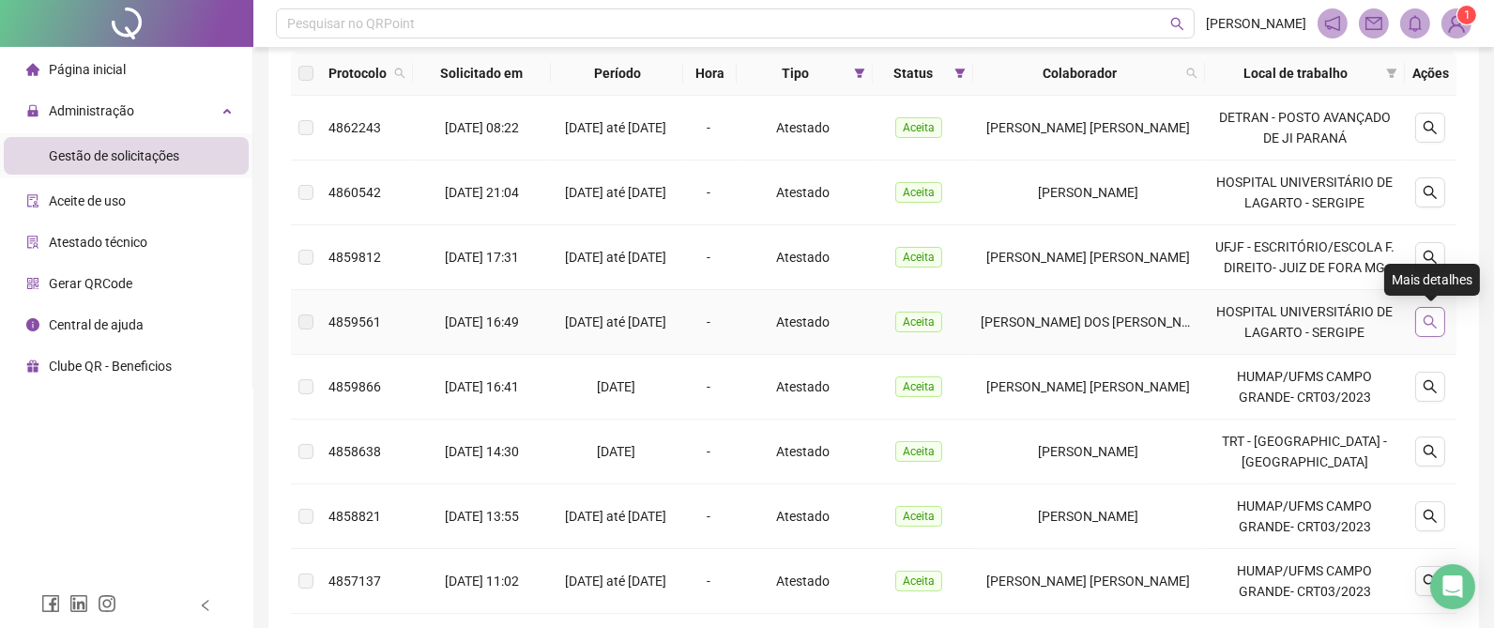
click at [1441, 319] on button "button" at bounding box center [1430, 322] width 30 height 30
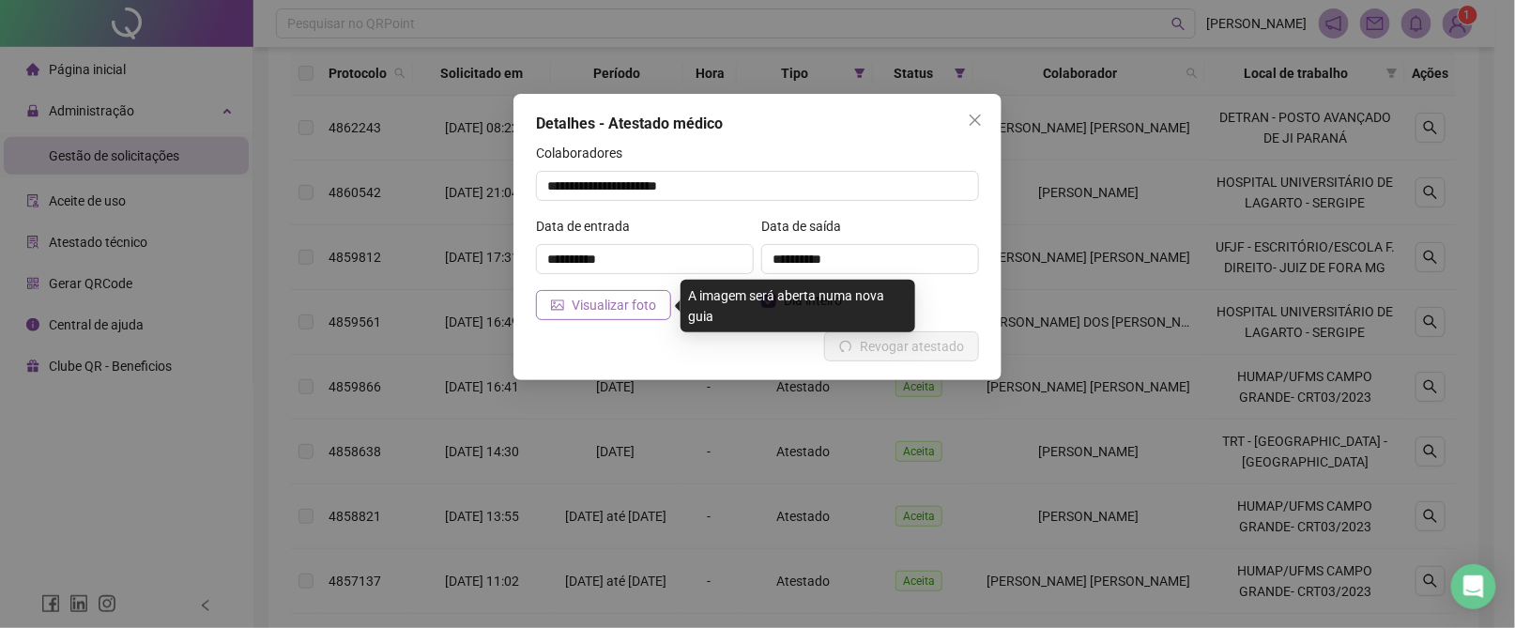
click at [609, 296] on span "Visualizar foto" at bounding box center [614, 305] width 84 height 21
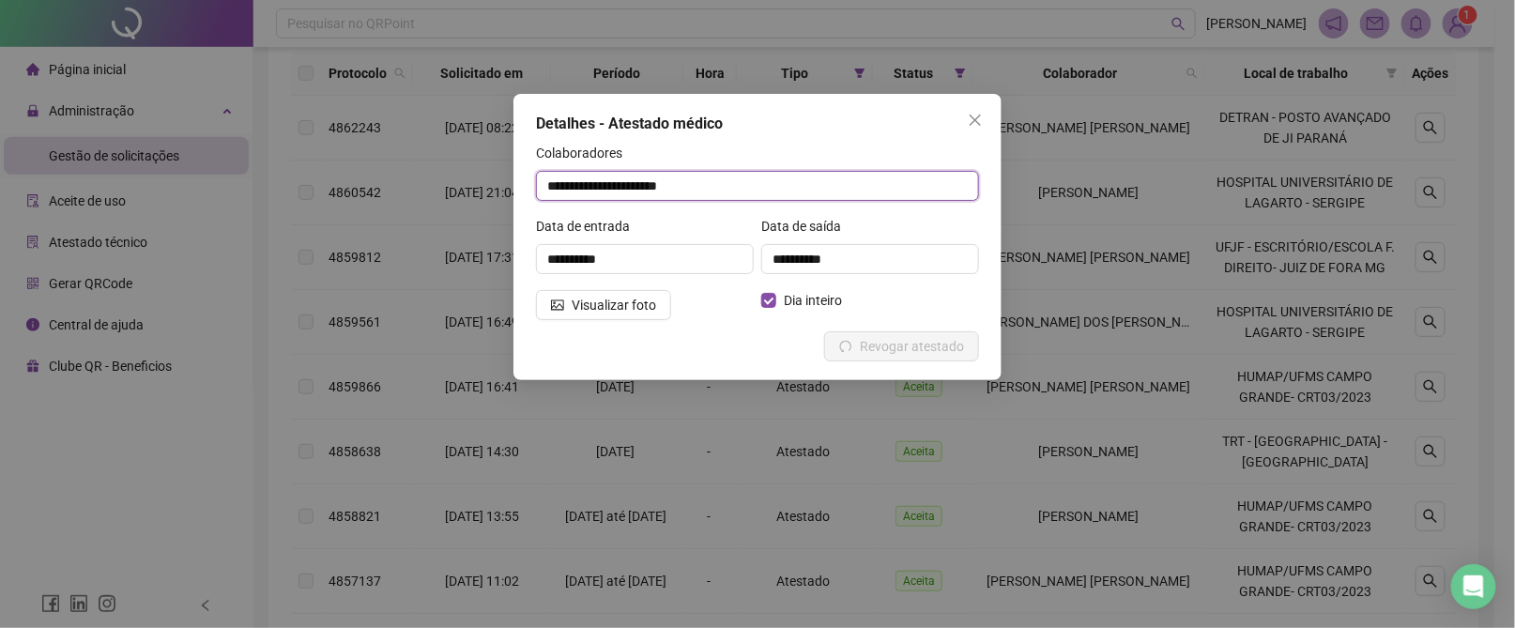
drag, startPoint x: 742, startPoint y: 187, endPoint x: 521, endPoint y: 187, distance: 221.5
click at [521, 187] on div "**********" at bounding box center [757, 237] width 488 height 286
click at [978, 124] on icon "close" at bounding box center [975, 120] width 15 height 15
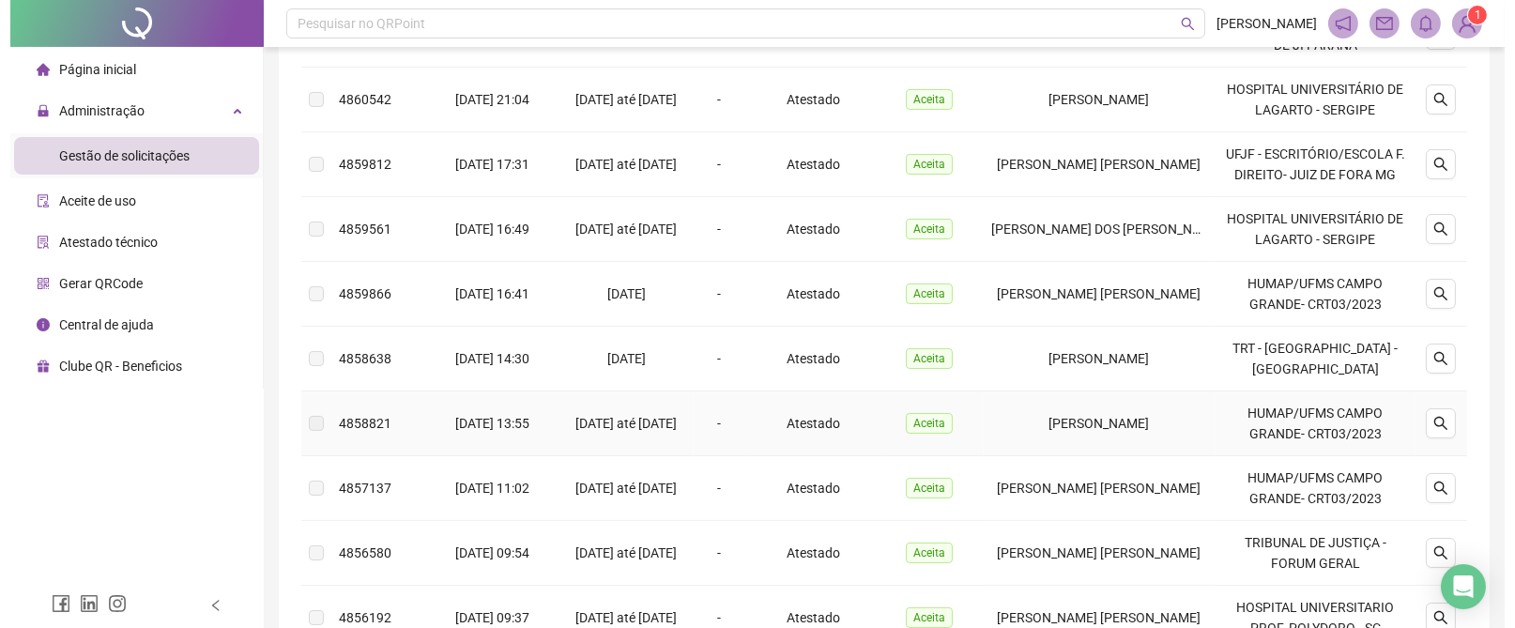
scroll to position [346, 0]
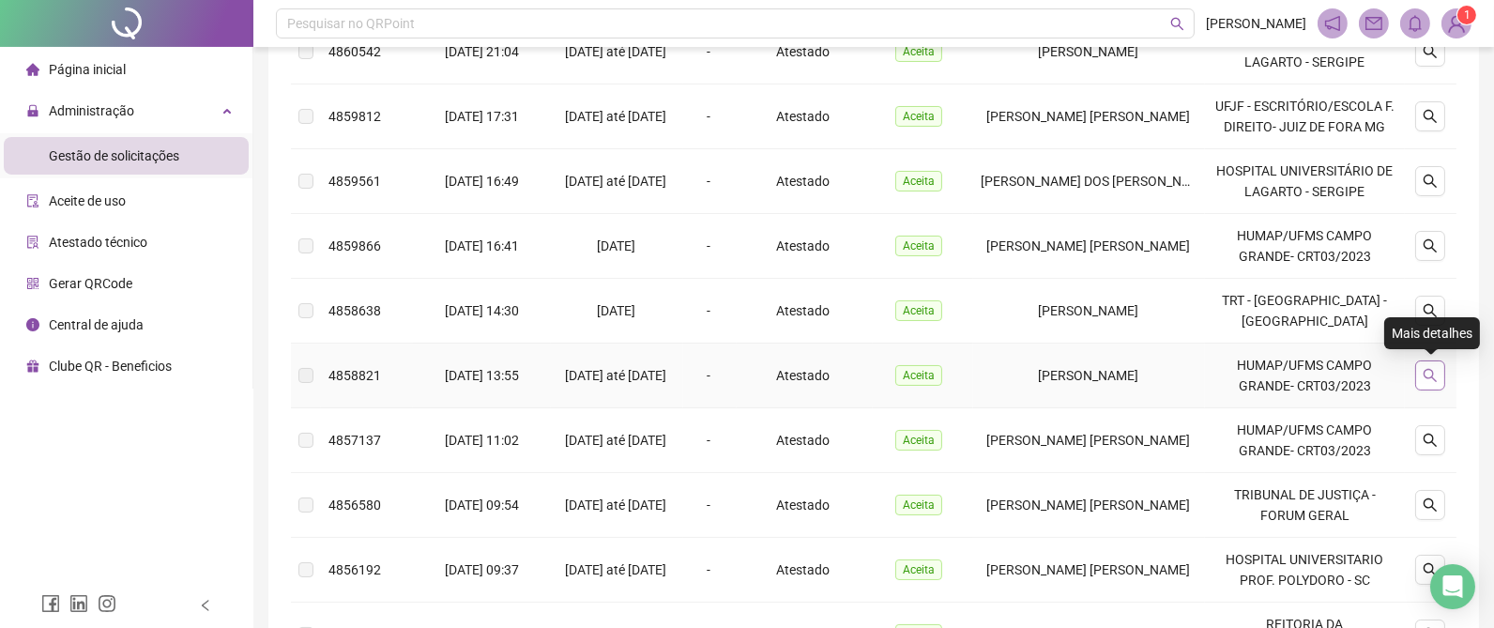
click at [1434, 372] on icon "search" at bounding box center [1430, 375] width 15 height 15
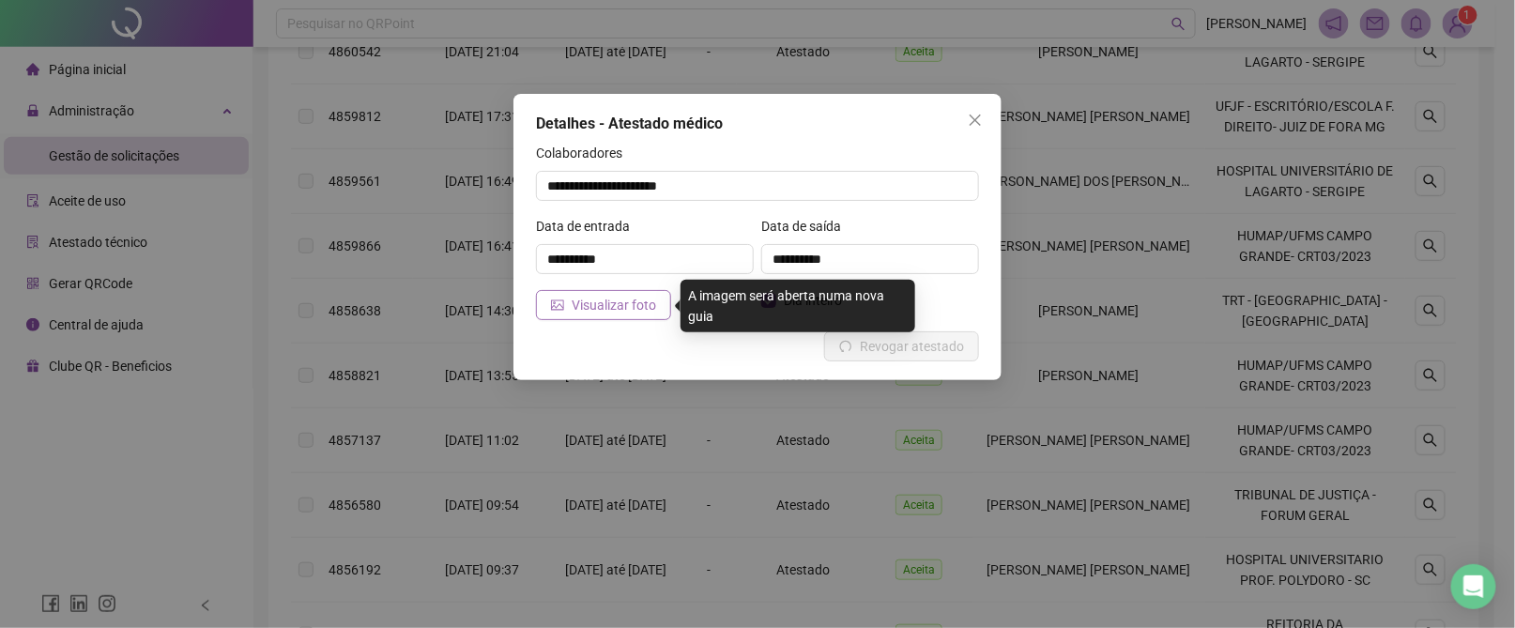
click at [580, 314] on span "Visualizar foto" at bounding box center [614, 305] width 84 height 21
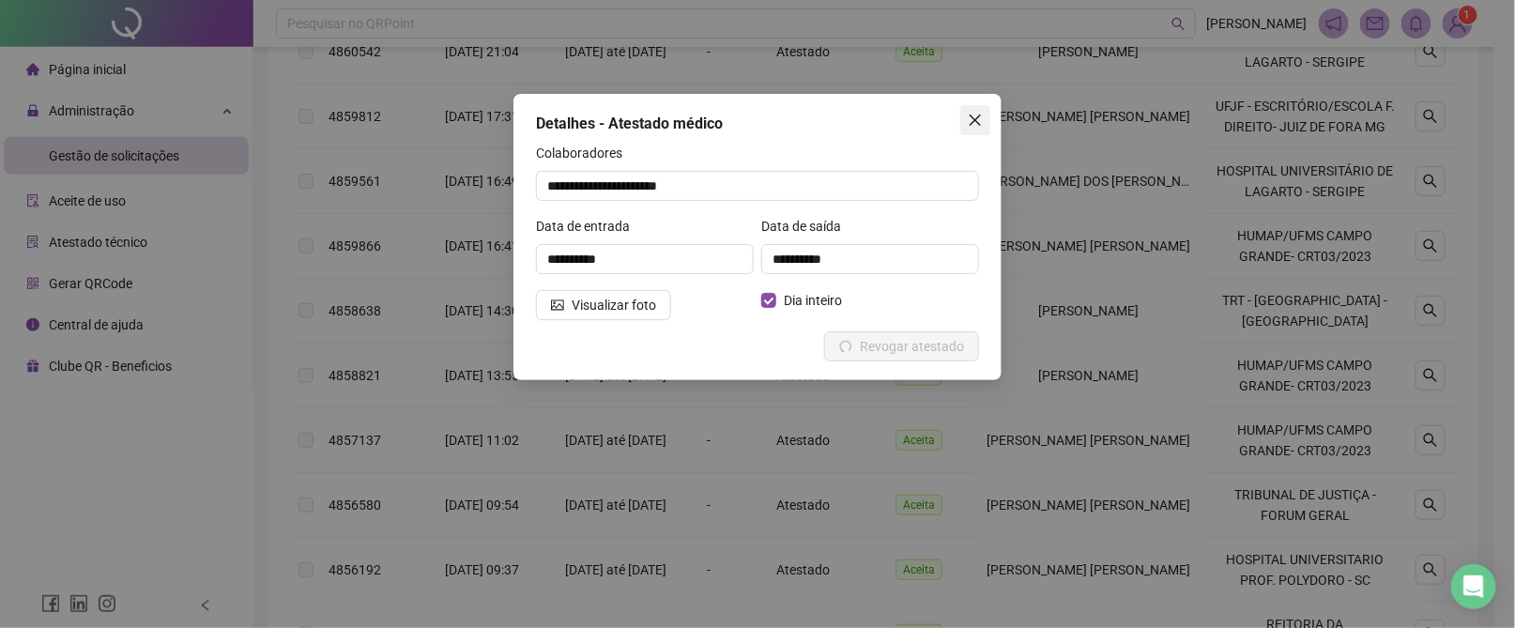
click at [978, 119] on icon "close" at bounding box center [975, 120] width 15 height 15
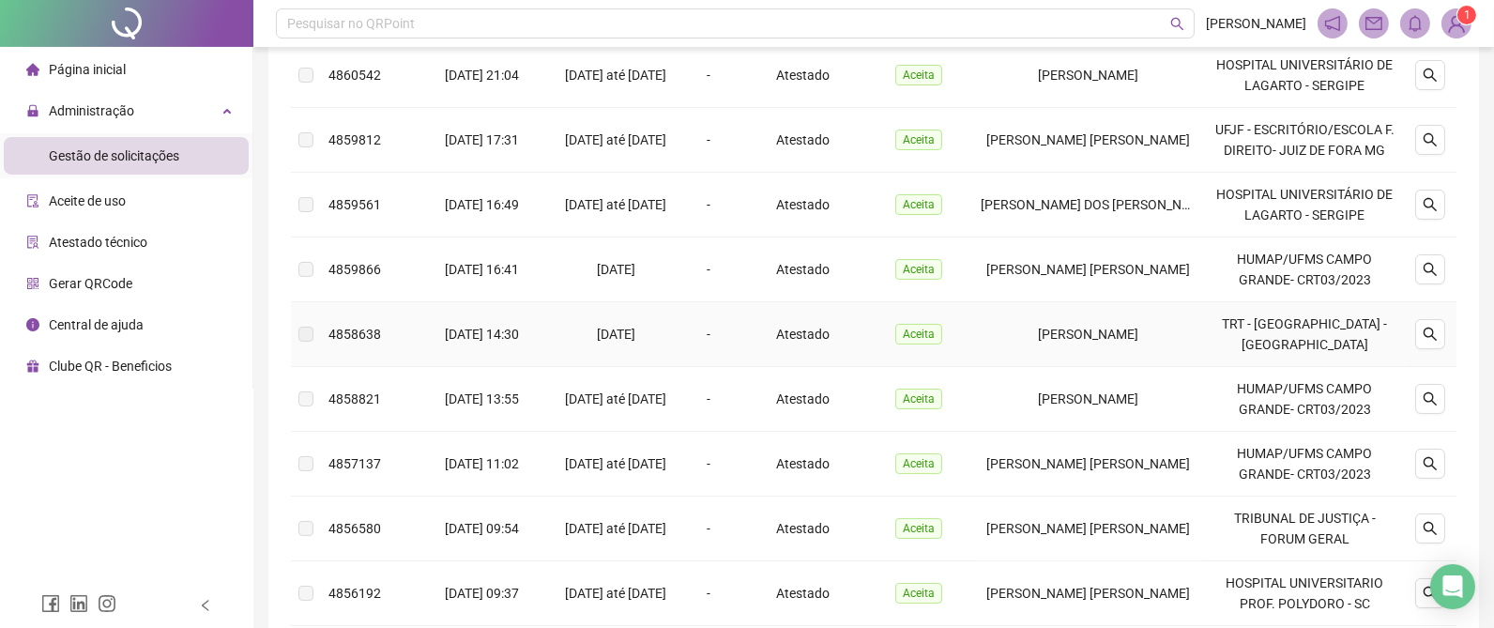
scroll to position [0, 0]
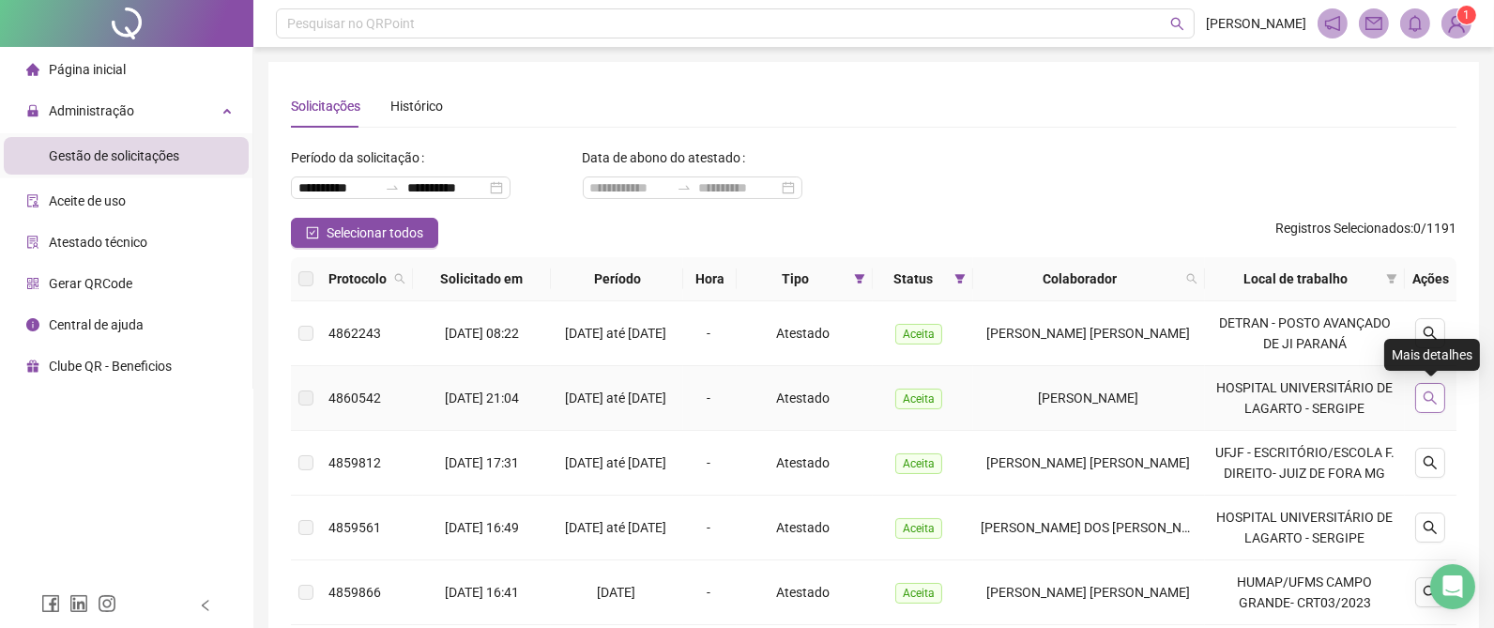
click at [1425, 393] on icon "search" at bounding box center [1430, 397] width 13 height 13
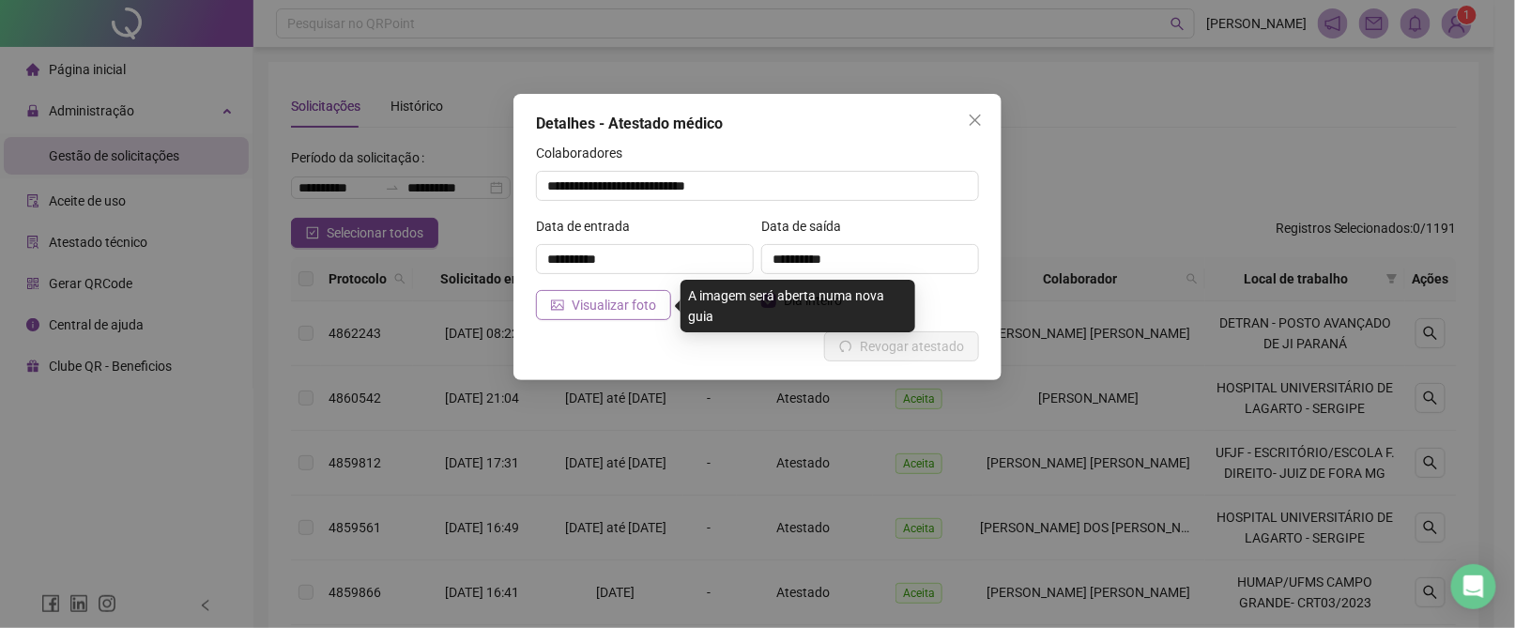
click at [608, 302] on span "Visualizar foto" at bounding box center [614, 305] width 84 height 21
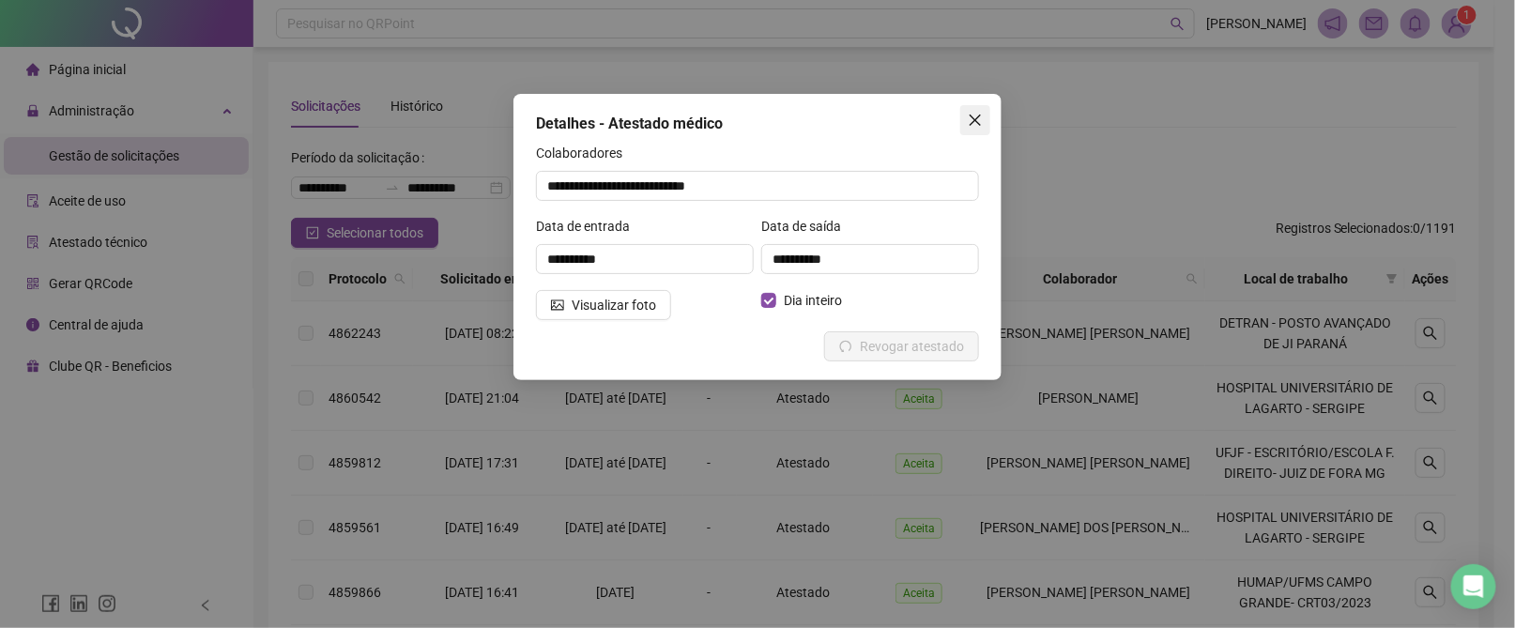
click at [980, 116] on icon "close" at bounding box center [975, 120] width 15 height 15
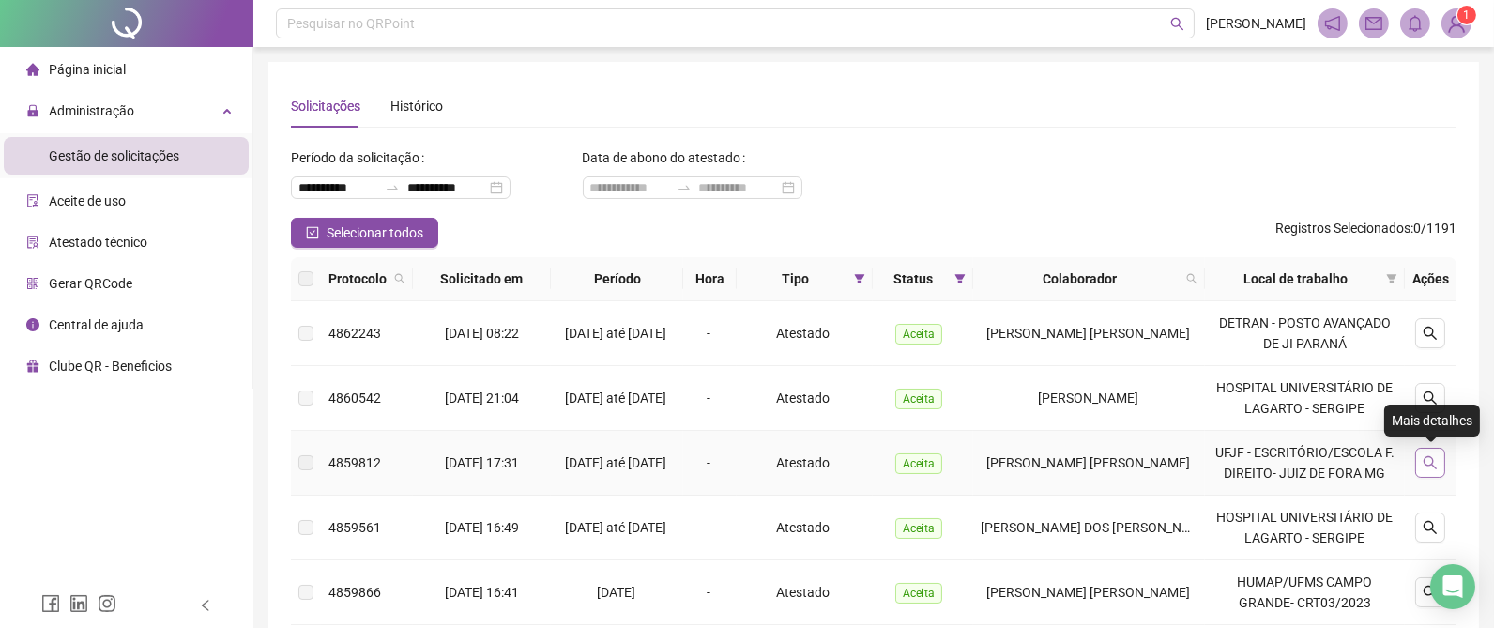
click at [1434, 462] on icon "search" at bounding box center [1430, 462] width 13 height 13
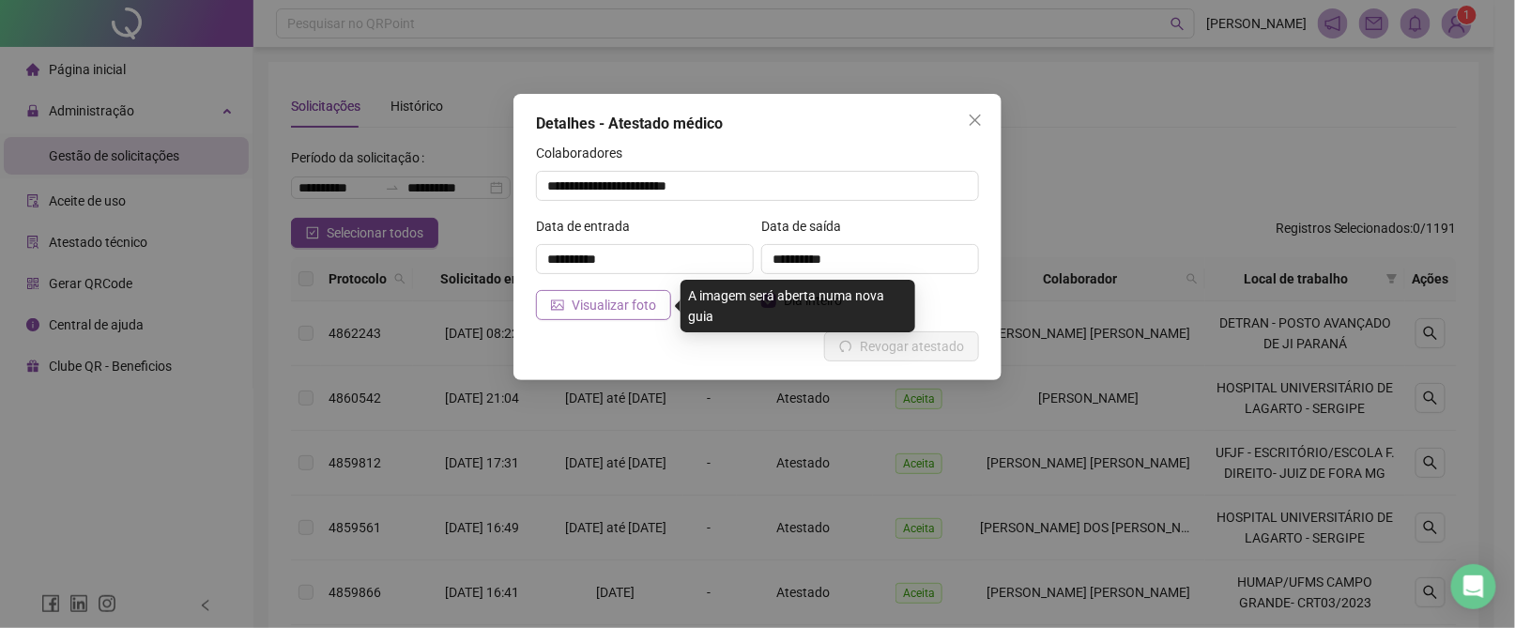
click at [594, 290] on button "Visualizar foto" at bounding box center [603, 305] width 135 height 30
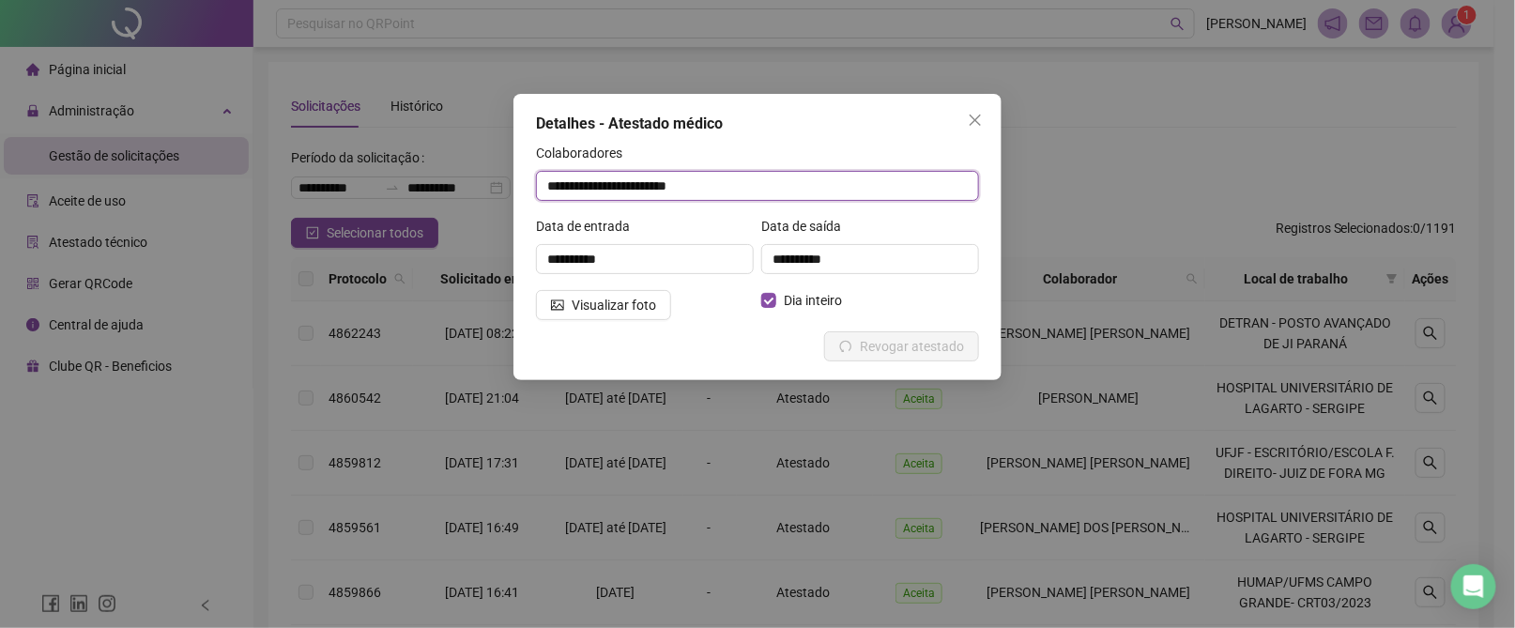
drag, startPoint x: 732, startPoint y: 182, endPoint x: 482, endPoint y: 183, distance: 249.7
click at [482, 183] on div "**********" at bounding box center [757, 314] width 1515 height 628
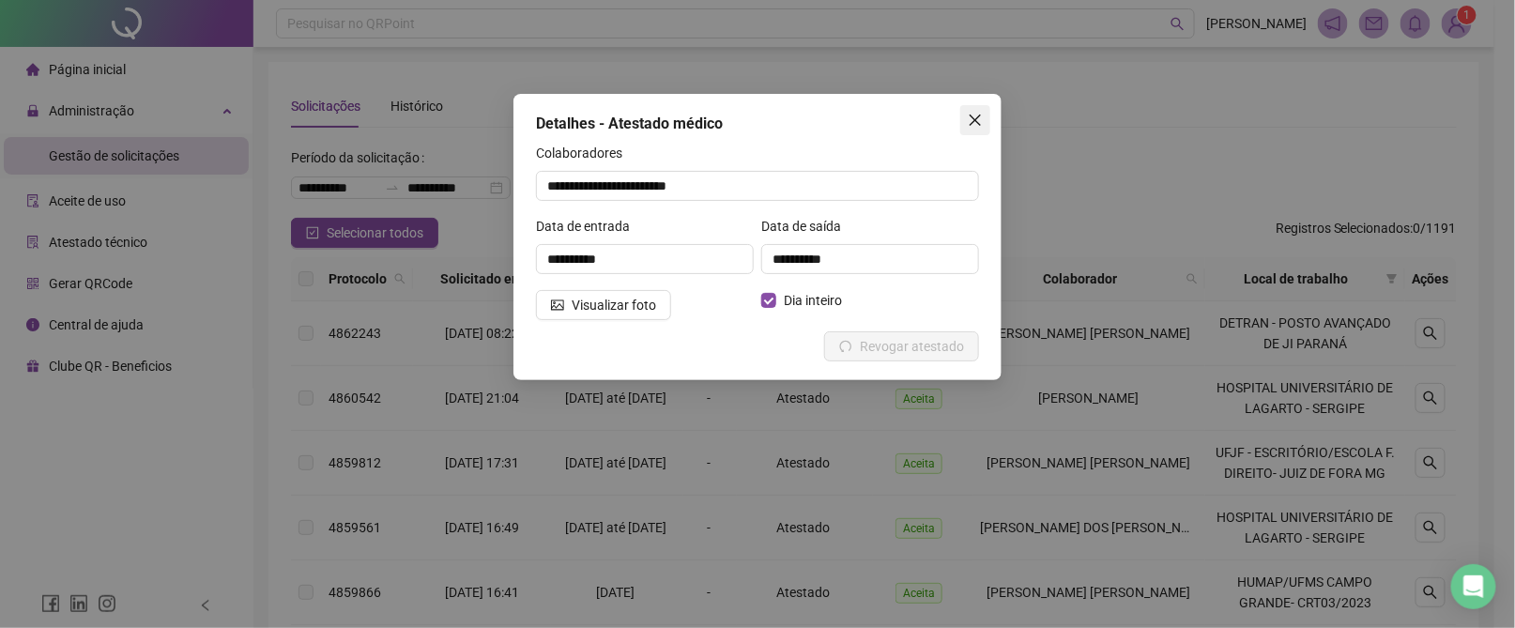
click at [977, 122] on icon "close" at bounding box center [975, 120] width 11 height 11
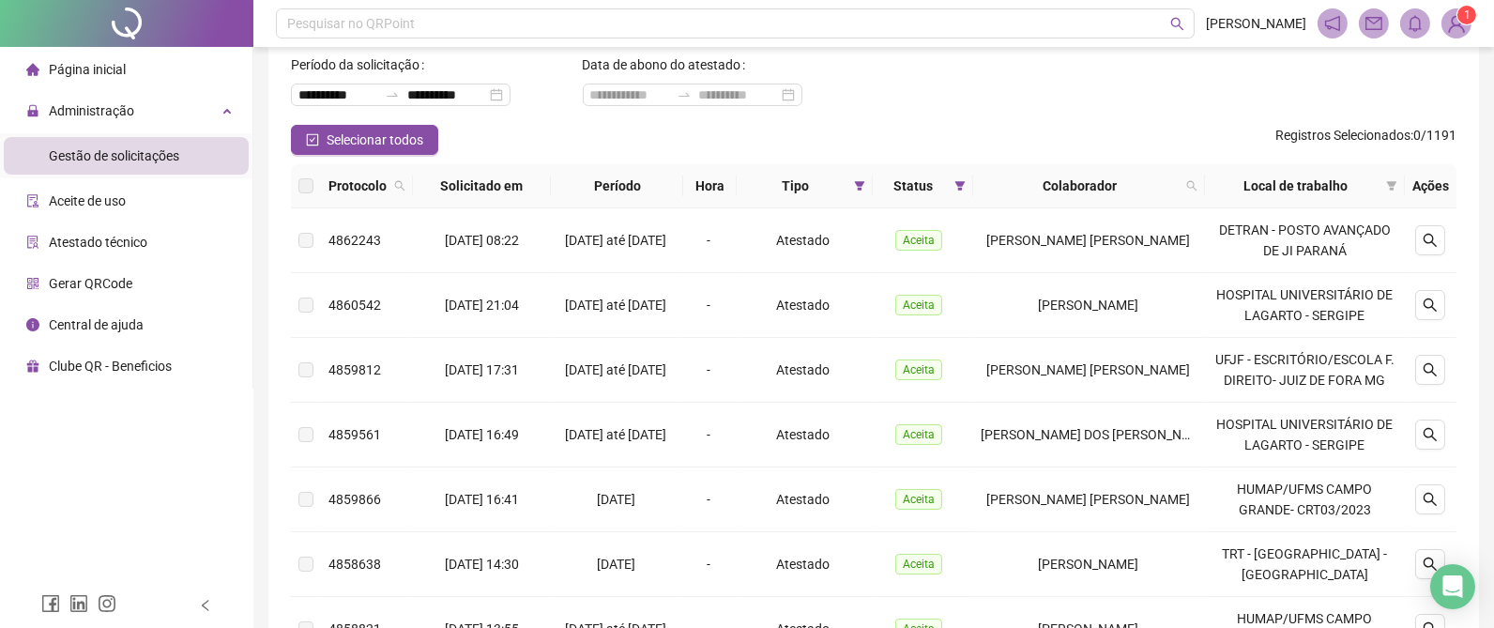
scroll to position [141, 0]
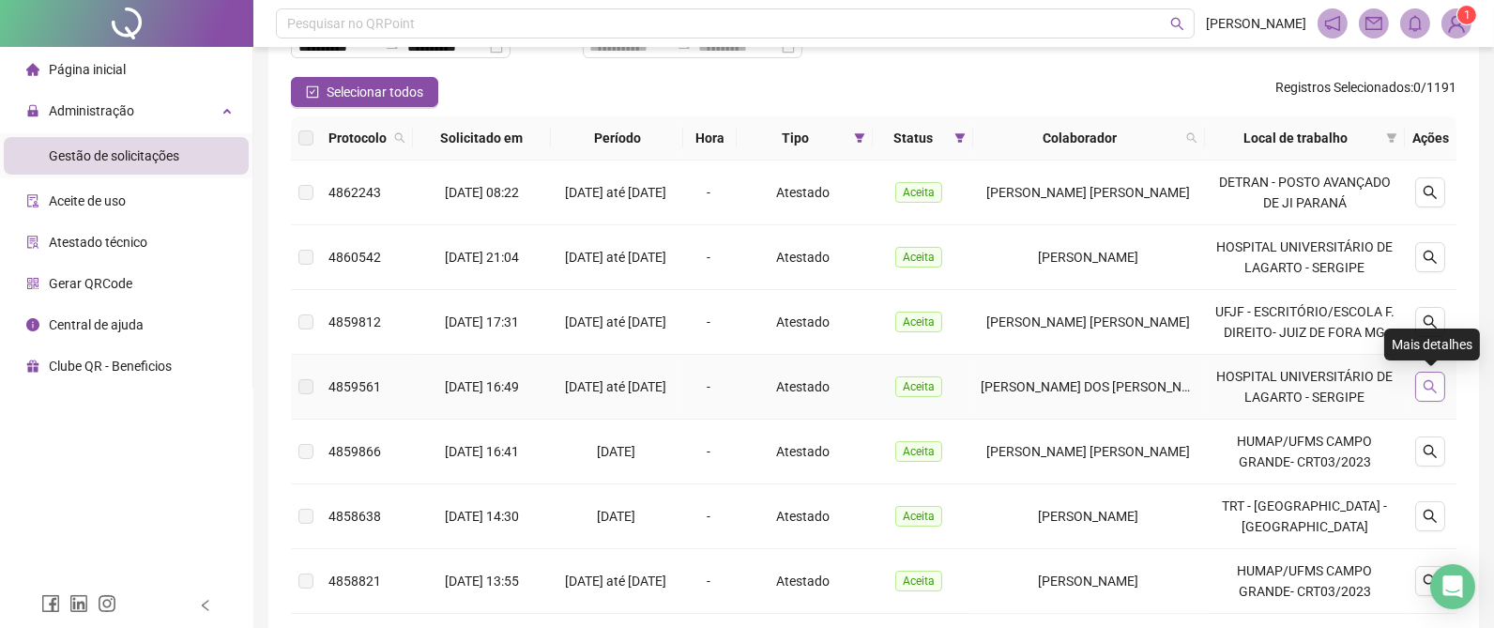
click at [1430, 392] on icon "search" at bounding box center [1430, 386] width 15 height 15
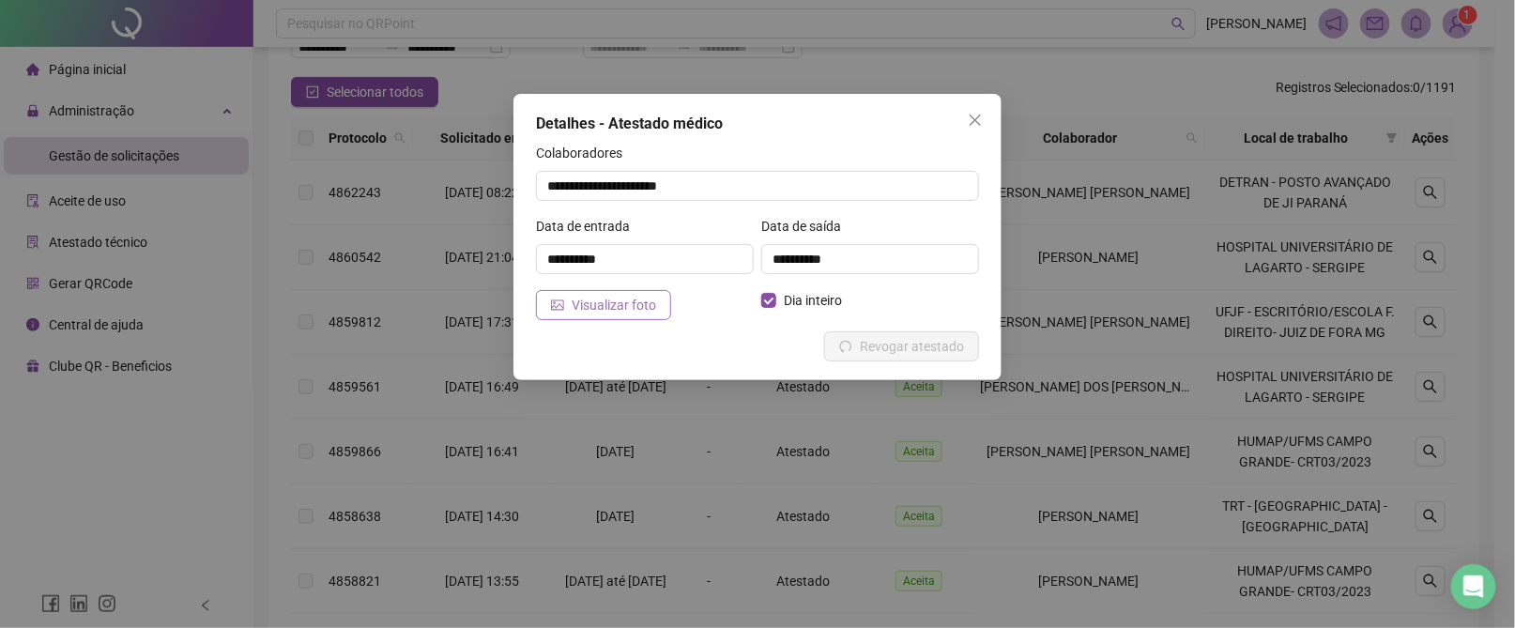
click at [651, 295] on span "Visualizar foto" at bounding box center [614, 305] width 84 height 21
click at [969, 117] on icon "close" at bounding box center [975, 120] width 15 height 15
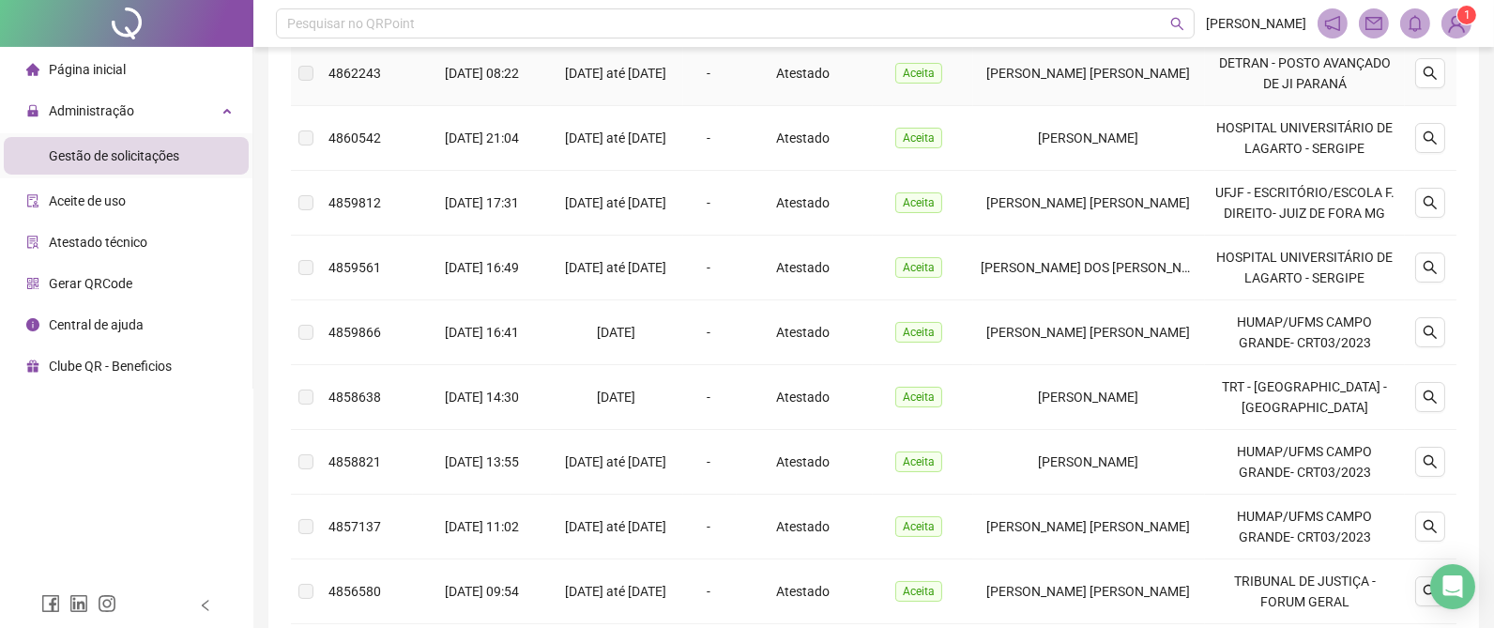
scroll to position [563, 0]
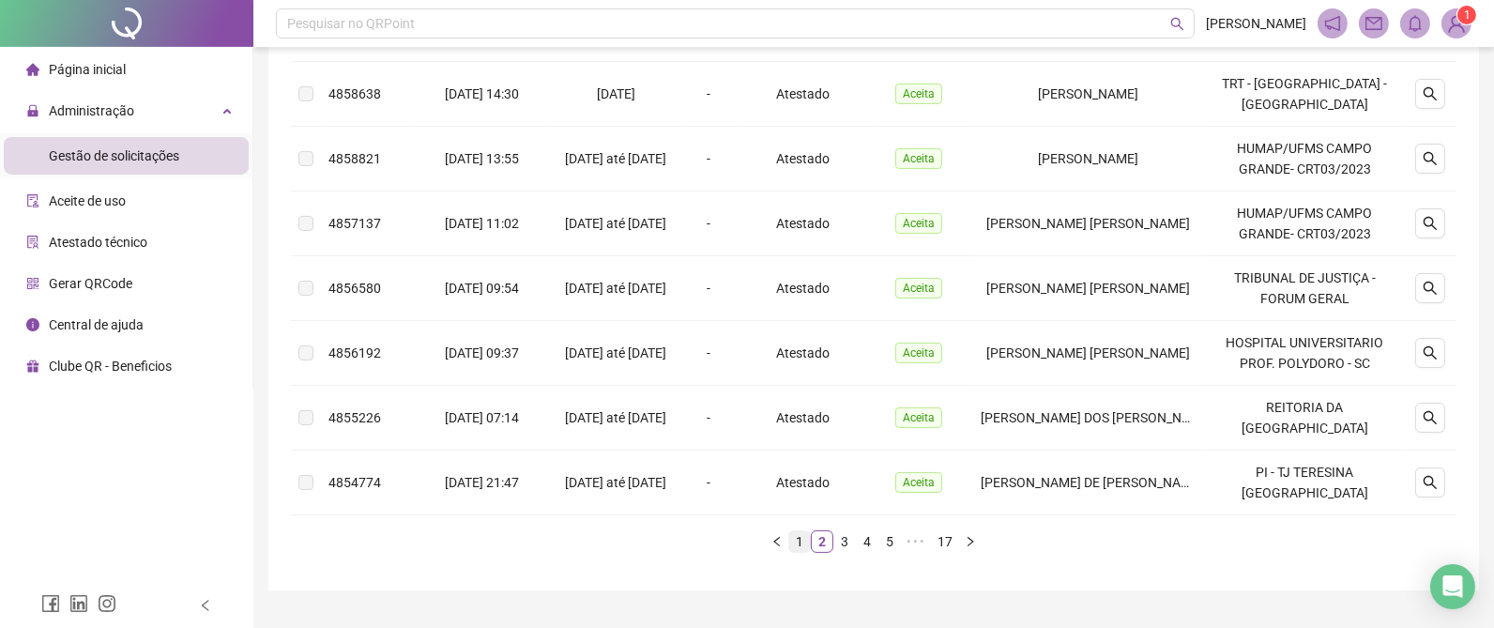
click at [799, 552] on link "1" at bounding box center [799, 541] width 21 height 21
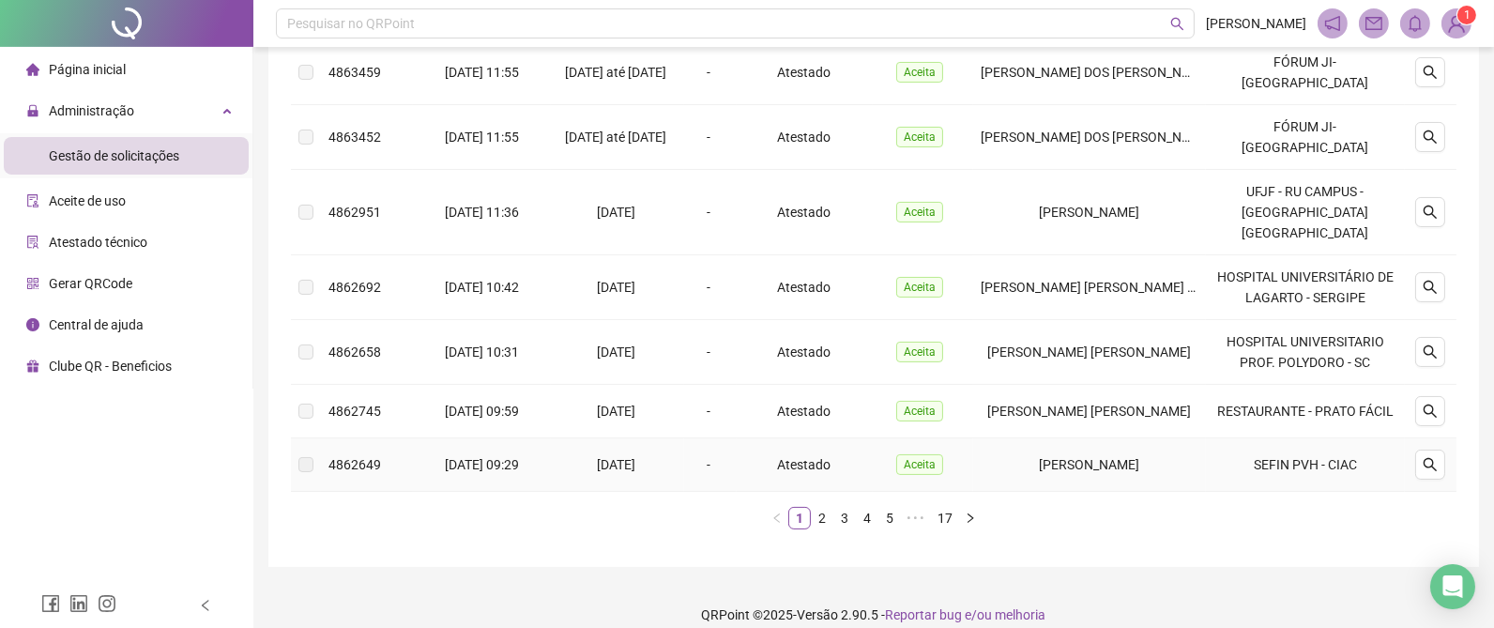
scroll to position [0, 0]
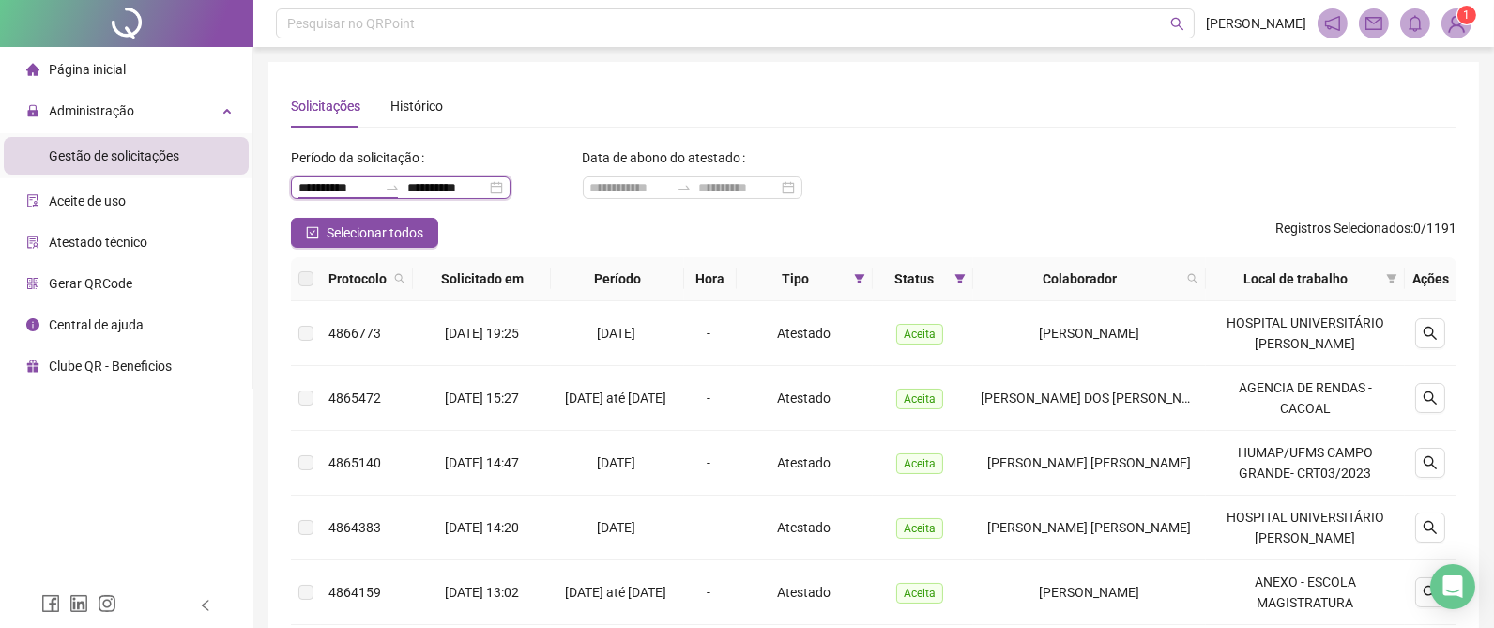
click at [315, 184] on input "**********" at bounding box center [337, 187] width 79 height 21
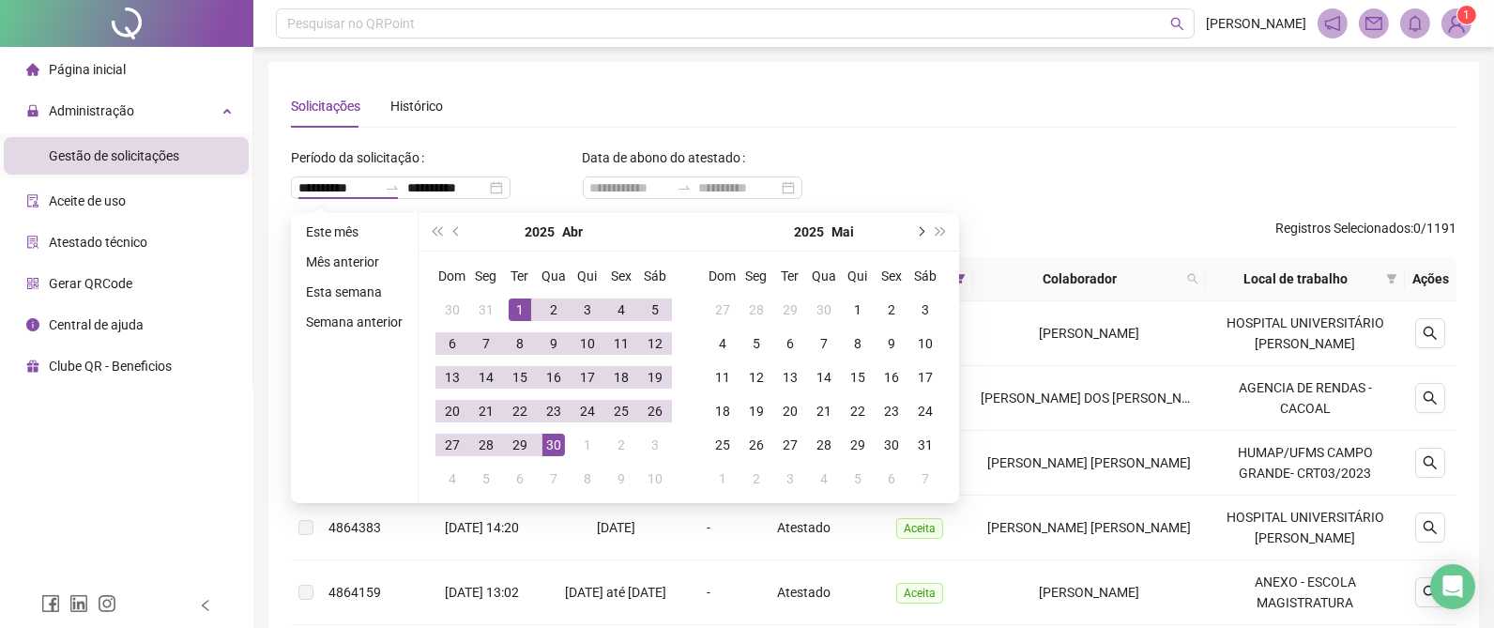
click at [919, 231] on span "next-year" at bounding box center [919, 231] width 9 height 9
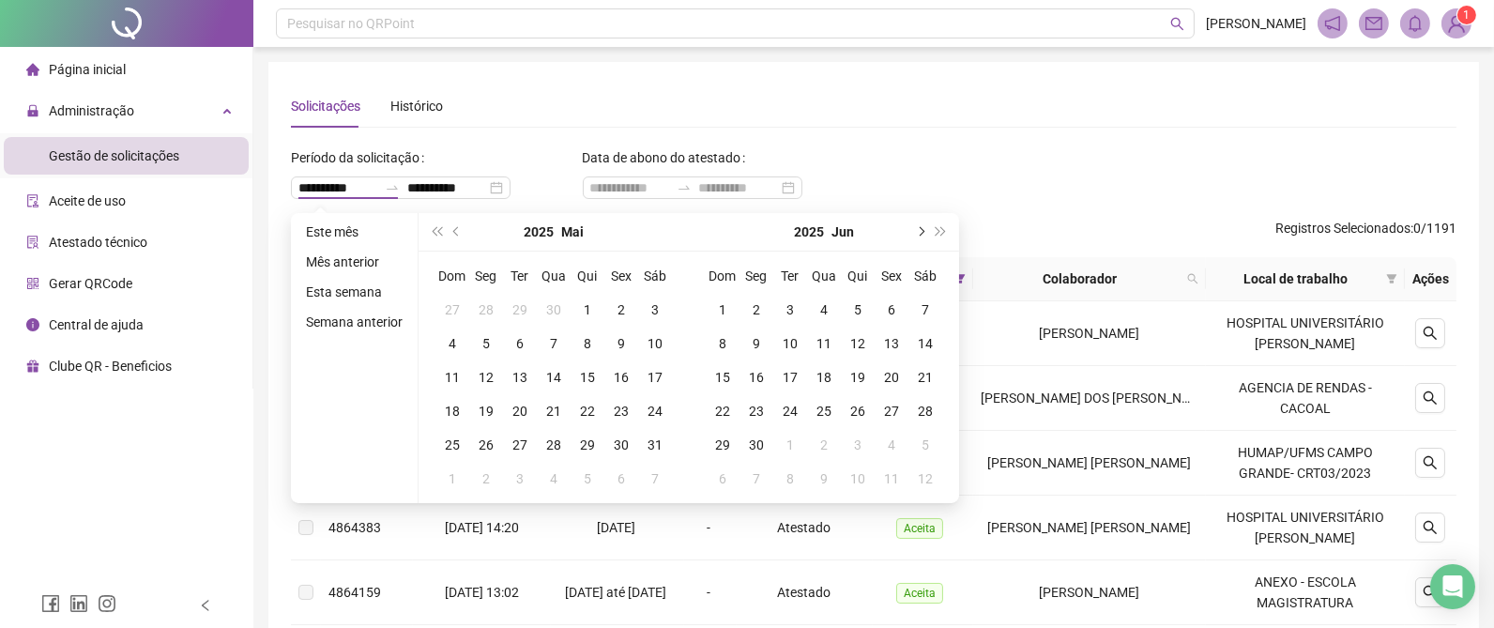
click at [919, 231] on span "next-year" at bounding box center [919, 231] width 9 height 9
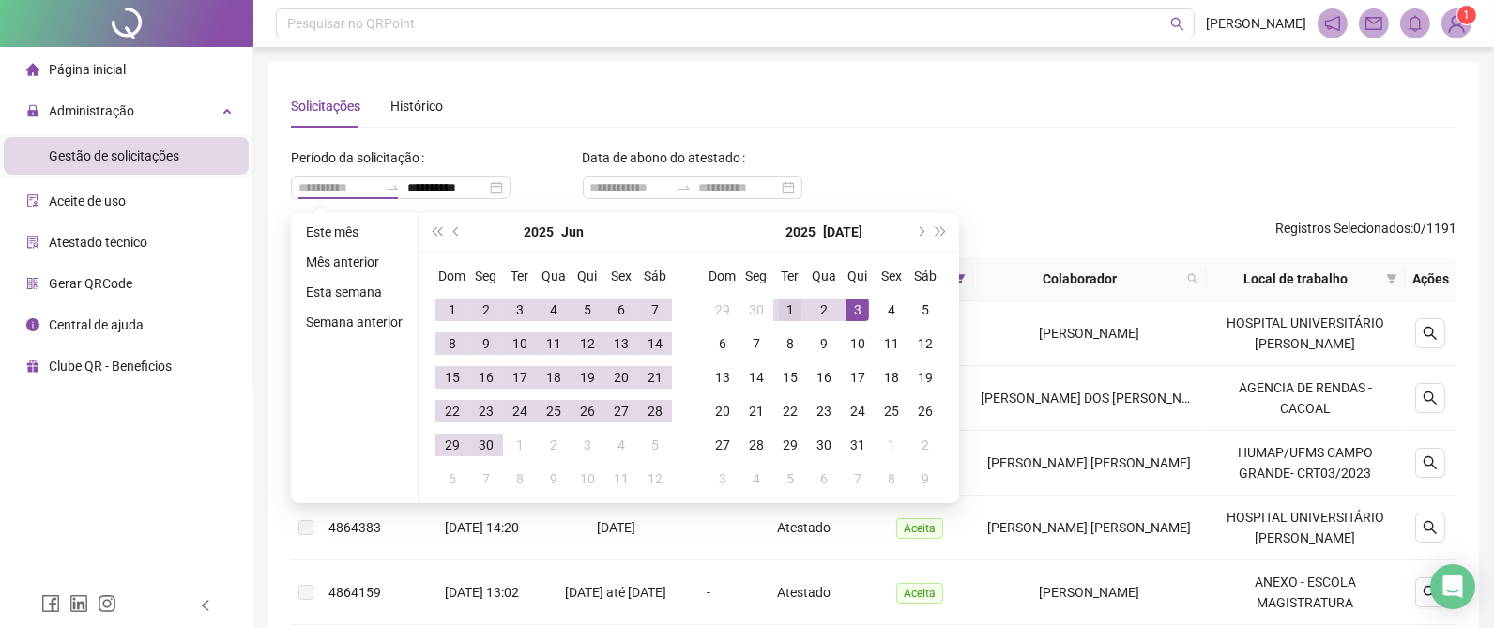
type input "**********"
click at [791, 305] on div "1" at bounding box center [790, 309] width 23 height 23
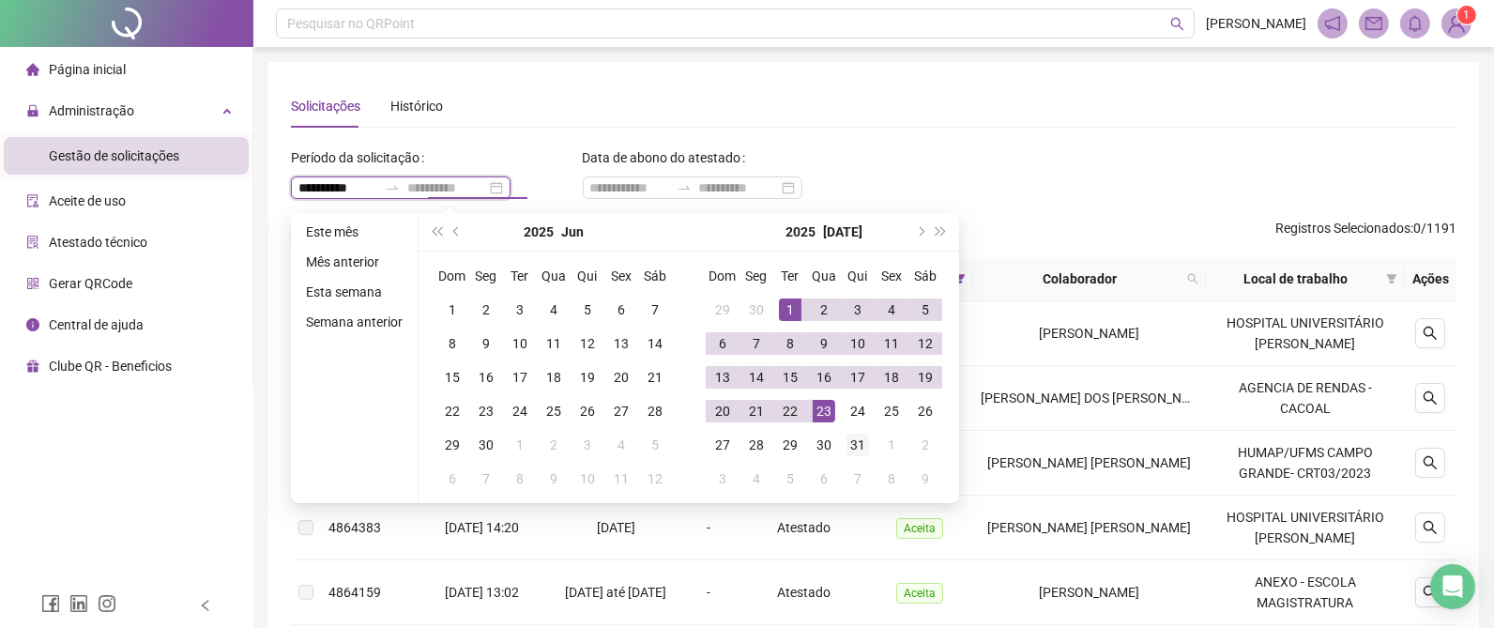
type input "**********"
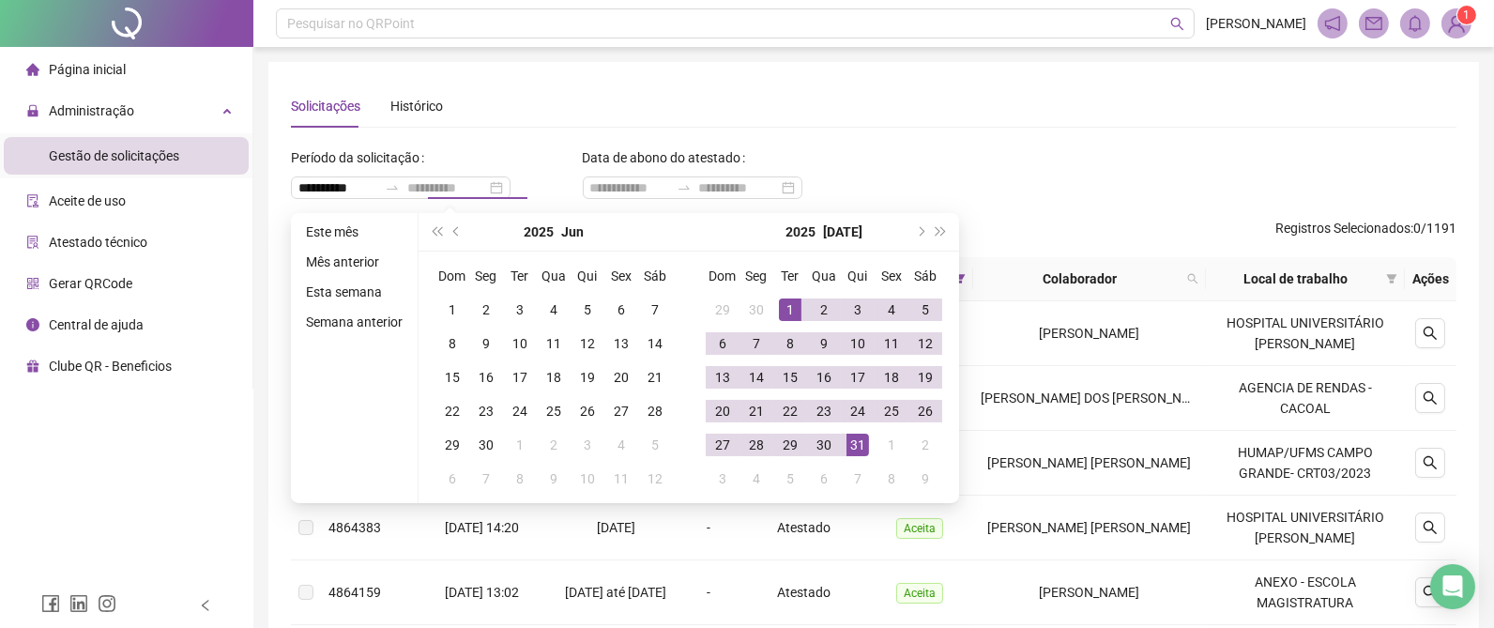
click at [852, 441] on div "31" at bounding box center [858, 445] width 23 height 23
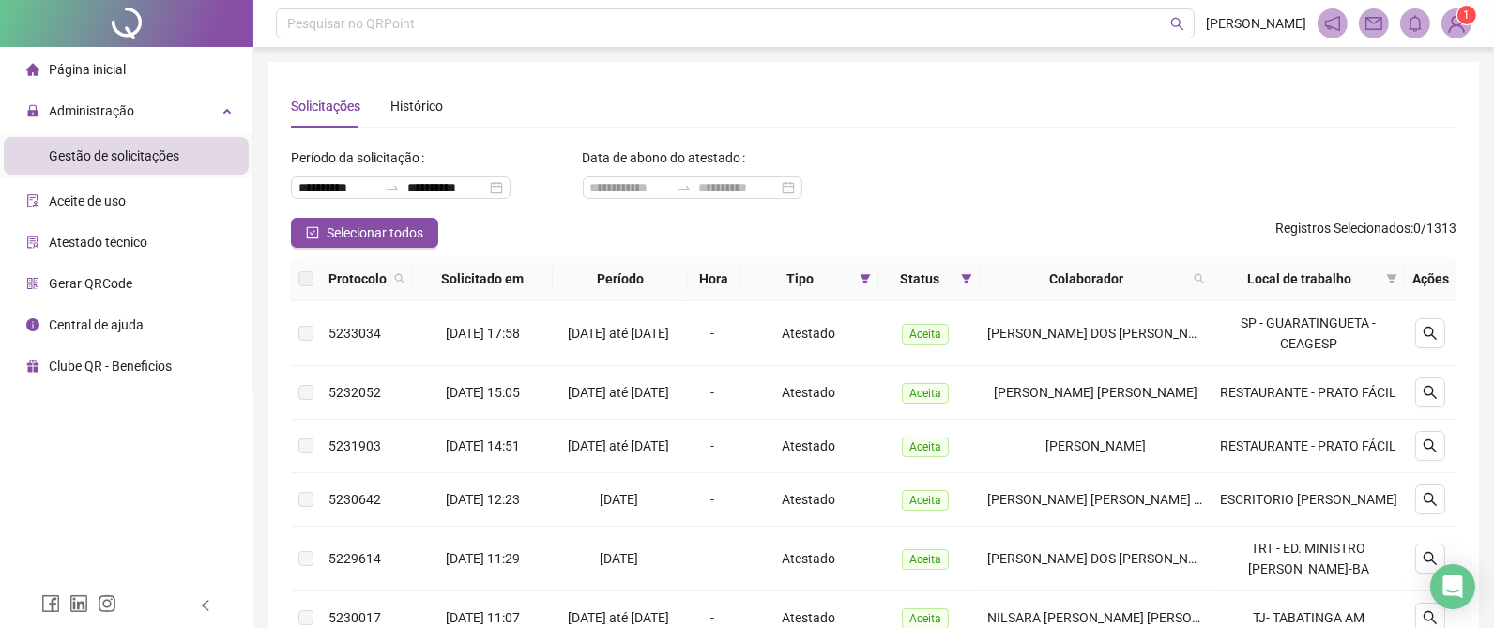
click at [267, 370] on div "**********" at bounding box center [873, 566] width 1241 height 1133
click at [1436, 331] on icon "search" at bounding box center [1430, 333] width 15 height 15
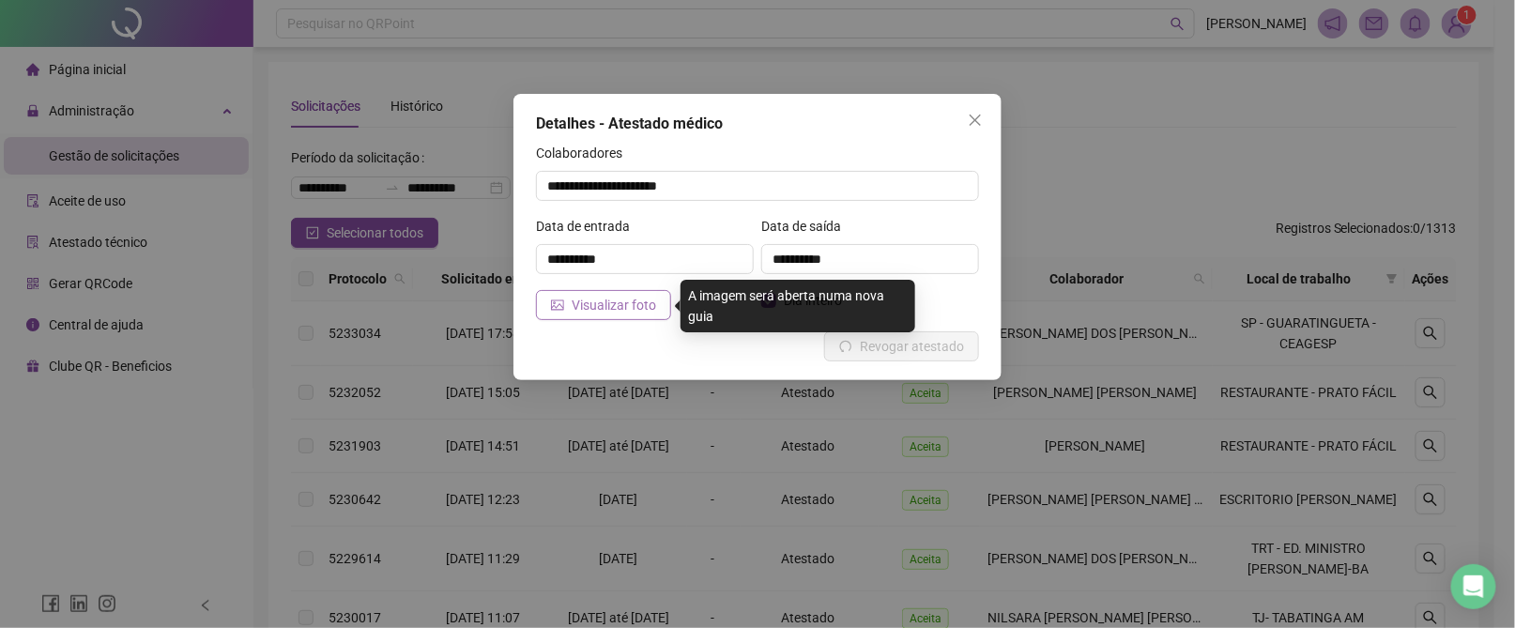
click at [573, 297] on span "Visualizar foto" at bounding box center [614, 305] width 84 height 21
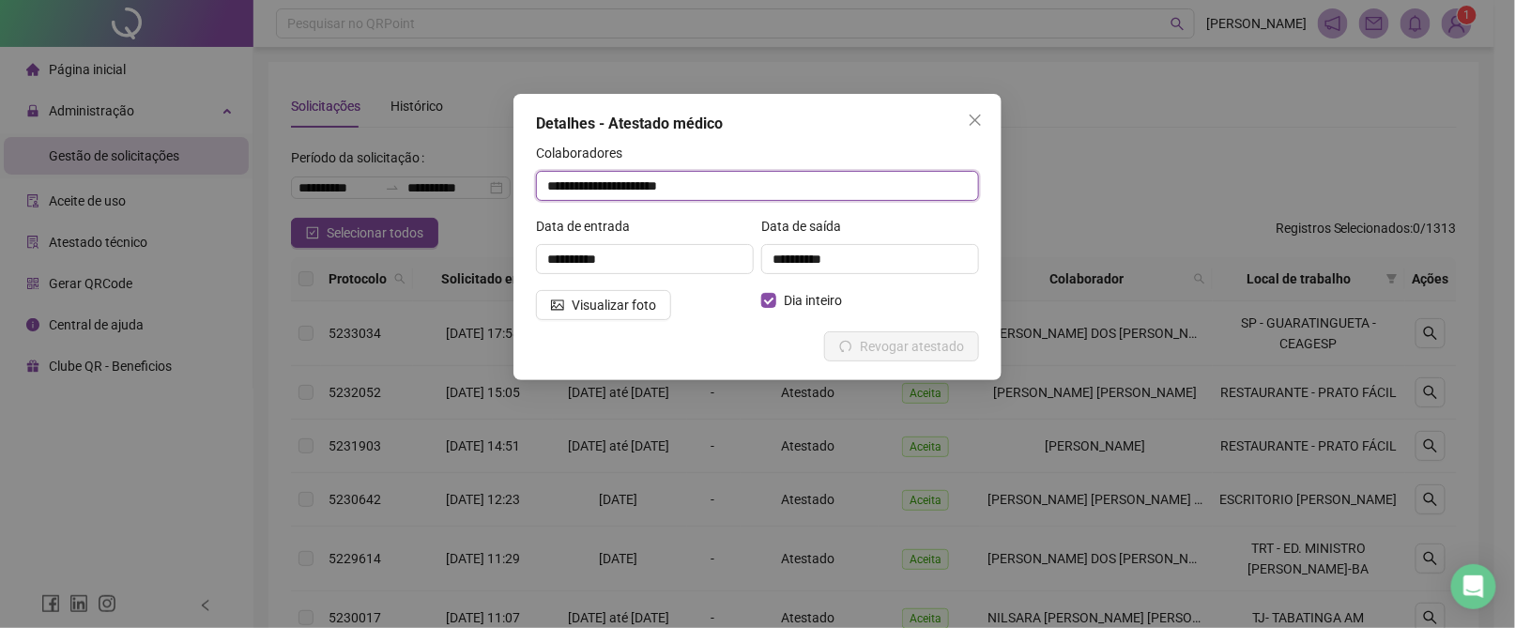
drag, startPoint x: 703, startPoint y: 174, endPoint x: 278, endPoint y: 174, distance: 425.2
click at [278, 174] on div "**********" at bounding box center [757, 314] width 1515 height 628
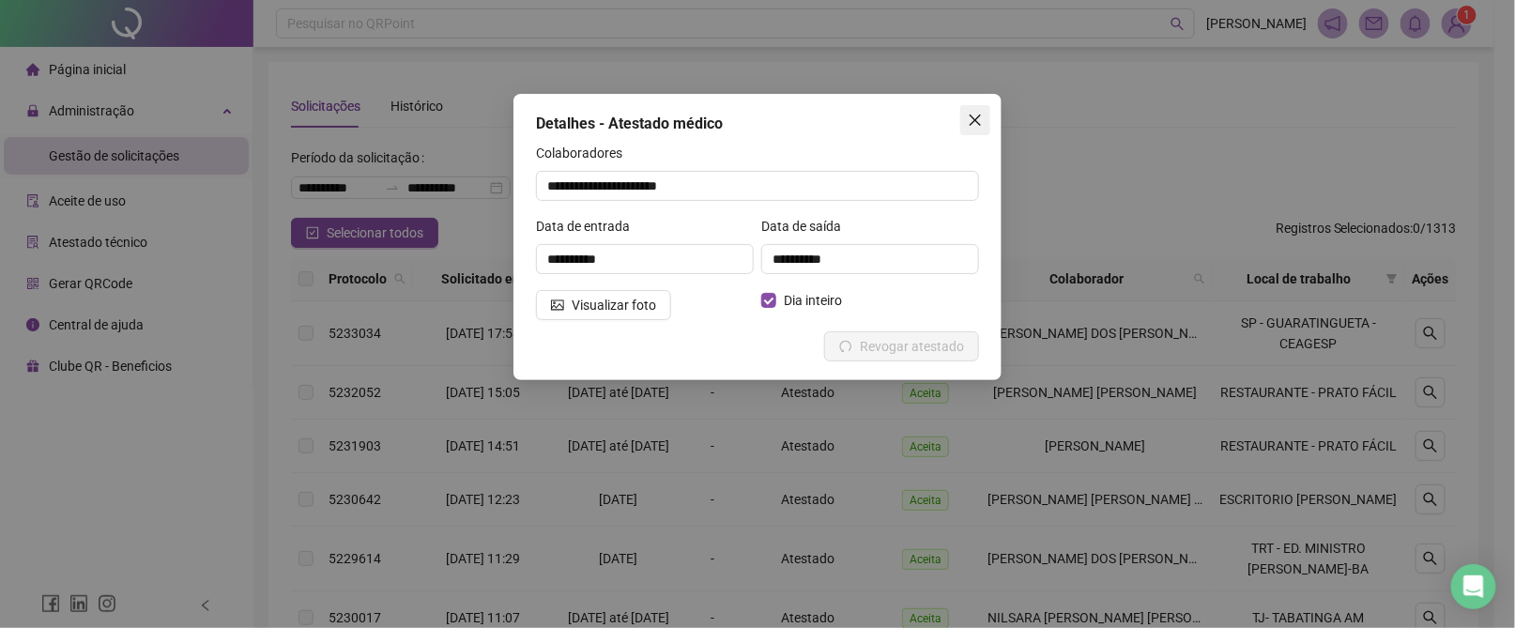
click at [978, 115] on icon "close" at bounding box center [975, 120] width 15 height 15
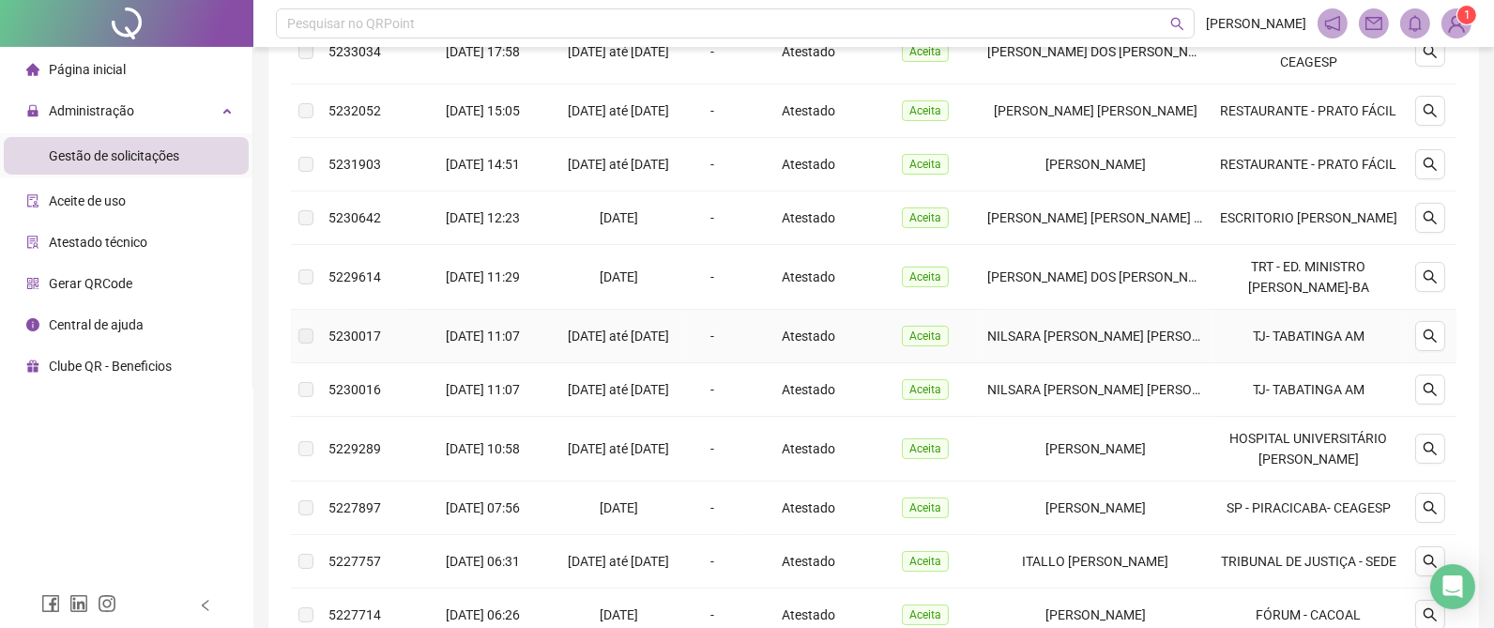
scroll to position [422, 0]
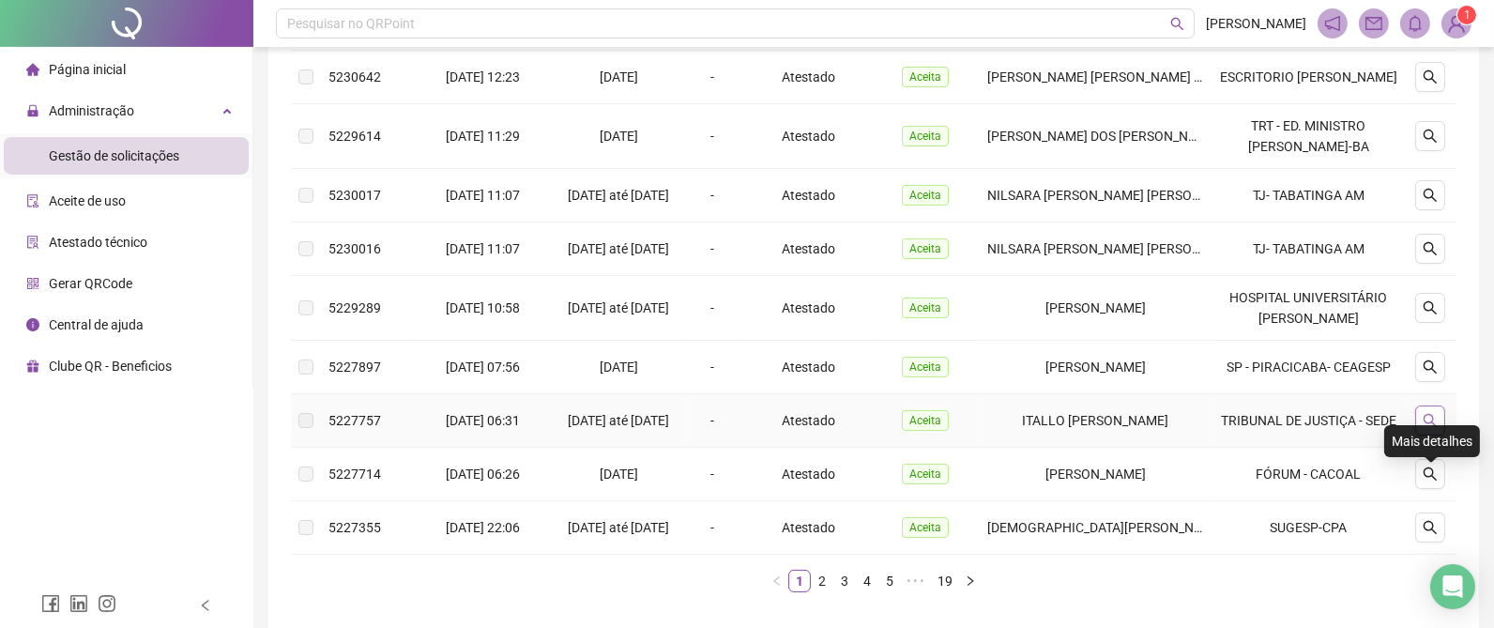
click at [1445, 436] on button "button" at bounding box center [1430, 420] width 30 height 30
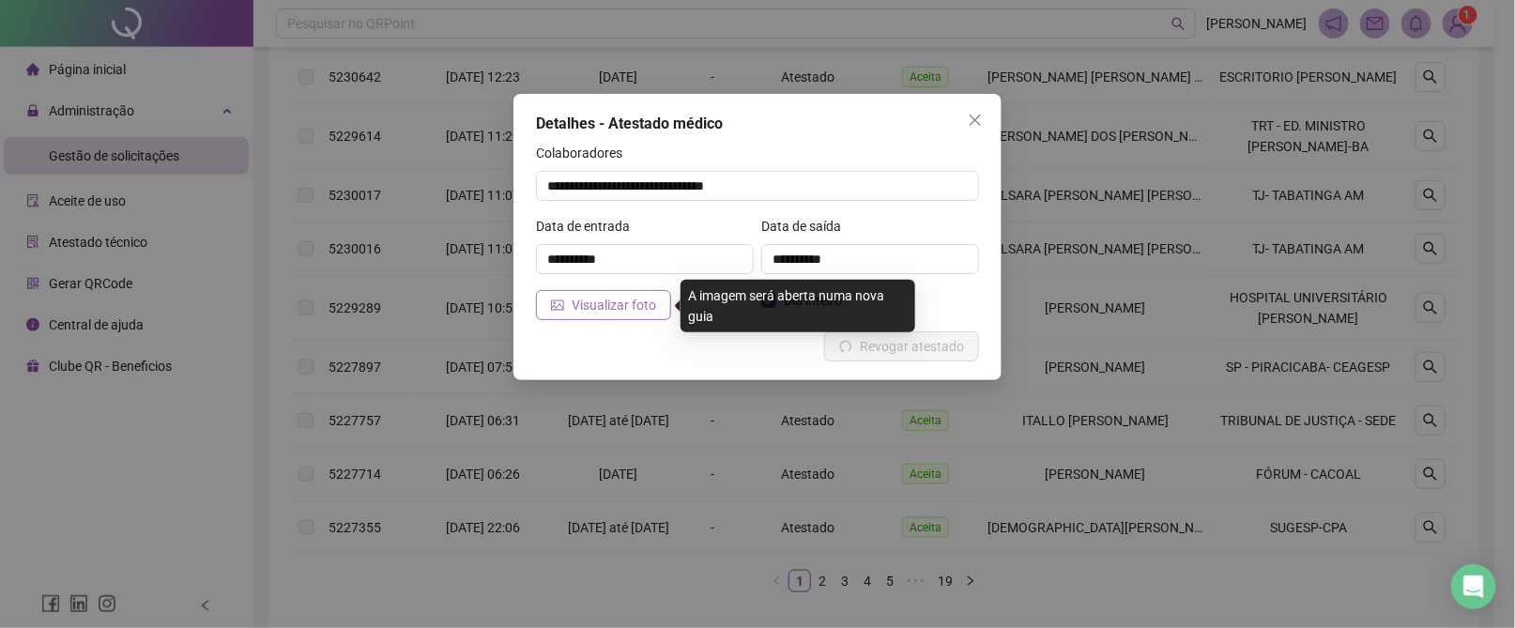
click at [629, 296] on span "Visualizar foto" at bounding box center [614, 305] width 84 height 21
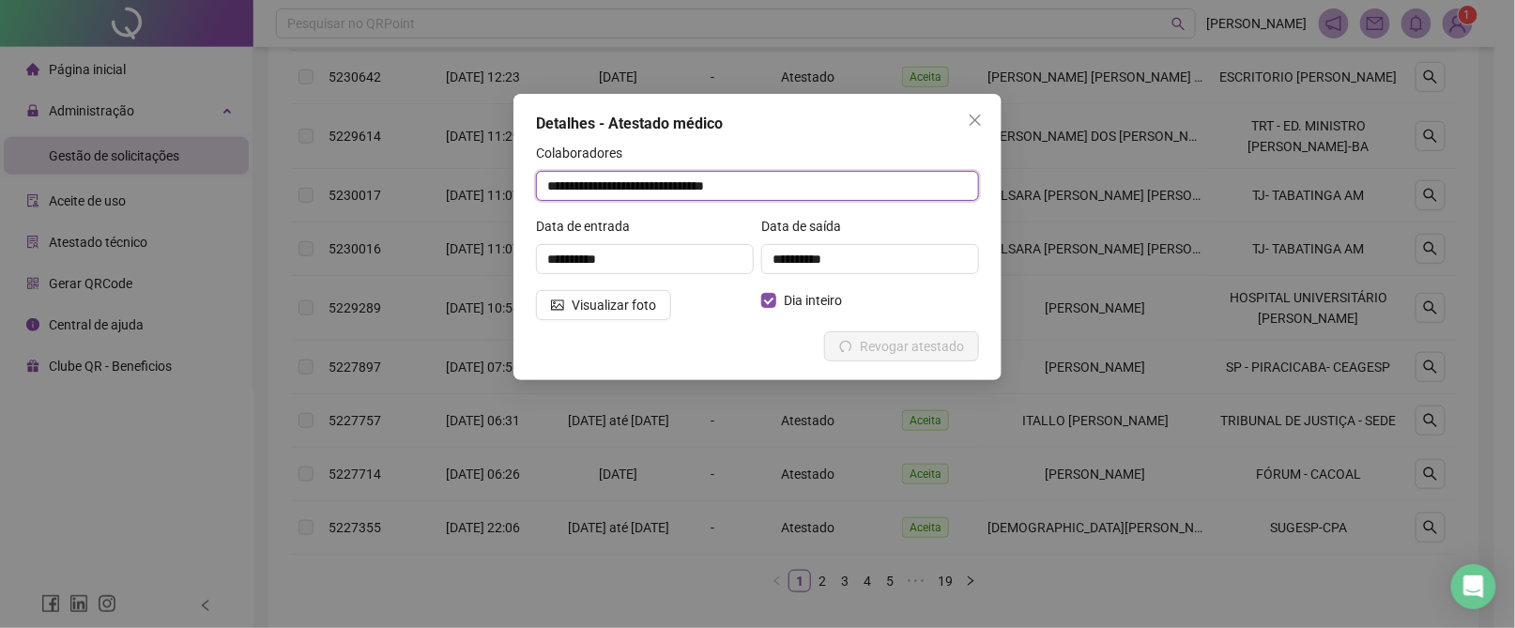
drag, startPoint x: 820, startPoint y: 177, endPoint x: 338, endPoint y: 185, distance: 482.5
click at [338, 185] on div "**********" at bounding box center [757, 314] width 1515 height 628
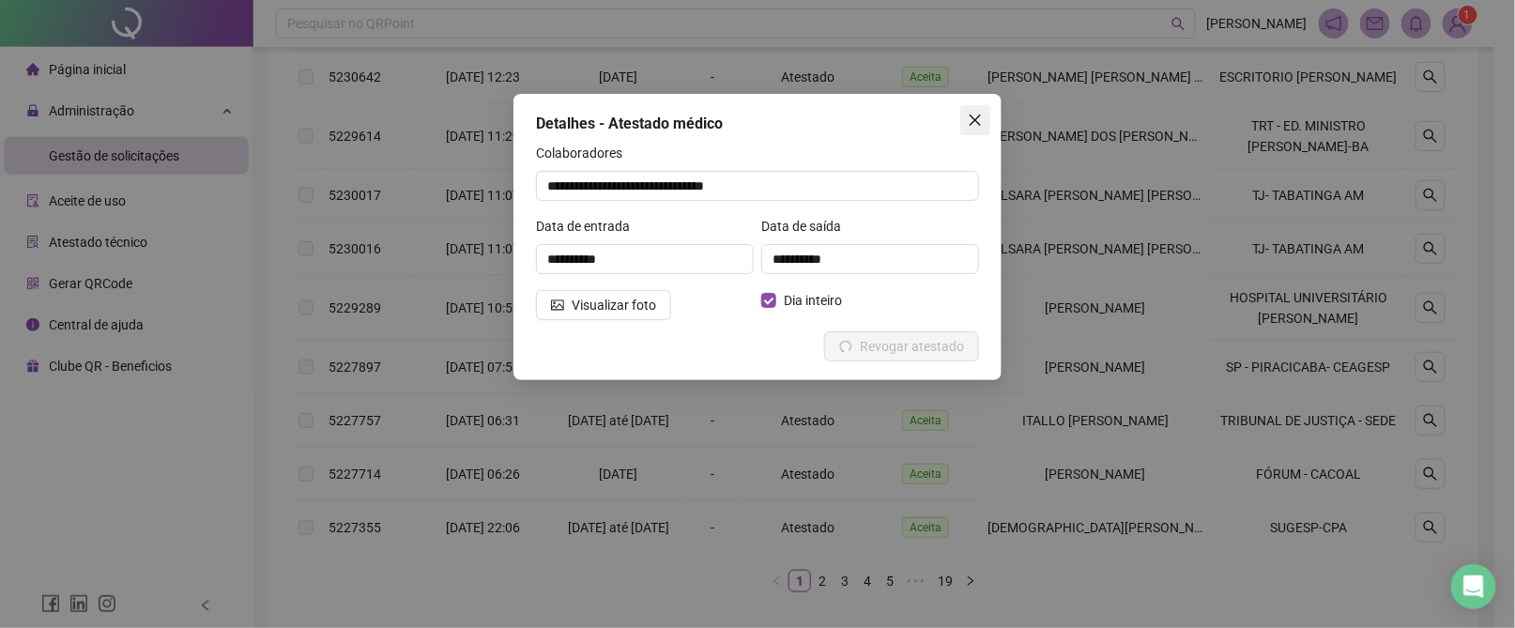
click at [976, 119] on icon "close" at bounding box center [975, 120] width 15 height 15
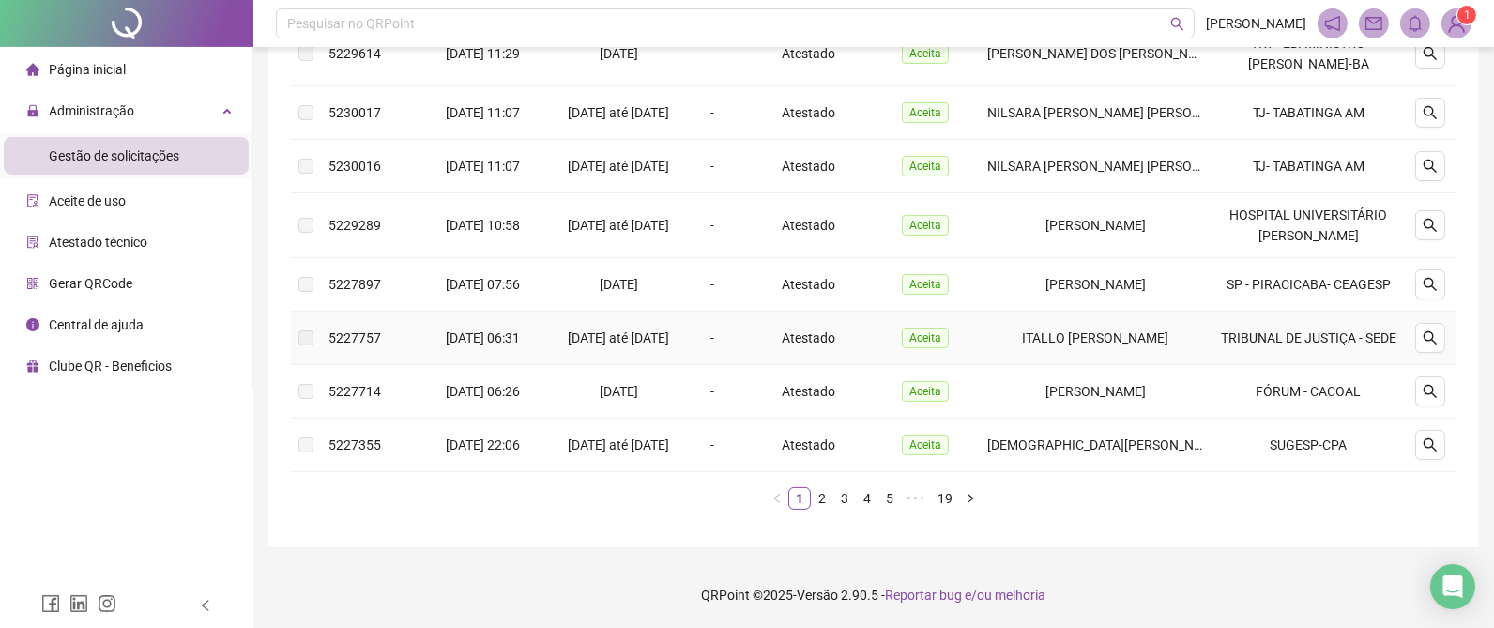
scroll to position [563, 0]
click at [825, 509] on link "2" at bounding box center [822, 498] width 21 height 21
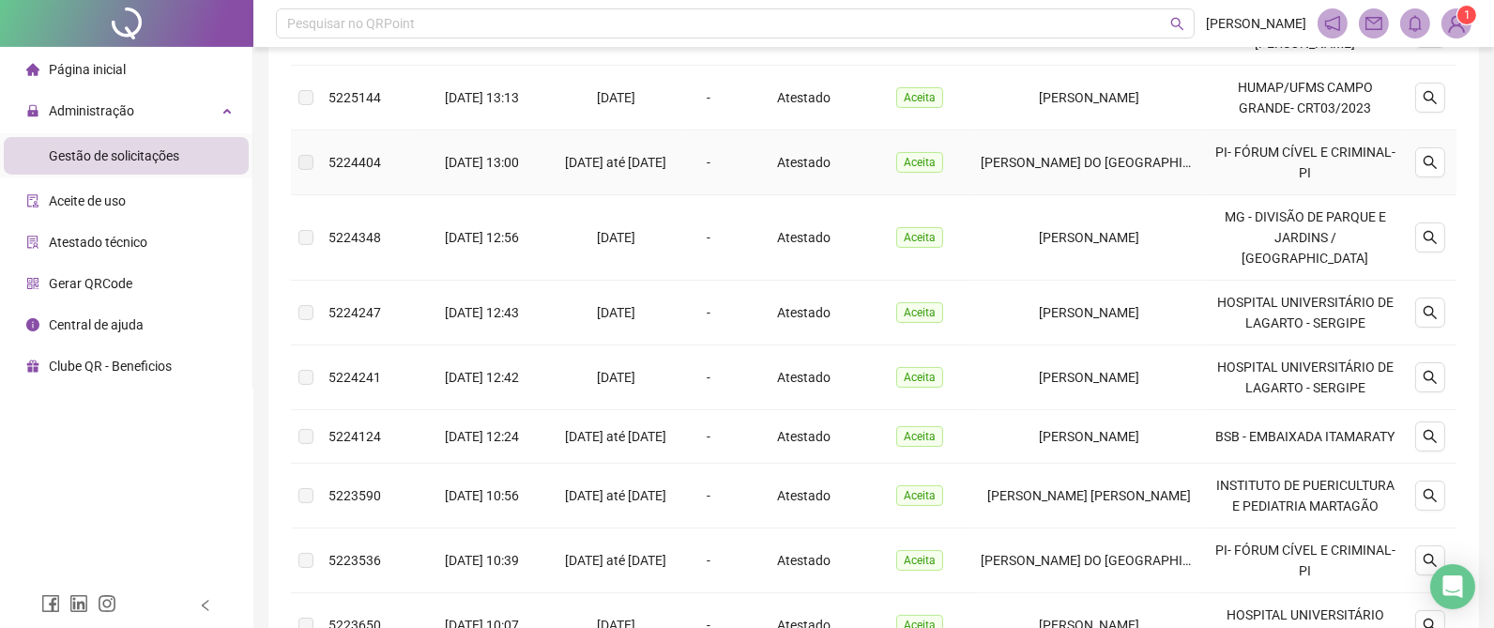
scroll to position [648, 0]
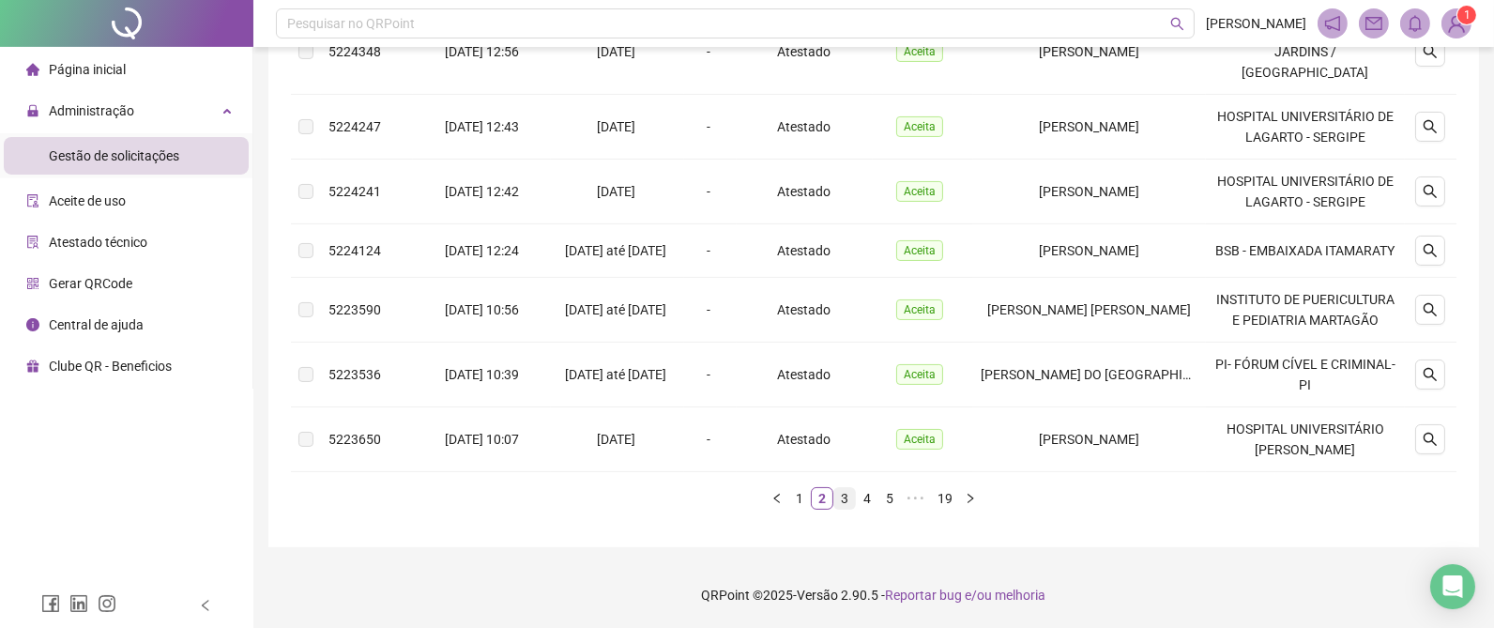
click at [847, 496] on link "3" at bounding box center [844, 498] width 21 height 21
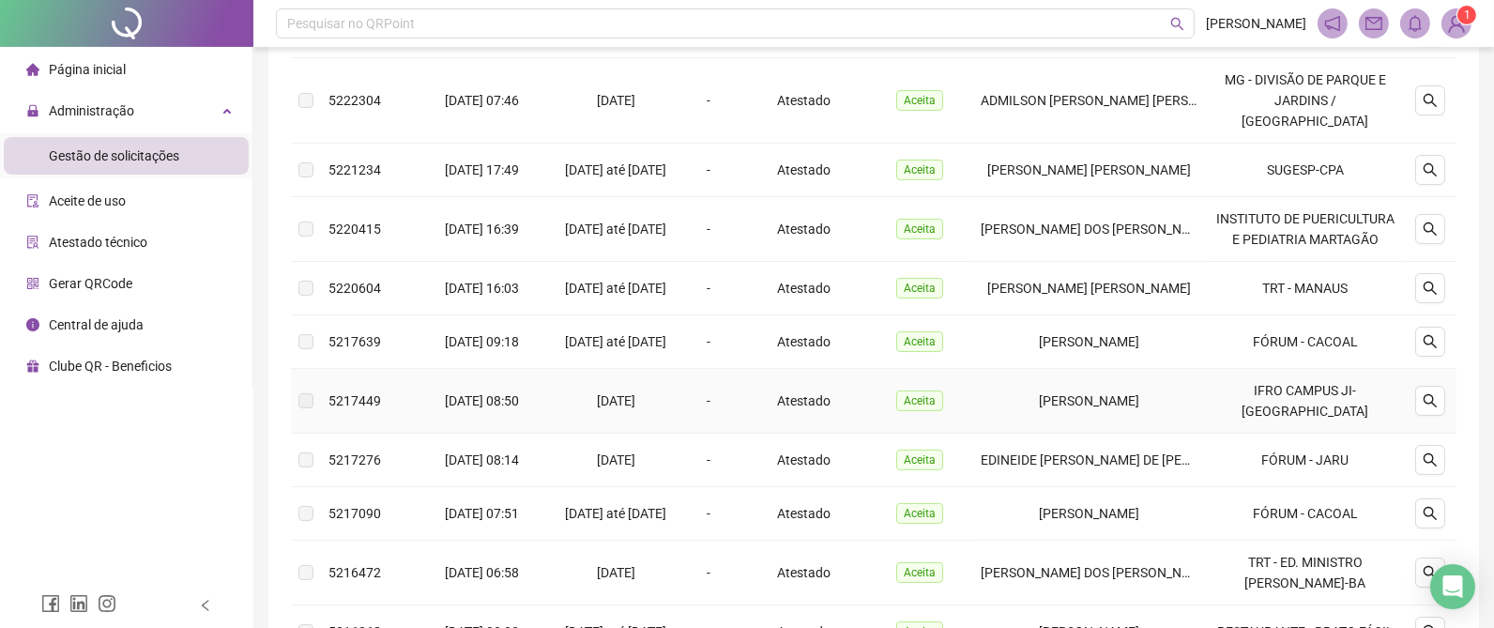
scroll to position [313, 0]
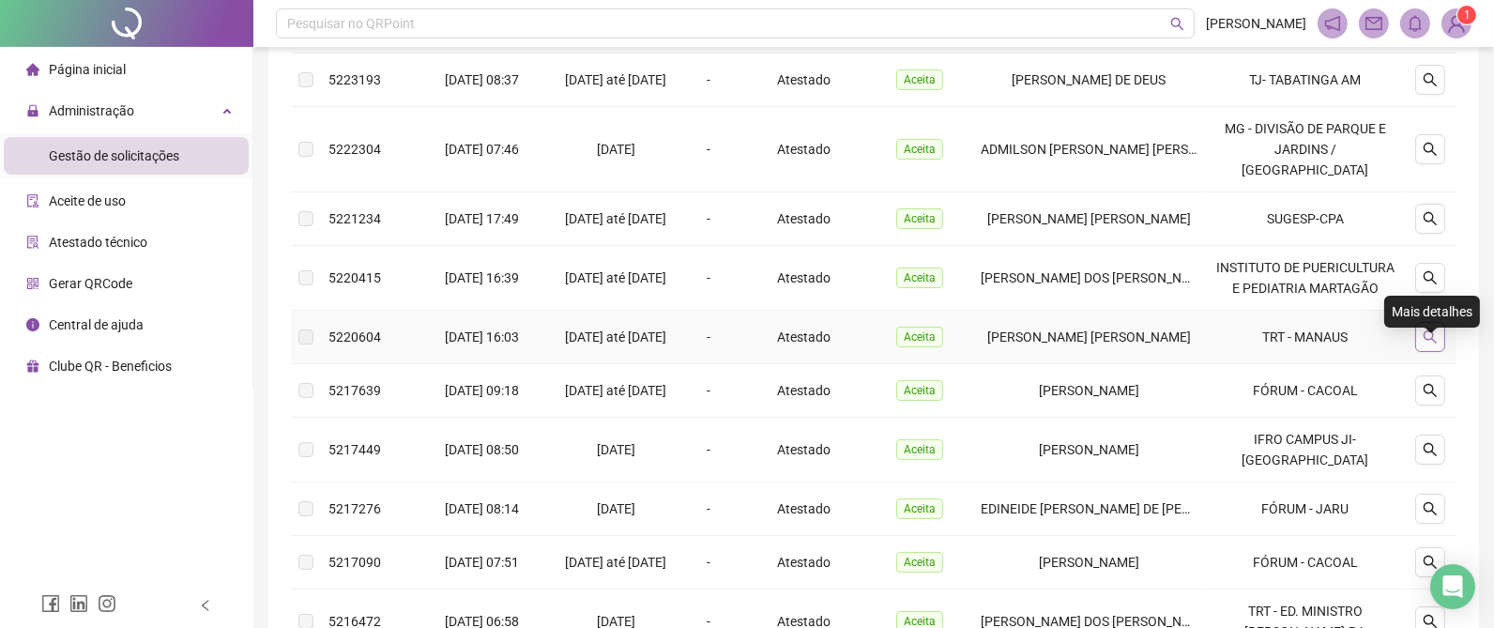
click at [1434, 344] on icon "search" at bounding box center [1430, 336] width 15 height 15
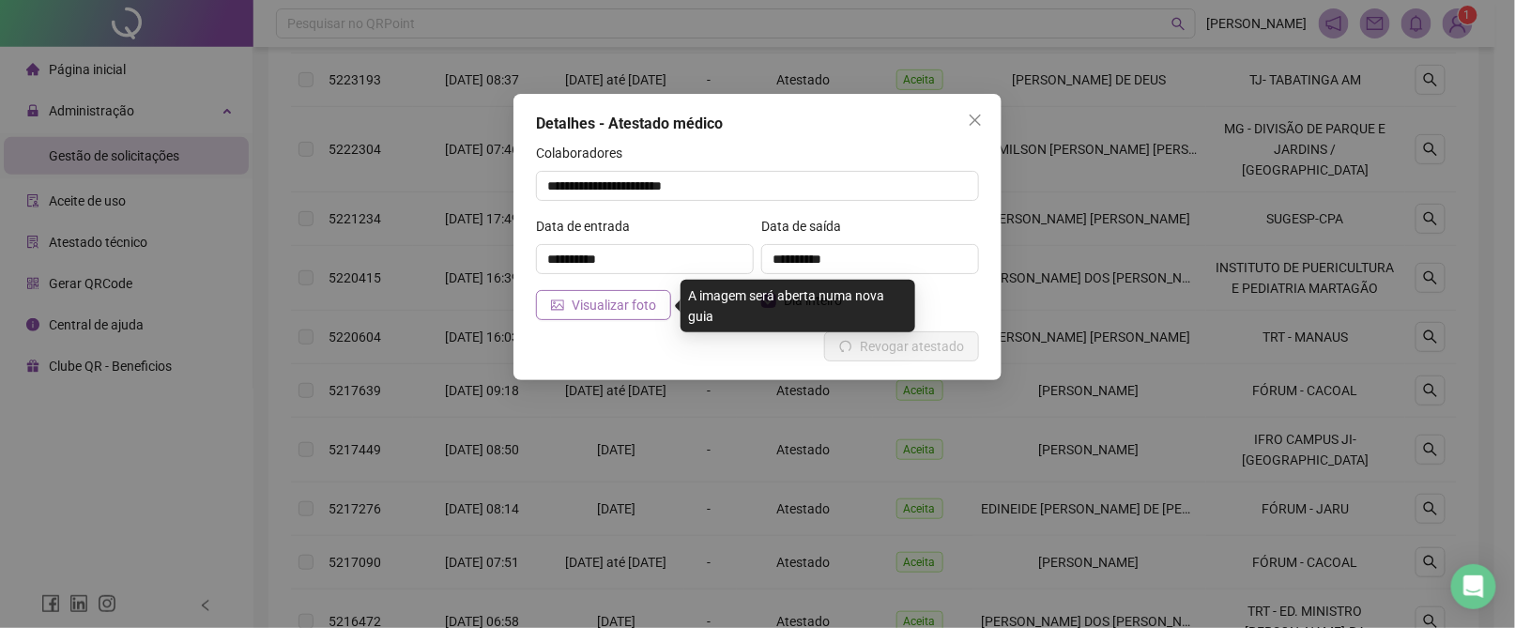
click at [576, 299] on span "Visualizar foto" at bounding box center [614, 305] width 84 height 21
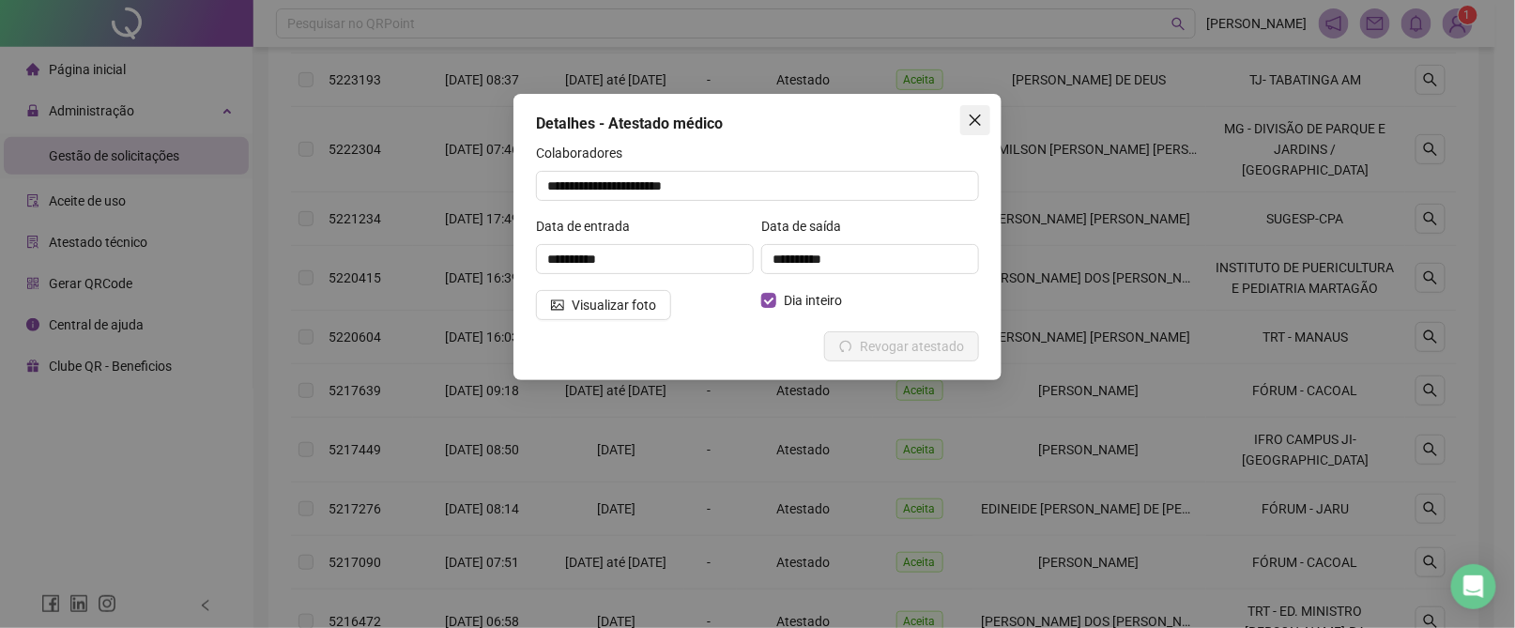
click at [975, 115] on icon "close" at bounding box center [975, 120] width 15 height 15
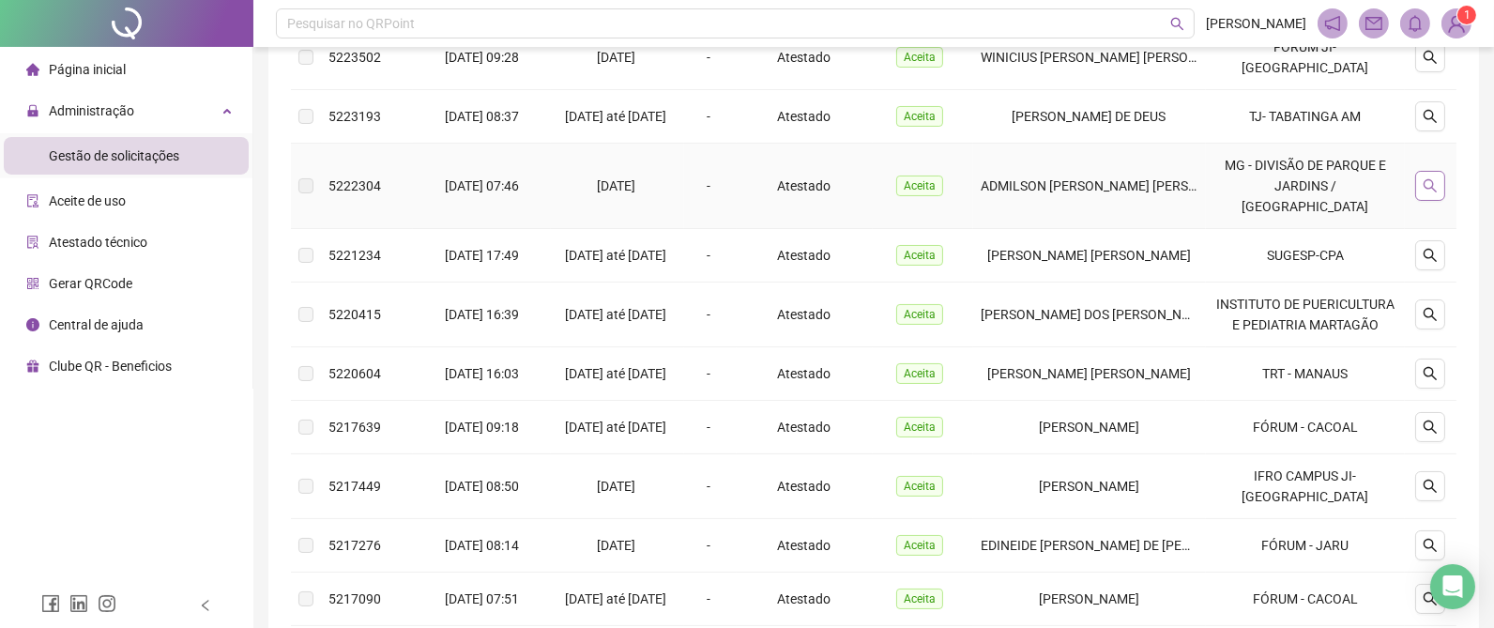
scroll to position [594, 0]
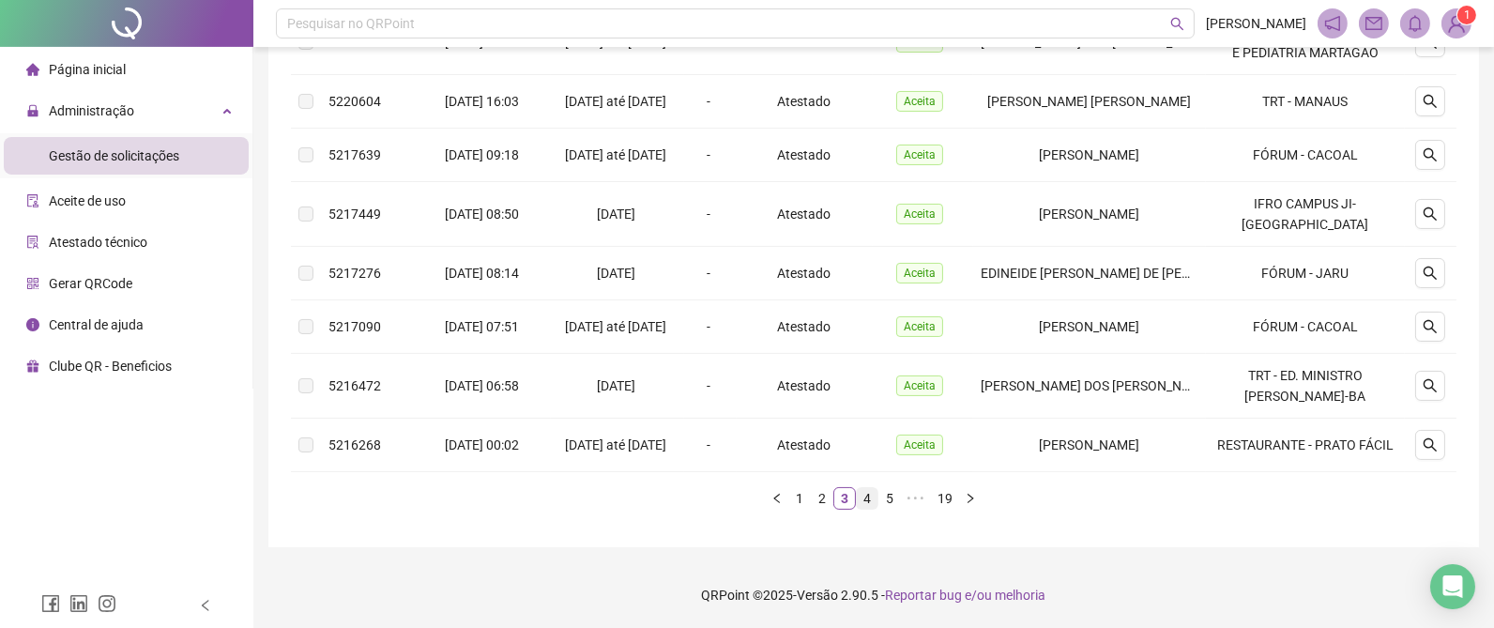
click at [871, 497] on link "4" at bounding box center [867, 498] width 21 height 21
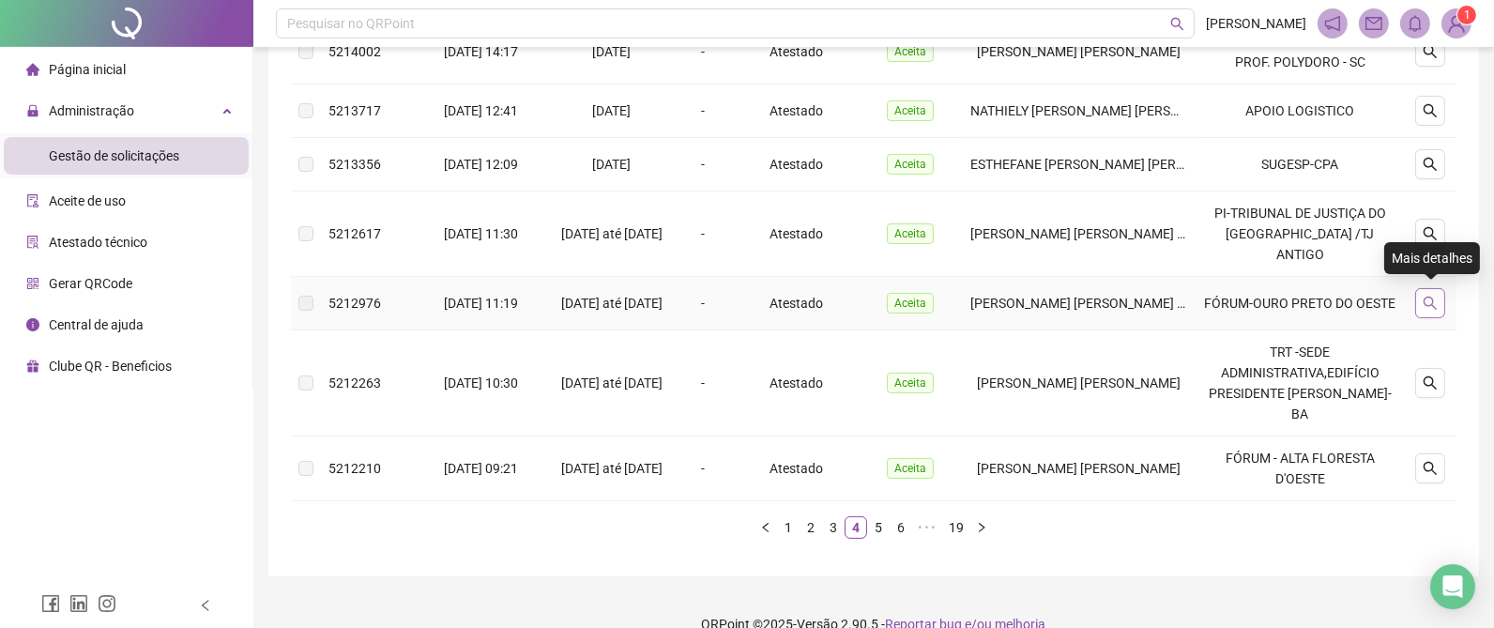
click at [1441, 297] on button "button" at bounding box center [1430, 303] width 30 height 30
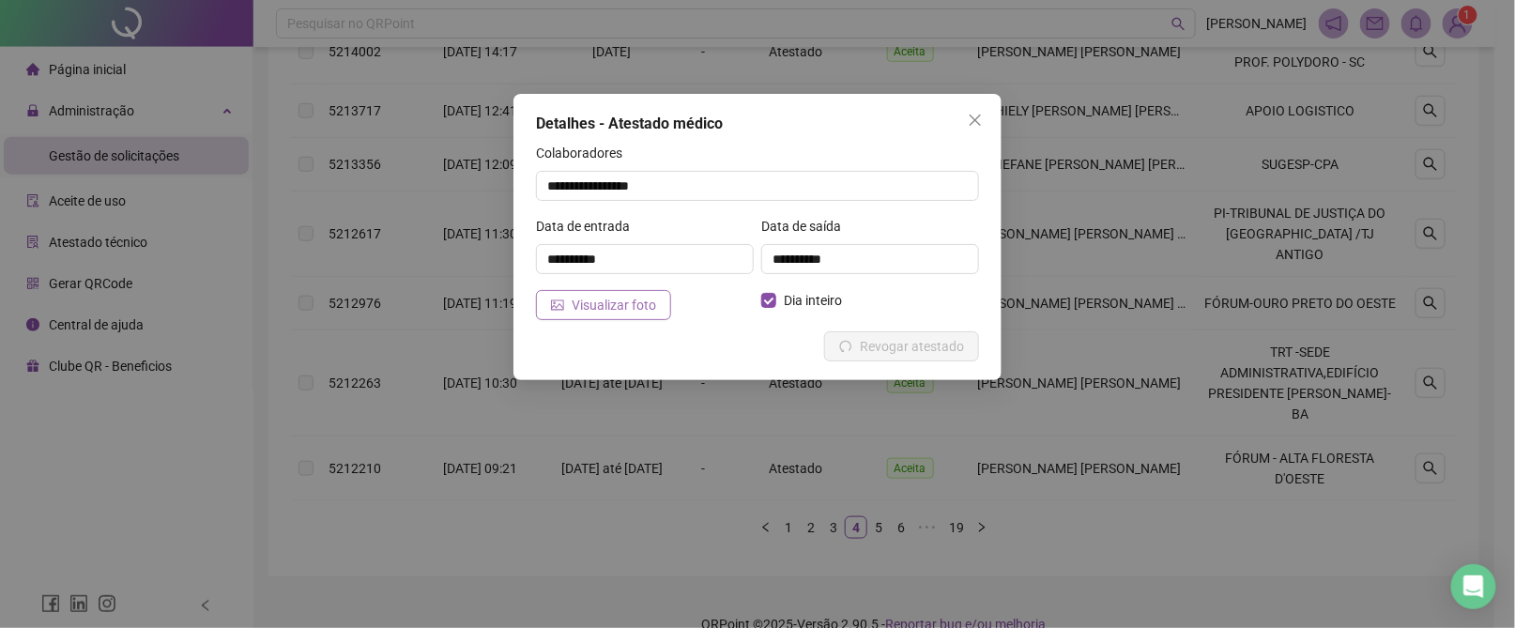
click at [604, 292] on button "Visualizar foto" at bounding box center [603, 305] width 135 height 30
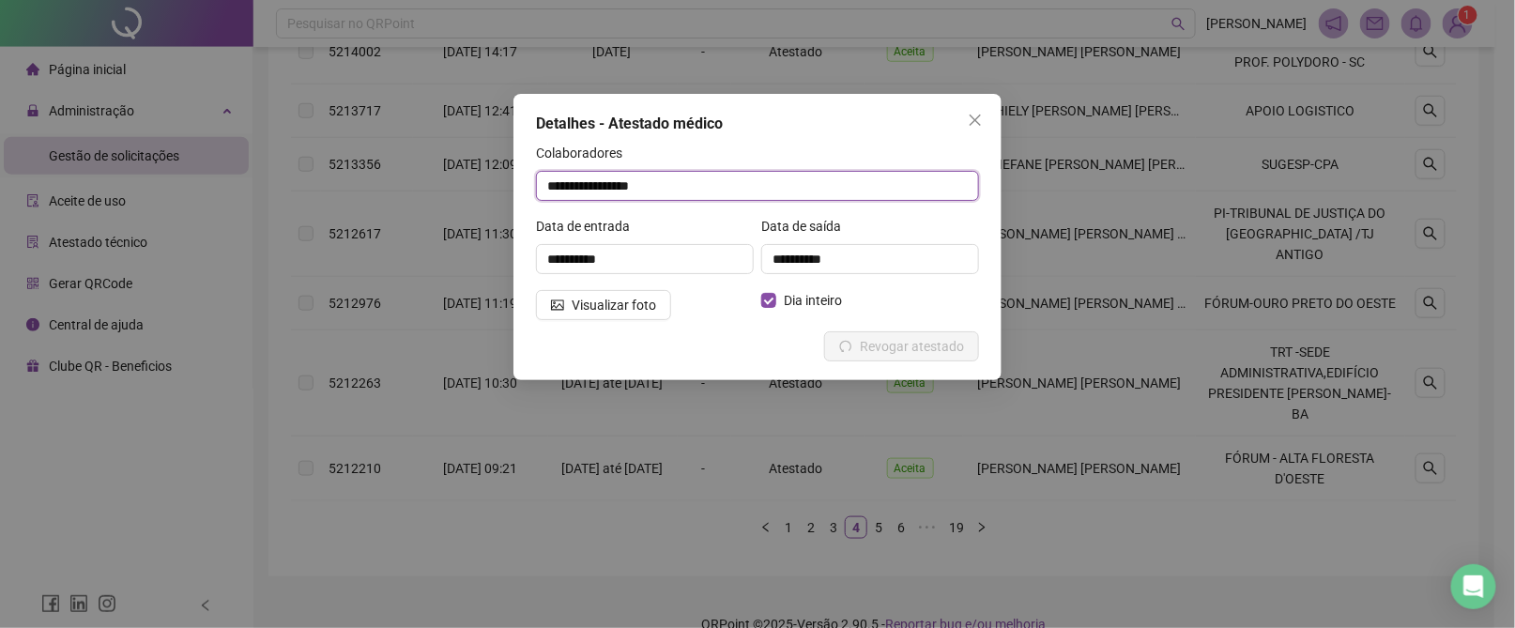
drag, startPoint x: 678, startPoint y: 189, endPoint x: 512, endPoint y: 179, distance: 165.5
click at [514, 182] on div "**********" at bounding box center [757, 237] width 488 height 286
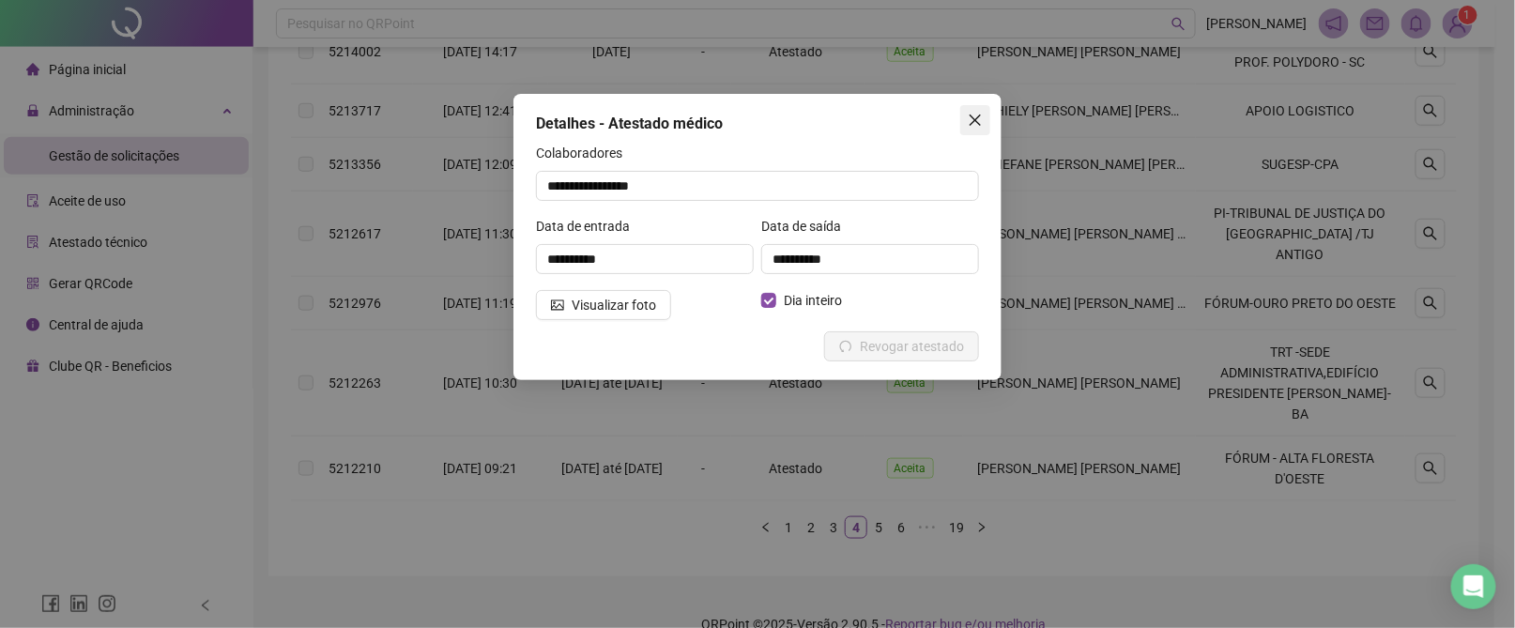
click at [973, 121] on icon "close" at bounding box center [975, 120] width 15 height 15
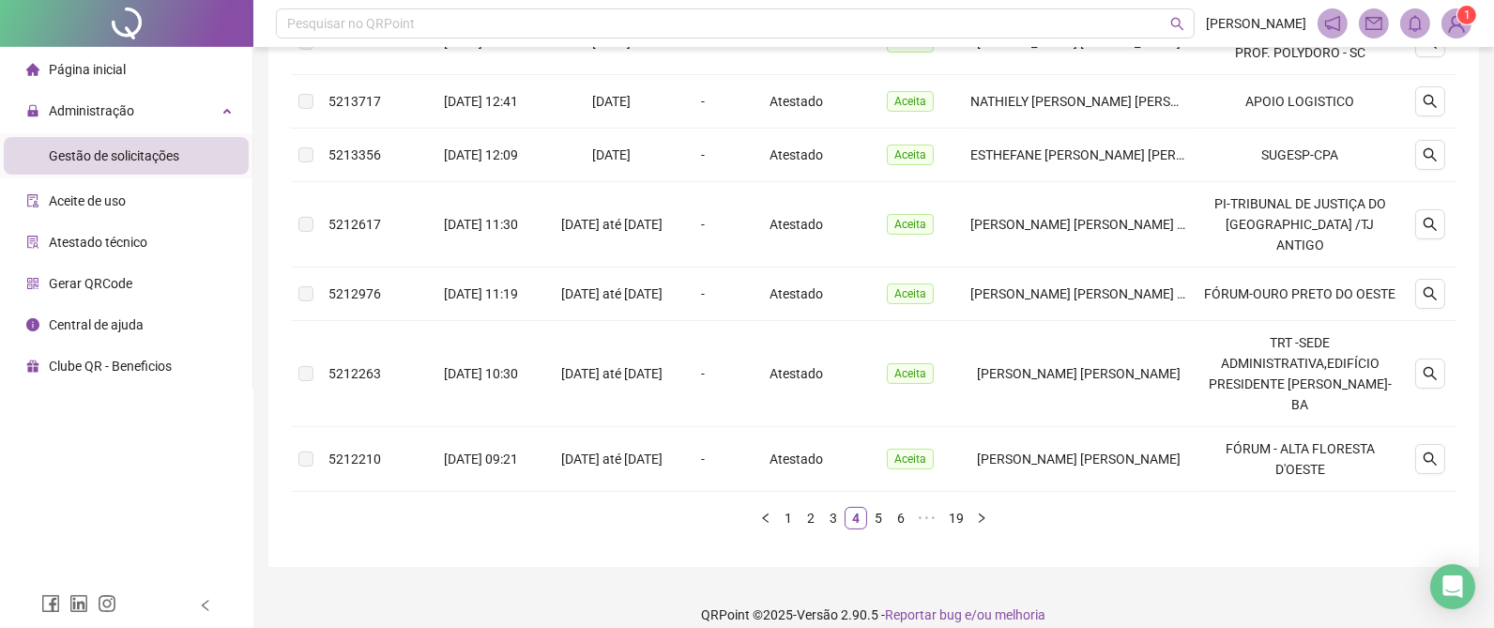
scroll to position [604, 0]
click at [879, 507] on link "5" at bounding box center [878, 517] width 21 height 21
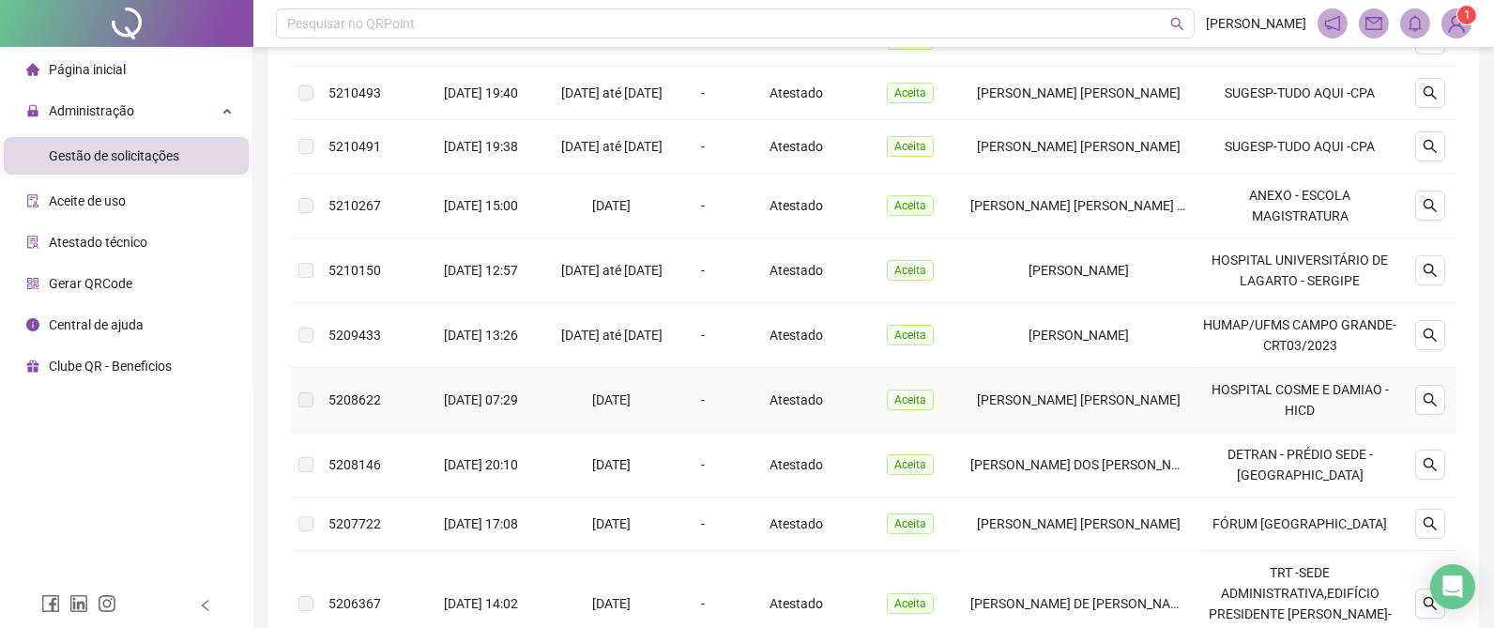
scroll to position [323, 0]
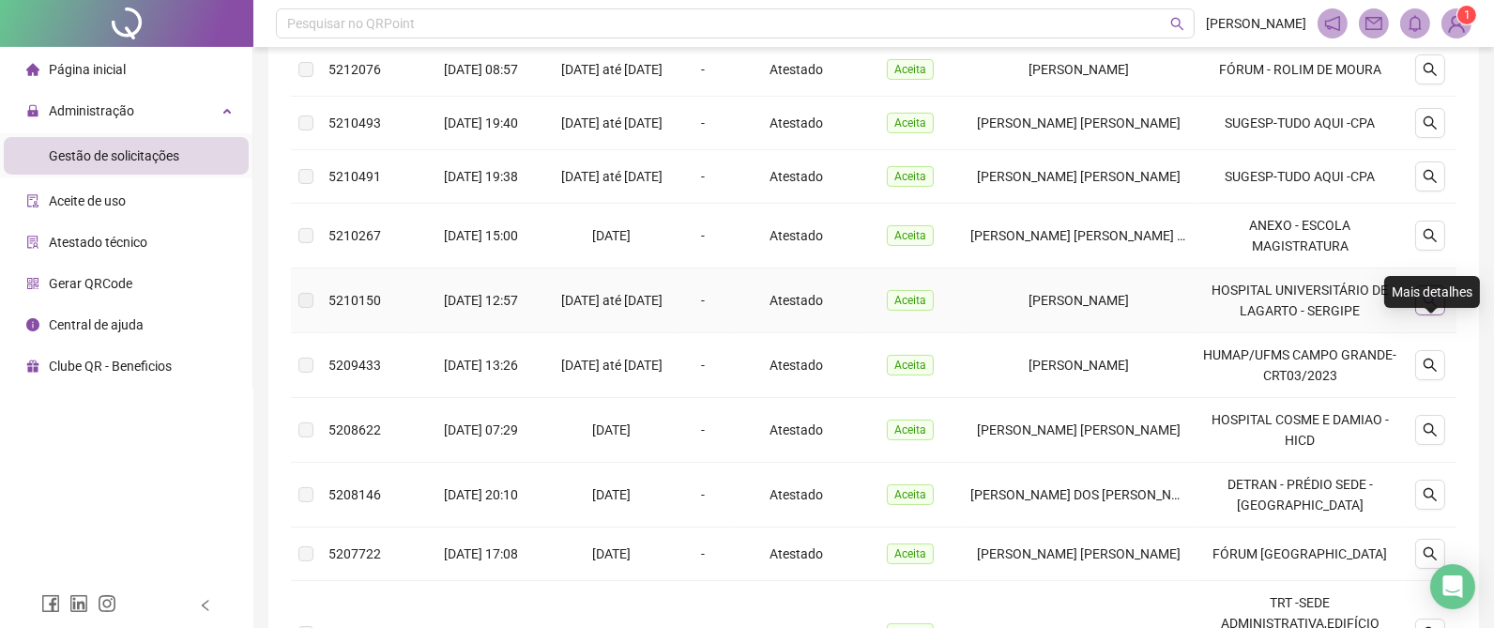
click at [1431, 308] on icon "search" at bounding box center [1430, 300] width 15 height 15
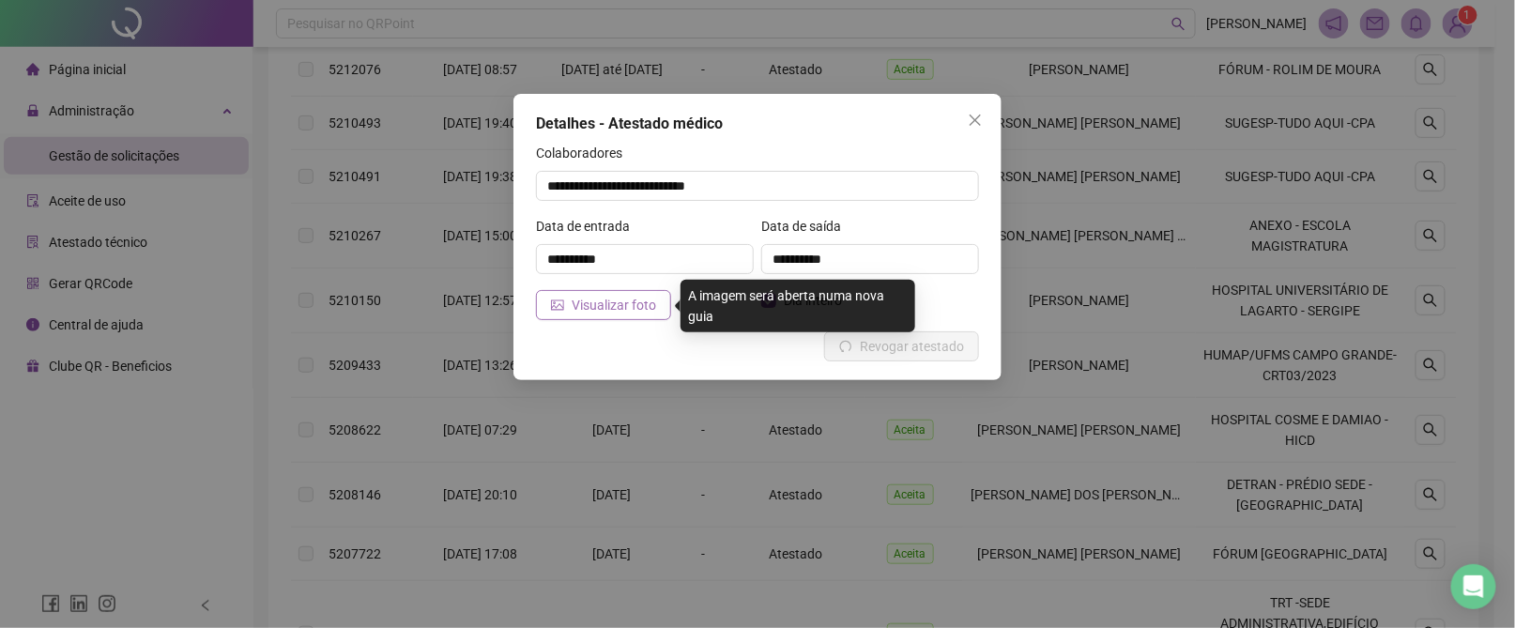
click at [603, 308] on span "Visualizar foto" at bounding box center [614, 305] width 84 height 21
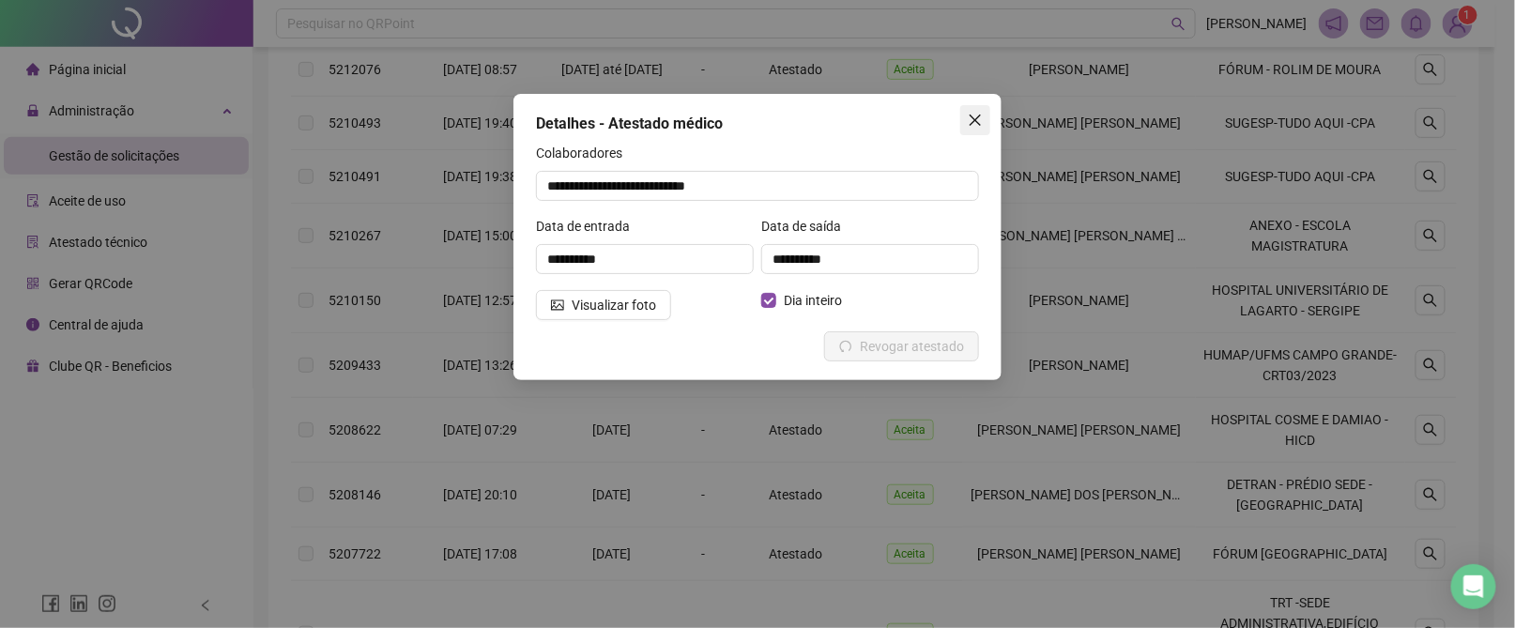
click at [982, 116] on icon "close" at bounding box center [975, 120] width 15 height 15
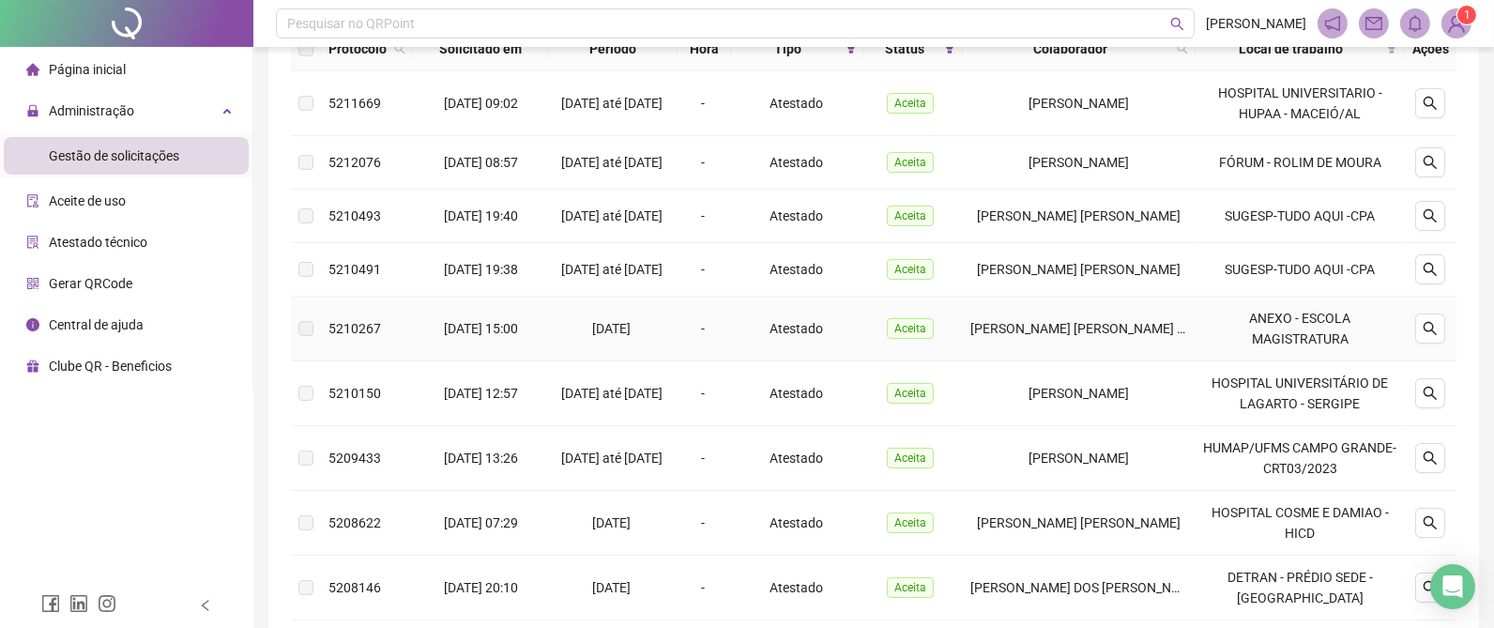
scroll to position [182, 0]
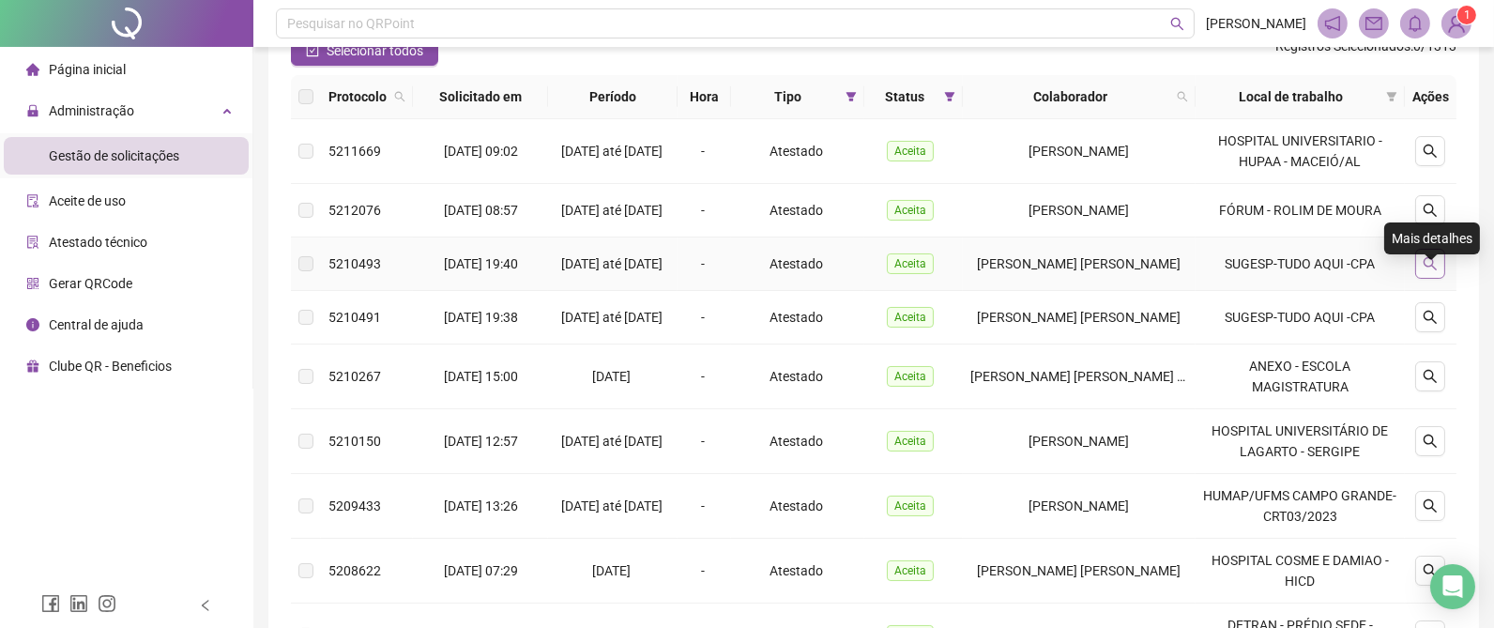
click at [1425, 271] on icon "search" at bounding box center [1430, 263] width 15 height 15
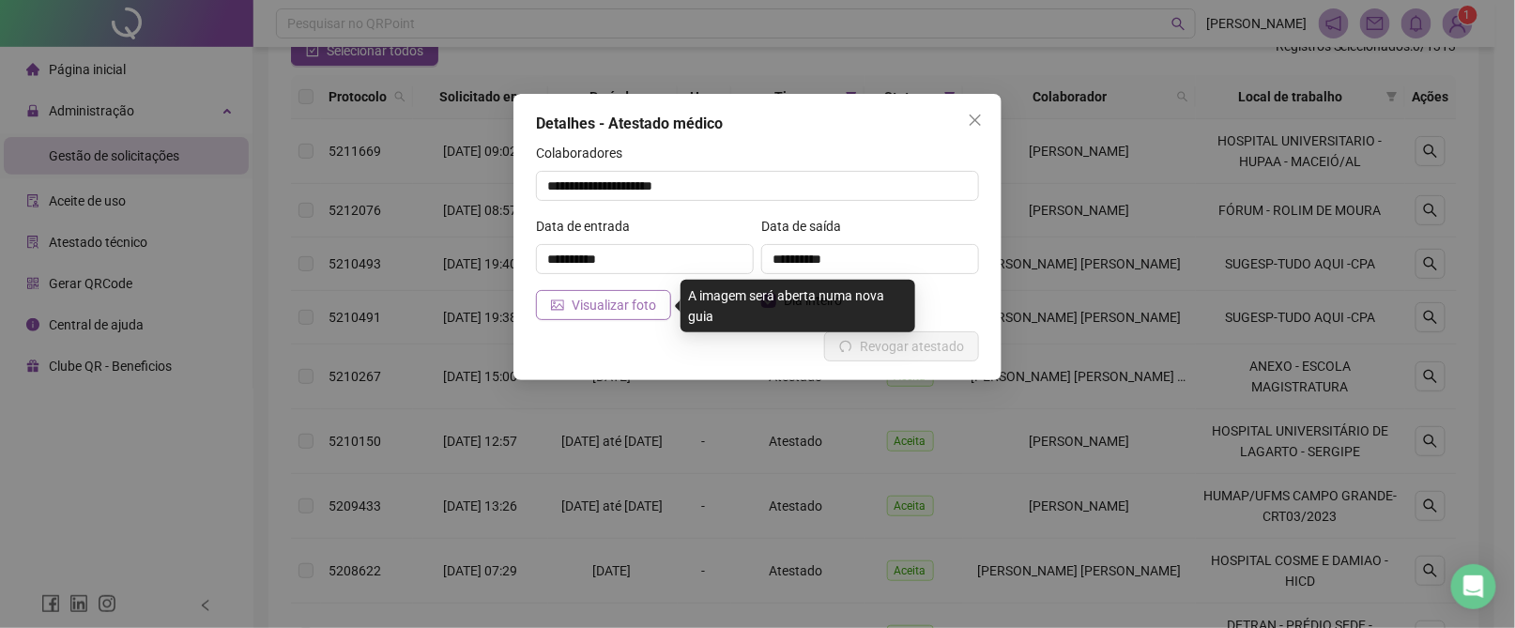
click at [570, 294] on button "Visualizar foto" at bounding box center [603, 305] width 135 height 30
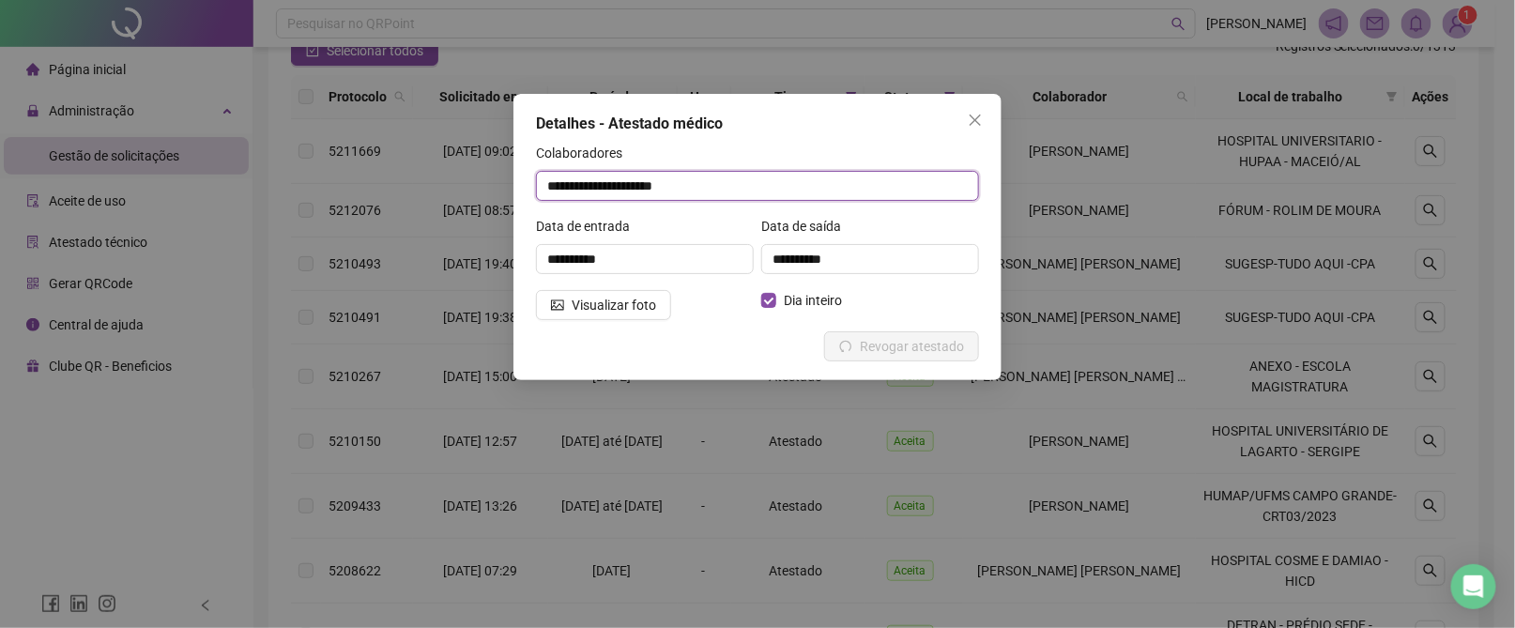
drag, startPoint x: 744, startPoint y: 184, endPoint x: 470, endPoint y: 185, distance: 274.1
click at [470, 185] on div "**********" at bounding box center [757, 314] width 1515 height 628
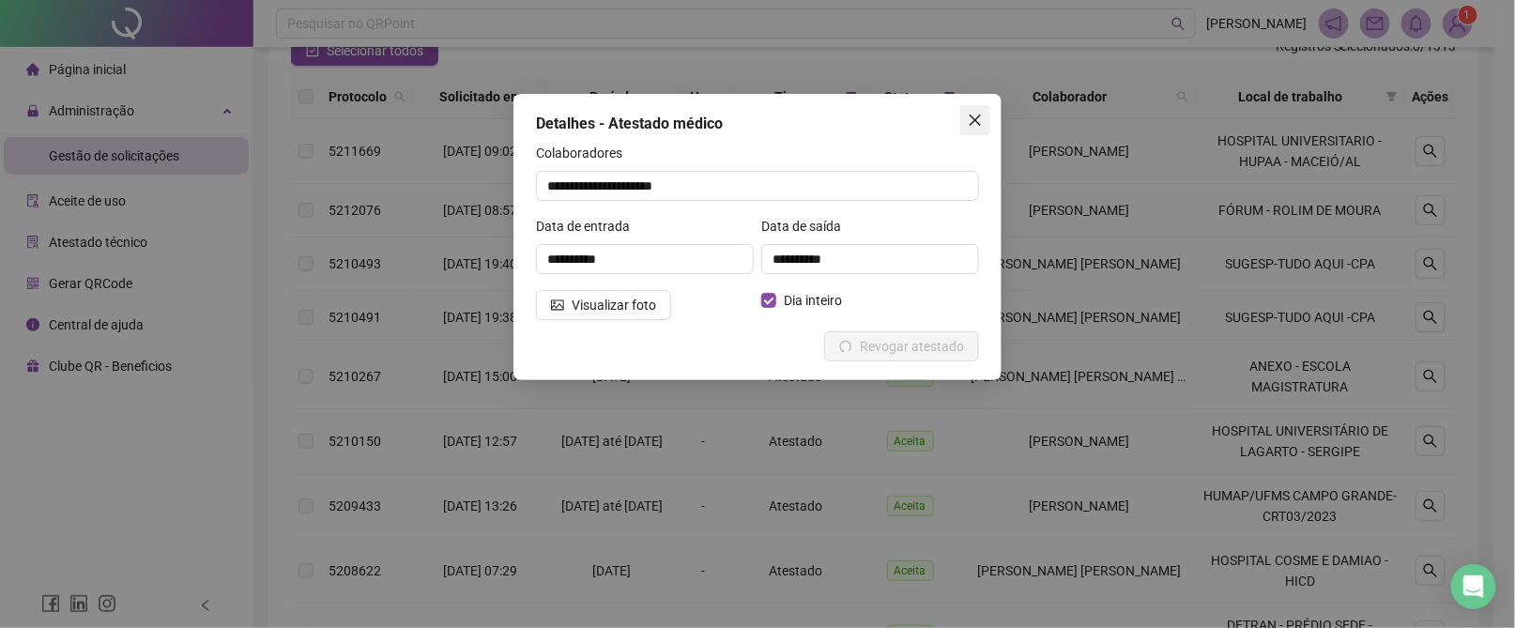
click at [982, 121] on icon "close" at bounding box center [975, 120] width 15 height 15
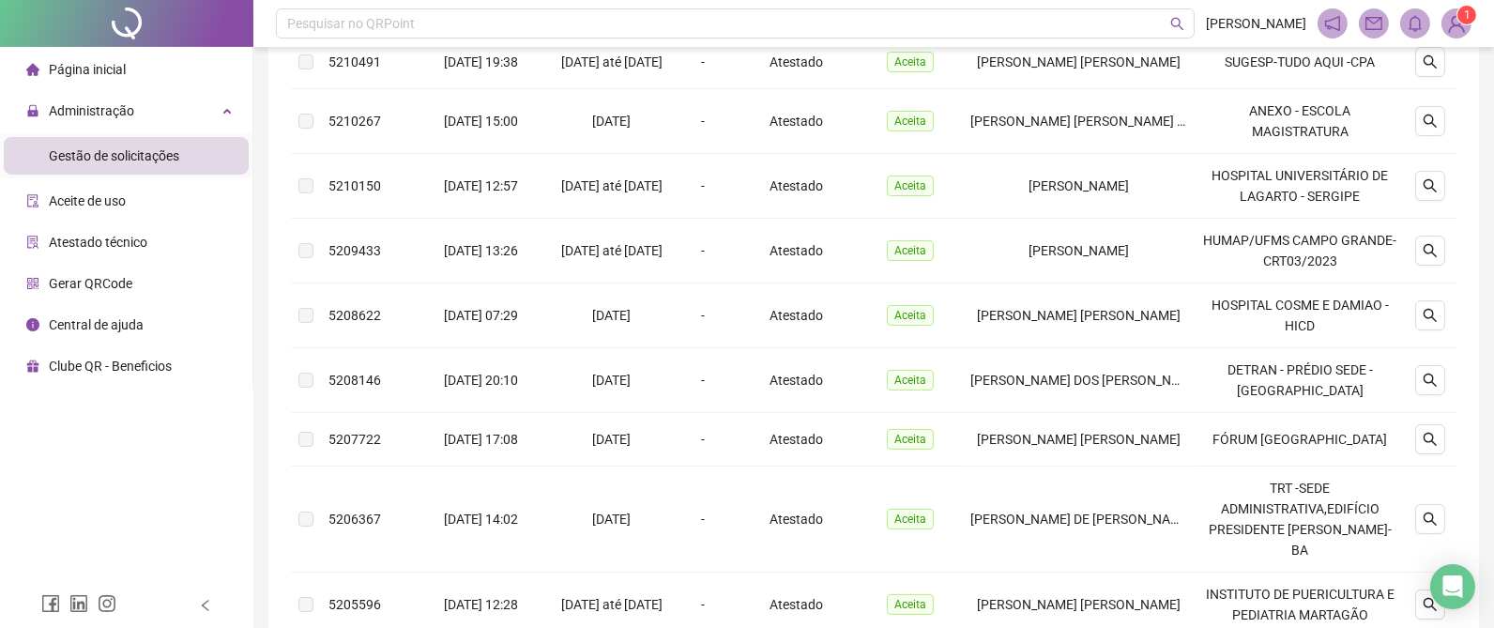
scroll to position [628, 0]
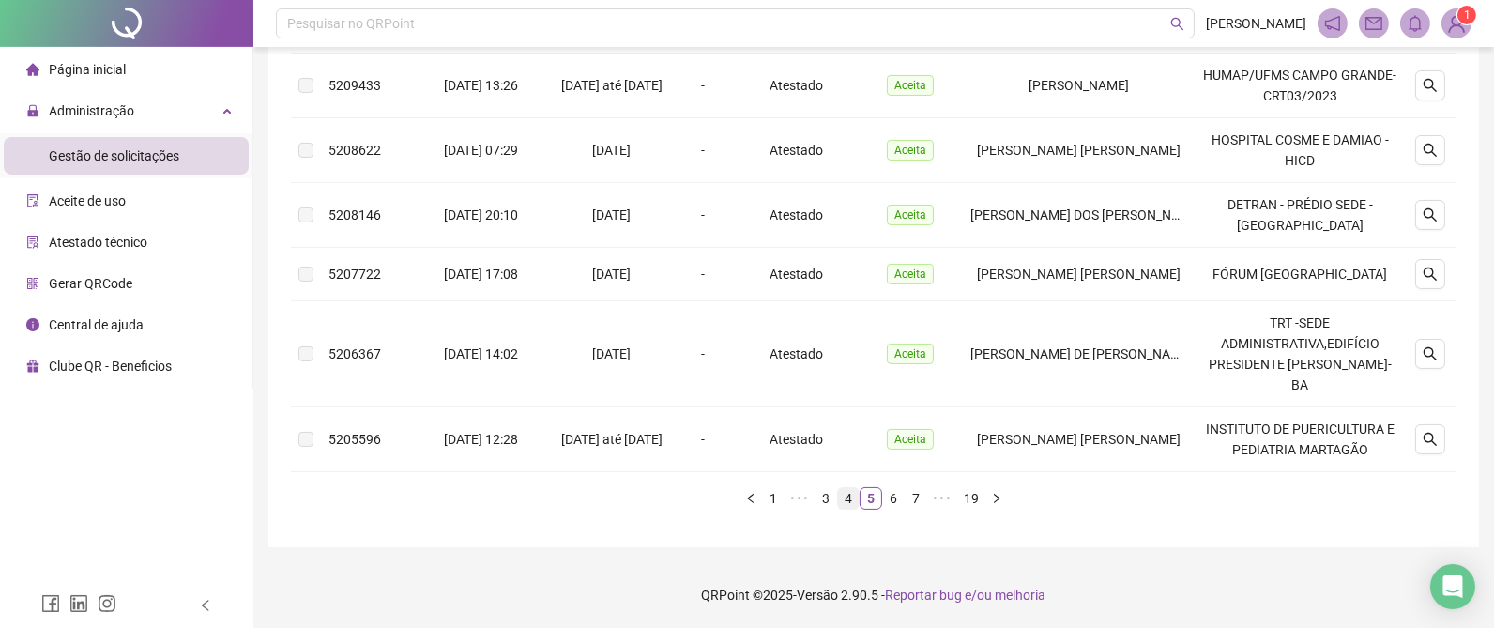
click at [849, 500] on link "4" at bounding box center [848, 498] width 21 height 21
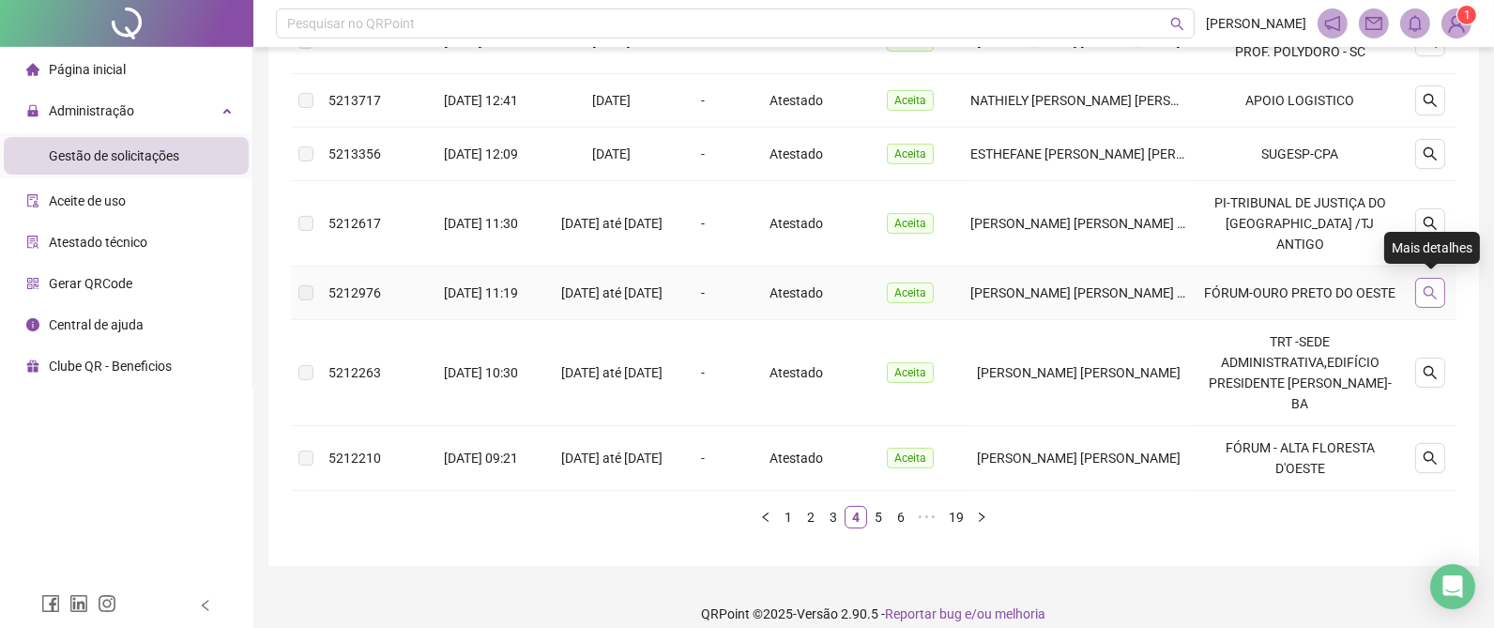
click at [1440, 296] on button "button" at bounding box center [1430, 293] width 30 height 30
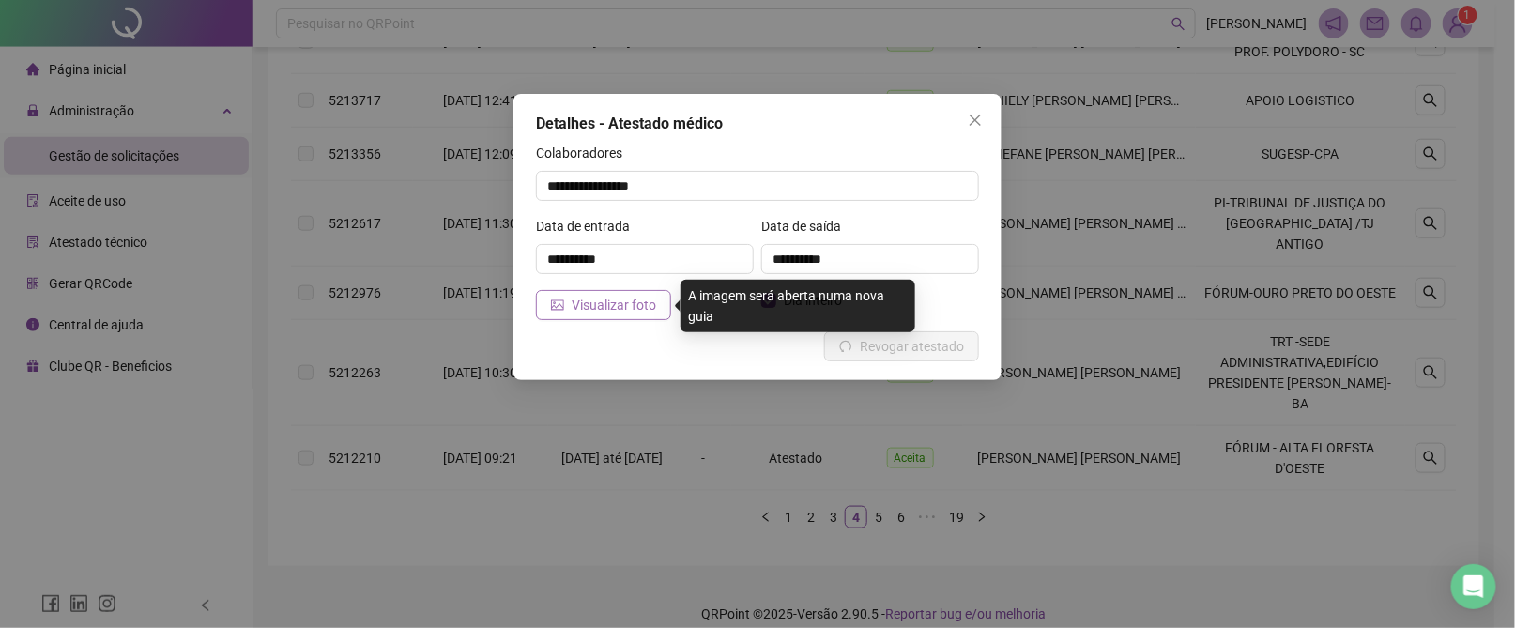
click at [566, 299] on button "Visualizar foto" at bounding box center [603, 305] width 135 height 30
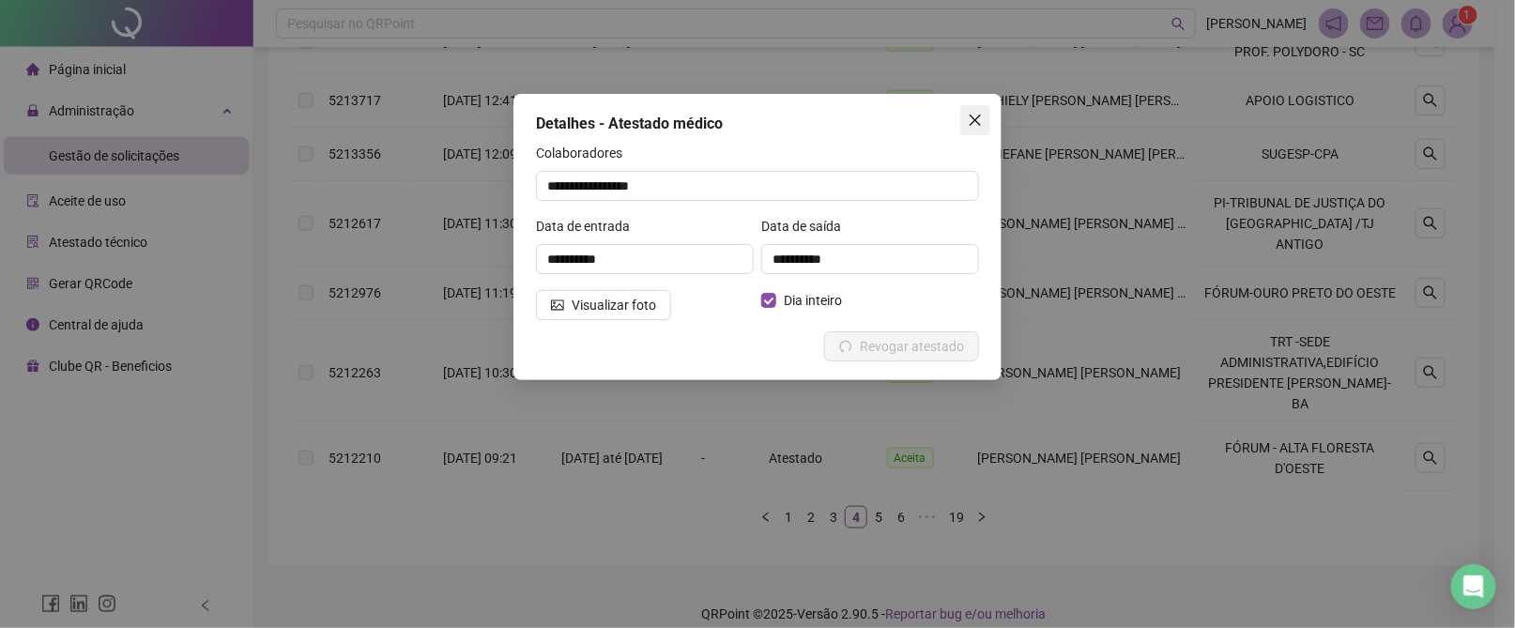
click at [978, 116] on icon "close" at bounding box center [975, 120] width 11 height 11
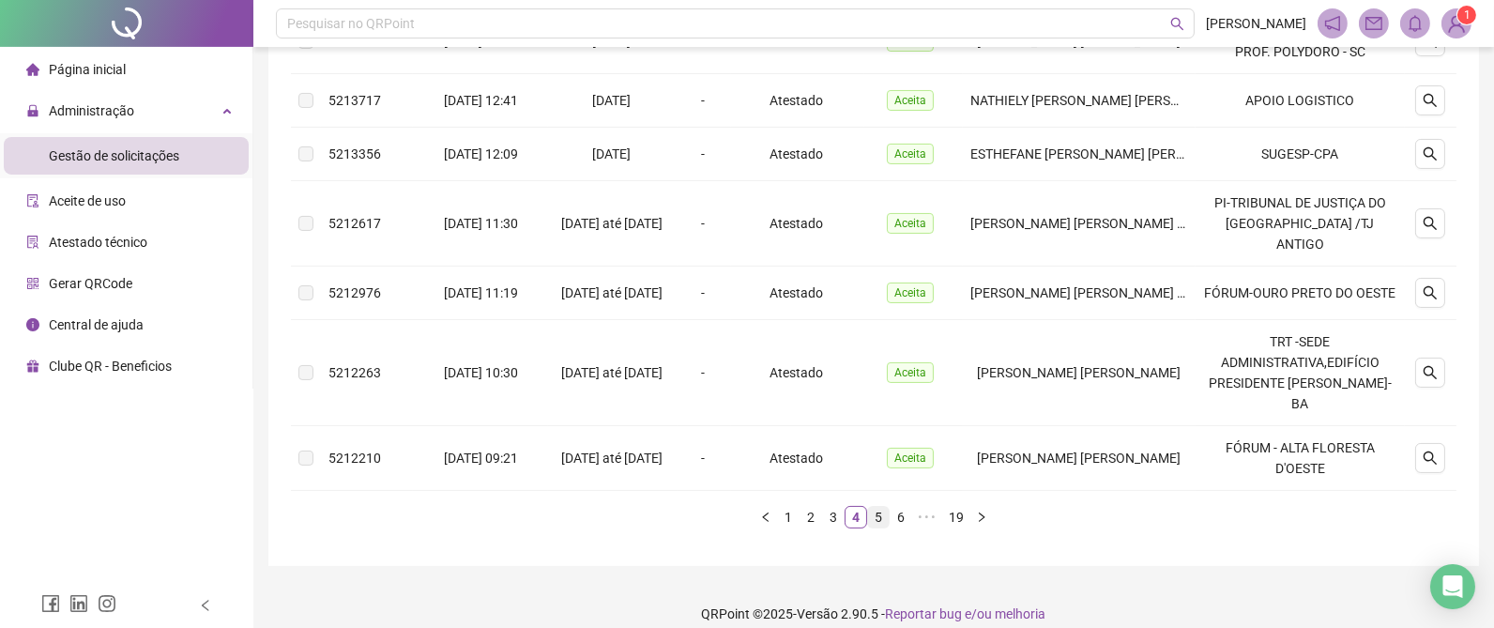
click at [880, 507] on link "5" at bounding box center [878, 517] width 21 height 21
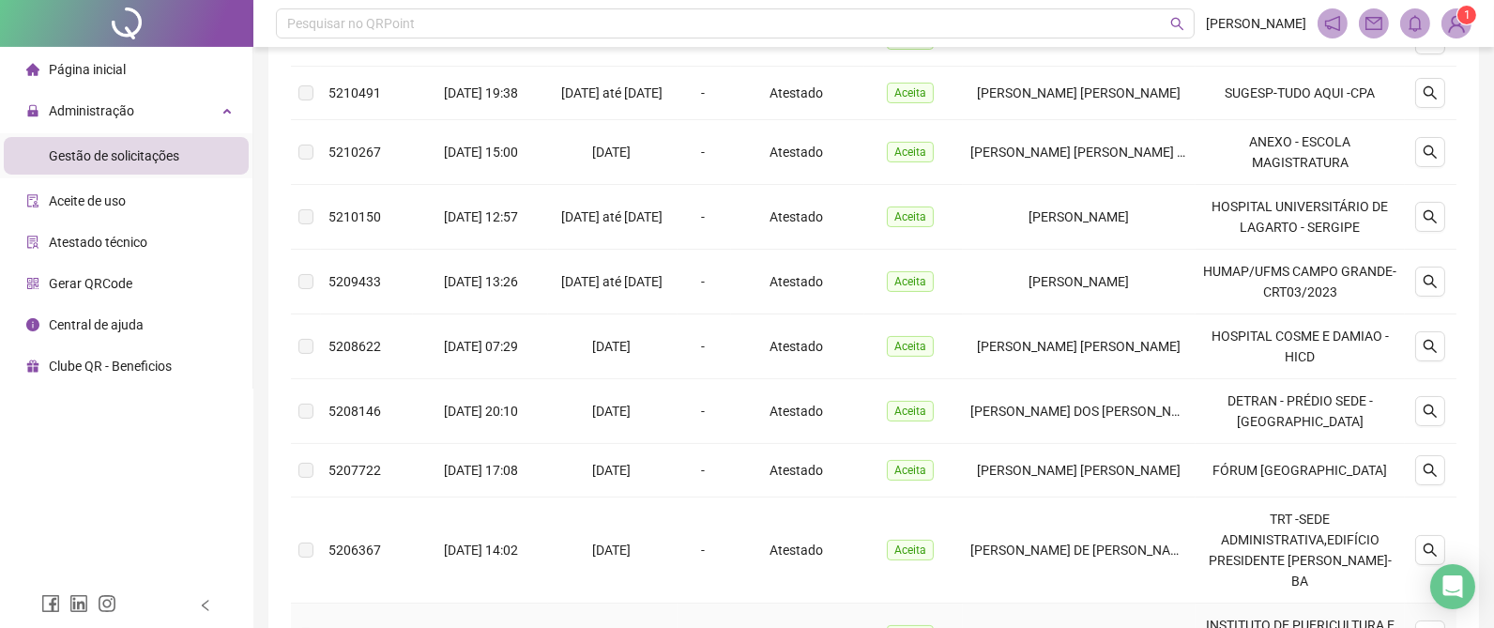
scroll to position [628, 0]
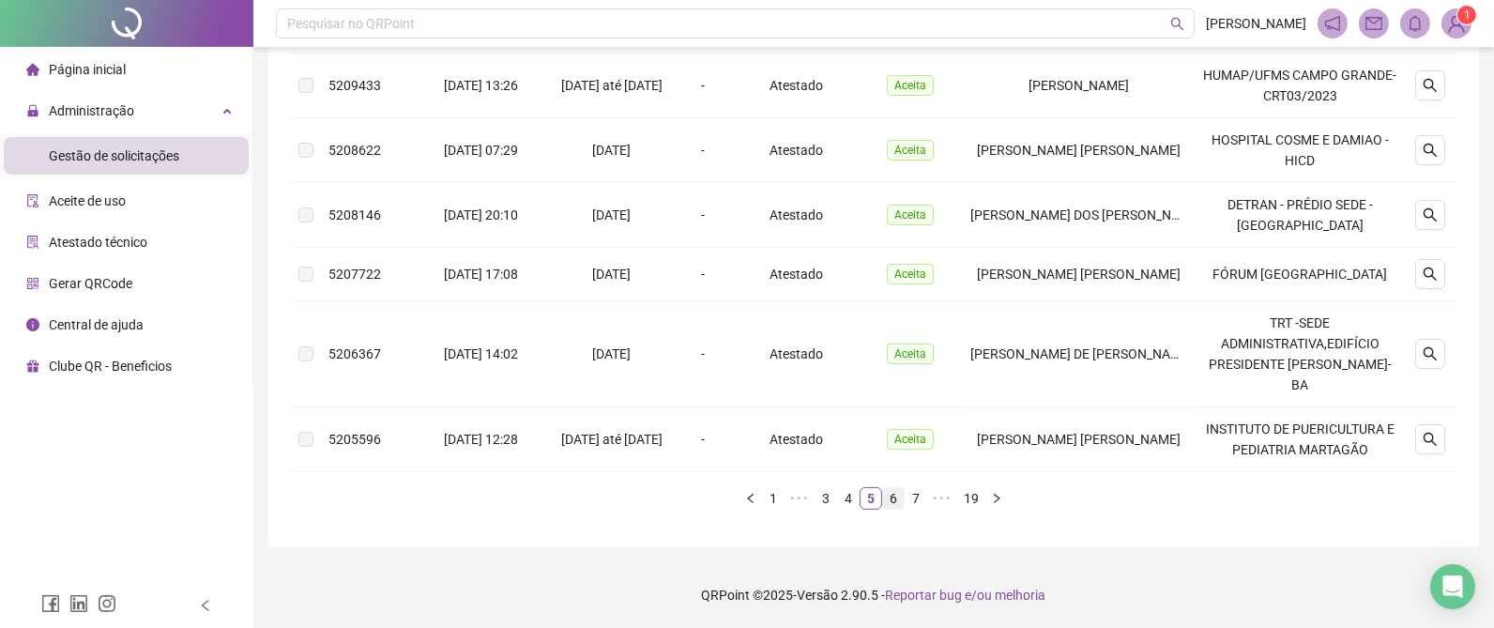
click at [895, 498] on link "6" at bounding box center [893, 498] width 21 height 21
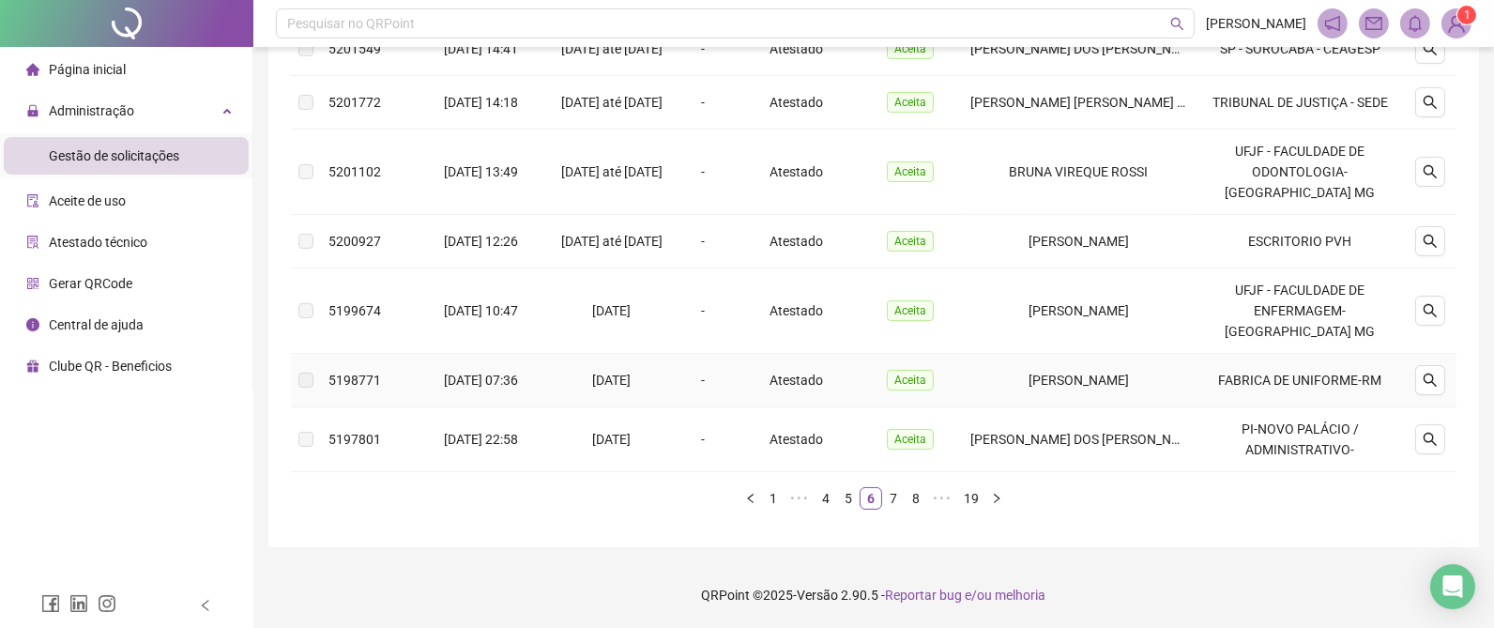
scroll to position [647, 0]
click at [893, 497] on link "7" at bounding box center [893, 498] width 21 height 21
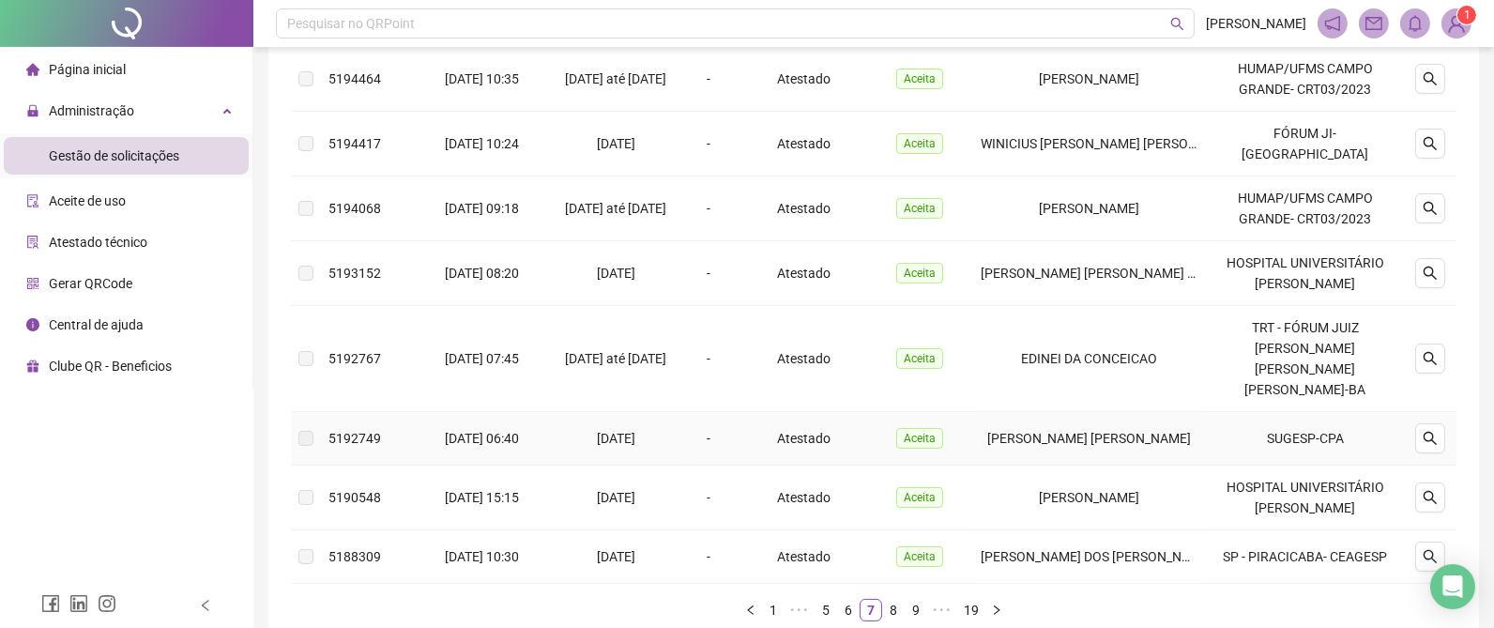
scroll to position [474, 0]
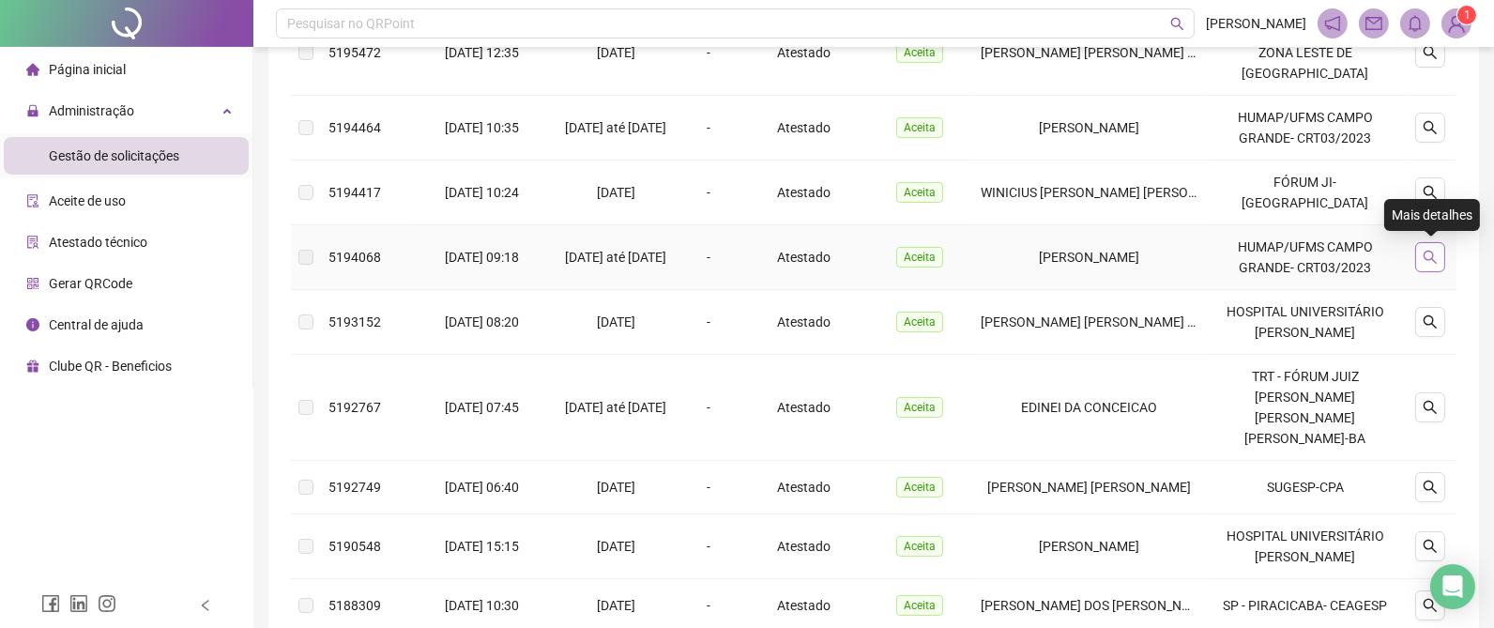
click at [1429, 255] on icon "search" at bounding box center [1430, 257] width 15 height 15
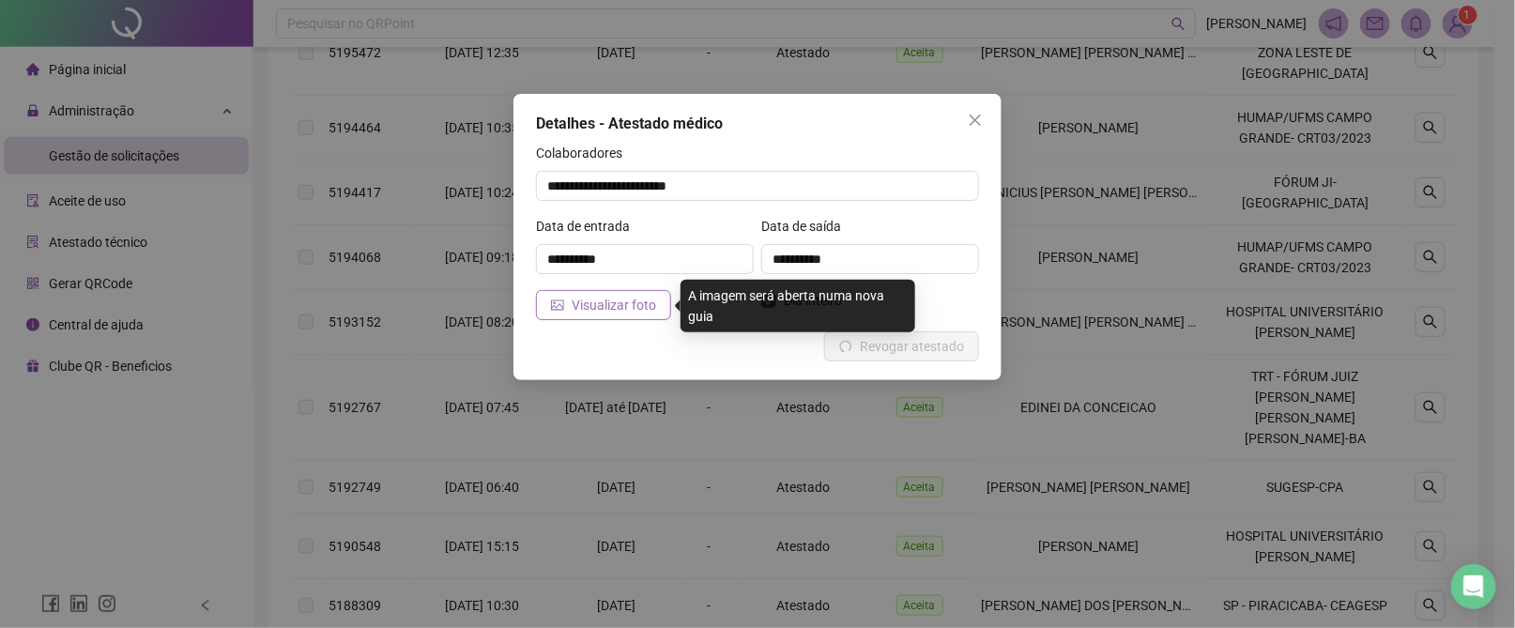
click at [615, 299] on span "Visualizar foto" at bounding box center [614, 305] width 84 height 21
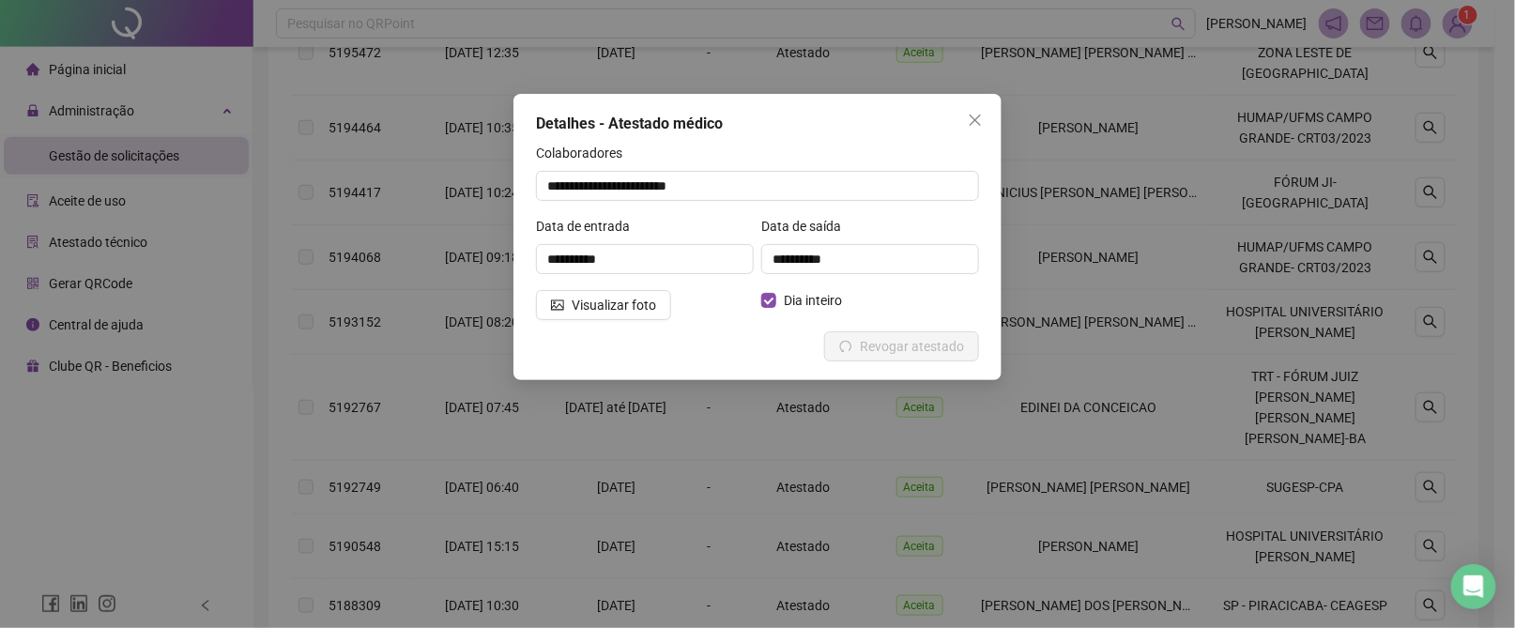
click at [970, 118] on icon "close" at bounding box center [975, 120] width 15 height 15
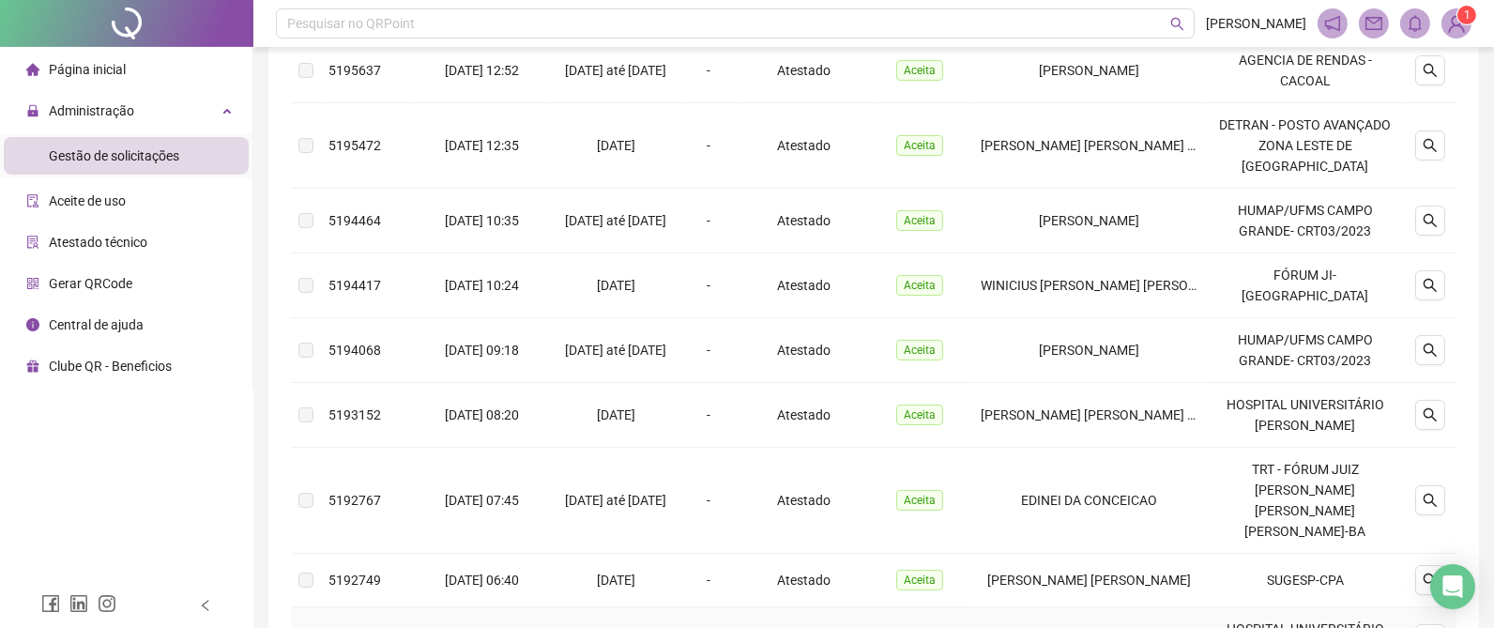
scroll to position [333, 0]
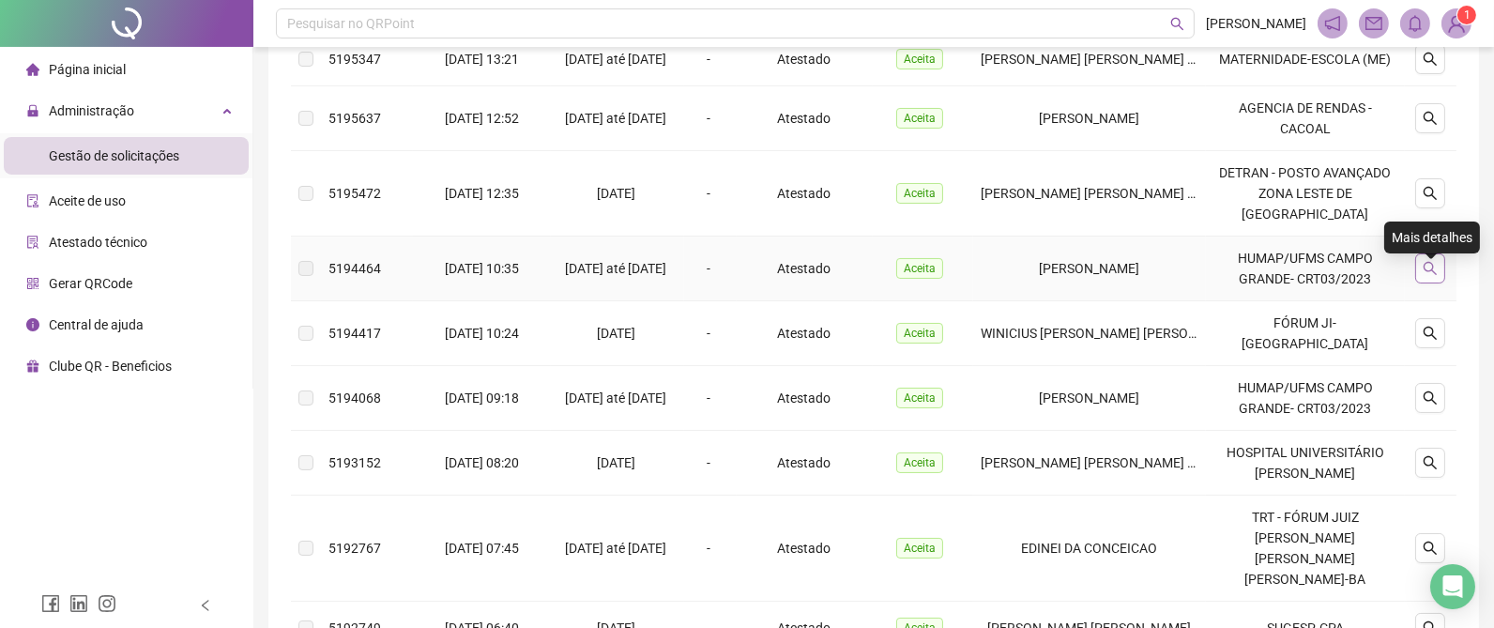
click at [1429, 275] on icon "search" at bounding box center [1430, 268] width 15 height 15
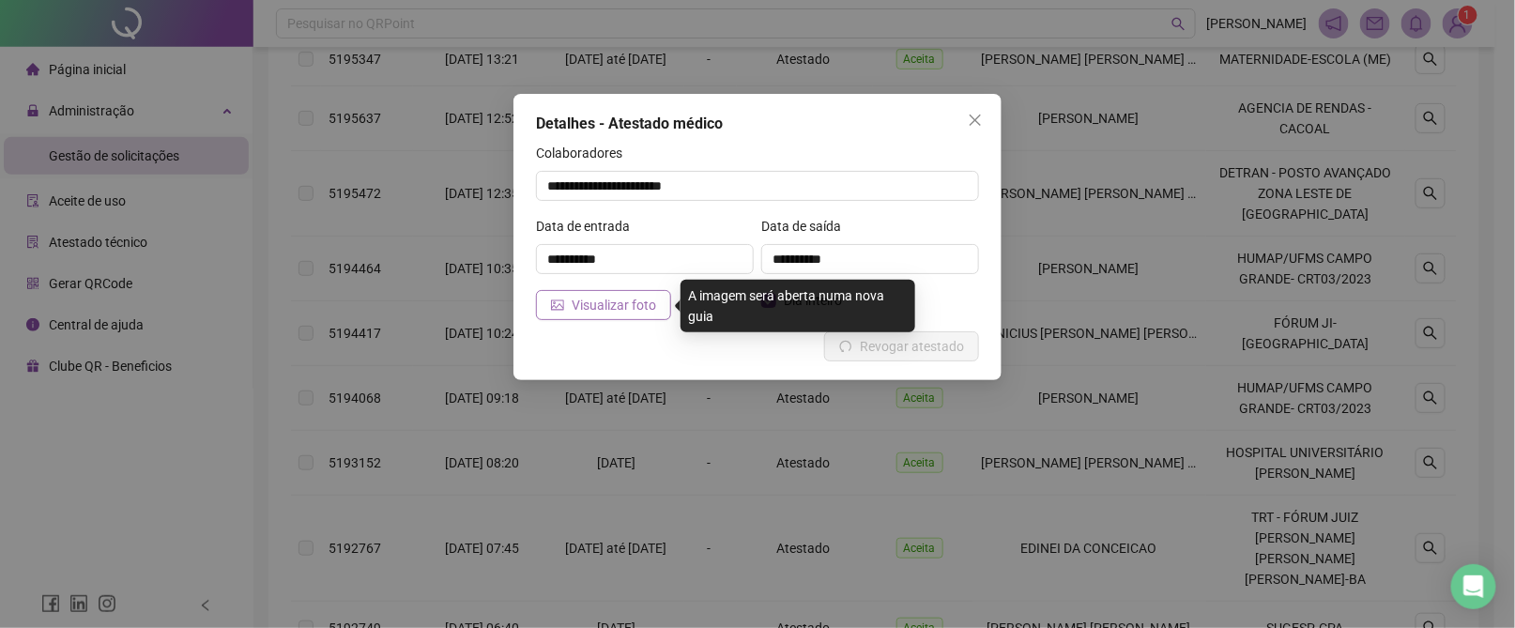
click at [599, 307] on span "Visualizar foto" at bounding box center [614, 305] width 84 height 21
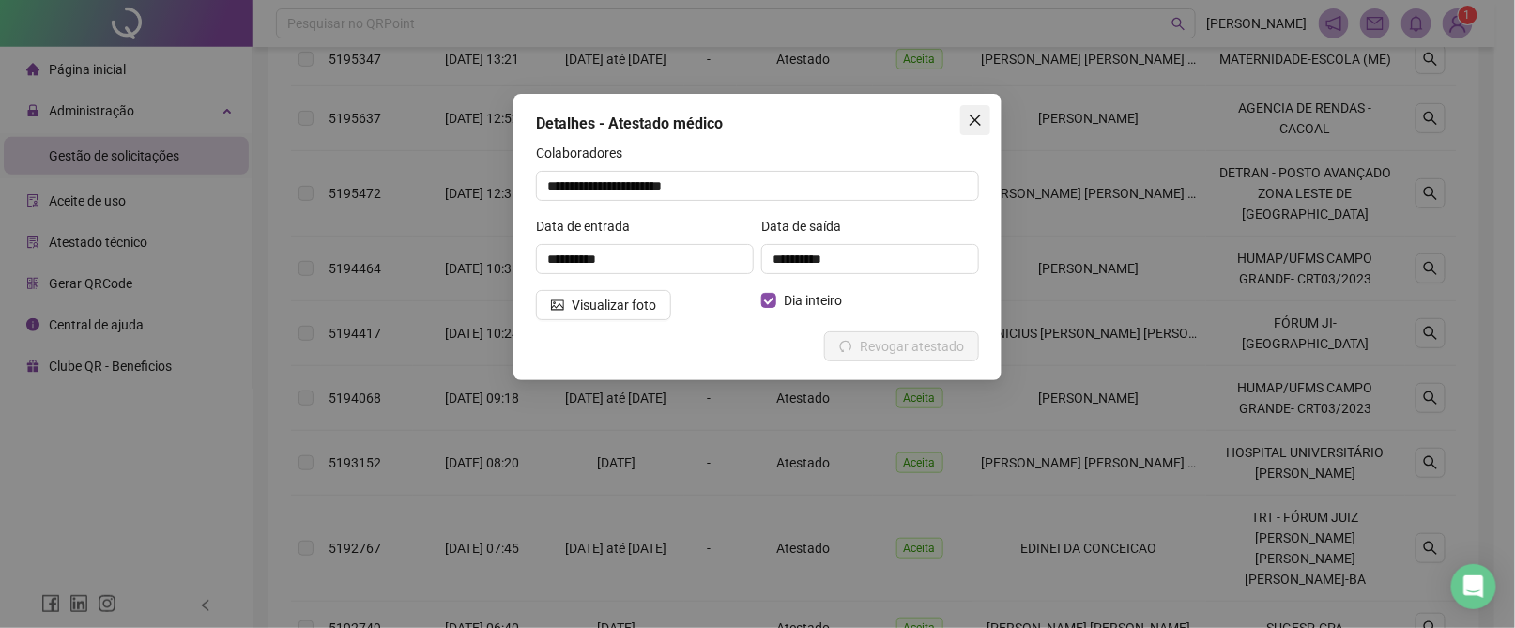
click at [966, 111] on button "Close" at bounding box center [975, 120] width 30 height 30
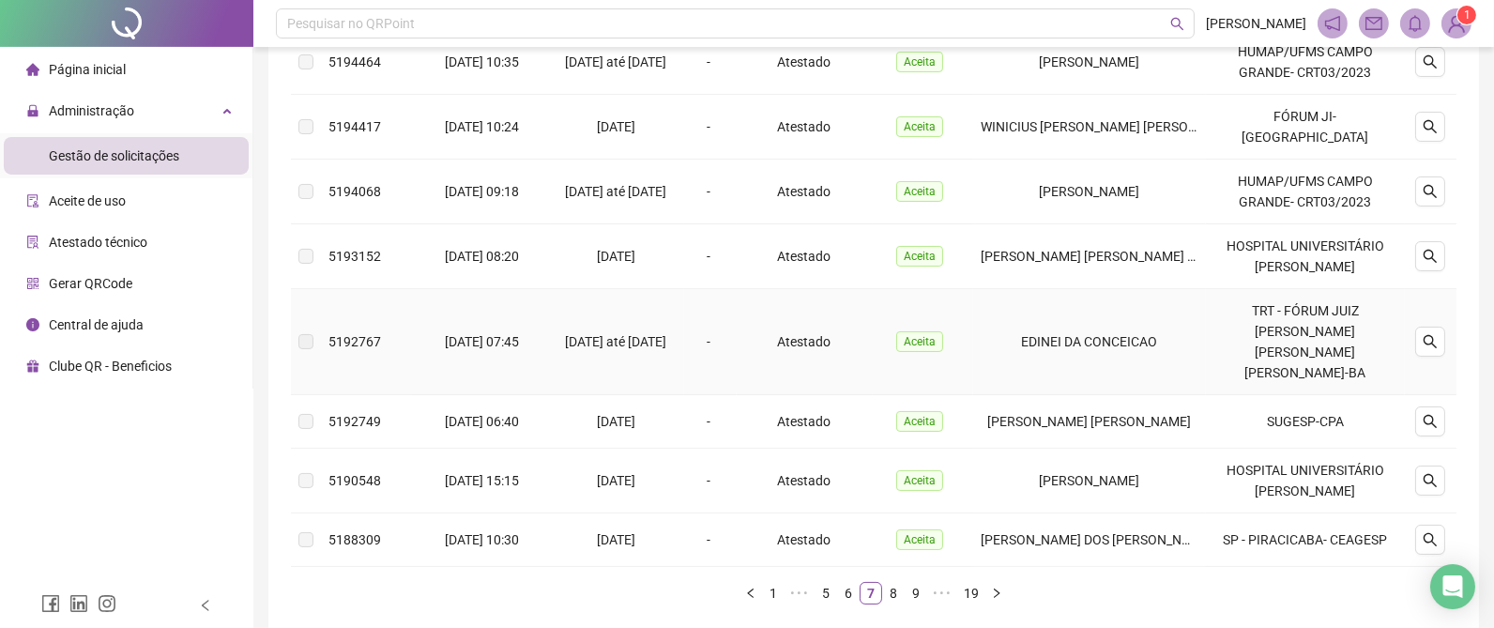
scroll to position [615, 0]
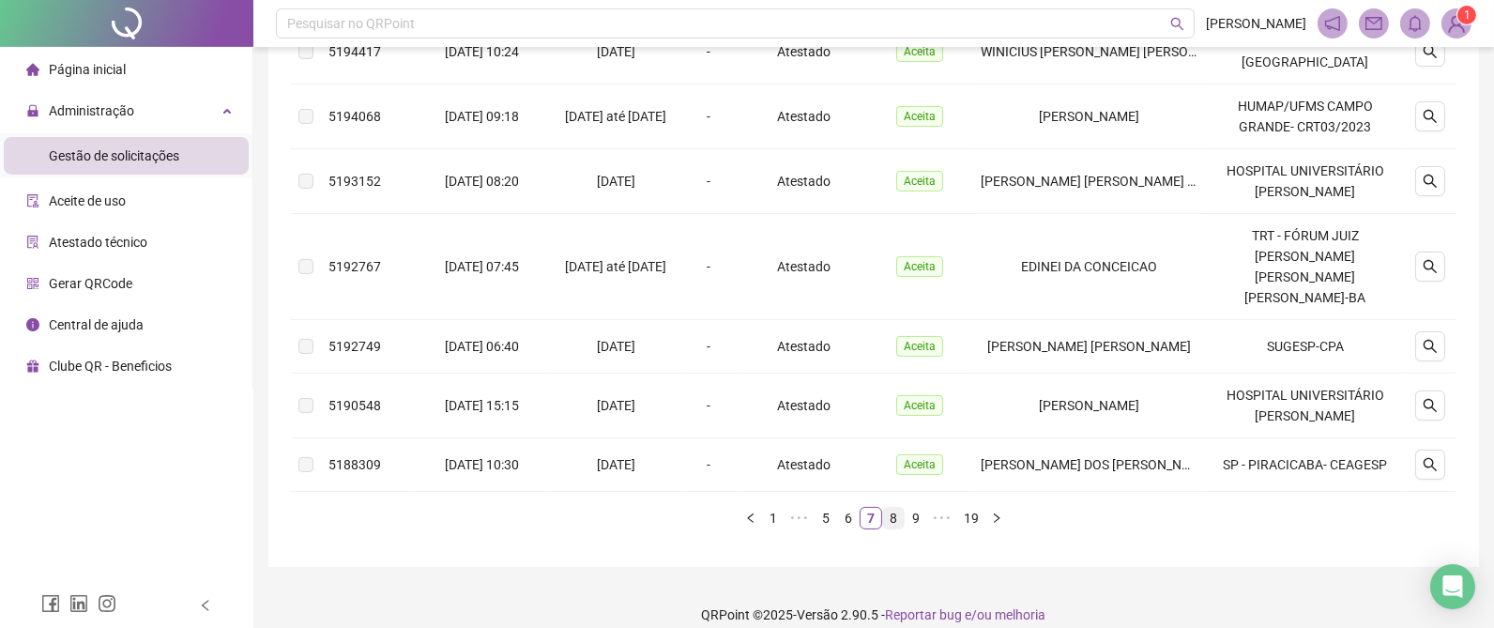
click at [897, 508] on link "8" at bounding box center [893, 518] width 21 height 21
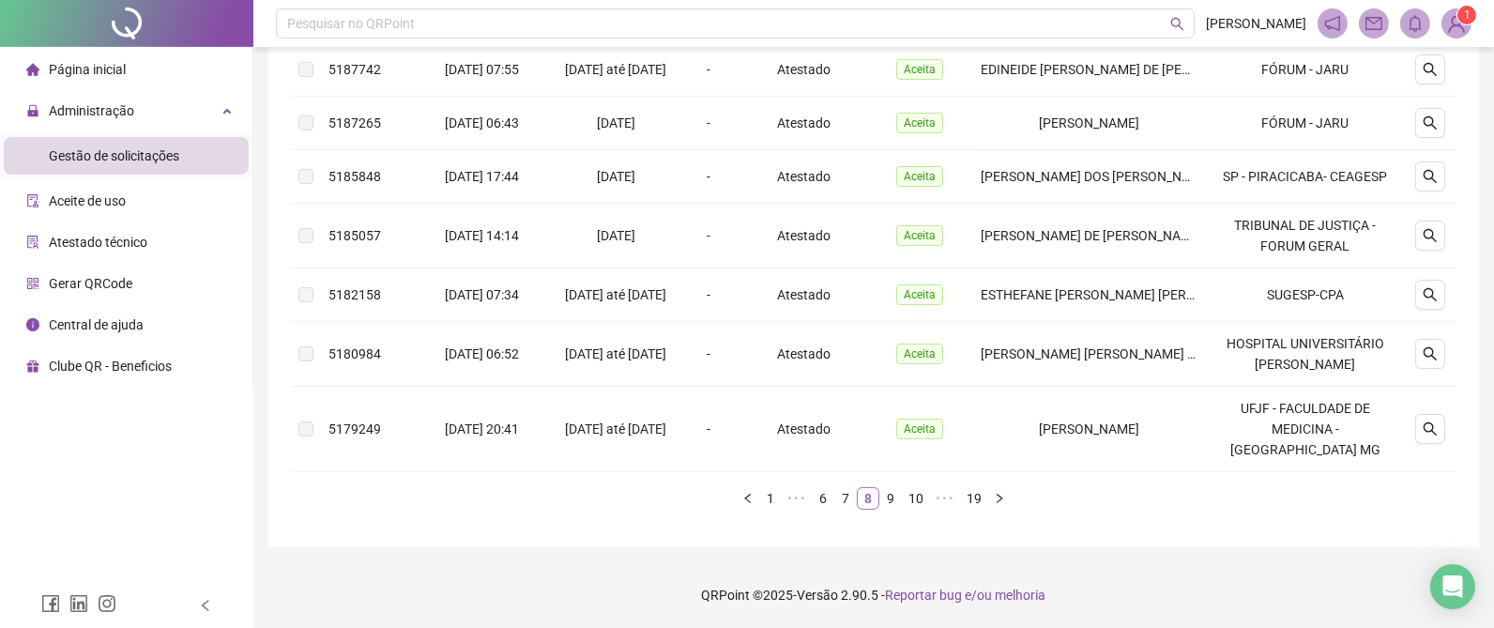
scroll to position [594, 0]
click at [1428, 361] on icon "search" at bounding box center [1430, 353] width 15 height 15
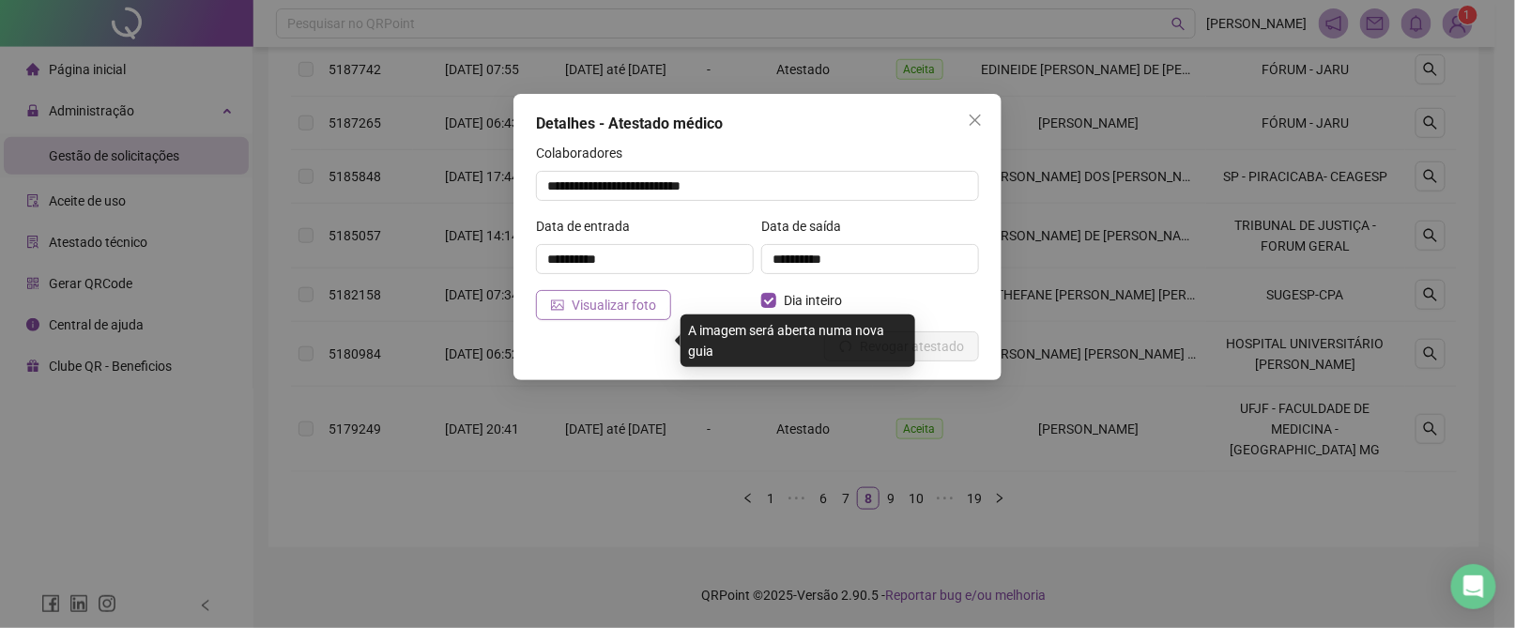
click at [604, 295] on span "Visualizar foto" at bounding box center [614, 305] width 84 height 21
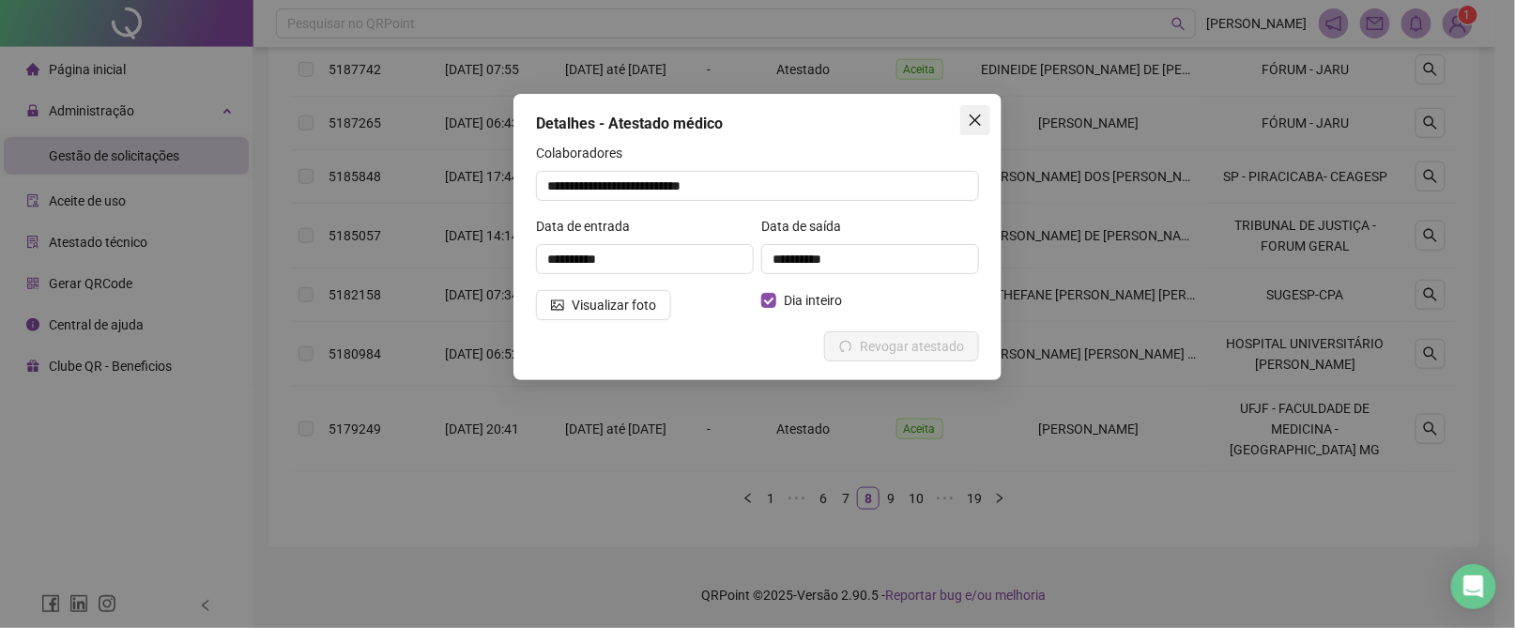
click at [977, 115] on icon "close" at bounding box center [975, 120] width 15 height 15
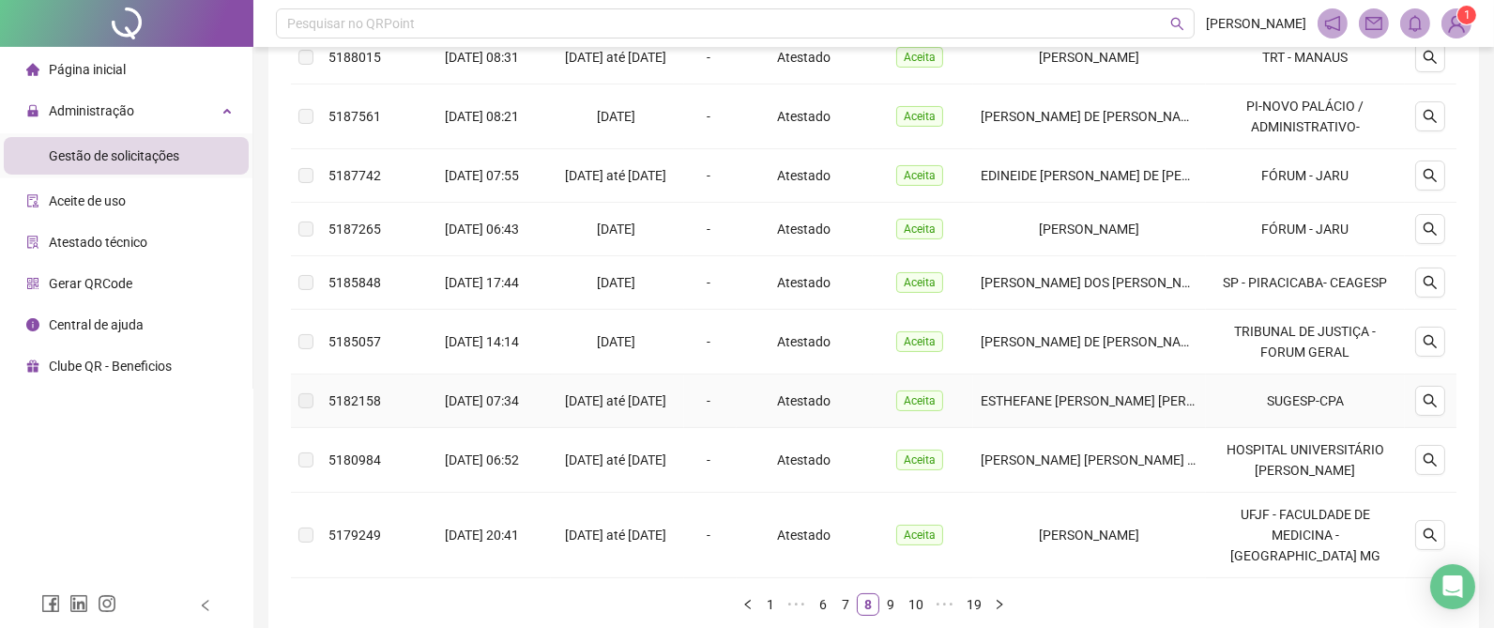
scroll to position [313, 0]
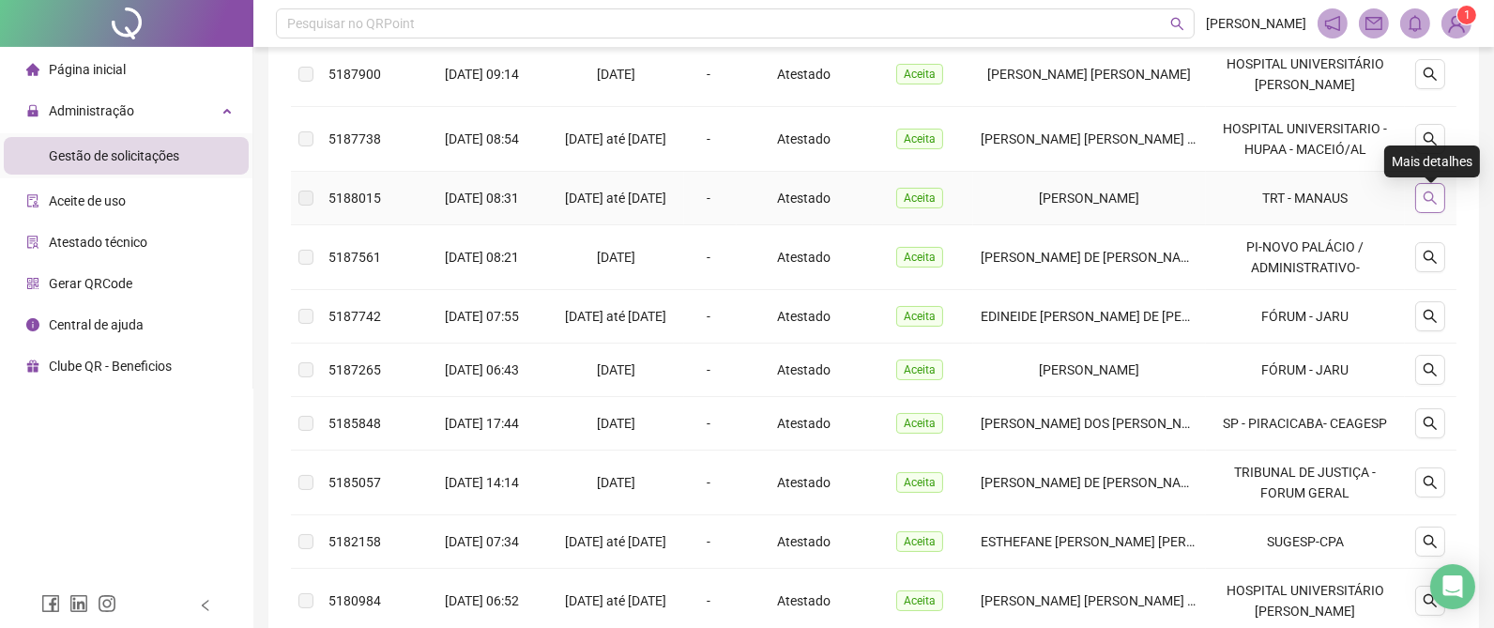
click at [1423, 201] on icon "search" at bounding box center [1430, 198] width 15 height 15
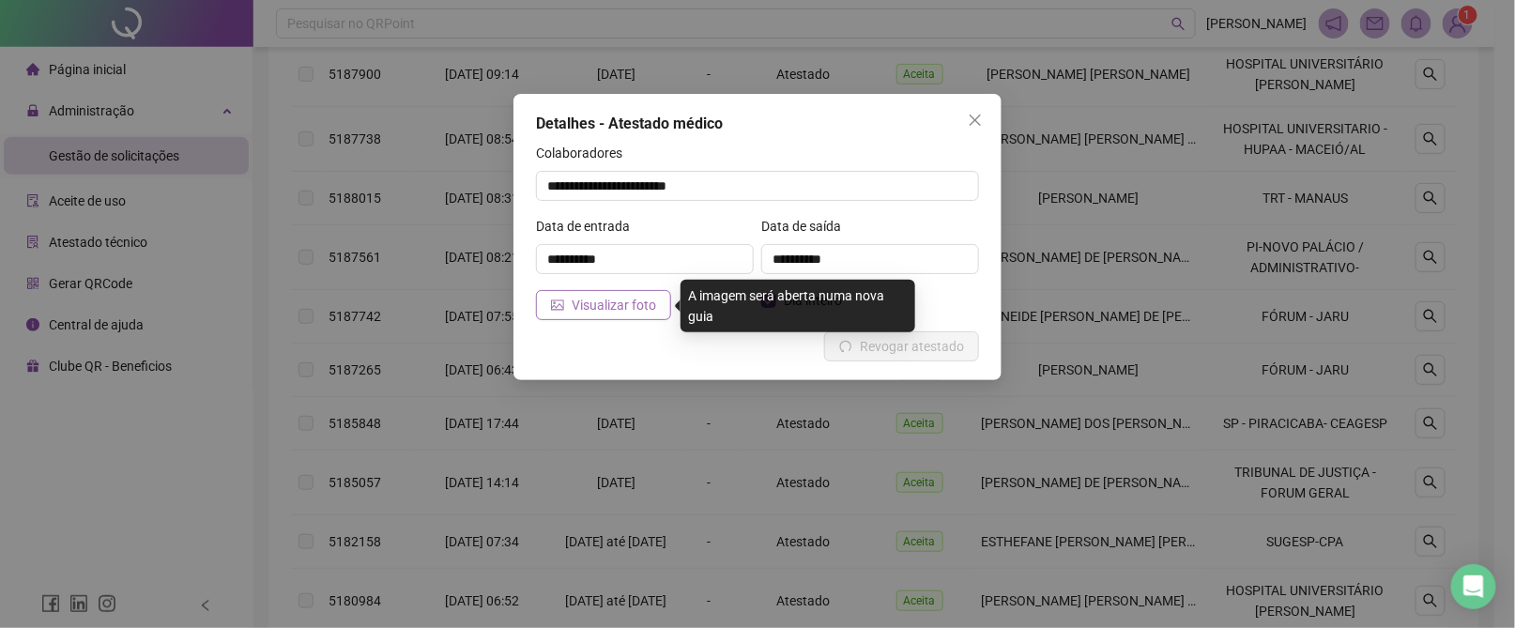
click at [602, 307] on span "Visualizar foto" at bounding box center [614, 305] width 84 height 21
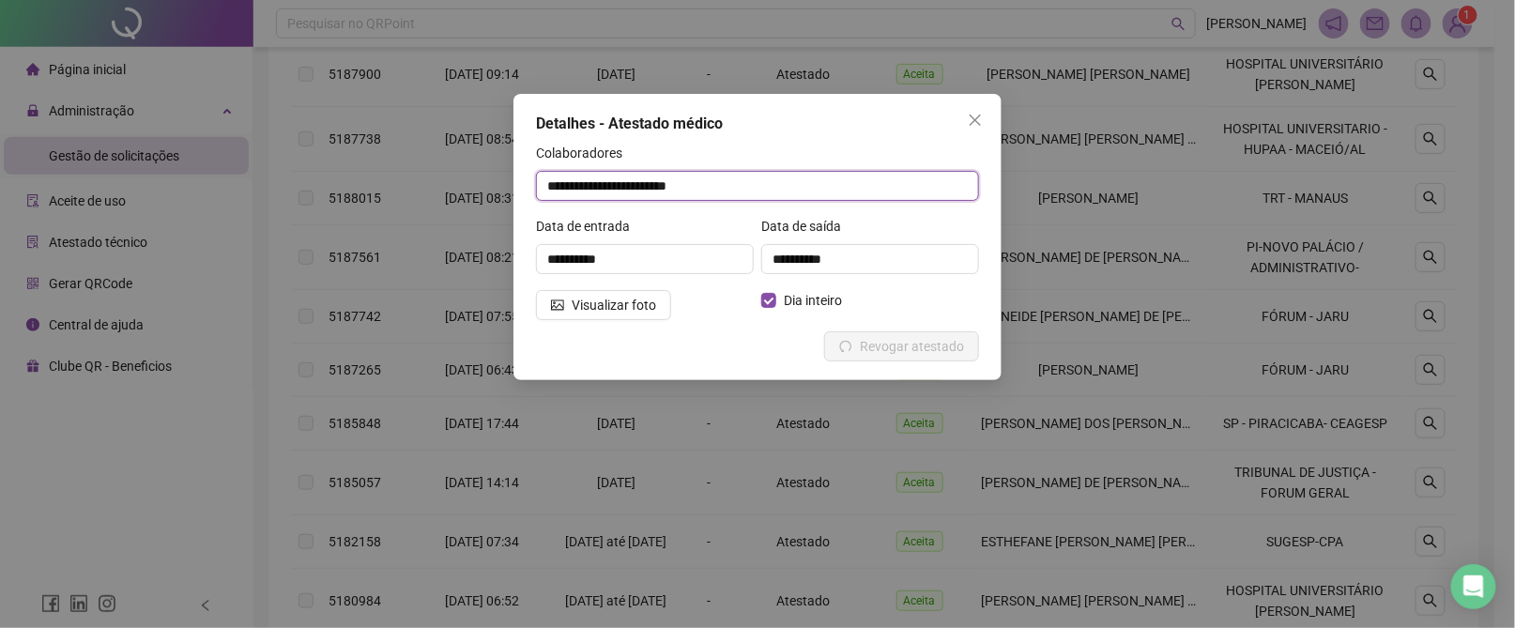
drag, startPoint x: 738, startPoint y: 185, endPoint x: 411, endPoint y: 170, distance: 327.0
click at [411, 170] on div "**********" at bounding box center [757, 314] width 1515 height 628
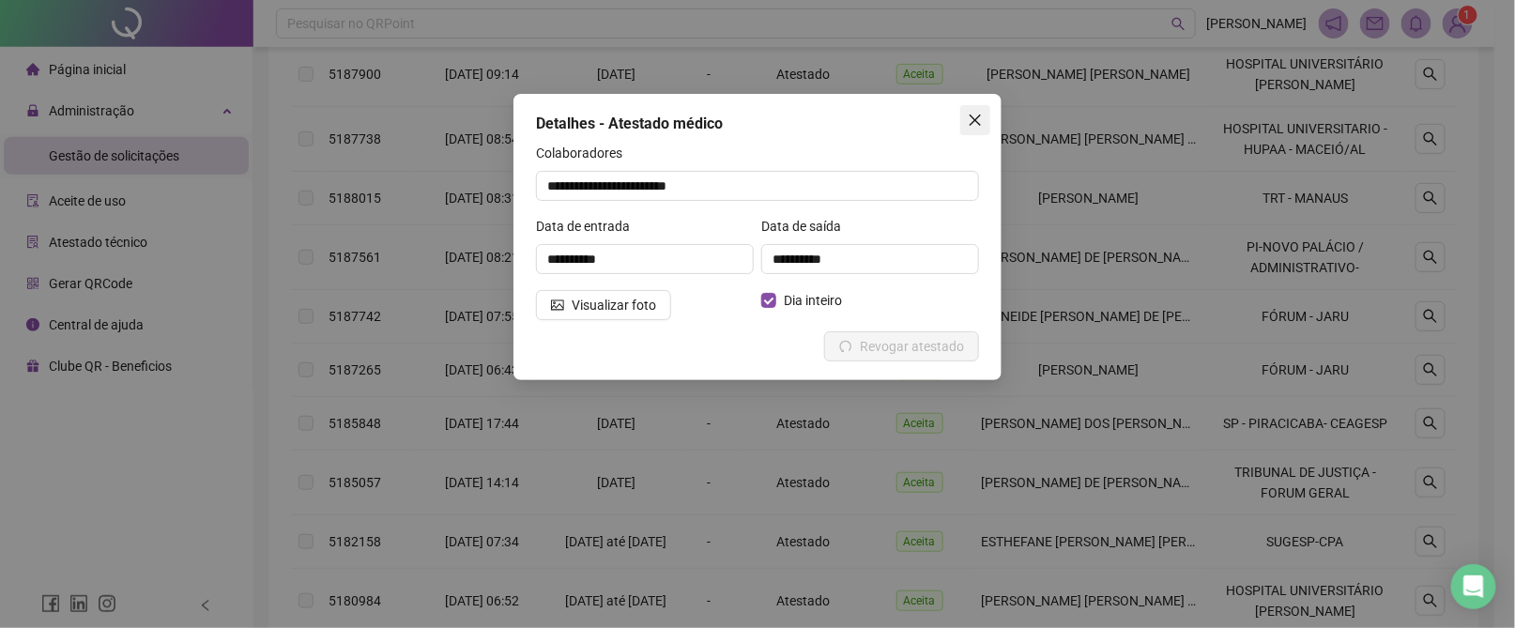
click at [963, 119] on span "Close" at bounding box center [975, 120] width 30 height 15
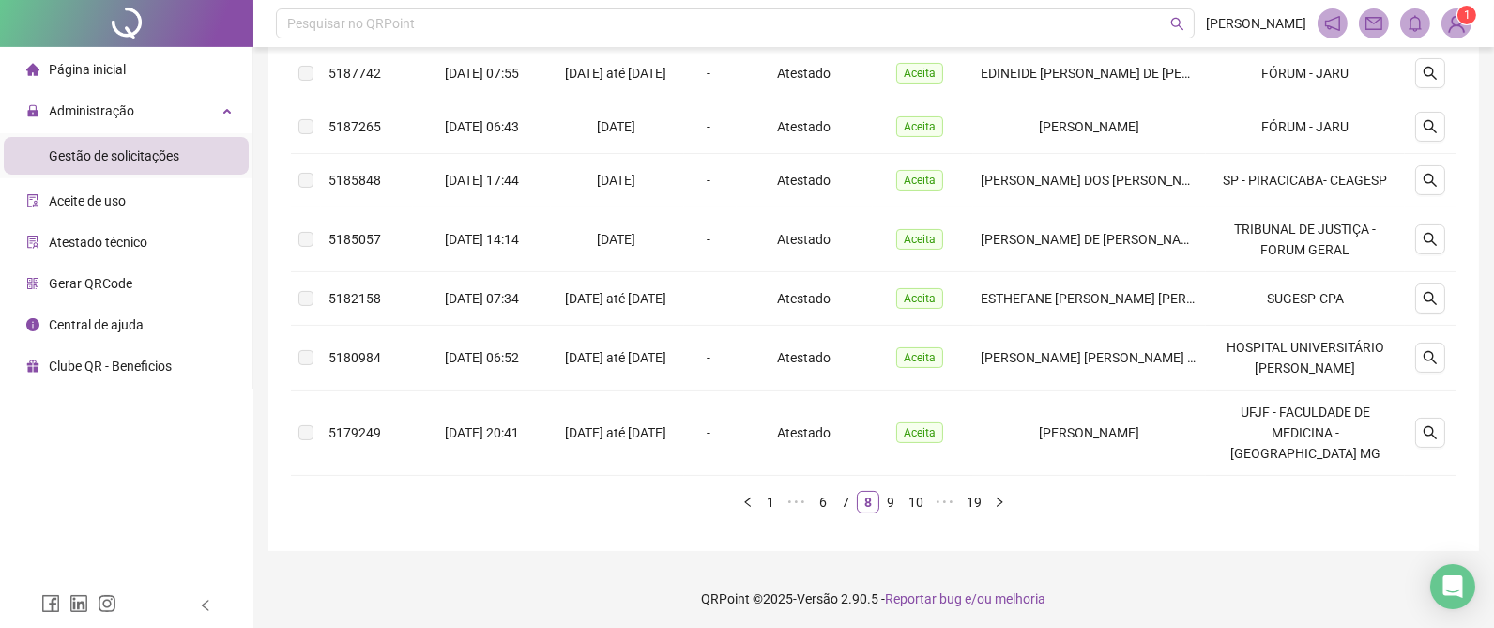
scroll to position [594, 0]
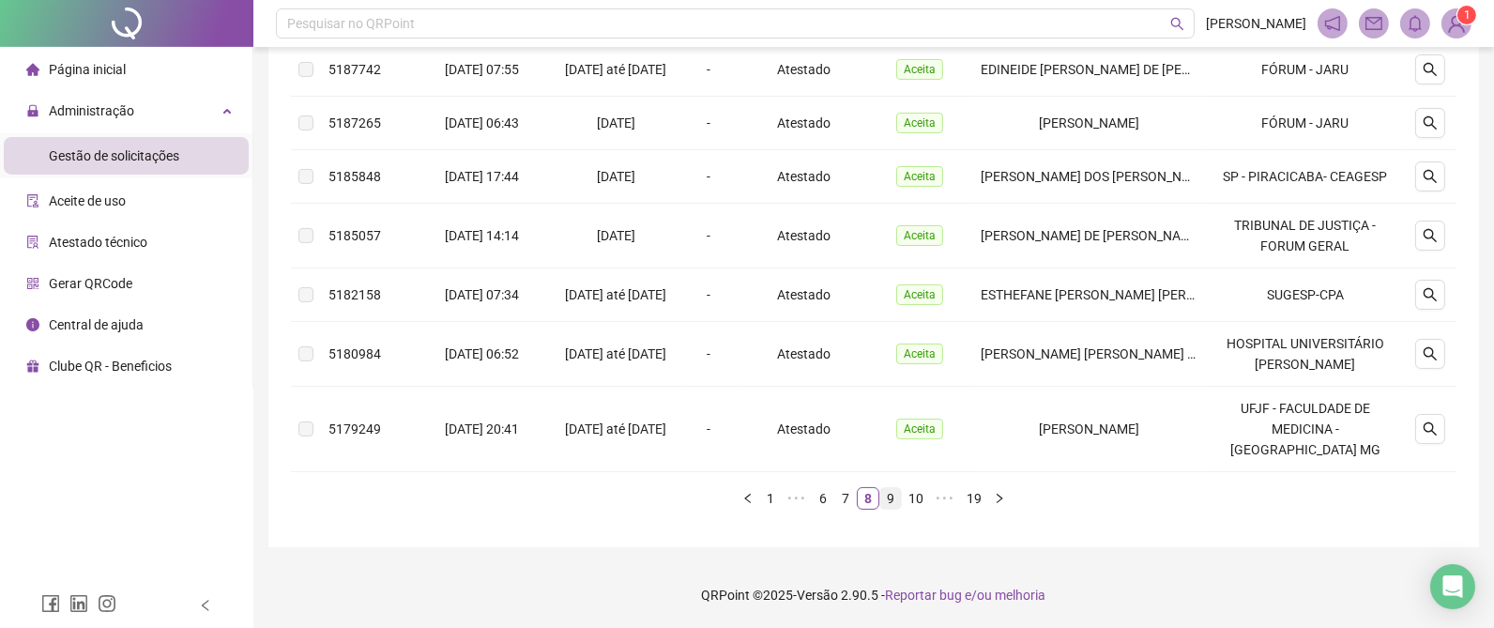
click at [895, 495] on link "9" at bounding box center [890, 498] width 21 height 21
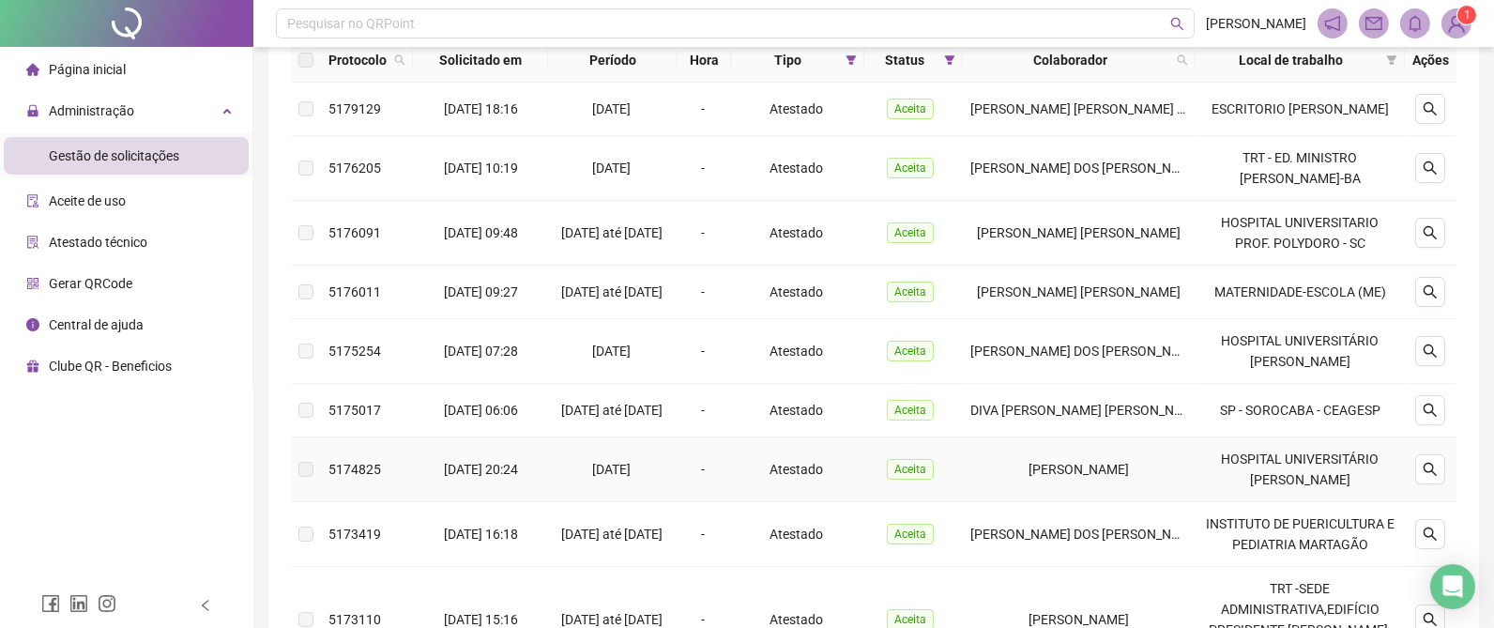
scroll to position [172, 0]
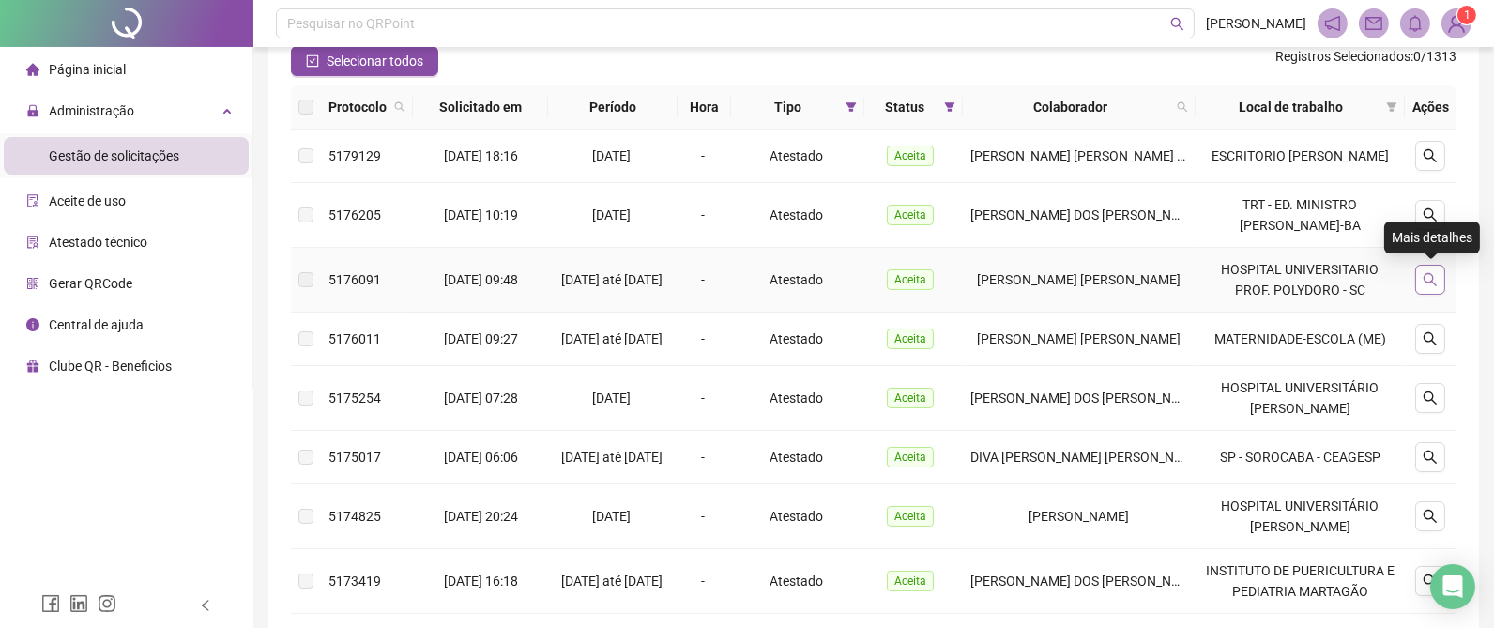
click at [1429, 281] on icon "search" at bounding box center [1430, 279] width 15 height 15
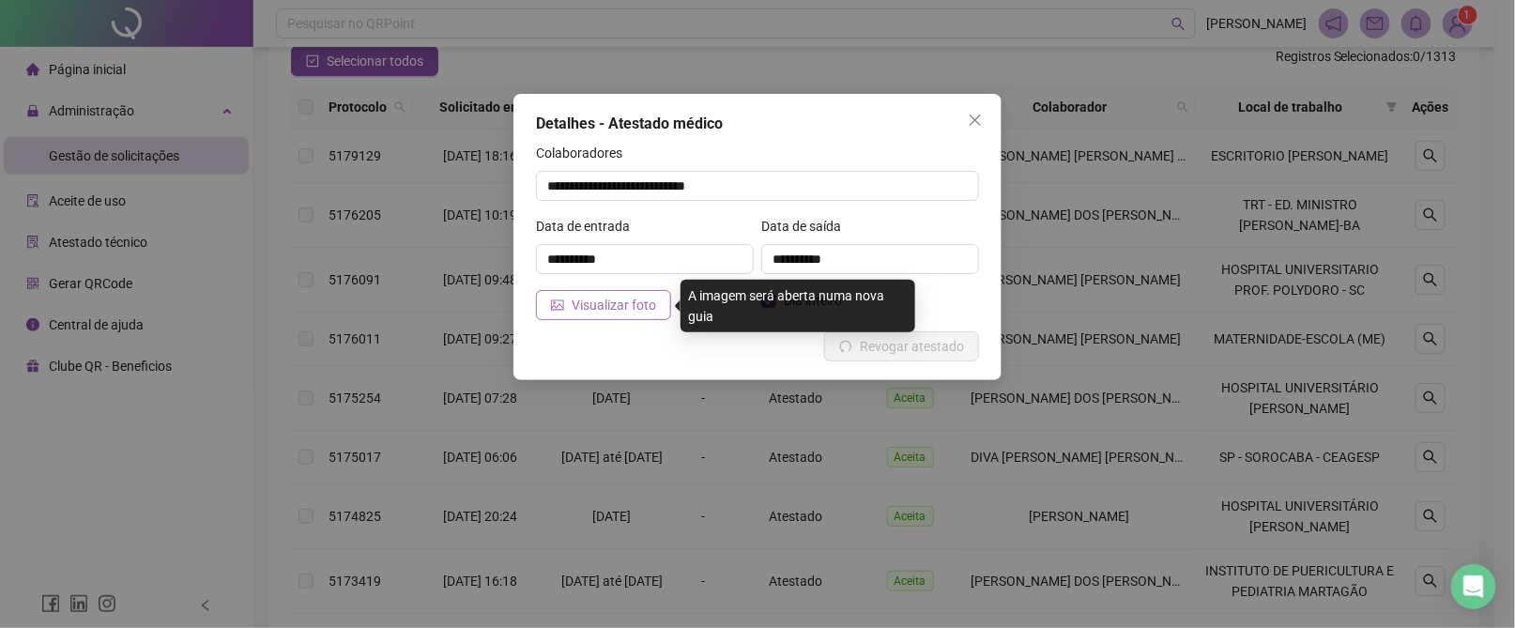
click at [592, 305] on span "Visualizar foto" at bounding box center [614, 305] width 84 height 21
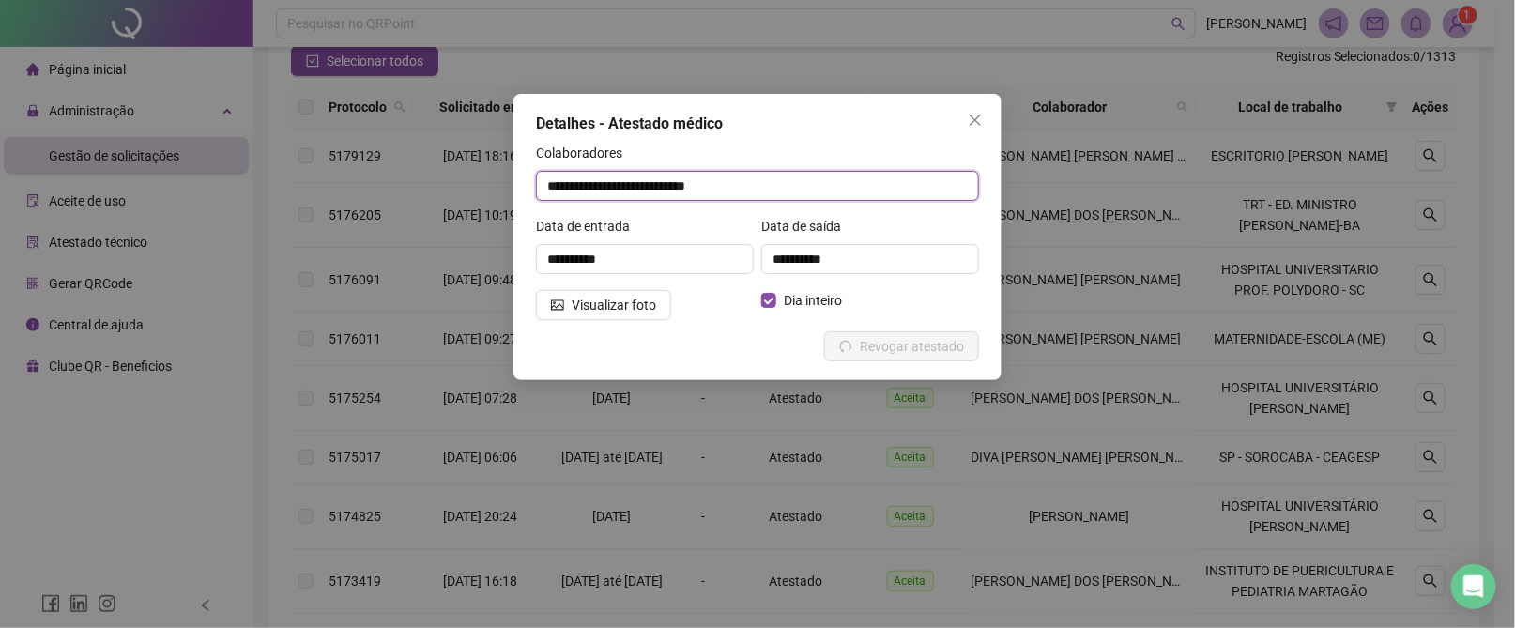
drag, startPoint x: 782, startPoint y: 189, endPoint x: 541, endPoint y: 178, distance: 241.4
click at [542, 178] on input "**********" at bounding box center [757, 186] width 443 height 30
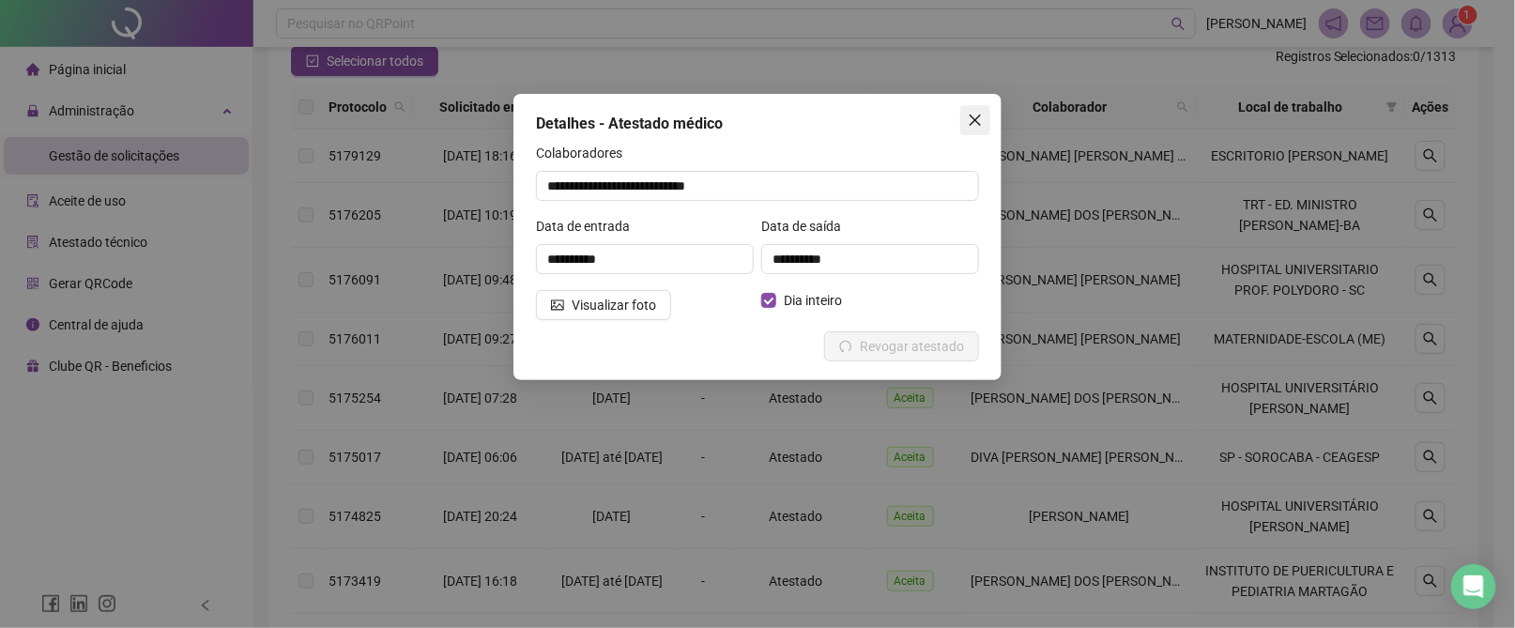
click at [971, 121] on icon "close" at bounding box center [975, 120] width 15 height 15
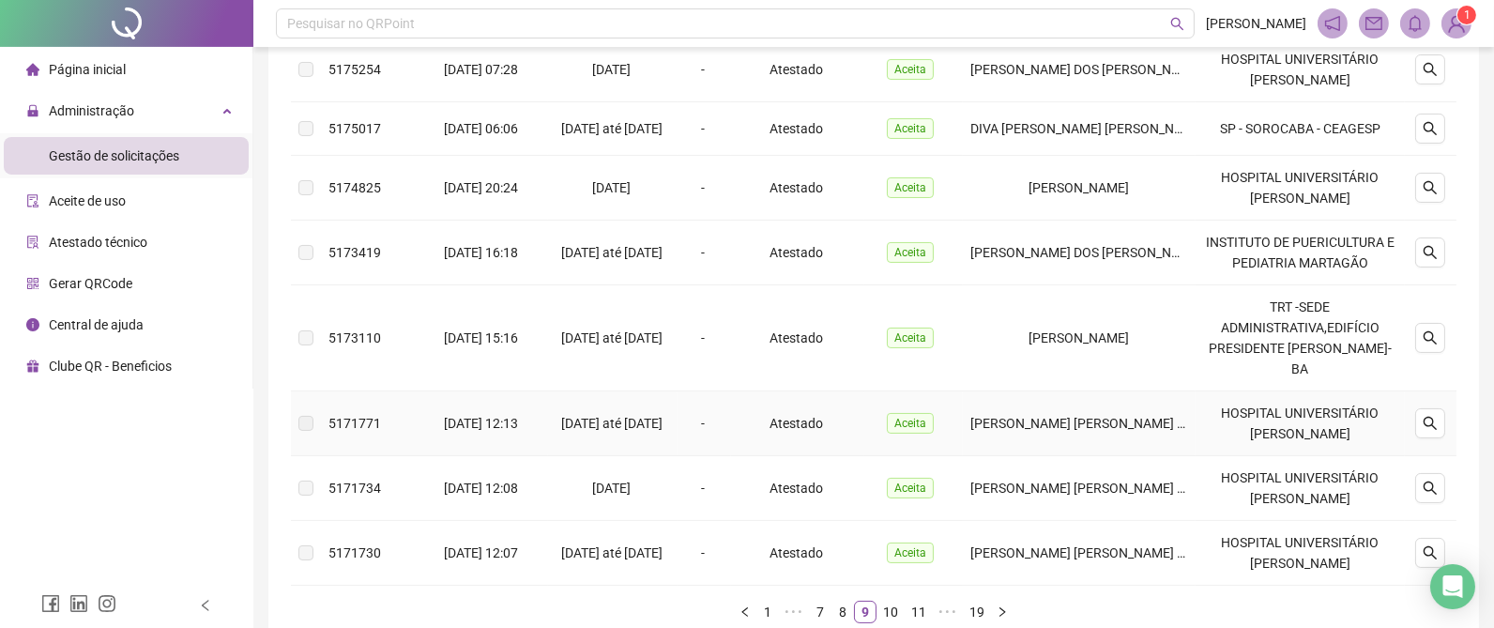
scroll to position [616, 0]
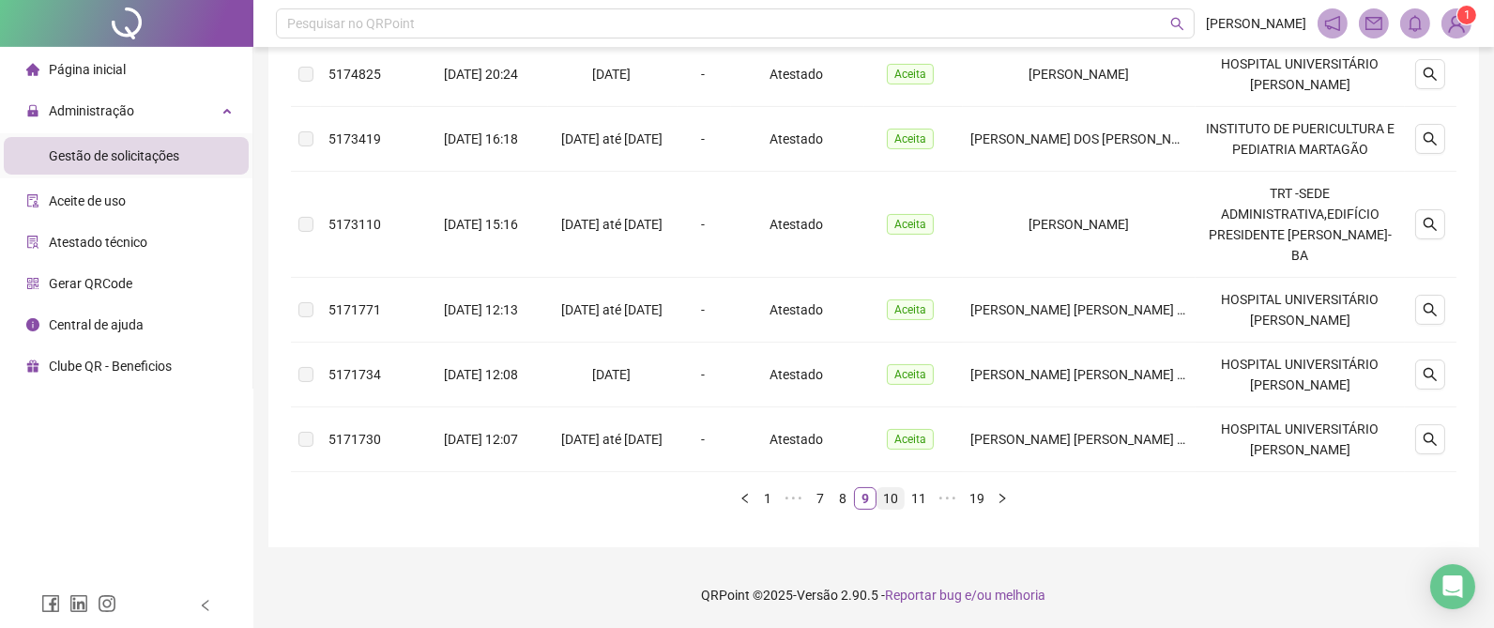
click at [897, 497] on link "10" at bounding box center [891, 498] width 26 height 21
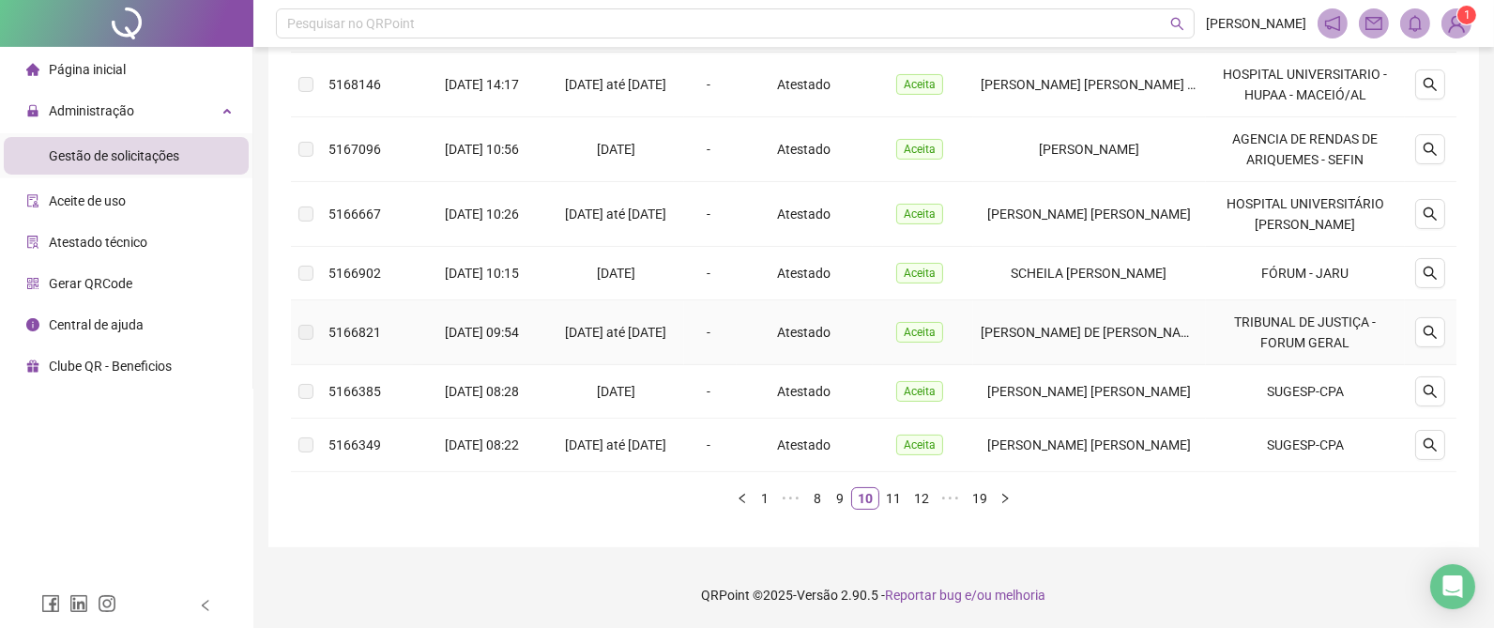
scroll to position [420, 0]
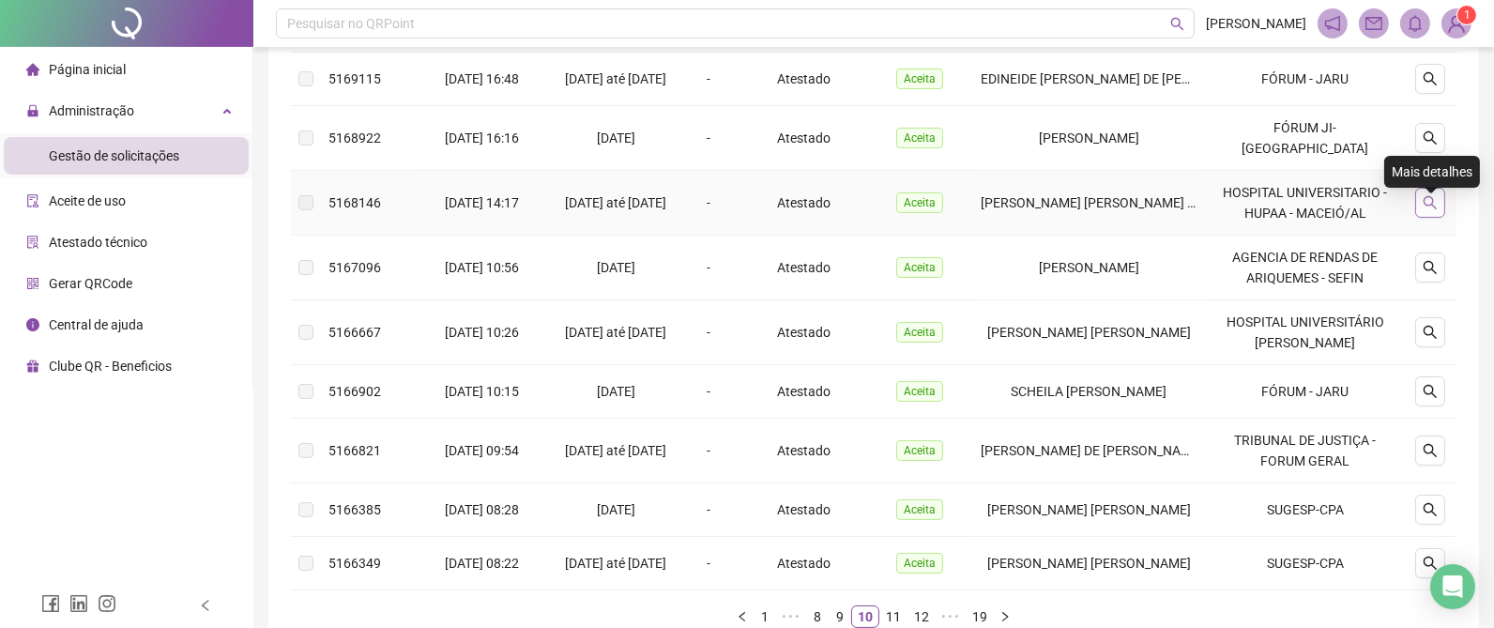
click at [1433, 209] on icon "search" at bounding box center [1430, 202] width 13 height 13
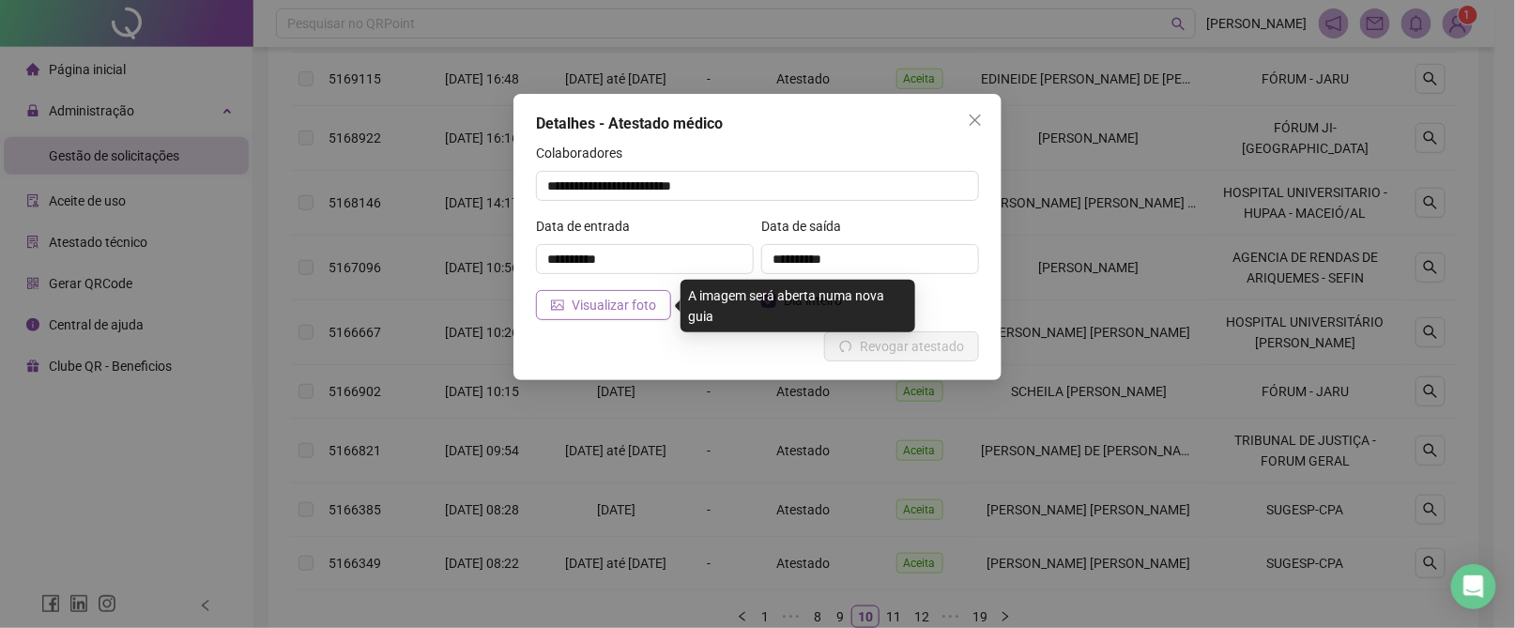
click at [608, 297] on span "Visualizar foto" at bounding box center [614, 305] width 84 height 21
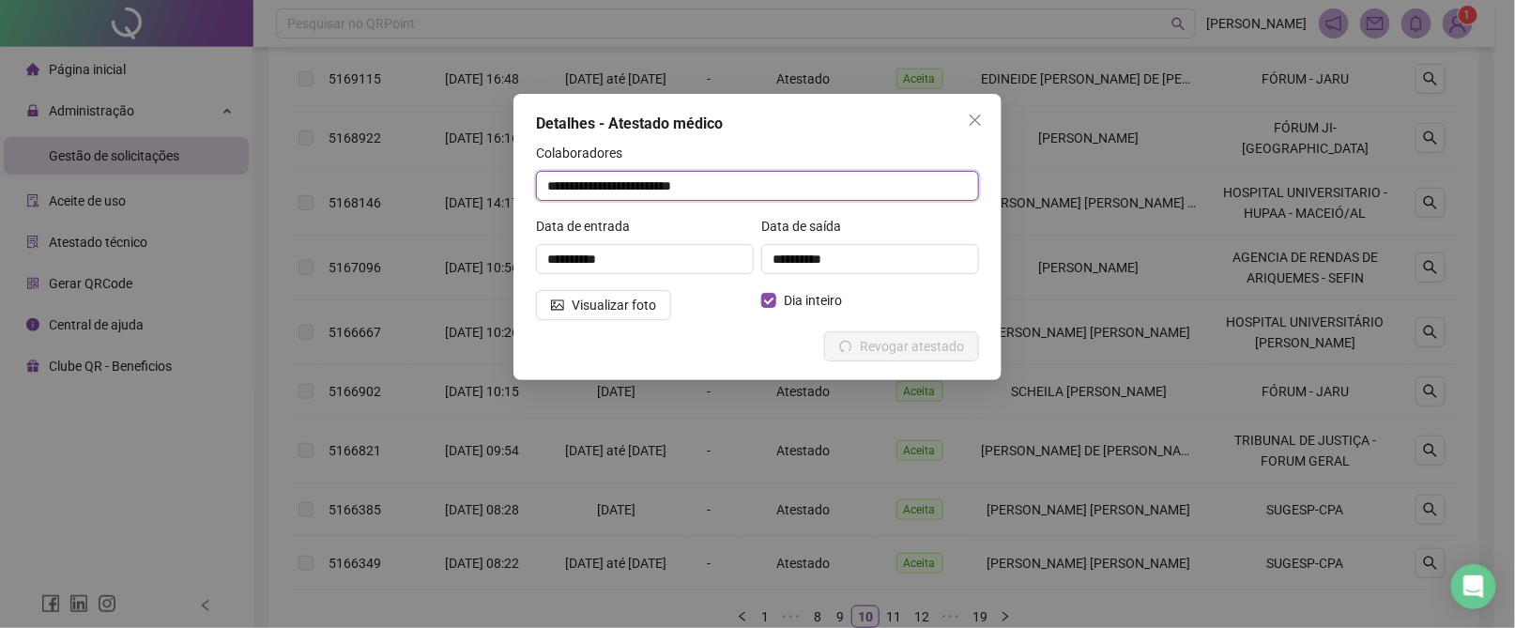
drag, startPoint x: 756, startPoint y: 185, endPoint x: 346, endPoint y: 171, distance: 409.5
click at [346, 176] on div "**********" at bounding box center [757, 314] width 1515 height 628
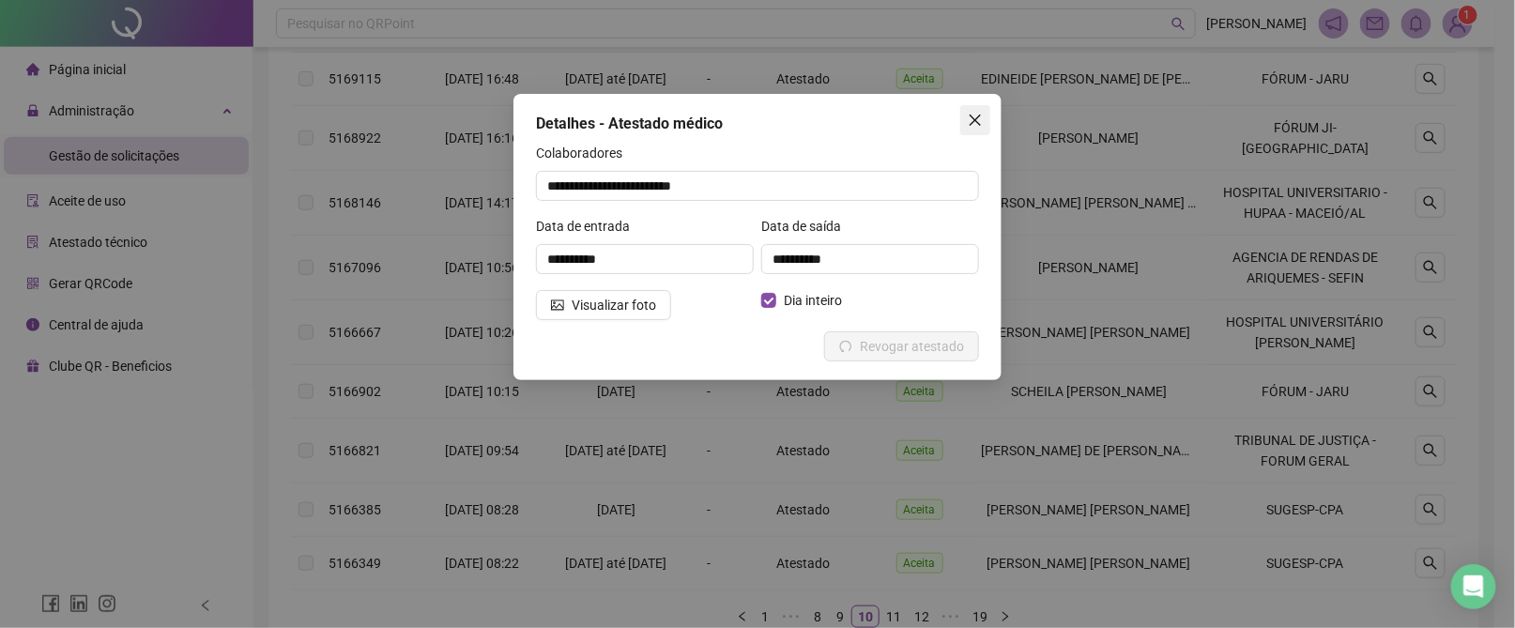
click at [976, 119] on icon "close" at bounding box center [975, 120] width 15 height 15
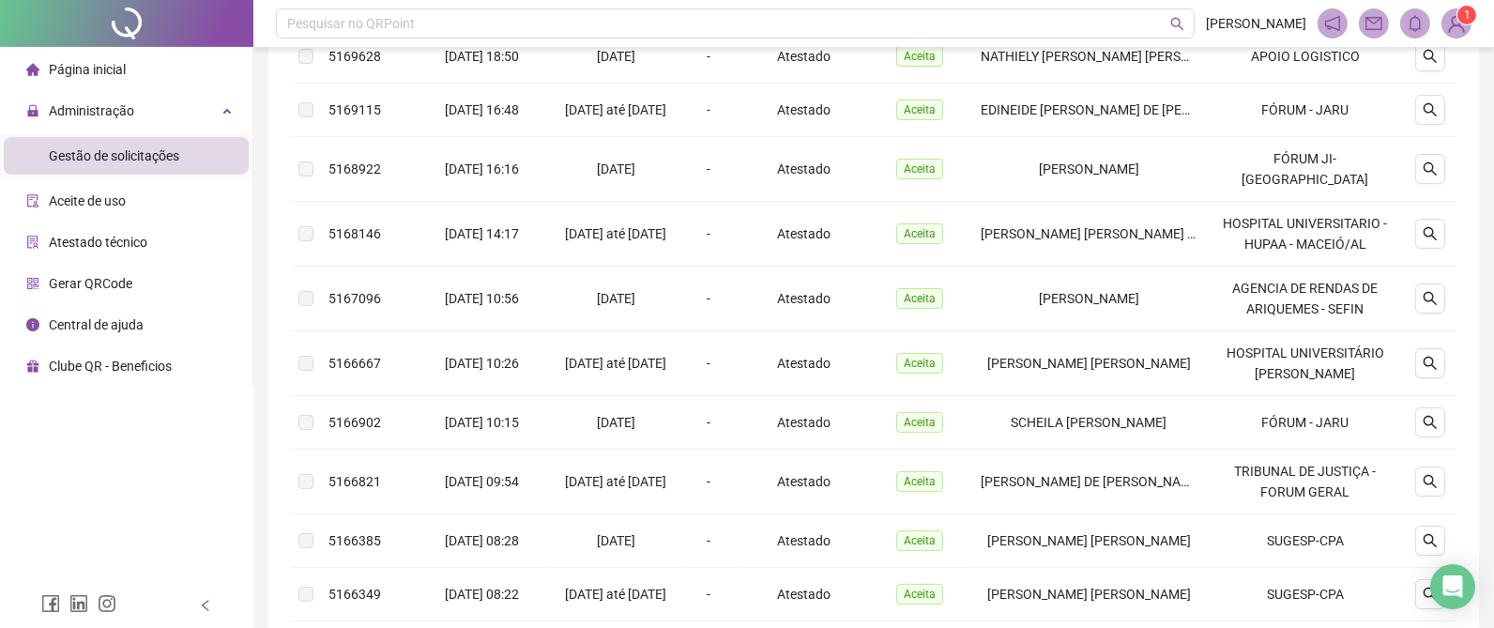
scroll to position [561, 0]
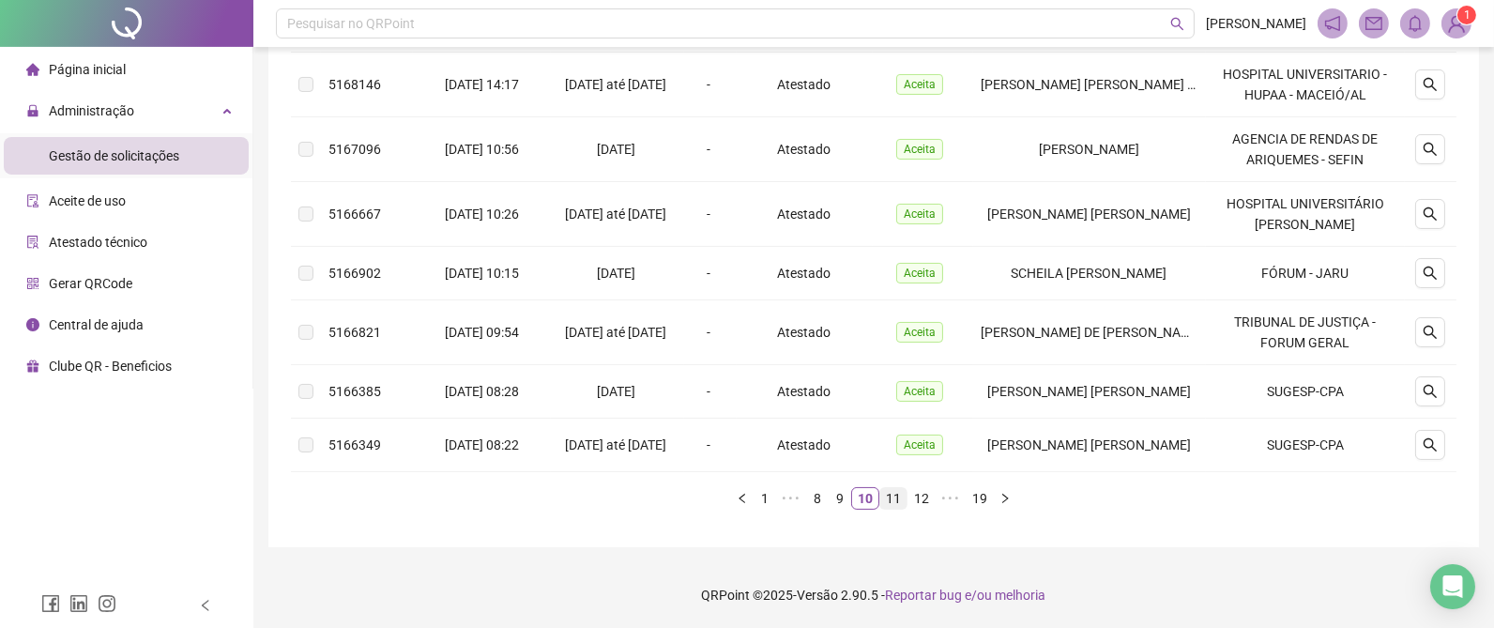
click at [889, 498] on link "11" at bounding box center [893, 498] width 26 height 21
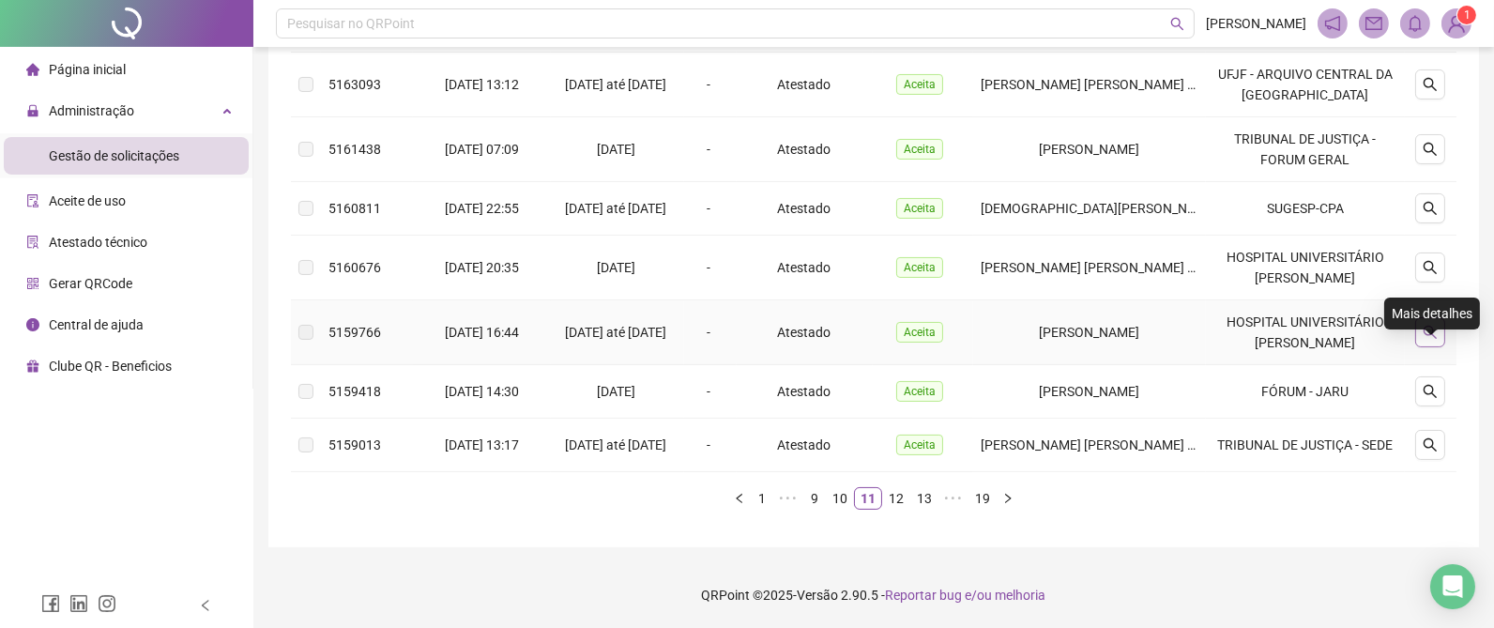
click at [1429, 340] on icon "search" at bounding box center [1430, 332] width 15 height 15
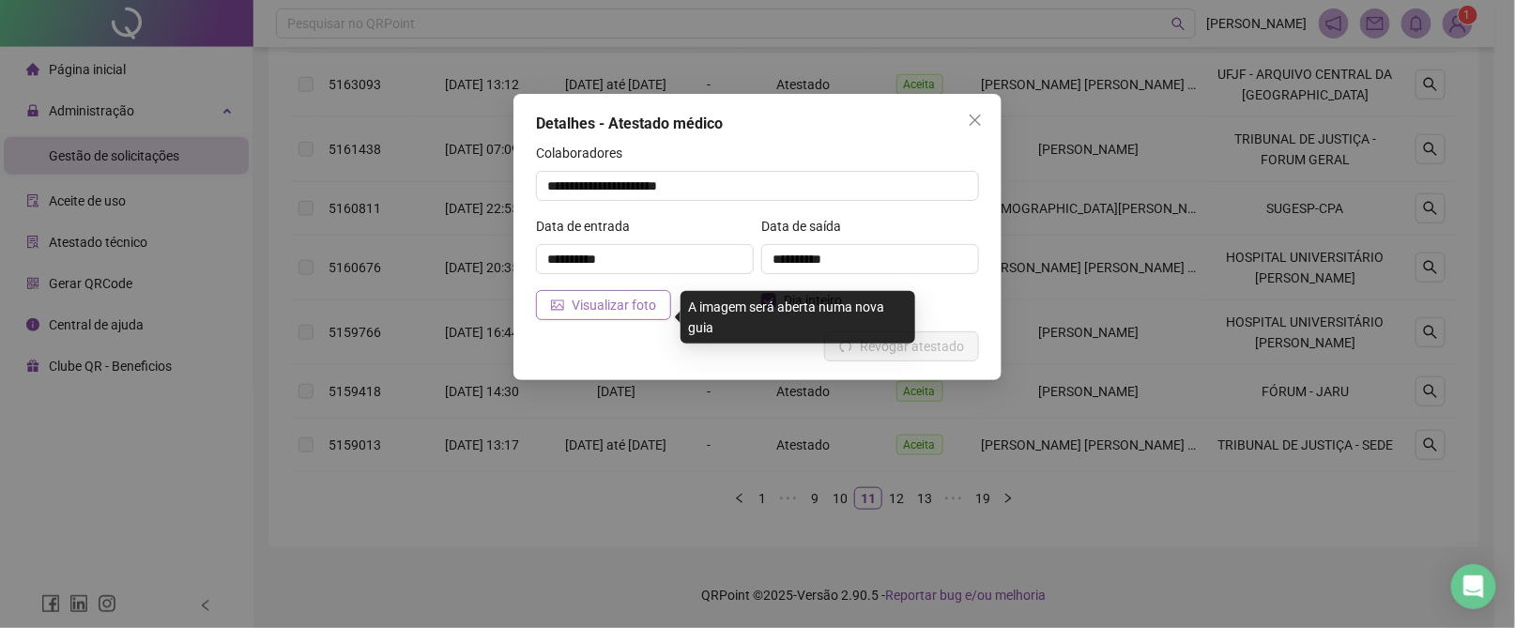
click at [614, 307] on span "Visualizar foto" at bounding box center [614, 305] width 84 height 21
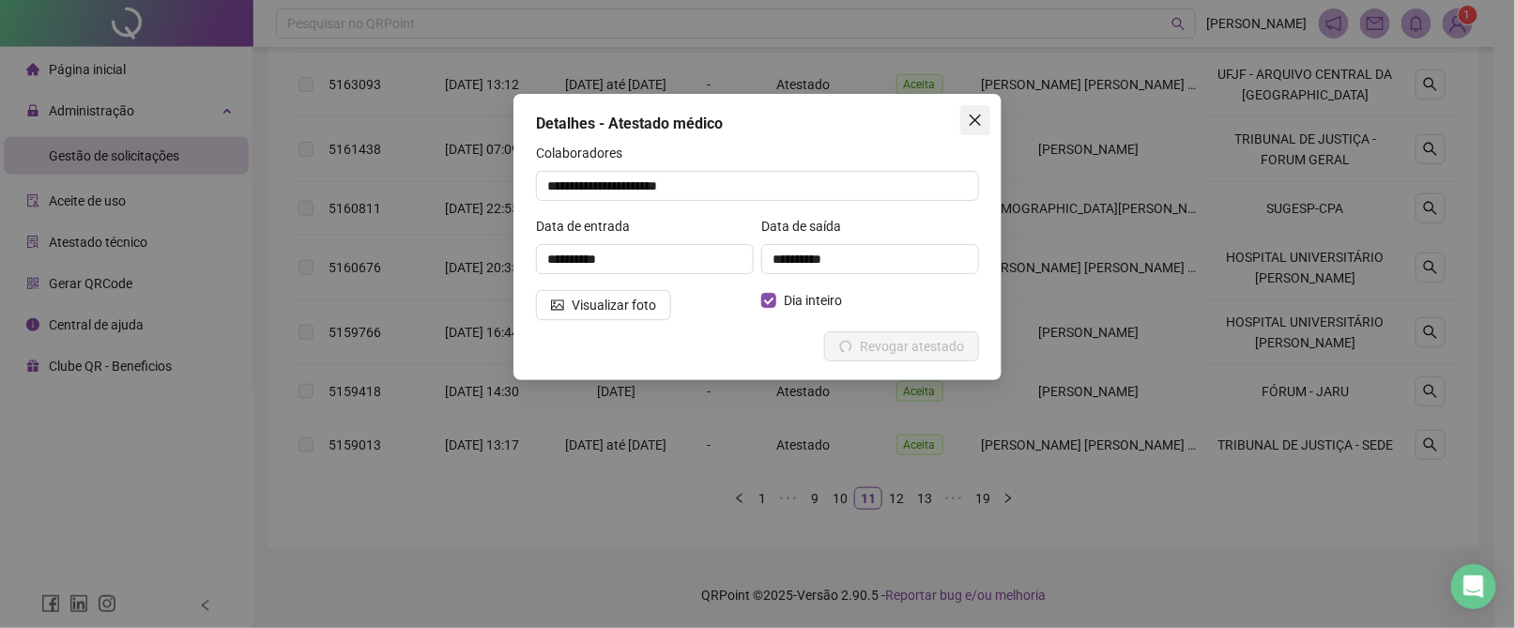
click at [974, 122] on icon "close" at bounding box center [975, 120] width 15 height 15
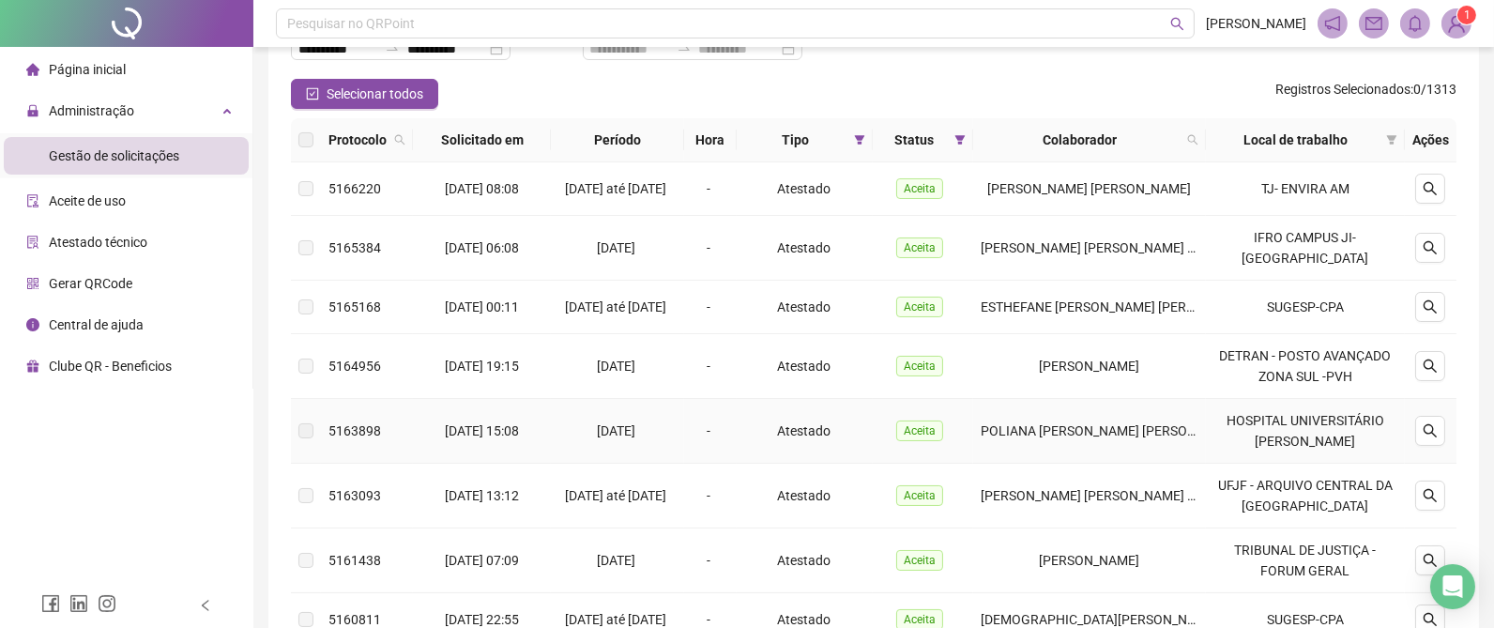
scroll to position [0, 0]
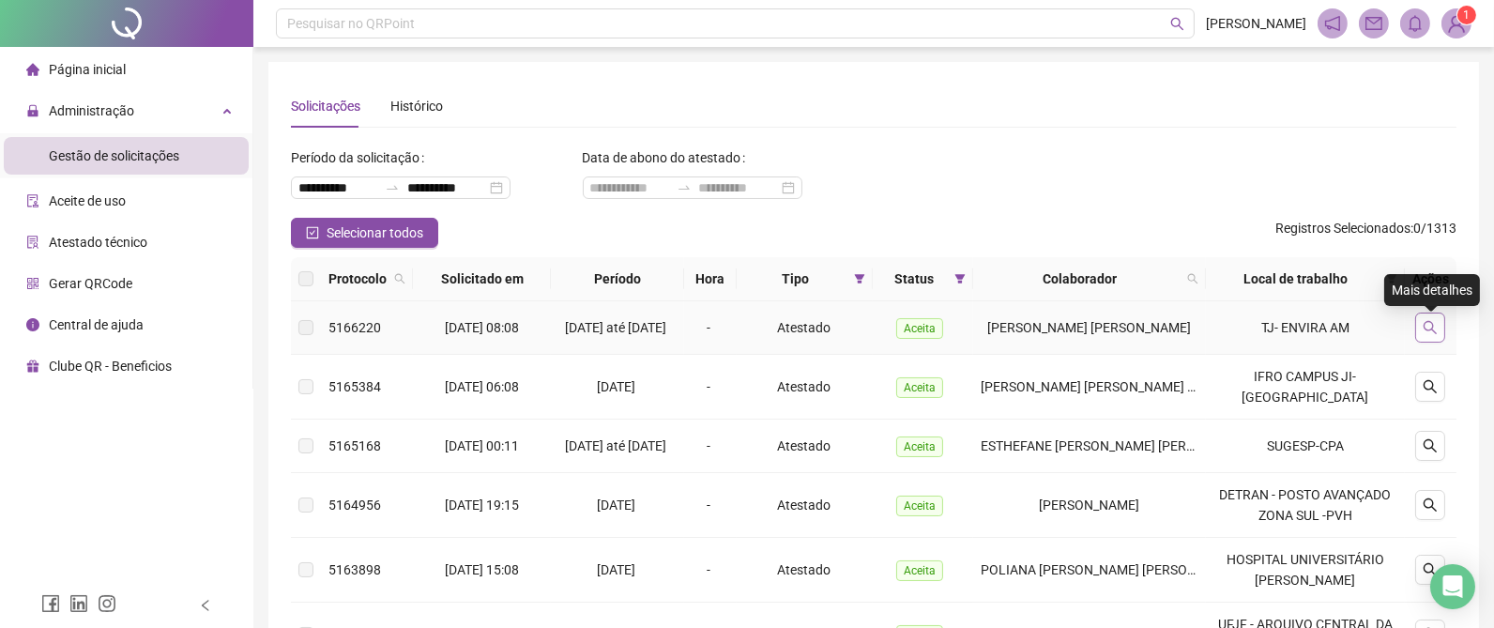
click at [1435, 323] on button "button" at bounding box center [1430, 328] width 30 height 30
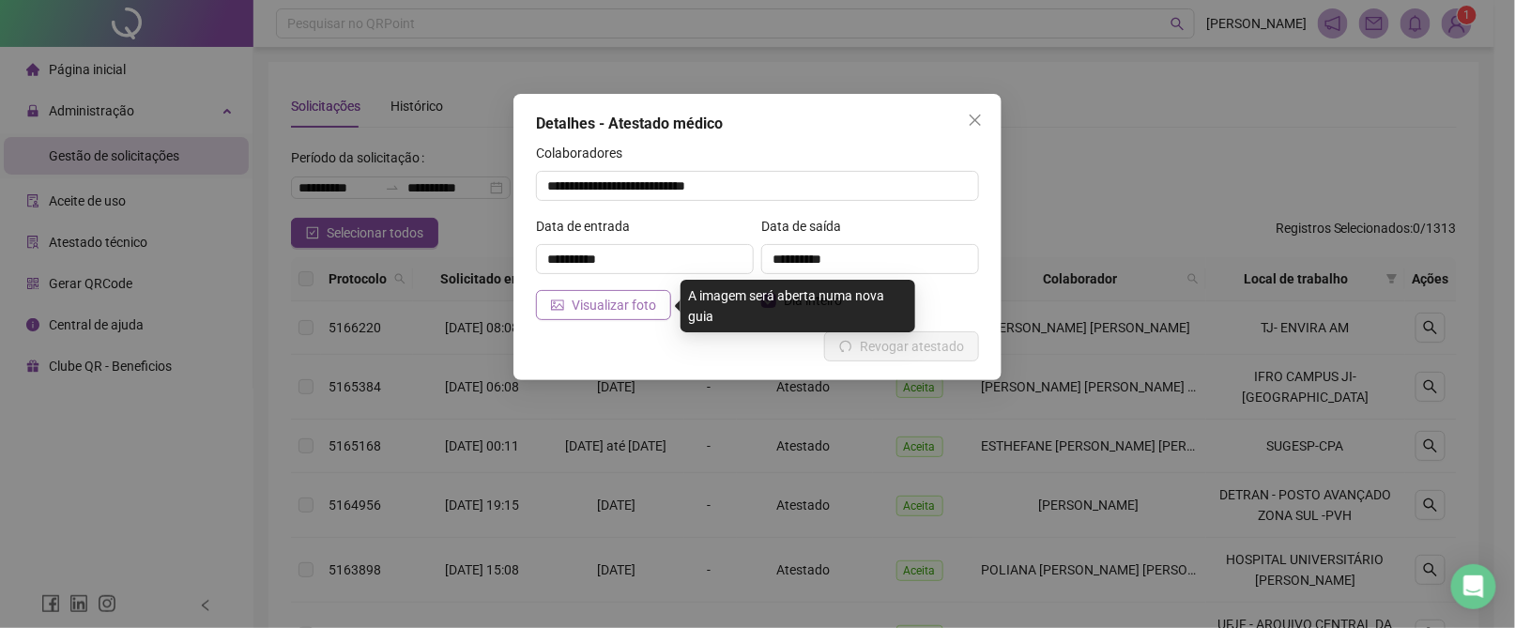
click at [588, 295] on span "Visualizar foto" at bounding box center [614, 305] width 84 height 21
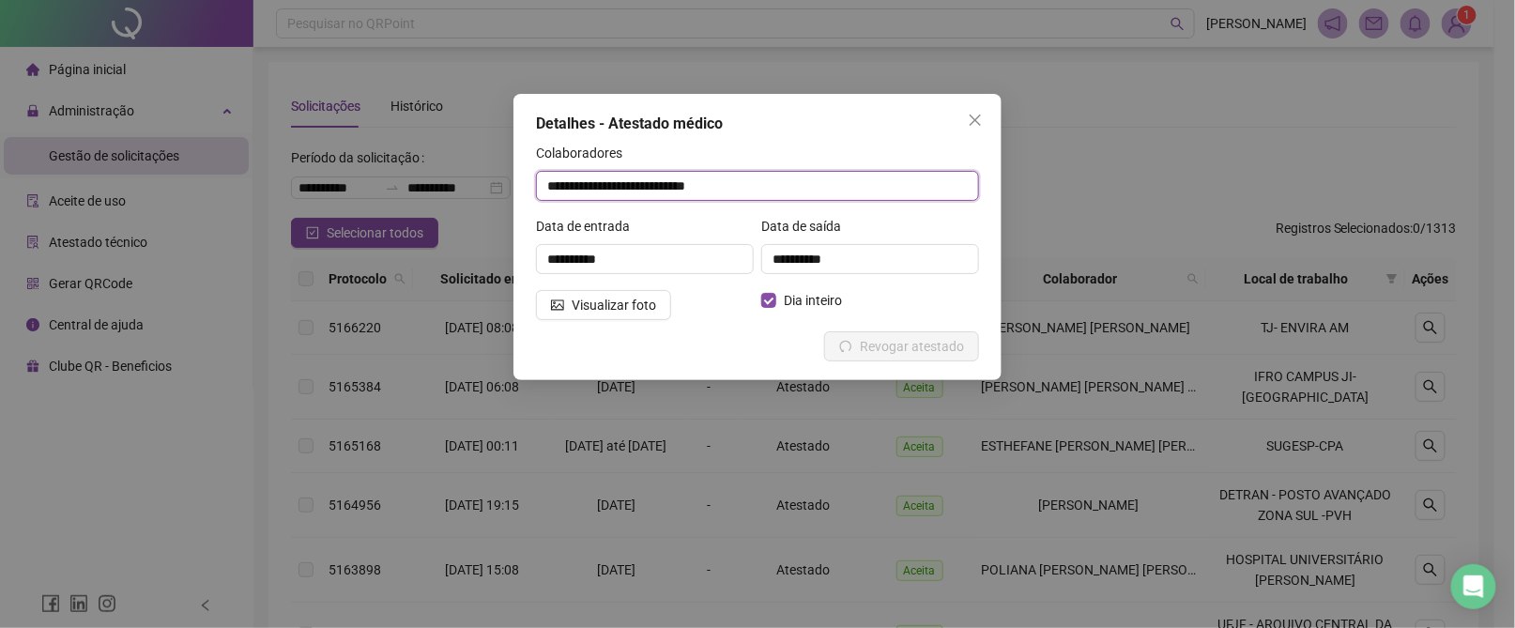
drag, startPoint x: 759, startPoint y: 187, endPoint x: 420, endPoint y: 176, distance: 339.9
click at [420, 176] on div "**********" at bounding box center [757, 314] width 1515 height 628
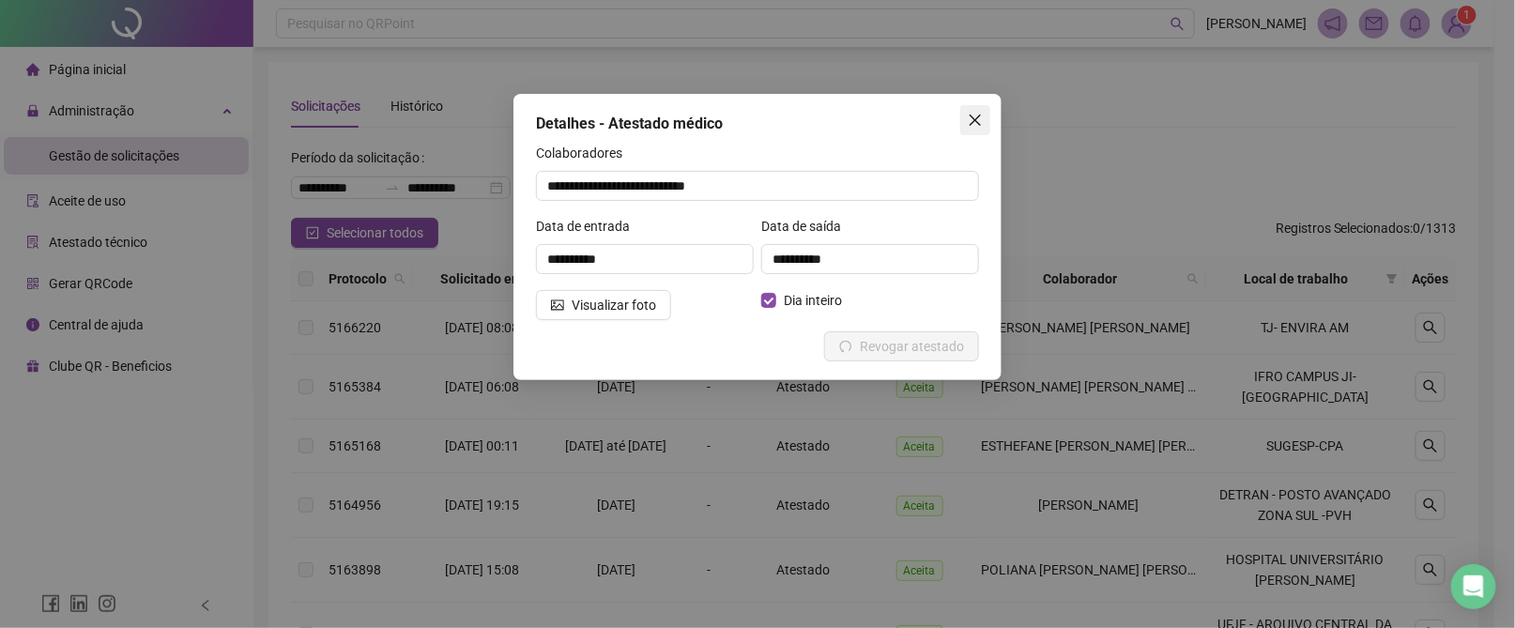
click at [974, 116] on icon "close" at bounding box center [975, 120] width 15 height 15
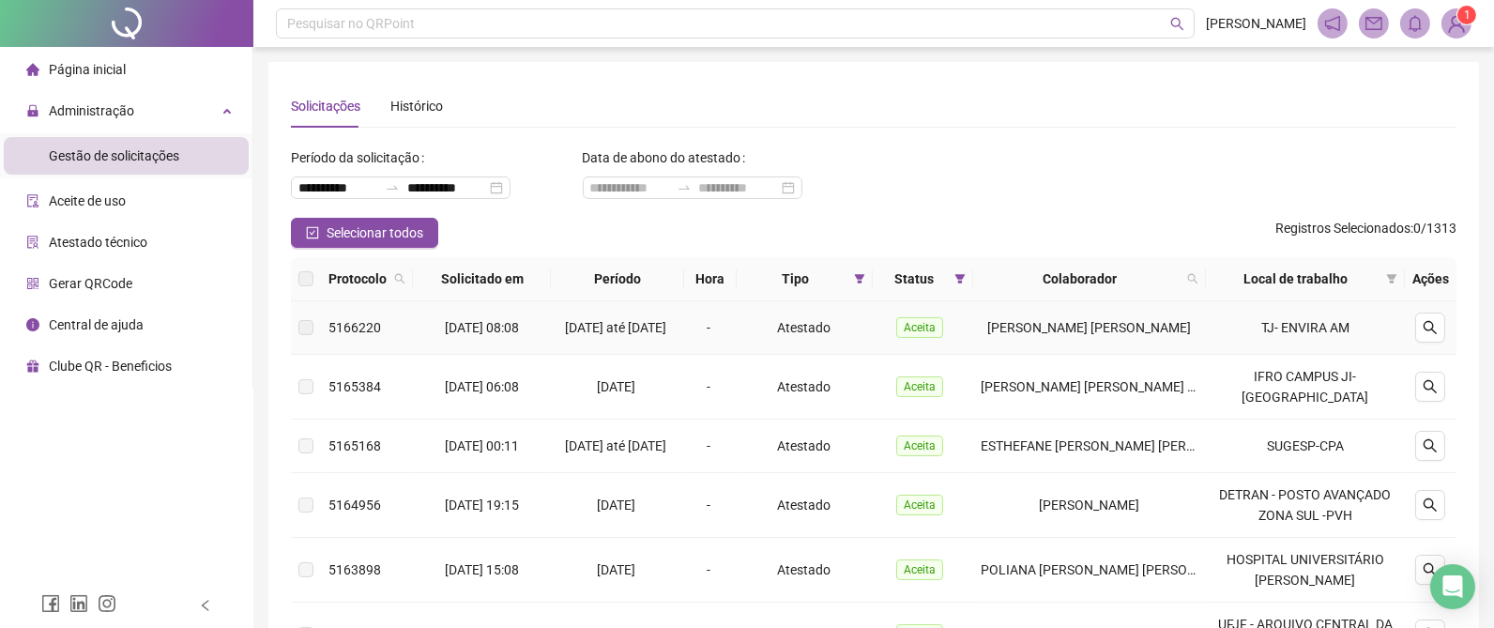
scroll to position [585, 0]
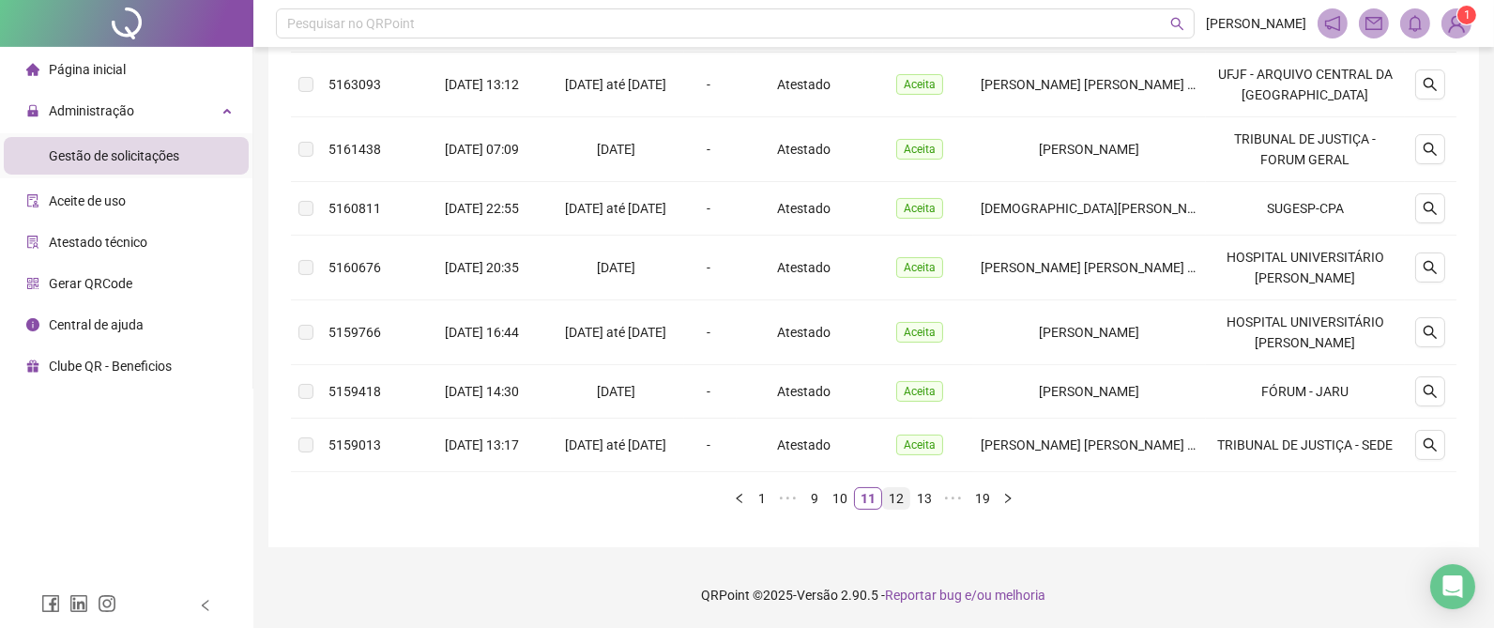
click at [896, 497] on link "12" at bounding box center [896, 498] width 26 height 21
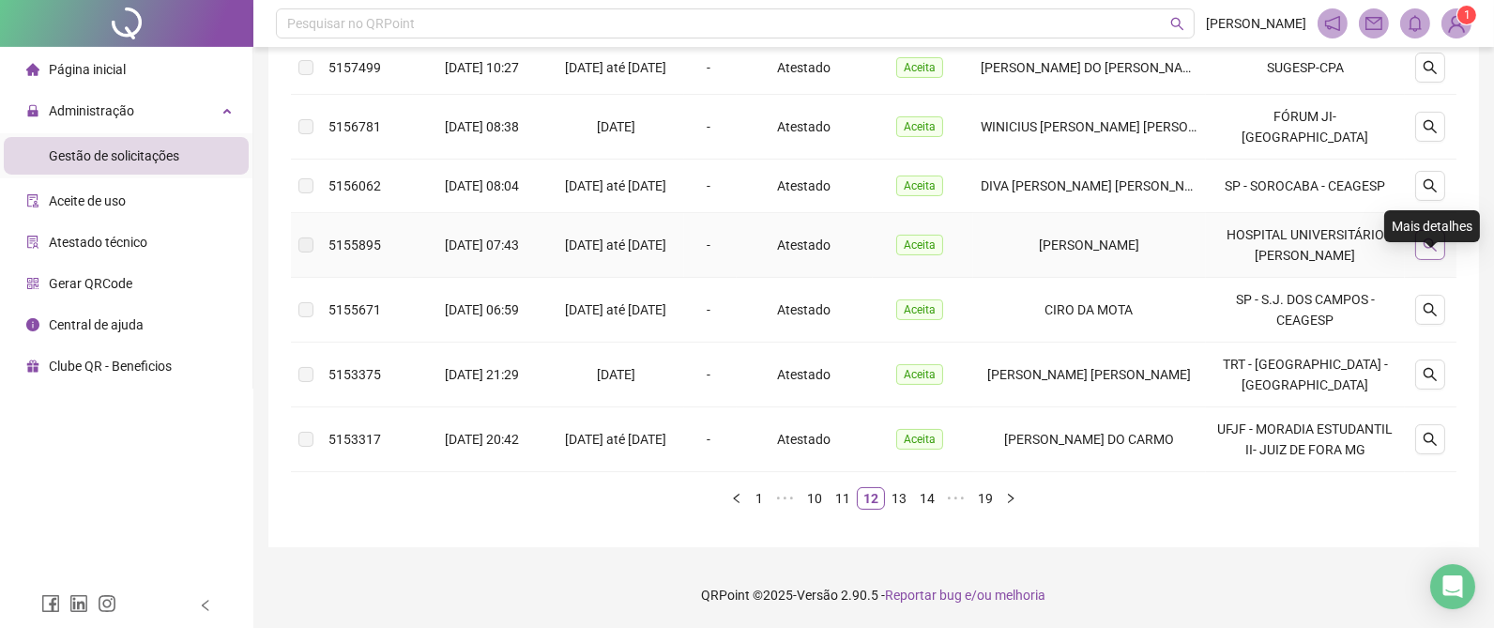
click at [1428, 248] on icon "search" at bounding box center [1430, 244] width 13 height 13
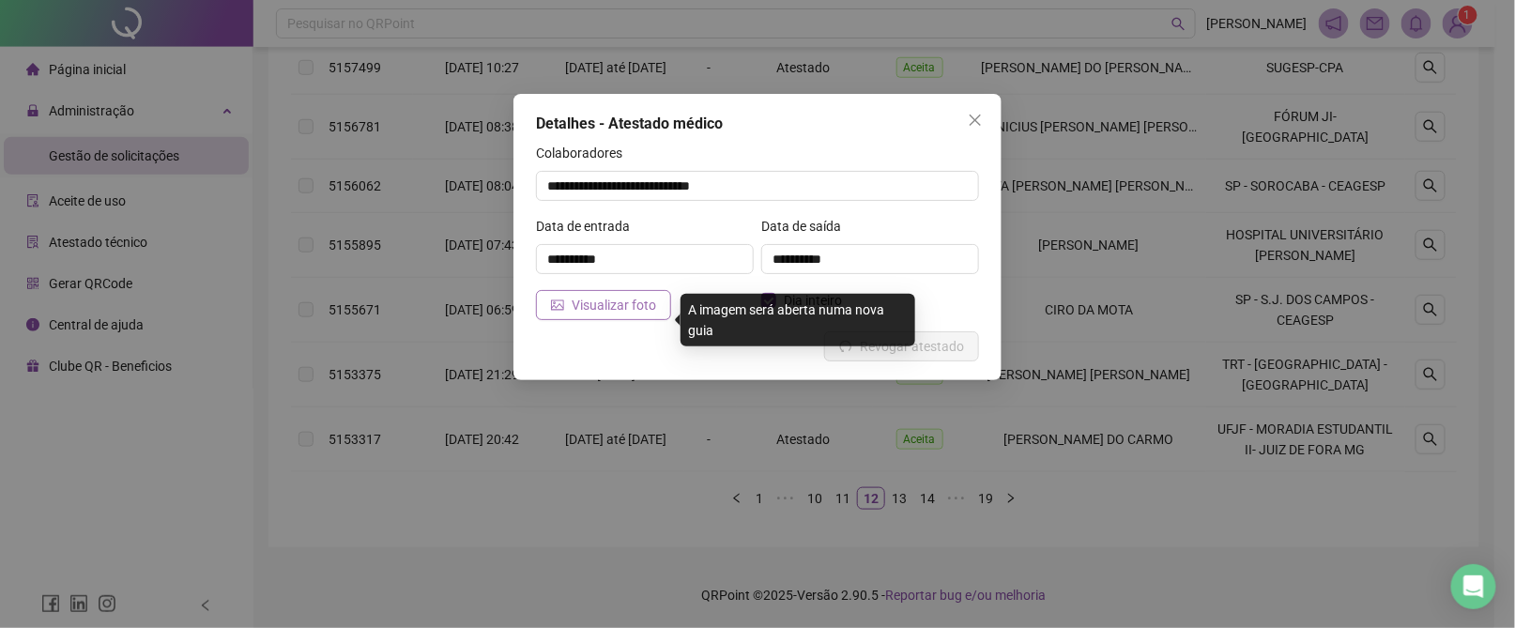
click at [615, 298] on span "Visualizar foto" at bounding box center [614, 305] width 84 height 21
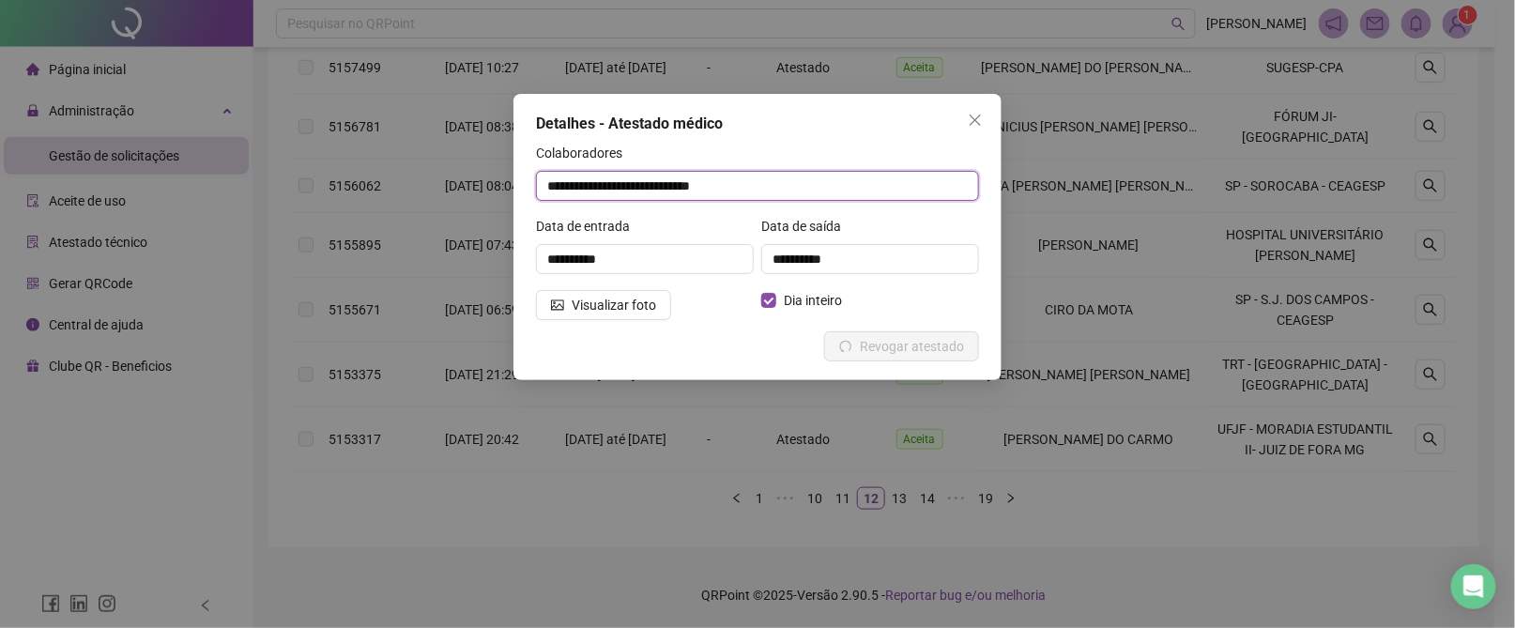
drag, startPoint x: 797, startPoint y: 190, endPoint x: 546, endPoint y: 183, distance: 250.7
click at [542, 185] on input "**********" at bounding box center [757, 186] width 443 height 30
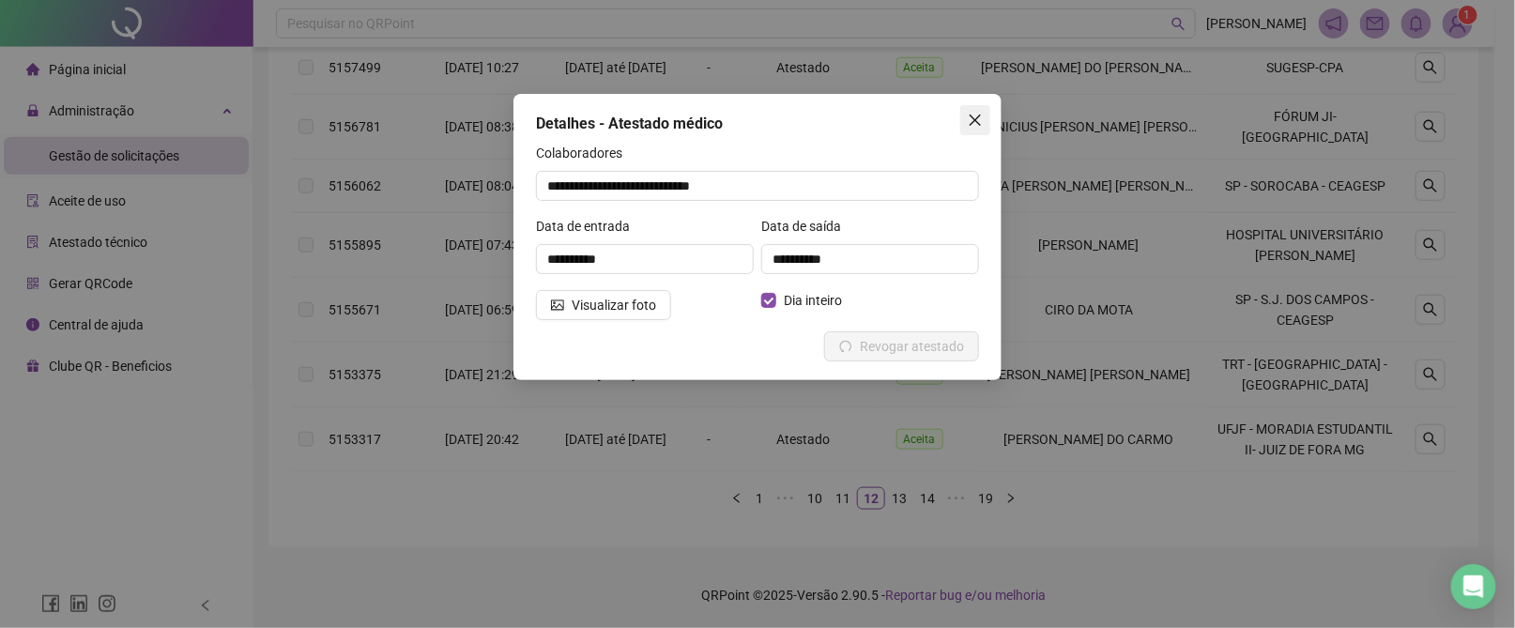
click at [978, 122] on icon "close" at bounding box center [975, 120] width 15 height 15
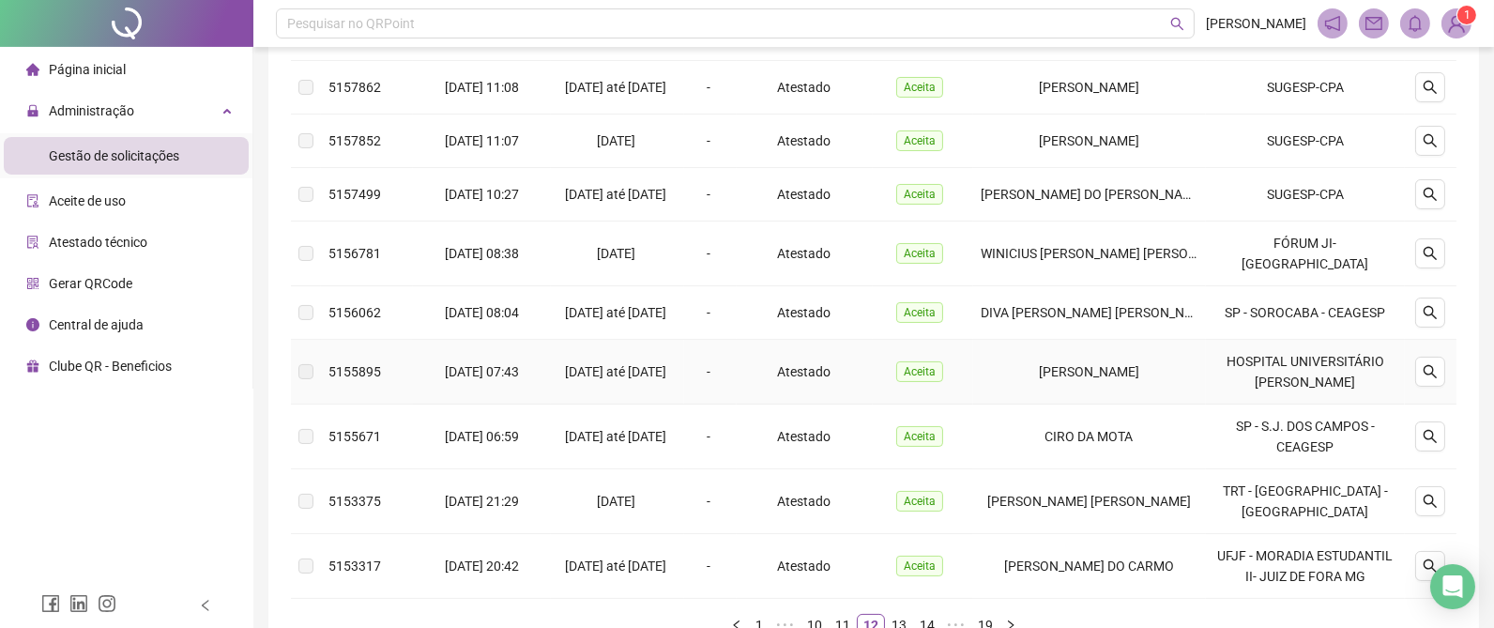
scroll to position [615, 0]
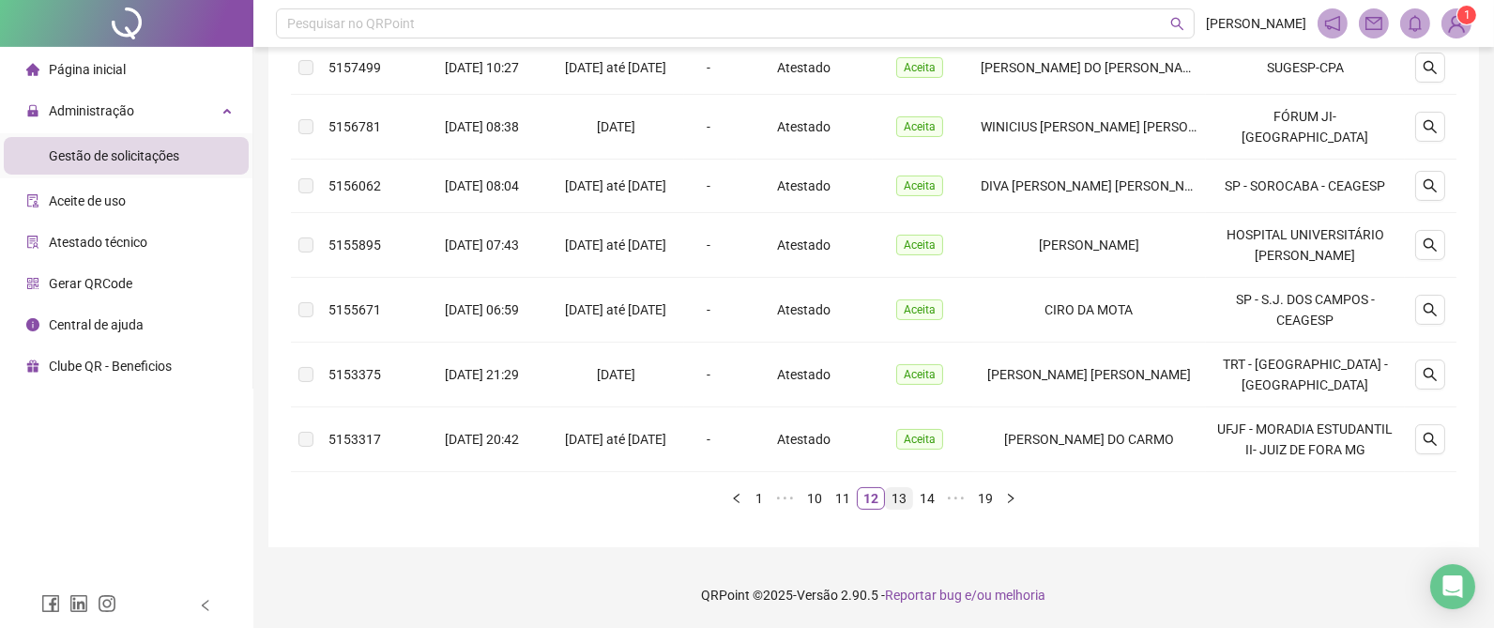
click at [901, 496] on link "13" at bounding box center [899, 498] width 26 height 21
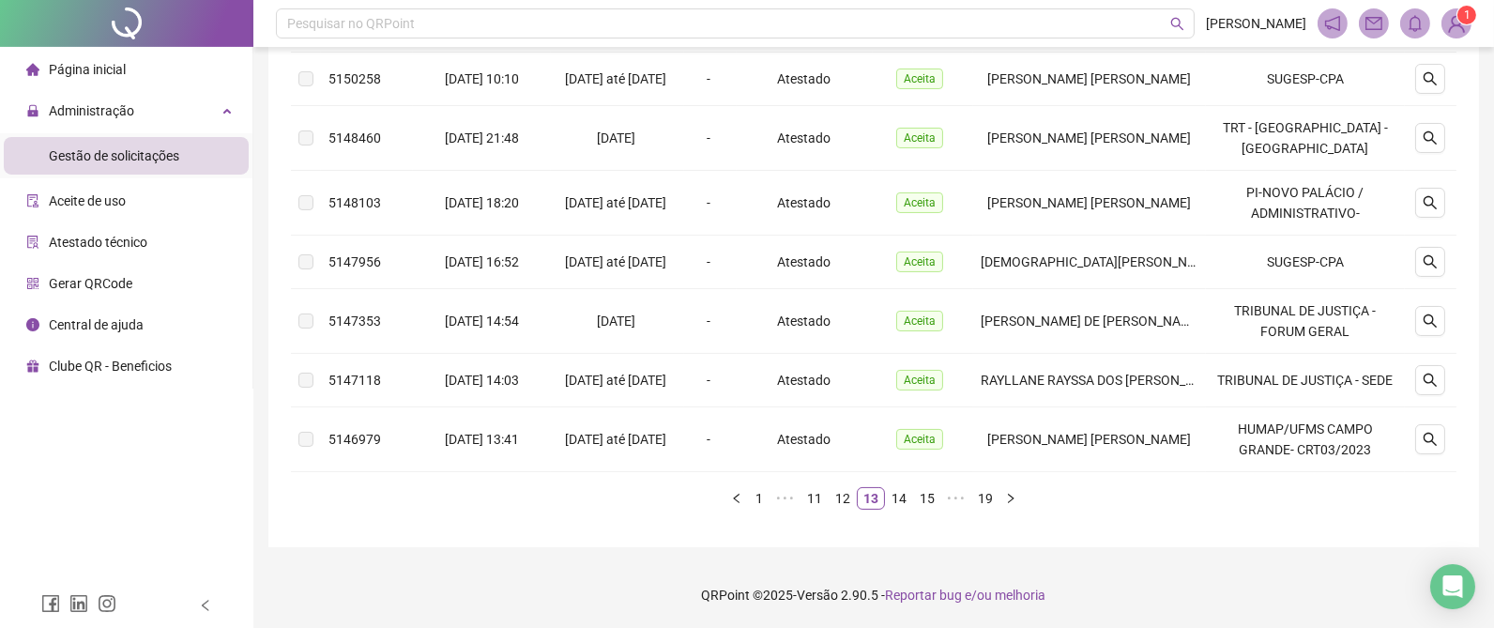
scroll to position [628, 0]
click at [902, 496] on link "14" at bounding box center [899, 498] width 26 height 21
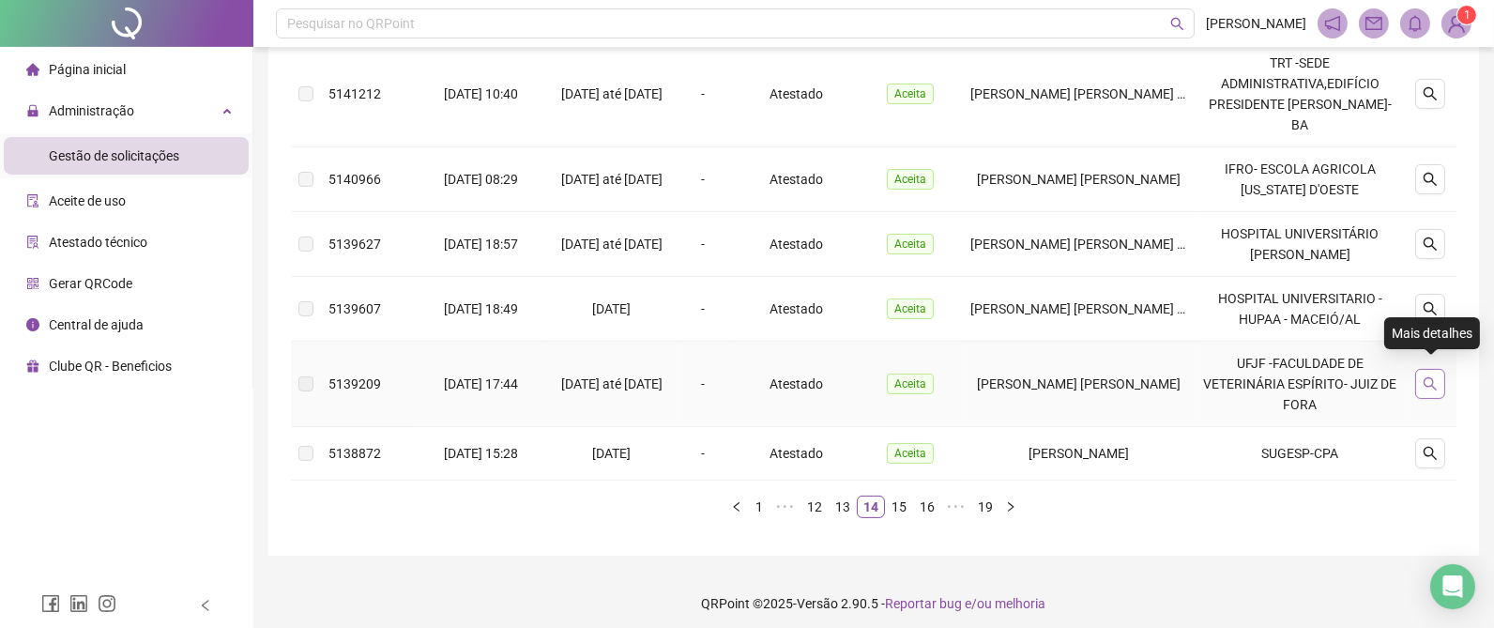
click at [1428, 376] on icon "search" at bounding box center [1430, 383] width 15 height 15
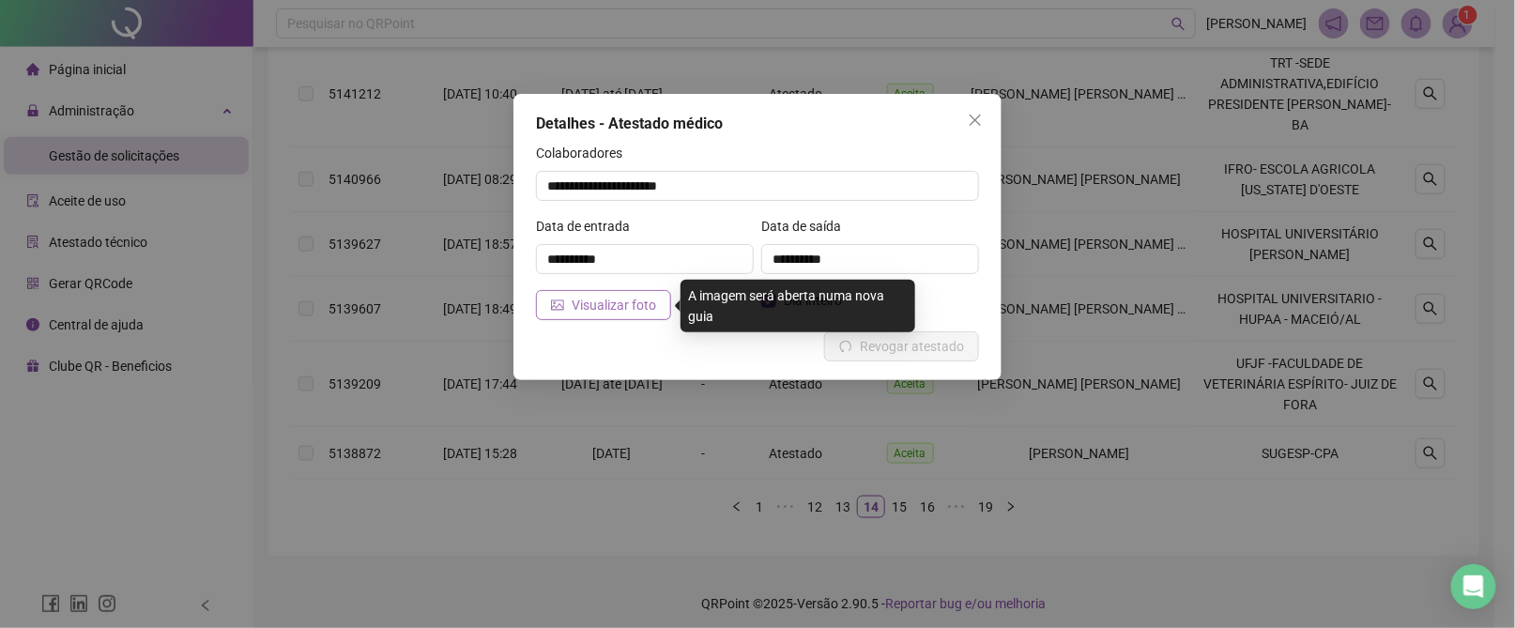
click at [587, 299] on span "Visualizar foto" at bounding box center [614, 305] width 84 height 21
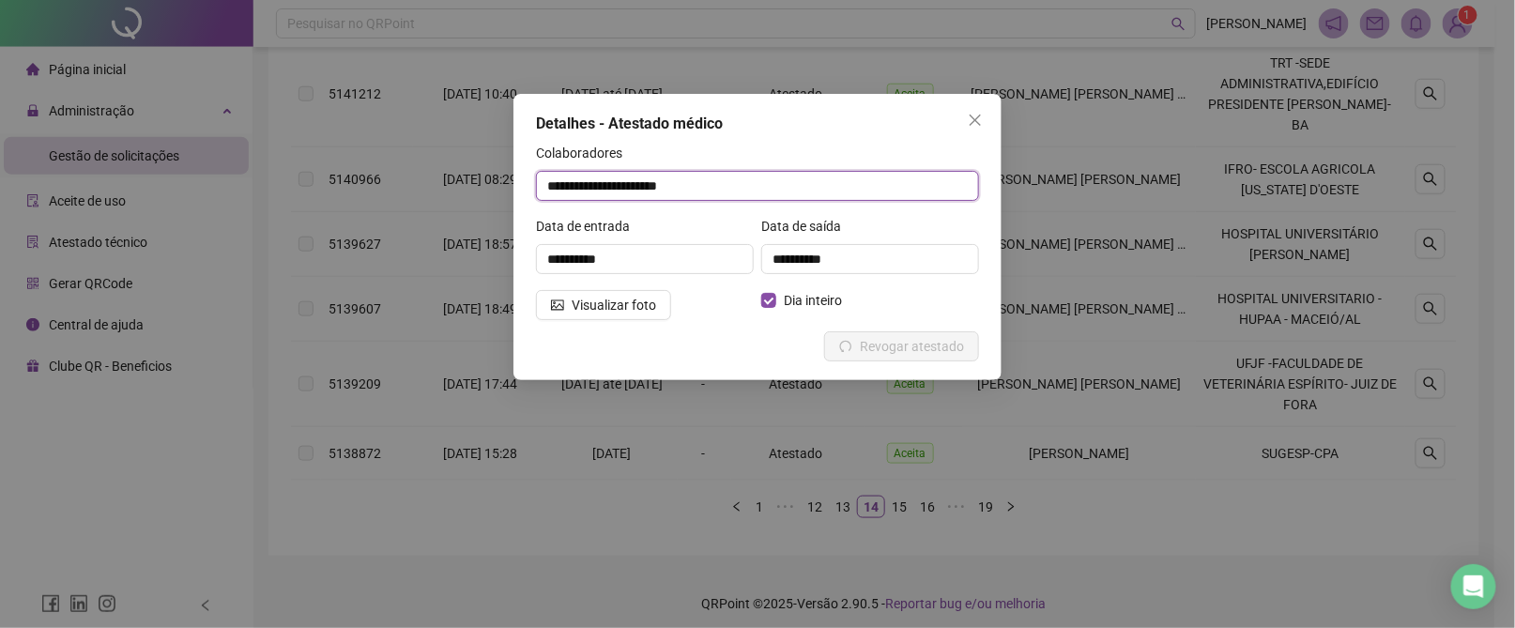
drag, startPoint x: 714, startPoint y: 189, endPoint x: 369, endPoint y: 191, distance: 345.4
click at [369, 191] on div "**********" at bounding box center [757, 314] width 1515 height 628
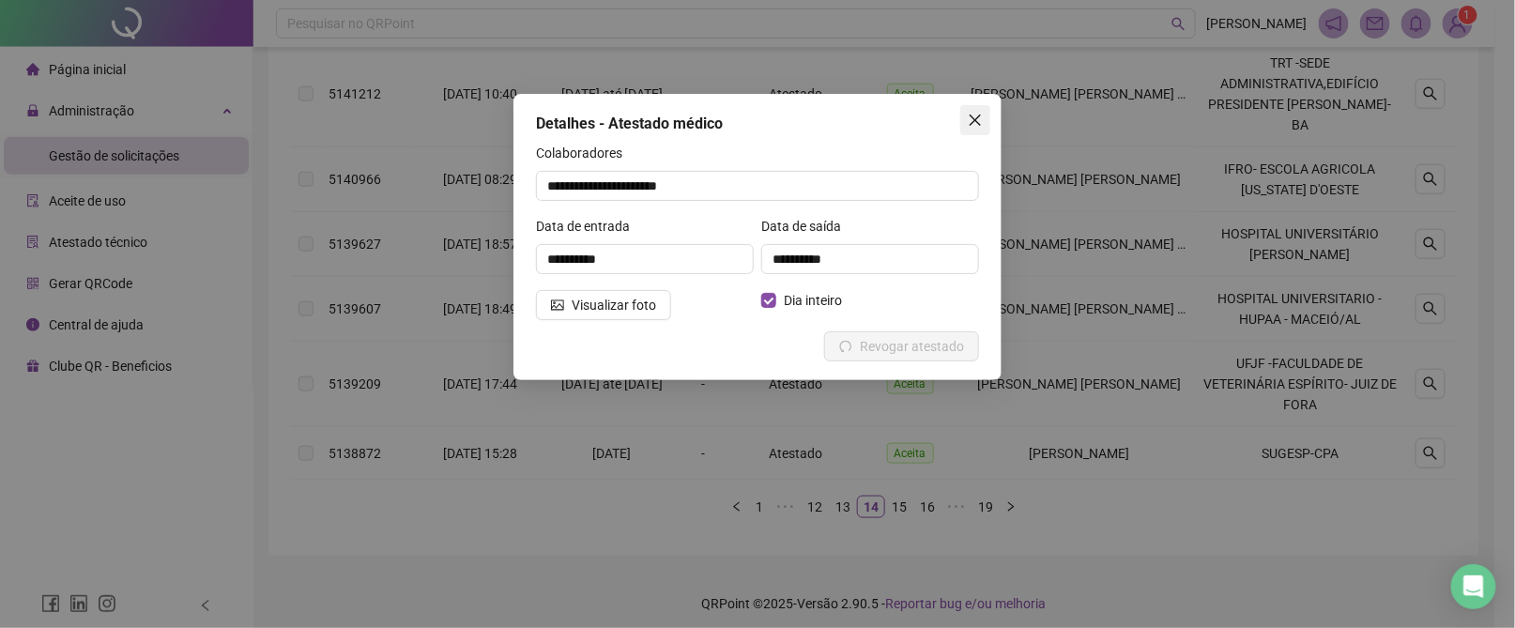
click at [980, 118] on icon "close" at bounding box center [975, 120] width 15 height 15
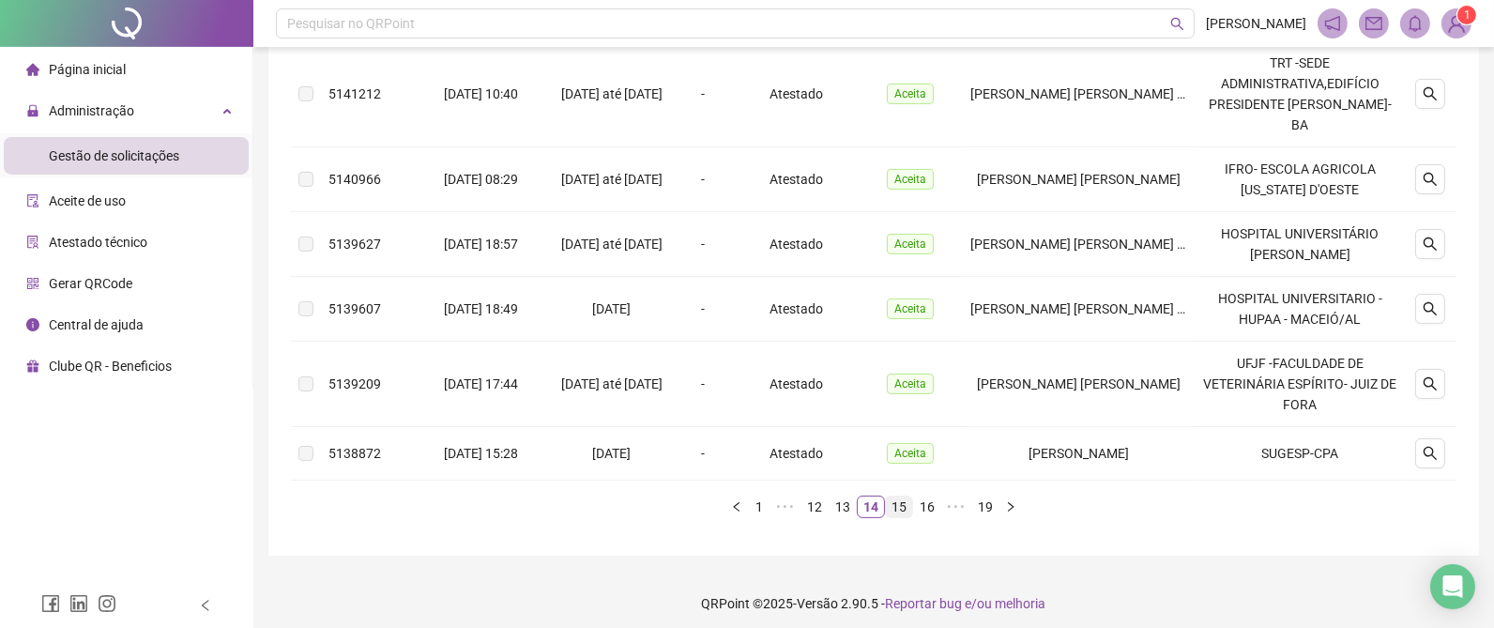
click at [901, 497] on link "15" at bounding box center [899, 507] width 26 height 21
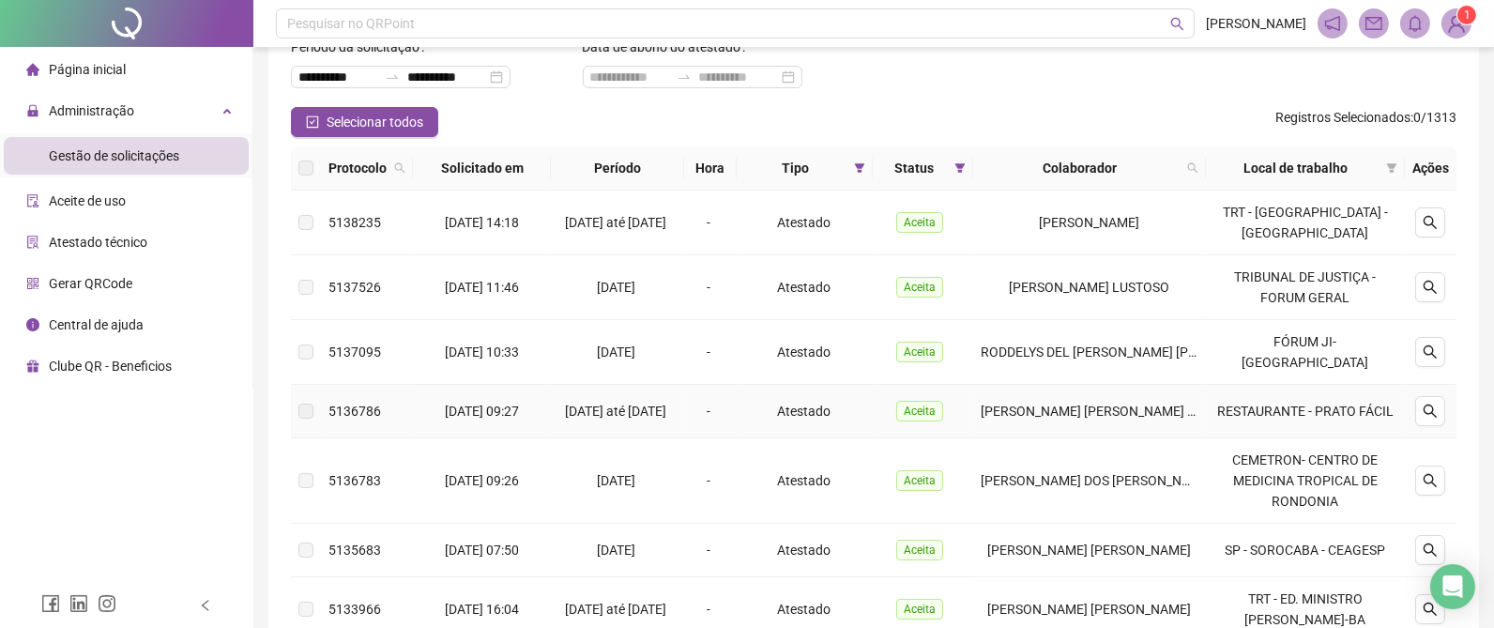
scroll to position [63, 0]
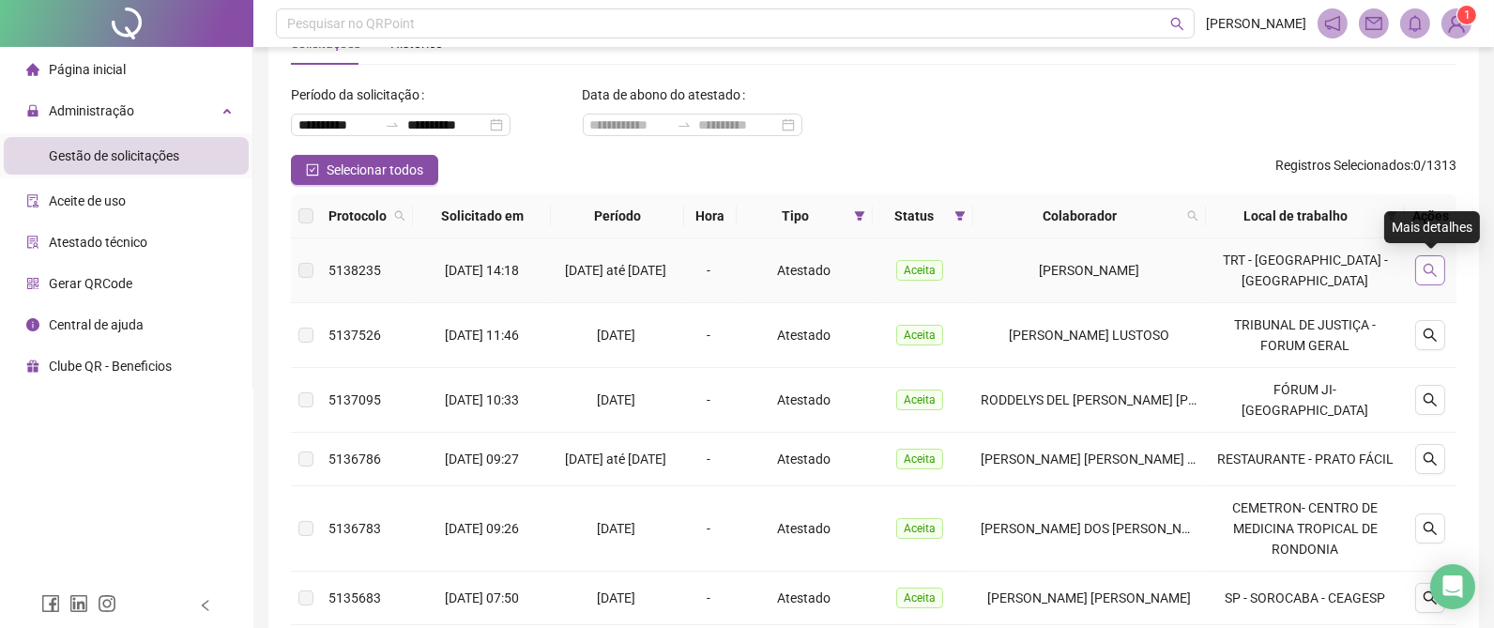
click at [1431, 259] on button "button" at bounding box center [1430, 270] width 30 height 30
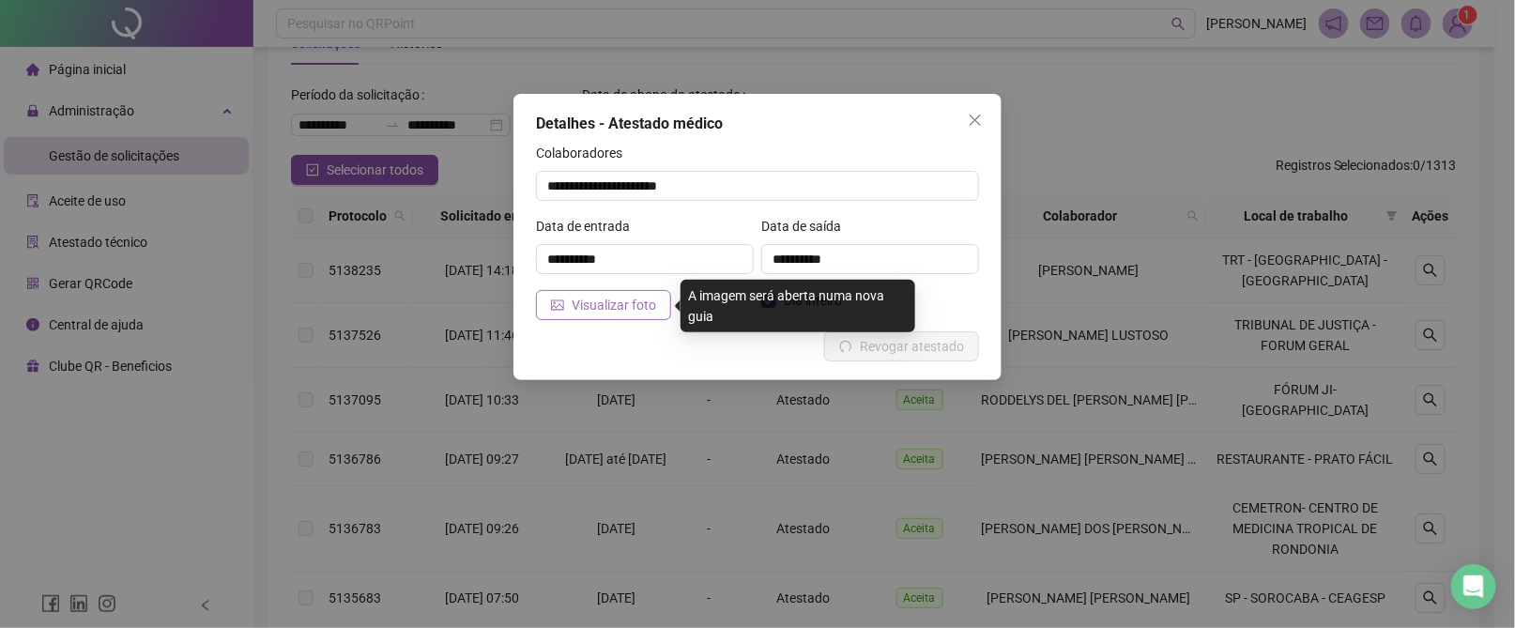
click at [573, 298] on span "Visualizar foto" at bounding box center [614, 305] width 84 height 21
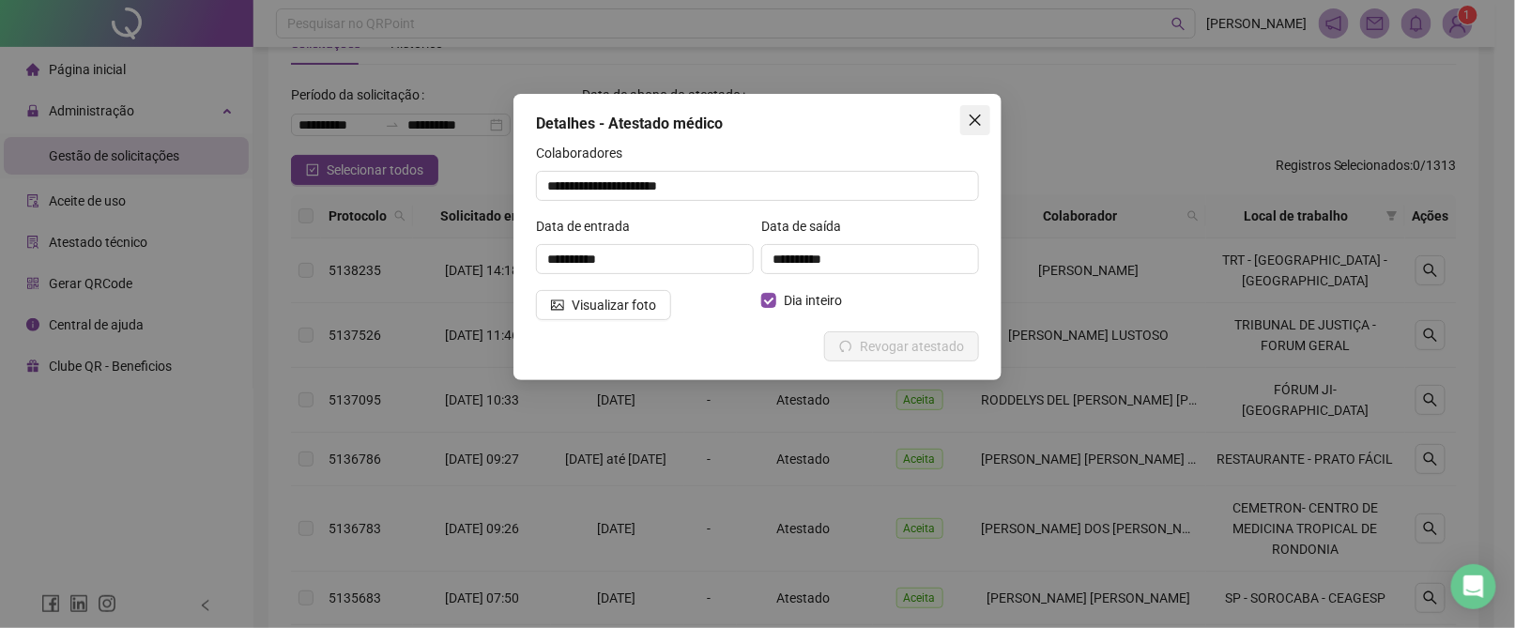
click at [977, 121] on icon "close" at bounding box center [975, 120] width 15 height 15
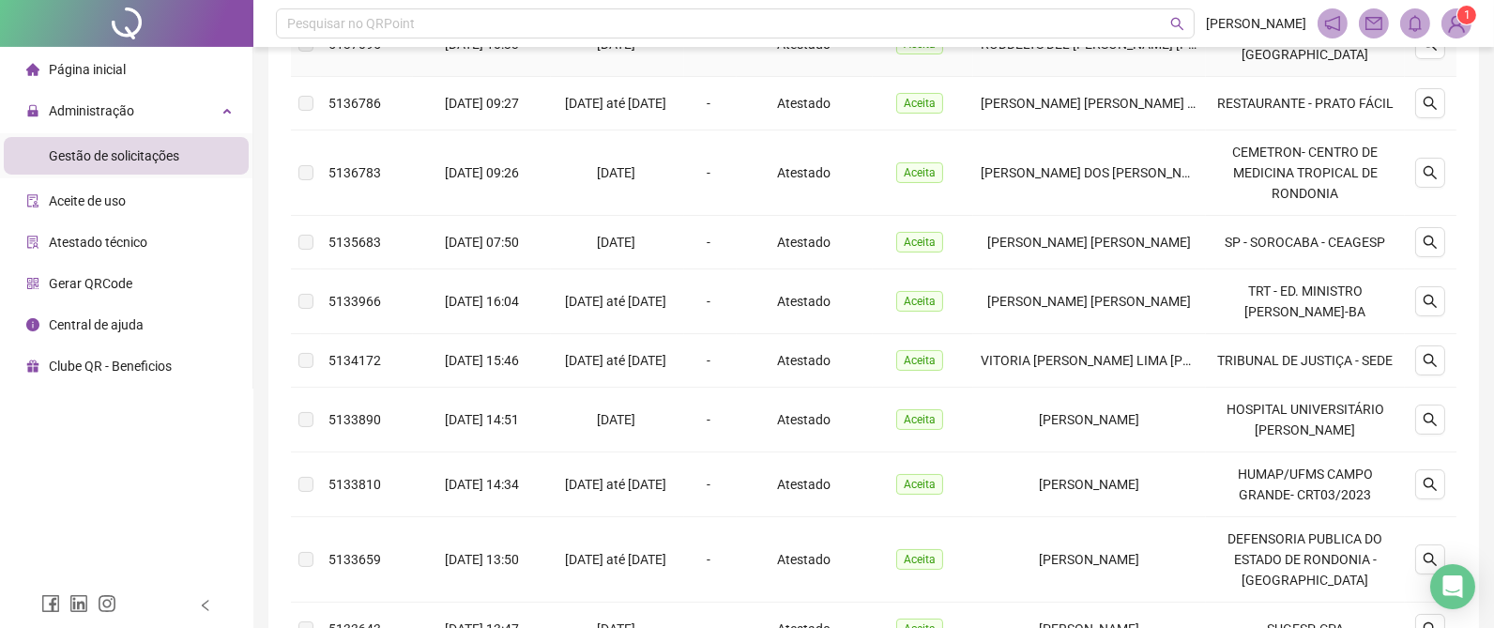
scroll to position [634, 0]
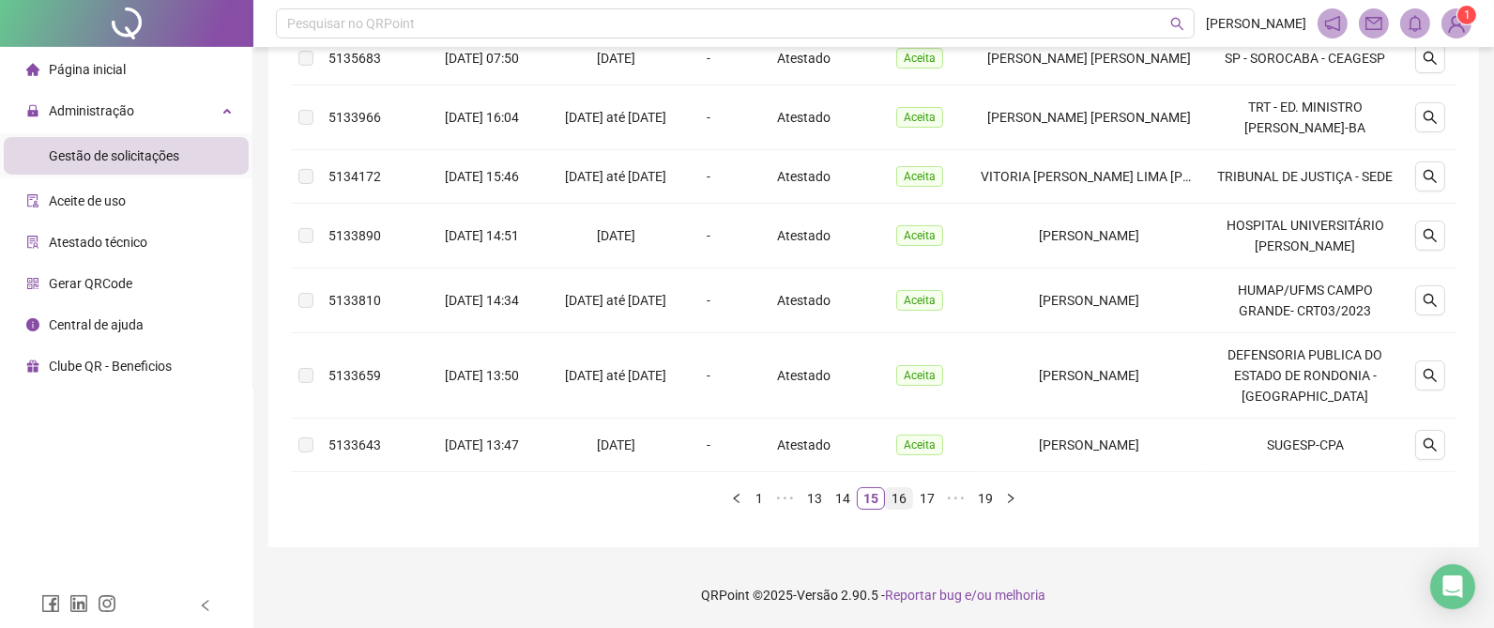
click at [907, 500] on link "16" at bounding box center [899, 498] width 26 height 21
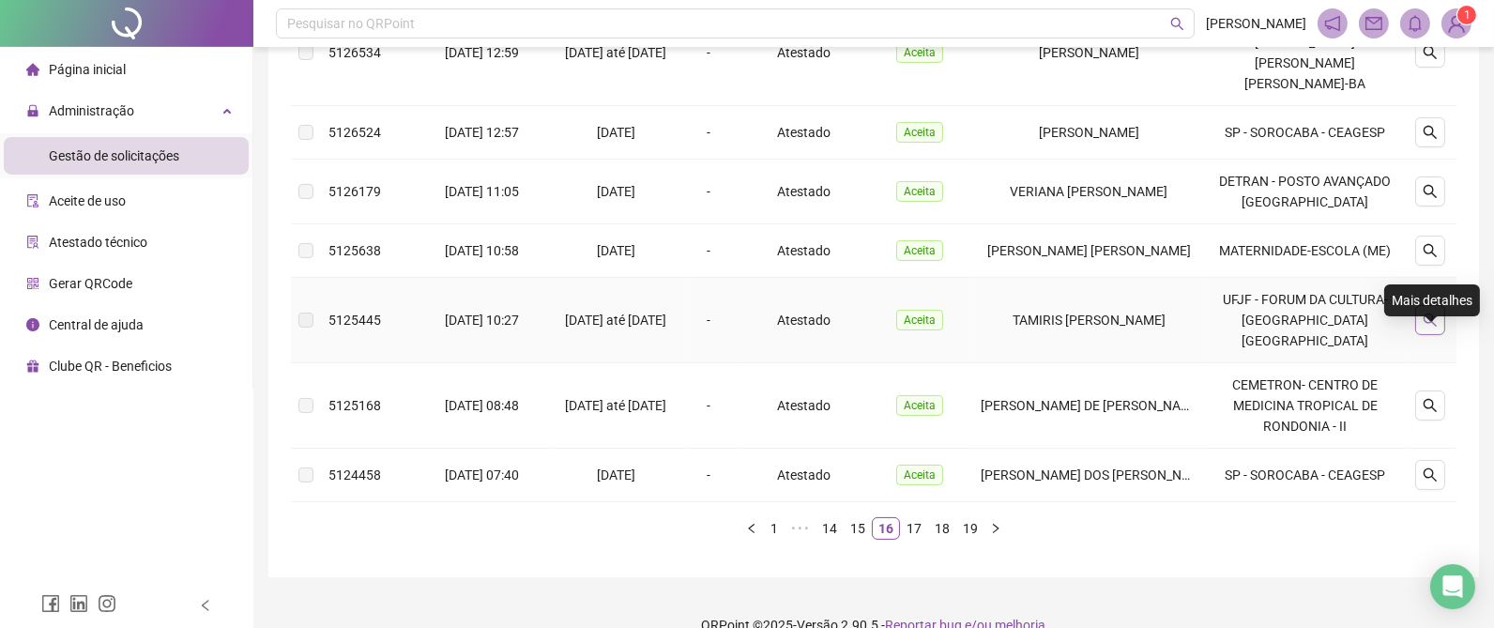
click at [1434, 327] on icon "search" at bounding box center [1430, 319] width 13 height 13
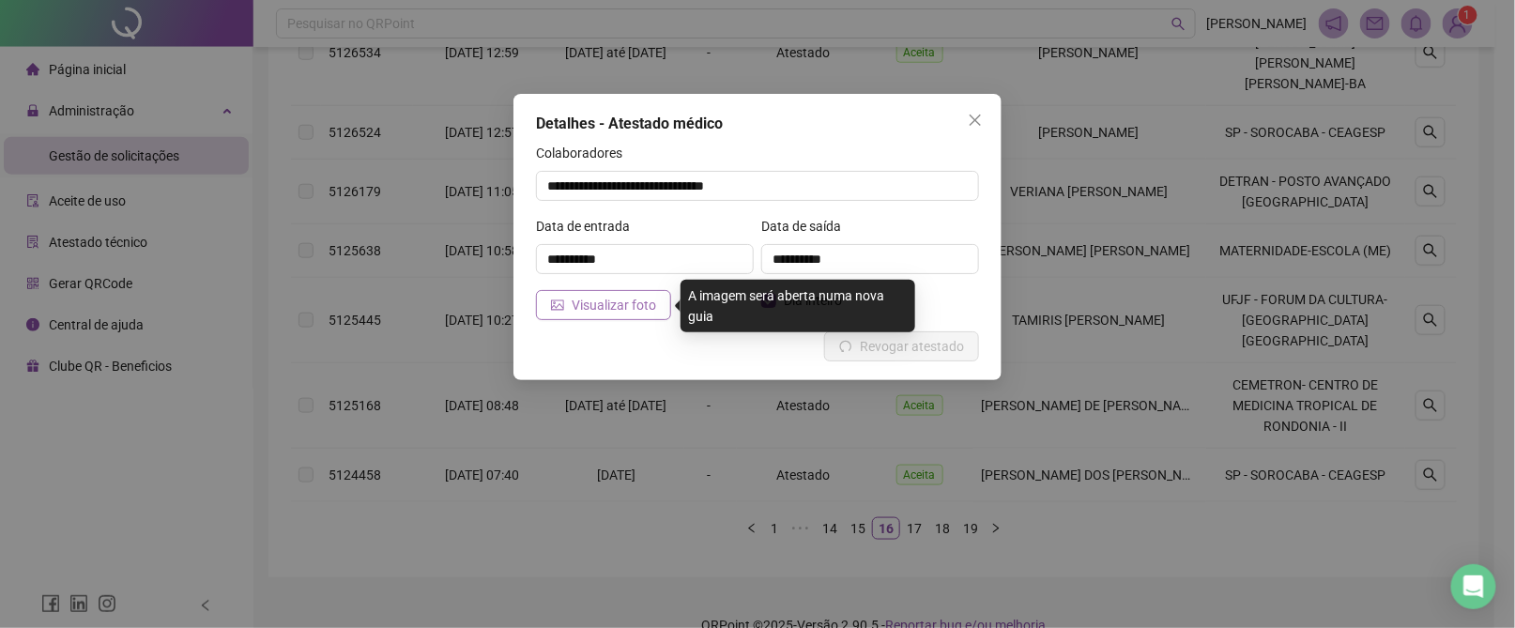
click at [596, 306] on span "Visualizar foto" at bounding box center [614, 305] width 84 height 21
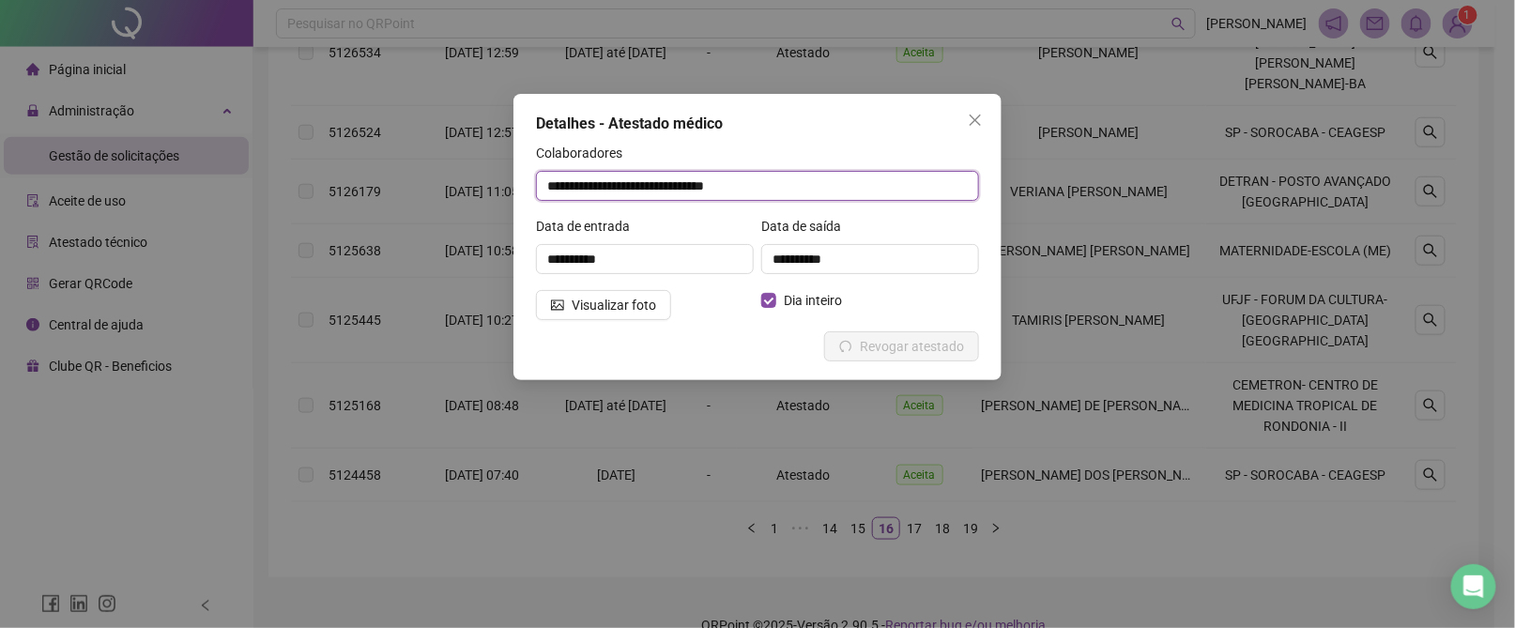
drag, startPoint x: 763, startPoint y: 184, endPoint x: 463, endPoint y: 178, distance: 300.4
click at [449, 184] on div "**********" at bounding box center [757, 314] width 1515 height 628
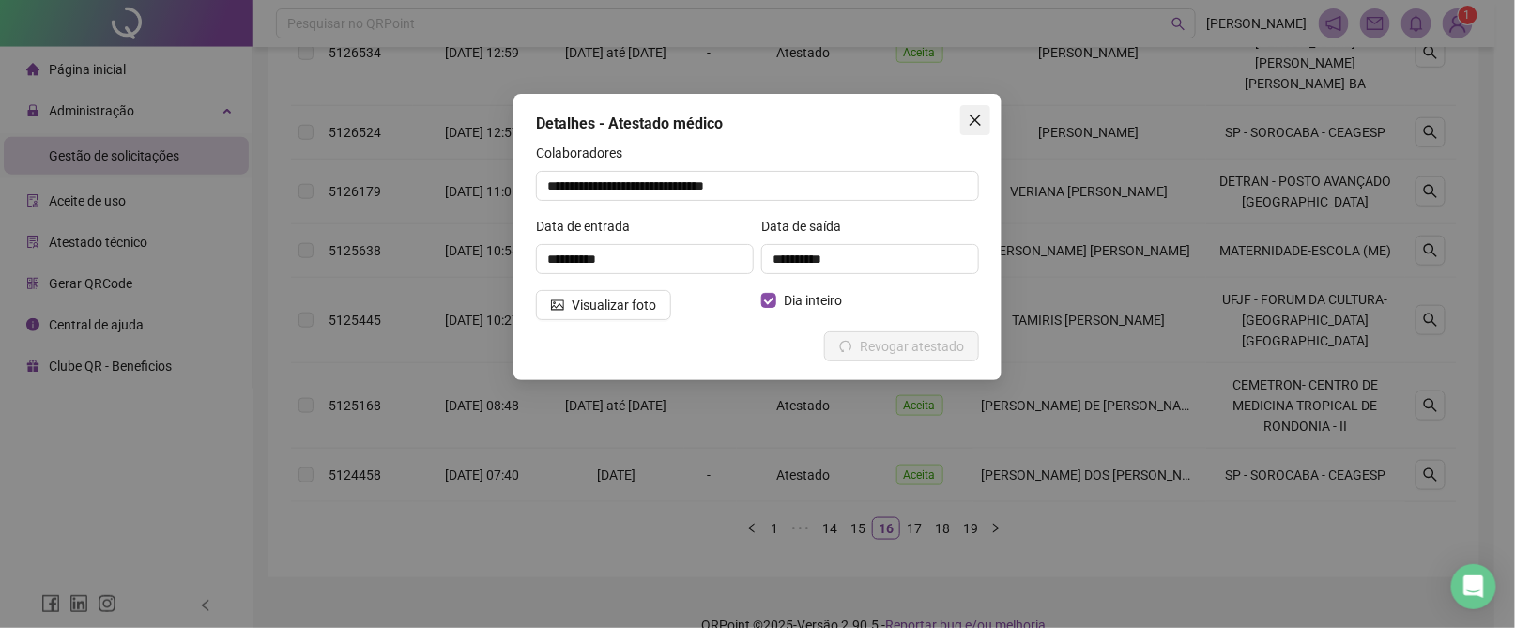
click at [978, 121] on icon "close" at bounding box center [975, 120] width 15 height 15
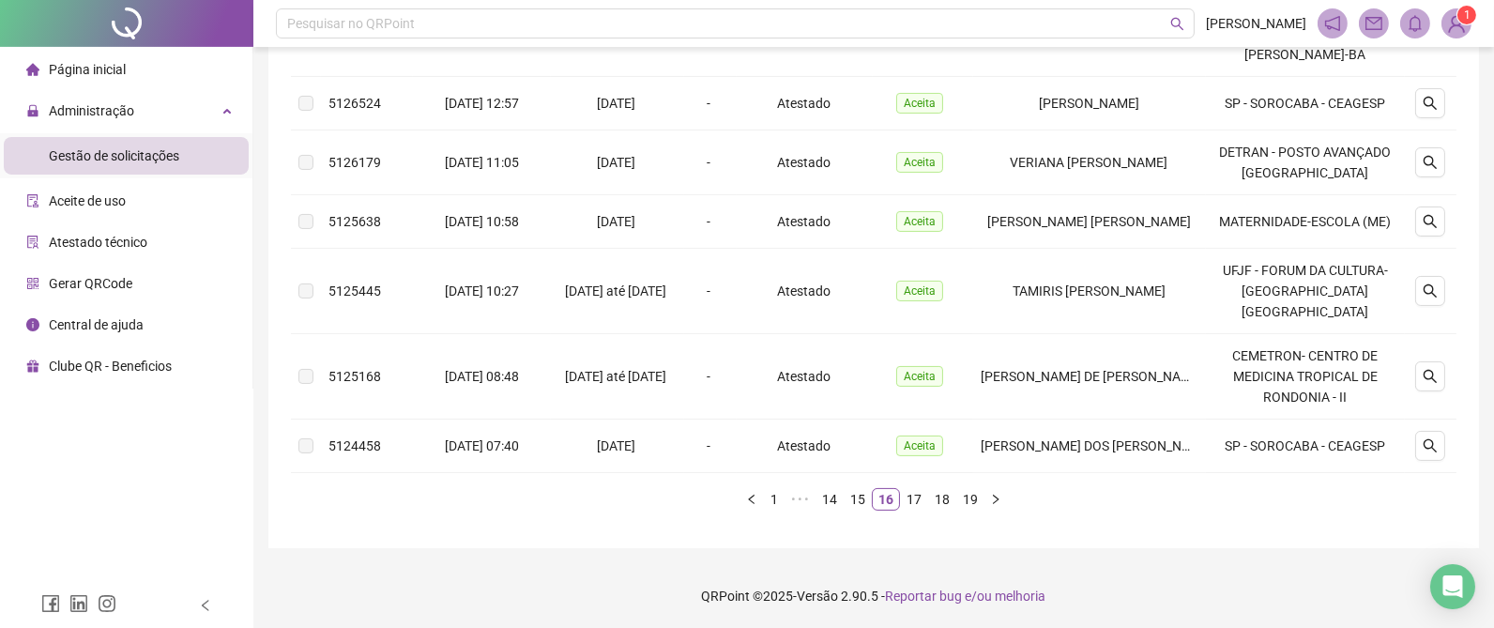
scroll to position [677, 0]
click at [920, 500] on link "17" at bounding box center [914, 498] width 26 height 21
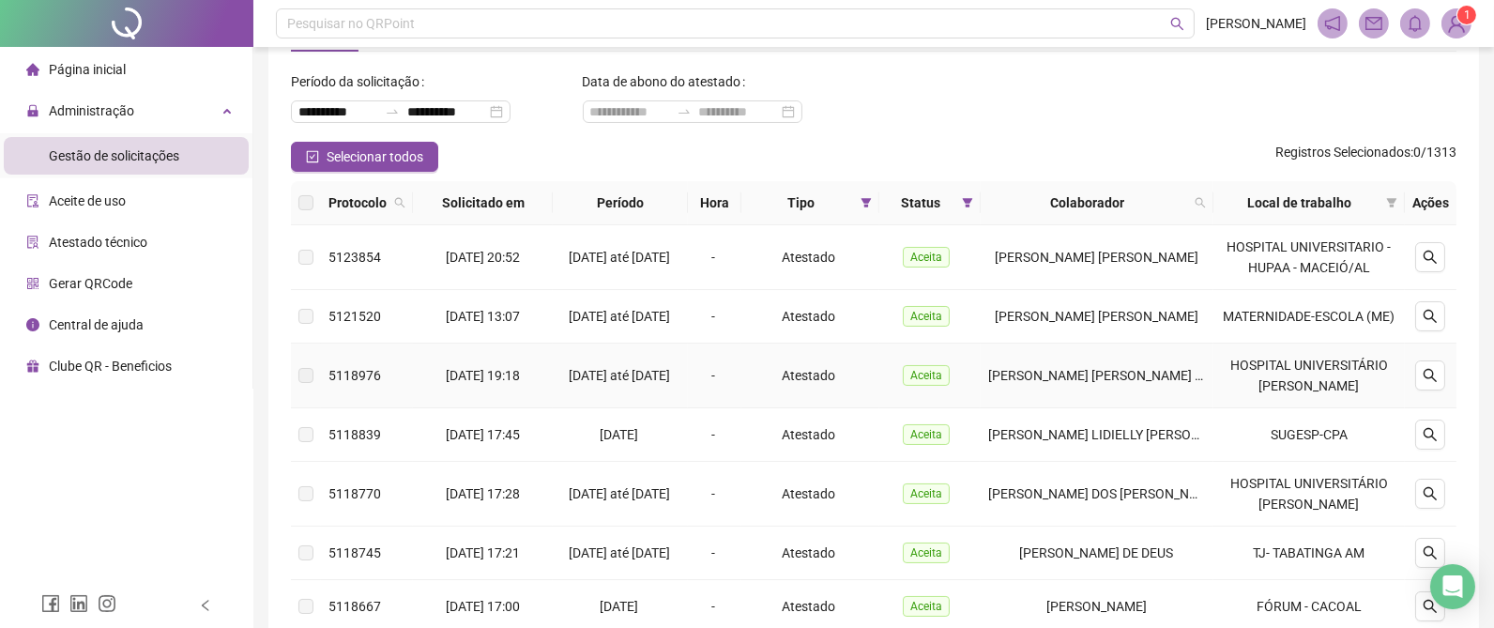
scroll to position [28, 0]
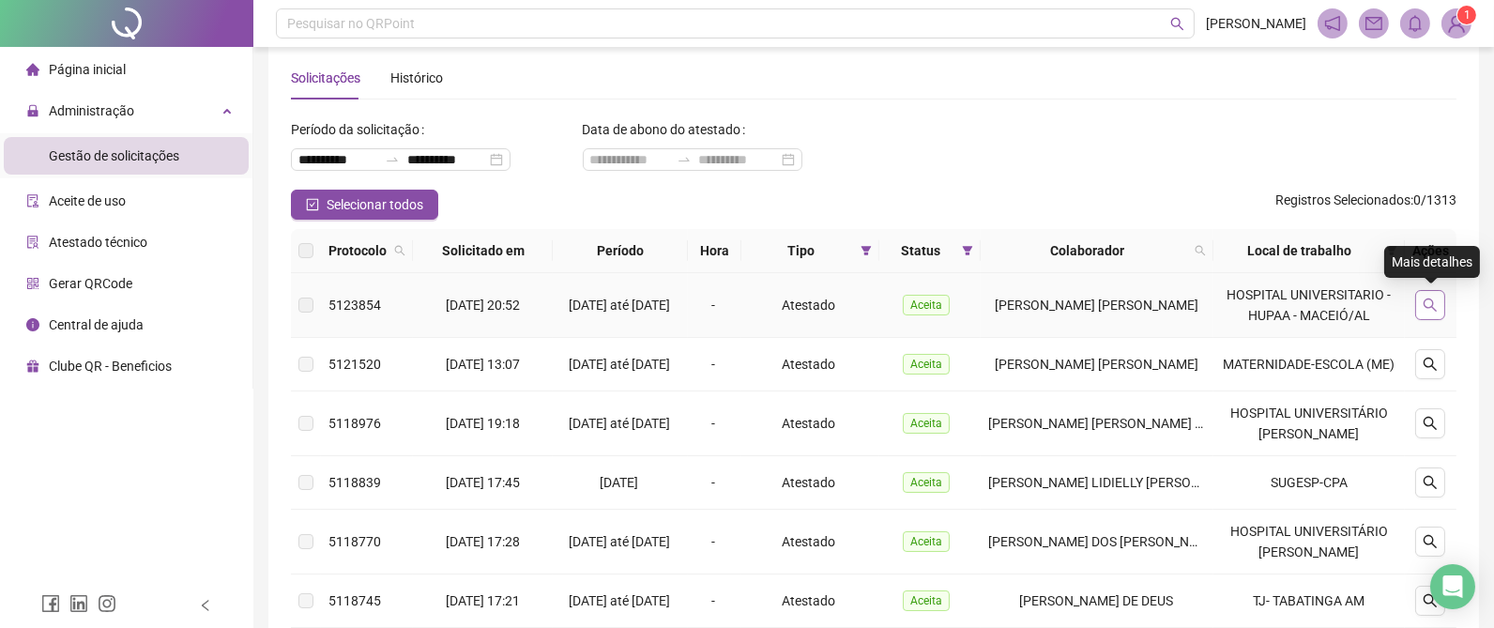
click at [1434, 300] on icon "search" at bounding box center [1430, 304] width 13 height 13
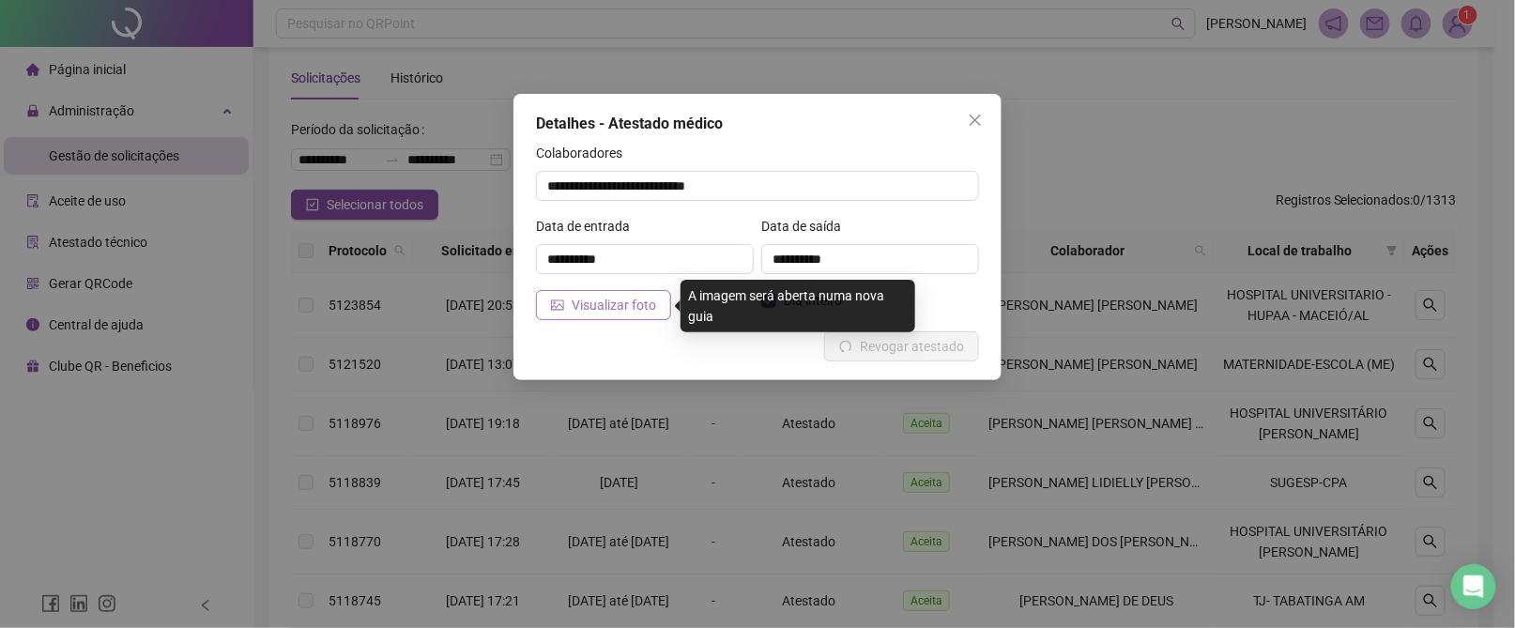
click at [615, 308] on span "Visualizar foto" at bounding box center [614, 305] width 84 height 21
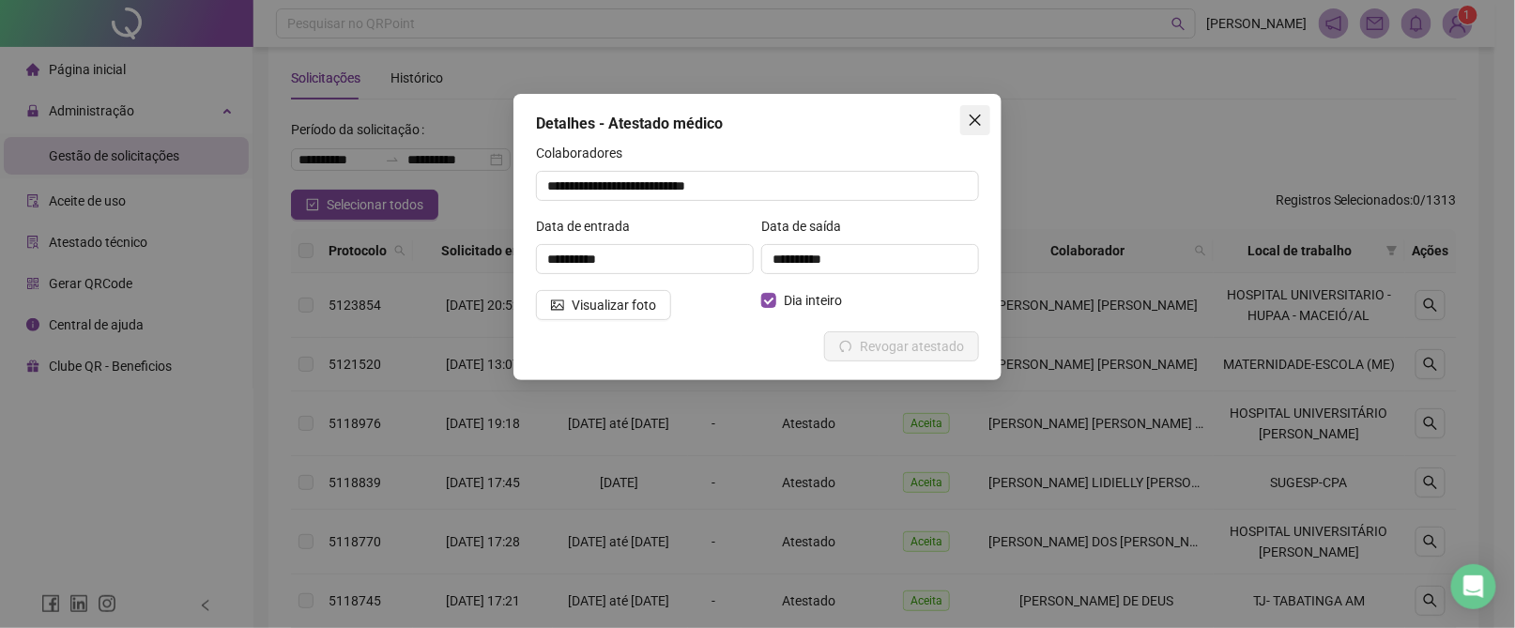
click at [981, 117] on icon "close" at bounding box center [975, 120] width 15 height 15
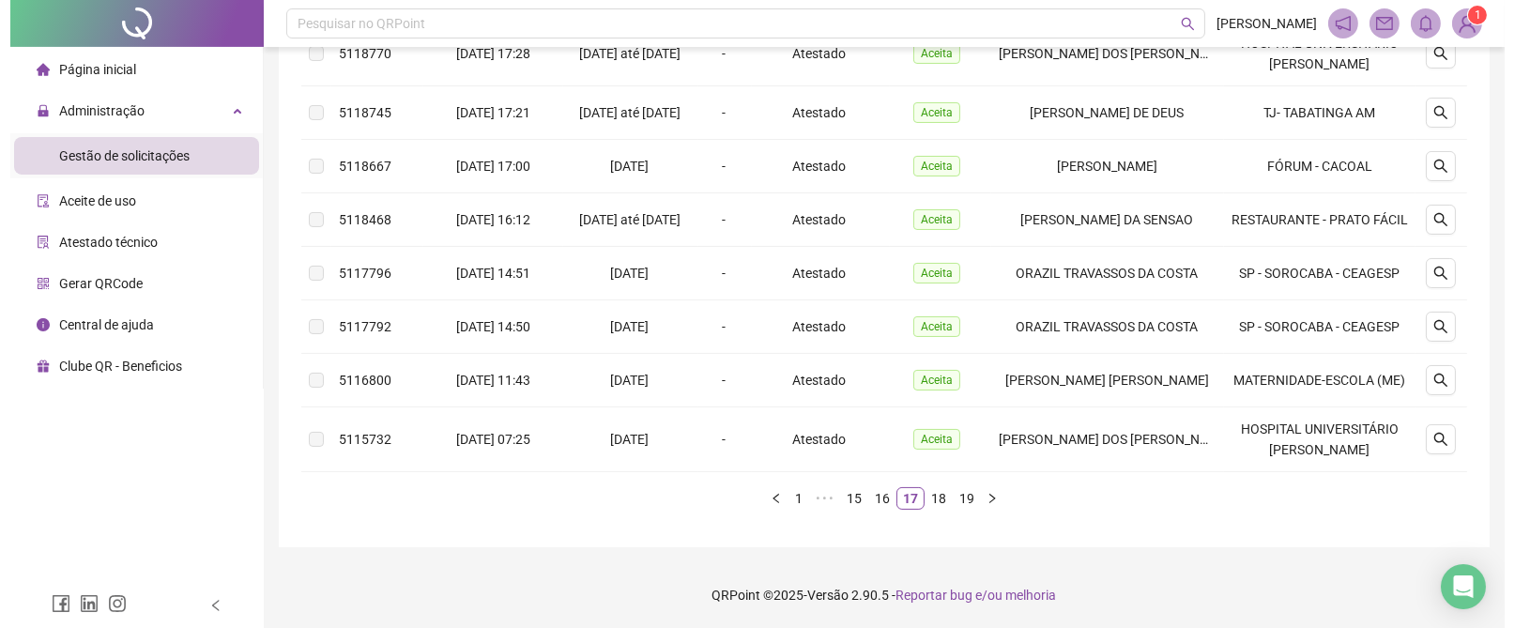
scroll to position [591, 0]
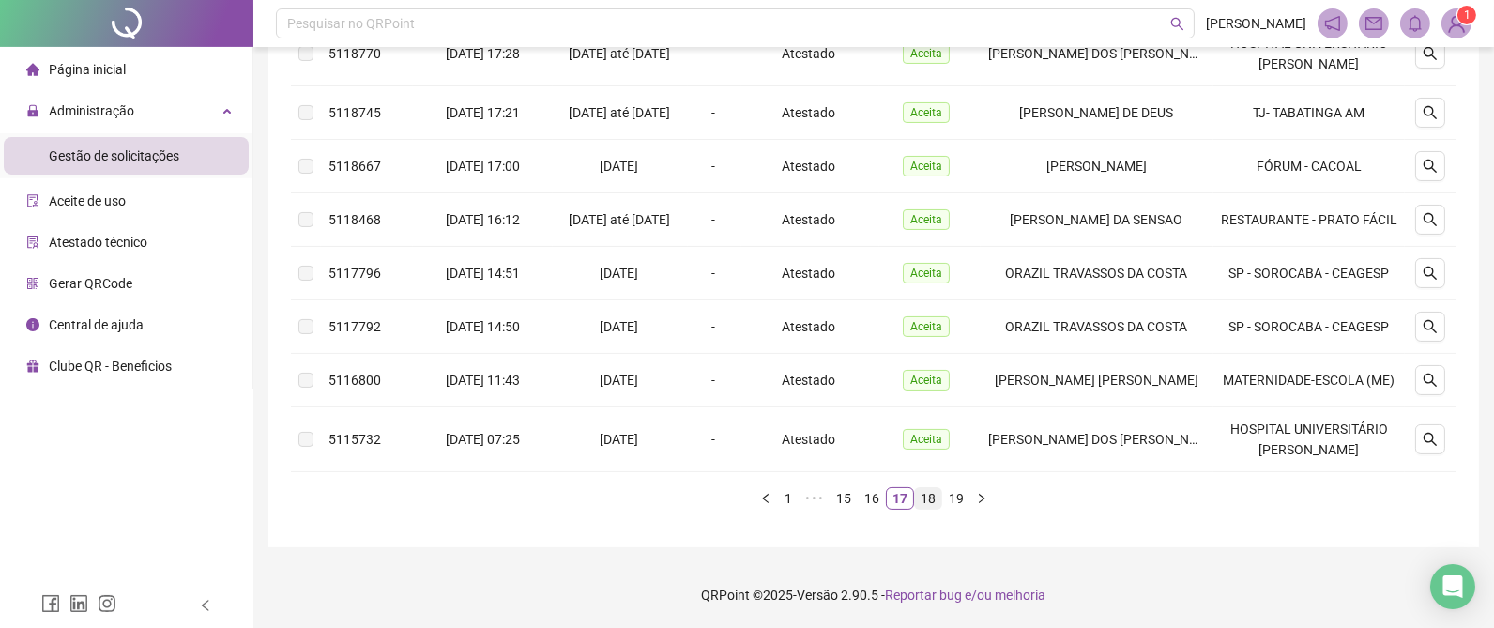
click at [932, 491] on link "18" at bounding box center [928, 498] width 26 height 21
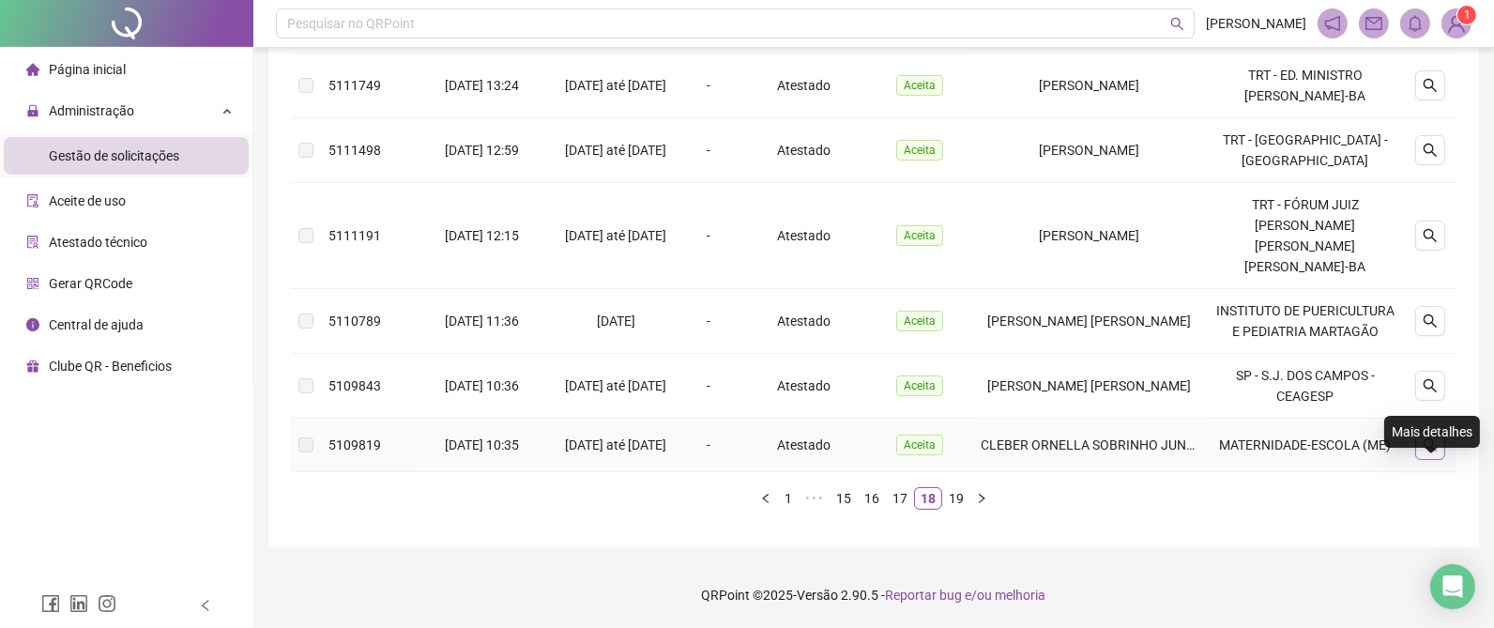
click at [1433, 451] on icon "search" at bounding box center [1430, 444] width 13 height 13
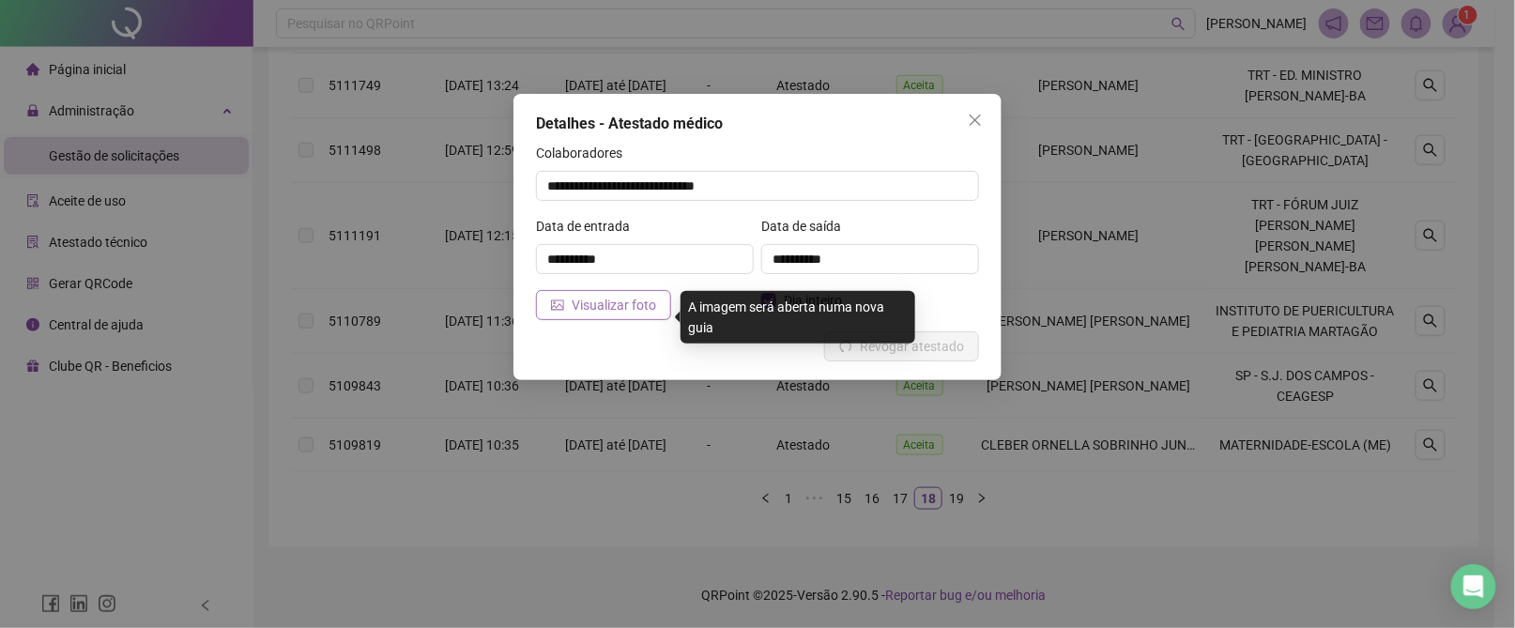
click at [598, 296] on span "Visualizar foto" at bounding box center [614, 305] width 84 height 21
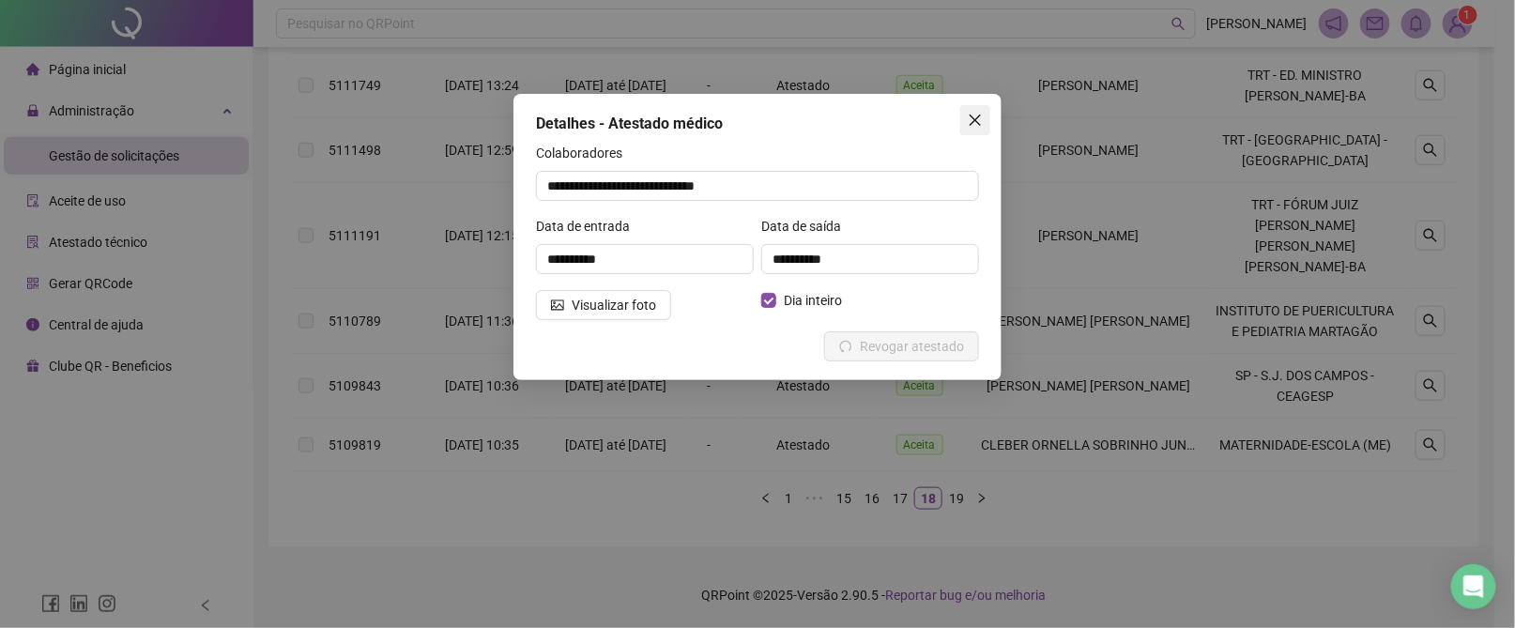
click at [980, 122] on icon "close" at bounding box center [975, 120] width 15 height 15
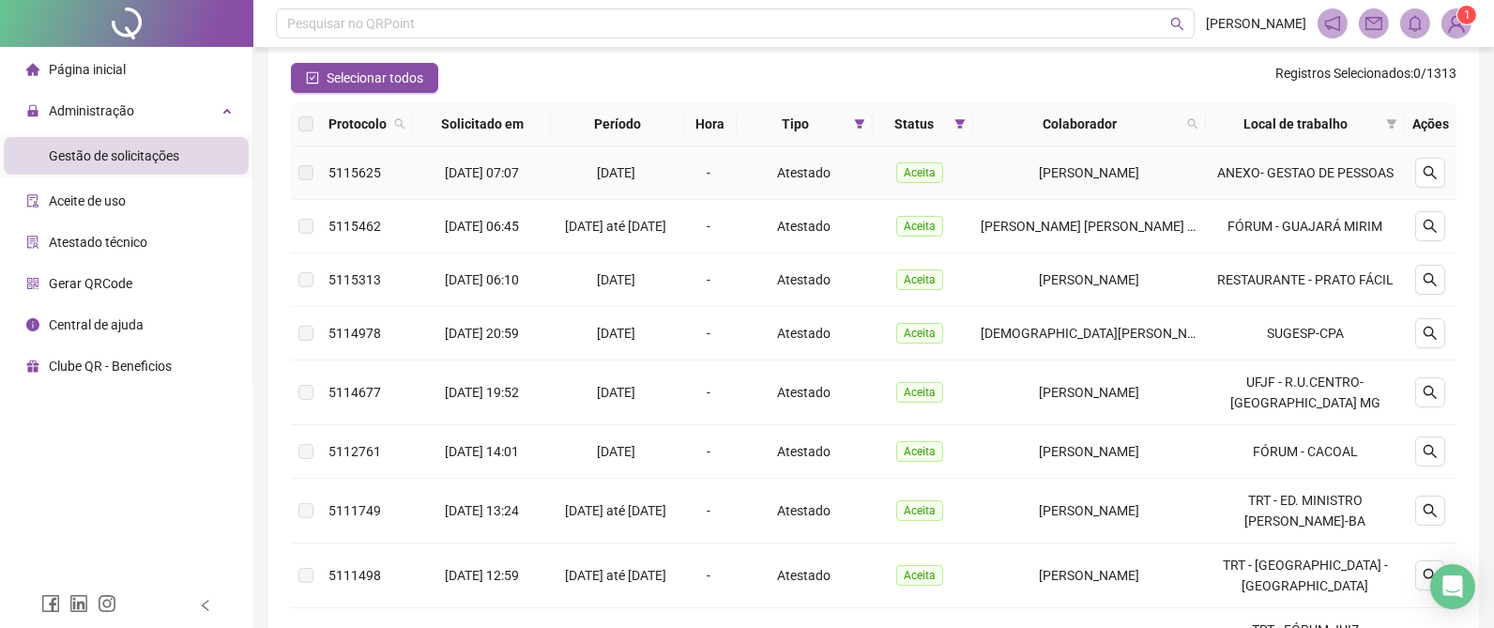
scroll to position [615, 0]
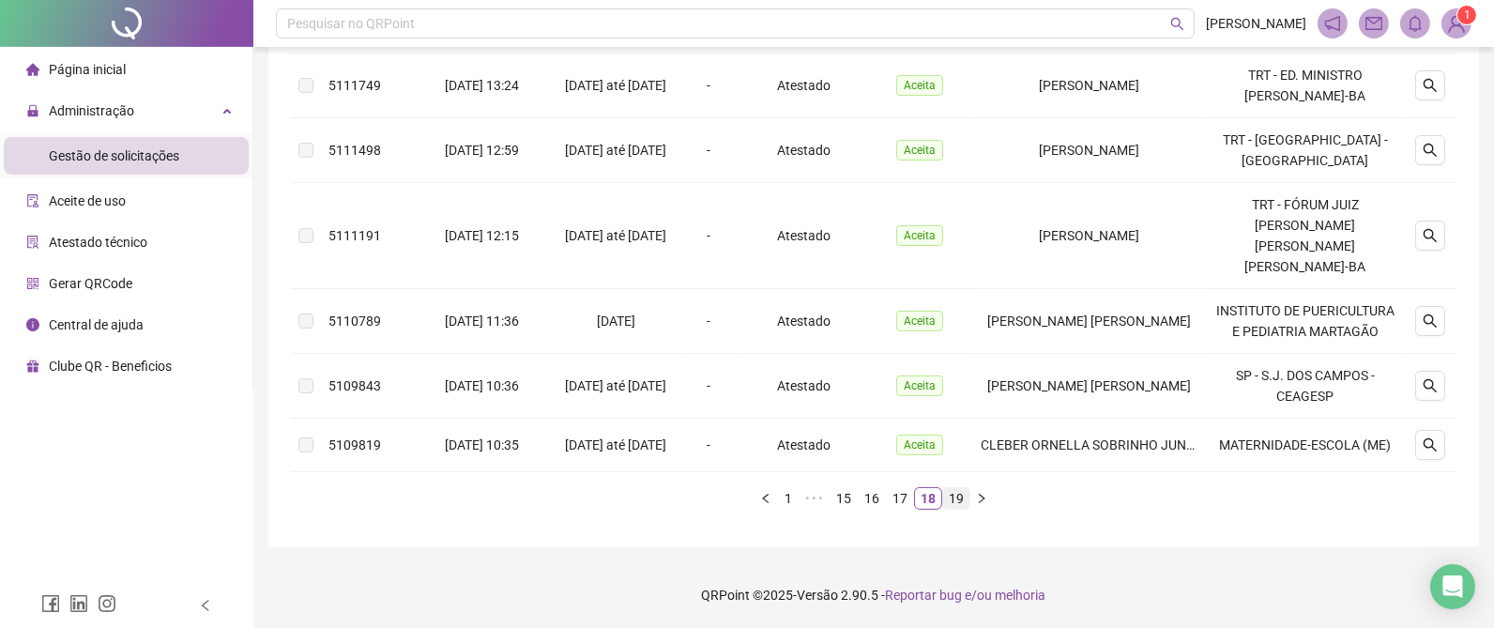
click at [954, 497] on link "19" at bounding box center [956, 498] width 26 height 21
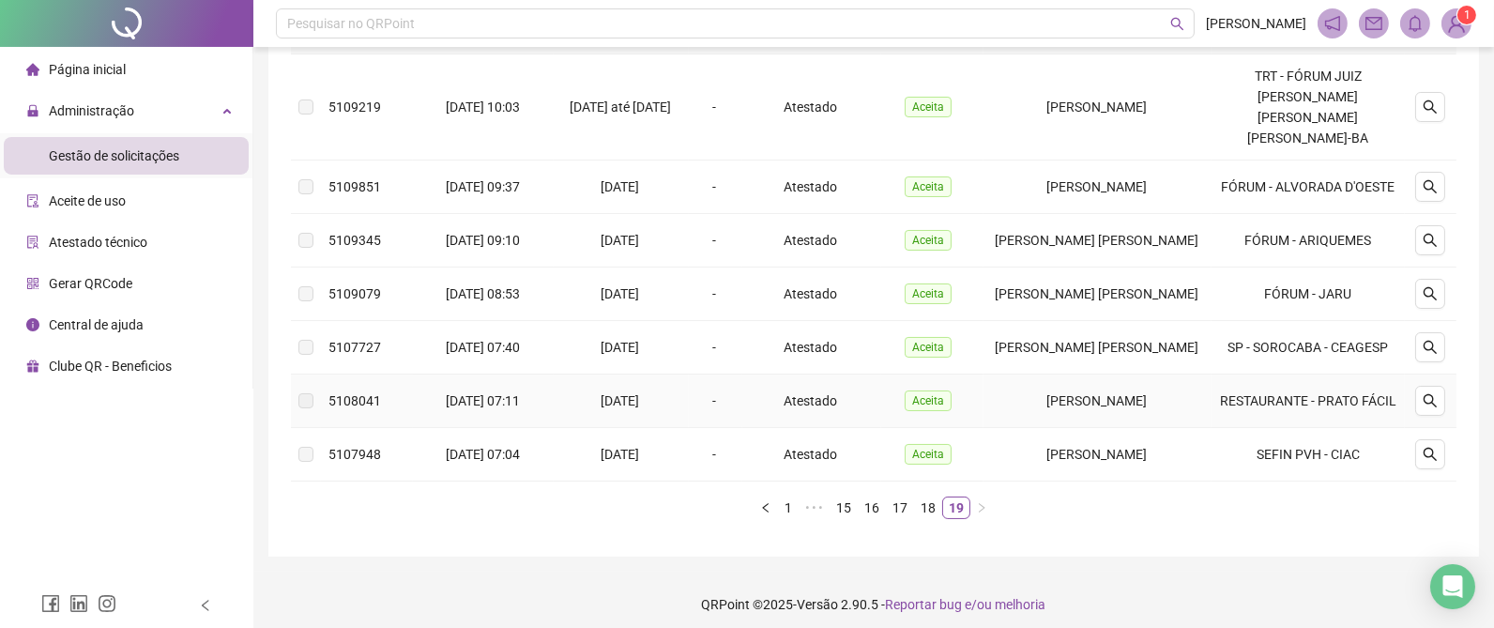
scroll to position [0, 0]
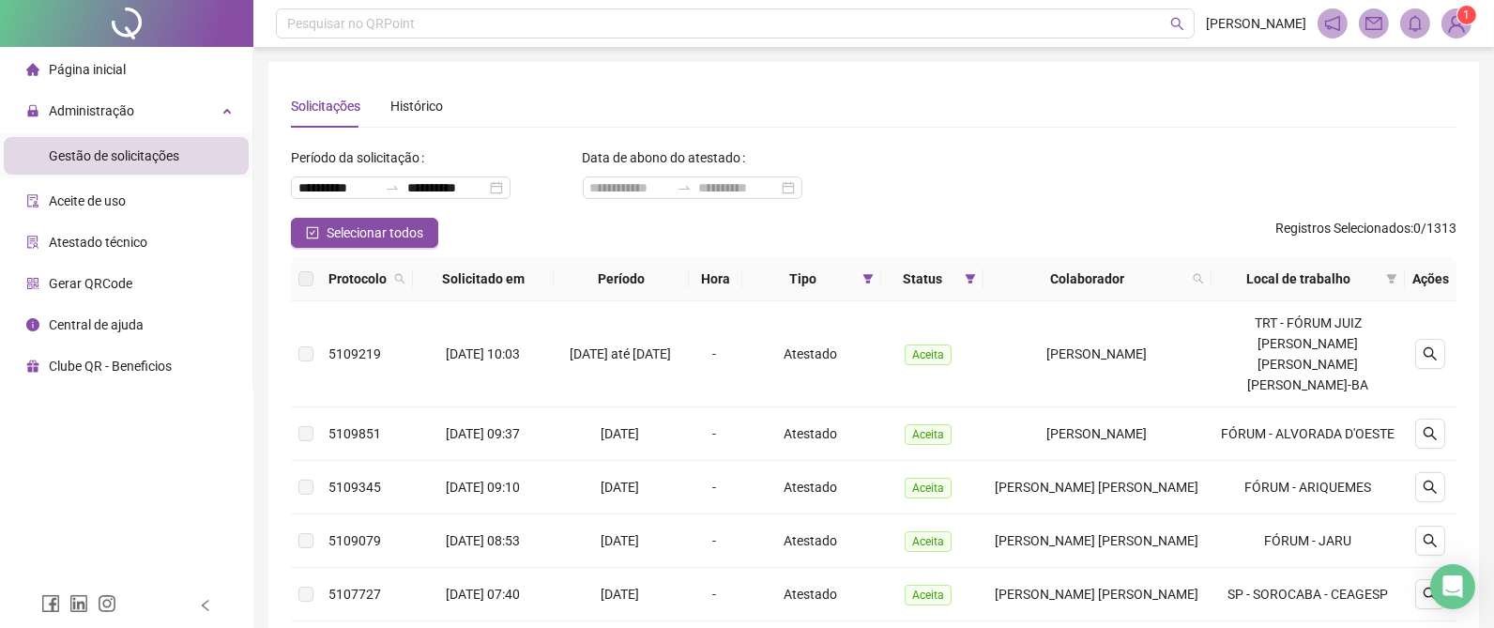
click at [127, 161] on span "Gestão de solicitações" at bounding box center [114, 155] width 130 height 15
click at [164, 113] on div "Administração" at bounding box center [126, 111] width 245 height 38
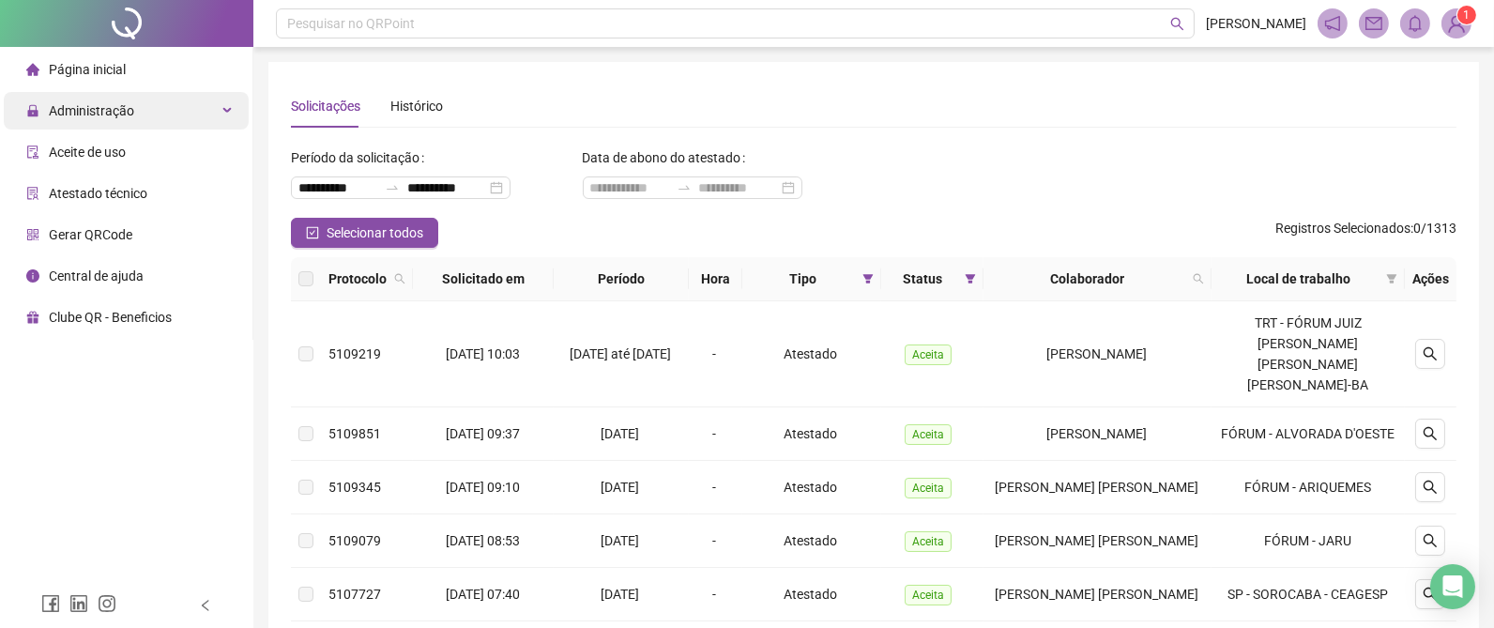
click at [142, 122] on div "Administração" at bounding box center [126, 111] width 245 height 38
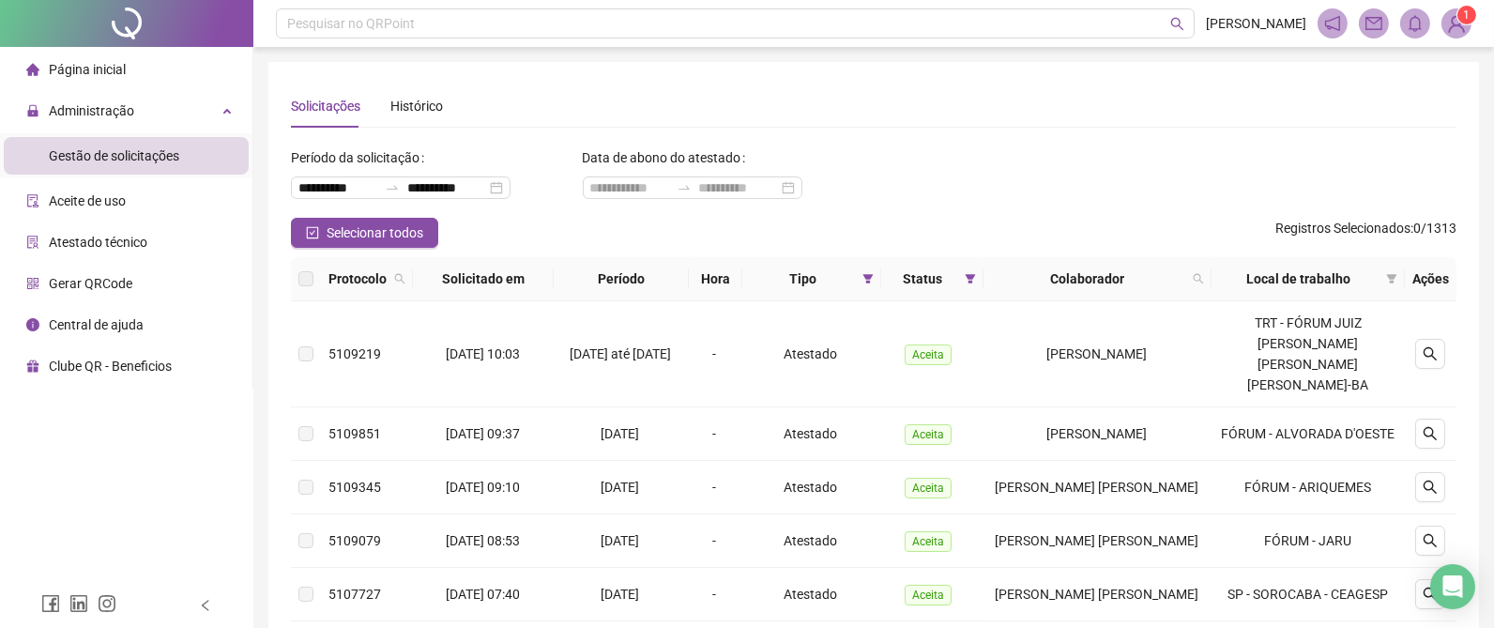
click at [88, 153] on span "Gestão de solicitações" at bounding box center [114, 155] width 130 height 15
click at [372, 189] on input "**********" at bounding box center [337, 187] width 79 height 21
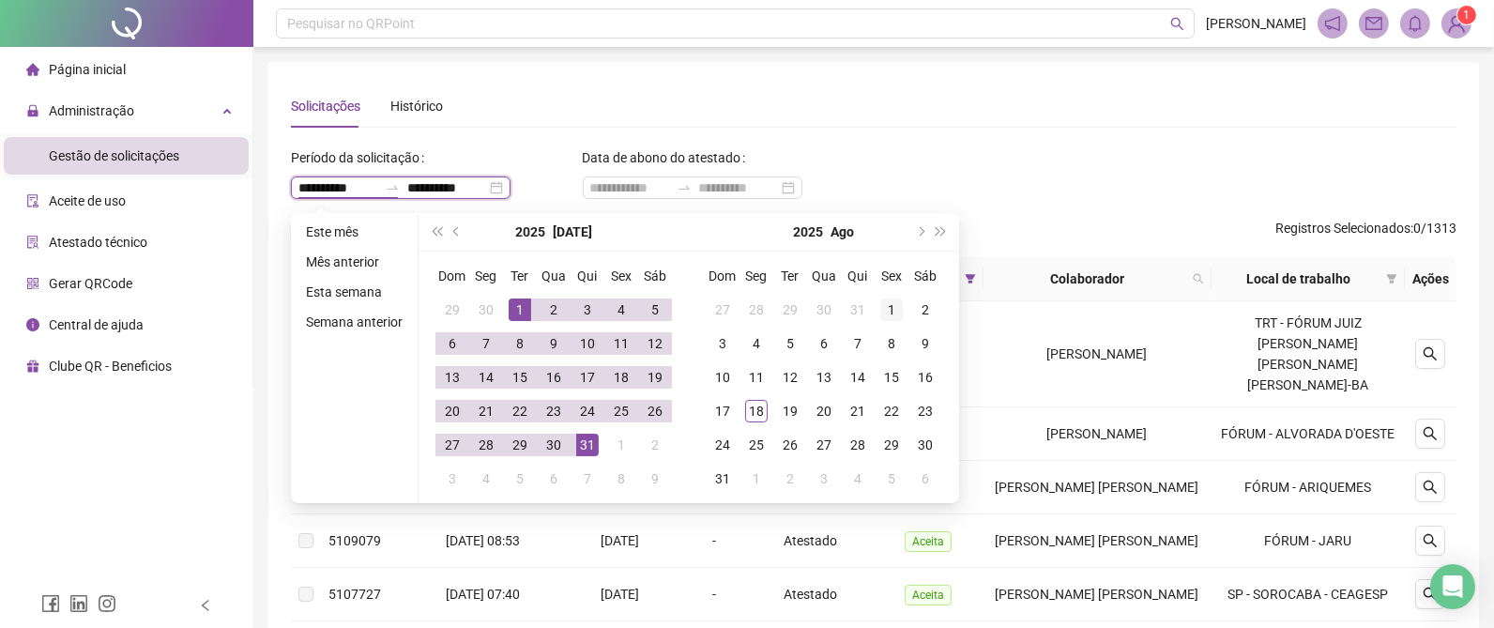
type input "**********"
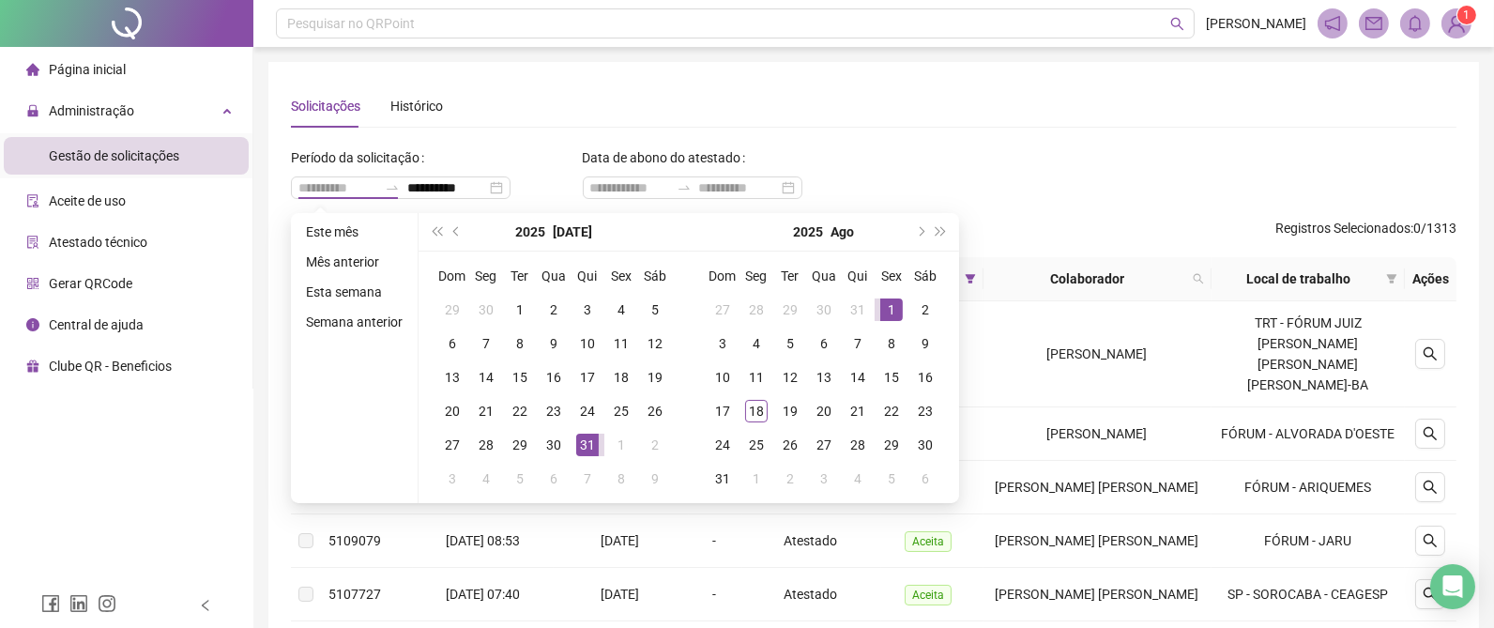
click at [889, 311] on div "1" at bounding box center [891, 309] width 23 height 23
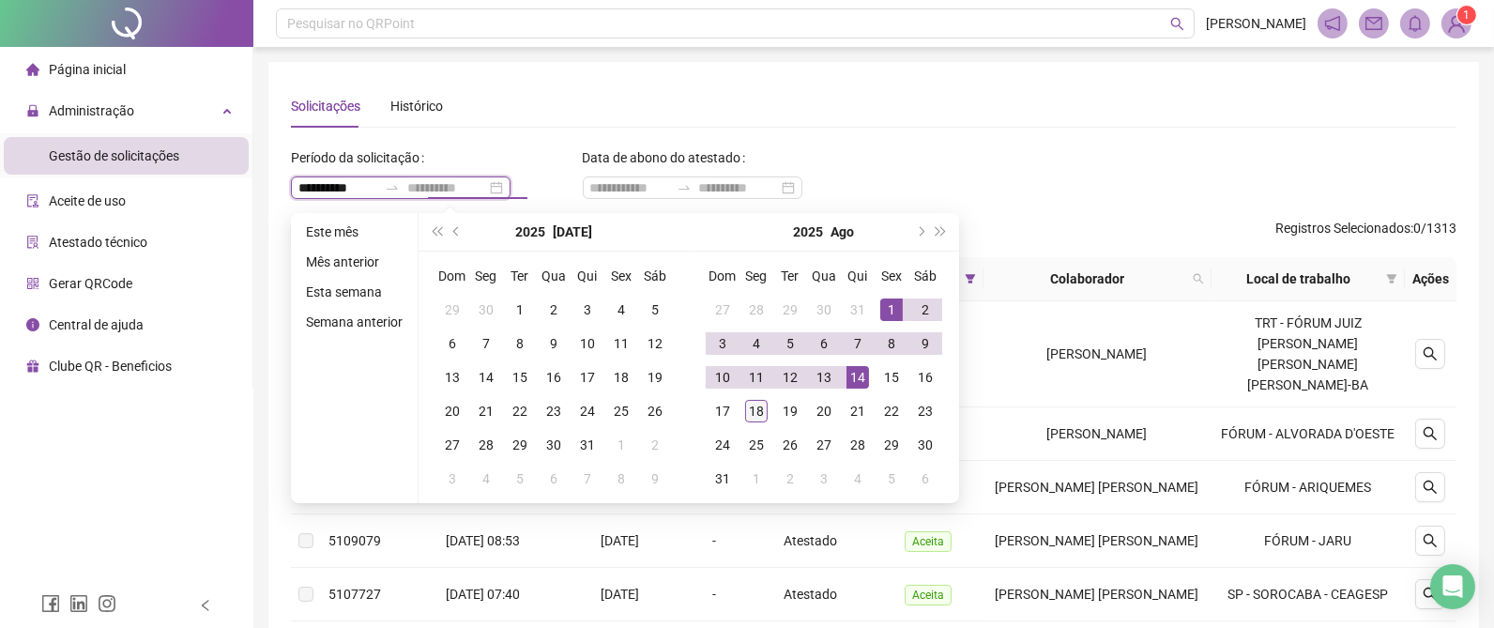
type input "**********"
click at [756, 403] on div "18" at bounding box center [756, 411] width 23 height 23
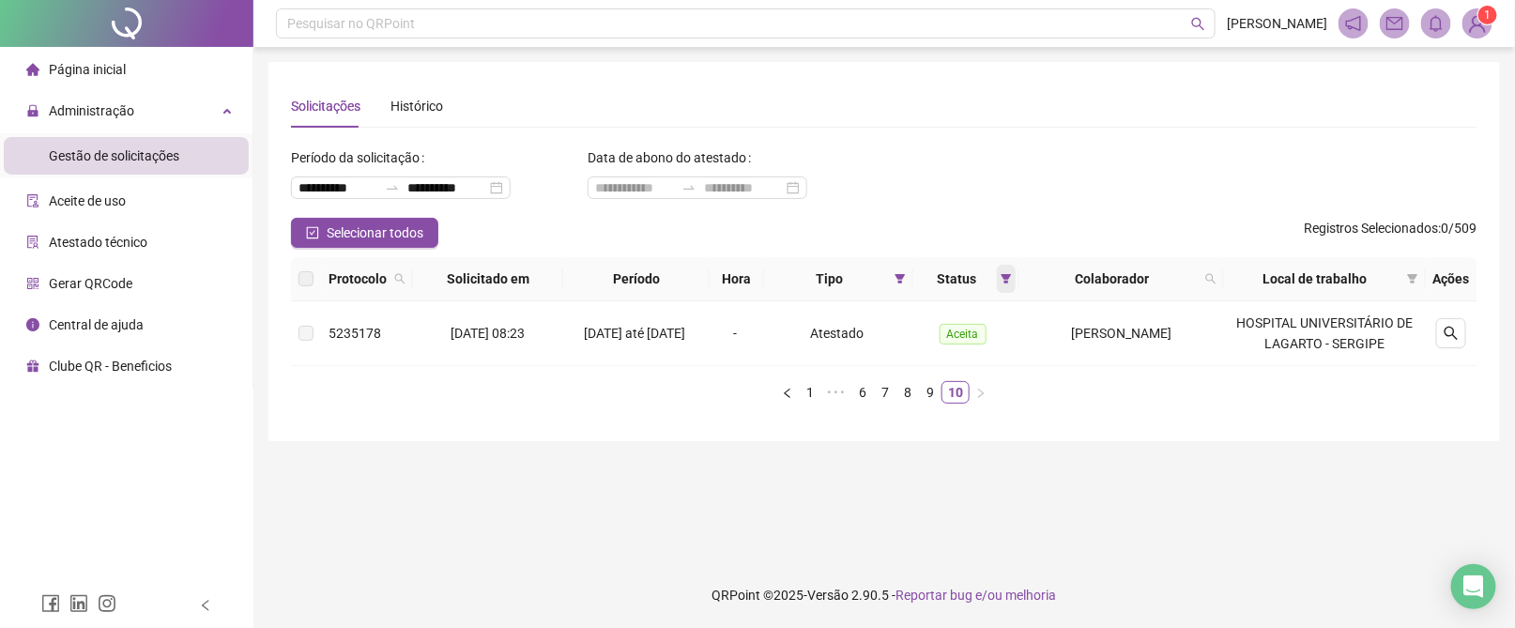
click at [1012, 283] on icon "filter" at bounding box center [1006, 278] width 11 height 11
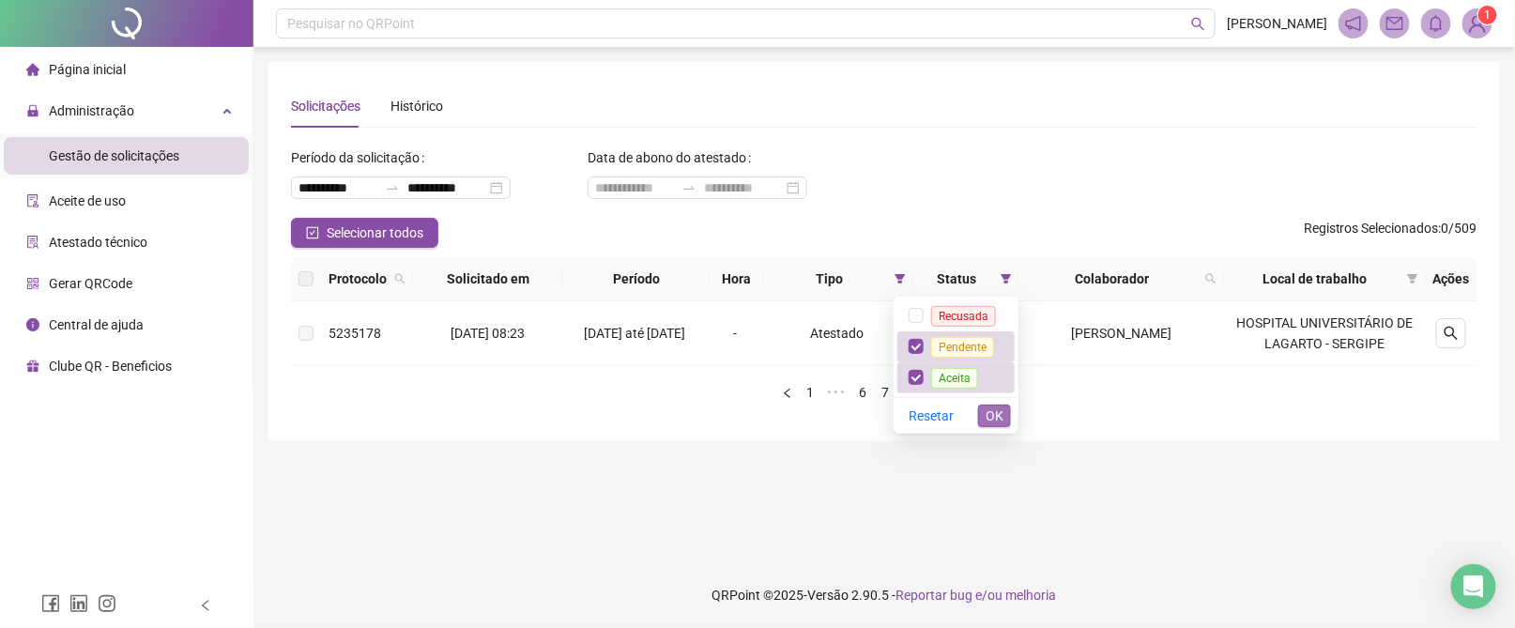
click at [1000, 416] on span "OK" at bounding box center [995, 415] width 18 height 21
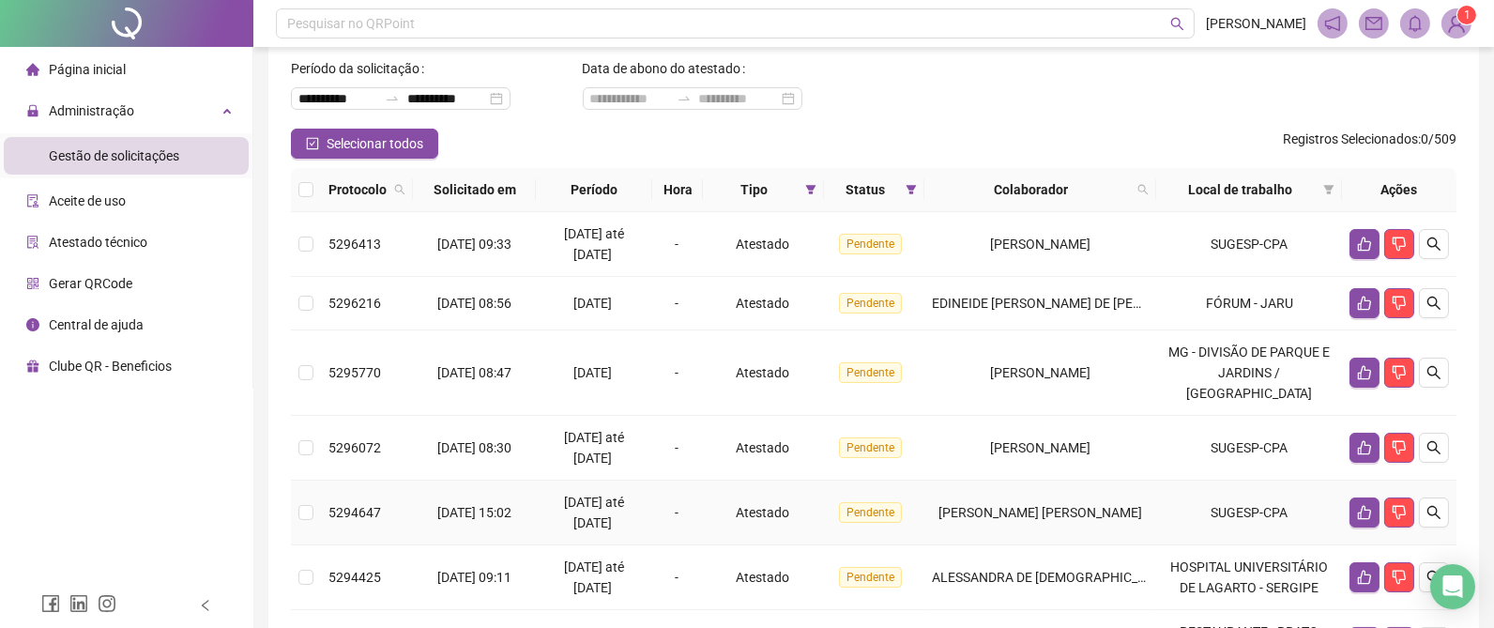
scroll to position [41, 0]
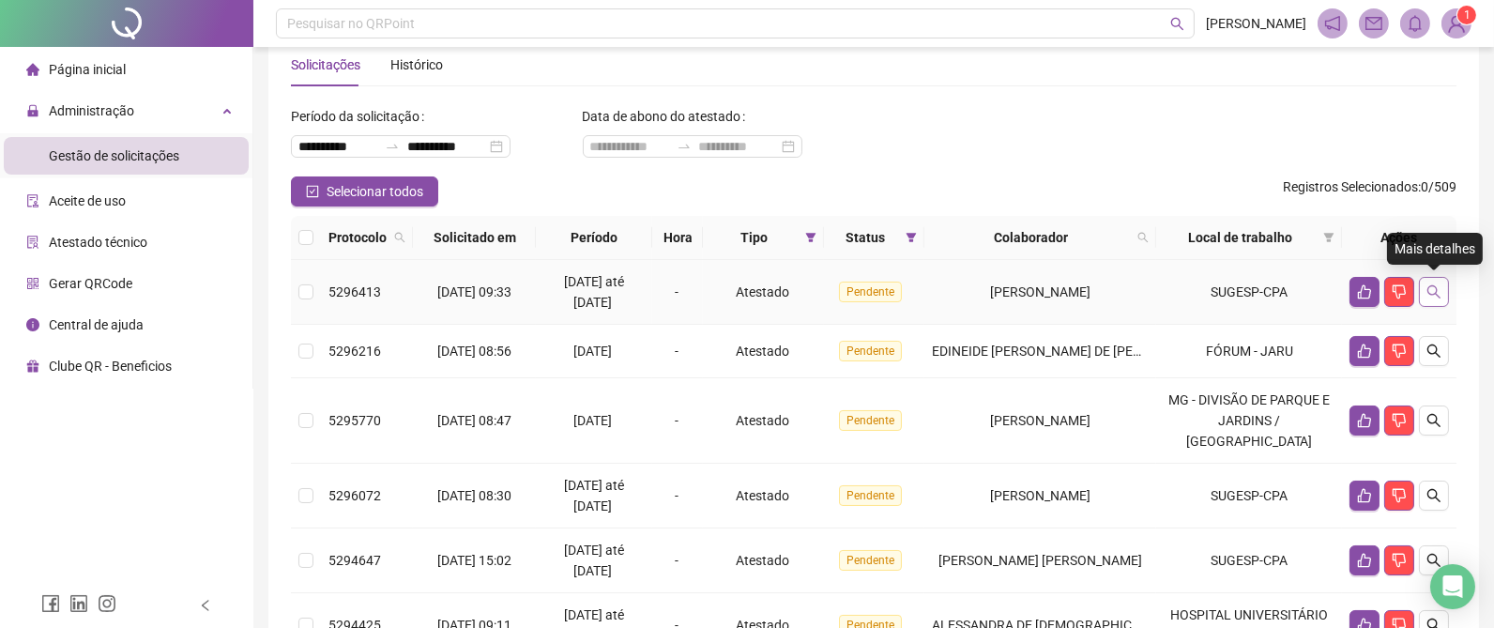
click at [1439, 282] on button "button" at bounding box center [1434, 292] width 30 height 30
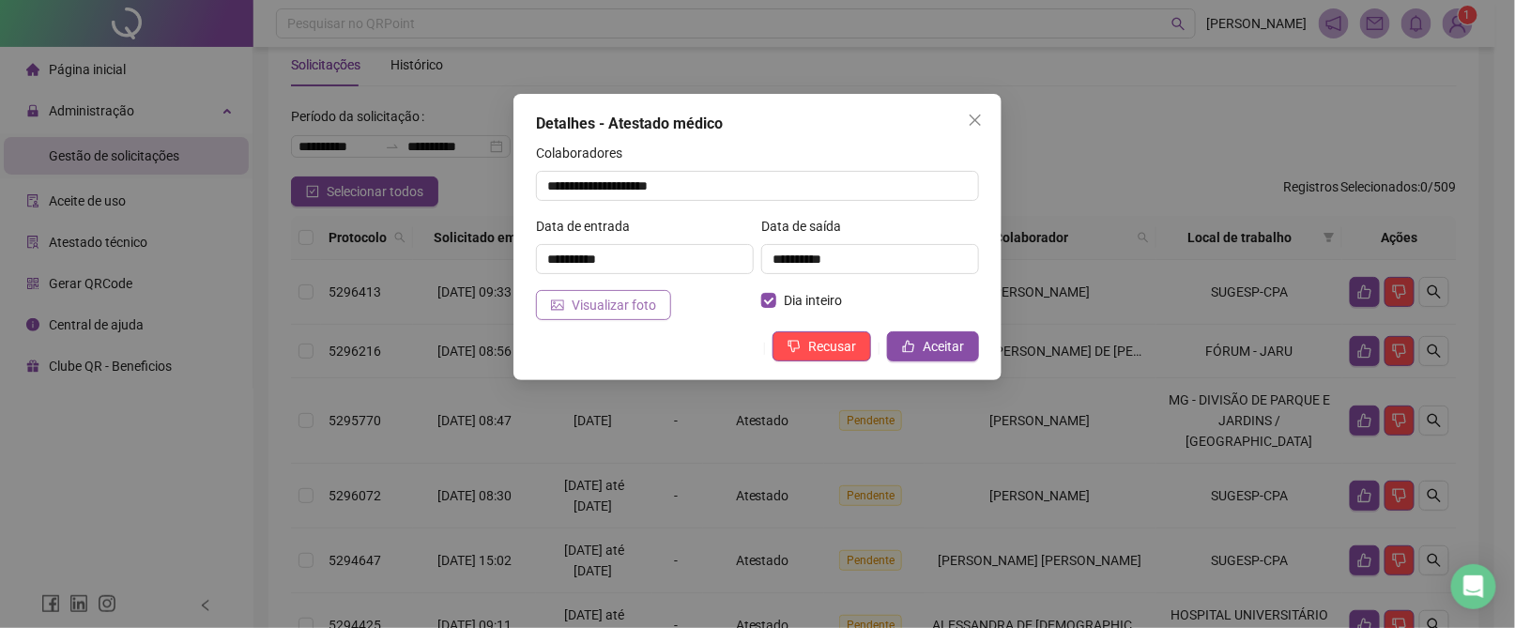
click at [594, 312] on span "Visualizar foto" at bounding box center [614, 305] width 84 height 21
click at [977, 113] on icon "close" at bounding box center [975, 120] width 15 height 15
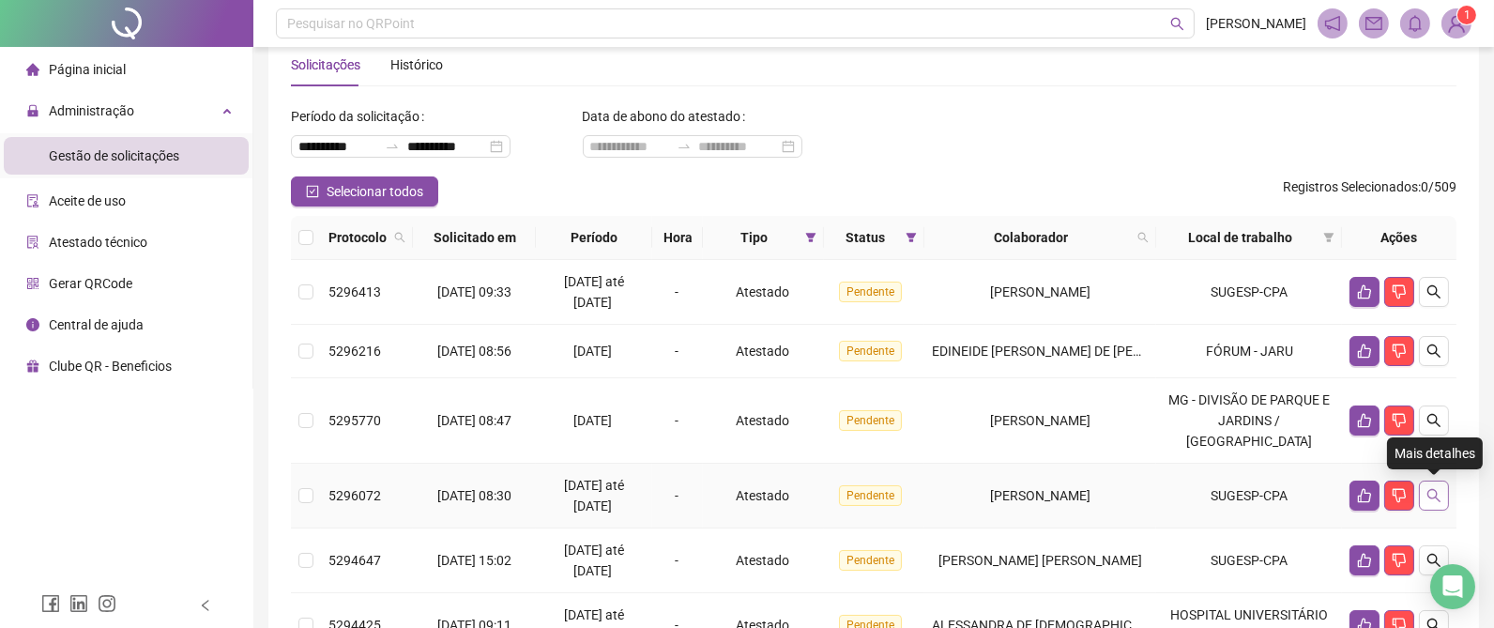
click at [1439, 489] on icon "search" at bounding box center [1434, 495] width 15 height 15
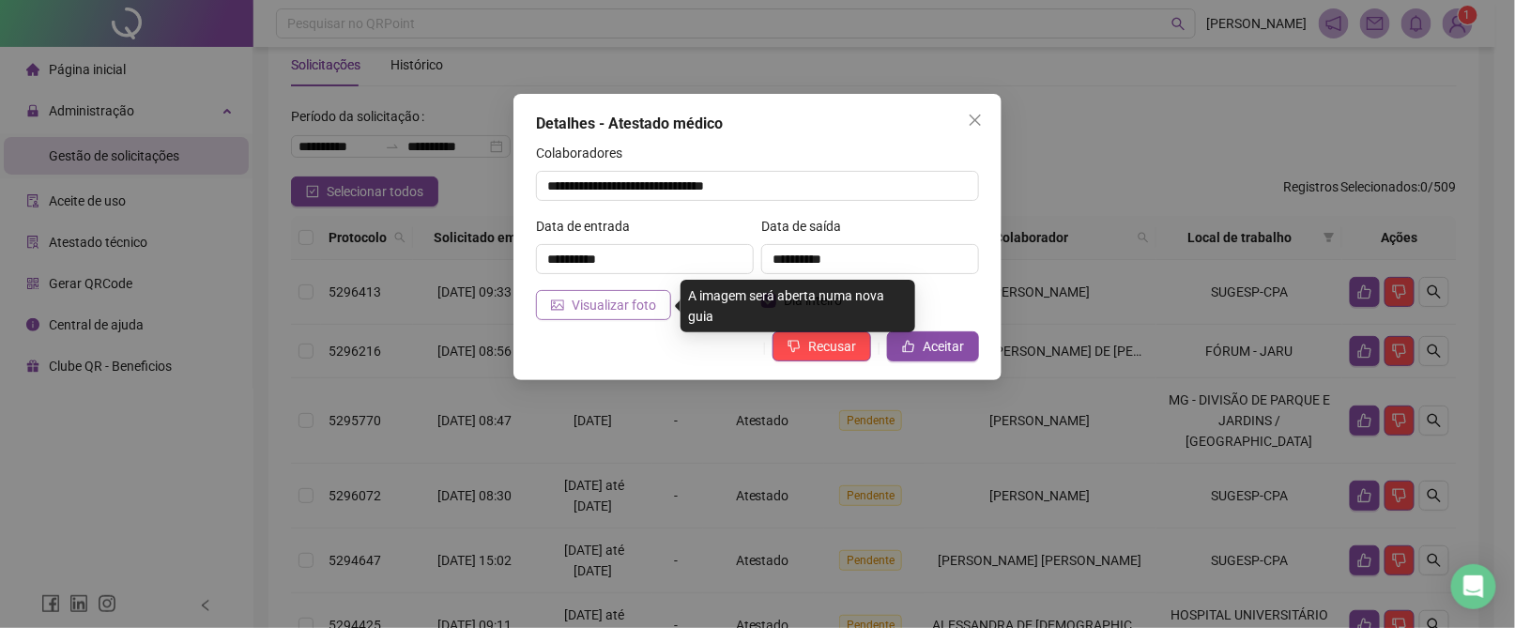
click at [586, 300] on span "Visualizar foto" at bounding box center [614, 305] width 84 height 21
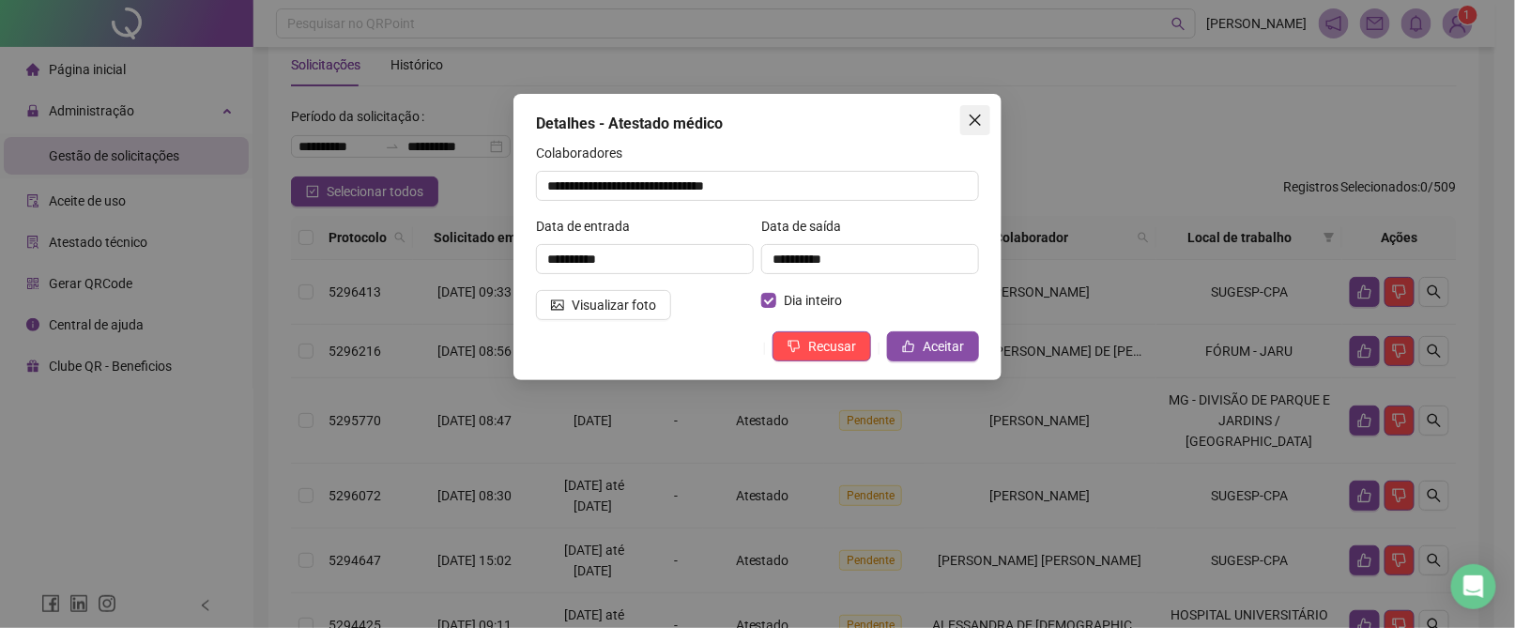
click at [970, 124] on icon "close" at bounding box center [975, 120] width 11 height 11
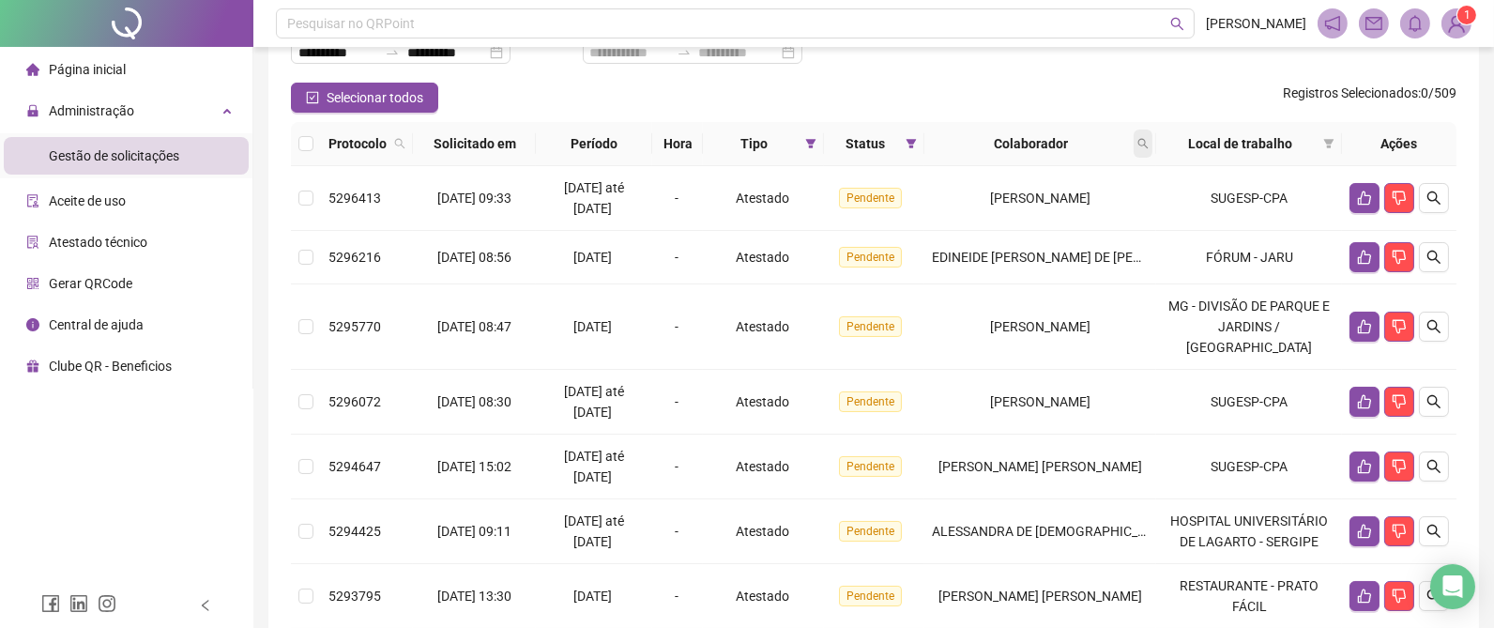
scroll to position [182, 0]
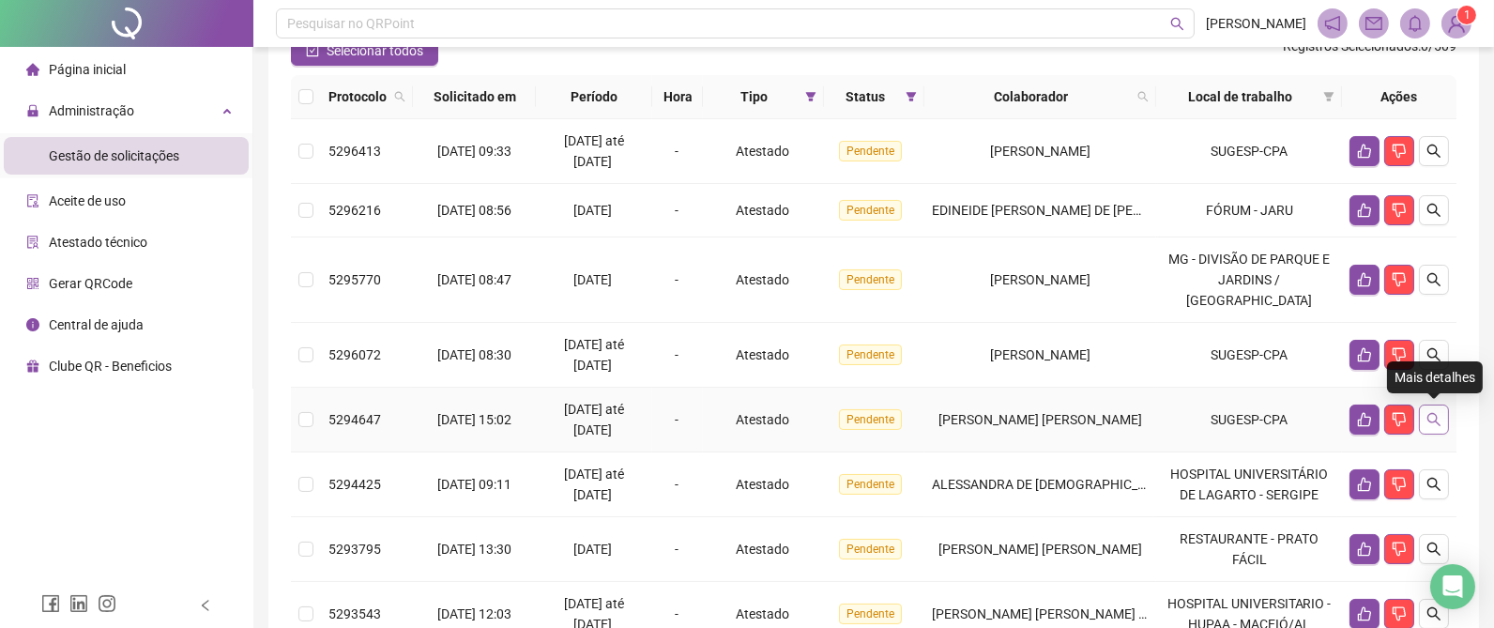
click at [1435, 419] on icon "search" at bounding box center [1434, 419] width 15 height 15
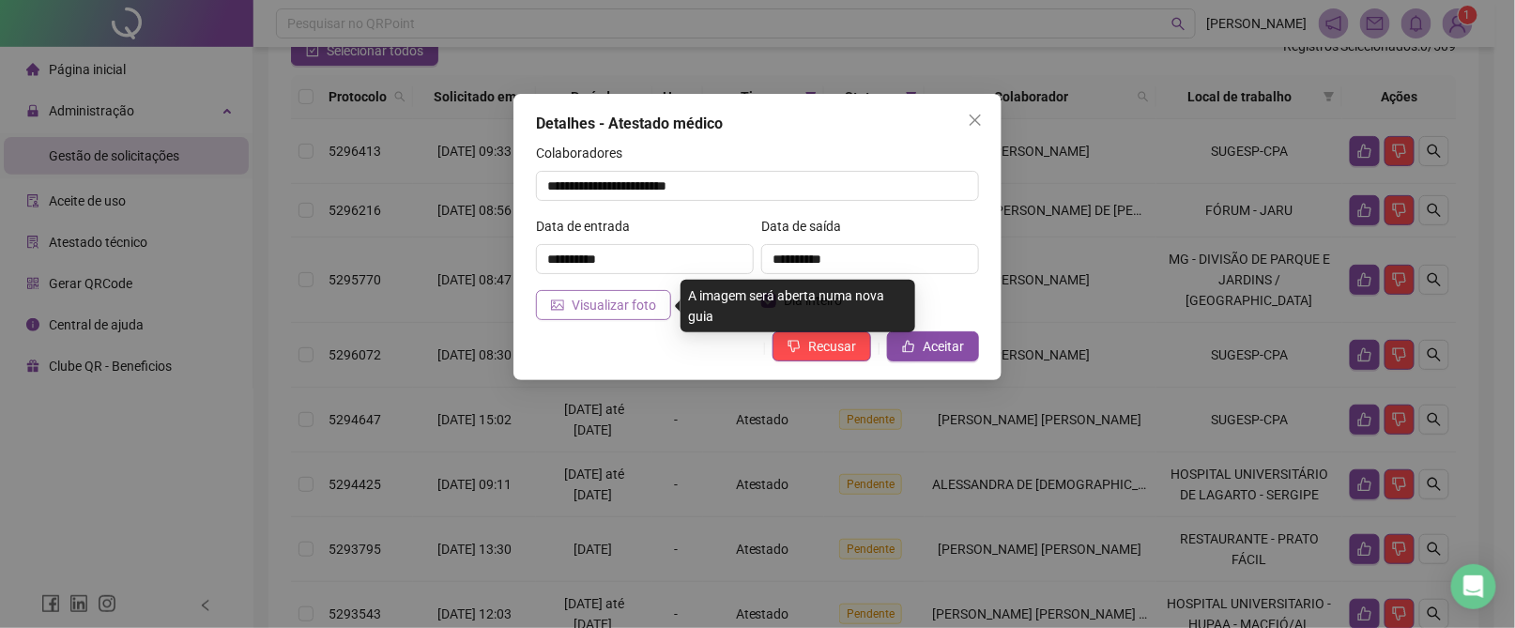
click at [628, 298] on span "Visualizar foto" at bounding box center [614, 305] width 84 height 21
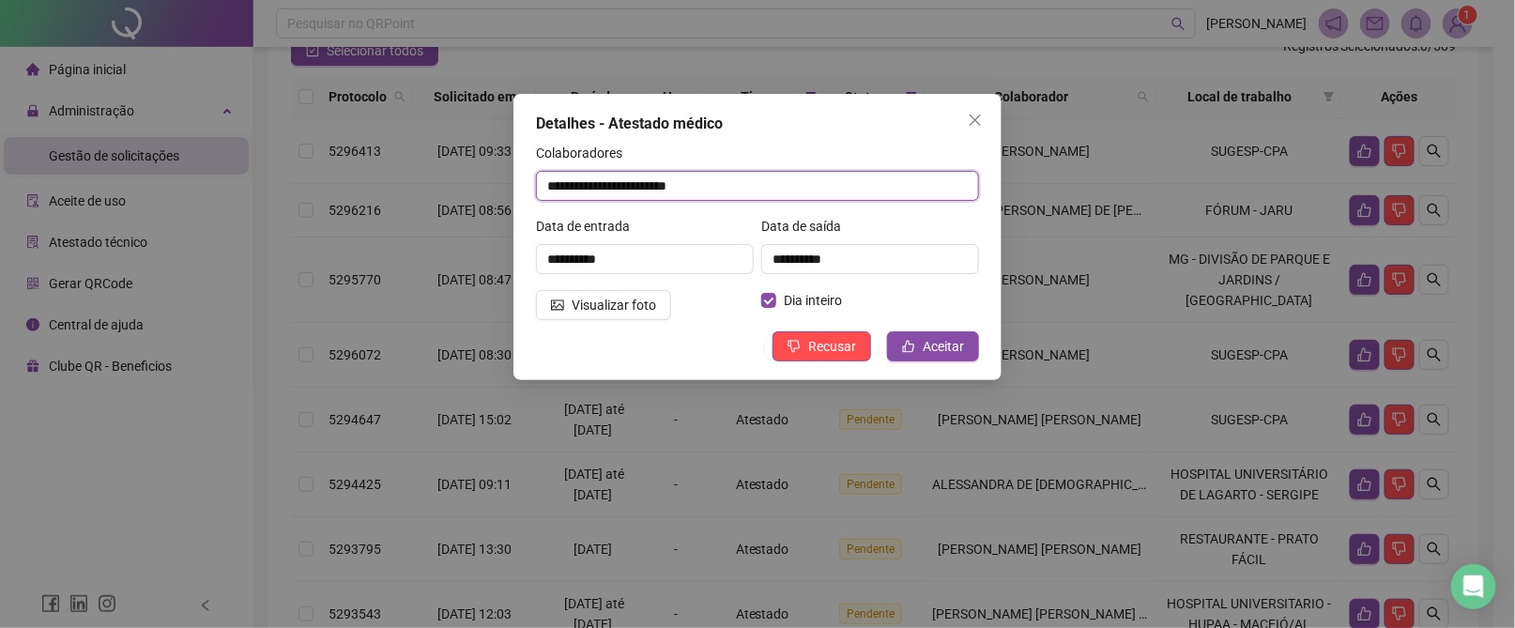
drag, startPoint x: 754, startPoint y: 185, endPoint x: 406, endPoint y: 186, distance: 347.3
click at [383, 191] on div "**********" at bounding box center [757, 314] width 1515 height 628
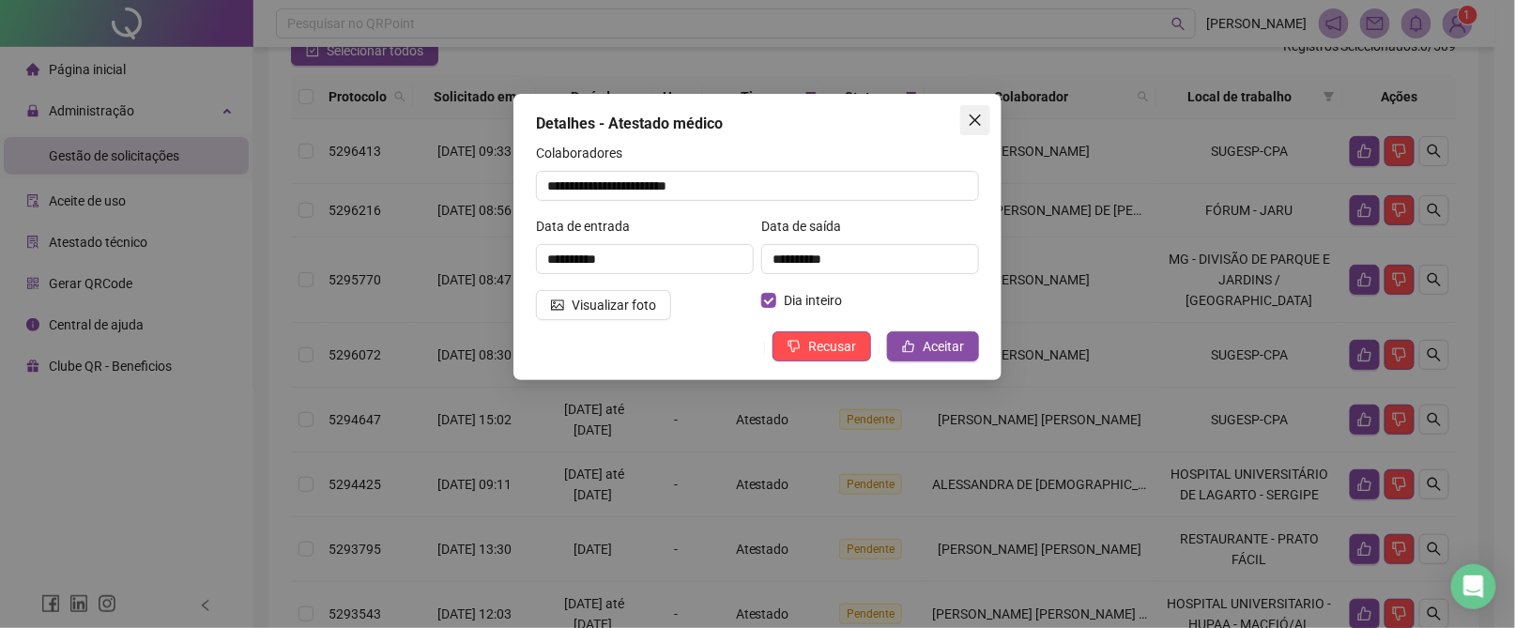
click at [973, 115] on icon "close" at bounding box center [975, 120] width 15 height 15
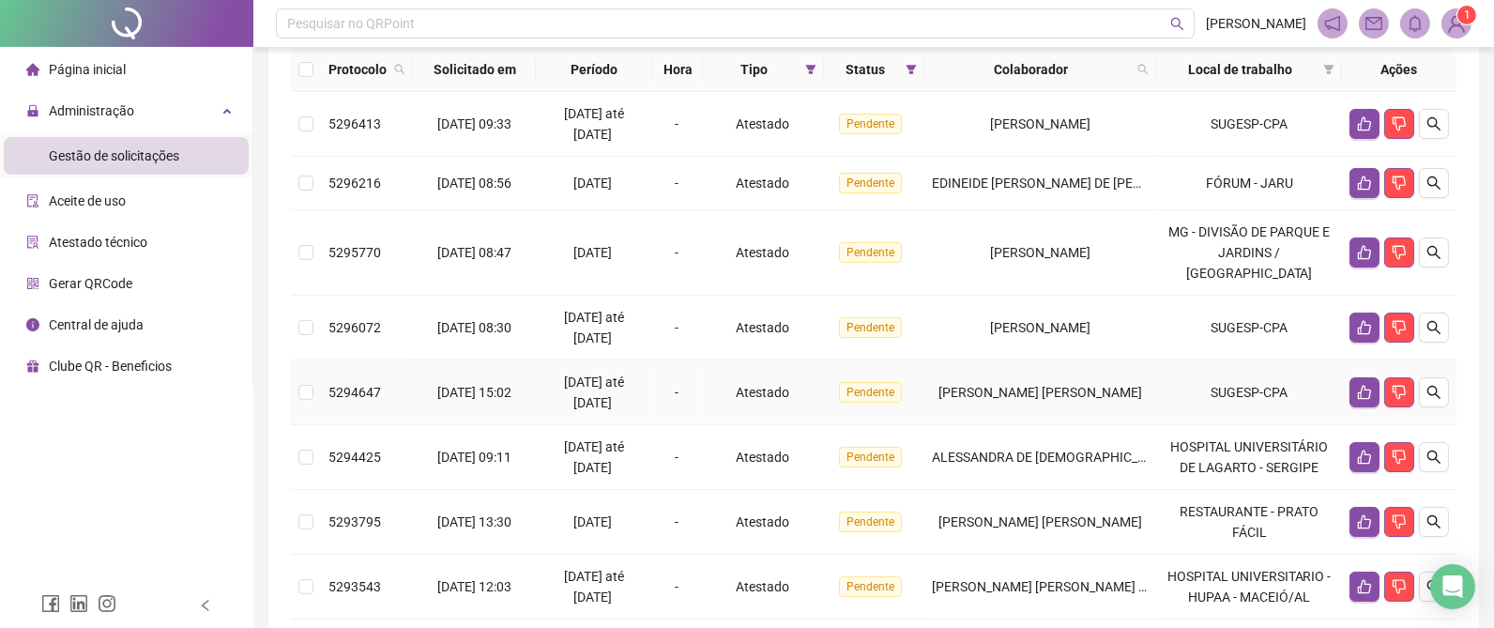
scroll to position [323, 0]
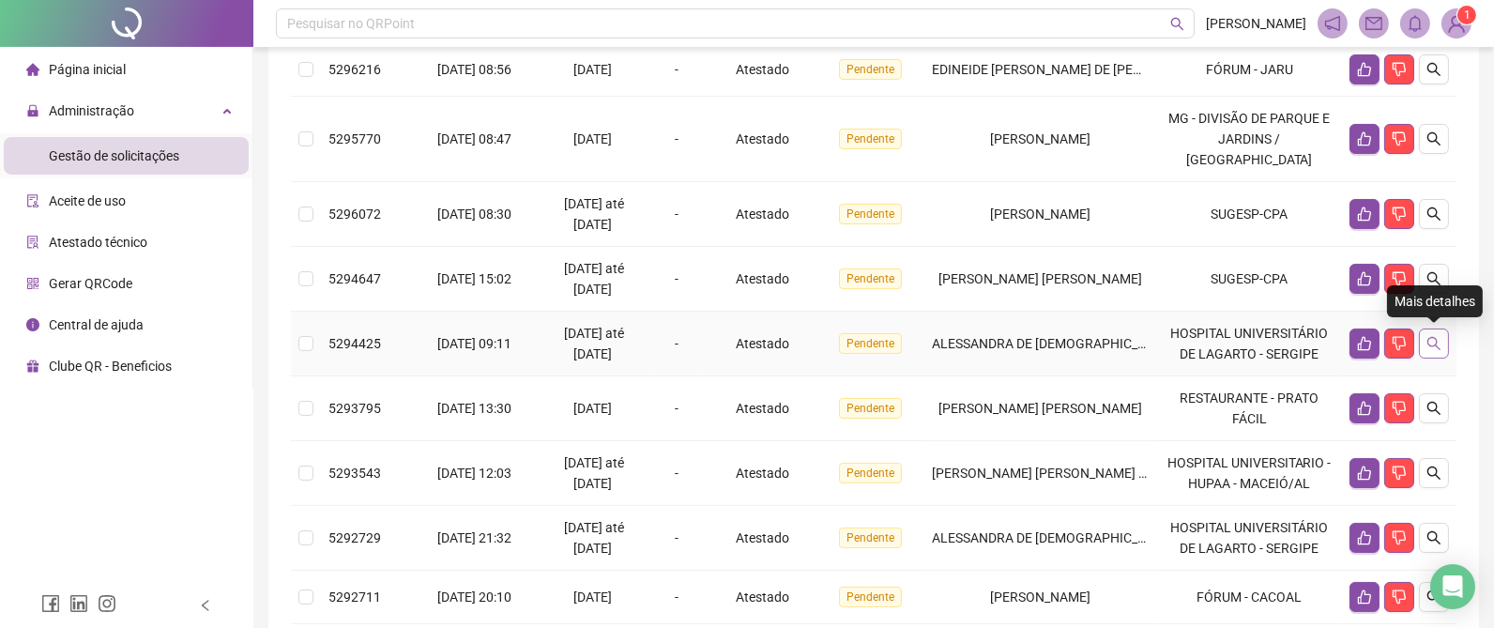
click at [1443, 336] on button "button" at bounding box center [1434, 344] width 30 height 30
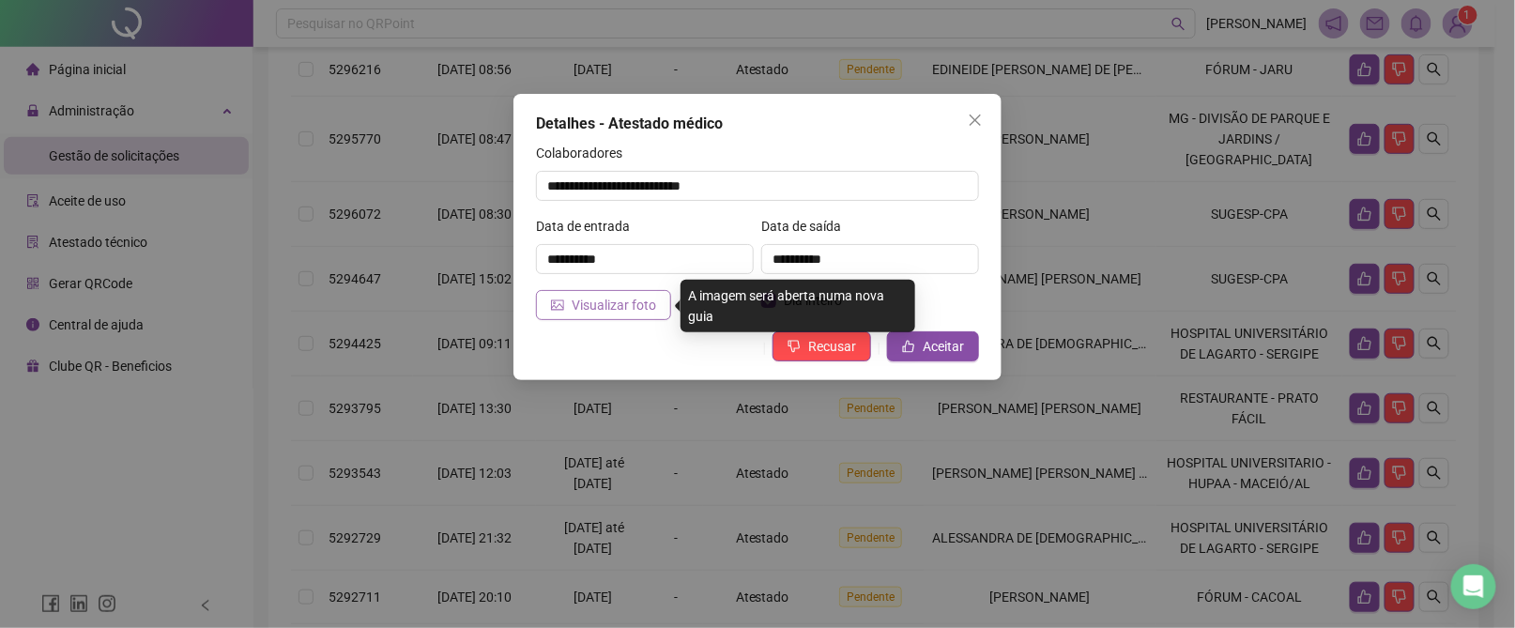
click at [608, 301] on span "Visualizar foto" at bounding box center [614, 305] width 84 height 21
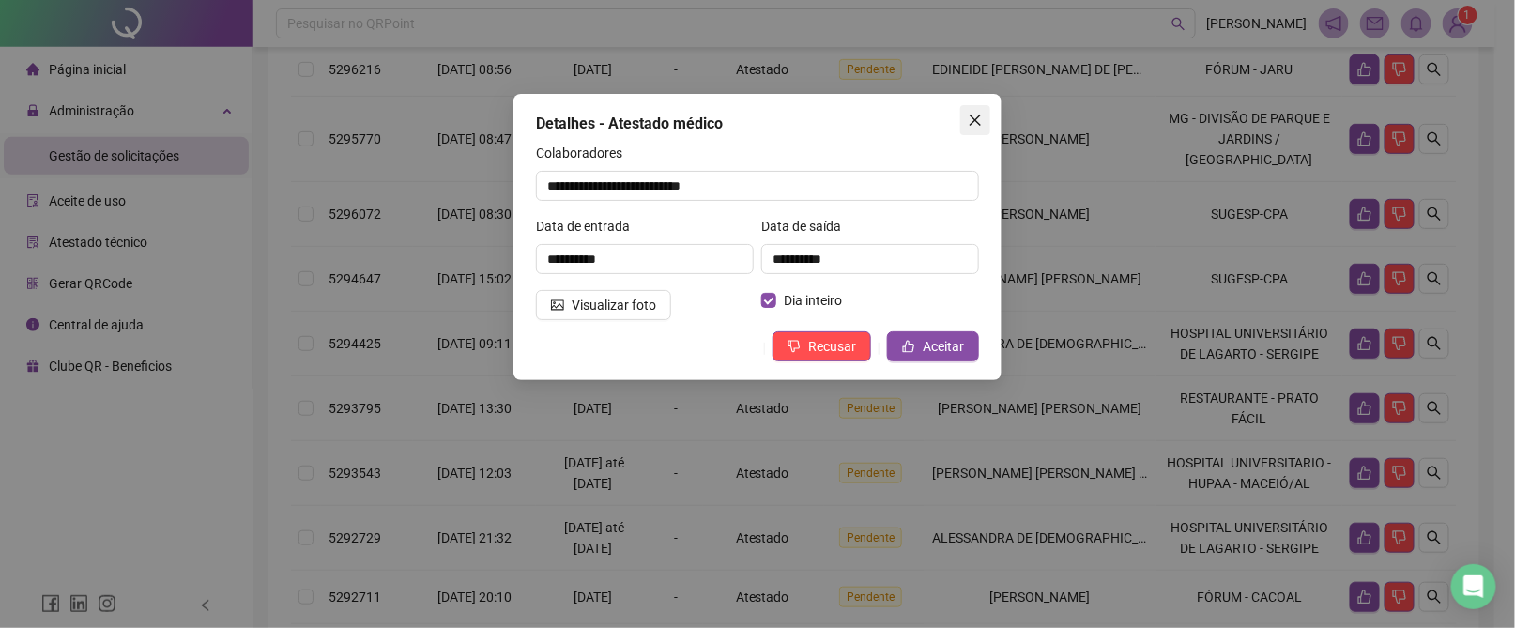
click at [977, 127] on icon "close" at bounding box center [975, 120] width 15 height 15
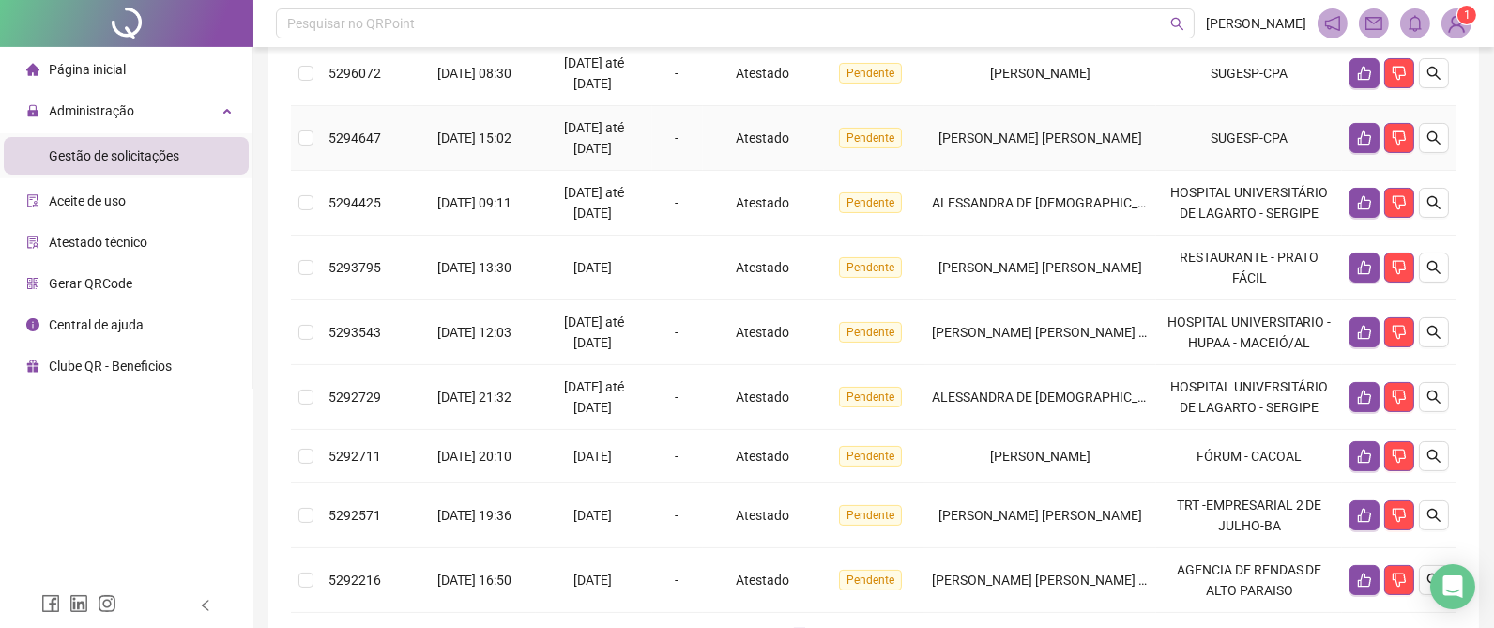
scroll to position [604, 0]
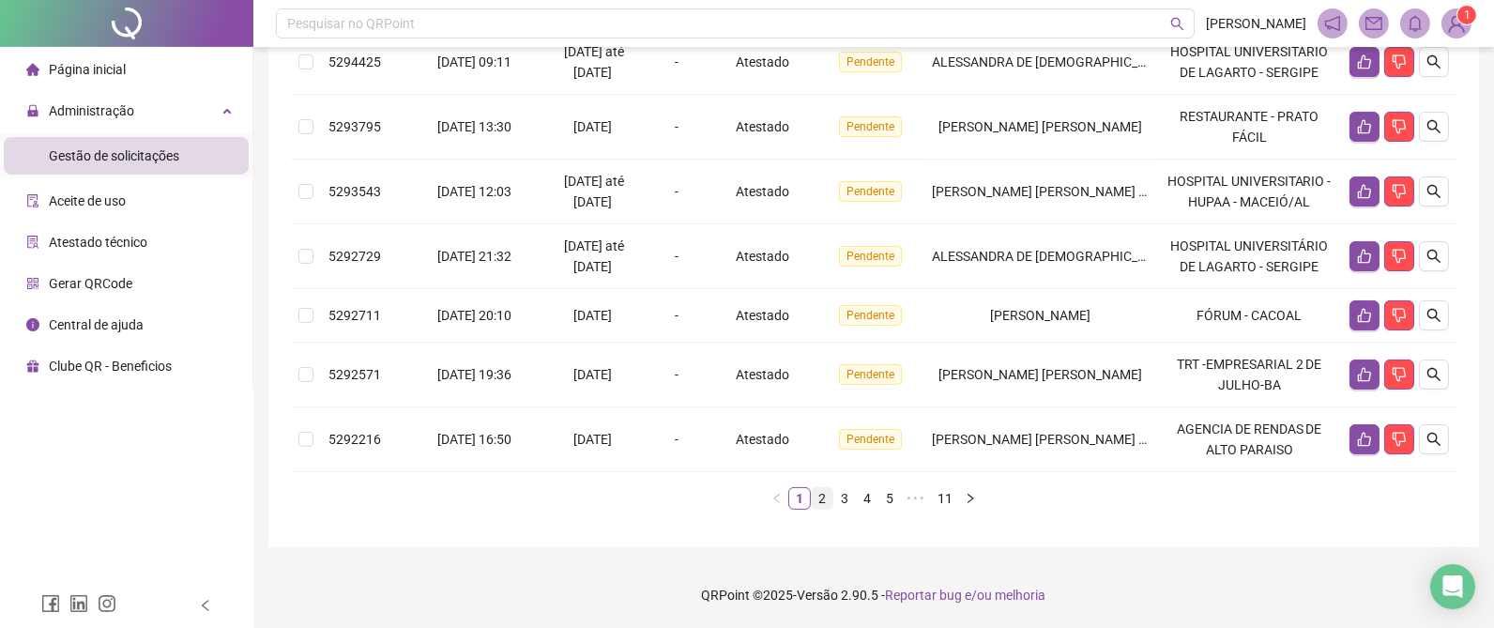
click at [824, 492] on link "2" at bounding box center [822, 498] width 21 height 21
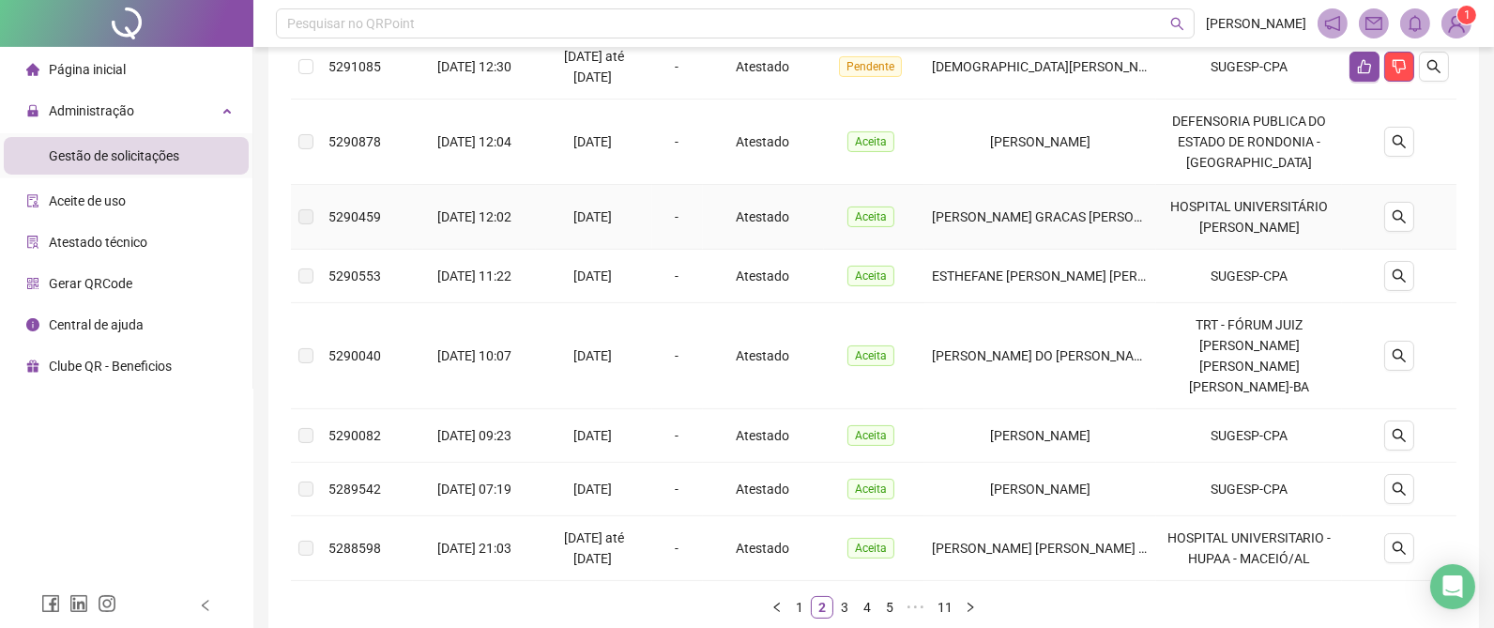
scroll to position [563, 0]
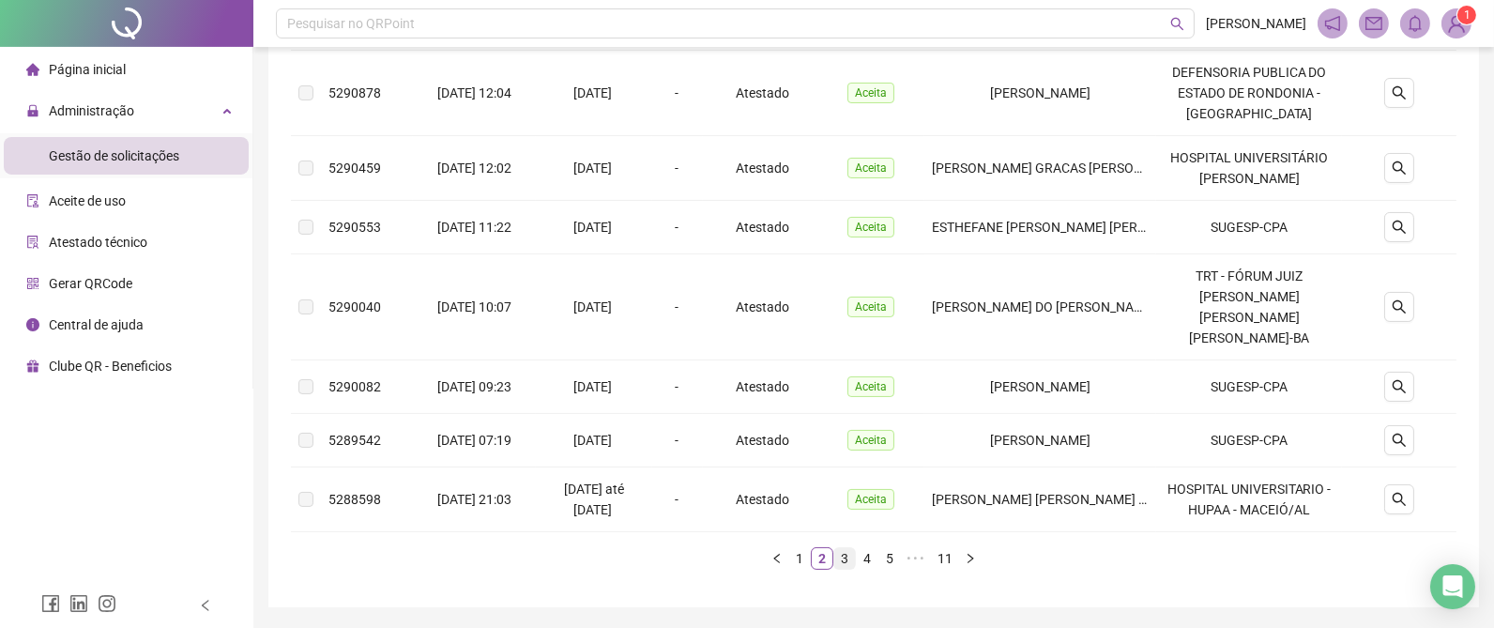
click at [843, 548] on link "3" at bounding box center [844, 558] width 21 height 21
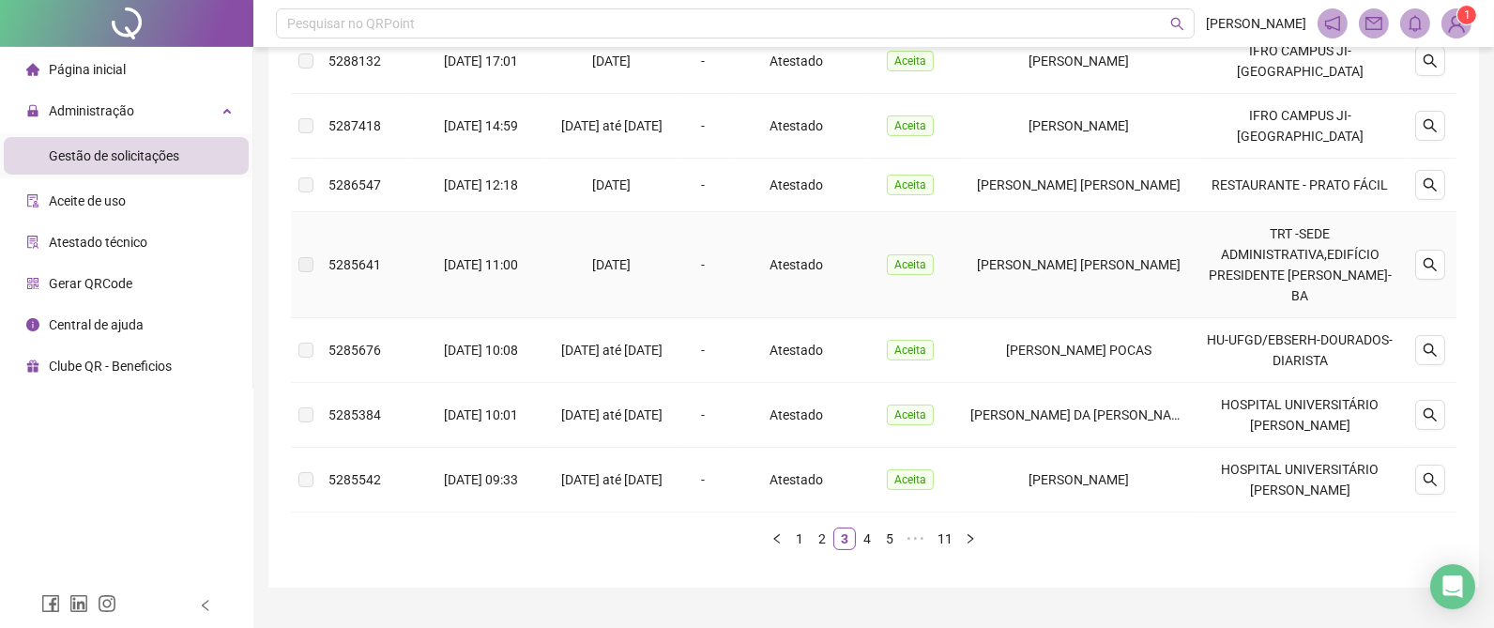
scroll to position [604, 0]
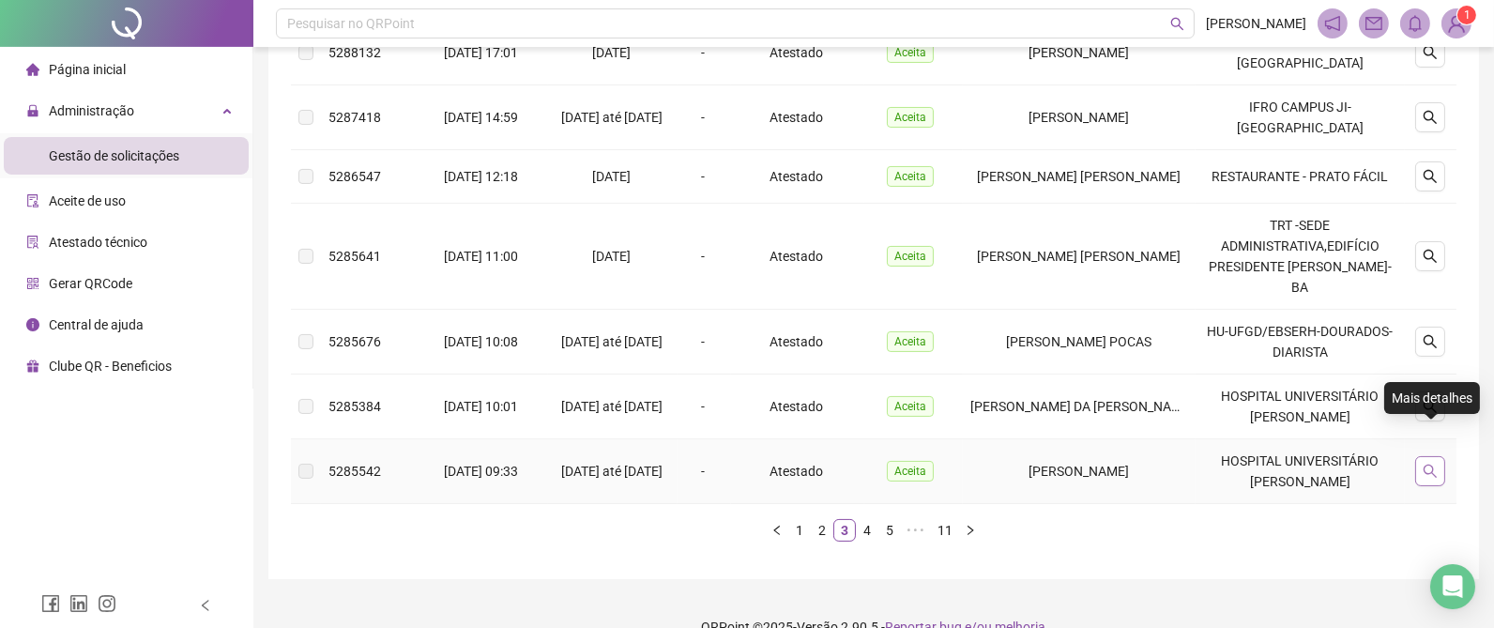
click at [1429, 464] on icon "search" at bounding box center [1430, 471] width 15 height 15
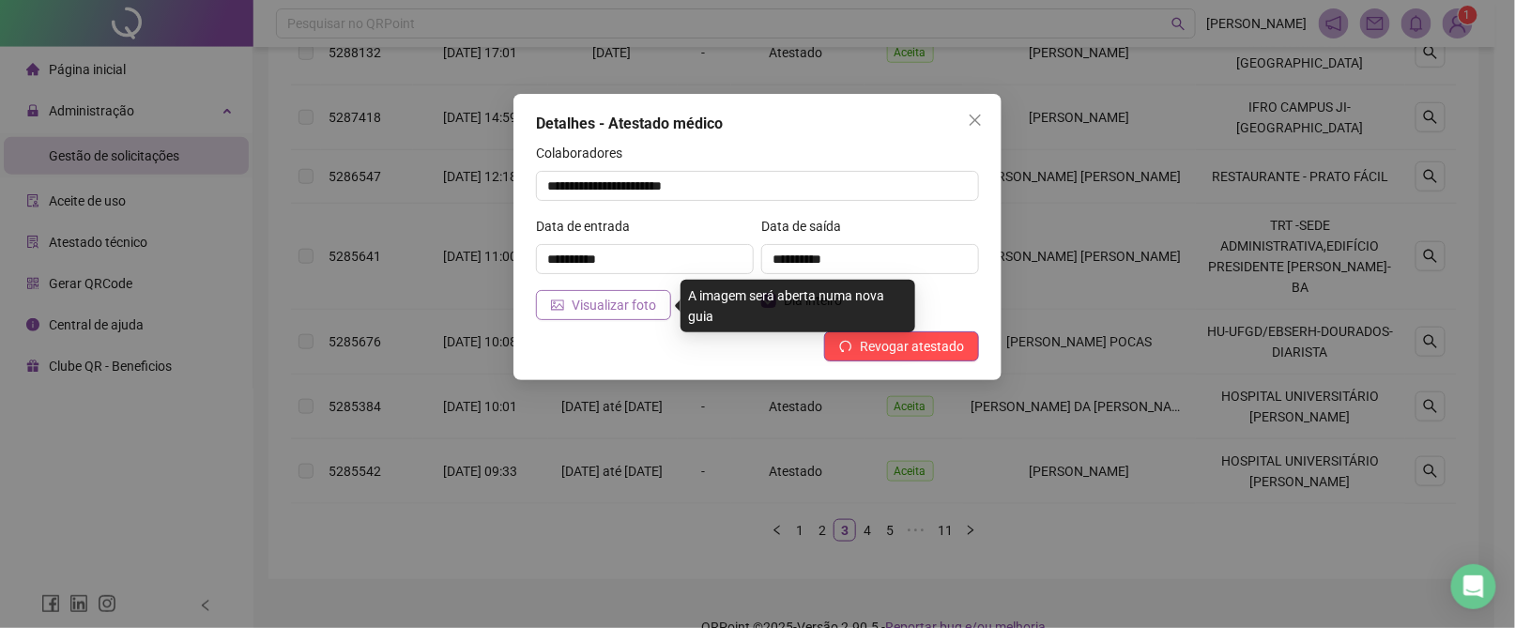
click at [559, 292] on button "Visualizar foto" at bounding box center [603, 305] width 135 height 30
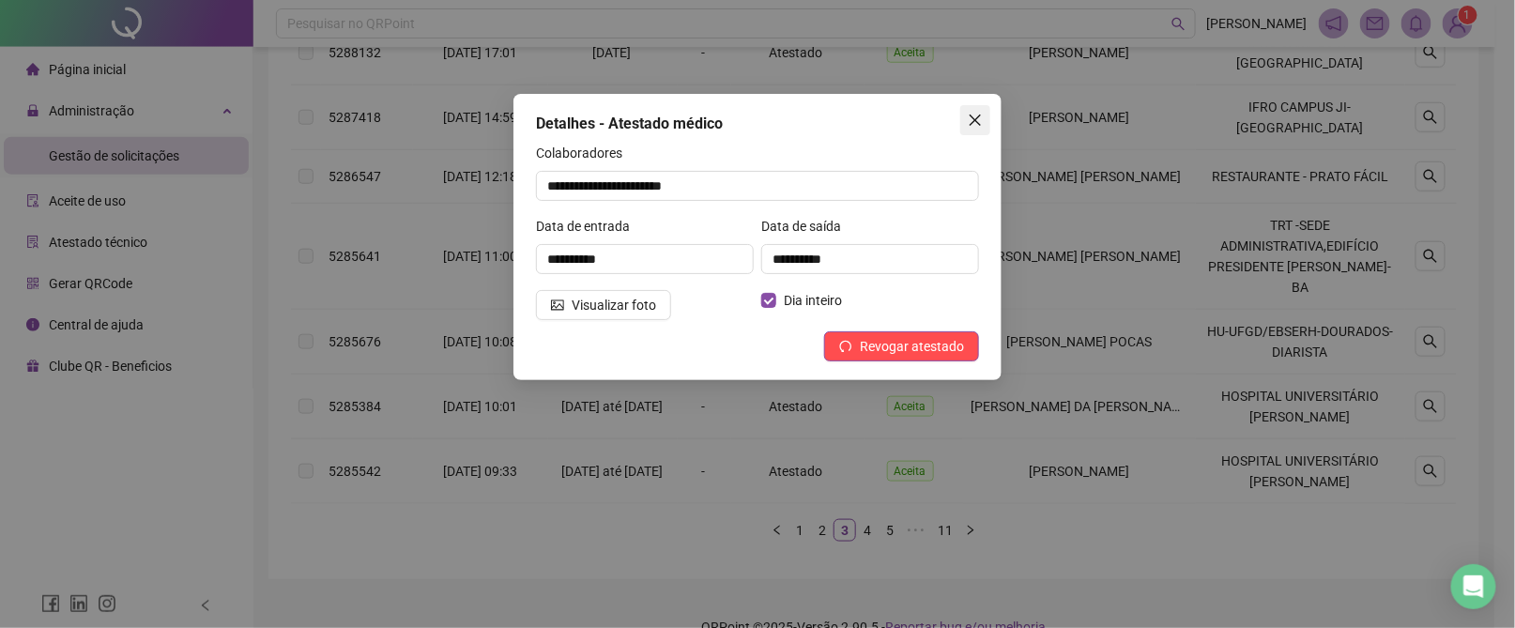
click at [970, 115] on icon "close" at bounding box center [975, 120] width 11 height 11
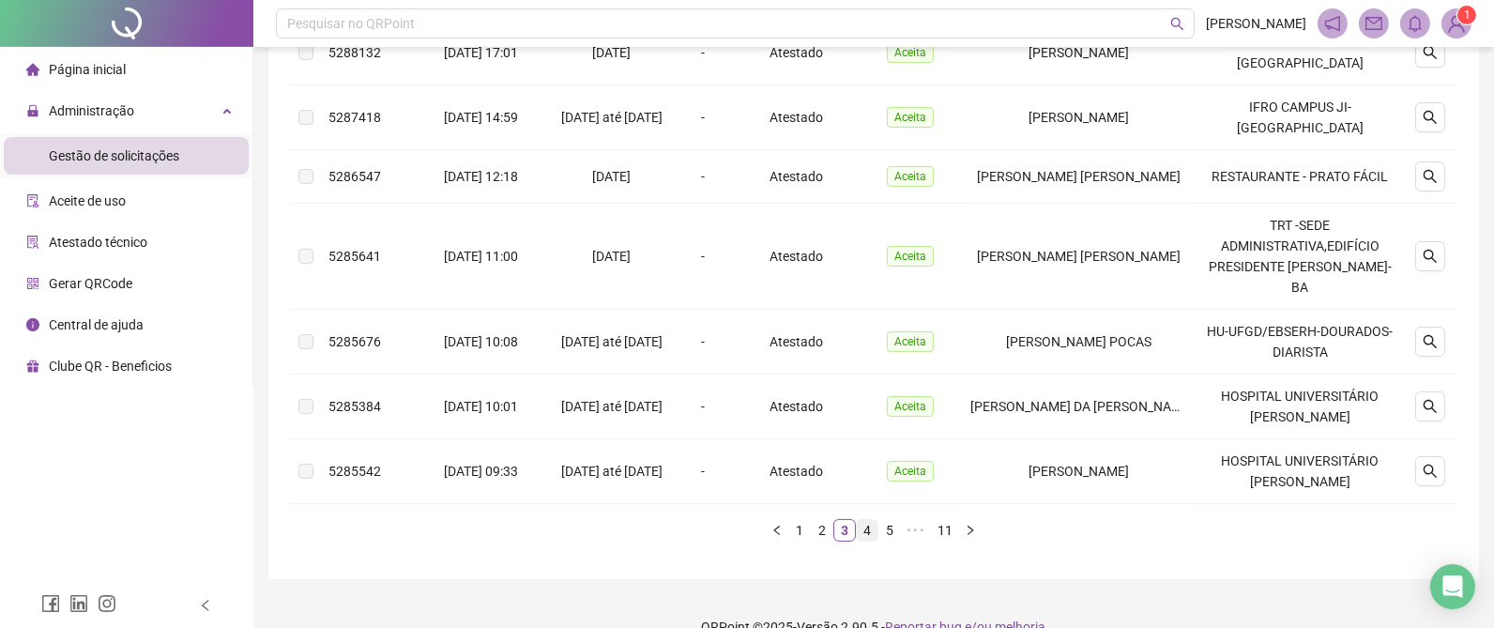
click at [868, 520] on link "4" at bounding box center [867, 530] width 21 height 21
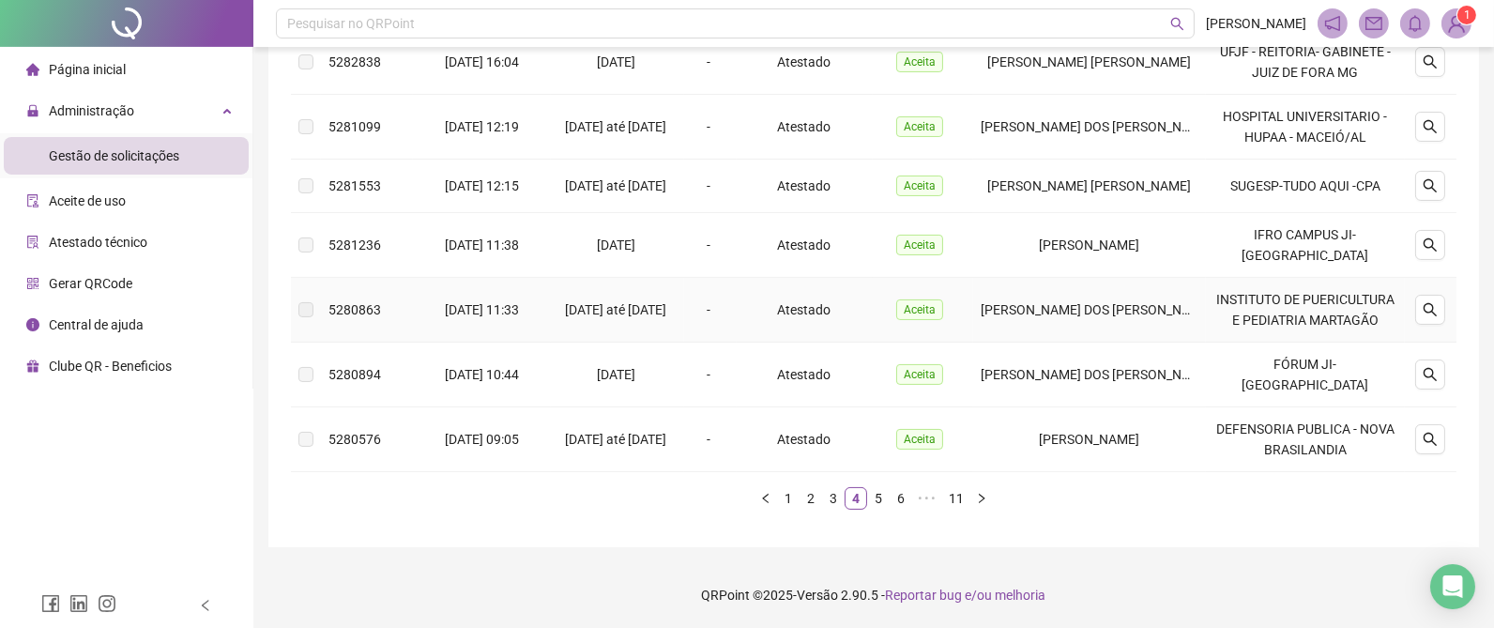
scroll to position [0, 0]
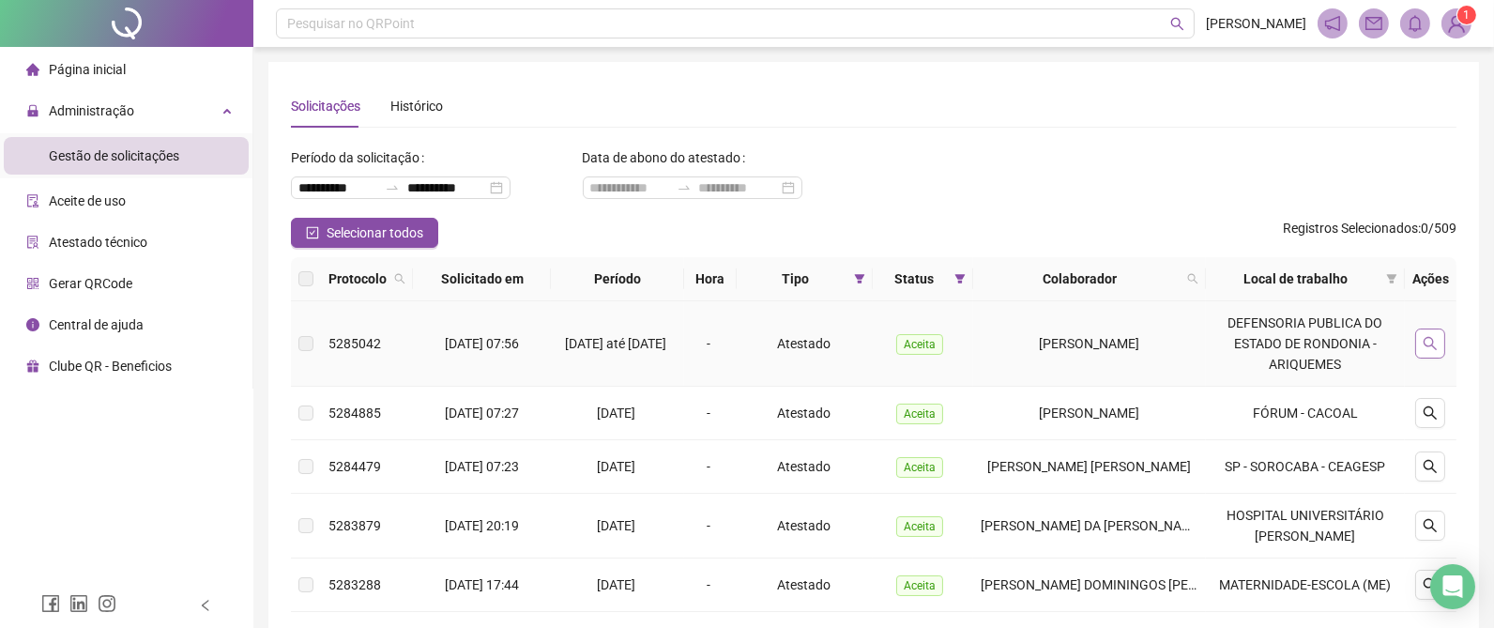
click at [1433, 343] on icon "search" at bounding box center [1430, 343] width 15 height 15
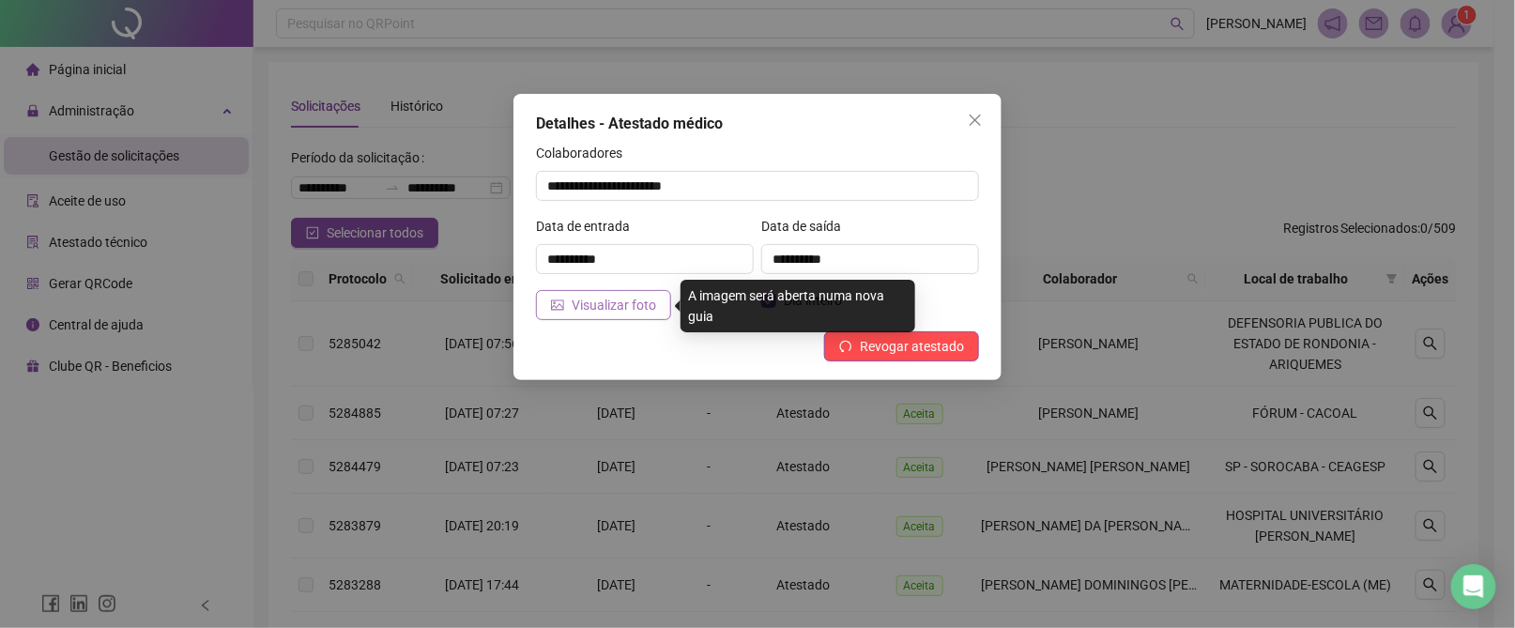
click at [596, 305] on span "Visualizar foto" at bounding box center [614, 305] width 84 height 21
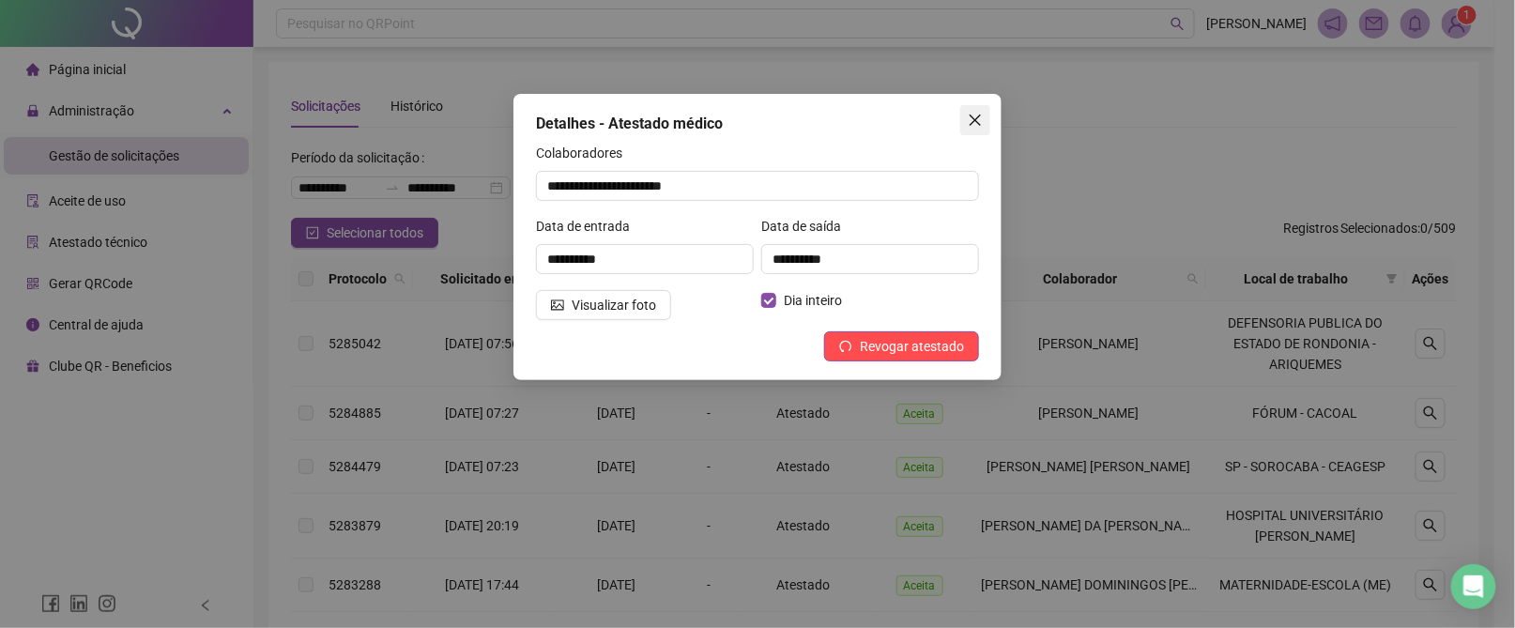
click at [970, 122] on icon "close" at bounding box center [975, 120] width 15 height 15
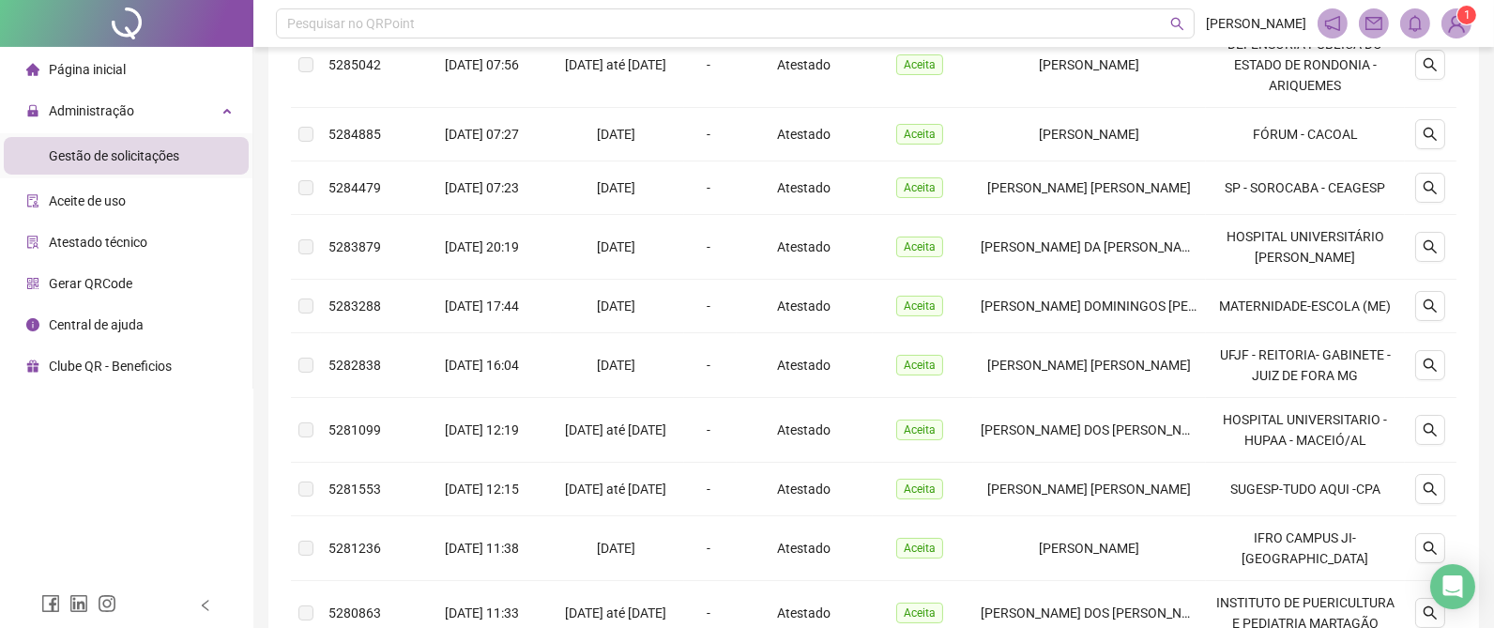
scroll to position [282, 0]
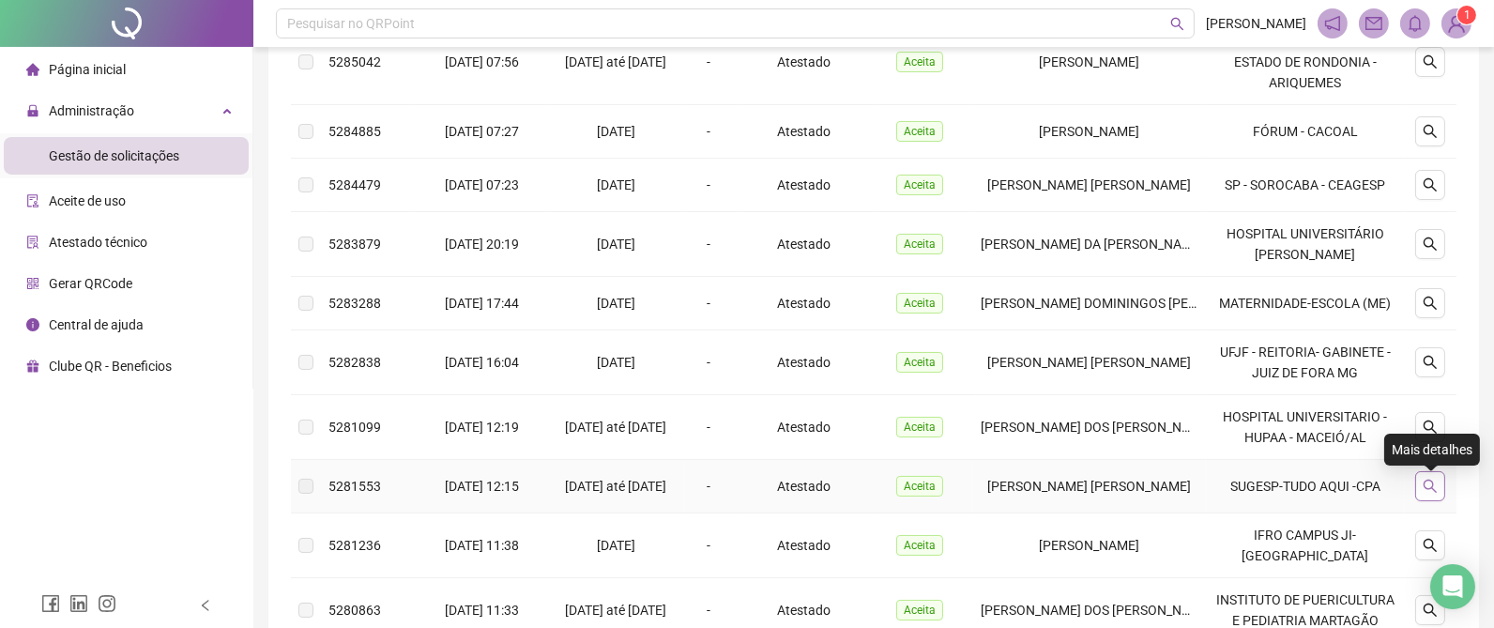
click at [1433, 484] on icon "search" at bounding box center [1430, 486] width 15 height 15
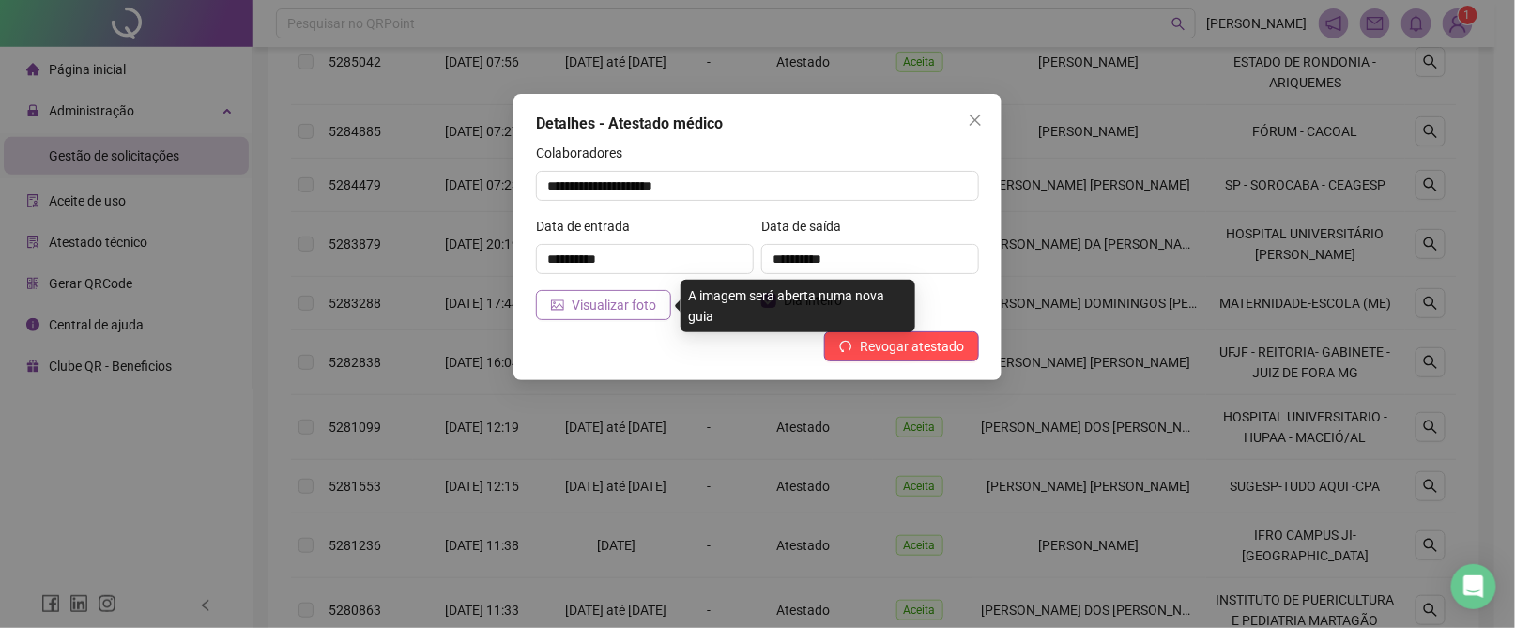
click at [596, 308] on span "Visualizar foto" at bounding box center [614, 305] width 84 height 21
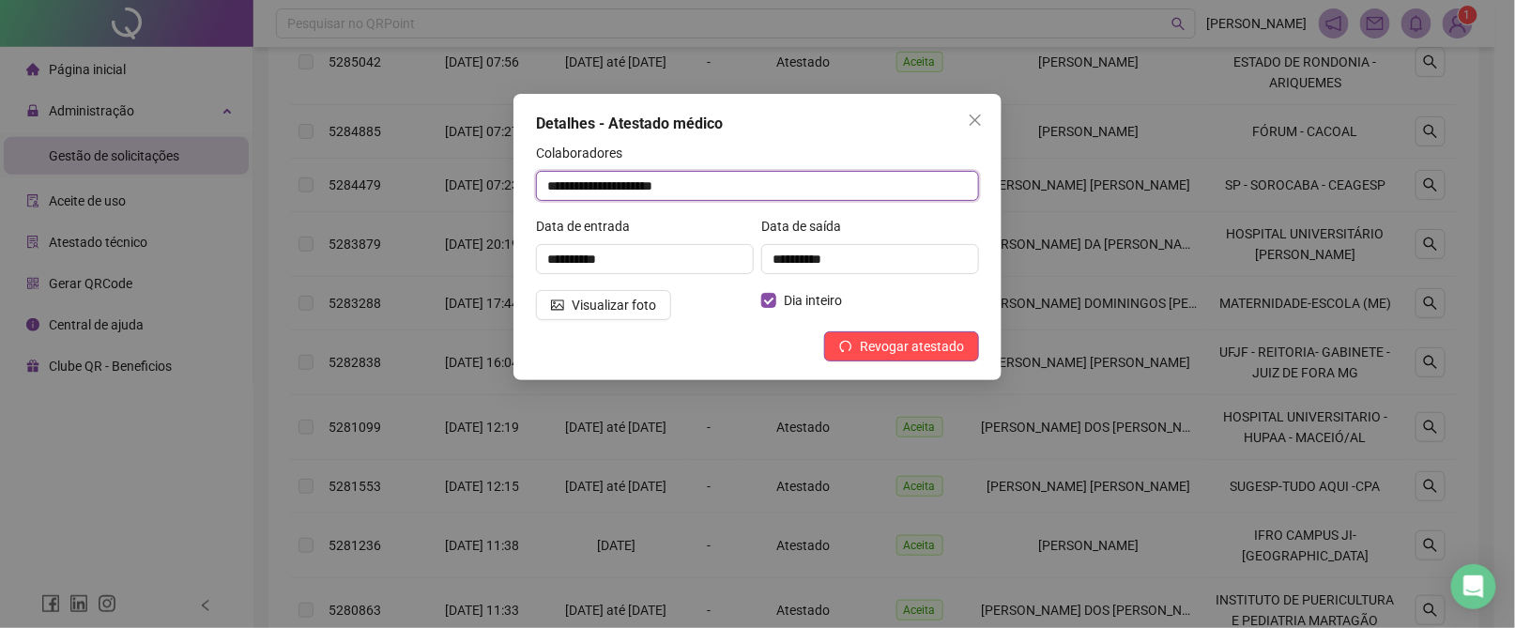
drag, startPoint x: 714, startPoint y: 180, endPoint x: 525, endPoint y: 180, distance: 189.6
click at [525, 180] on div "**********" at bounding box center [757, 237] width 488 height 286
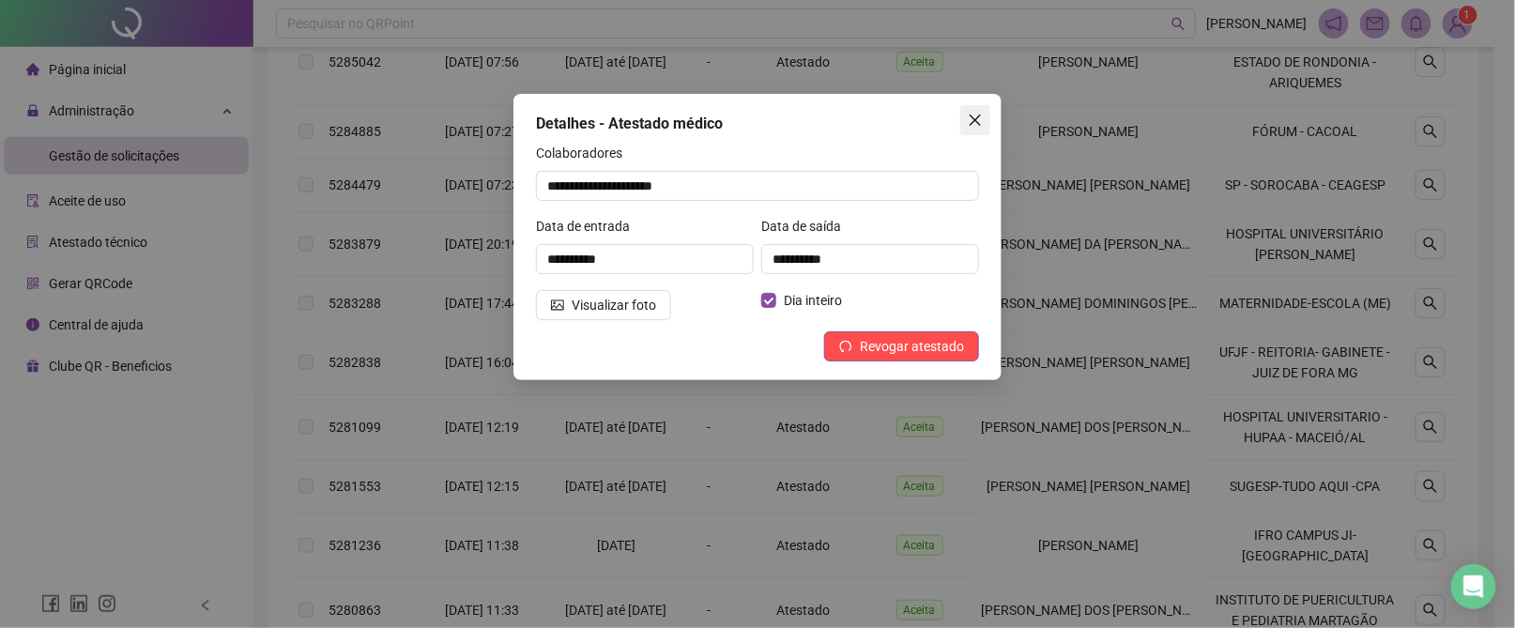
click at [971, 121] on icon "close" at bounding box center [975, 120] width 15 height 15
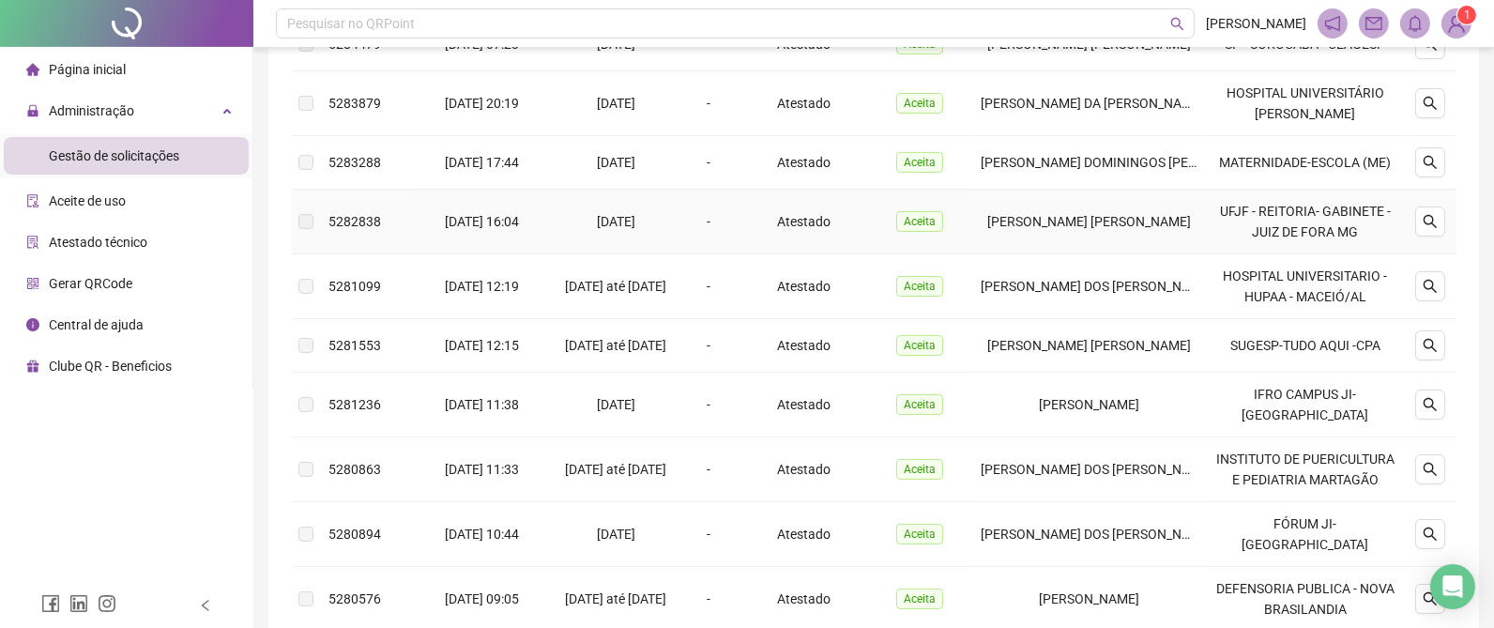
scroll to position [563, 0]
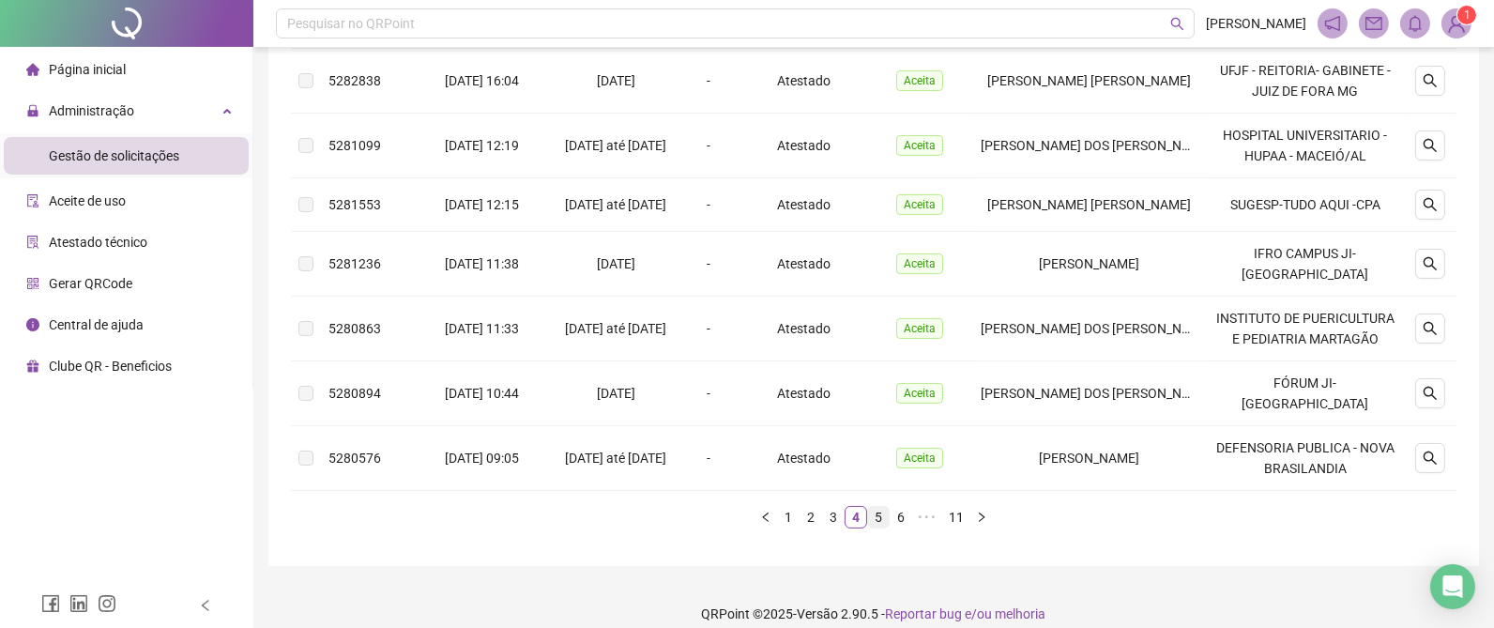
click at [879, 525] on link "5" at bounding box center [878, 517] width 21 height 21
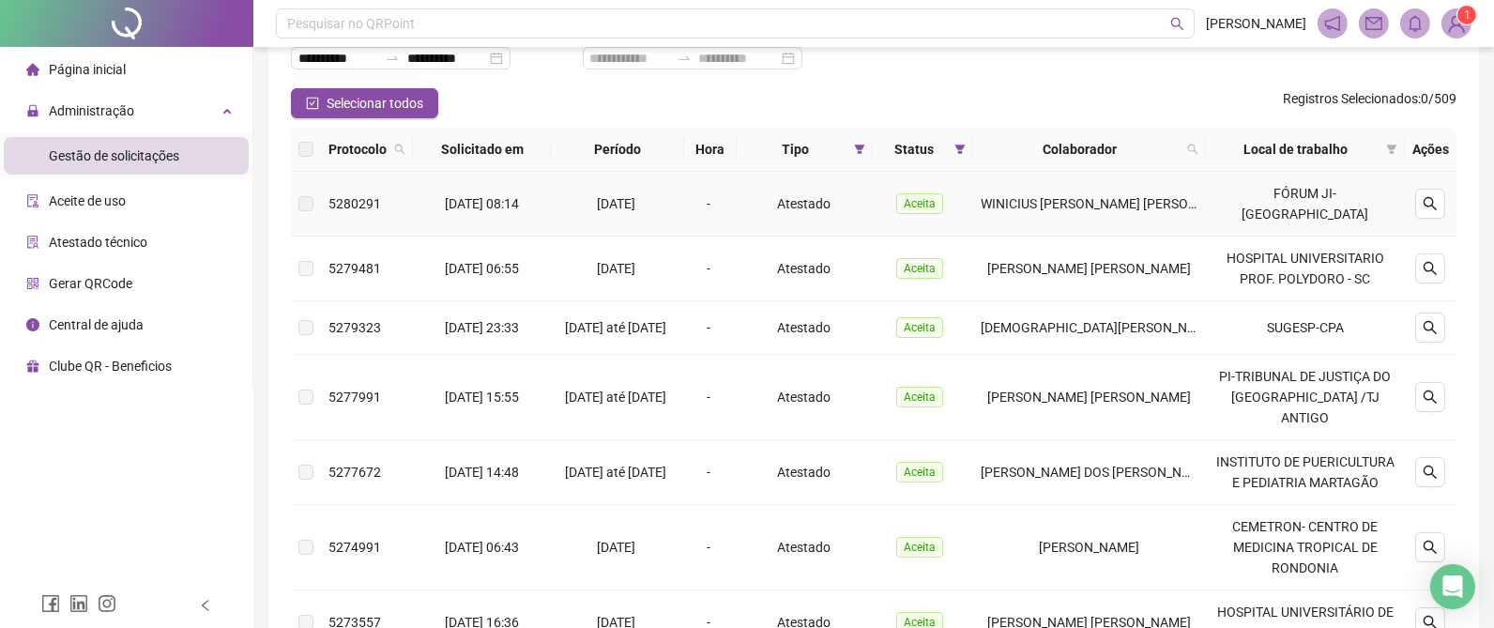
scroll to position [282, 0]
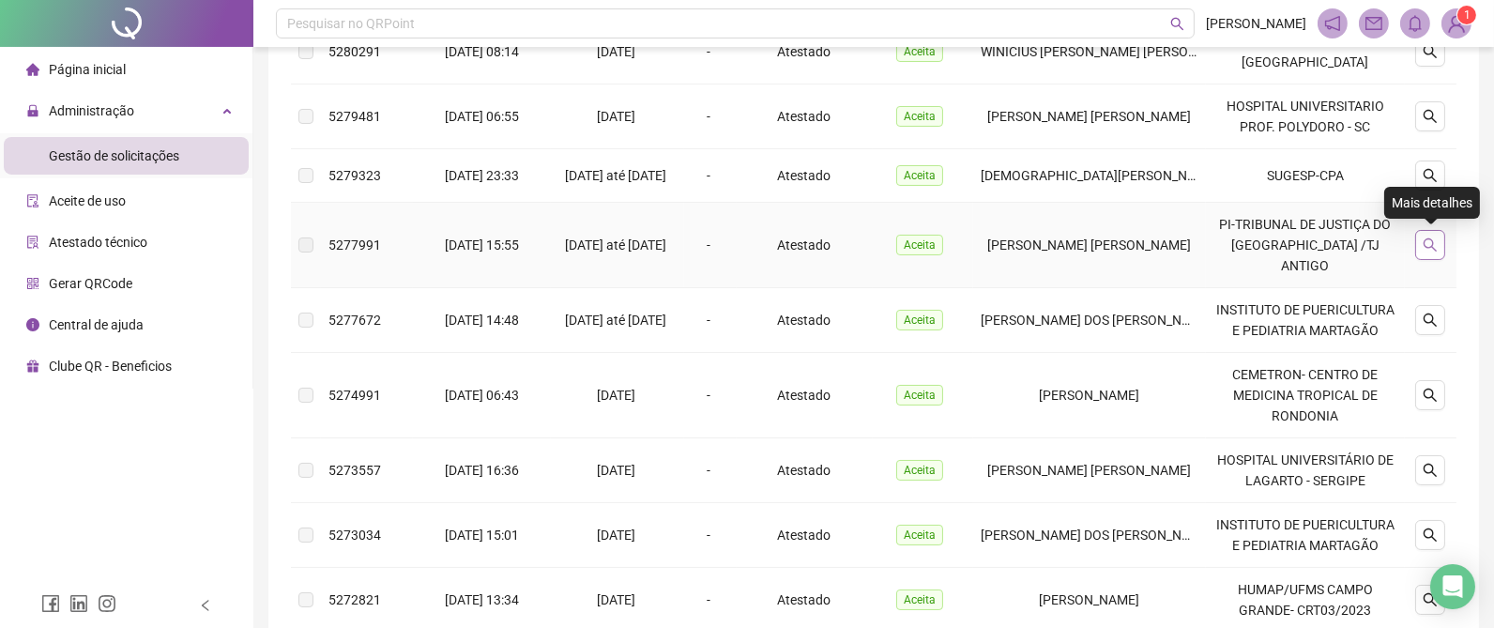
click at [1424, 236] on button "button" at bounding box center [1430, 245] width 30 height 30
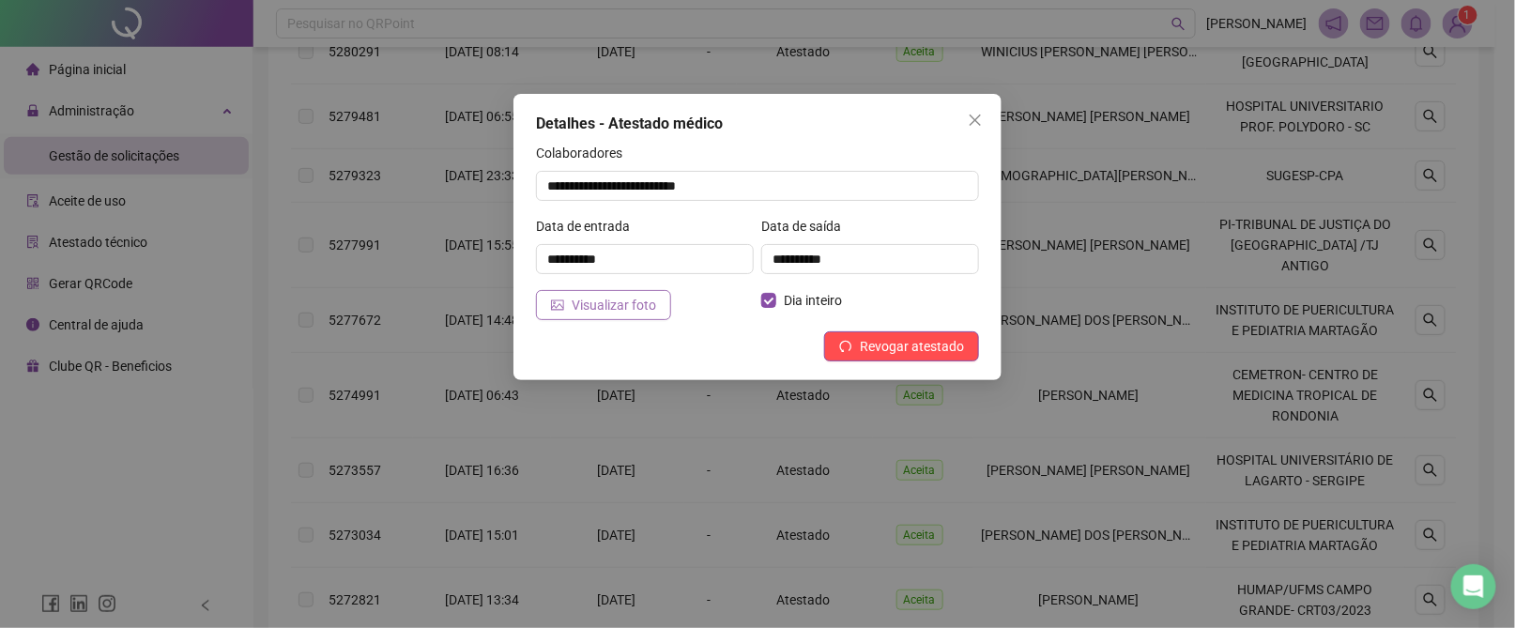
click at [615, 308] on span "Visualizar foto" at bounding box center [614, 305] width 84 height 21
click at [984, 118] on span "Close" at bounding box center [975, 120] width 30 height 15
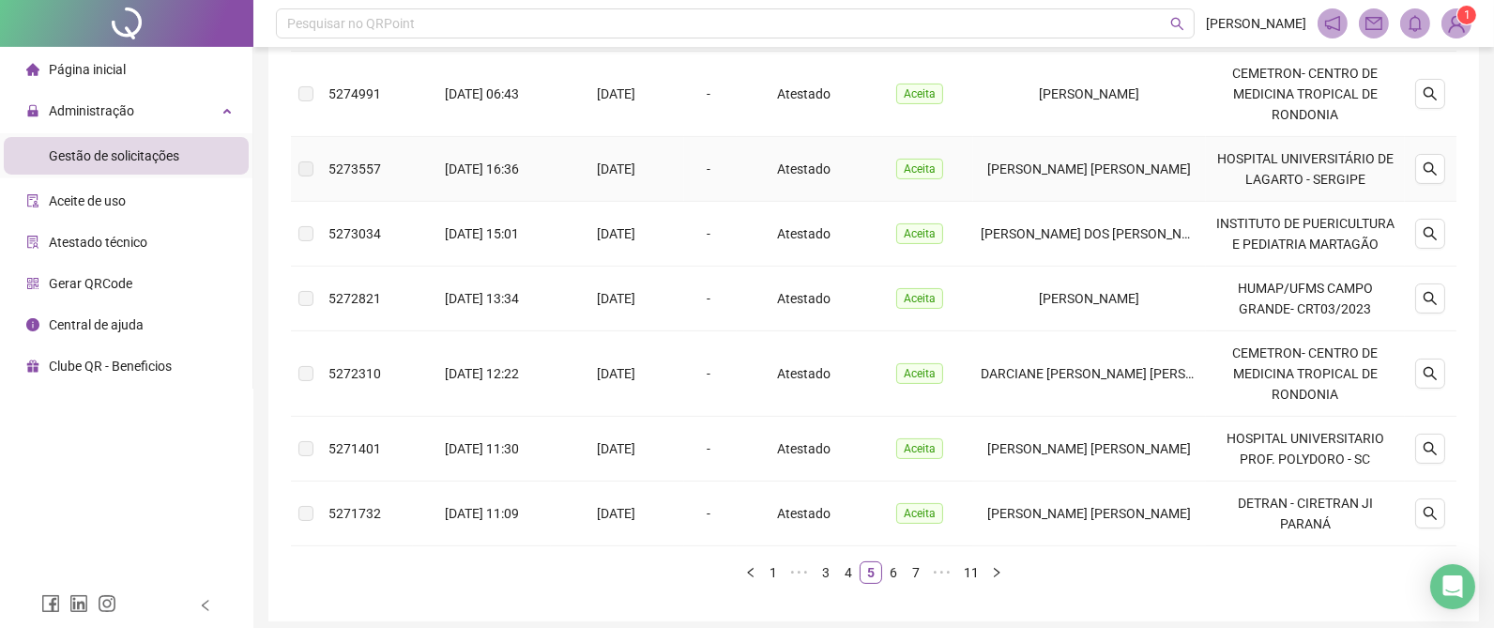
scroll to position [699, 0]
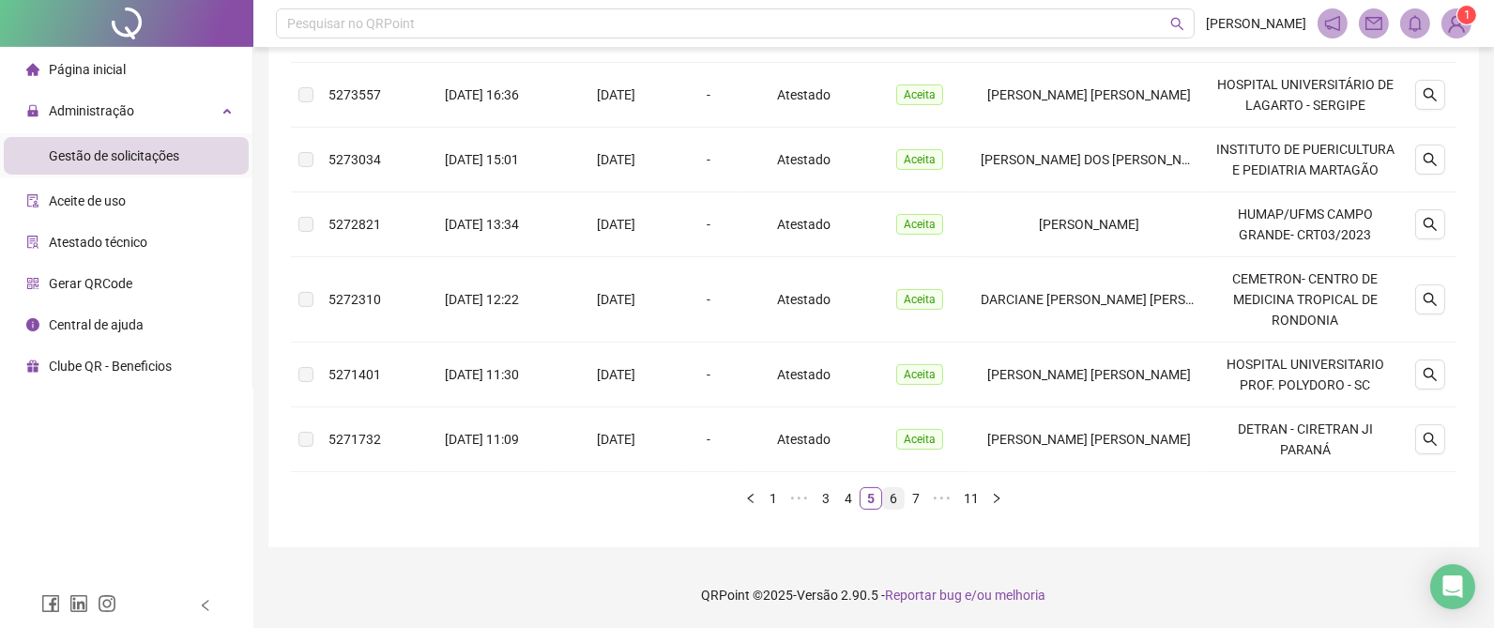
click at [896, 497] on link "6" at bounding box center [893, 498] width 21 height 21
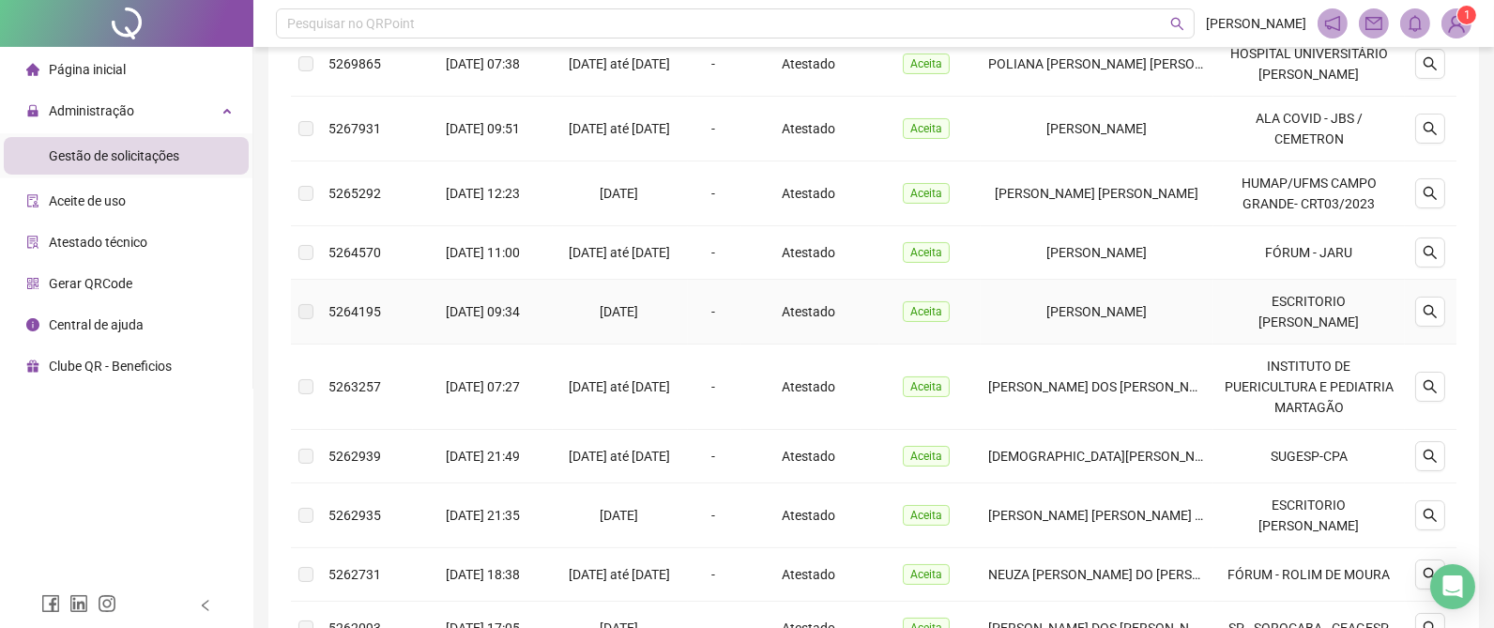
scroll to position [193, 0]
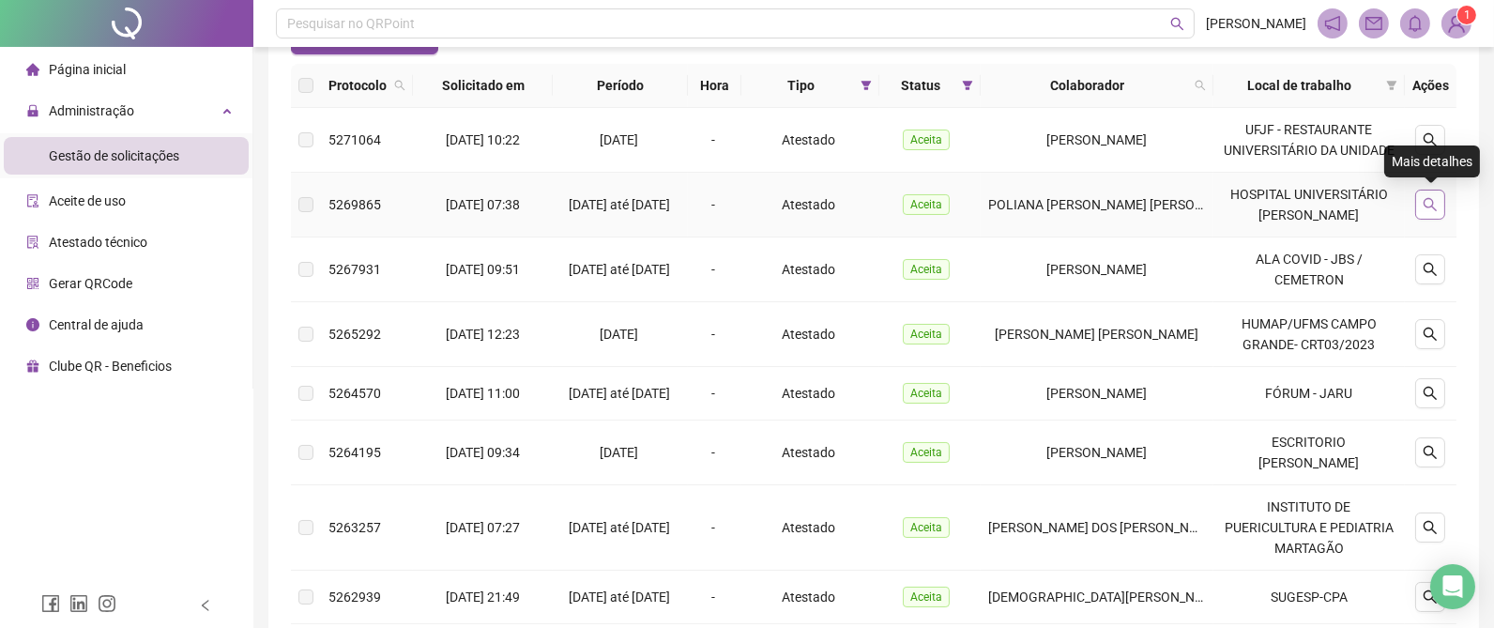
click at [1424, 197] on icon "search" at bounding box center [1430, 204] width 15 height 15
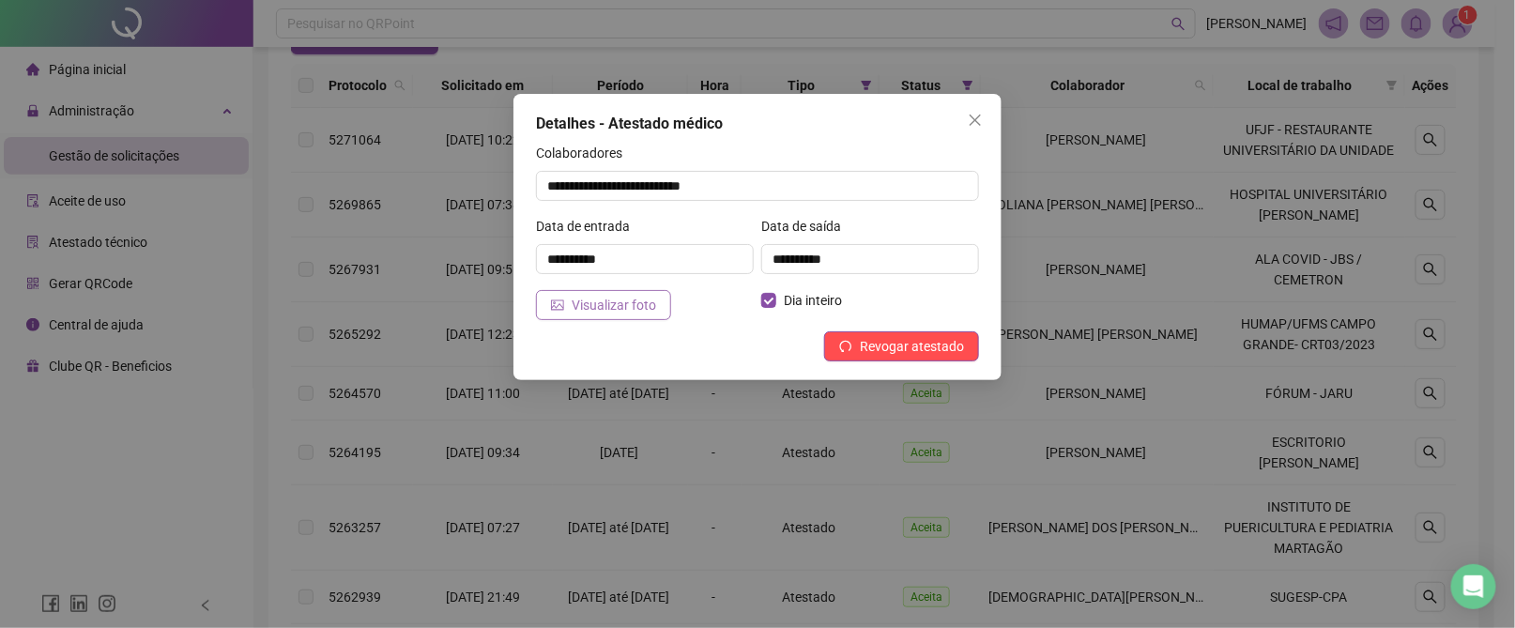
click at [614, 295] on span "Visualizar foto" at bounding box center [614, 305] width 84 height 21
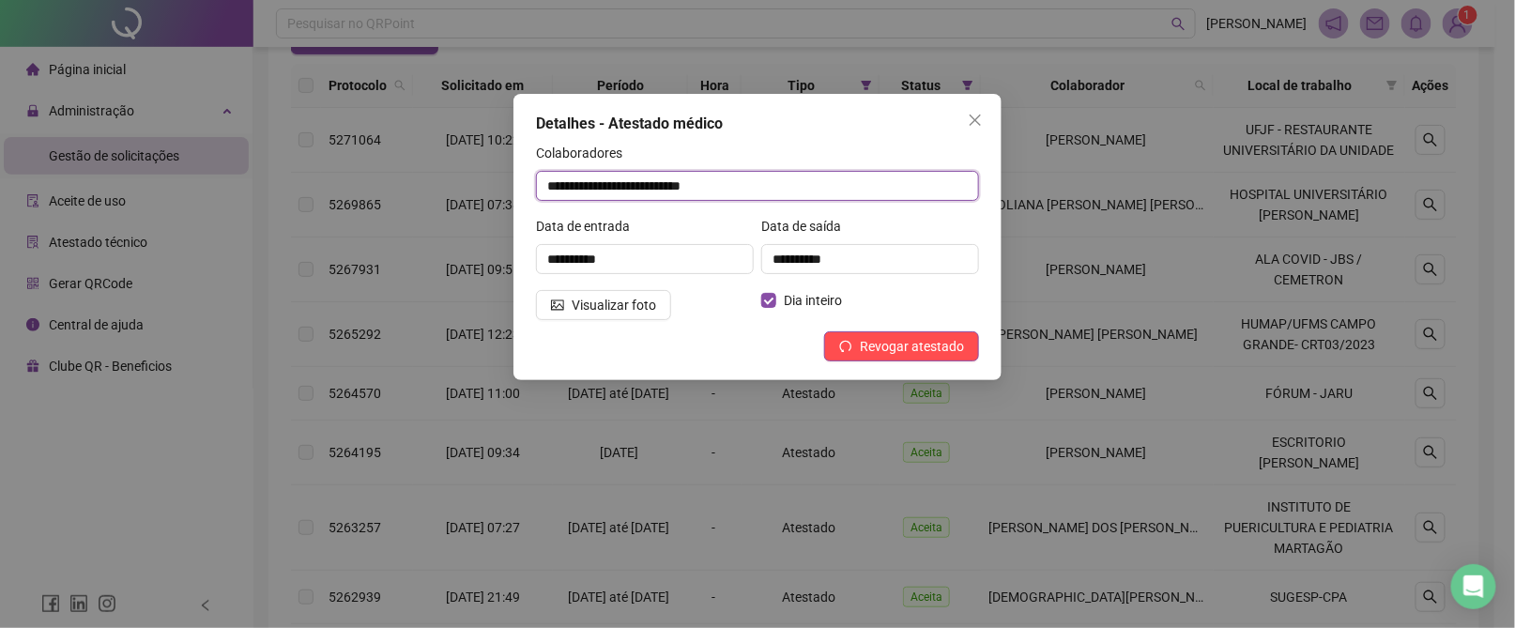
drag, startPoint x: 752, startPoint y: 190, endPoint x: 519, endPoint y: 171, distance: 233.5
click at [519, 171] on div "**********" at bounding box center [757, 237] width 488 height 286
click at [980, 122] on icon "close" at bounding box center [975, 120] width 15 height 15
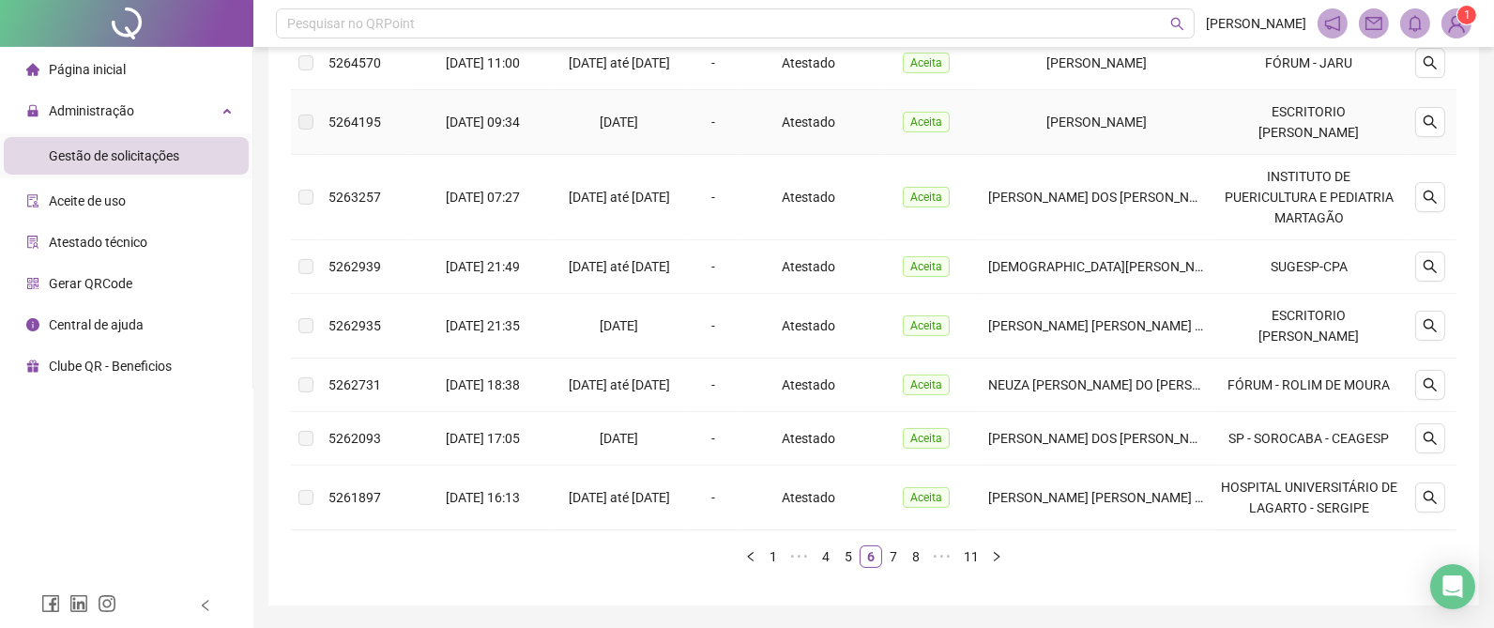
scroll to position [616, 0]
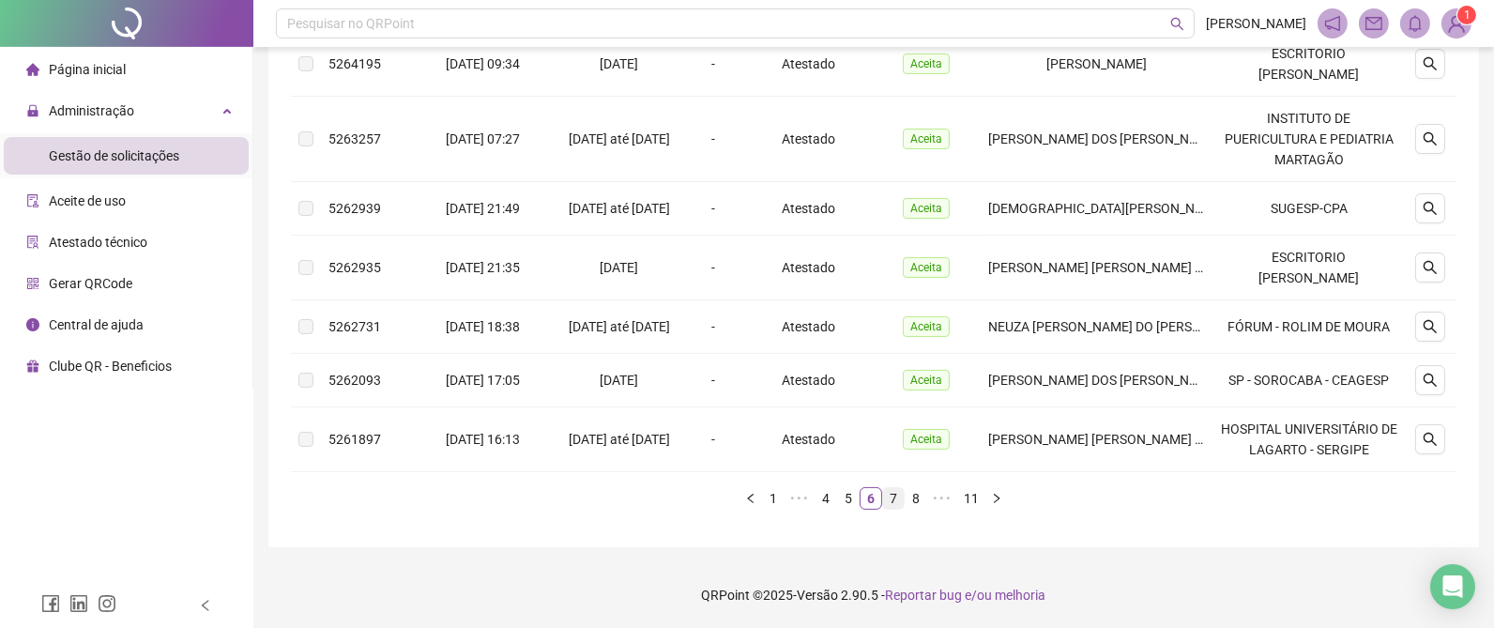
click at [895, 495] on link "7" at bounding box center [893, 498] width 21 height 21
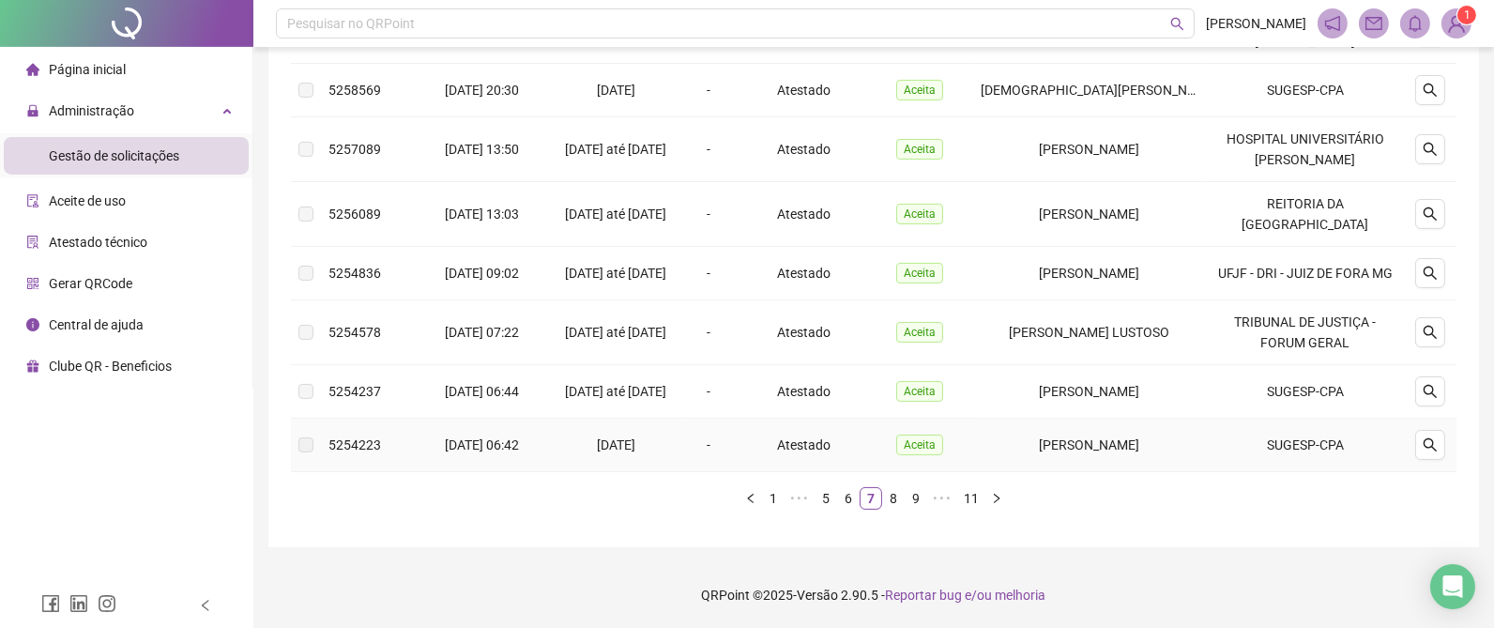
scroll to position [475, 0]
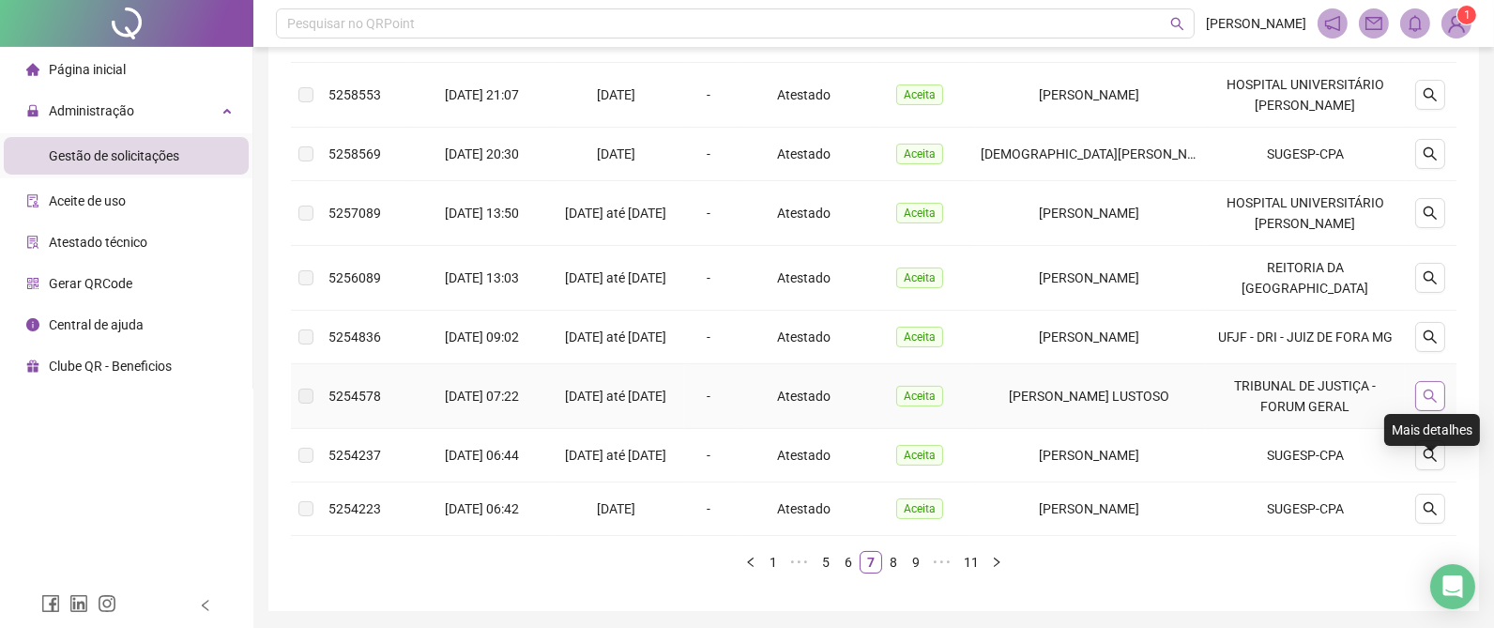
click at [1427, 404] on icon "search" at bounding box center [1430, 396] width 15 height 15
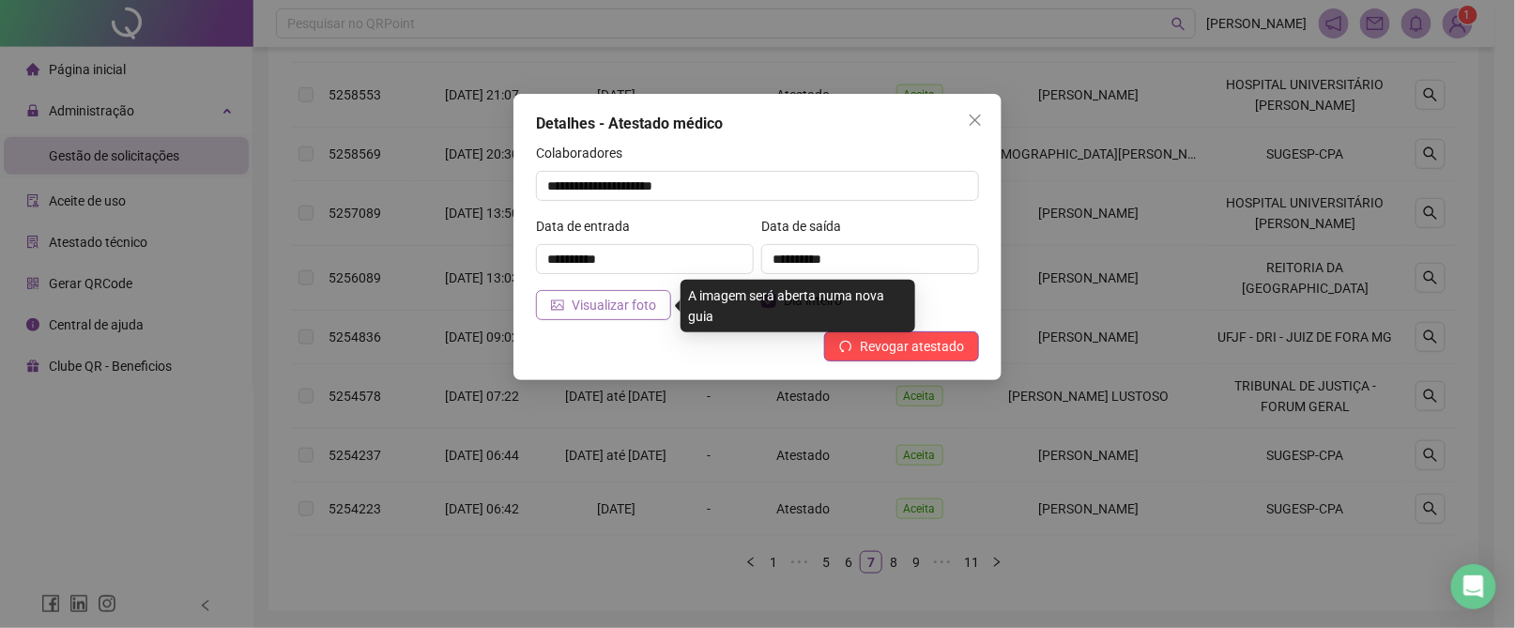
click at [589, 299] on span "Visualizar foto" at bounding box center [614, 305] width 84 height 21
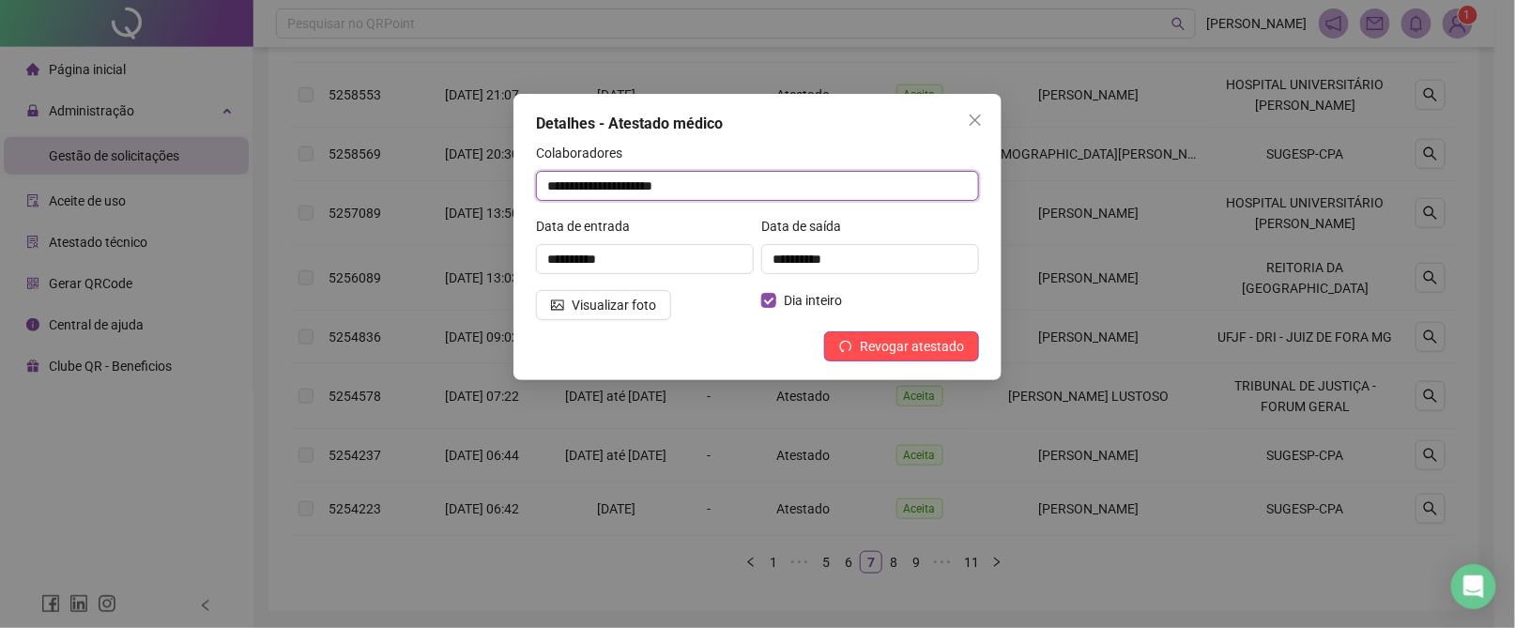
click at [454, 184] on div "**********" at bounding box center [757, 314] width 1515 height 628
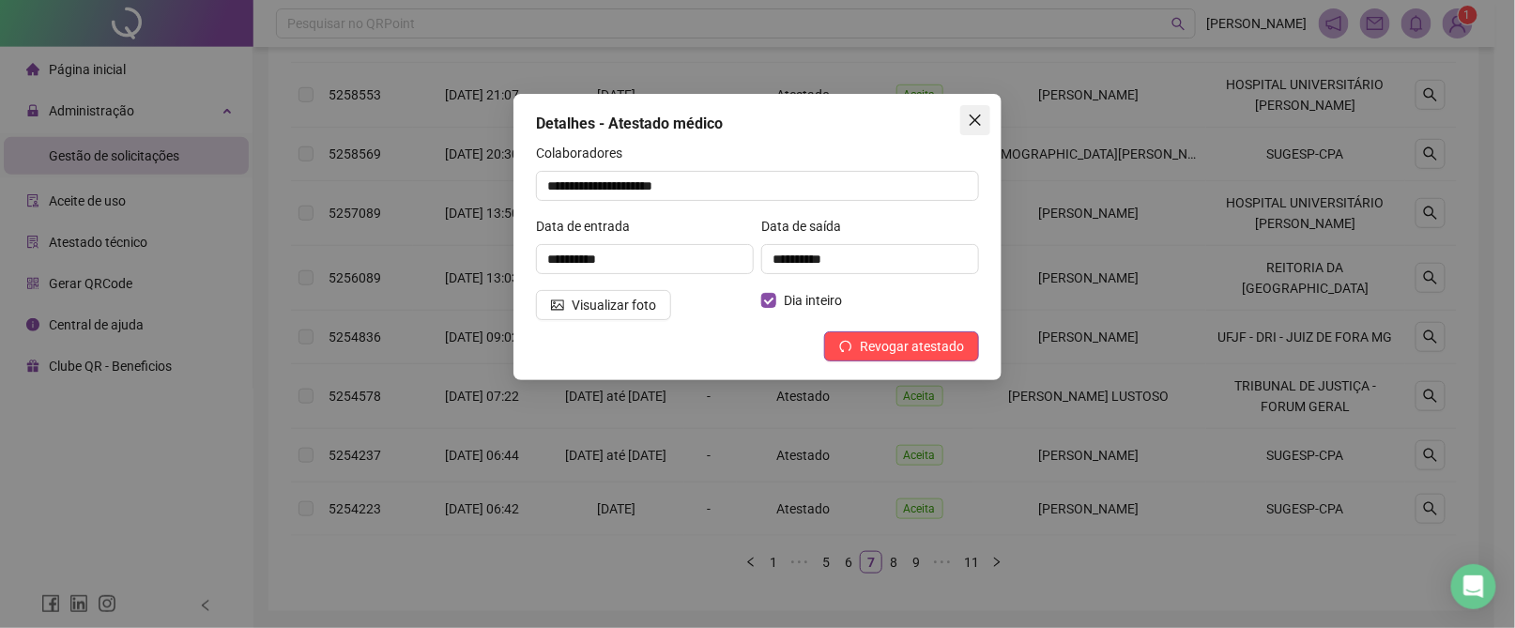
click at [976, 121] on icon "close" at bounding box center [975, 120] width 11 height 11
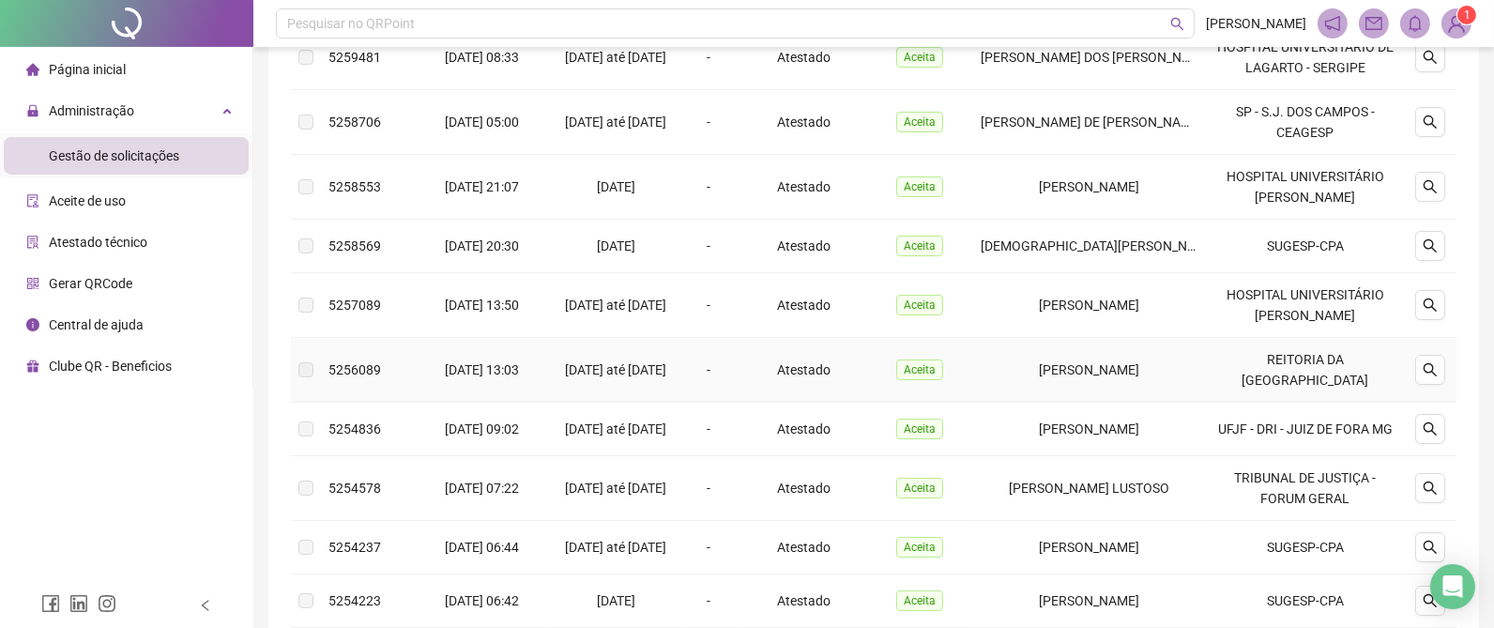
scroll to position [334, 0]
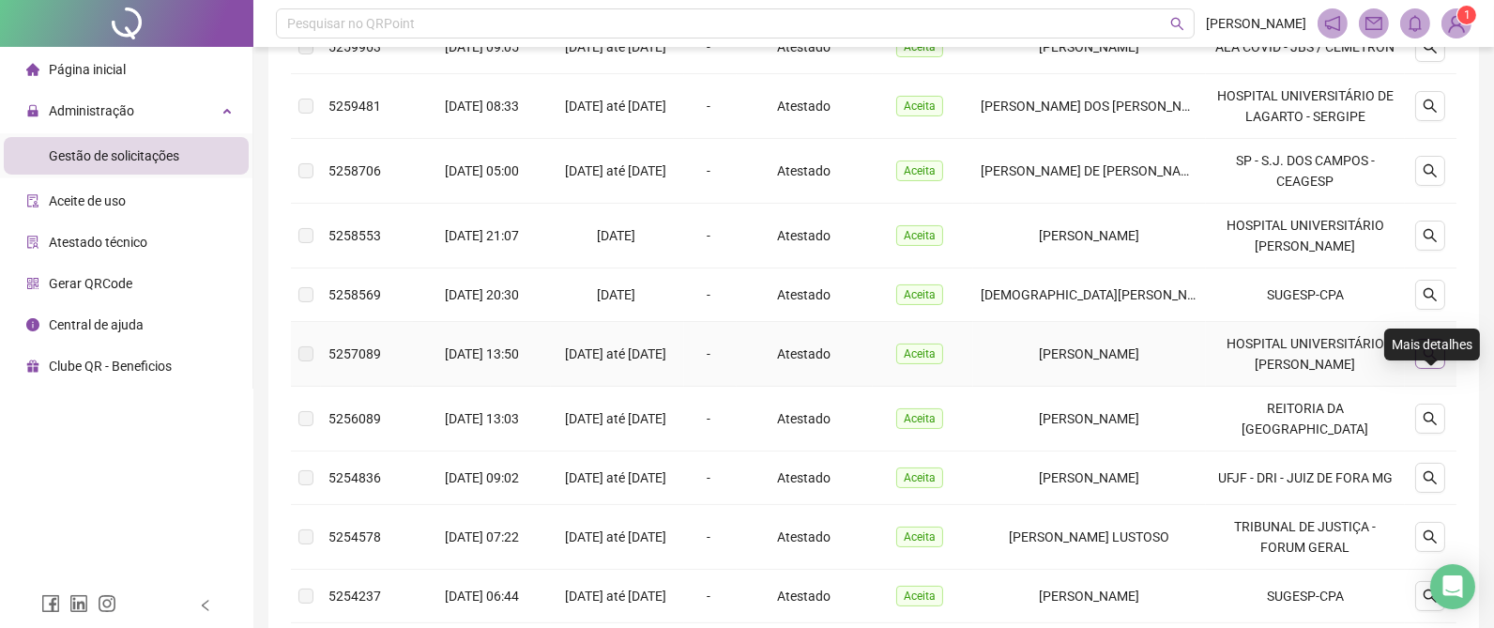
click at [1437, 361] on icon "search" at bounding box center [1430, 353] width 15 height 15
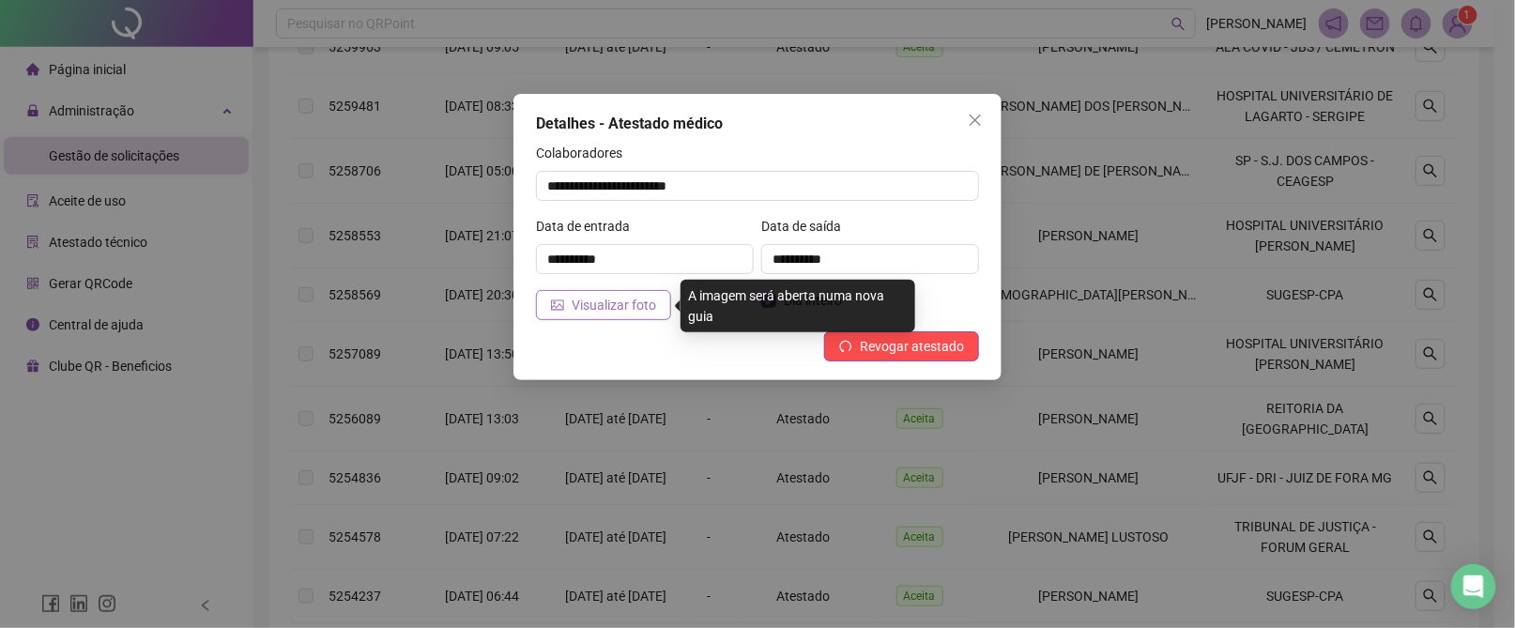
click at [616, 308] on span "Visualizar foto" at bounding box center [614, 305] width 84 height 21
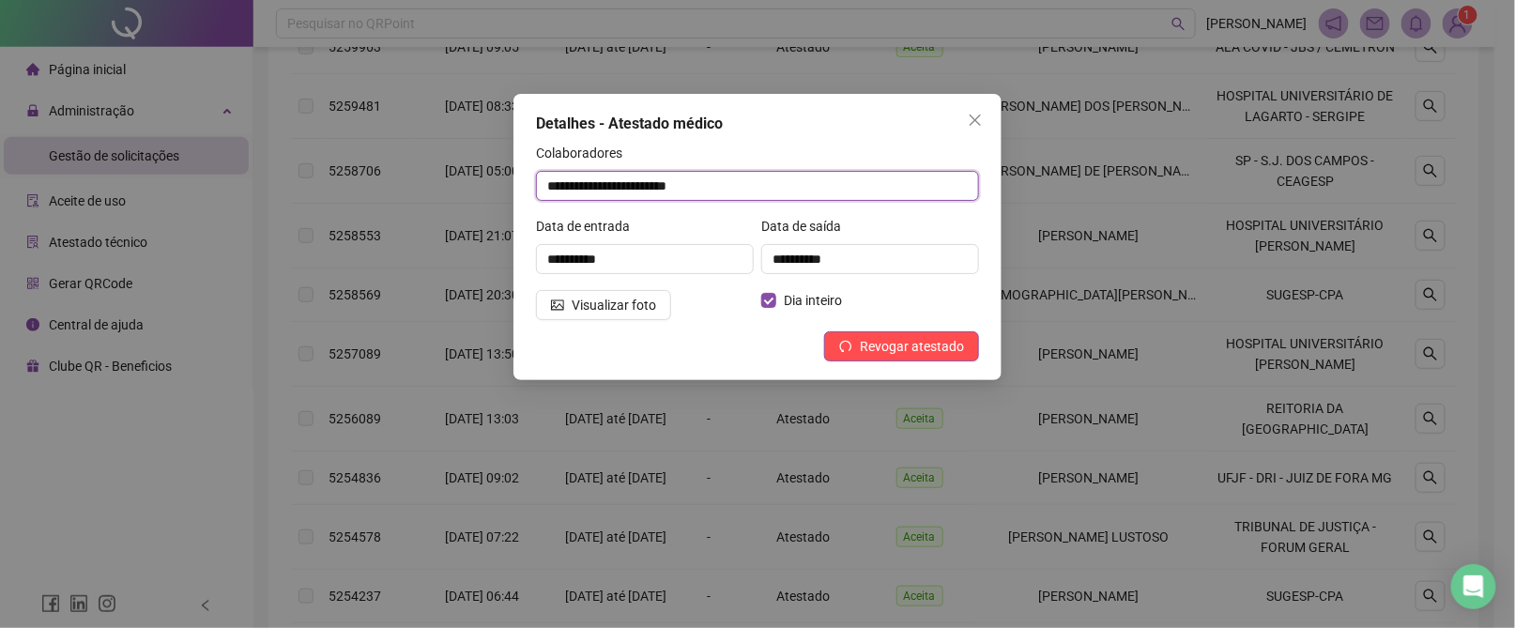
drag, startPoint x: 761, startPoint y: 191, endPoint x: 463, endPoint y: 192, distance: 298.5
click at [463, 192] on div "**********" at bounding box center [757, 314] width 1515 height 628
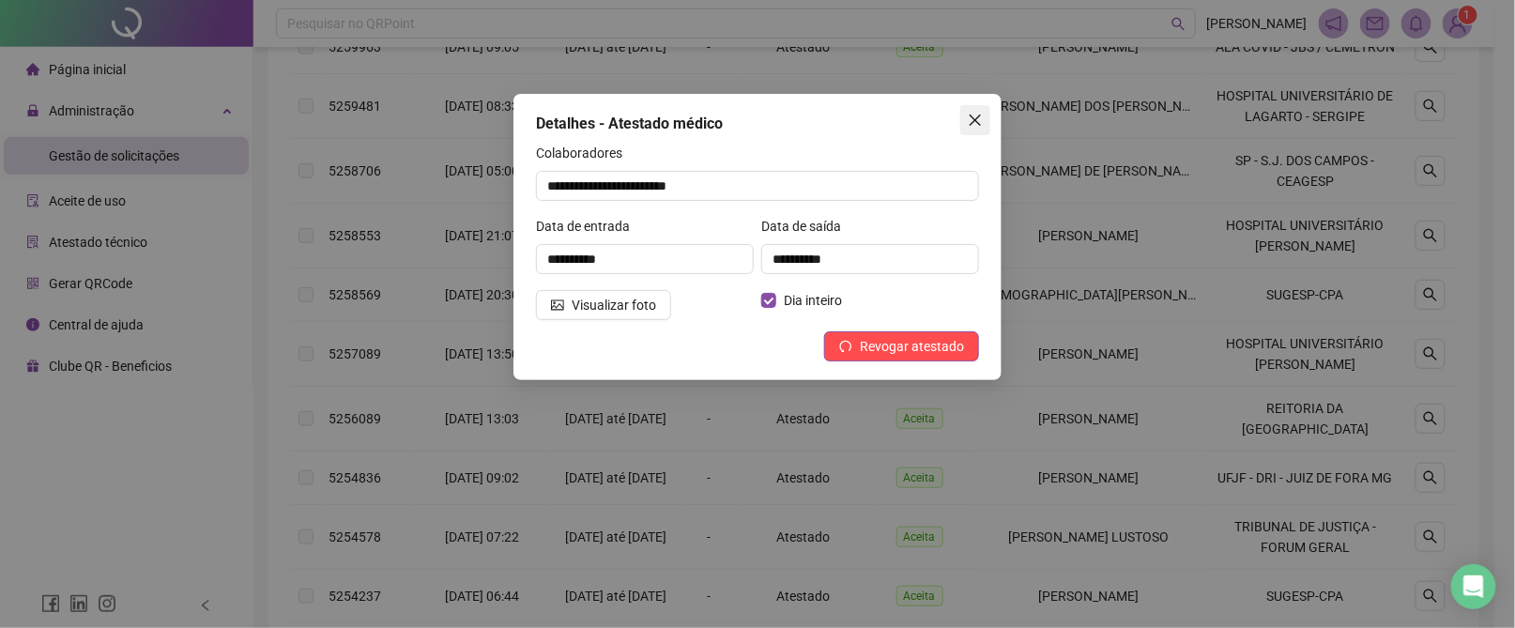
click at [980, 123] on icon "close" at bounding box center [975, 120] width 15 height 15
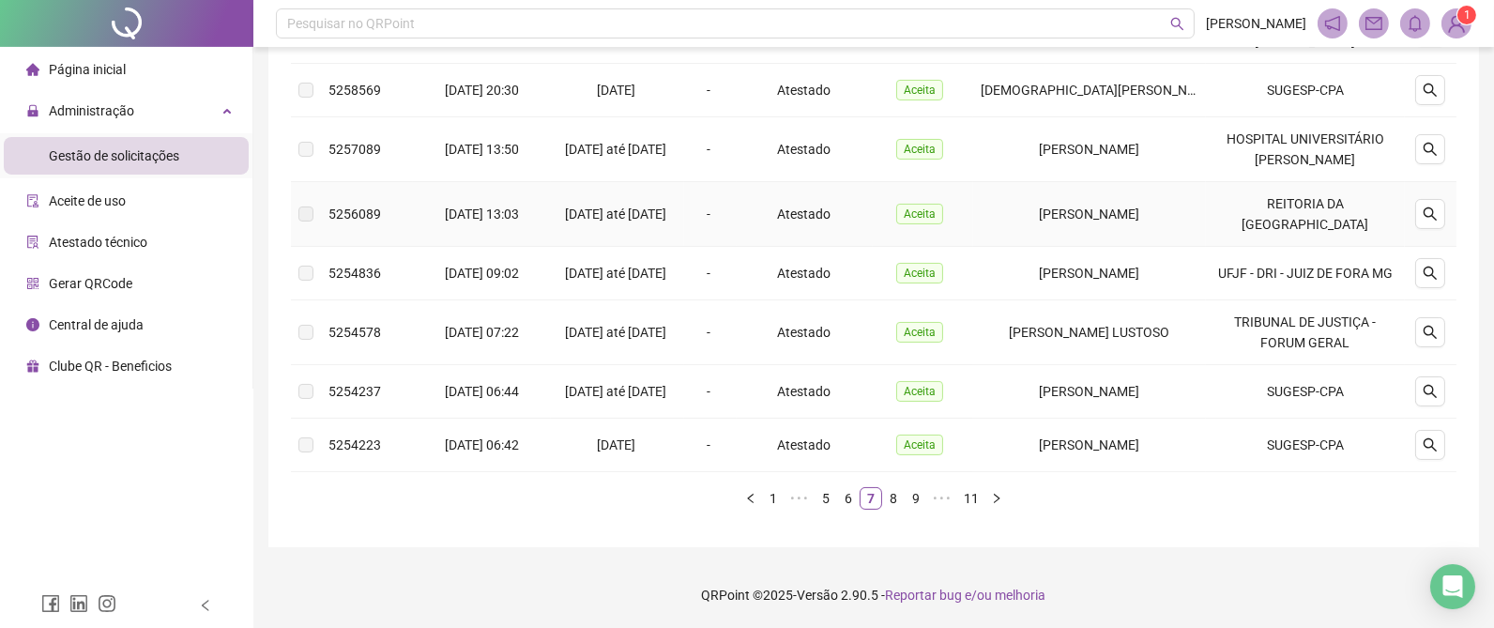
scroll to position [626, 0]
click at [894, 498] on link "8" at bounding box center [893, 498] width 21 height 21
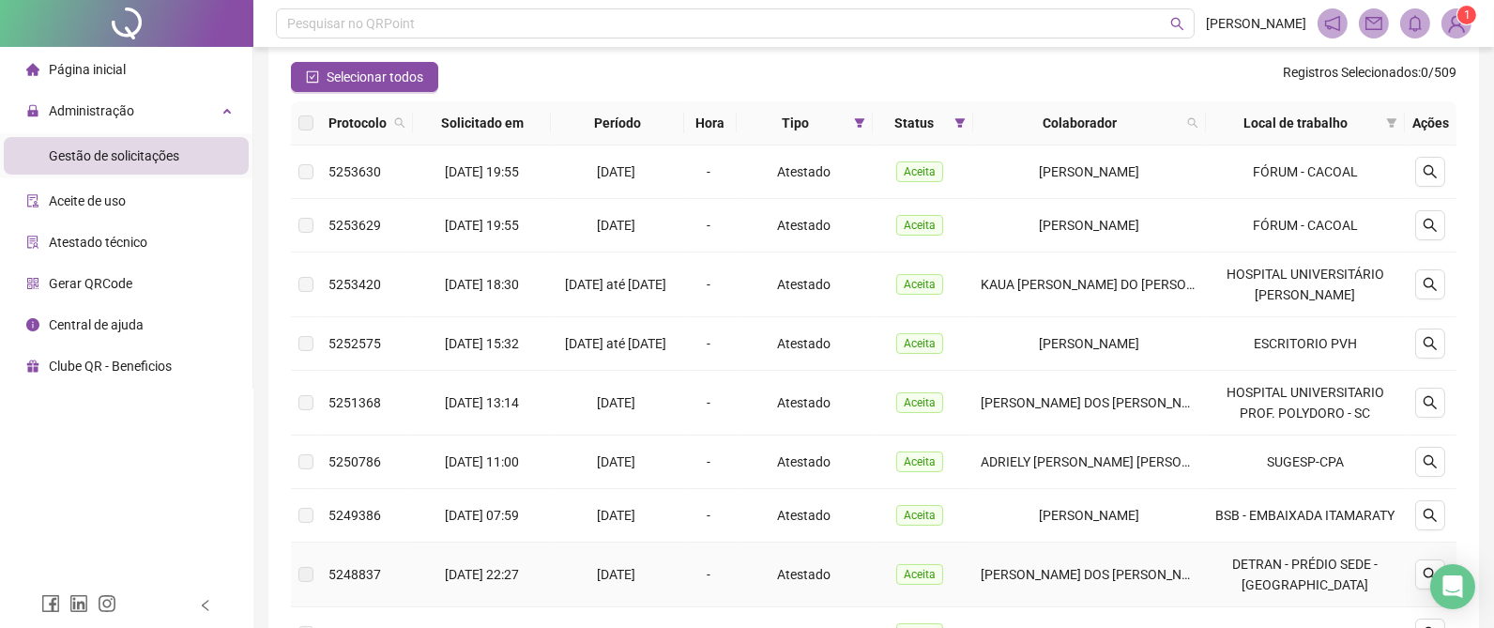
scroll to position [52, 0]
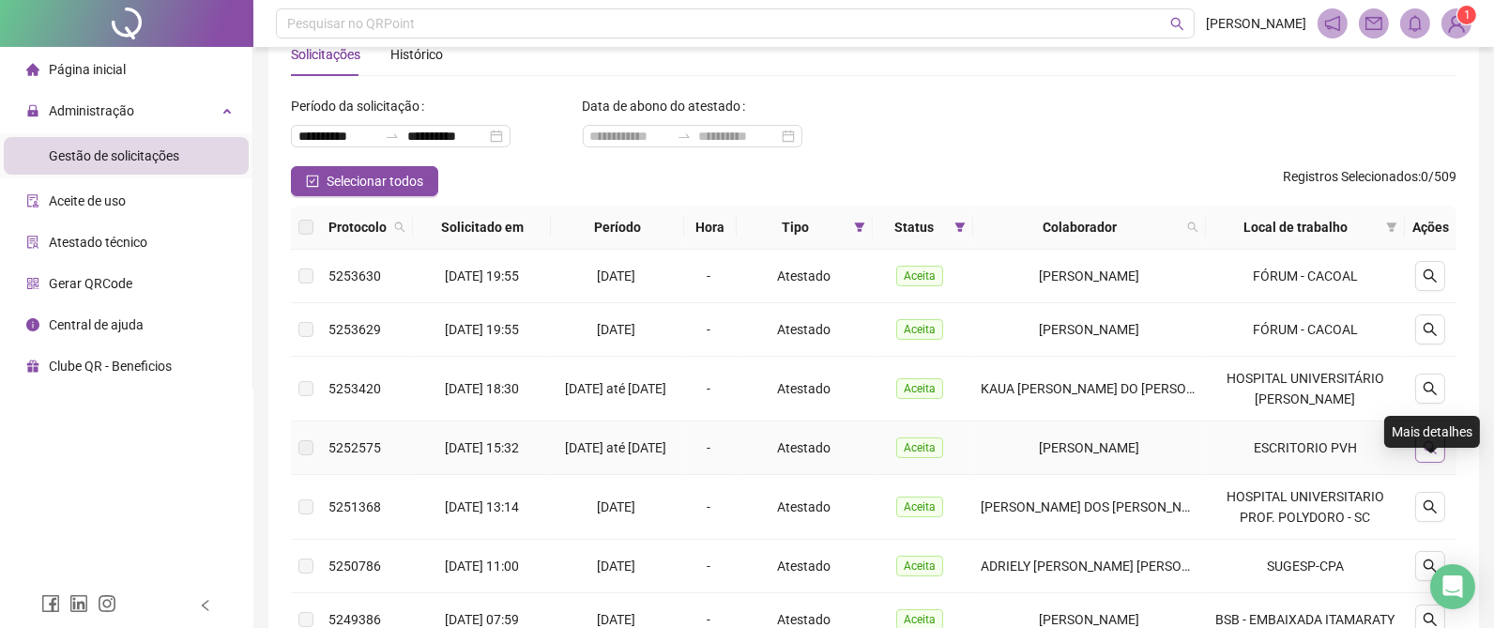
click at [1429, 455] on icon "search" at bounding box center [1430, 447] width 15 height 15
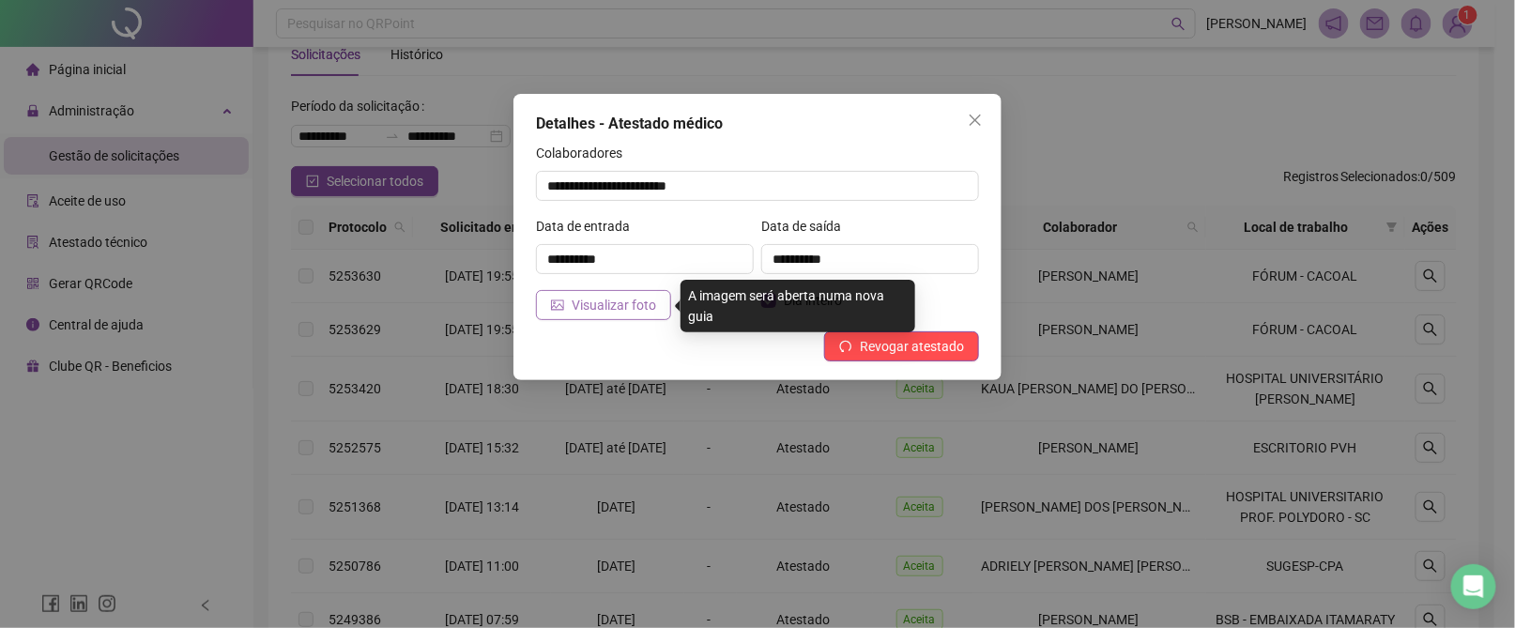
click at [615, 297] on span "Visualizar foto" at bounding box center [614, 305] width 84 height 21
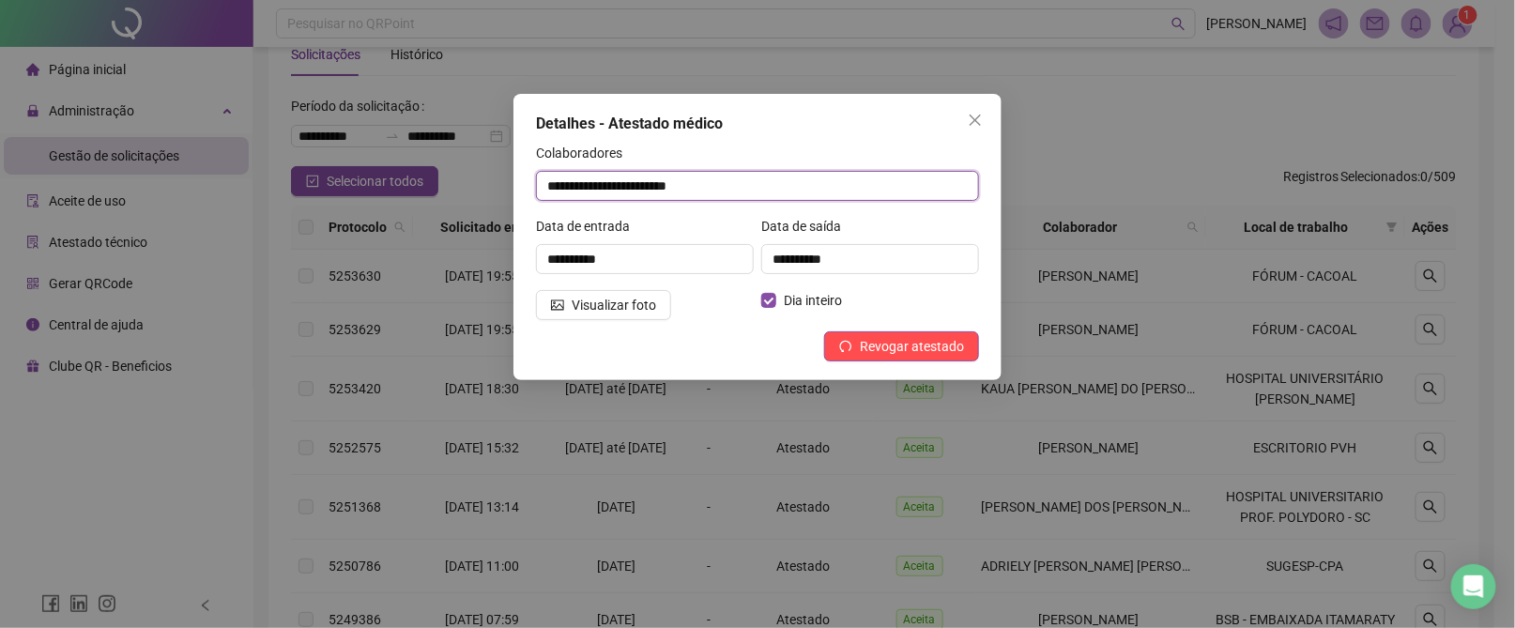
drag, startPoint x: 747, startPoint y: 176, endPoint x: 493, endPoint y: 176, distance: 254.4
click at [493, 176] on div "**********" at bounding box center [757, 314] width 1515 height 628
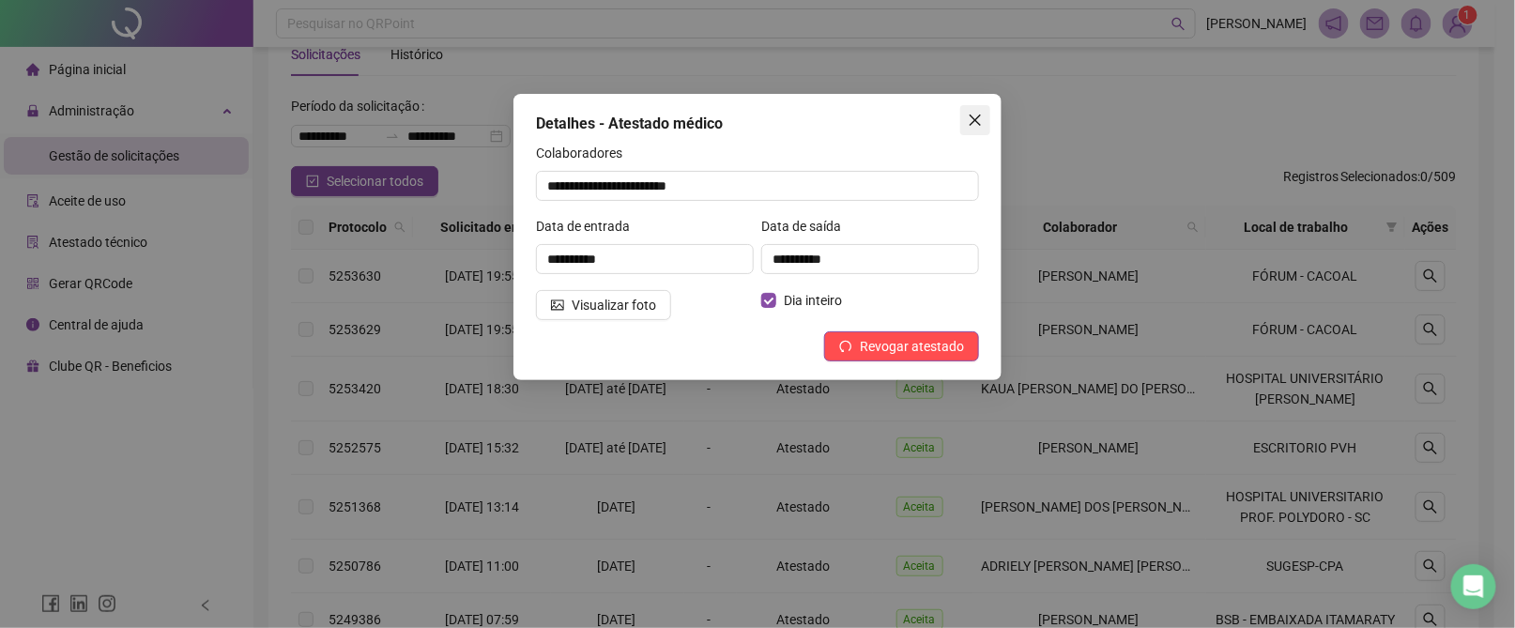
click at [985, 110] on button "Close" at bounding box center [975, 120] width 30 height 30
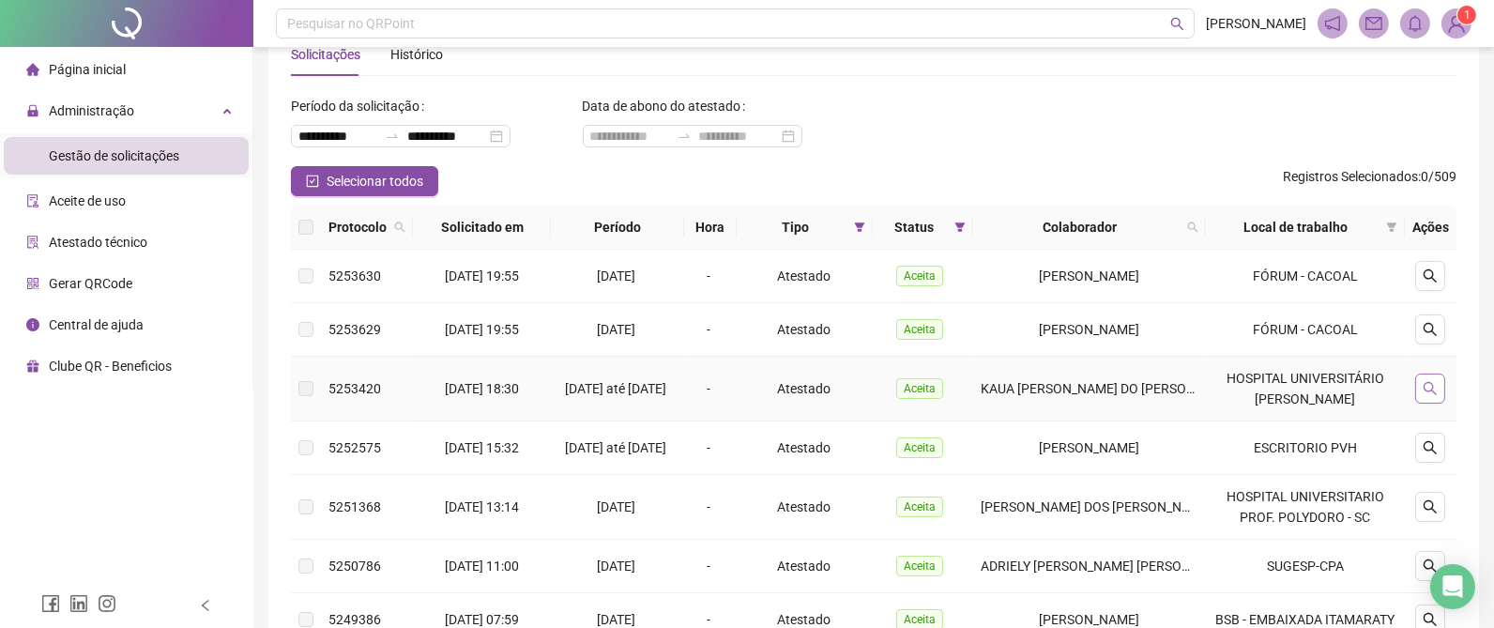
click at [1434, 387] on button "button" at bounding box center [1430, 389] width 30 height 30
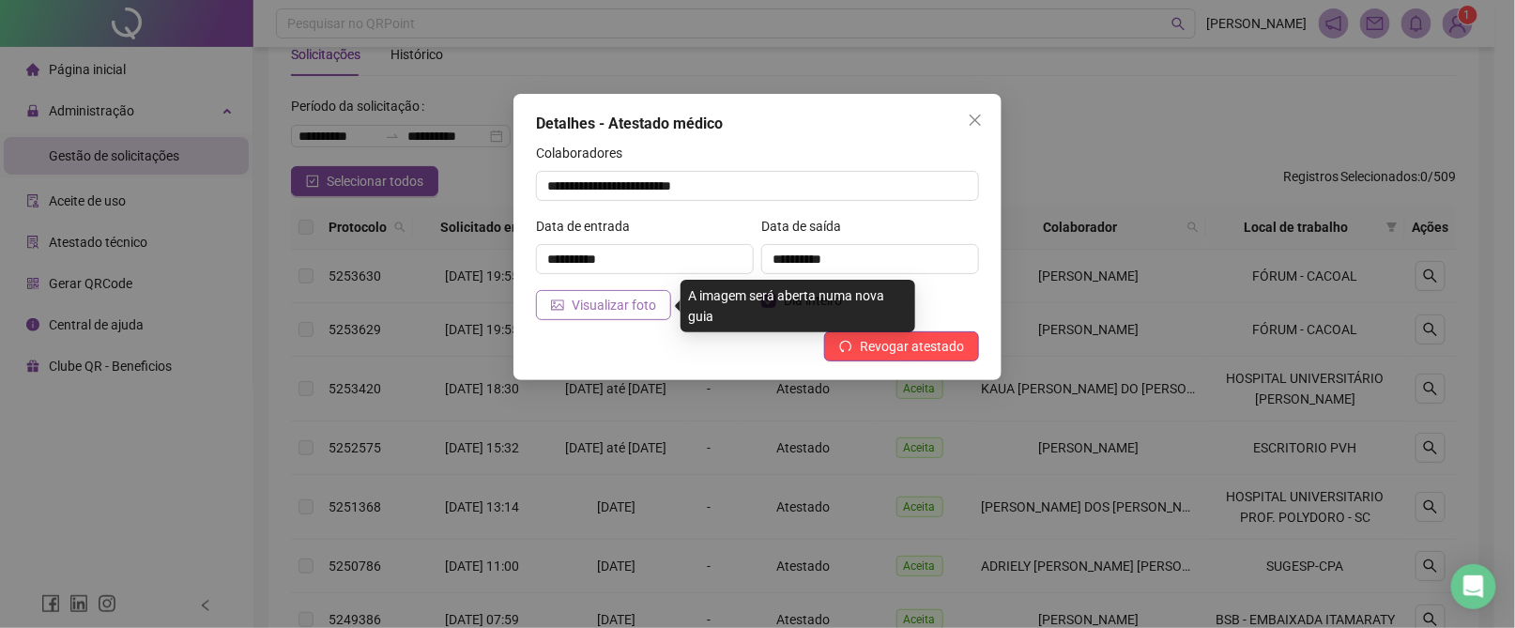
click at [576, 307] on span "Visualizar foto" at bounding box center [614, 305] width 84 height 21
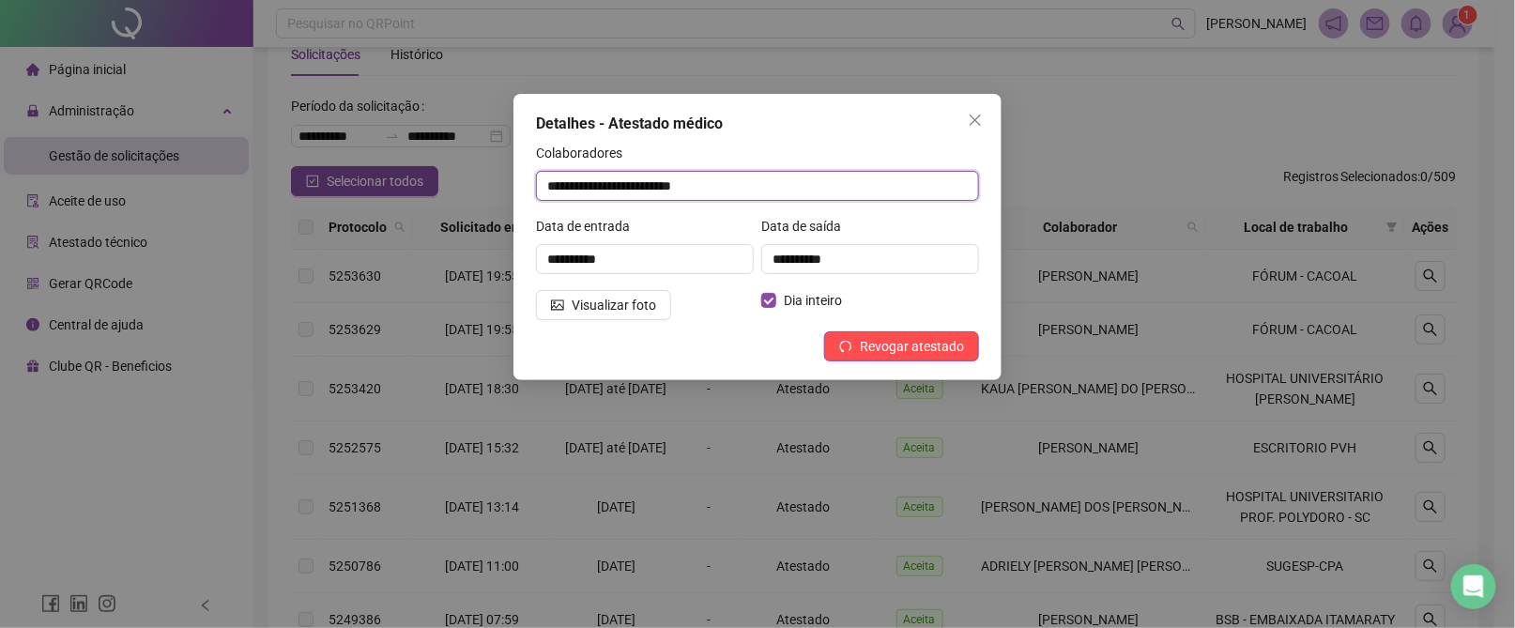
drag, startPoint x: 785, startPoint y: 189, endPoint x: 290, endPoint y: 184, distance: 494.7
click at [290, 184] on div "**********" at bounding box center [757, 314] width 1515 height 628
click at [983, 117] on span "Close" at bounding box center [975, 120] width 30 height 15
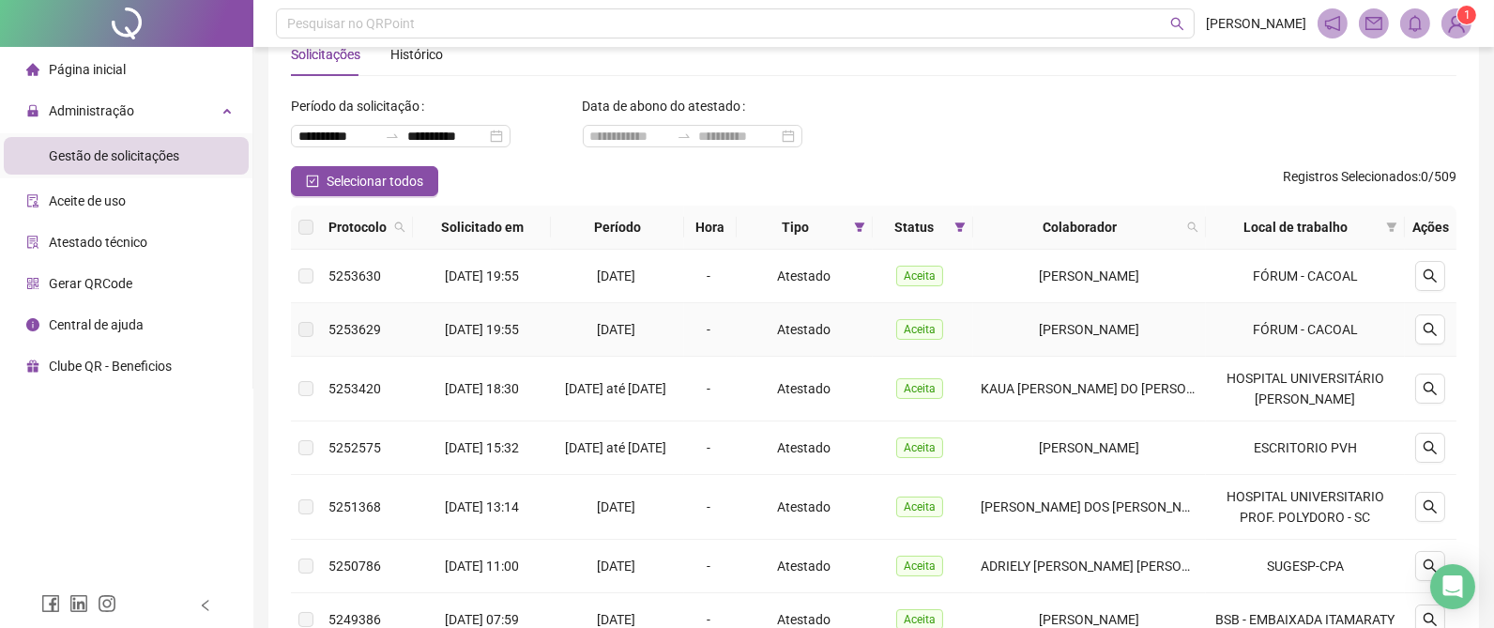
scroll to position [615, 0]
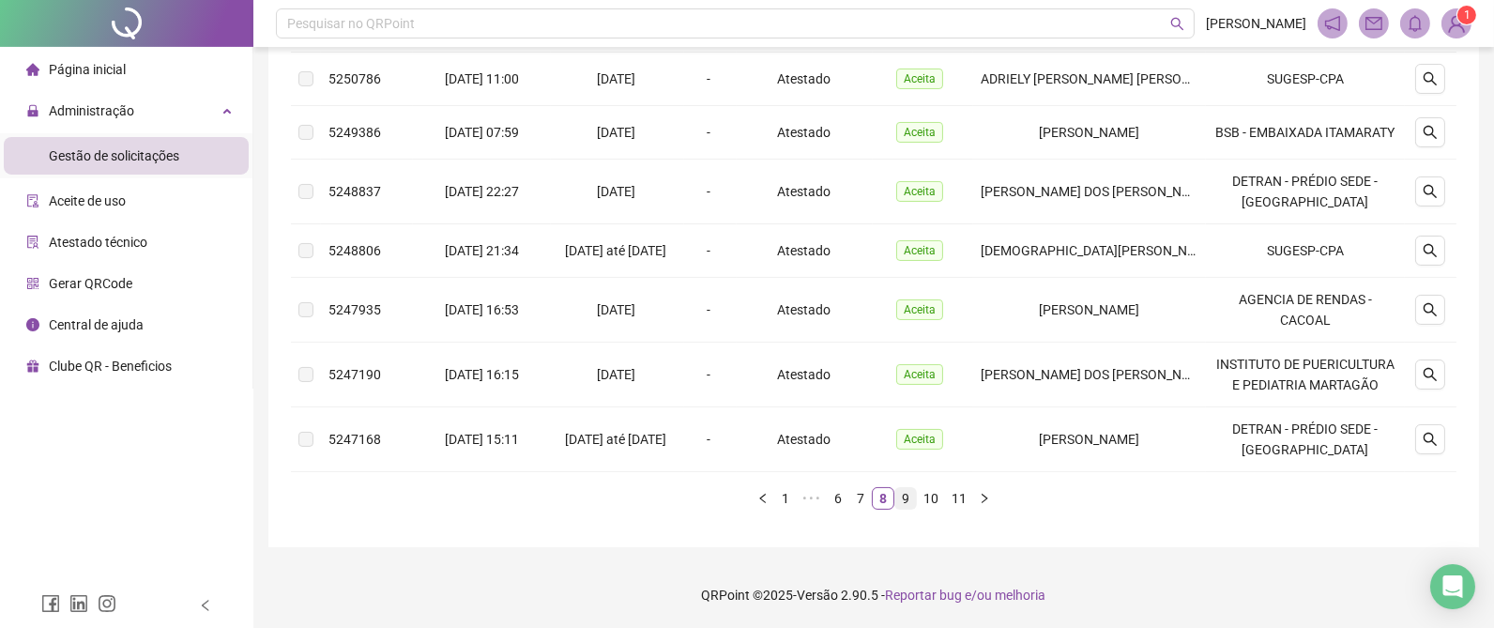
click at [910, 497] on link "9" at bounding box center [905, 498] width 21 height 21
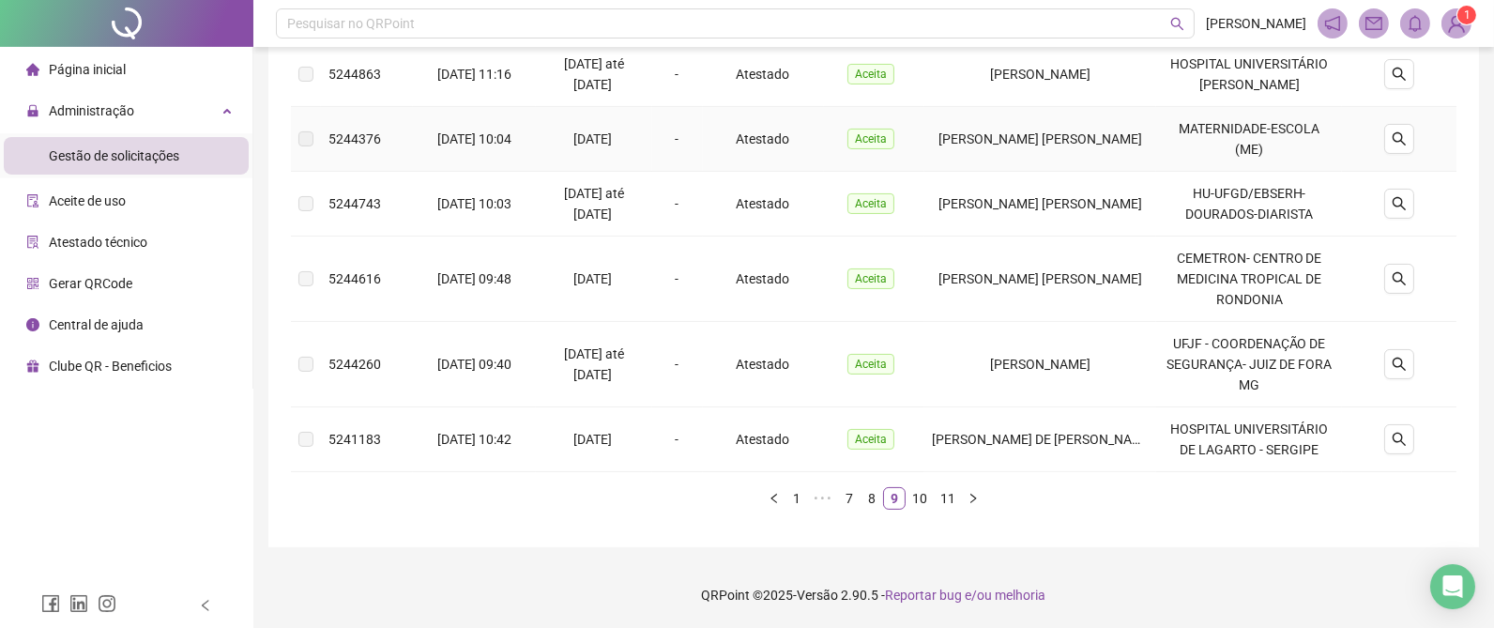
scroll to position [756, 0]
click at [1397, 366] on icon "search" at bounding box center [1399, 364] width 15 height 15
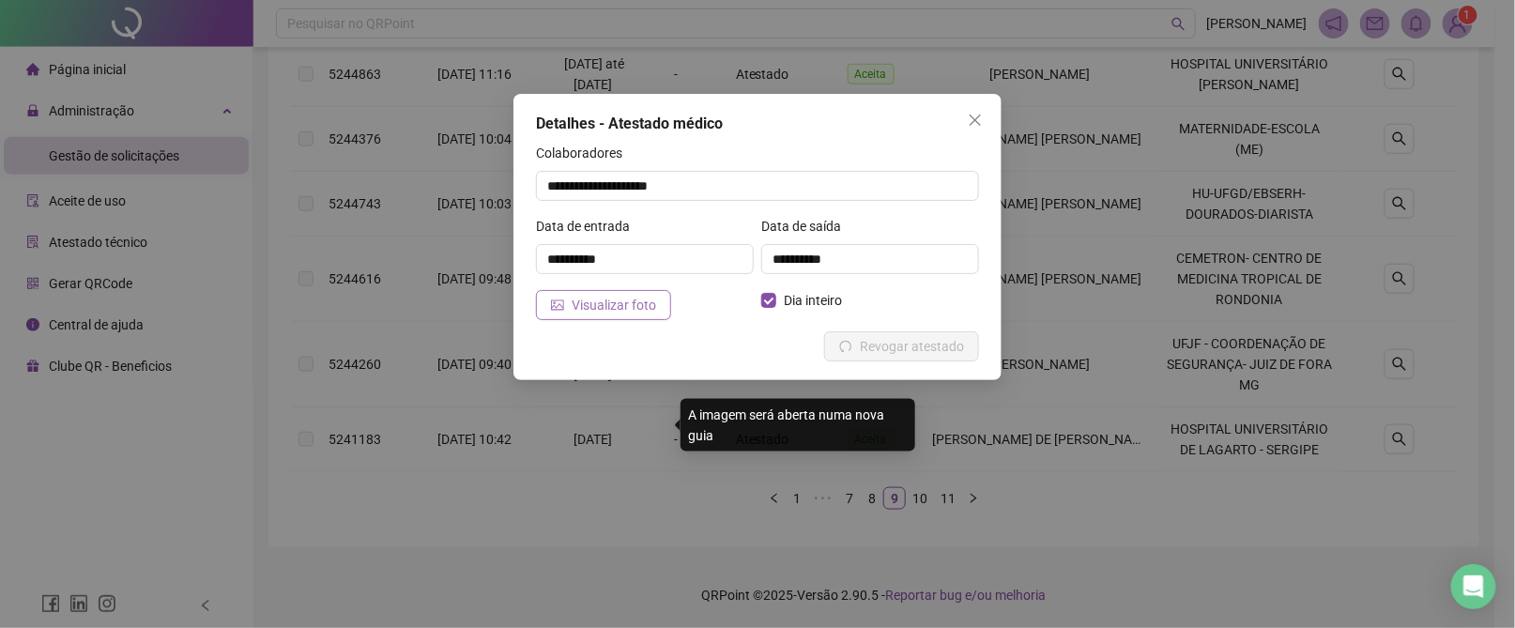
click at [594, 301] on span "Visualizar foto" at bounding box center [614, 305] width 84 height 21
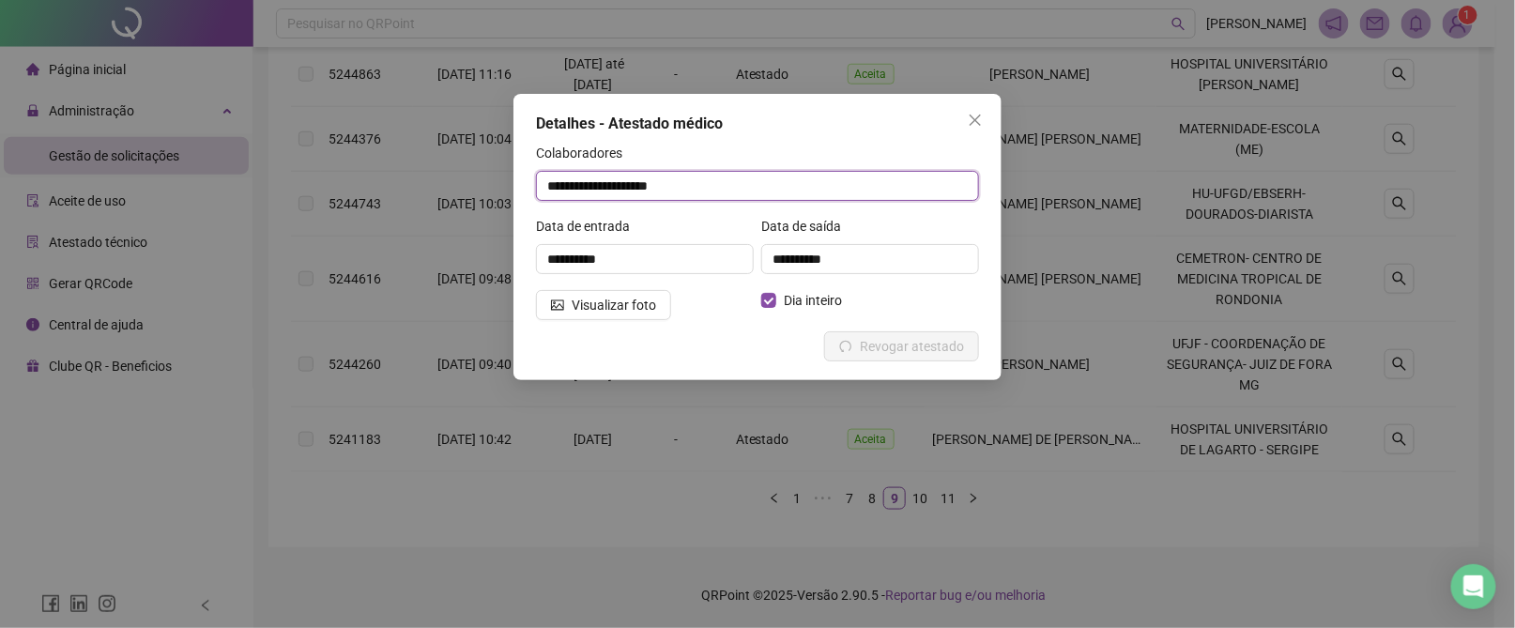
drag, startPoint x: 756, startPoint y: 186, endPoint x: 450, endPoint y: 183, distance: 306.9
click at [450, 183] on div "**********" at bounding box center [757, 314] width 1515 height 628
drag, startPoint x: 987, startPoint y: 128, endPoint x: 977, endPoint y: 124, distance: 11.0
click at [986, 124] on span "Close" at bounding box center [975, 120] width 30 height 15
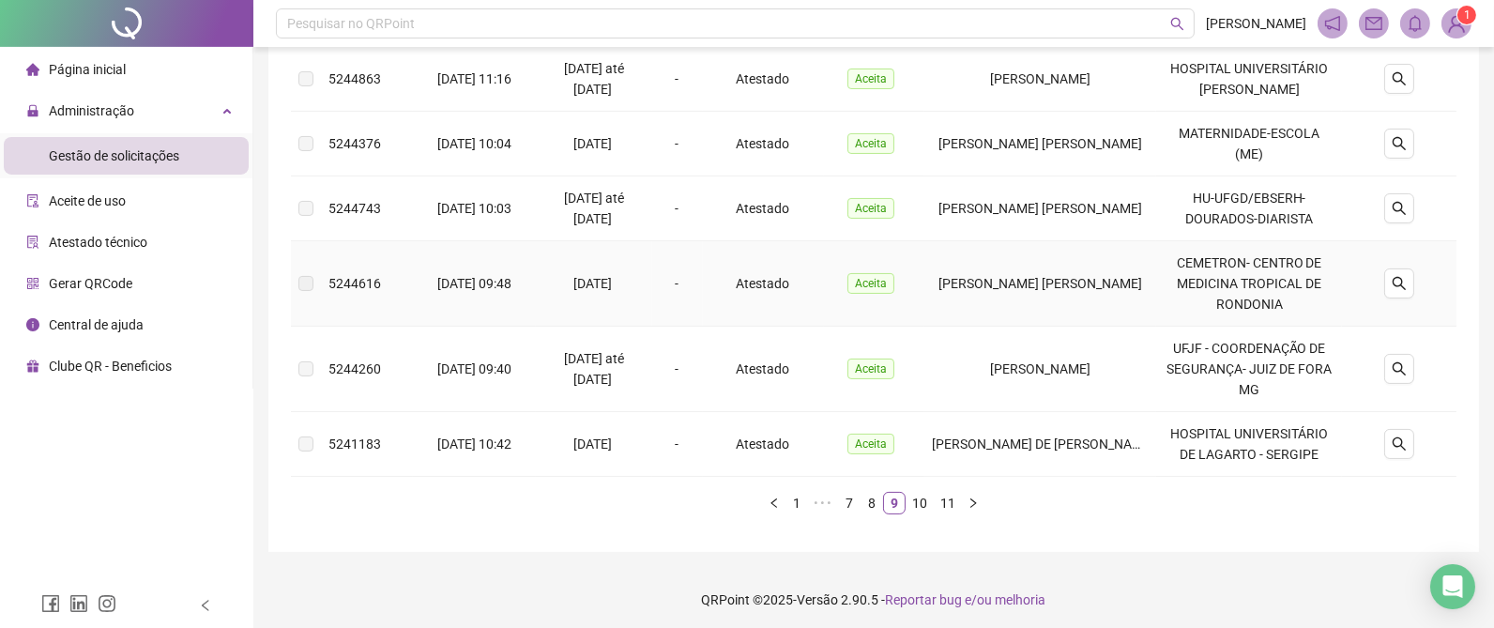
scroll to position [761, 0]
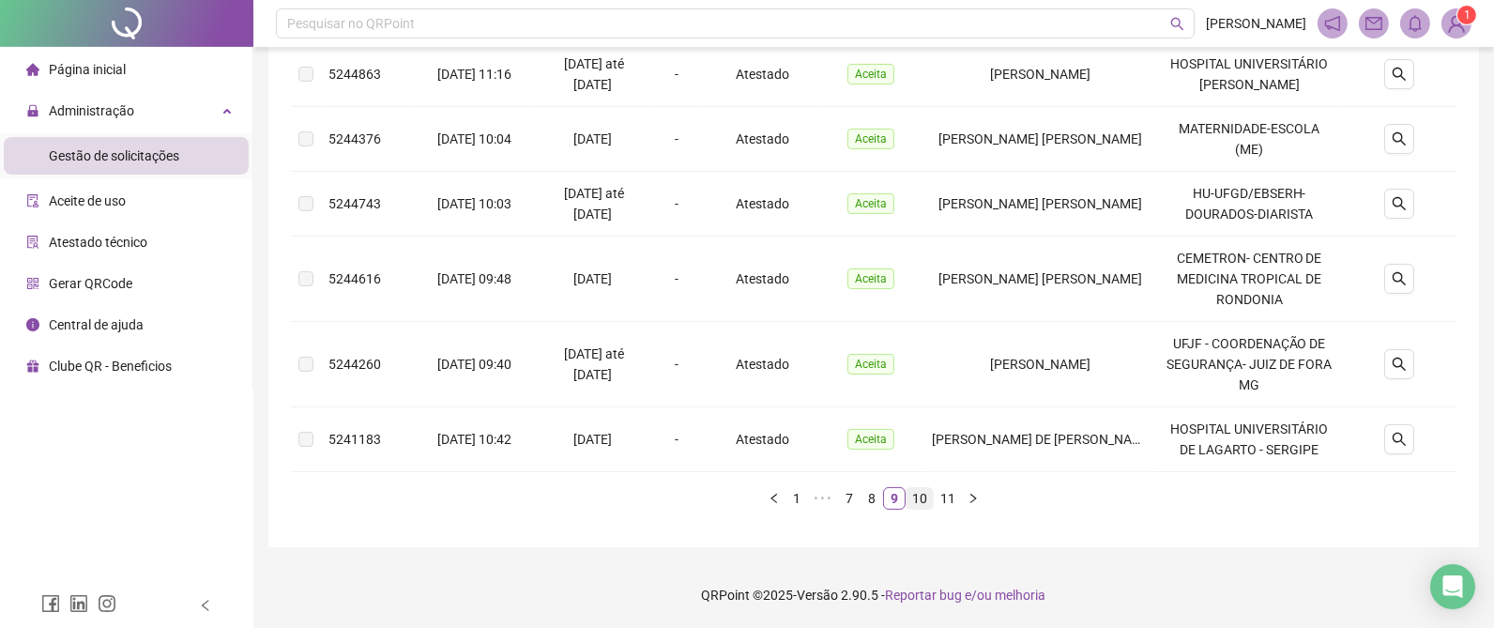
click at [925, 496] on link "10" at bounding box center [920, 498] width 26 height 21
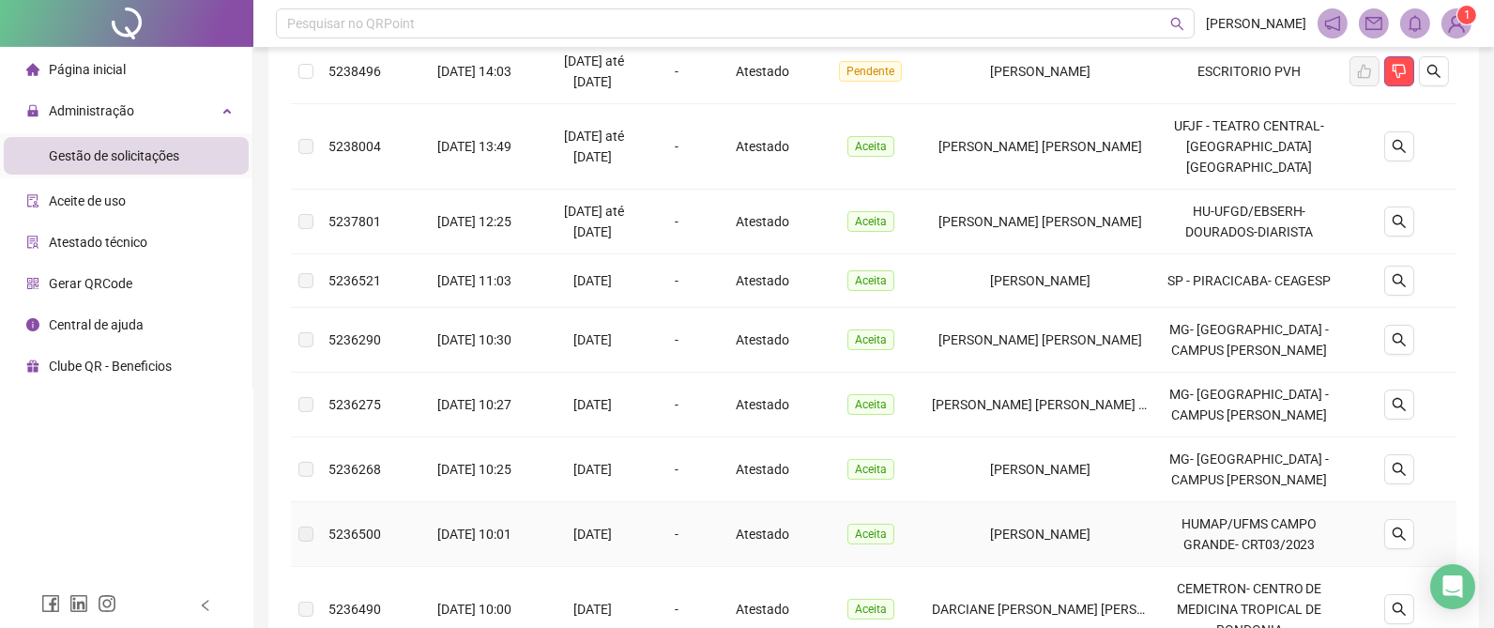
scroll to position [396, 0]
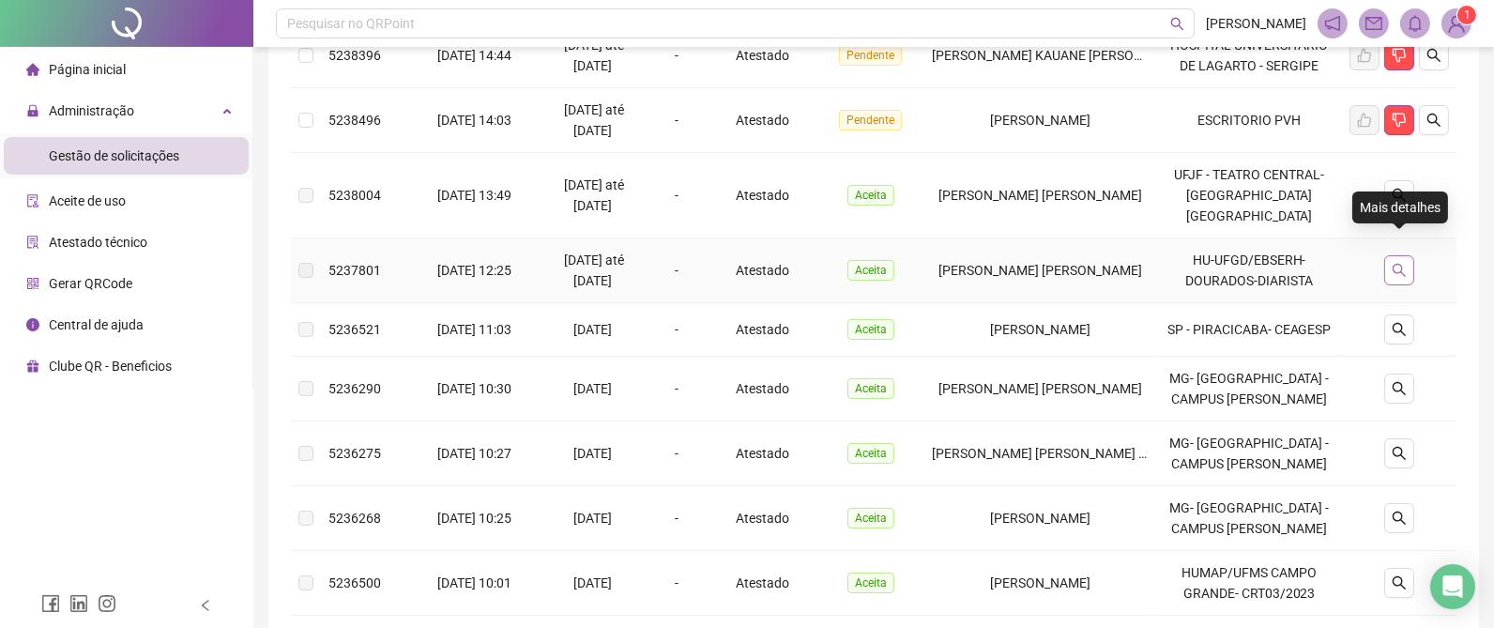
click at [1398, 263] on icon "search" at bounding box center [1399, 270] width 15 height 15
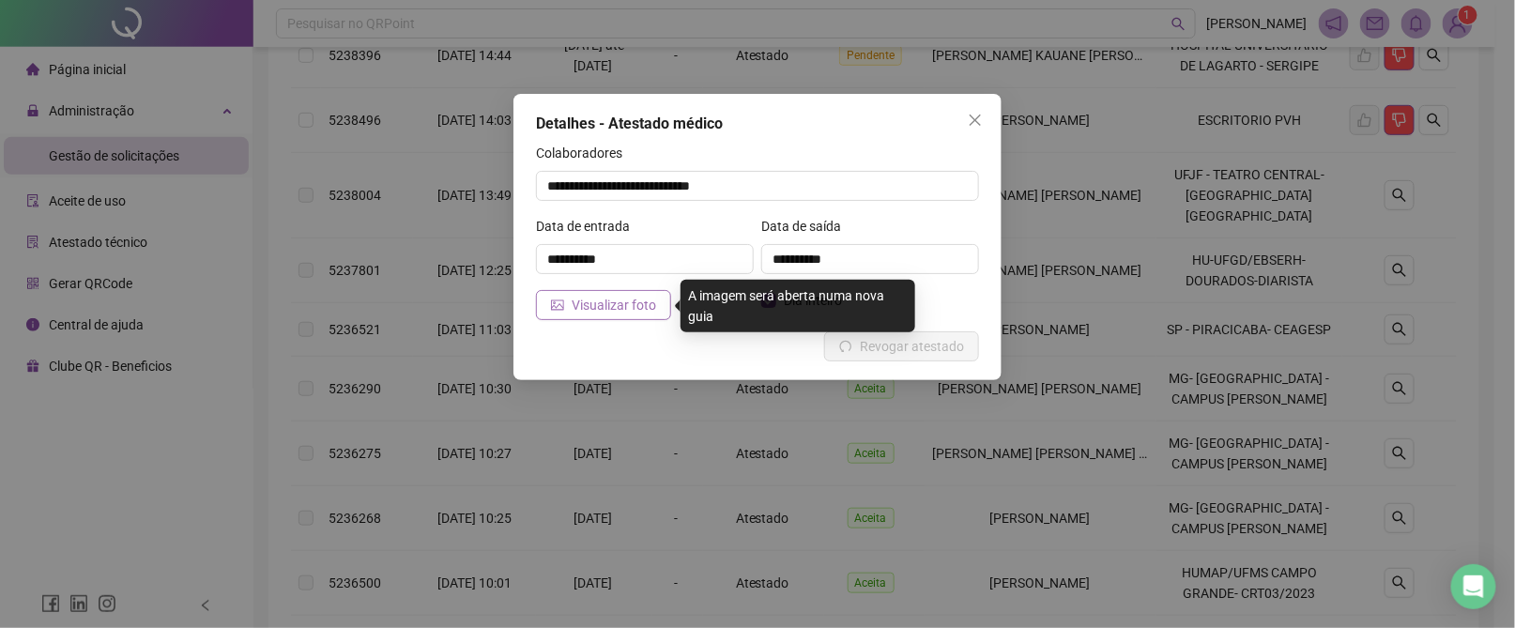
click at [598, 309] on span "Visualizar foto" at bounding box center [614, 305] width 84 height 21
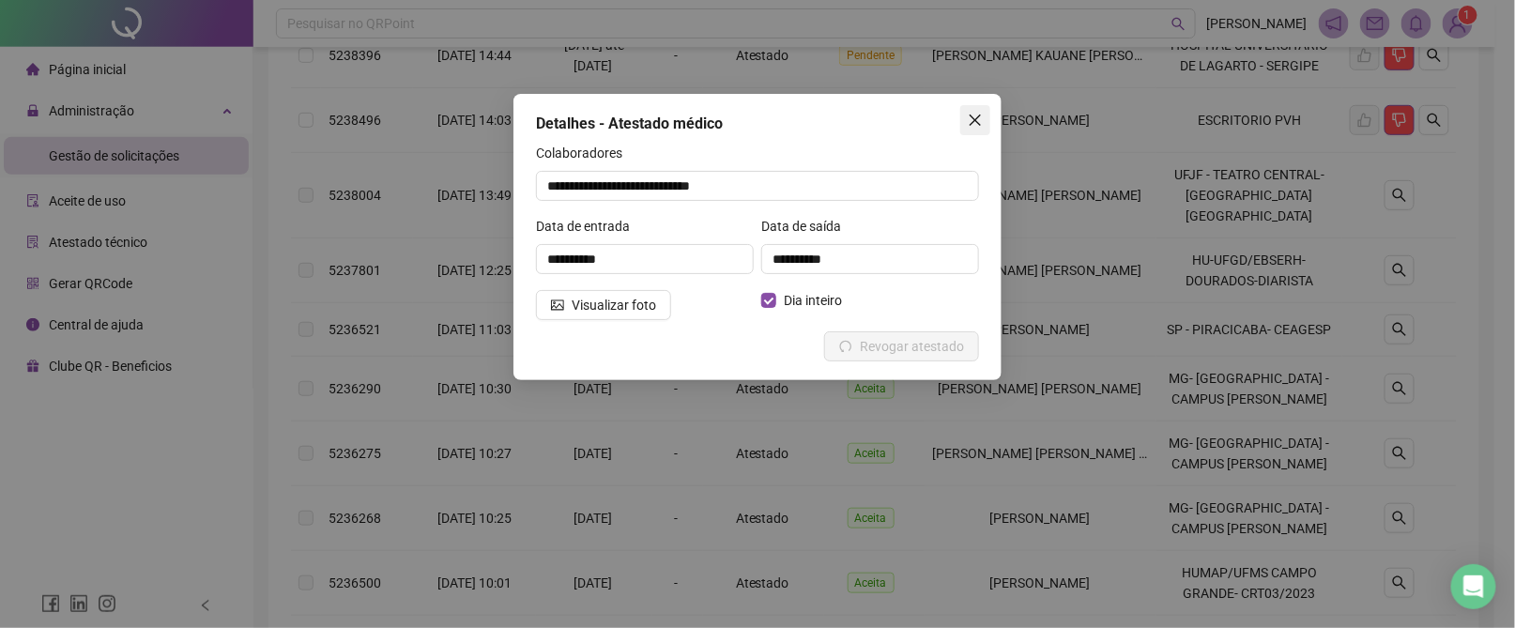
click at [983, 113] on span "Close" at bounding box center [975, 120] width 30 height 15
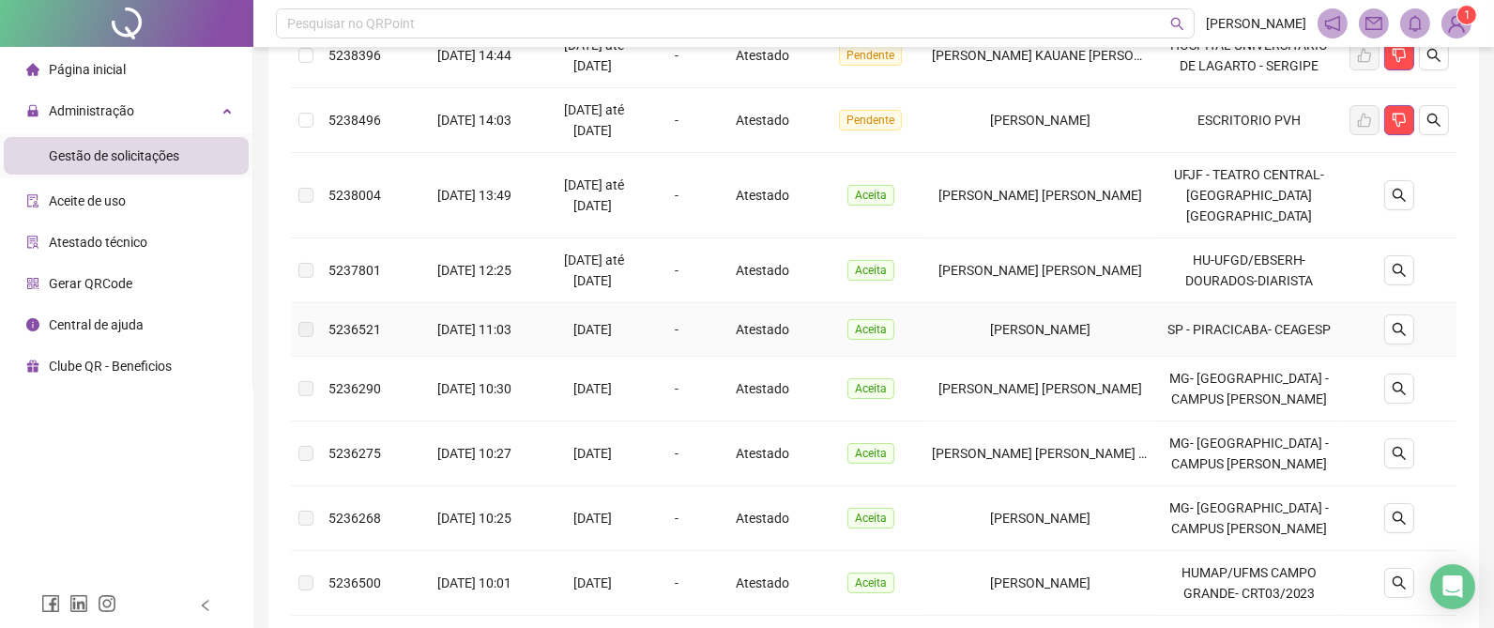
scroll to position [255, 0]
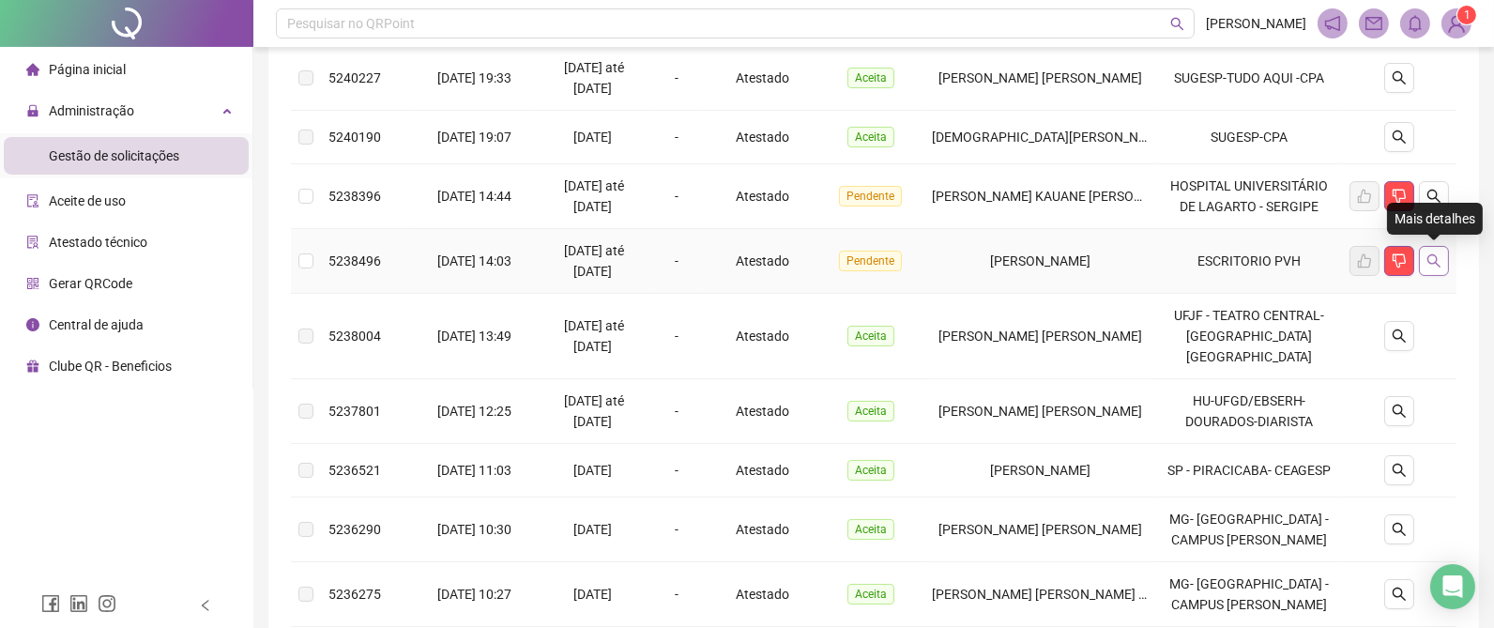
click at [1437, 257] on icon "search" at bounding box center [1434, 260] width 15 height 15
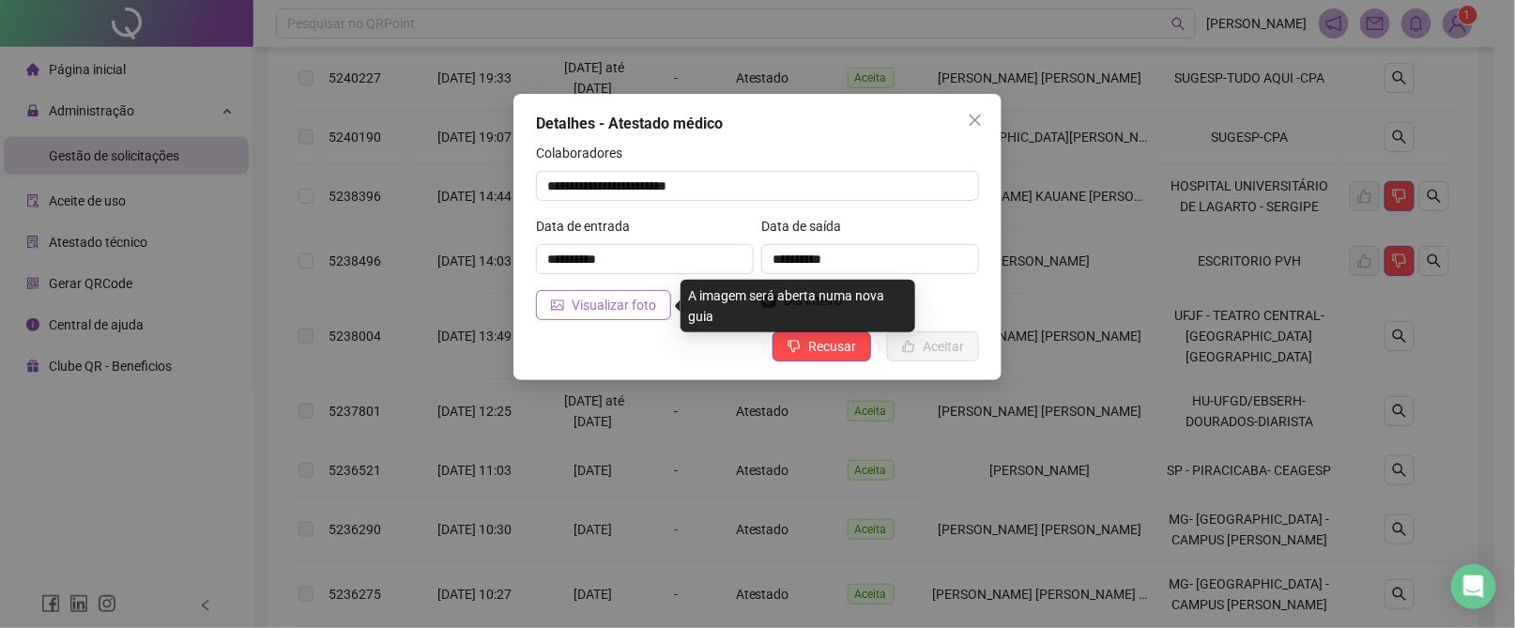
click at [611, 298] on span "Visualizar foto" at bounding box center [614, 305] width 84 height 21
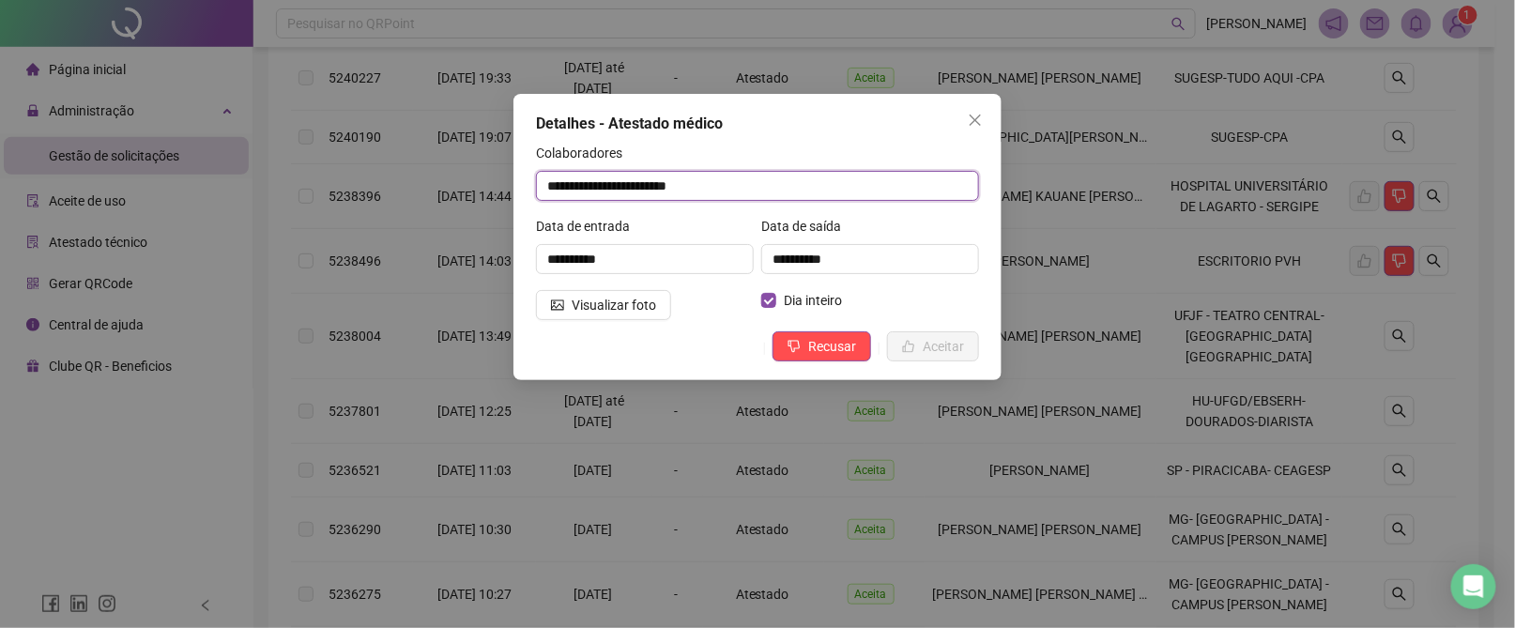
drag, startPoint x: 764, startPoint y: 190, endPoint x: 387, endPoint y: 179, distance: 377.5
click at [388, 180] on div "**********" at bounding box center [757, 314] width 1515 height 628
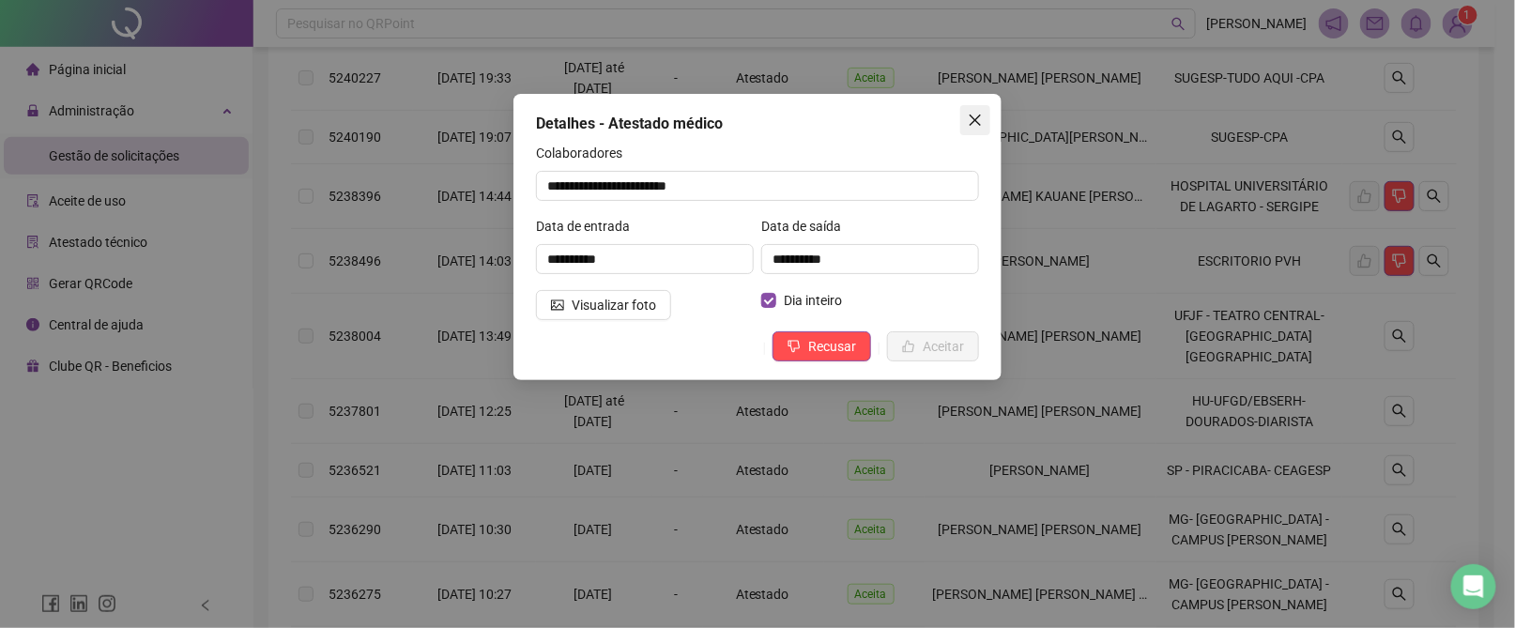
click at [974, 115] on icon "close" at bounding box center [975, 120] width 15 height 15
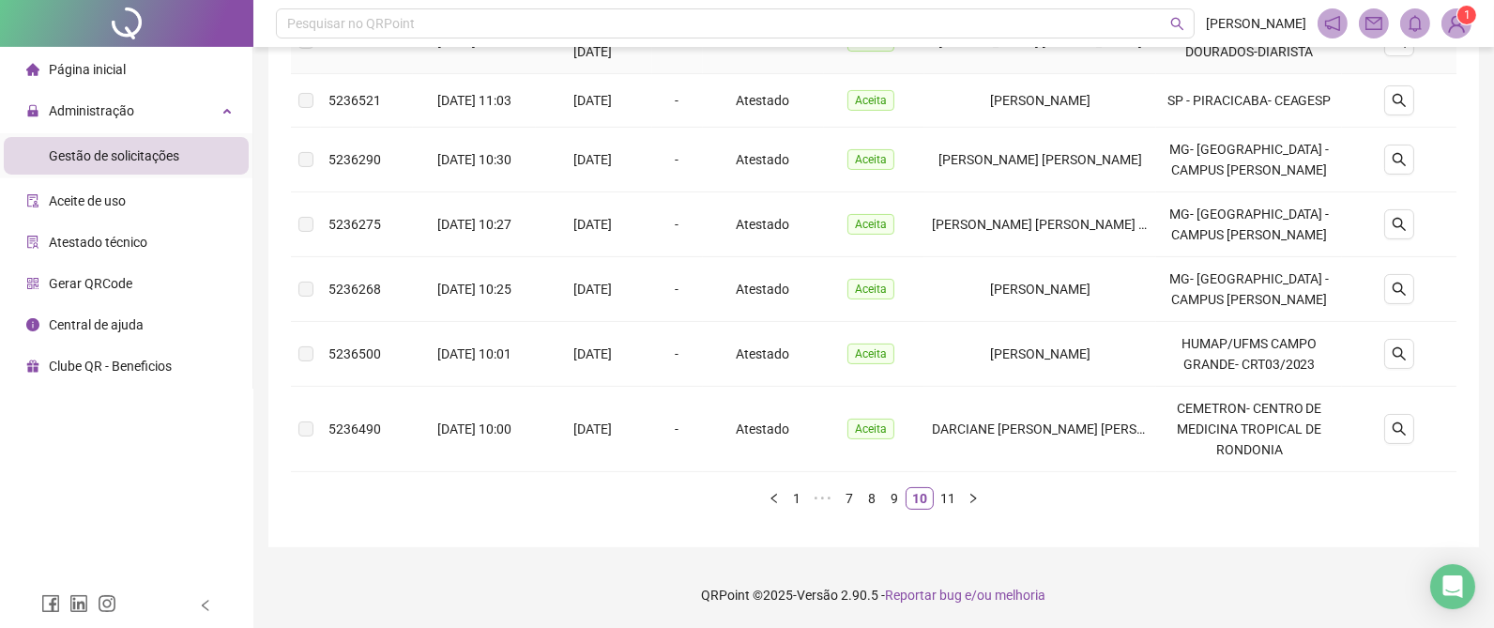
scroll to position [678, 0]
click at [940, 493] on link "11" at bounding box center [948, 498] width 26 height 21
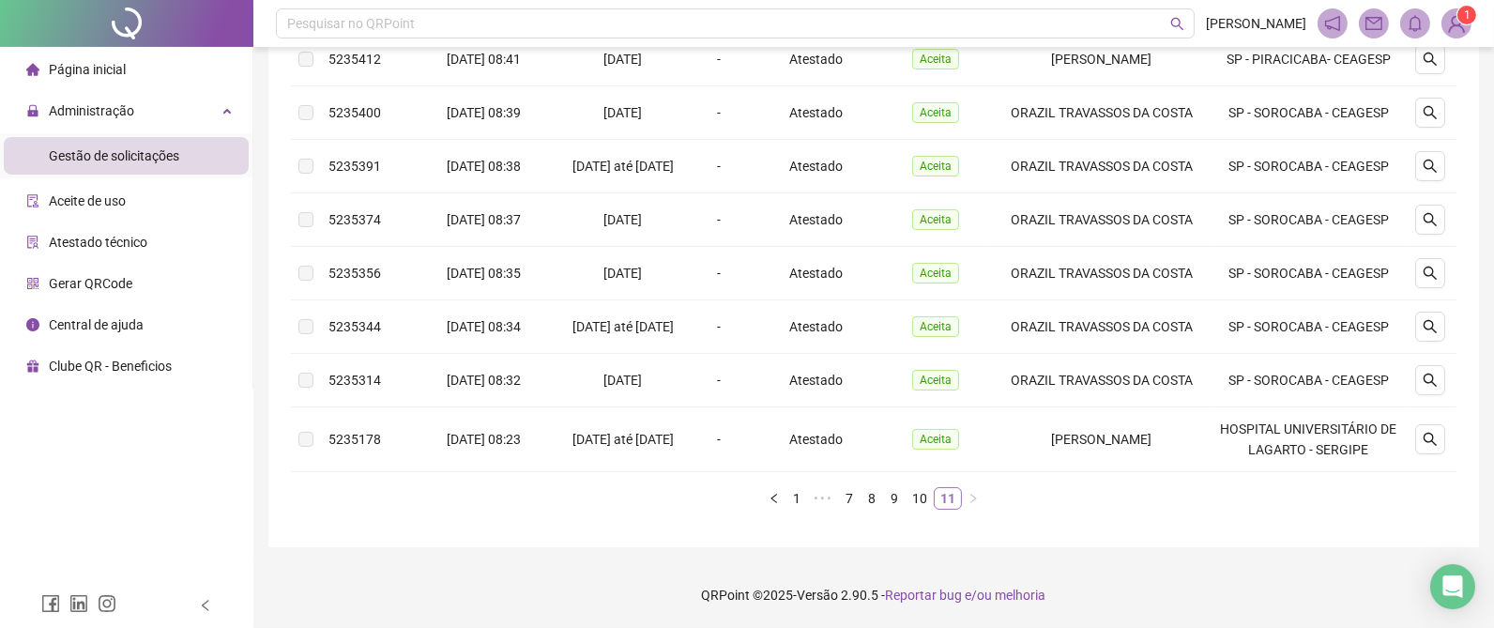
scroll to position [344, 0]
click at [1442, 435] on button "button" at bounding box center [1430, 439] width 30 height 30
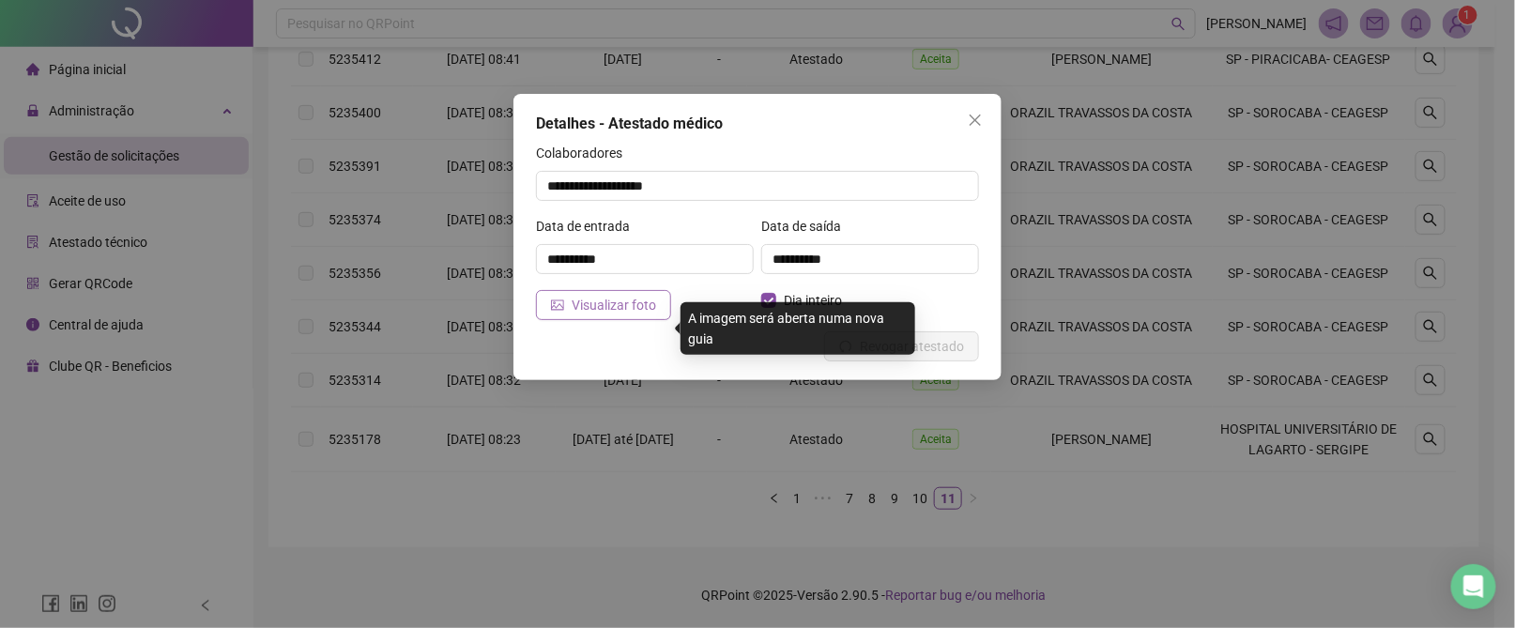
click at [619, 313] on span "Visualizar foto" at bounding box center [614, 305] width 84 height 21
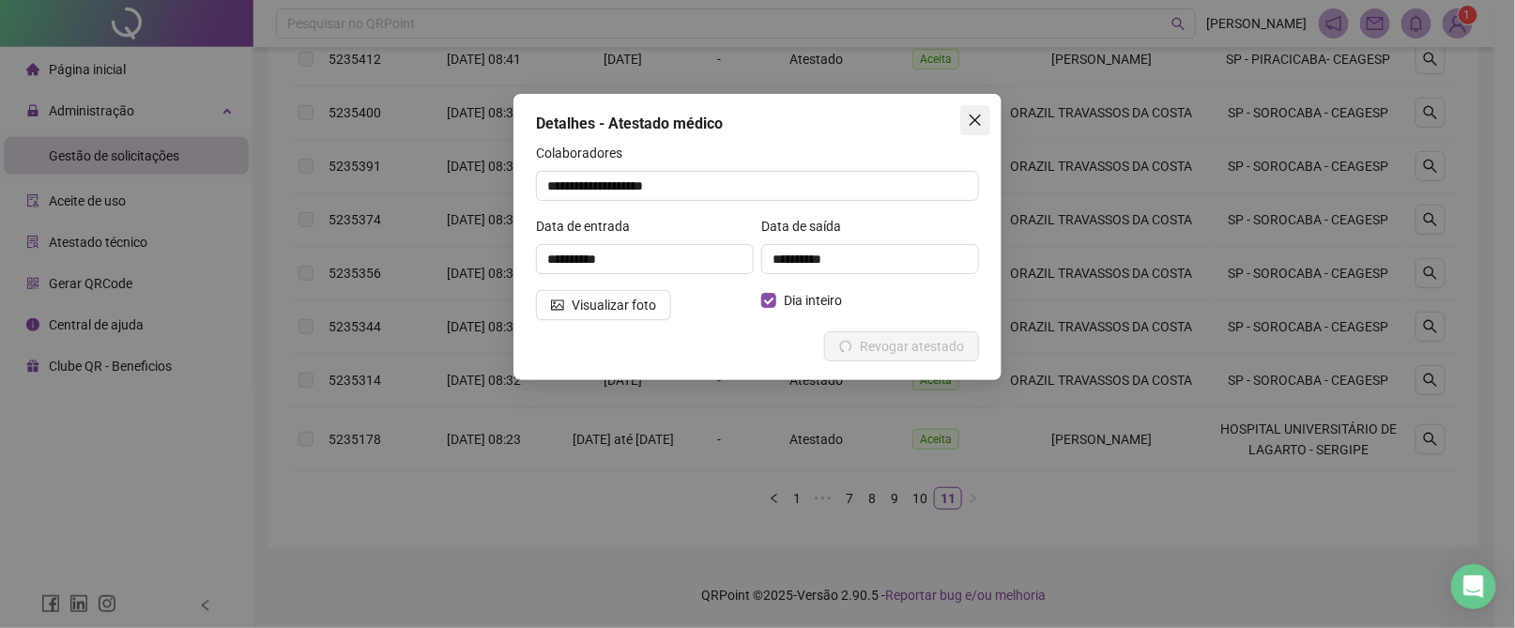
click at [980, 111] on button "Close" at bounding box center [975, 120] width 30 height 30
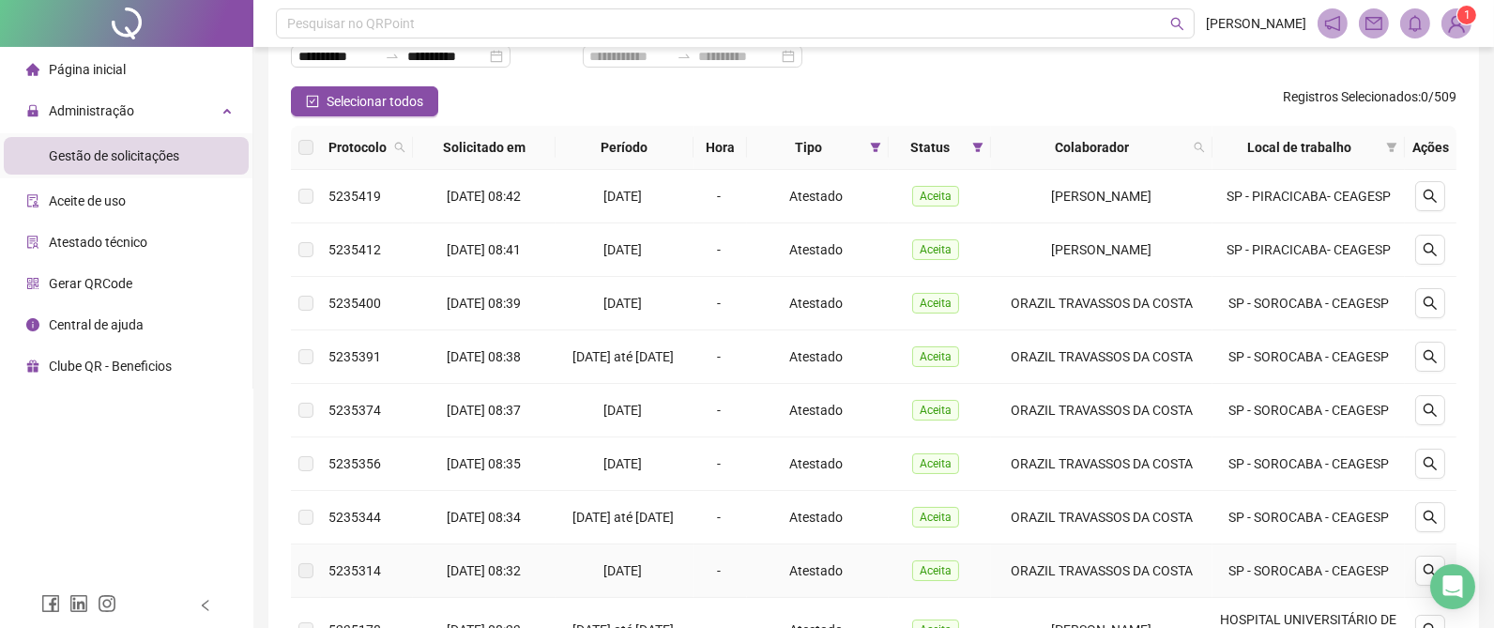
scroll to position [0, 0]
